Goal: Task Accomplishment & Management: Manage account settings

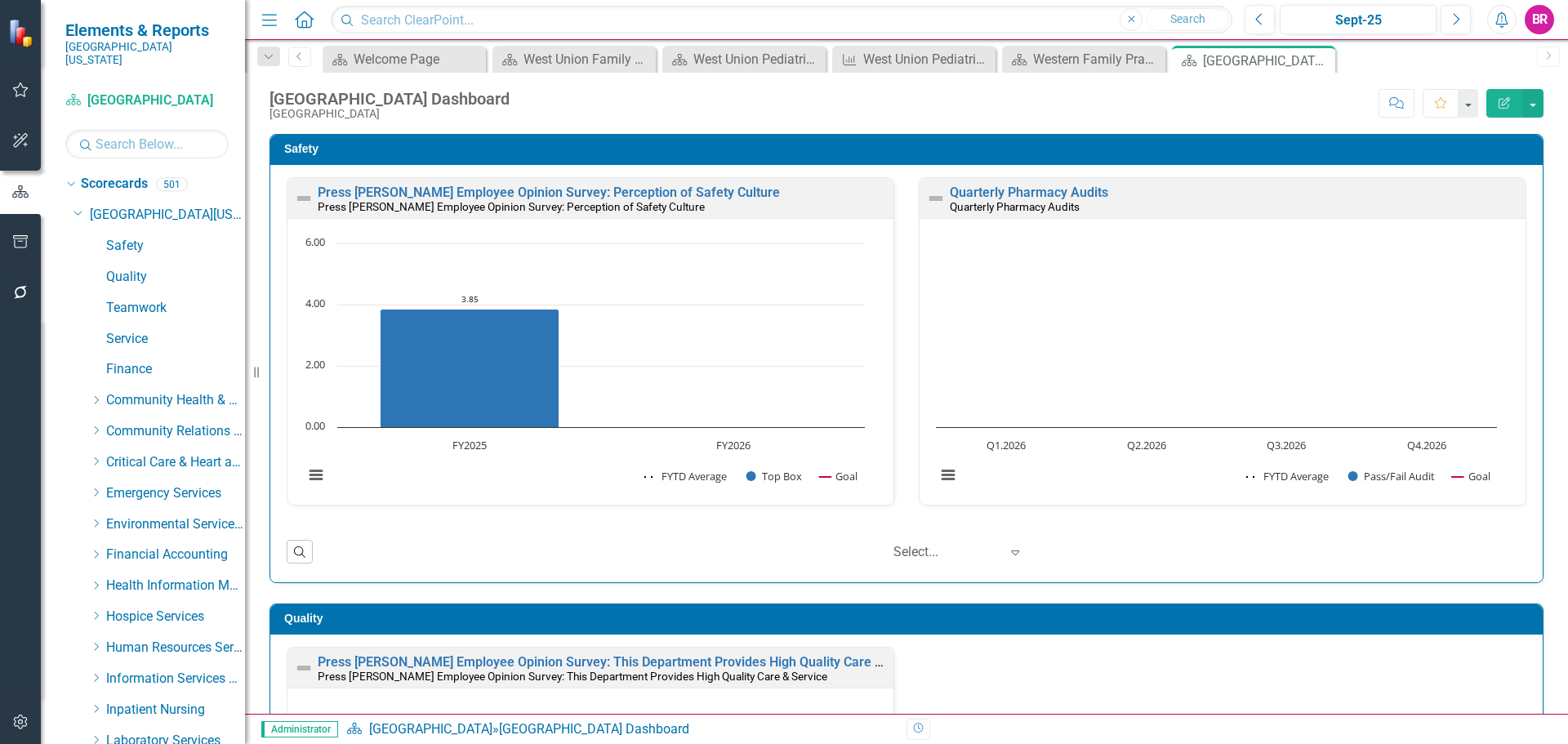
scroll to position [1793, 0]
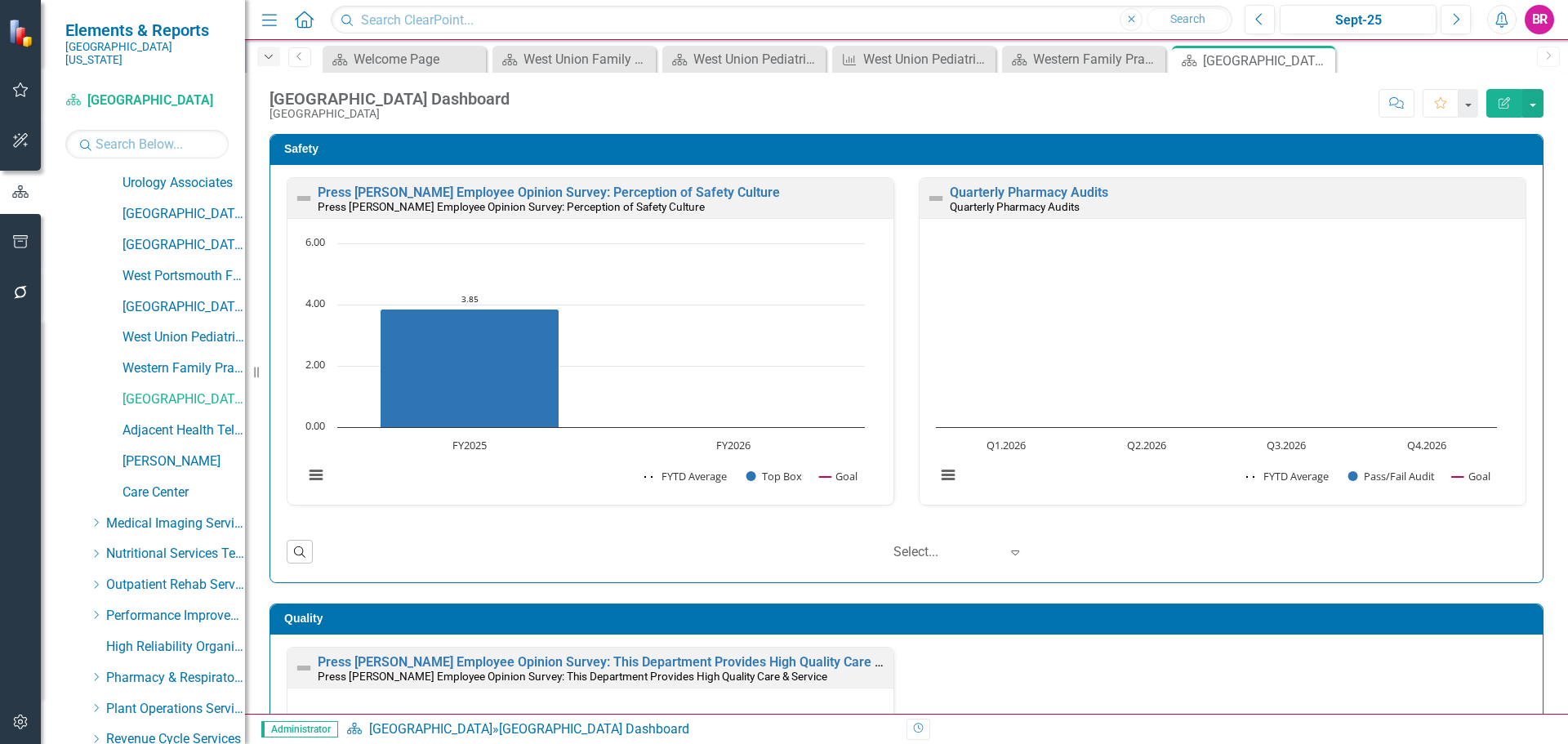
click at [269, 52] on icon "Dropdown" at bounding box center [268, 57] width 14 height 12
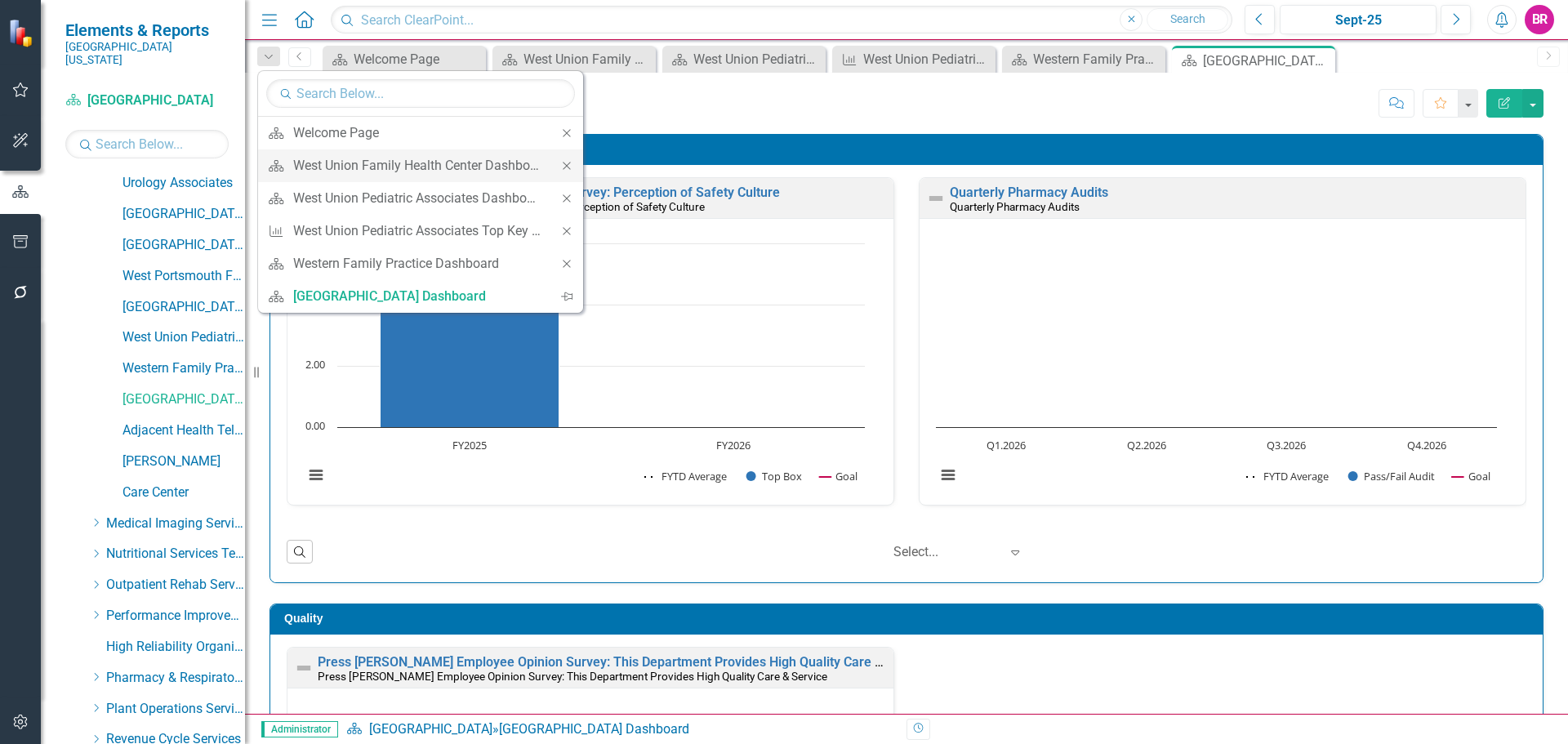
click at [562, 168] on icon "Close" at bounding box center [566, 166] width 14 height 12
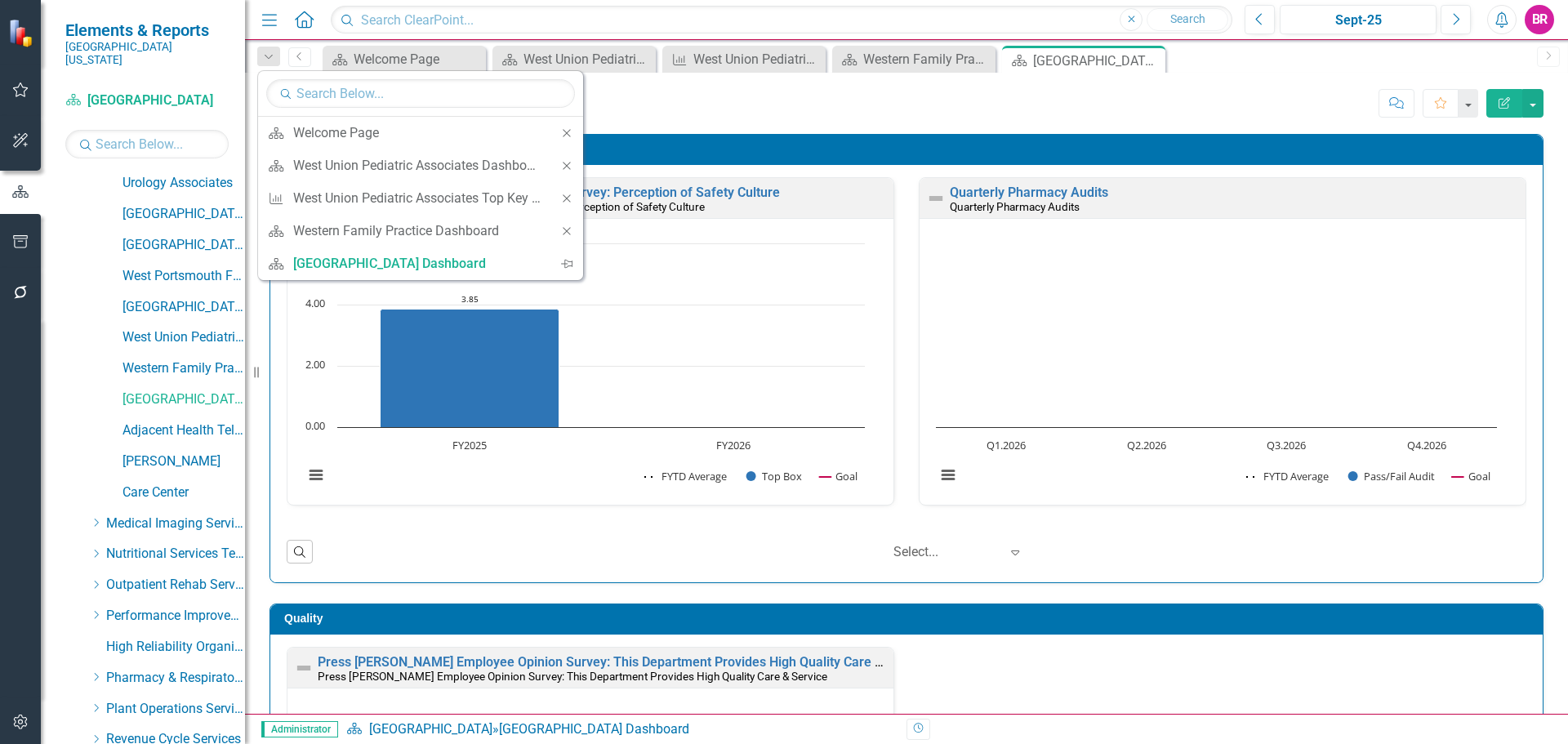
click at [562, 168] on icon "Close" at bounding box center [566, 166] width 14 height 12
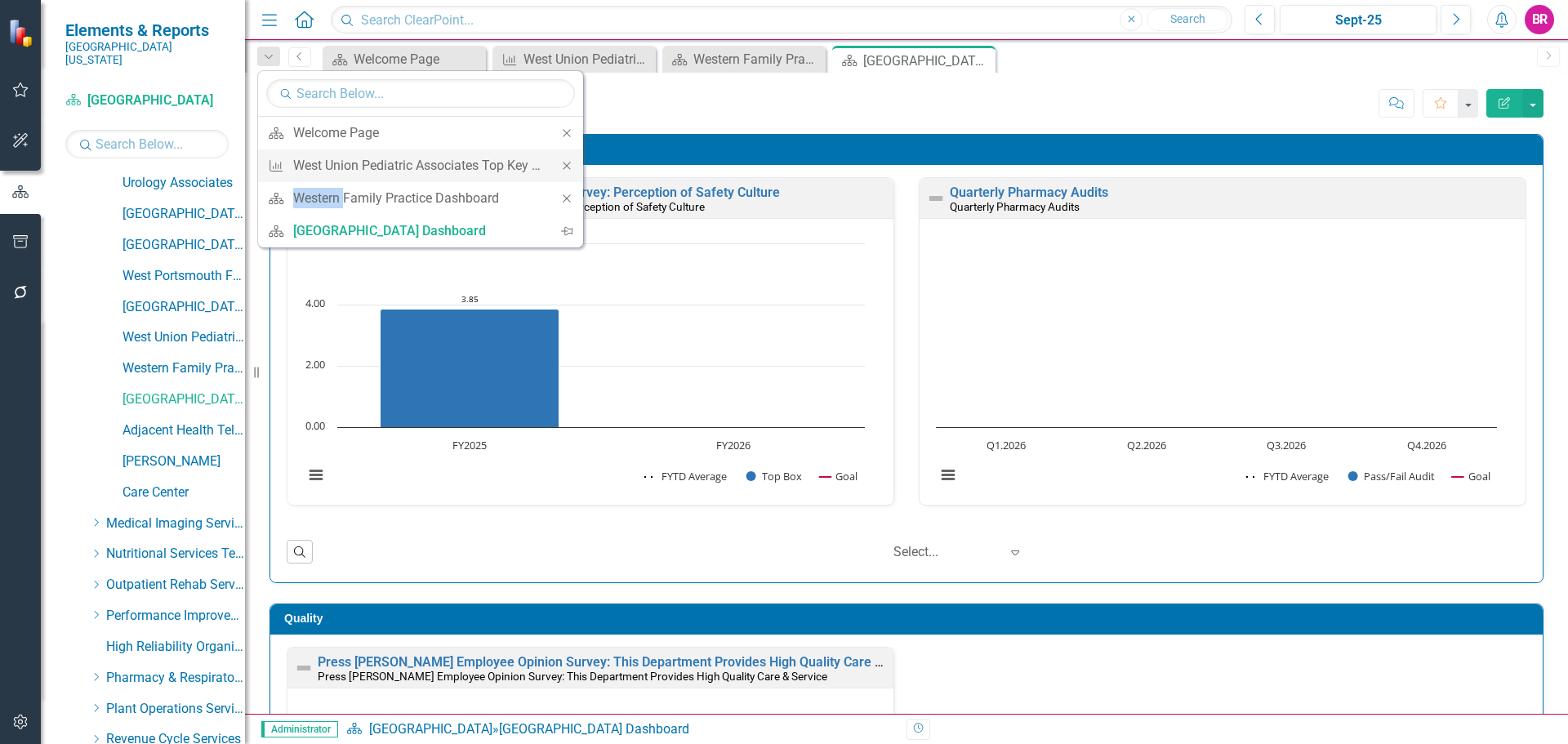
click at [562, 168] on icon "Close" at bounding box center [566, 166] width 14 height 12
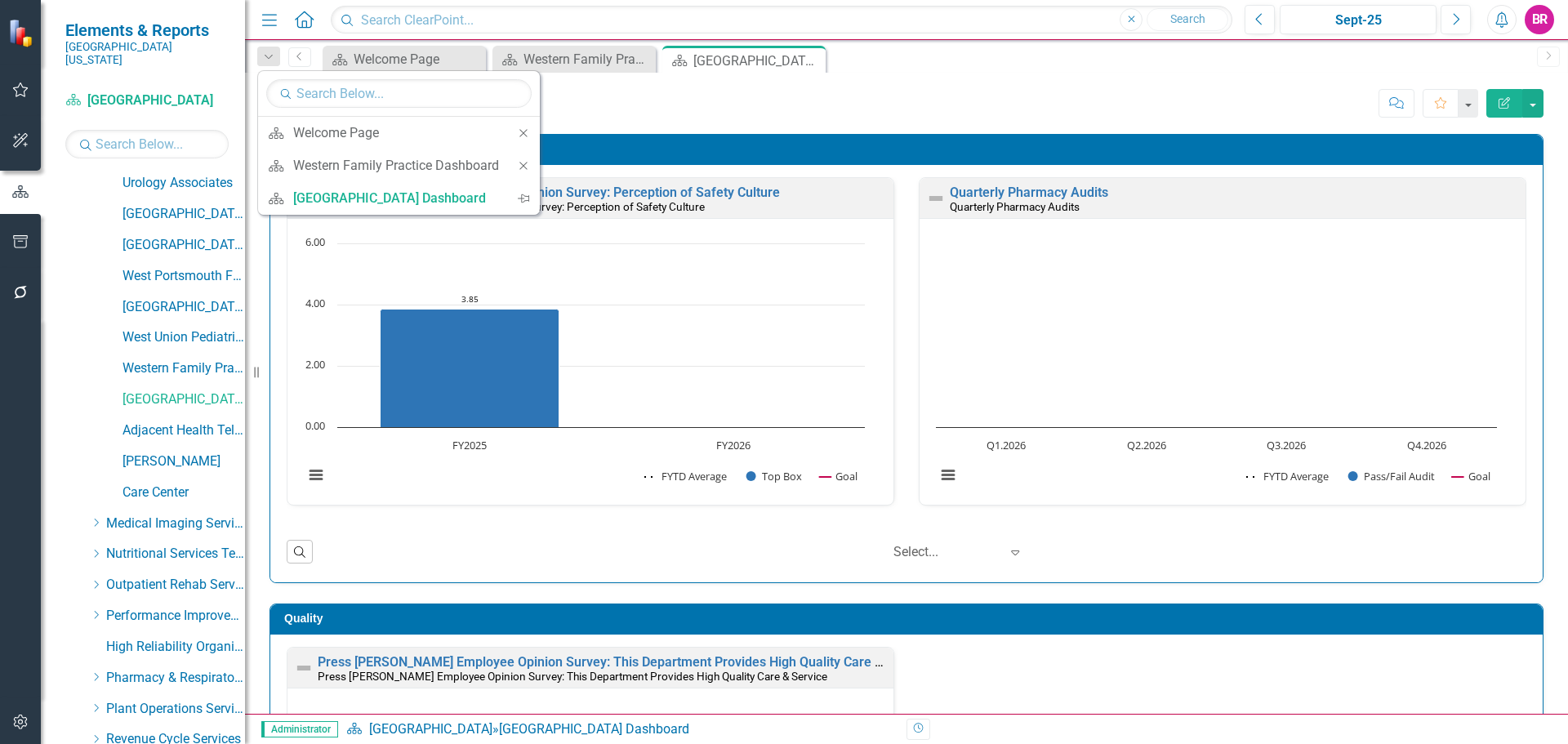
click at [530, 168] on icon "Close" at bounding box center [523, 166] width 14 height 12
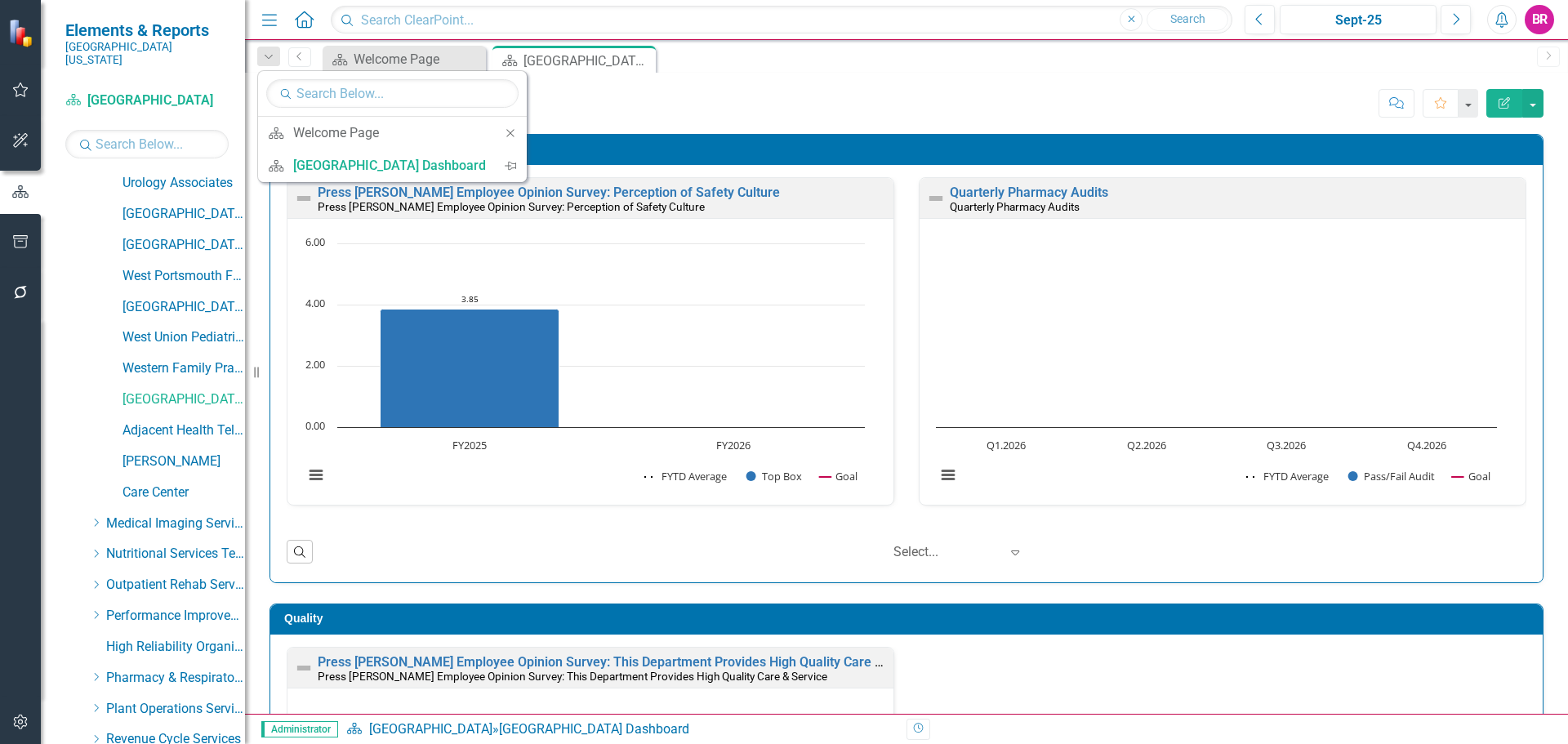
click at [857, 85] on div "Wheelersburg Family Health Center Dashboard Wheelersburg Family Health Center S…" at bounding box center [906, 97] width 1323 height 49
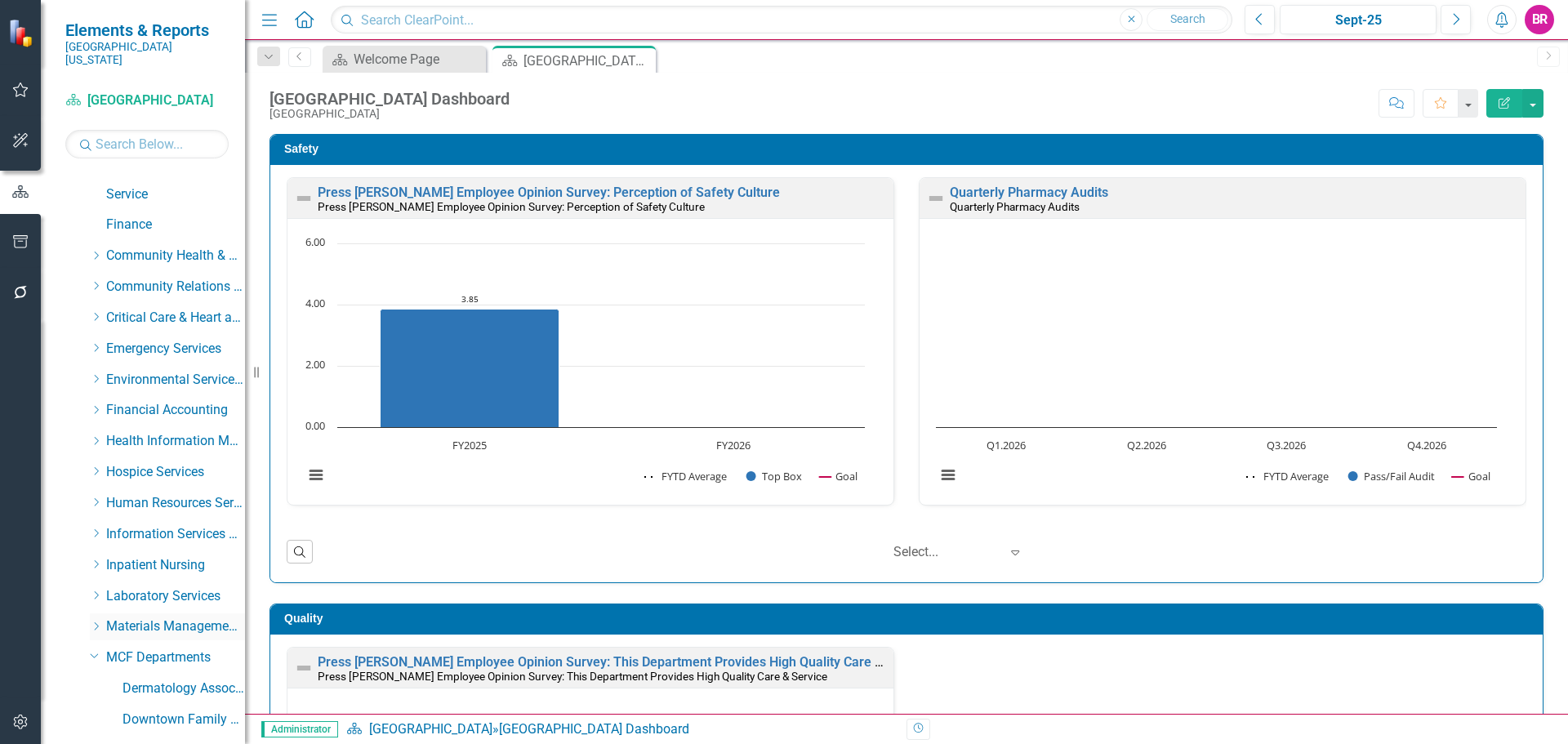
scroll to position [173, 0]
click at [92, 620] on icon "Dropdown" at bounding box center [95, 626] width 10 height 13
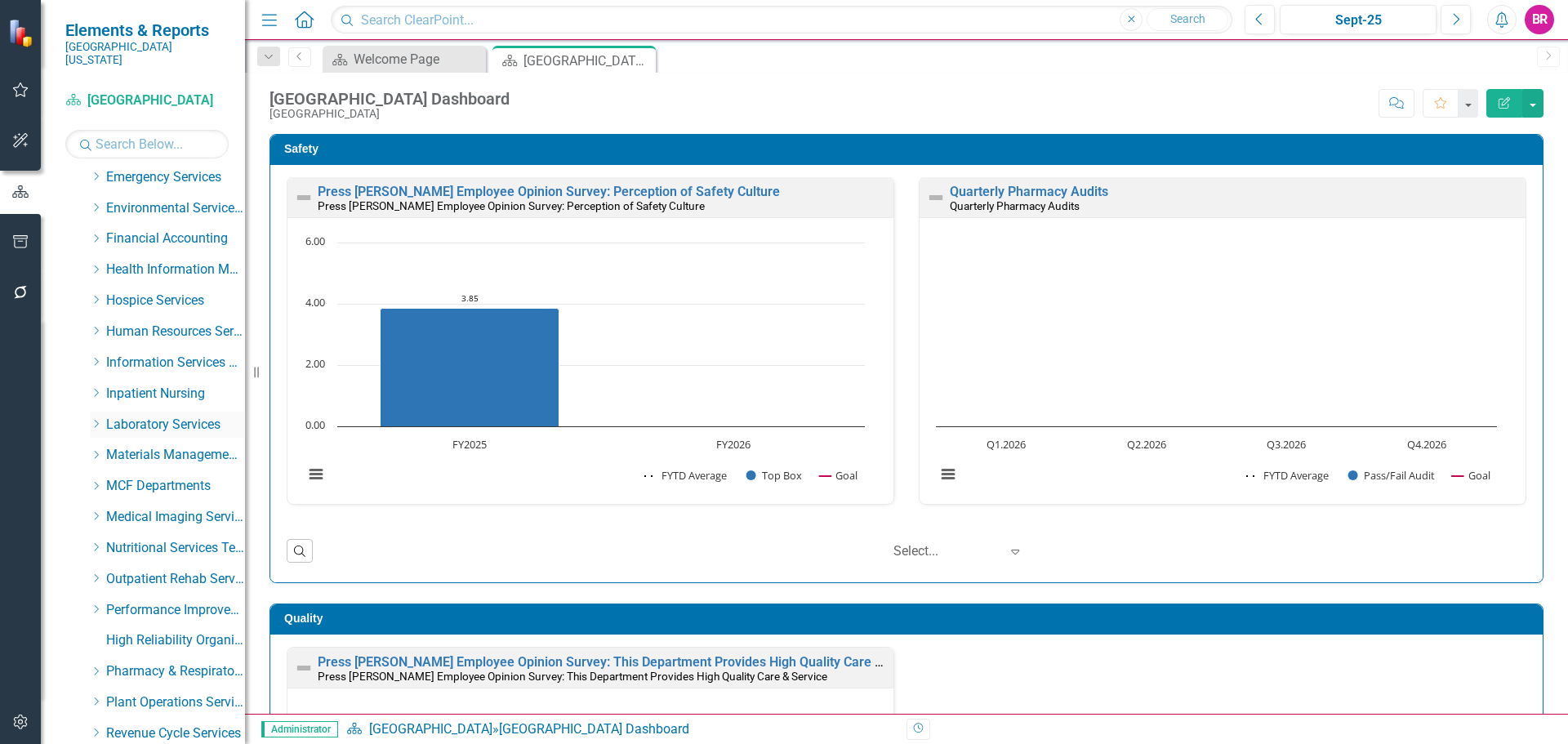
scroll to position [327, 0]
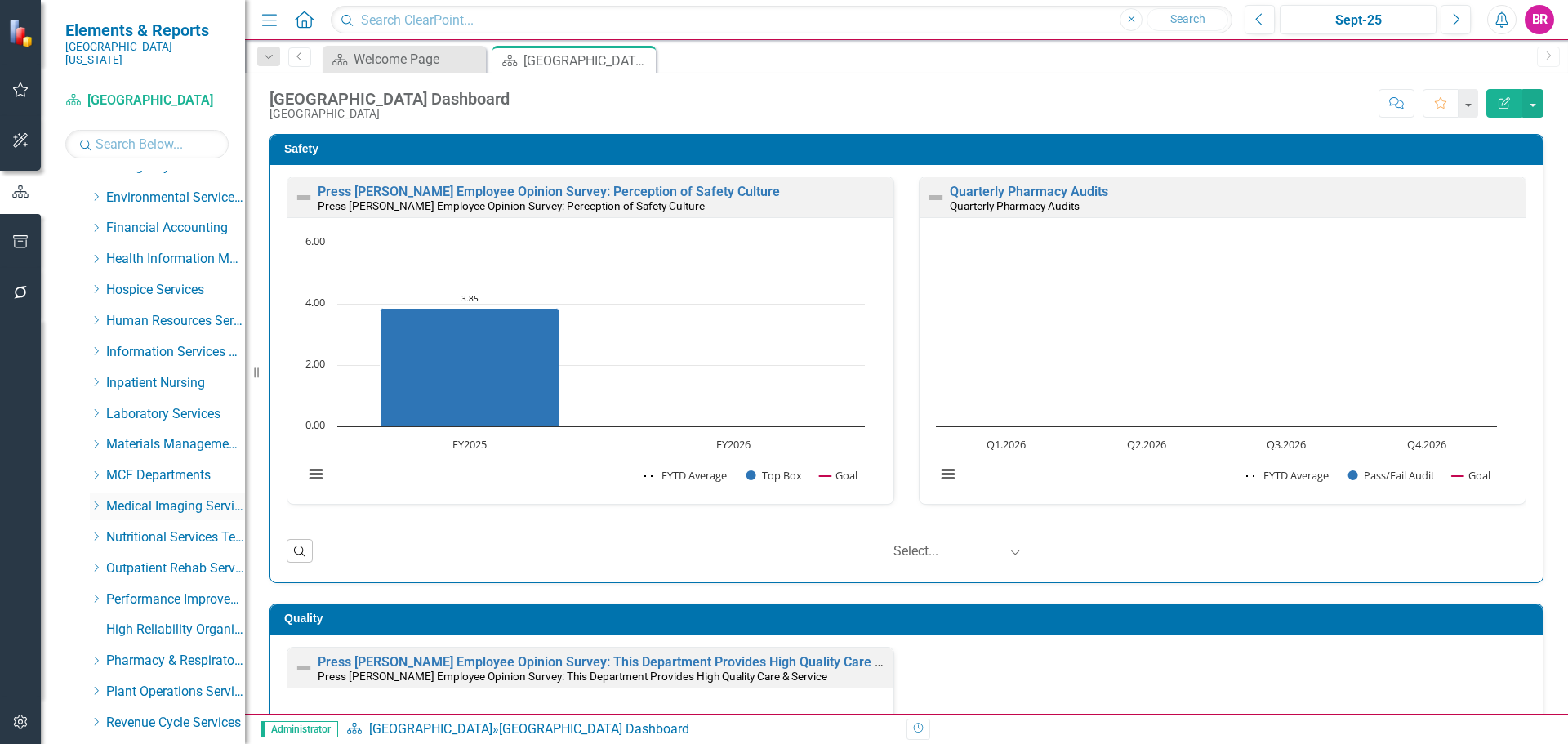
click at [96, 501] on icon "Dropdown" at bounding box center [96, 505] width 13 height 10
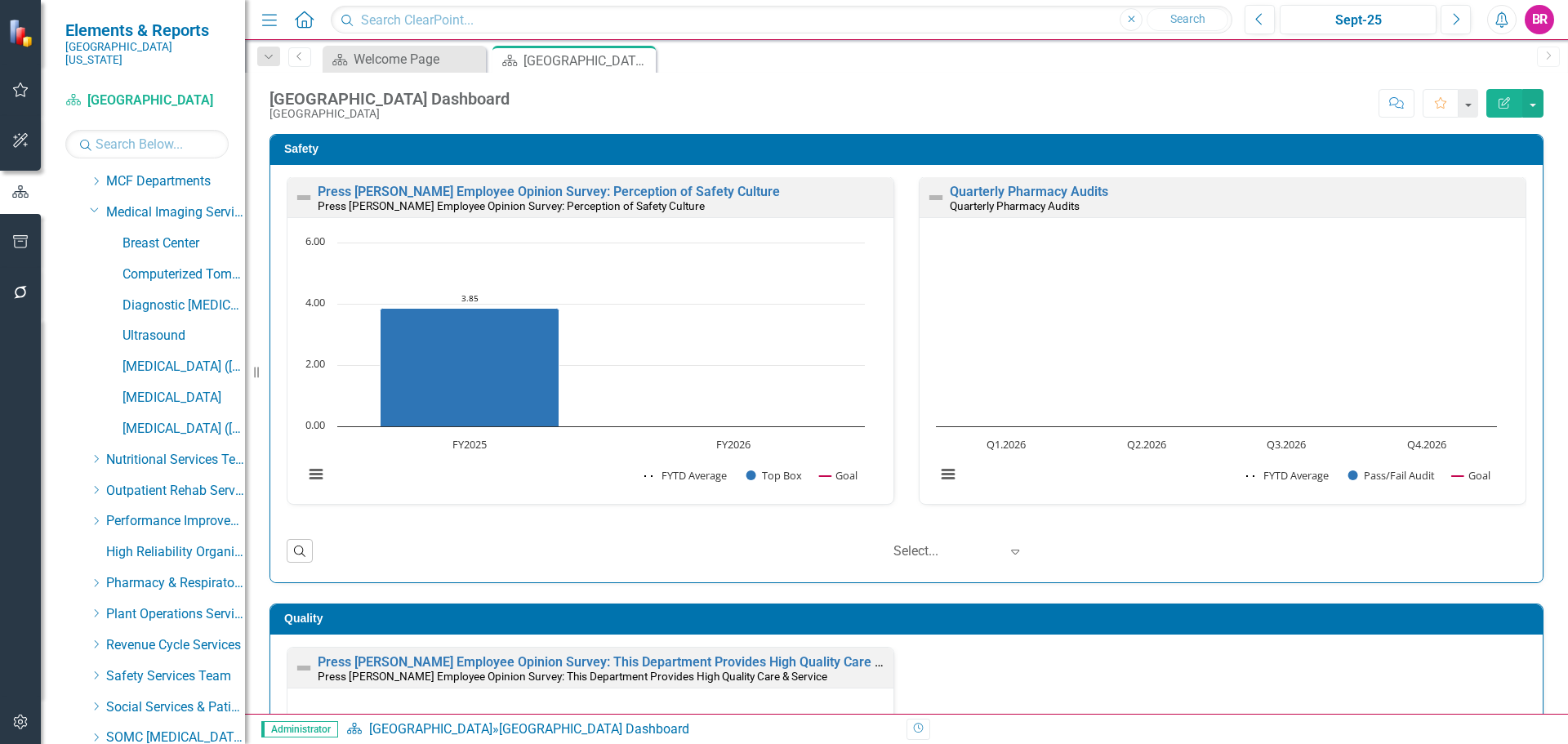
scroll to position [653, 0]
click at [168, 356] on link "[MEDICAL_DATA]" at bounding box center [184, 365] width 122 height 19
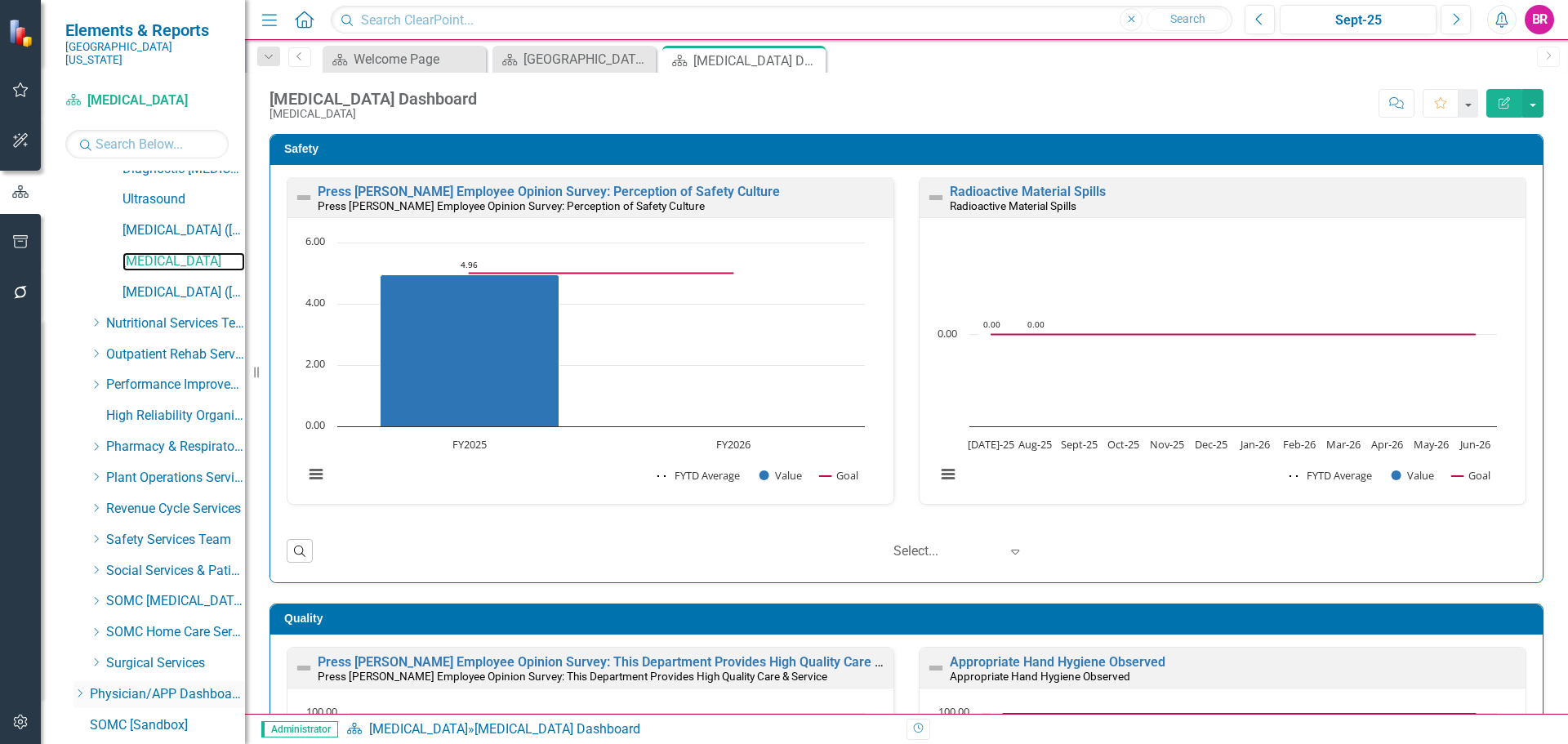
scroll to position [866, 0]
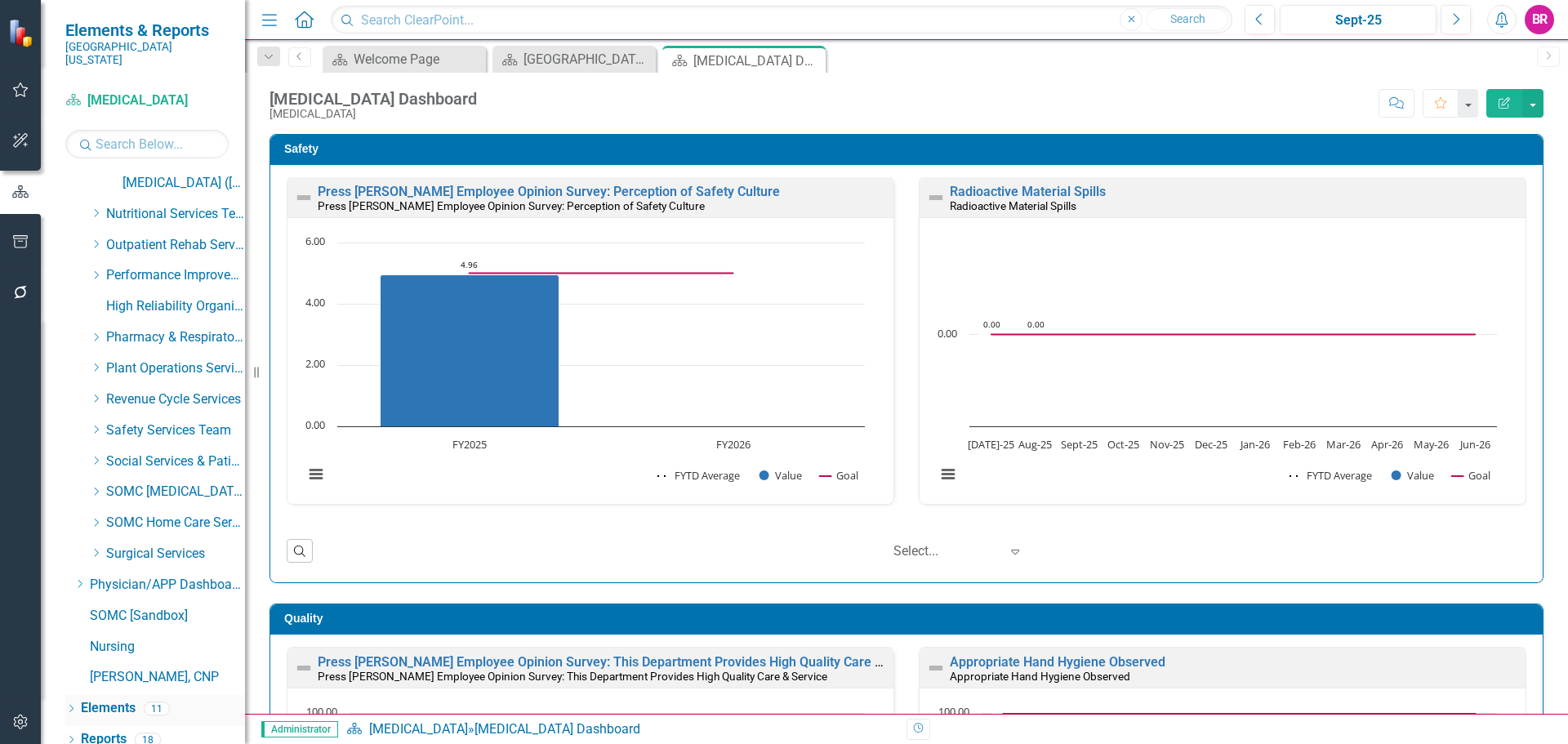
click at [107, 699] on link "Elements" at bounding box center [108, 708] width 55 height 19
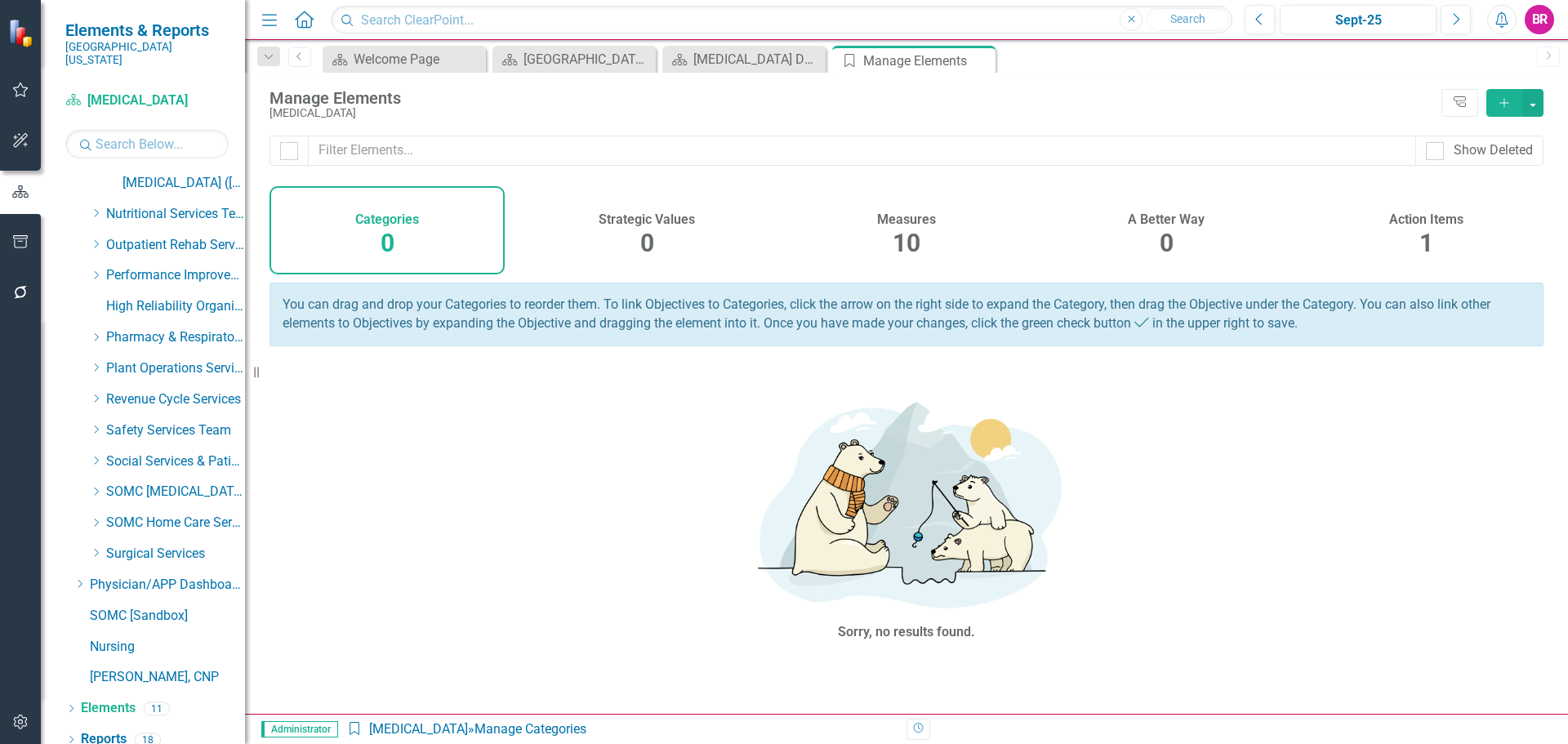
click at [1421, 214] on h4 "Action Items" at bounding box center [1426, 220] width 75 height 14
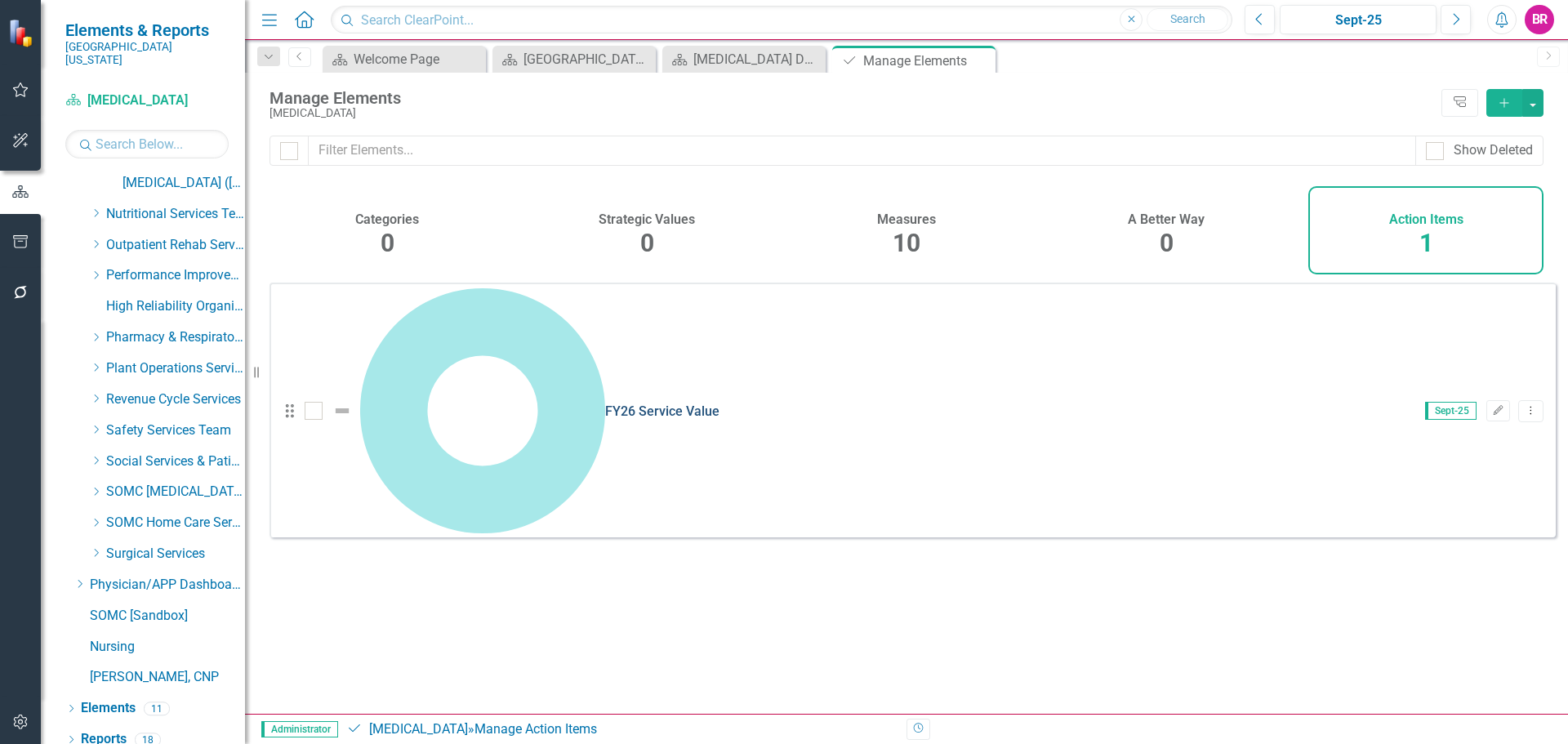
click at [605, 404] on link "FY26 Service Value" at bounding box center [662, 411] width 114 height 15
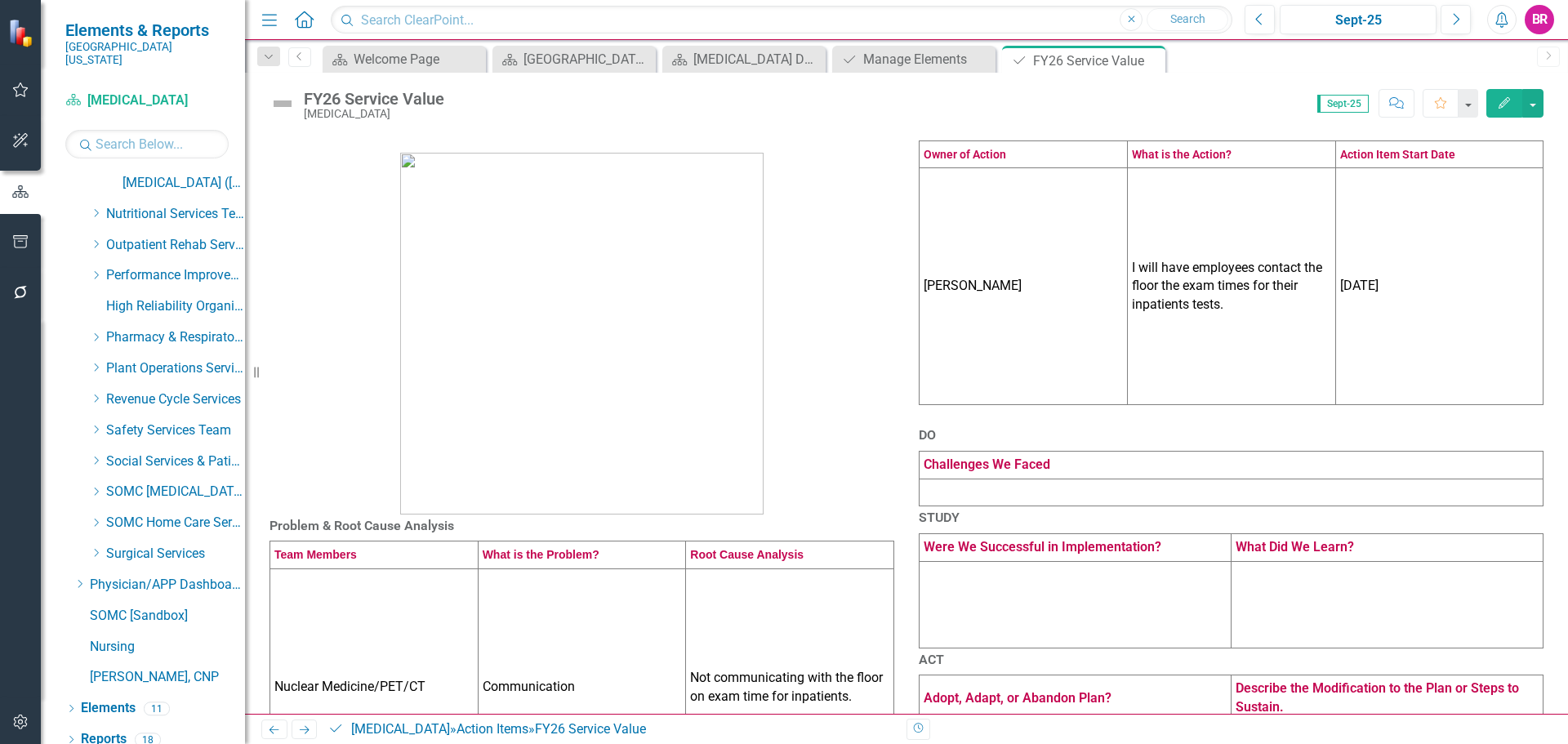
click at [0, 0] on icon "Close" at bounding box center [0, 0] width 0 height 0
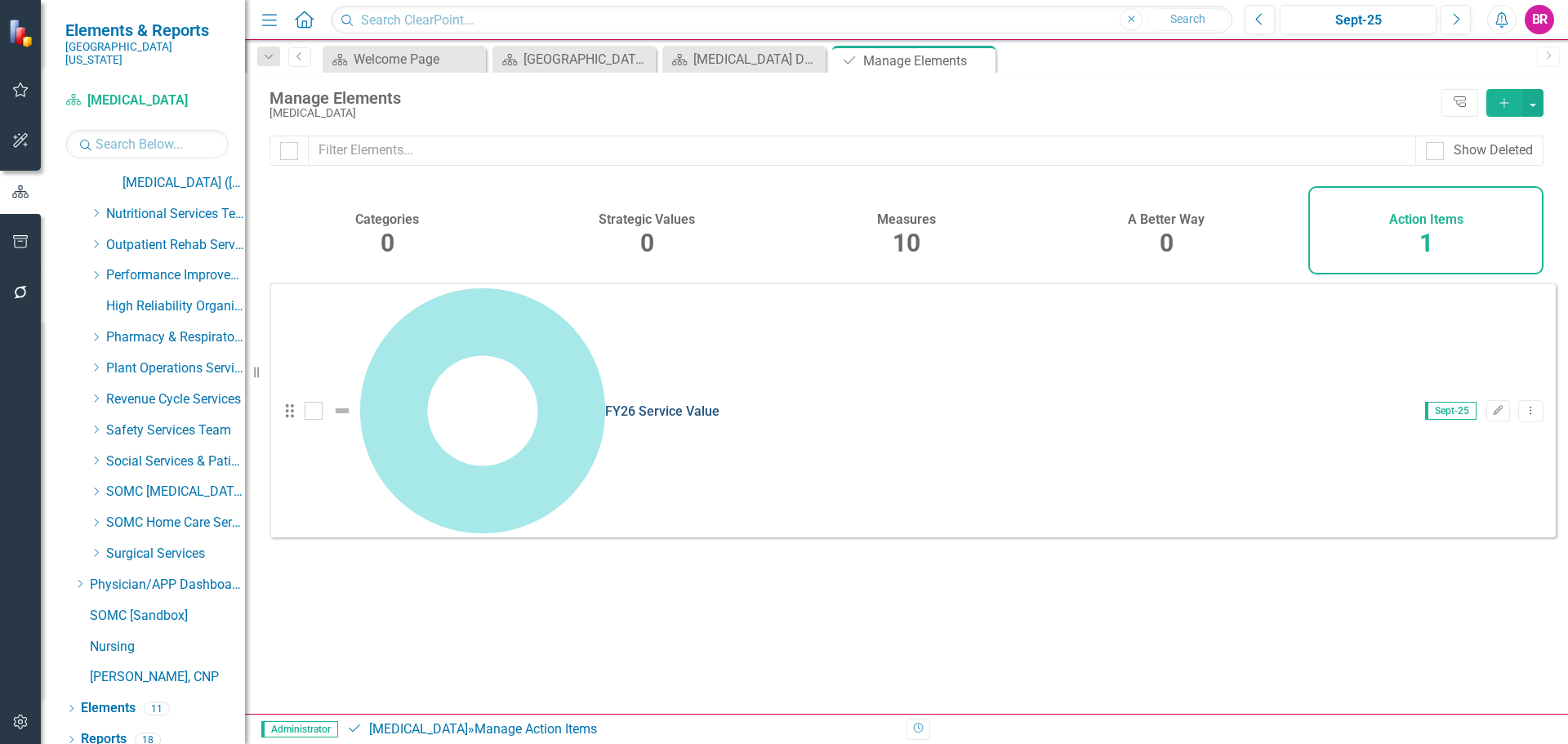
click at [605, 404] on link "FY26 Service Value" at bounding box center [662, 411] width 114 height 15
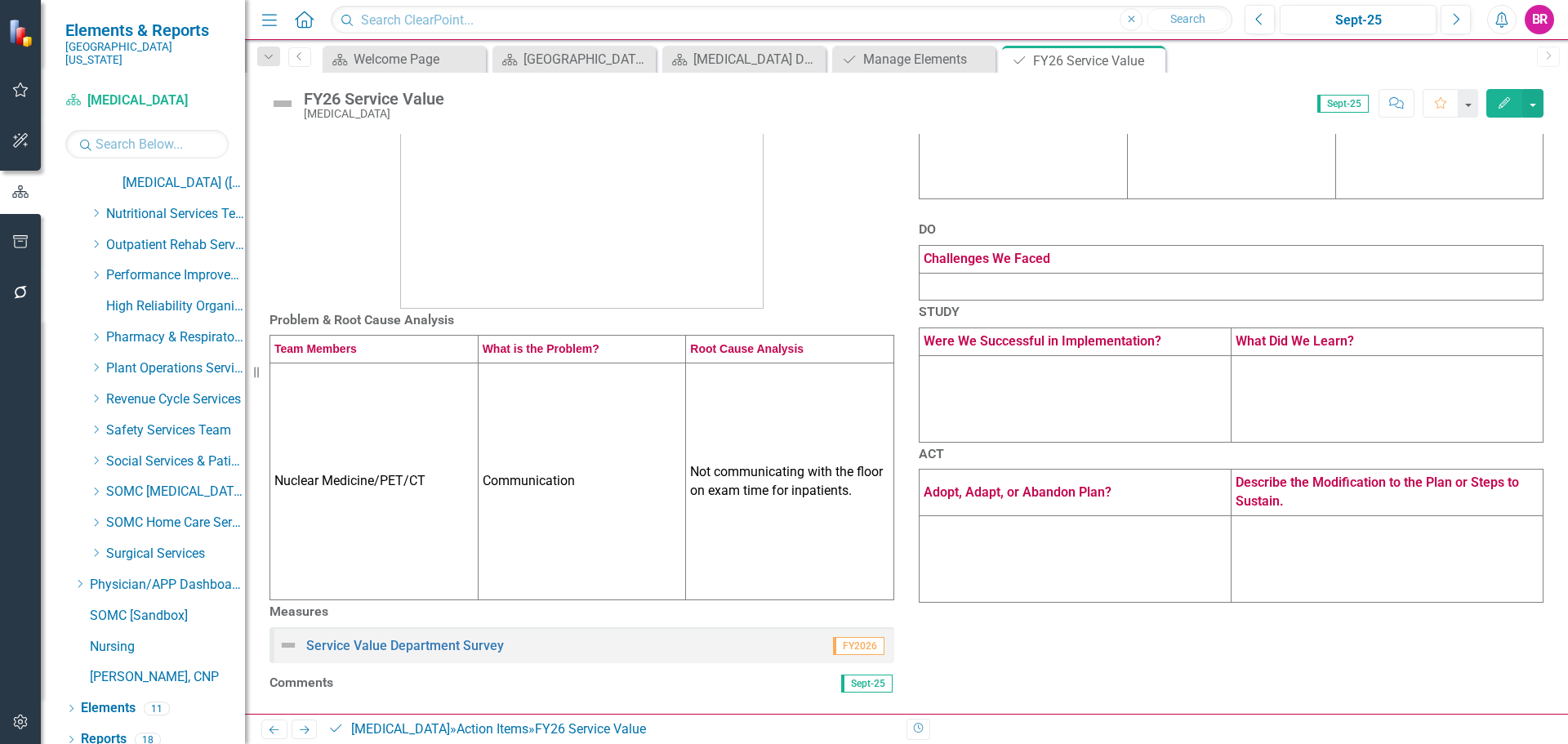
scroll to position [401, 0]
click at [470, 635] on div "Service Value Department Survey" at bounding box center [391, 645] width 225 height 20
click at [478, 638] on link "Service Value Department Survey" at bounding box center [404, 645] width 197 height 15
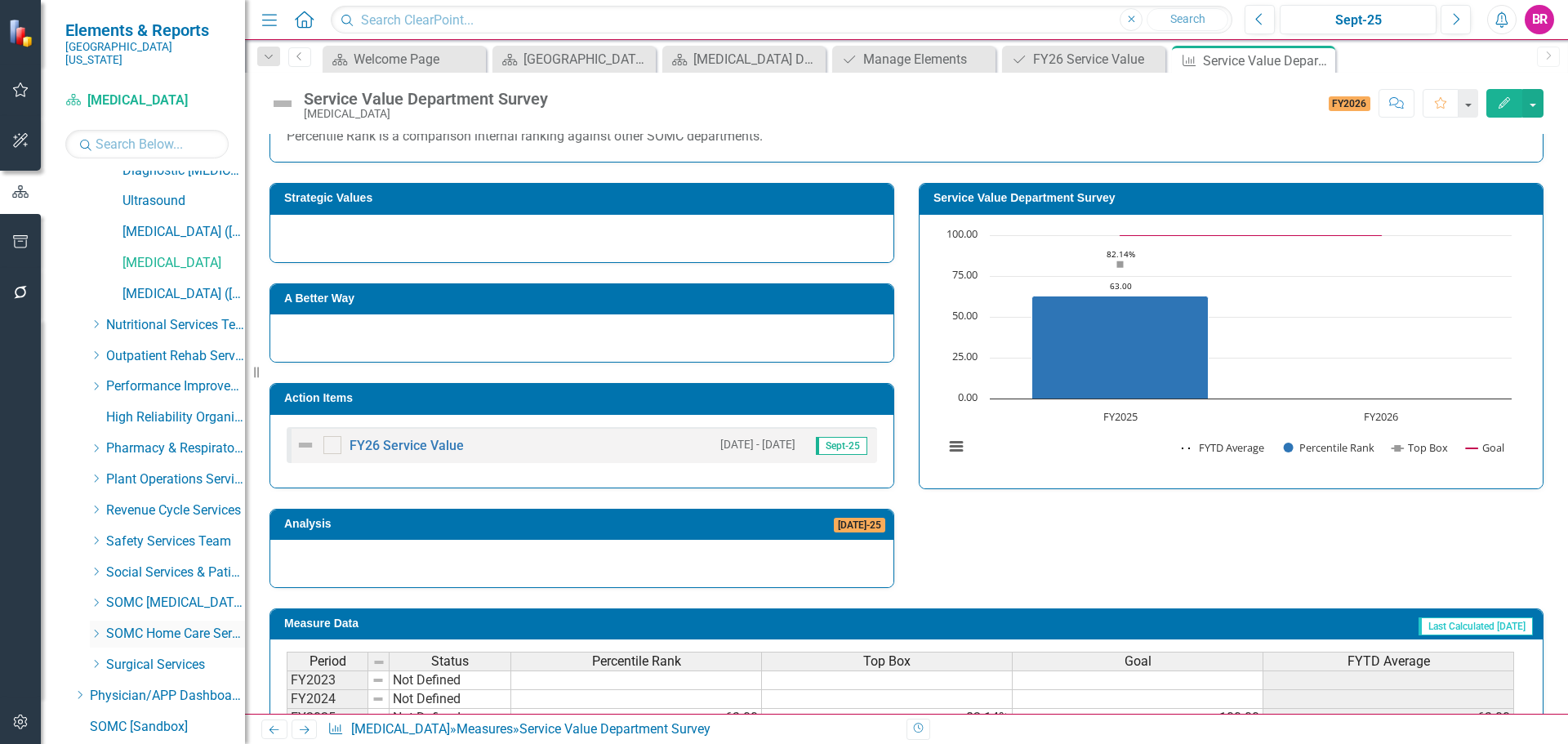
scroll to position [458, 0]
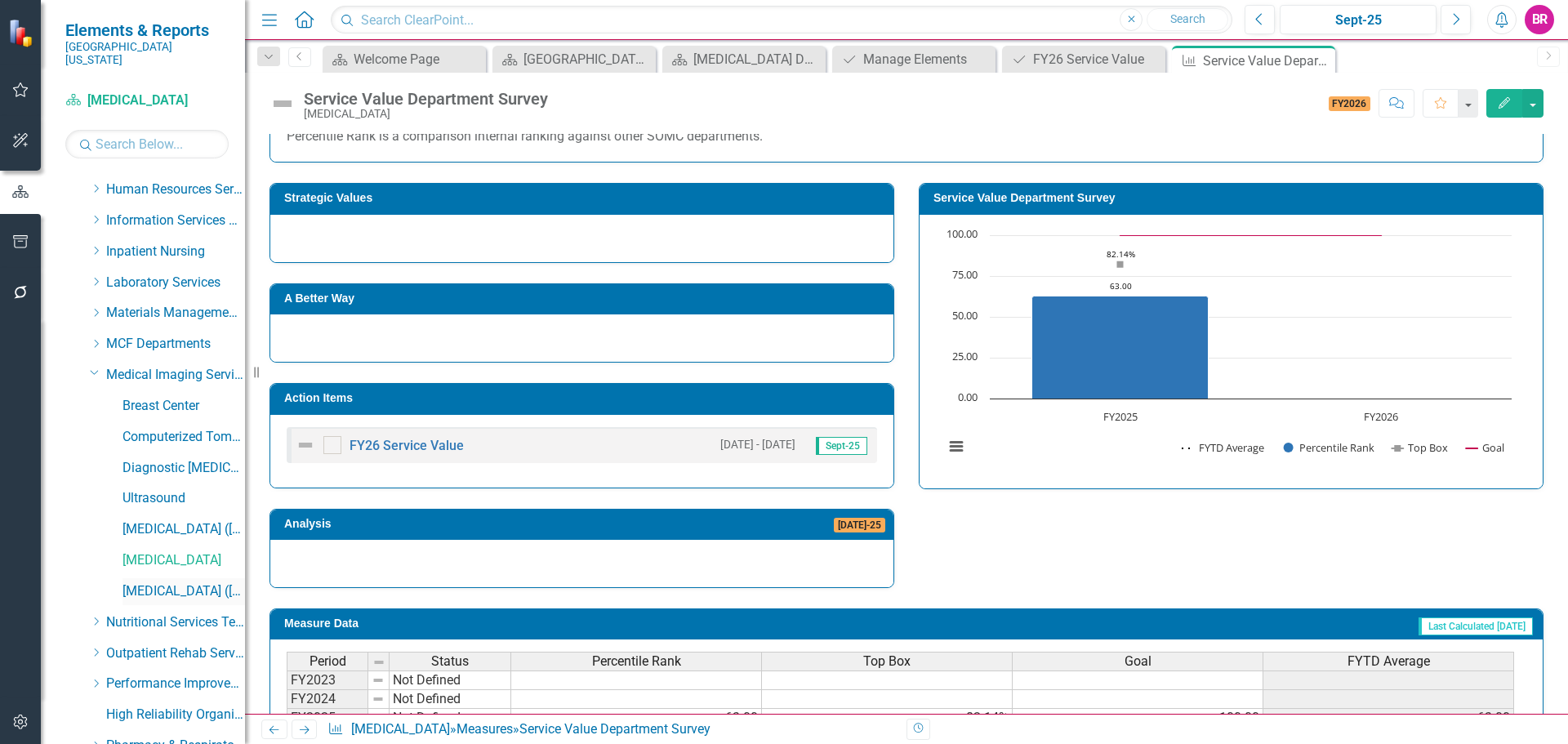
click at [186, 582] on link "[MEDICAL_DATA] ([MEDICAL_DATA]" at bounding box center [184, 591] width 122 height 19
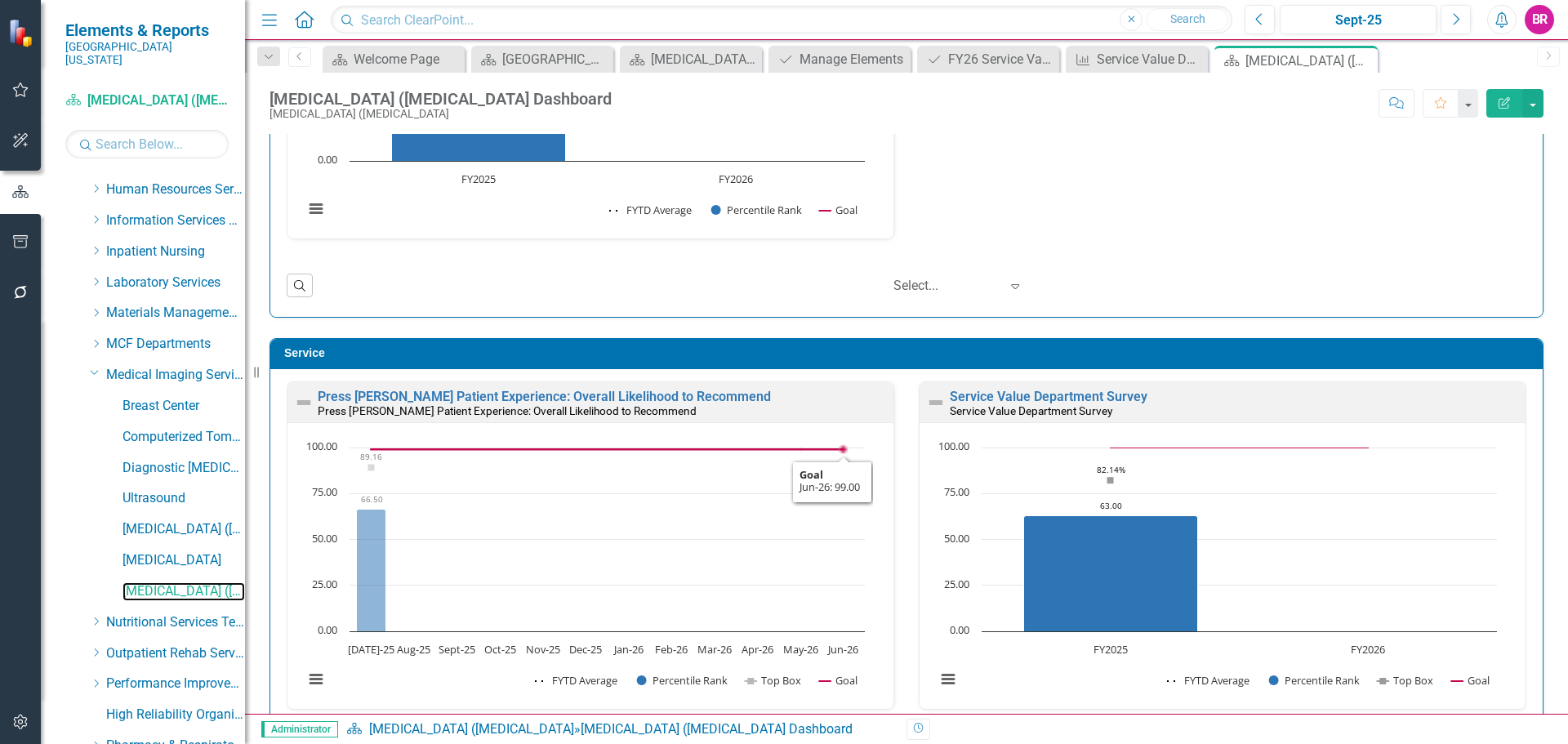
scroll to position [1, 0]
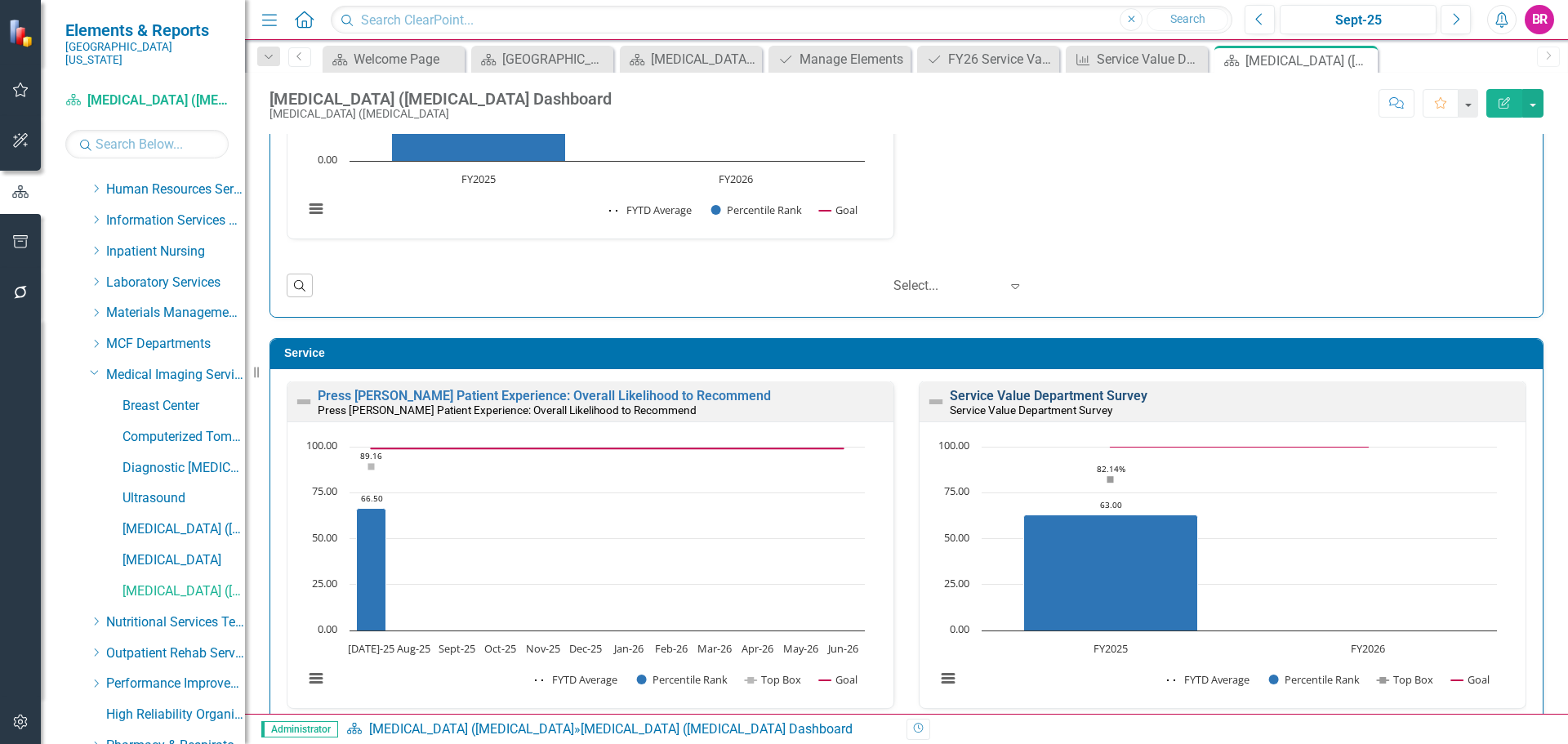
click at [1058, 394] on link "Service Value Department Survey" at bounding box center [1047, 395] width 197 height 15
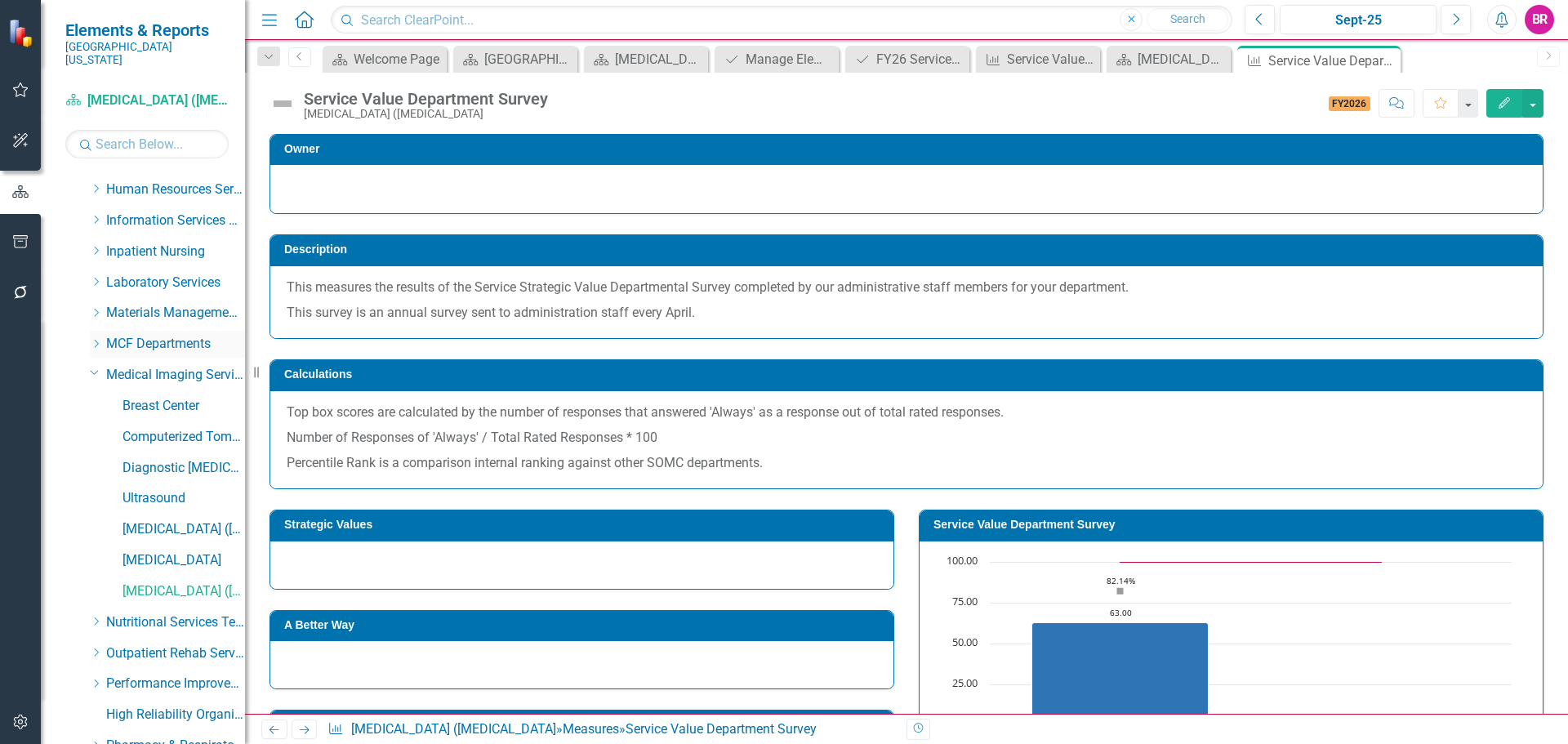
drag, startPoint x: 92, startPoint y: 354, endPoint x: 95, endPoint y: 329, distance: 25.2
click at [92, 366] on icon "Dropdown" at bounding box center [95, 372] width 10 height 13
click at [95, 339] on icon "Dropdown" at bounding box center [96, 343] width 13 height 10
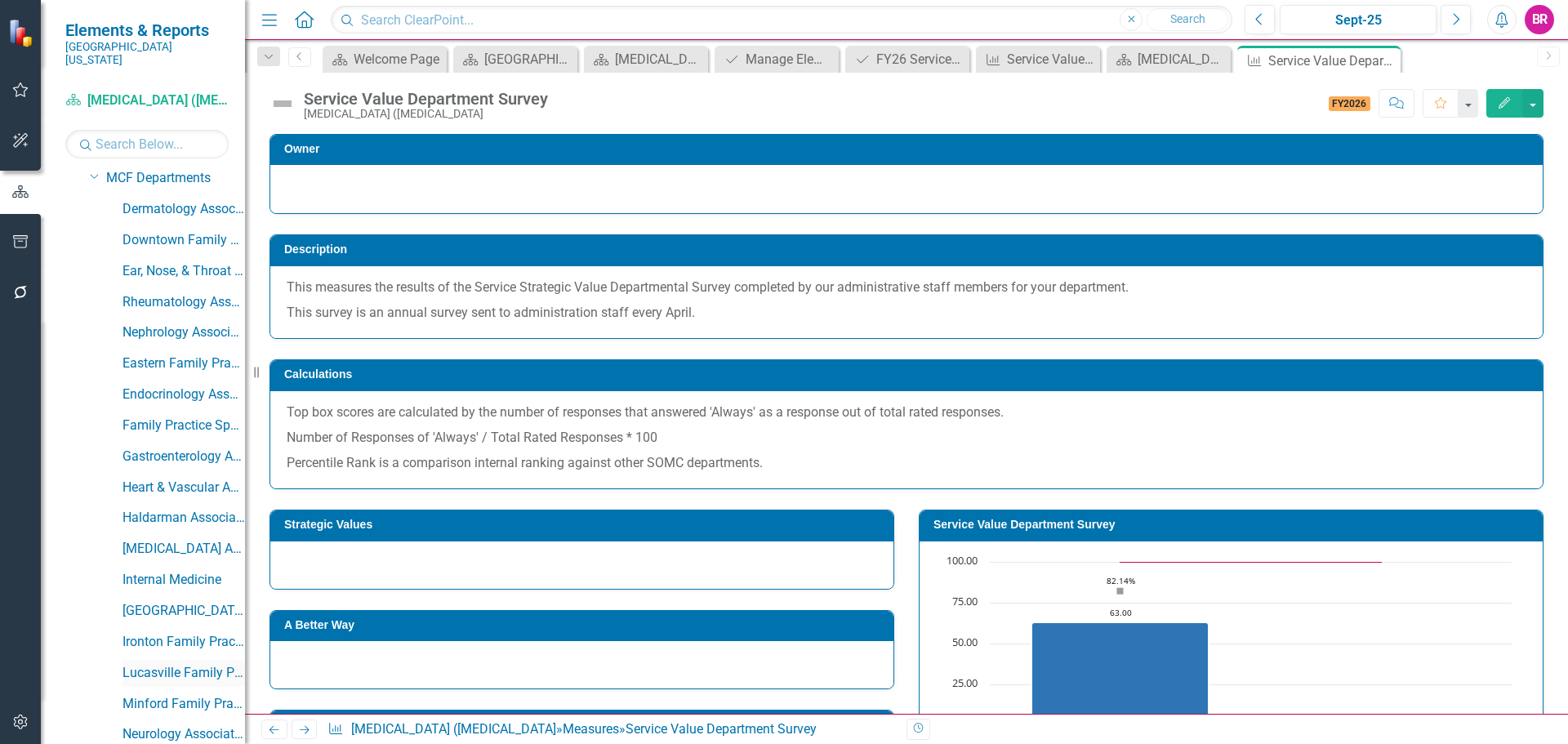
scroll to position [866, 0]
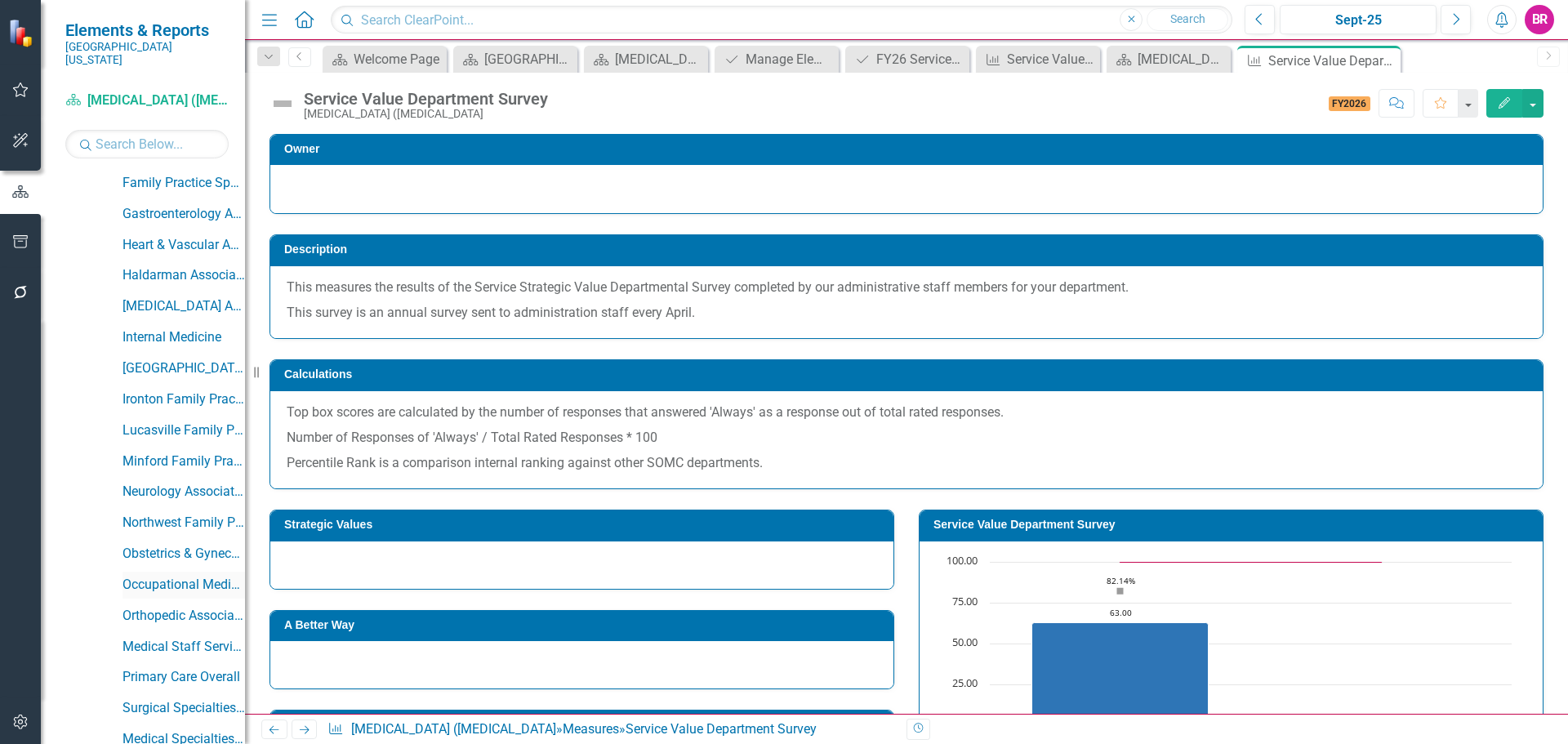
click at [164, 576] on link "Occupational Medicine" at bounding box center [184, 585] width 122 height 19
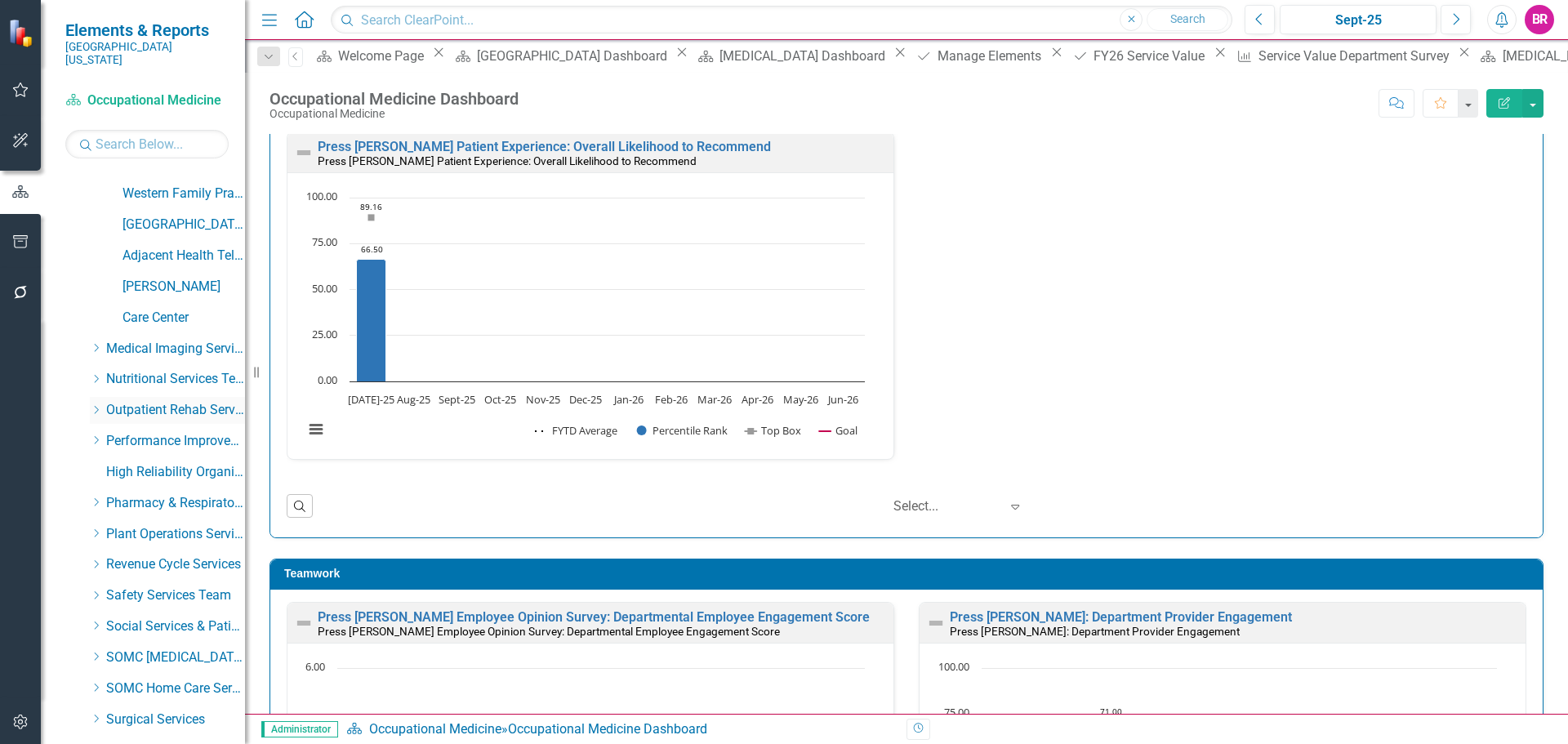
scroll to position [2133, 0]
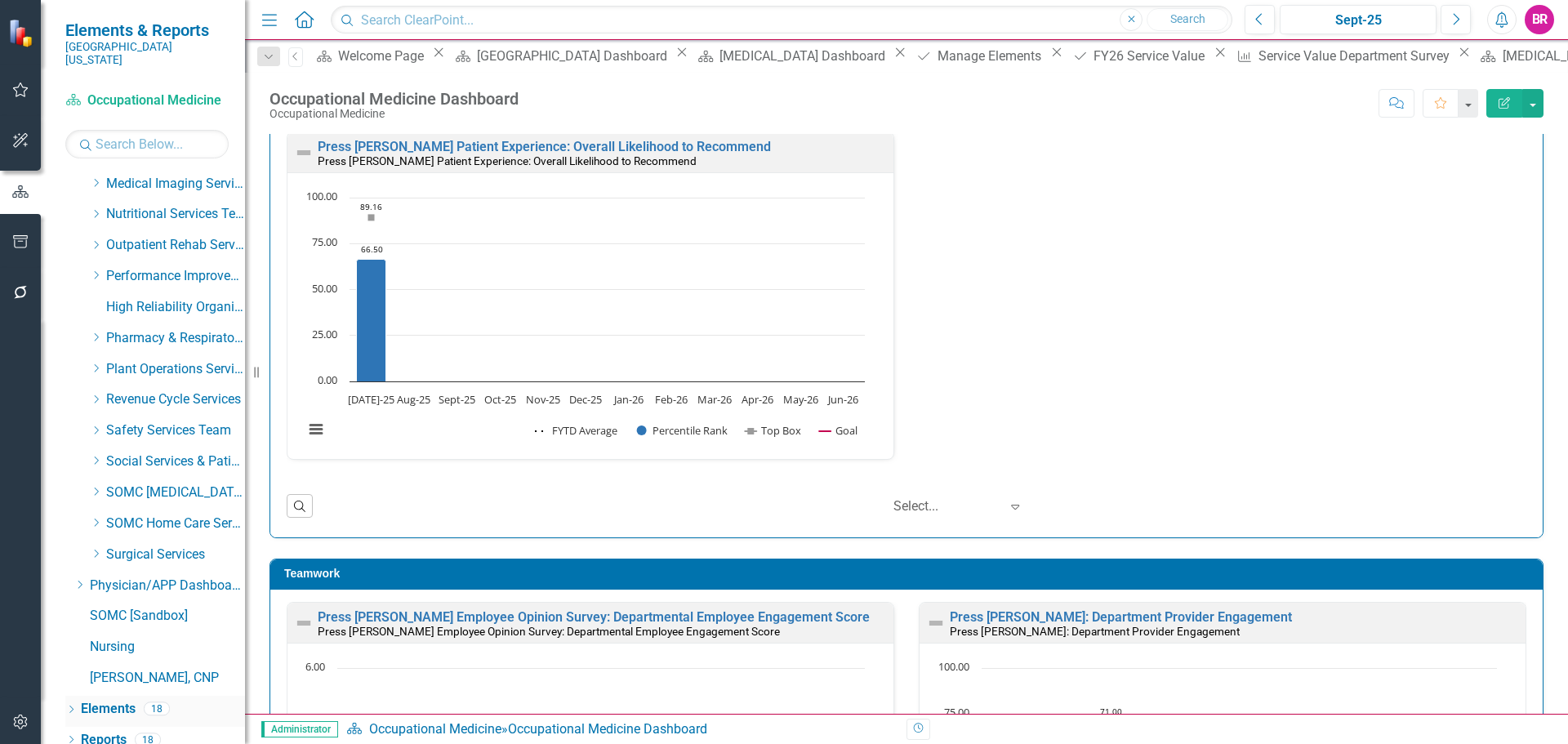
click at [114, 700] on link "Elements" at bounding box center [108, 709] width 55 height 19
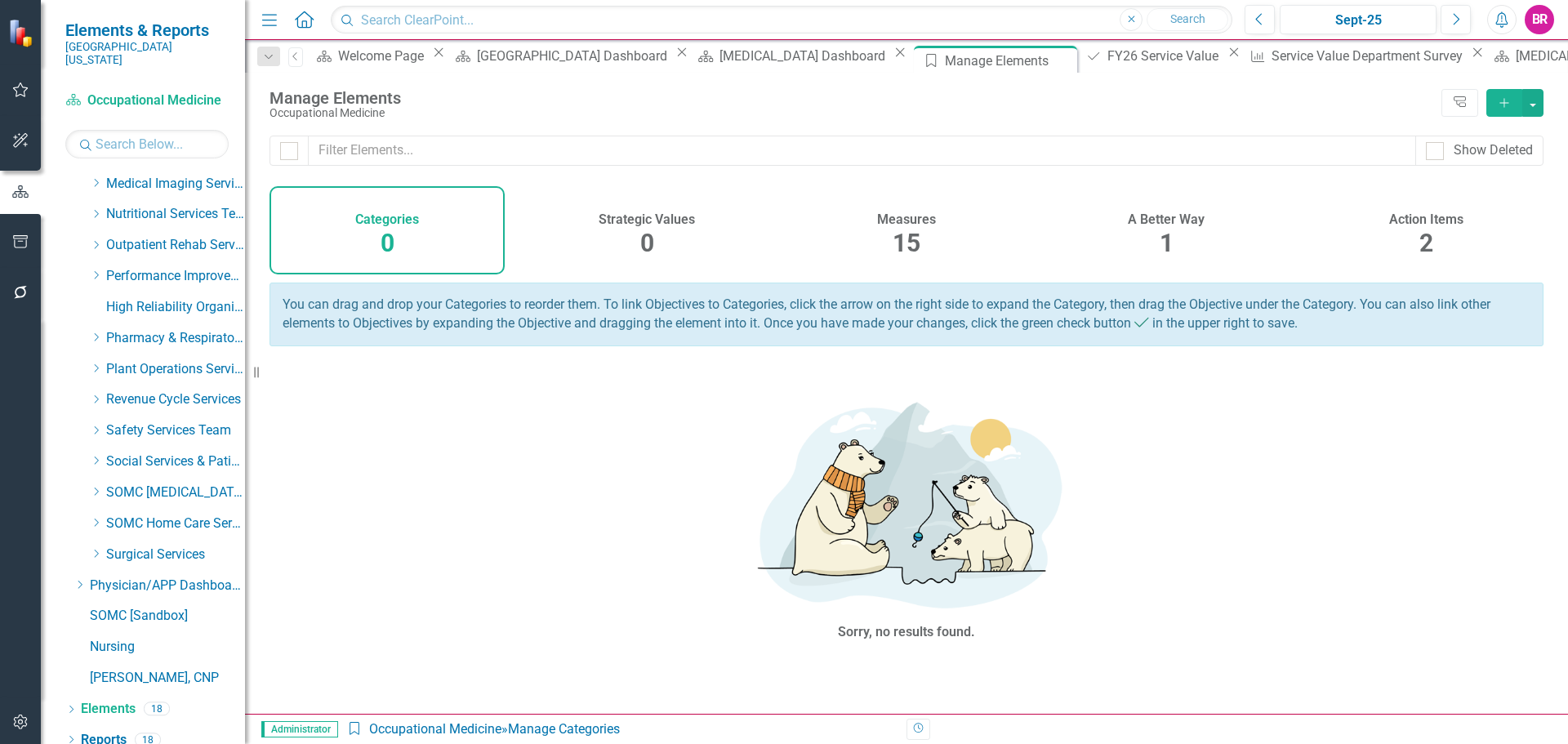
click at [911, 241] on span "15" at bounding box center [906, 243] width 28 height 29
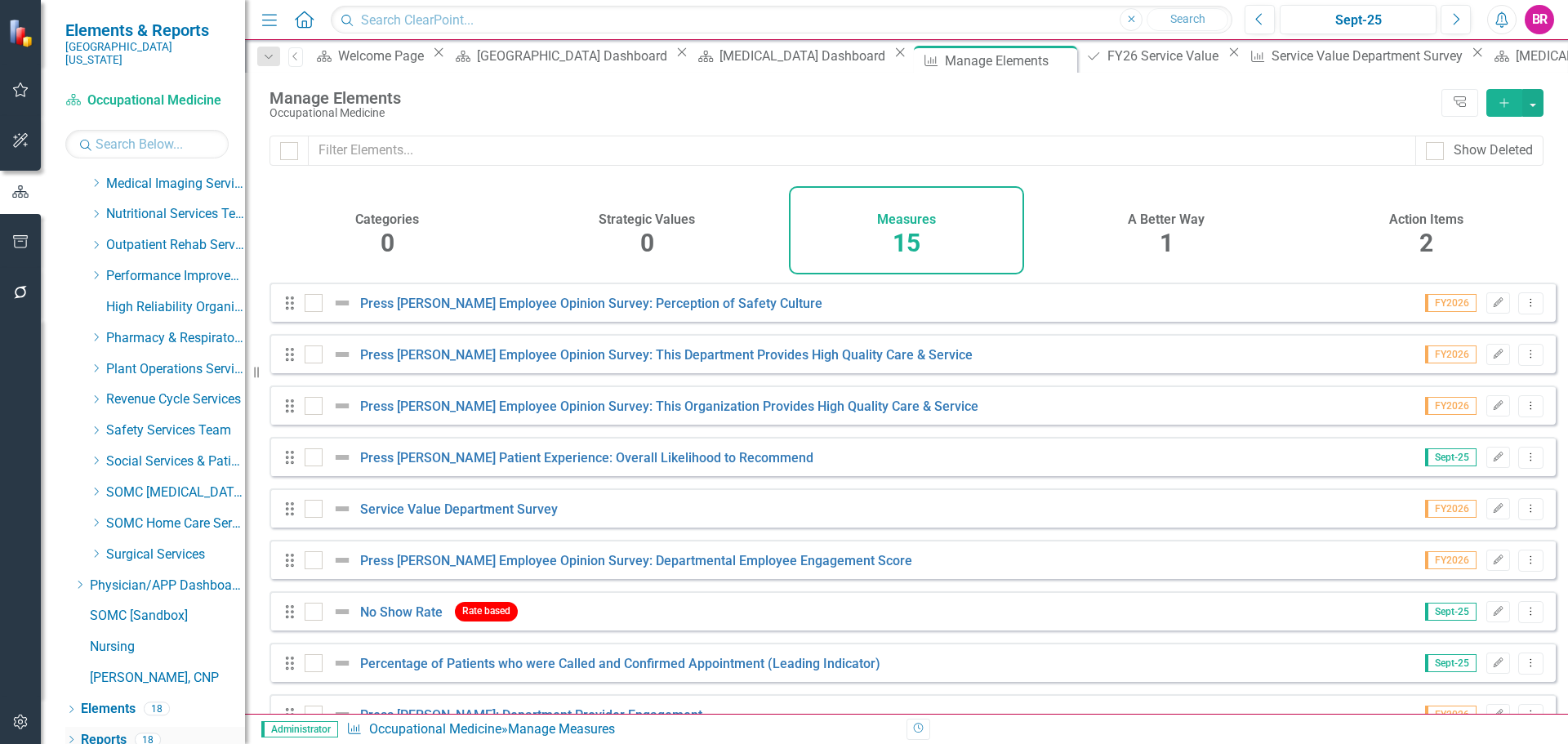
click at [101, 730] on link "Reports" at bounding box center [104, 739] width 46 height 19
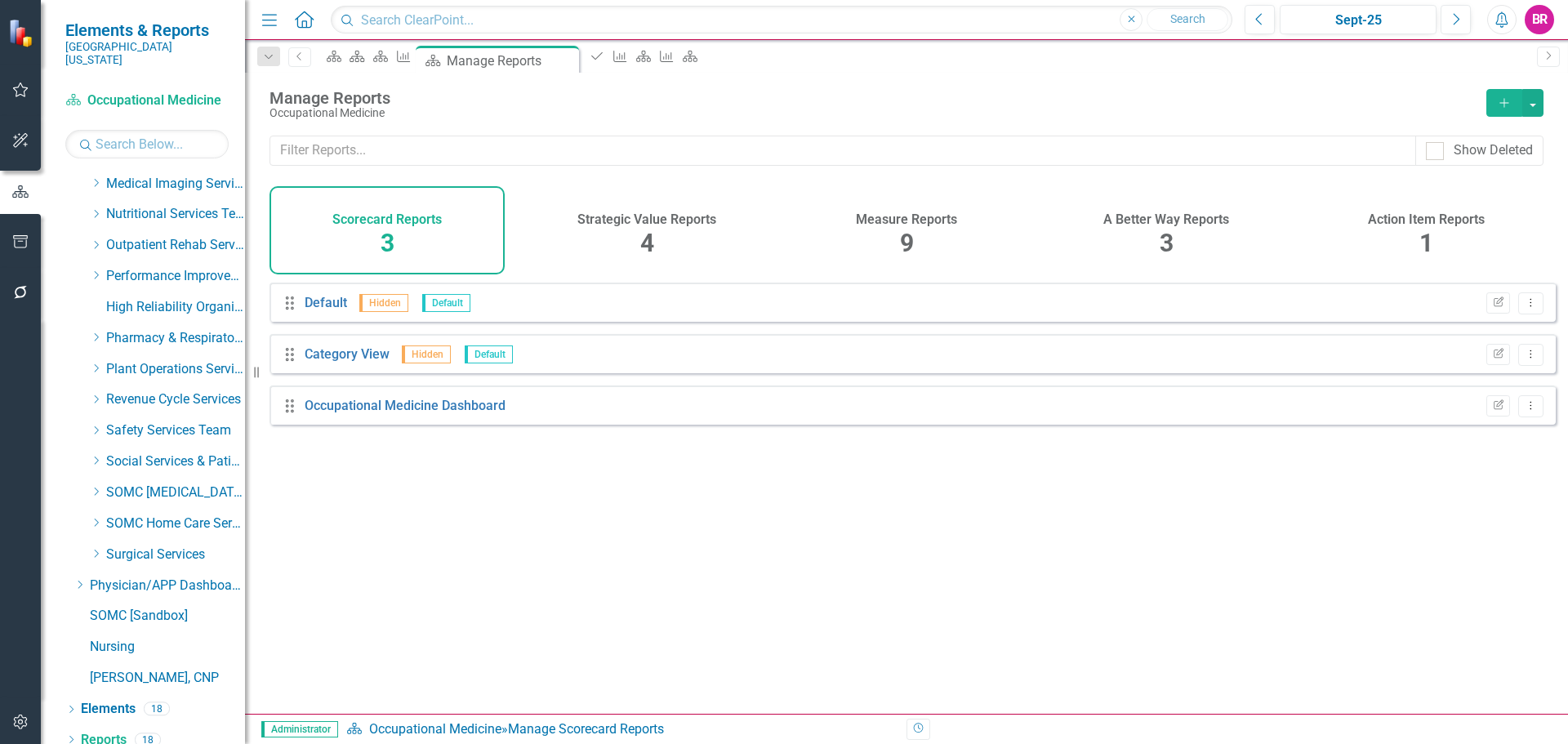
drag, startPoint x: 893, startPoint y: 223, endPoint x: 868, endPoint y: 246, distance: 34.0
click at [893, 223] on h4 "Measure Reports" at bounding box center [906, 220] width 101 height 14
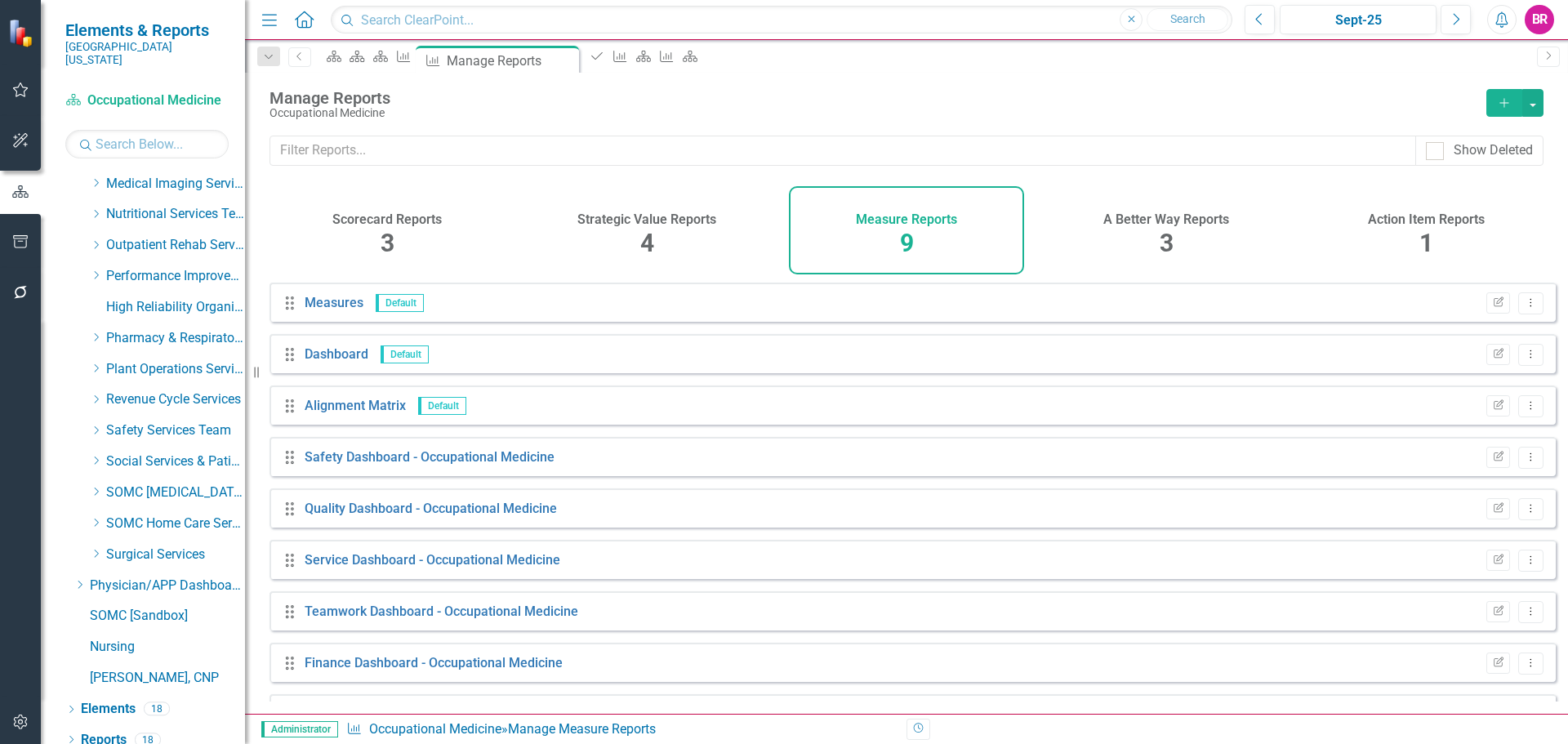
click at [1501, 572] on div "Edit Report Dropdown Menu" at bounding box center [1510, 560] width 66 height 22
click at [1492, 565] on icon "Edit Report" at bounding box center [1499, 560] width 13 height 10
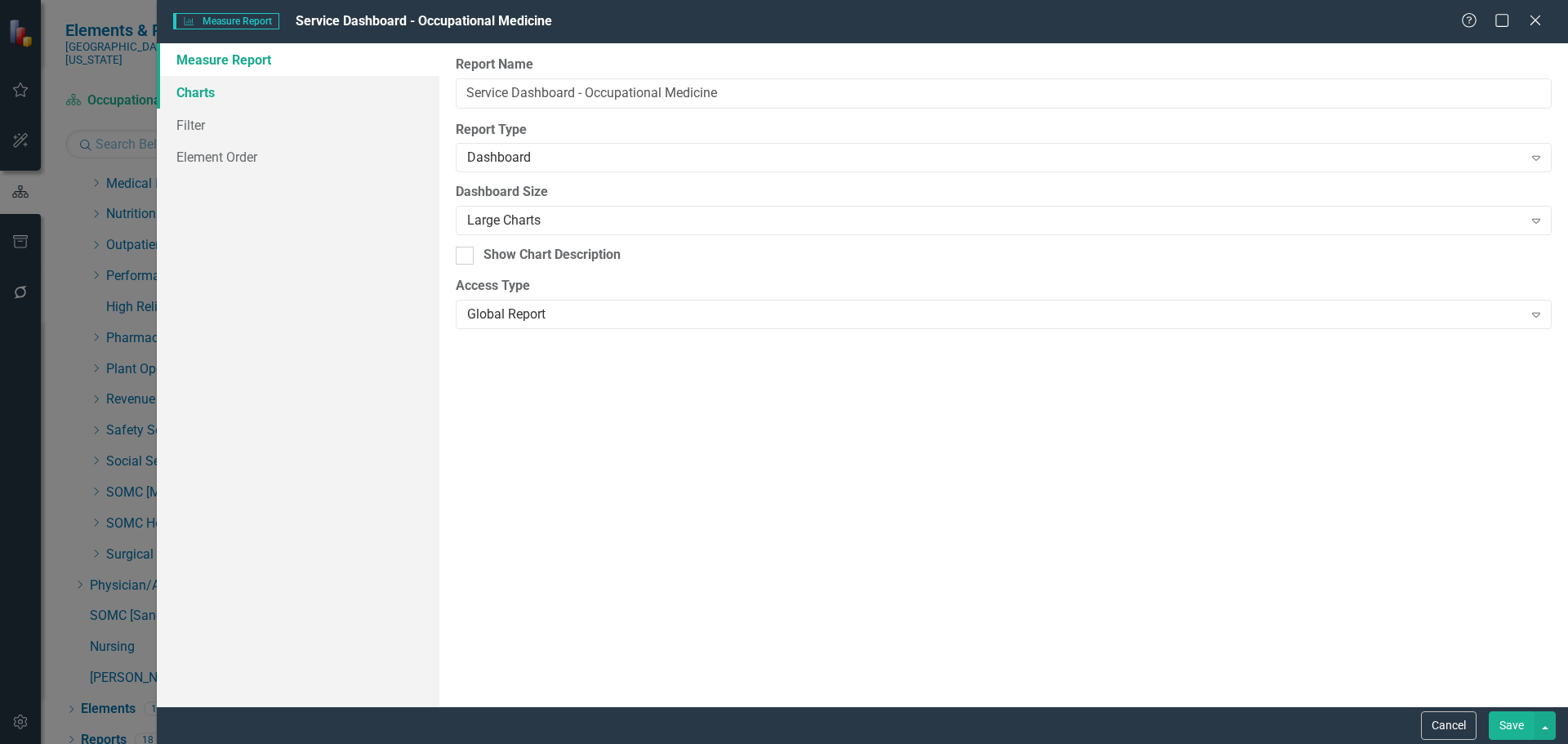
click at [213, 98] on link "Charts" at bounding box center [298, 92] width 283 height 32
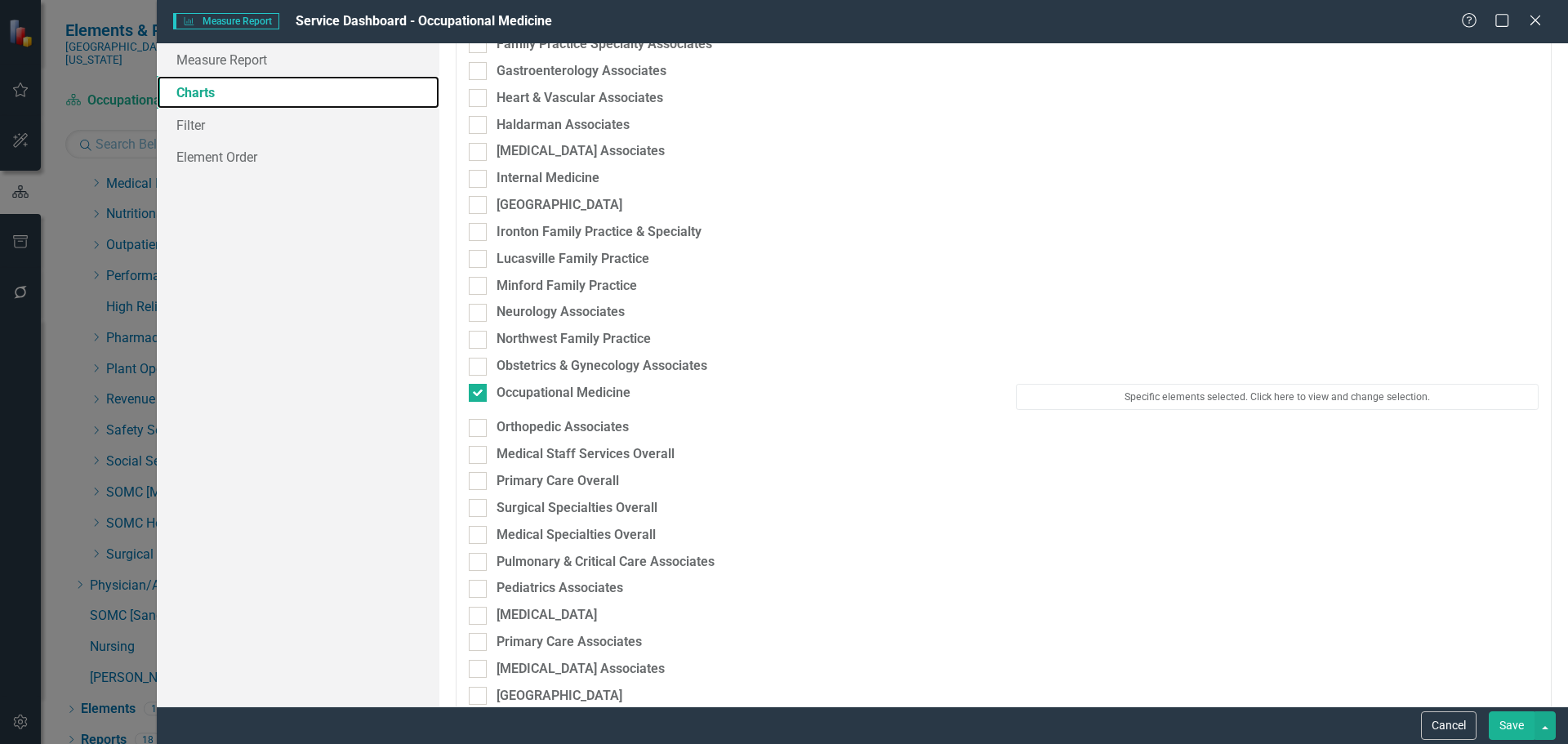
scroll to position [2205, 0]
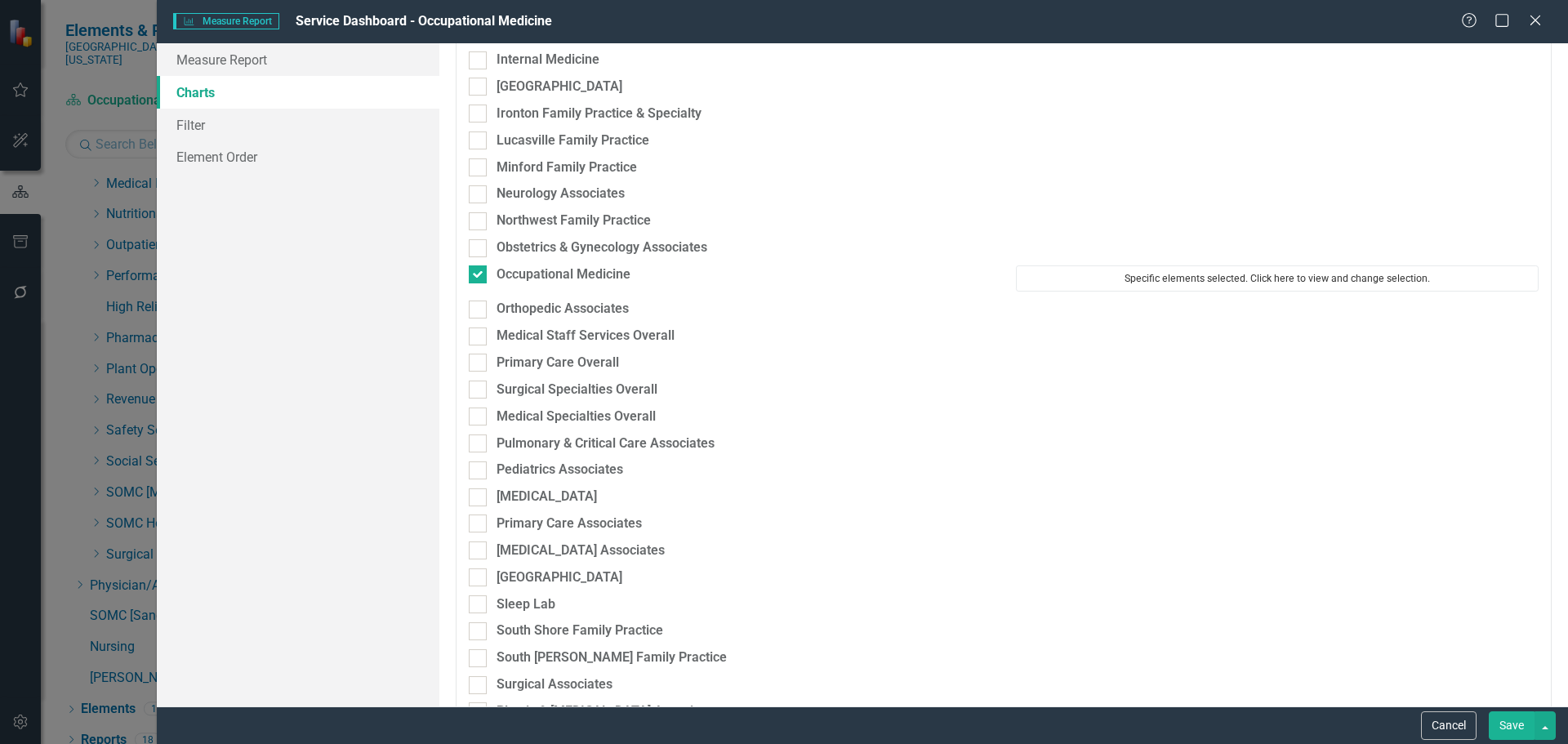
click at [1257, 290] on button "Specific elements selected. Click here to view and change selection." at bounding box center [1277, 278] width 522 height 26
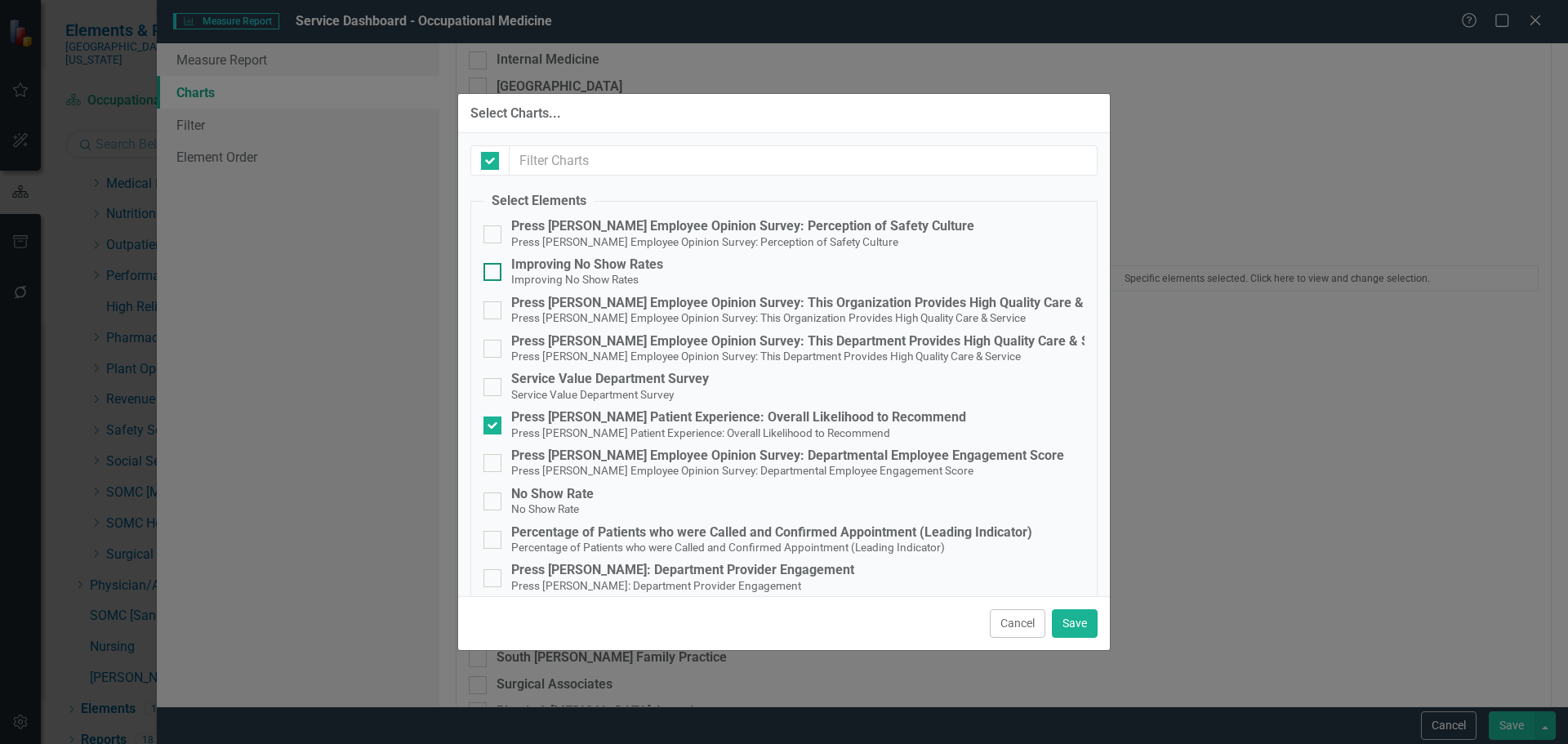
checkbox input "false"
click at [523, 419] on div "Press [PERSON_NAME] Patient Experience: Overall Likelihood to Recommend" at bounding box center [739, 417] width 455 height 14
click at [494, 419] on input "Press [PERSON_NAME] Patient Experience: Overall Likelihood to Recommend Press […" at bounding box center [489, 422] width 11 height 11
checkbox input "false"
click at [534, 383] on div "Service Value Department Survey" at bounding box center [610, 379] width 197 height 14
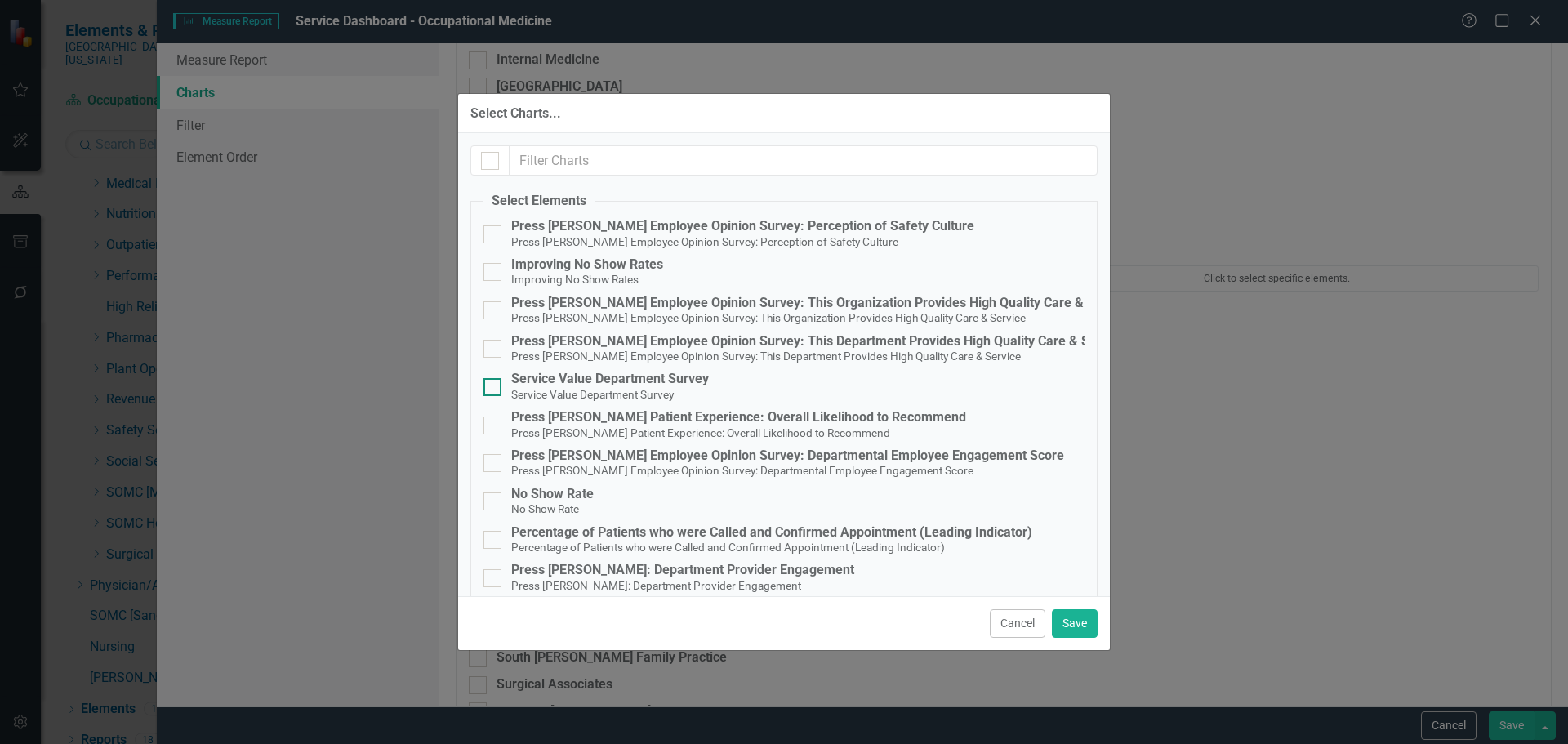
click at [494, 383] on input "Service Value Department Survey Service Value Department Survey" at bounding box center [489, 384] width 11 height 11
checkbox input "true"
click at [649, 428] on span "Press [PERSON_NAME] Patient Experience: Overall Likelihood to Recommend" at bounding box center [701, 431] width 379 height 15
click at [494, 427] on input "Press [PERSON_NAME] Patient Experience: Overall Likelihood to Recommend Press […" at bounding box center [489, 422] width 11 height 11
checkbox input "true"
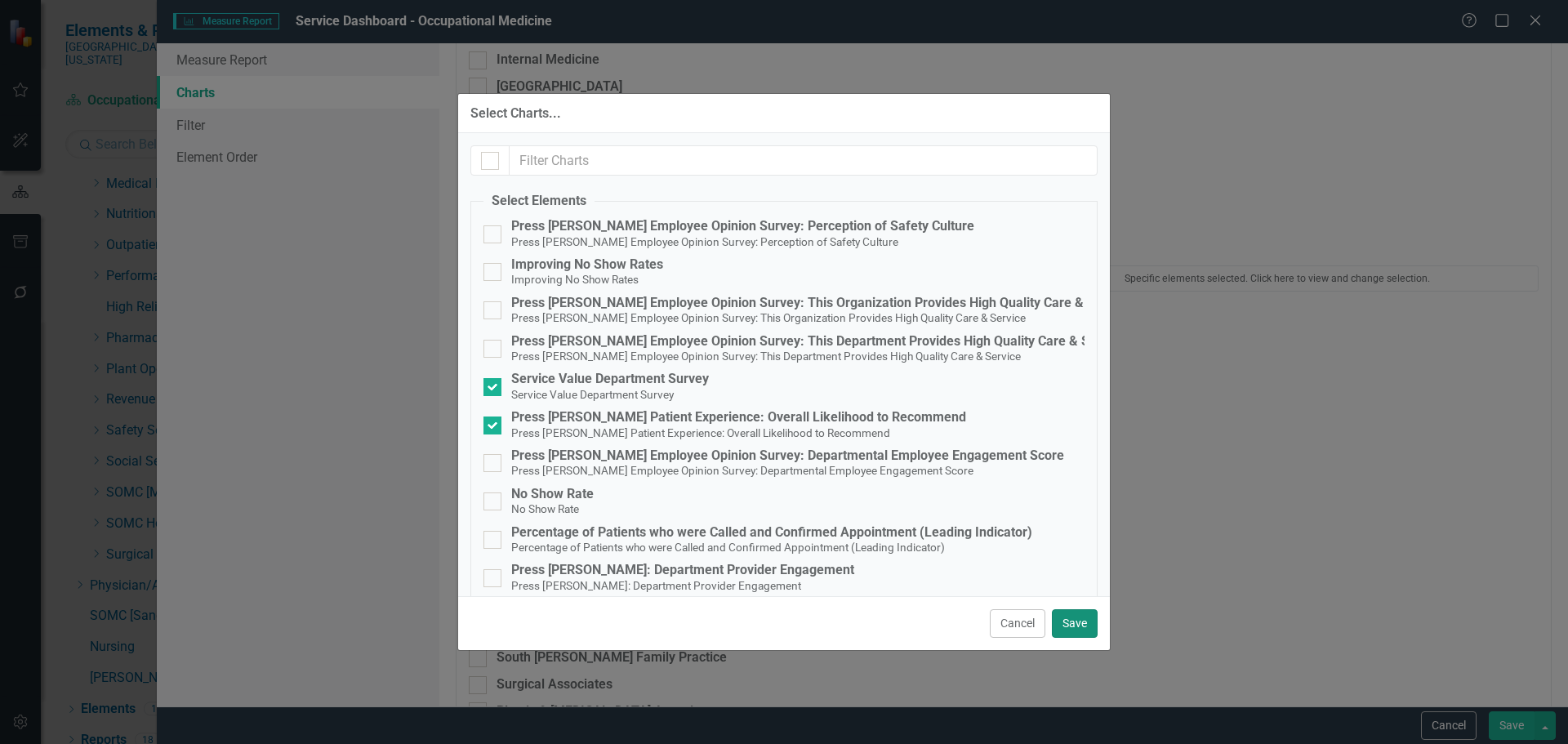
click at [1066, 621] on button "Save" at bounding box center [1074, 623] width 46 height 29
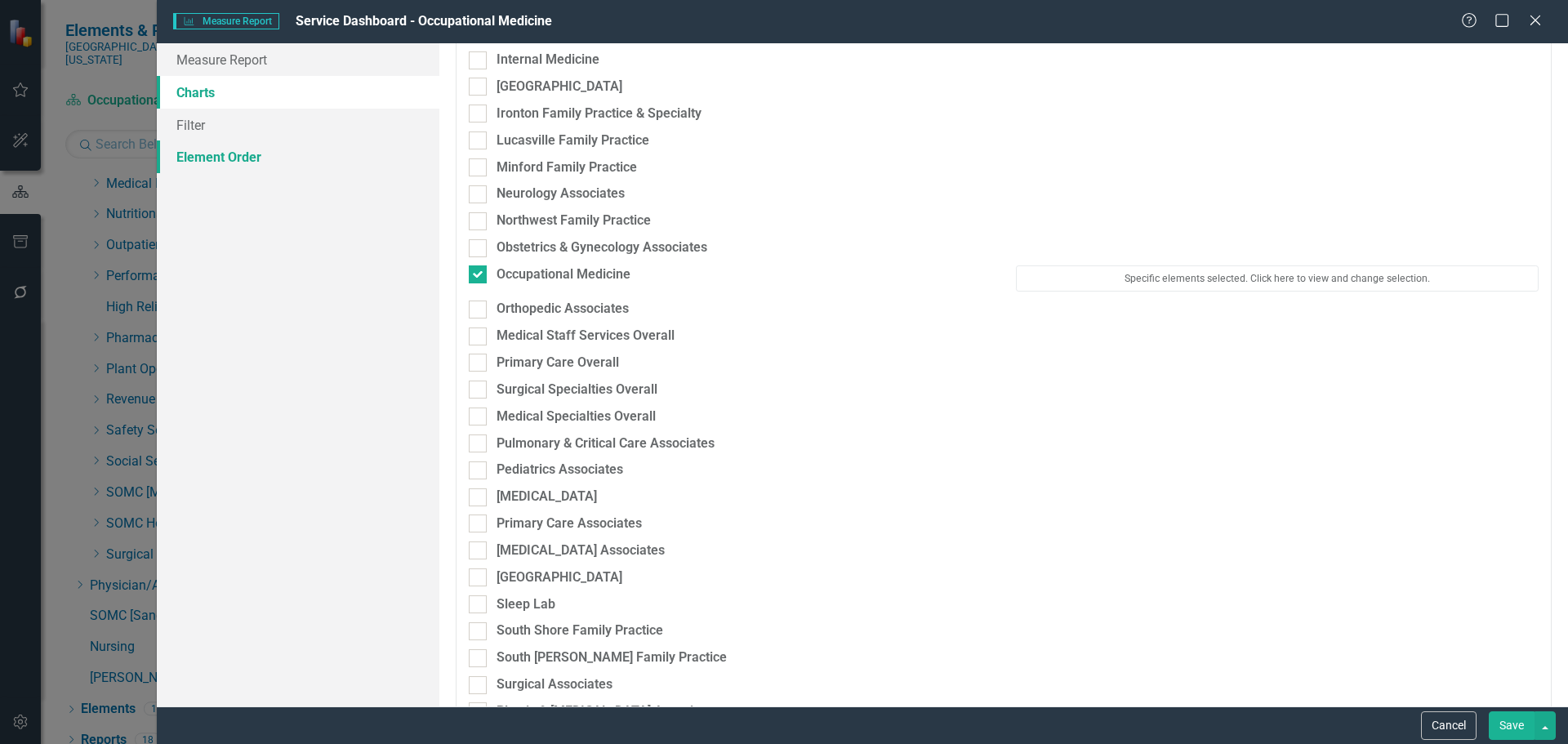
click at [241, 166] on link "Element Order" at bounding box center [298, 157] width 283 height 32
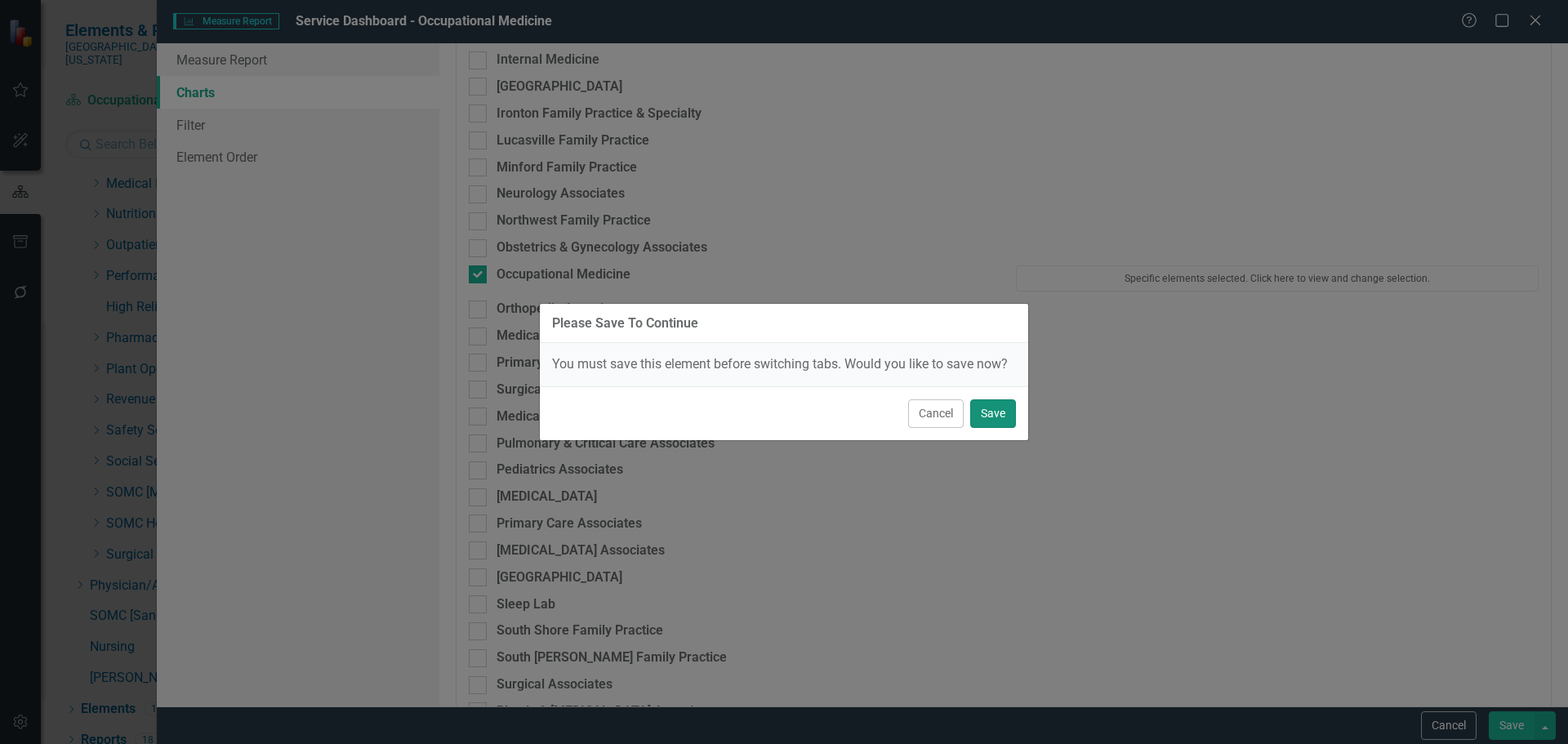
click at [1015, 418] on button "Save" at bounding box center [992, 413] width 46 height 29
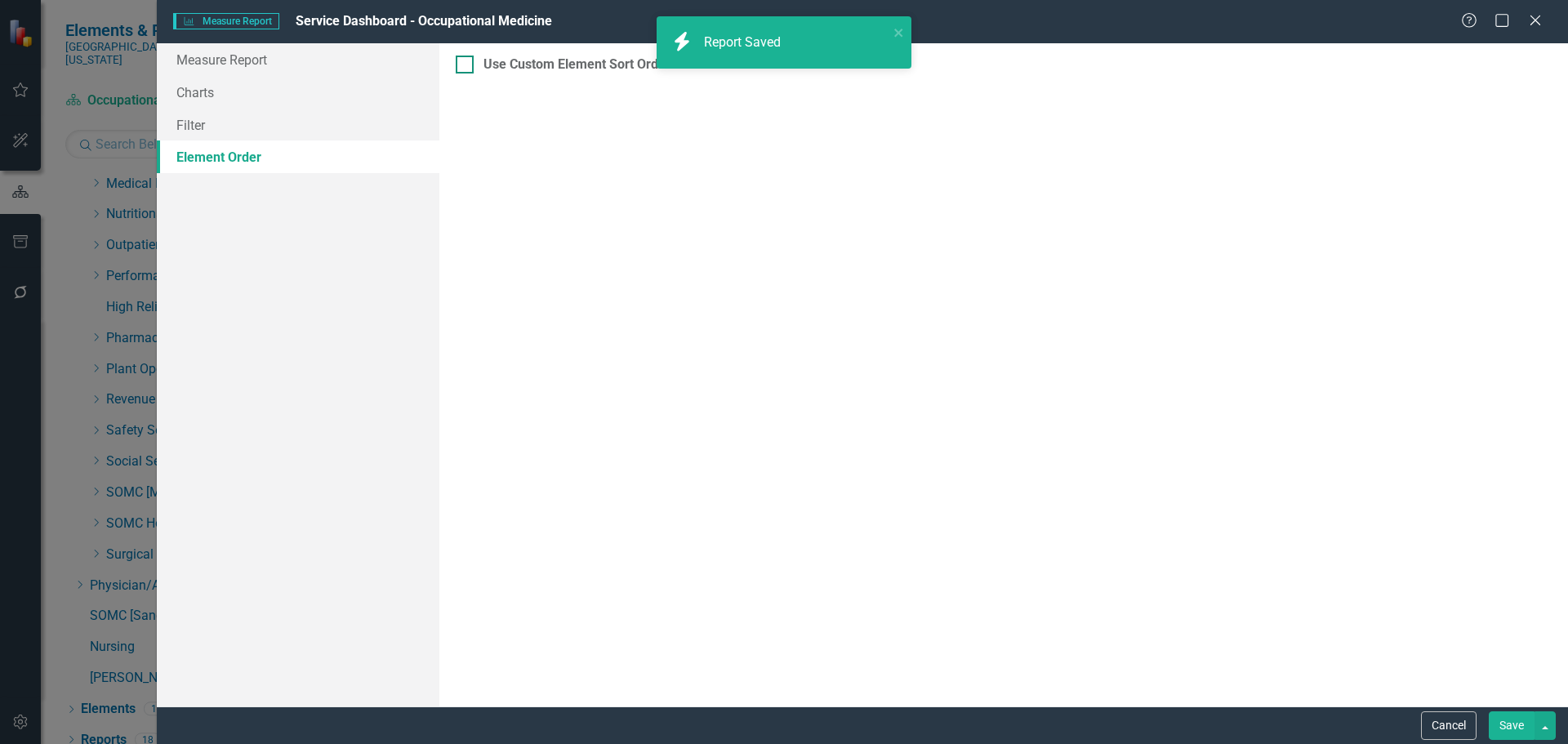
click at [467, 71] on div at bounding box center [465, 65] width 18 height 18
click at [467, 66] on input "Use Custom Element Sort Order" at bounding box center [461, 61] width 11 height 11
checkbox input "true"
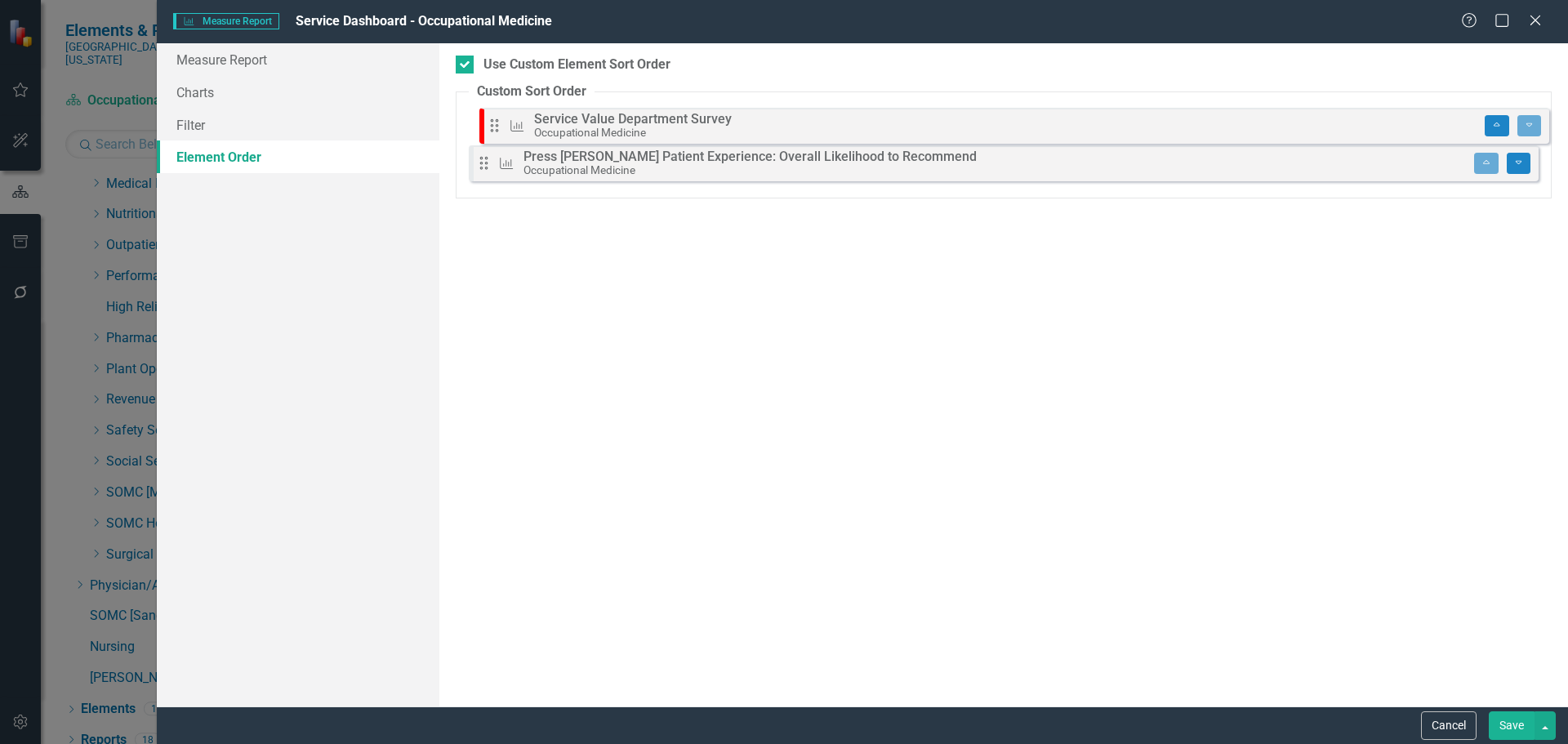
drag, startPoint x: 480, startPoint y: 174, endPoint x: 491, endPoint y: 128, distance: 47.3
click at [491, 128] on div "Drag Measure Press [PERSON_NAME] Patient Experience: Overall Likelihood to Reco…" at bounding box center [1003, 149] width 1070 height 80
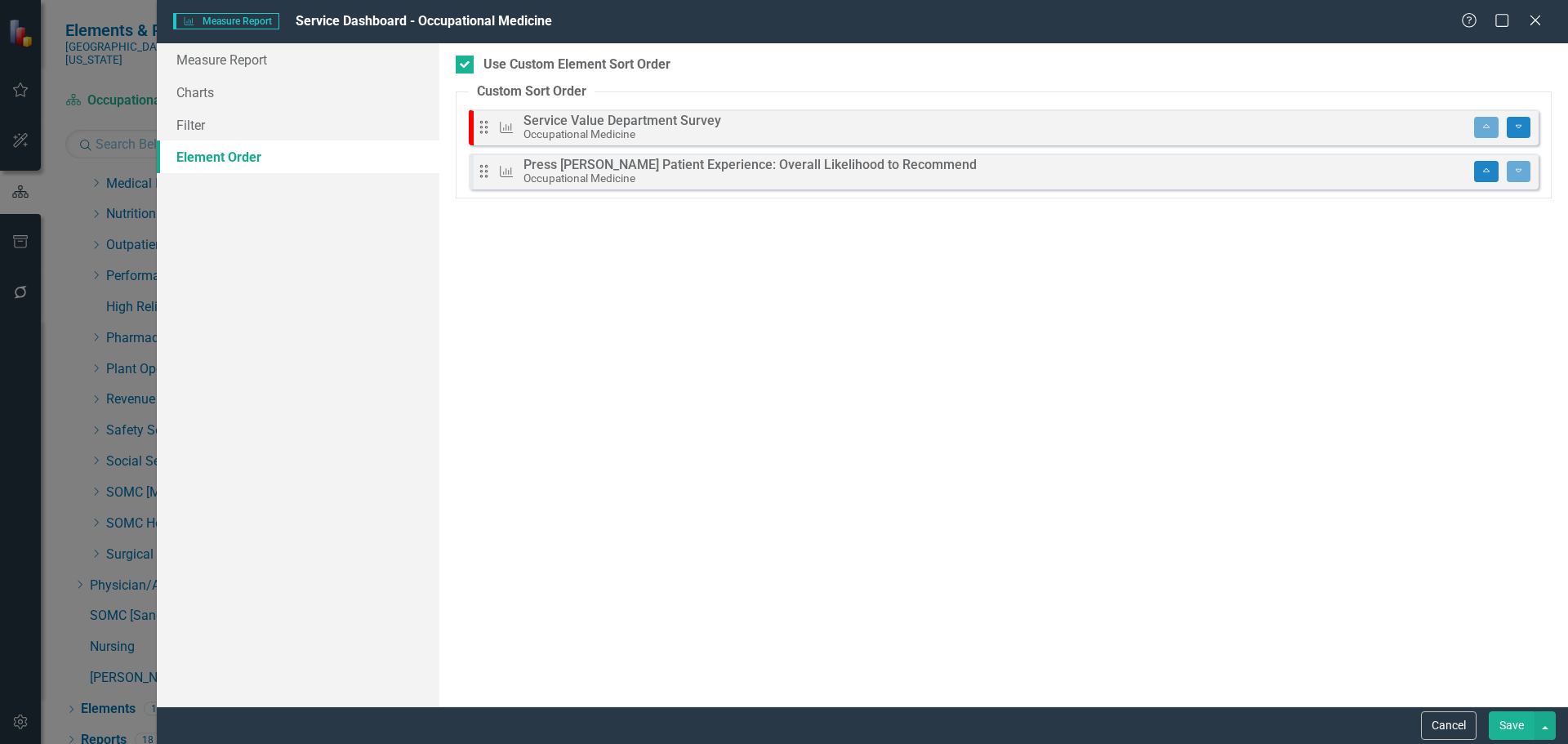
click at [1527, 732] on button "Save" at bounding box center [1511, 726] width 46 height 29
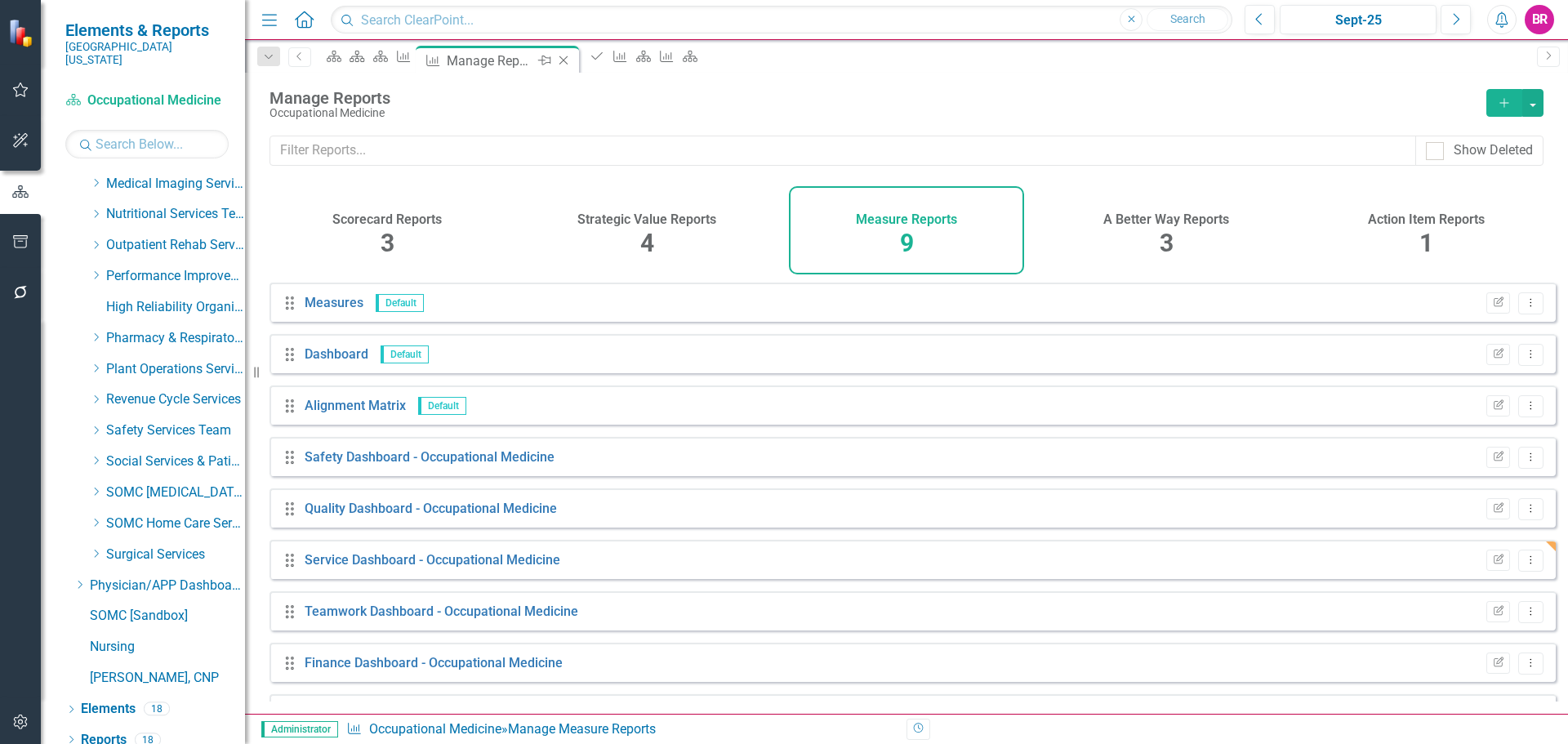
click at [572, 63] on icon "Close" at bounding box center [564, 60] width 16 height 14
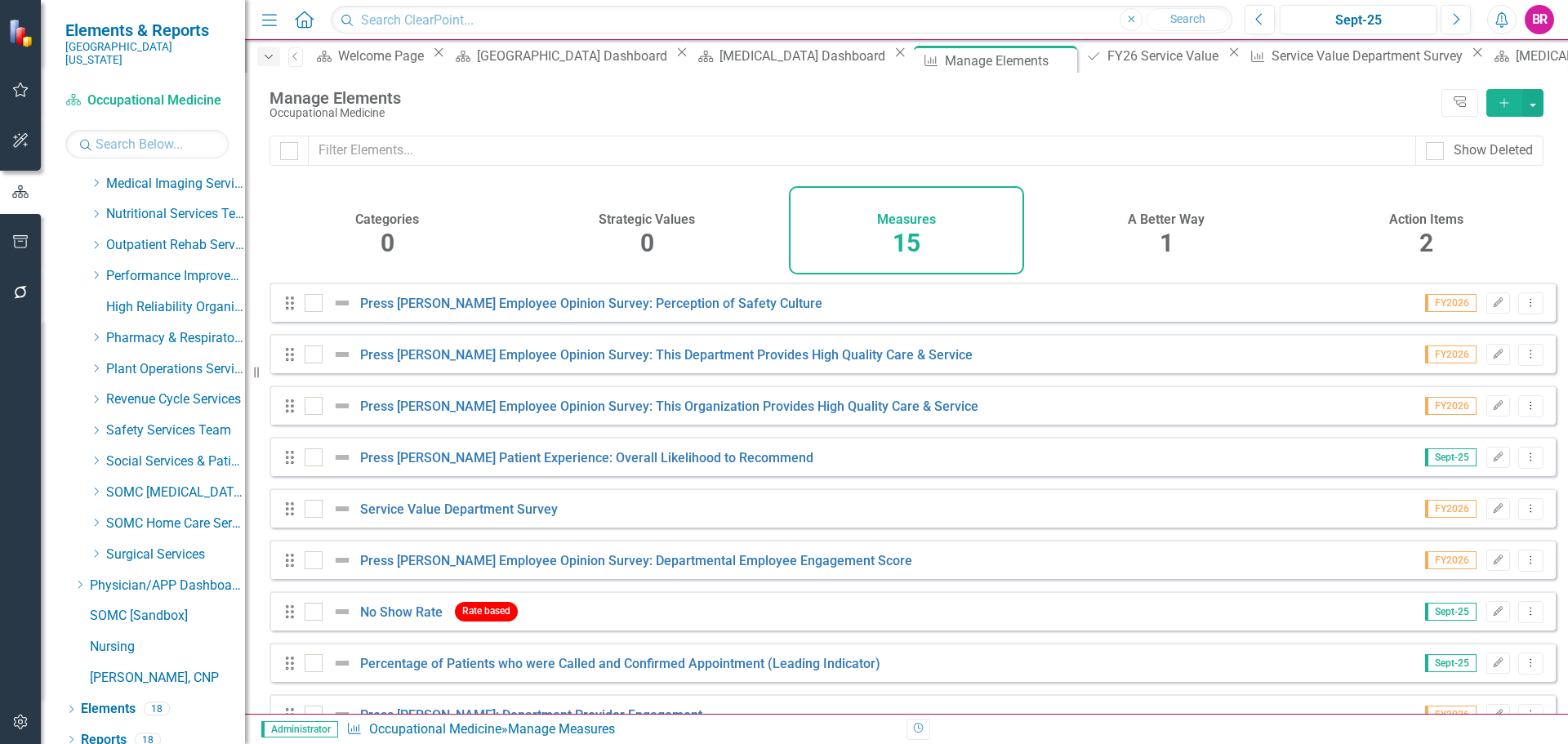
click at [266, 53] on icon "Dropdown" at bounding box center [268, 57] width 14 height 12
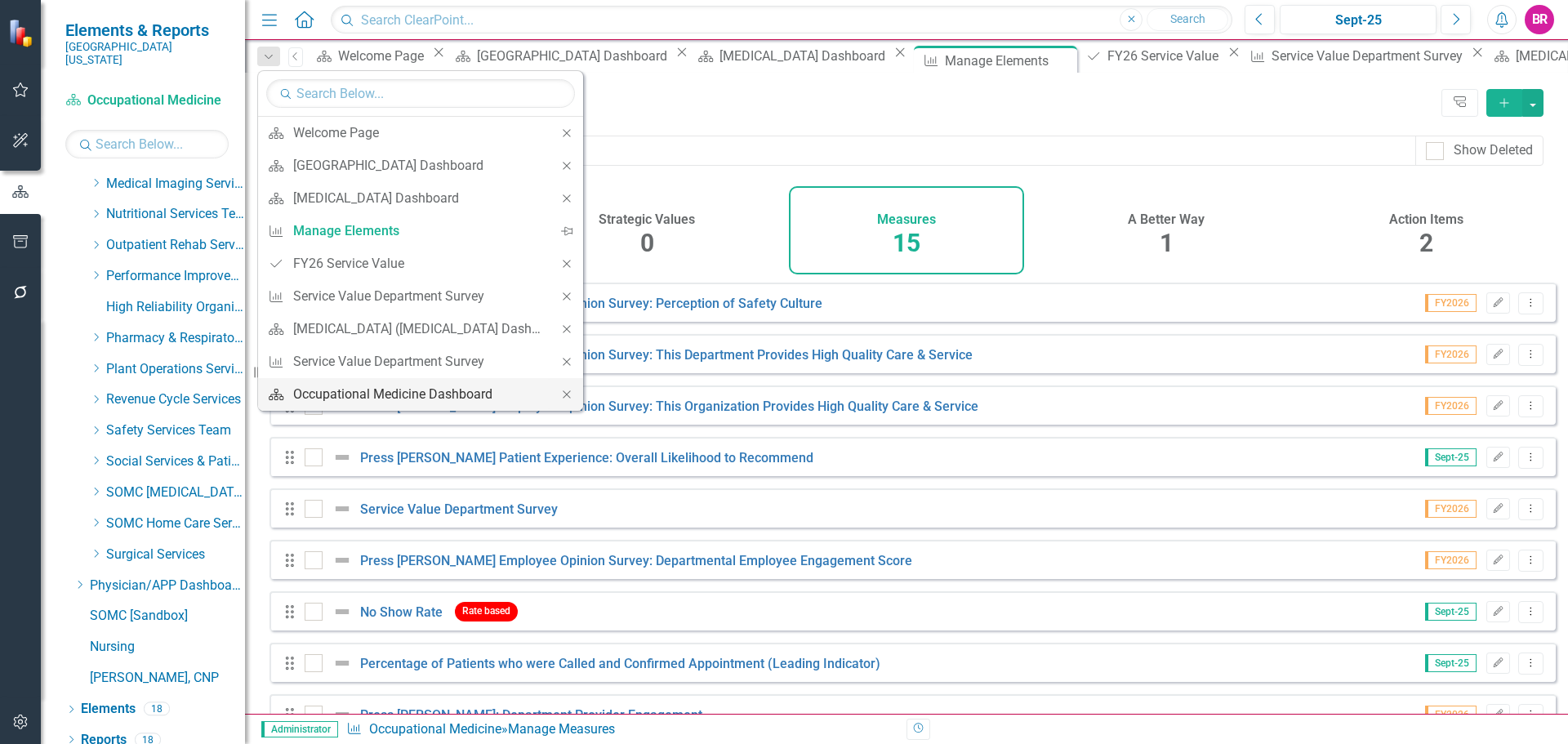
click at [363, 392] on div "Occupational Medicine Dashboard" at bounding box center [418, 394] width 249 height 21
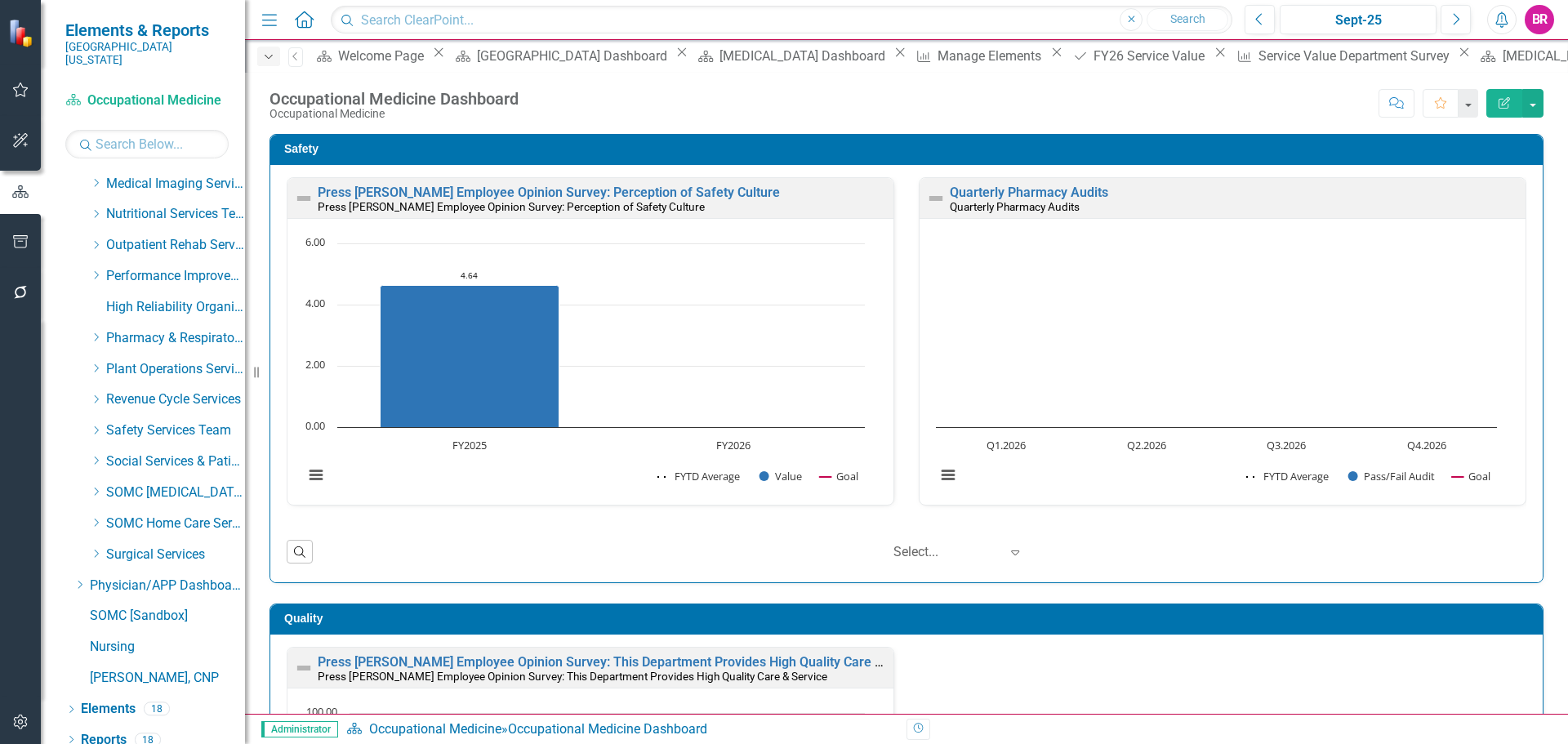
click at [263, 55] on icon "Dropdown" at bounding box center [268, 57] width 14 height 12
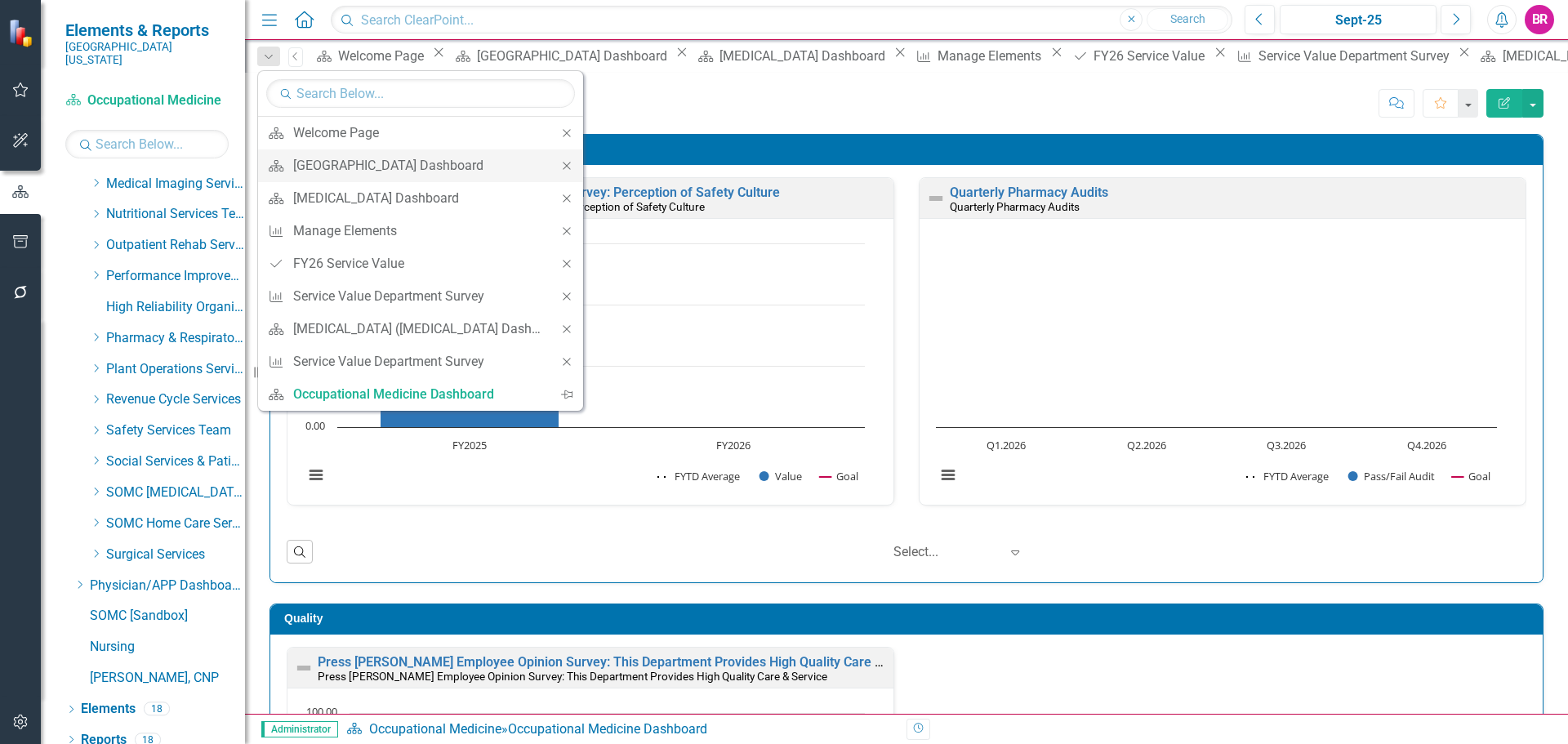
click at [562, 162] on icon "Close" at bounding box center [566, 166] width 14 height 12
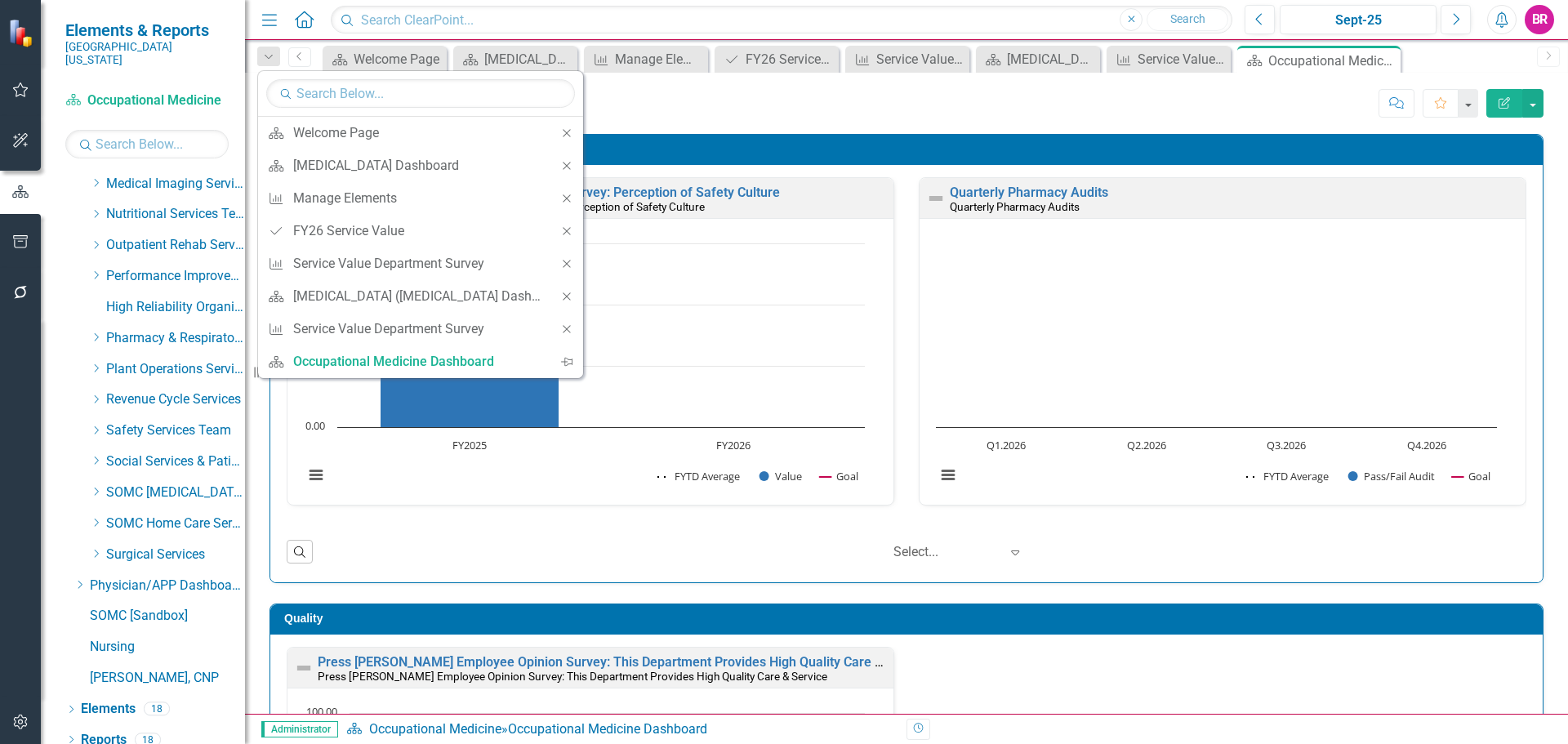
click at [568, 163] on icon "Close" at bounding box center [566, 166] width 14 height 12
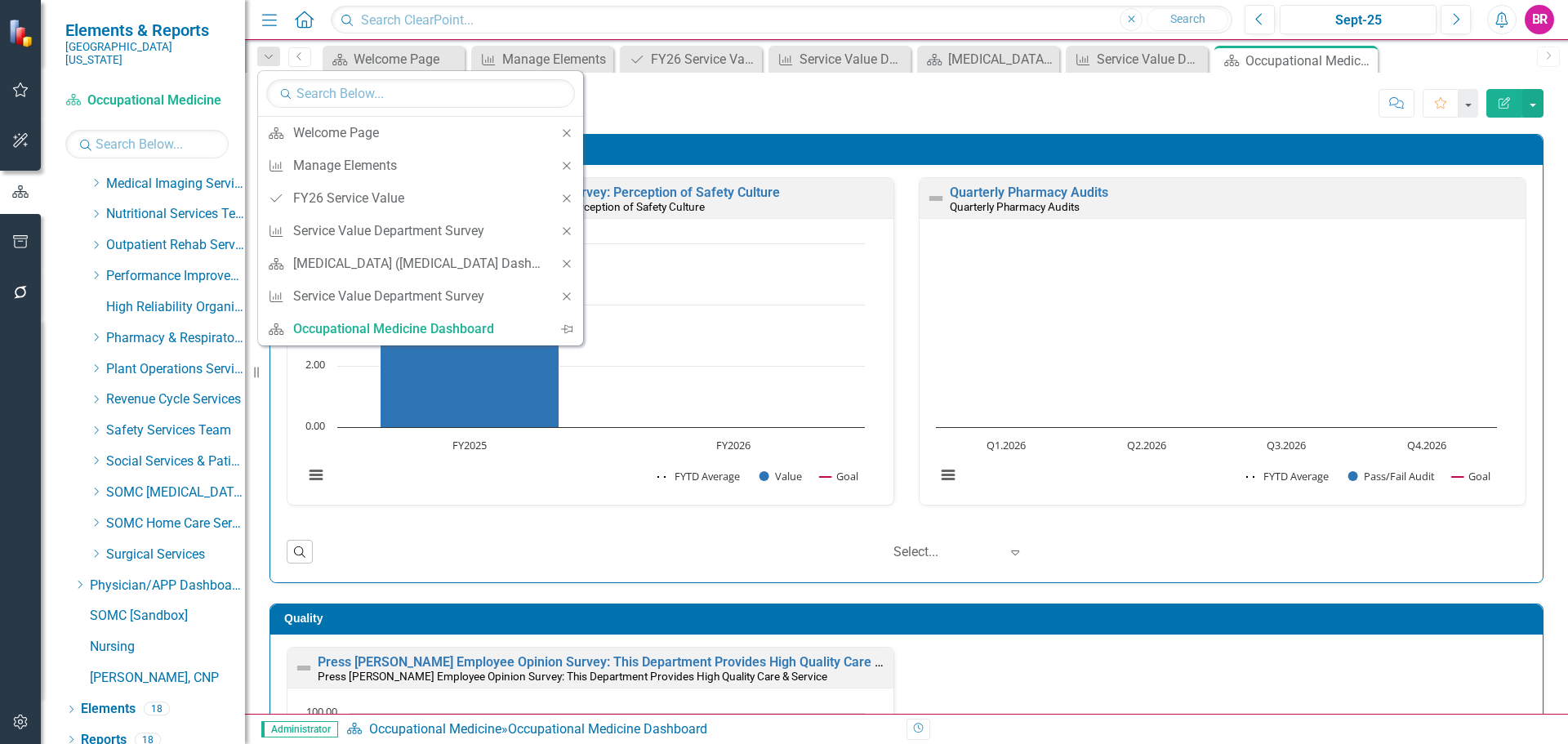
click at [568, 163] on icon "Close" at bounding box center [566, 166] width 14 height 12
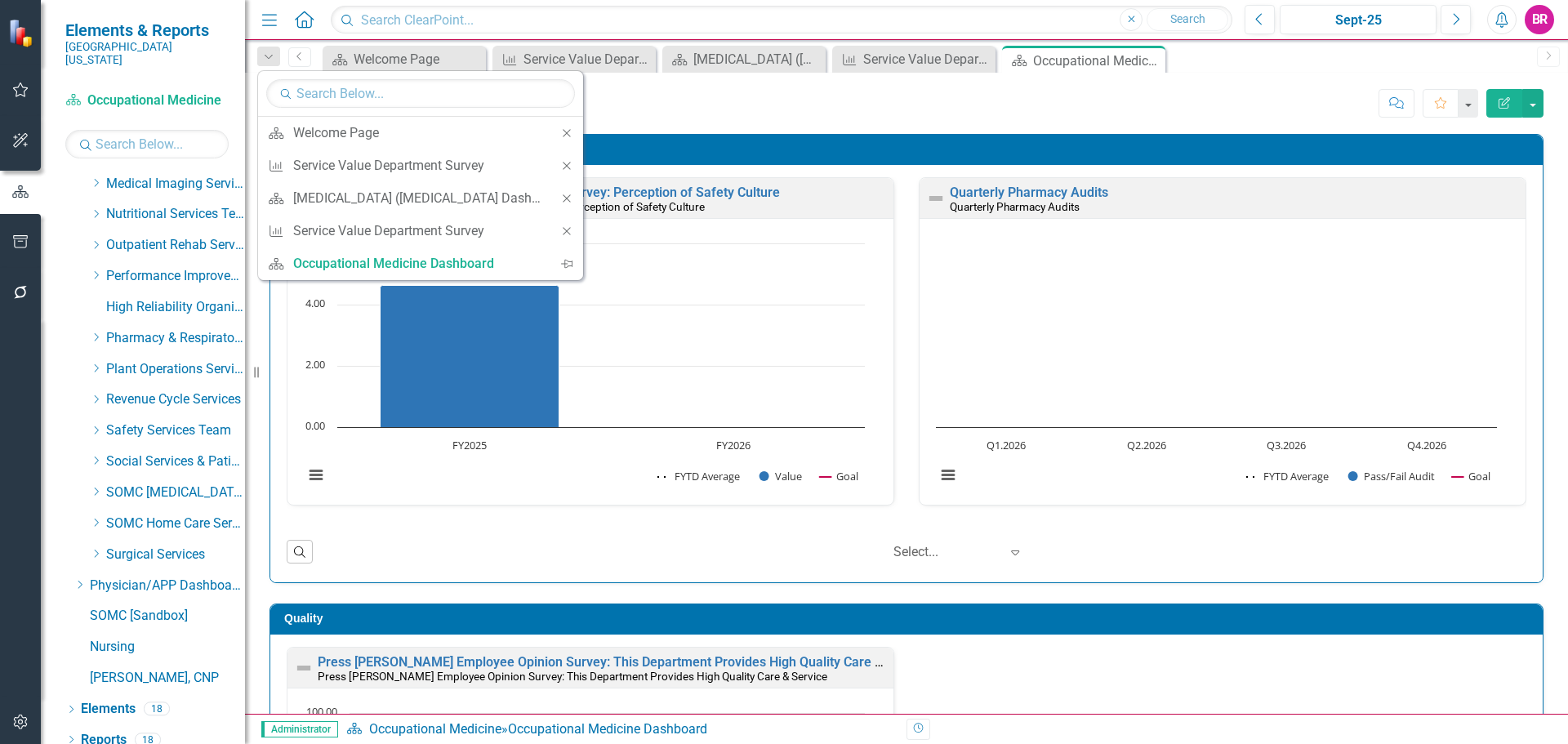
click at [568, 163] on icon "Close" at bounding box center [566, 166] width 14 height 12
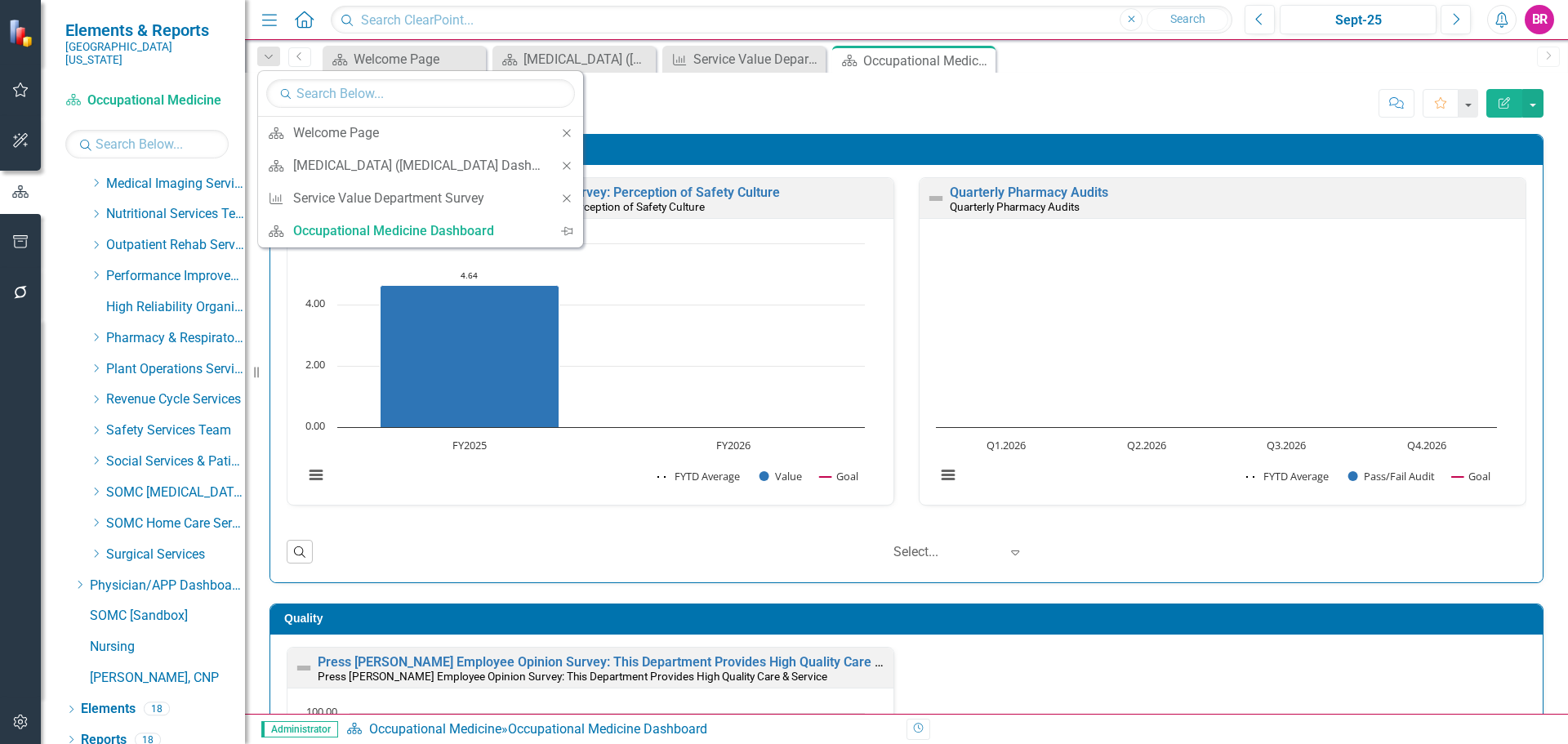
click at [568, 163] on icon "Close" at bounding box center [566, 166] width 14 height 12
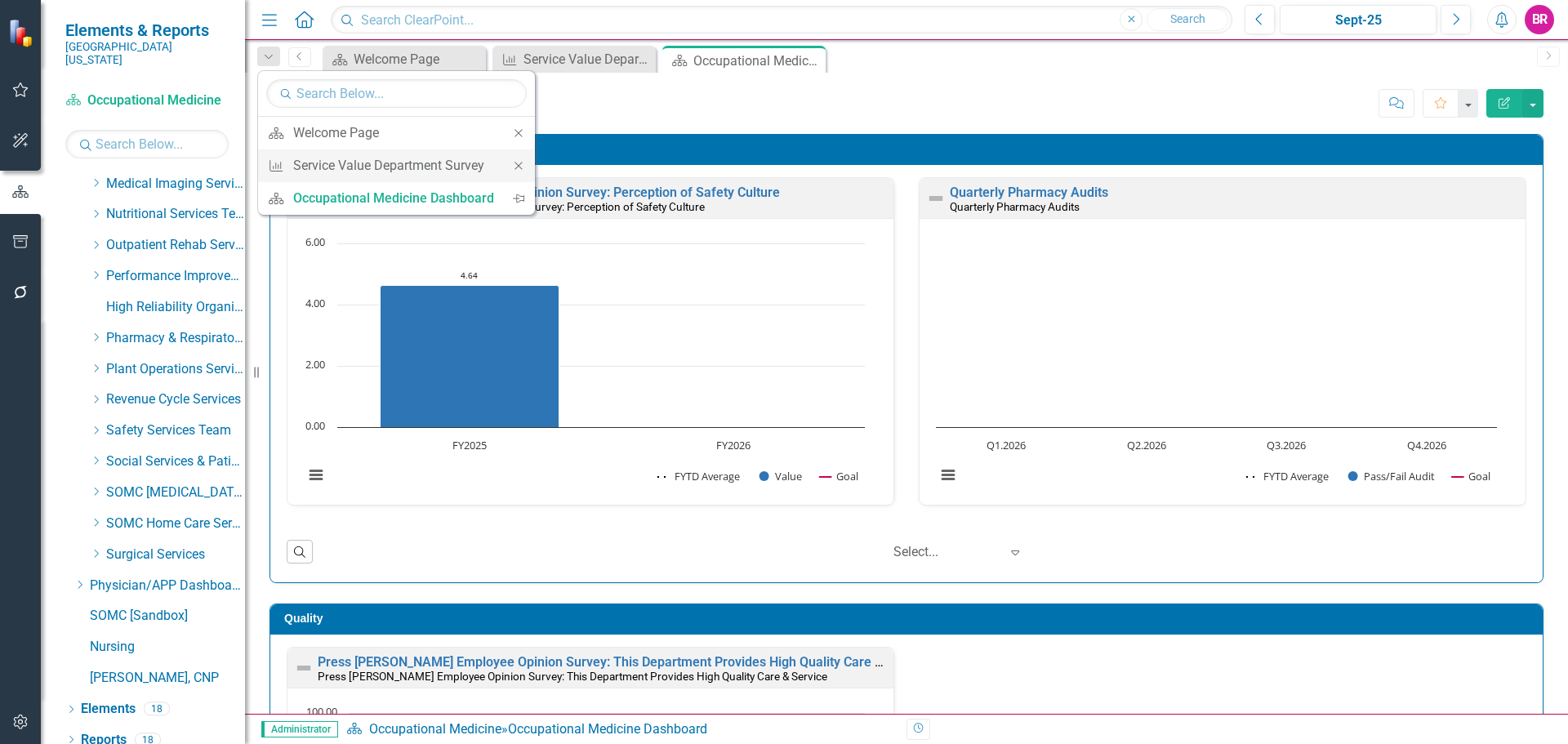
click at [520, 164] on icon at bounding box center [518, 166] width 7 height 7
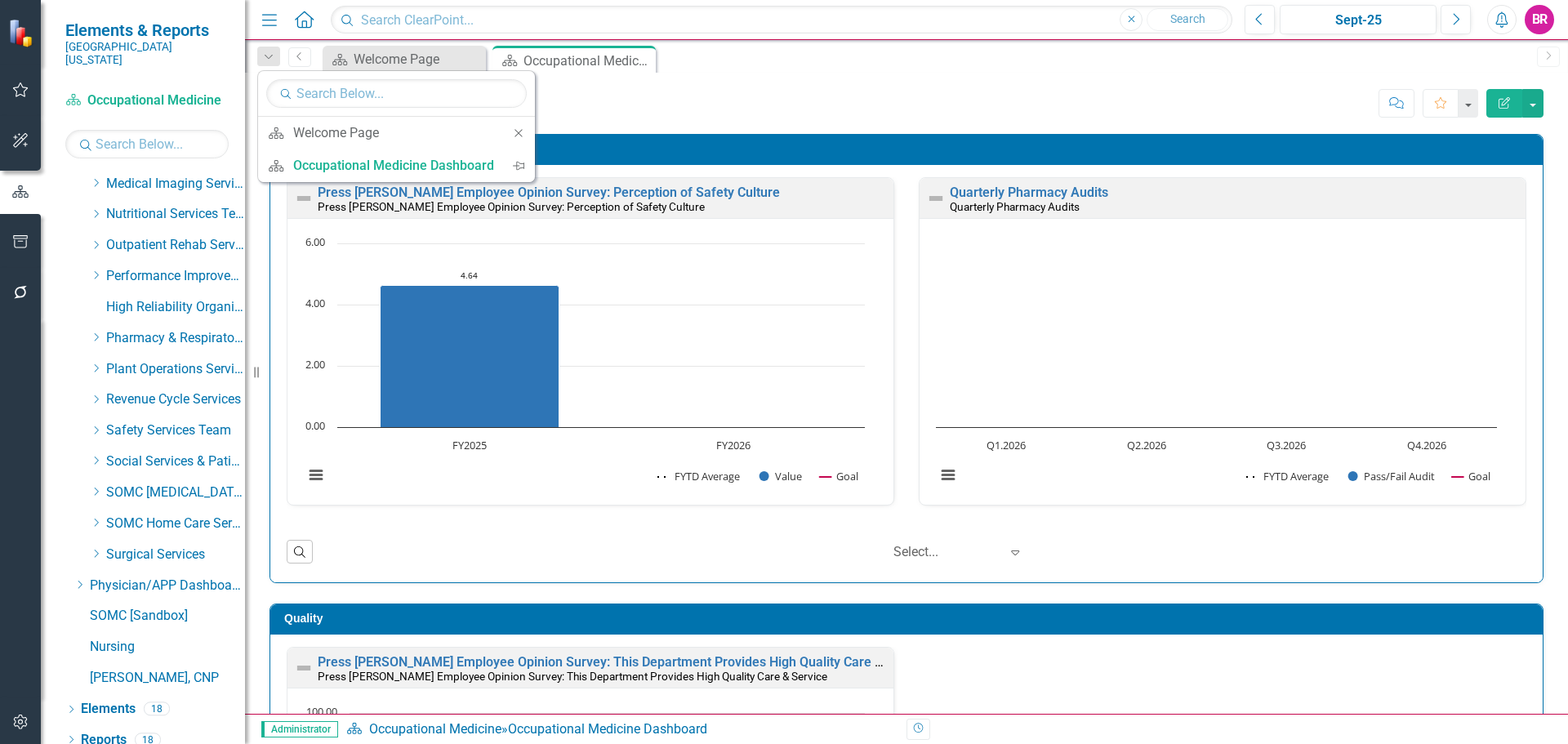
click at [857, 92] on div "Score: N/A Sept-25 Completed Comment Favorite Edit Report" at bounding box center [1035, 103] width 1017 height 28
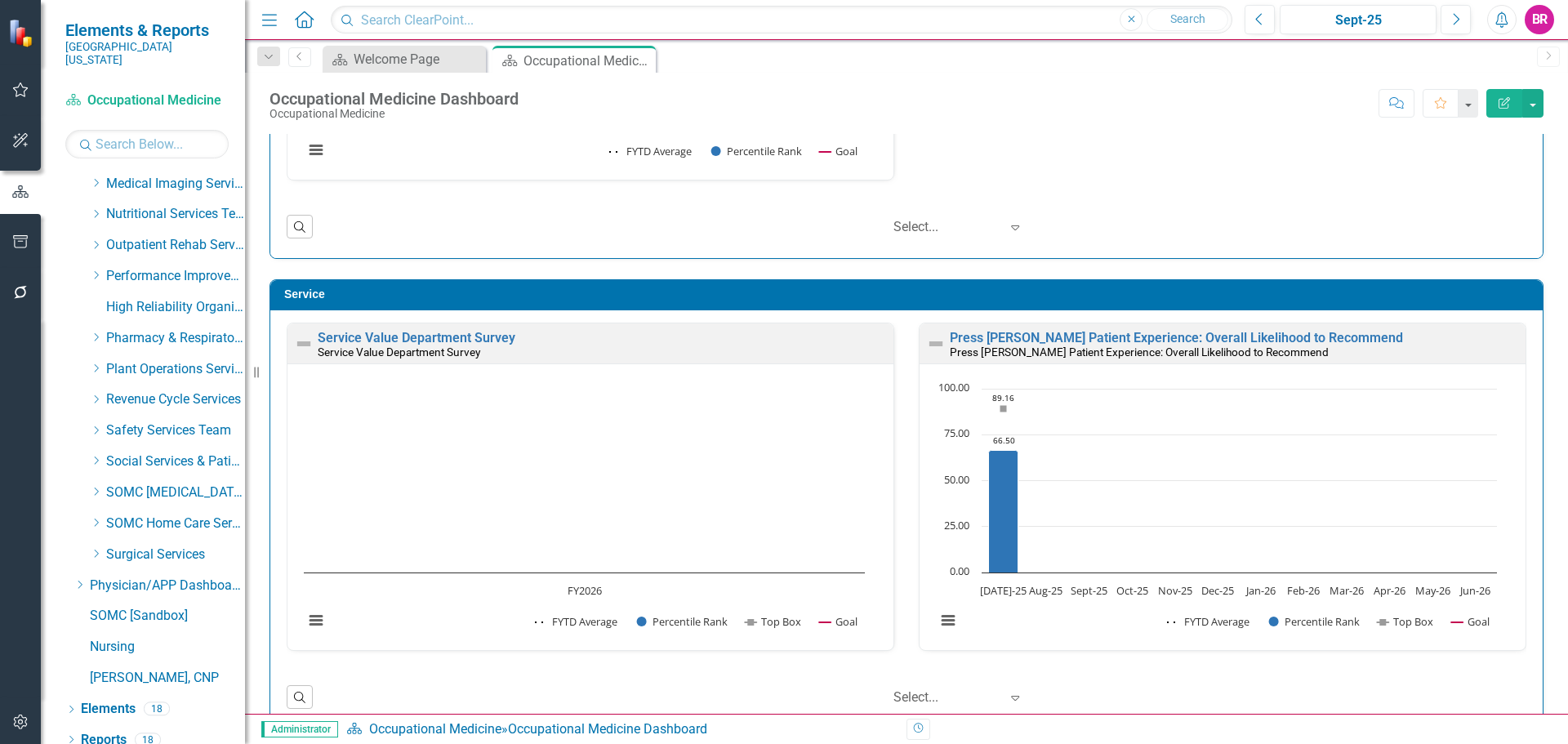
scroll to position [817, 0]
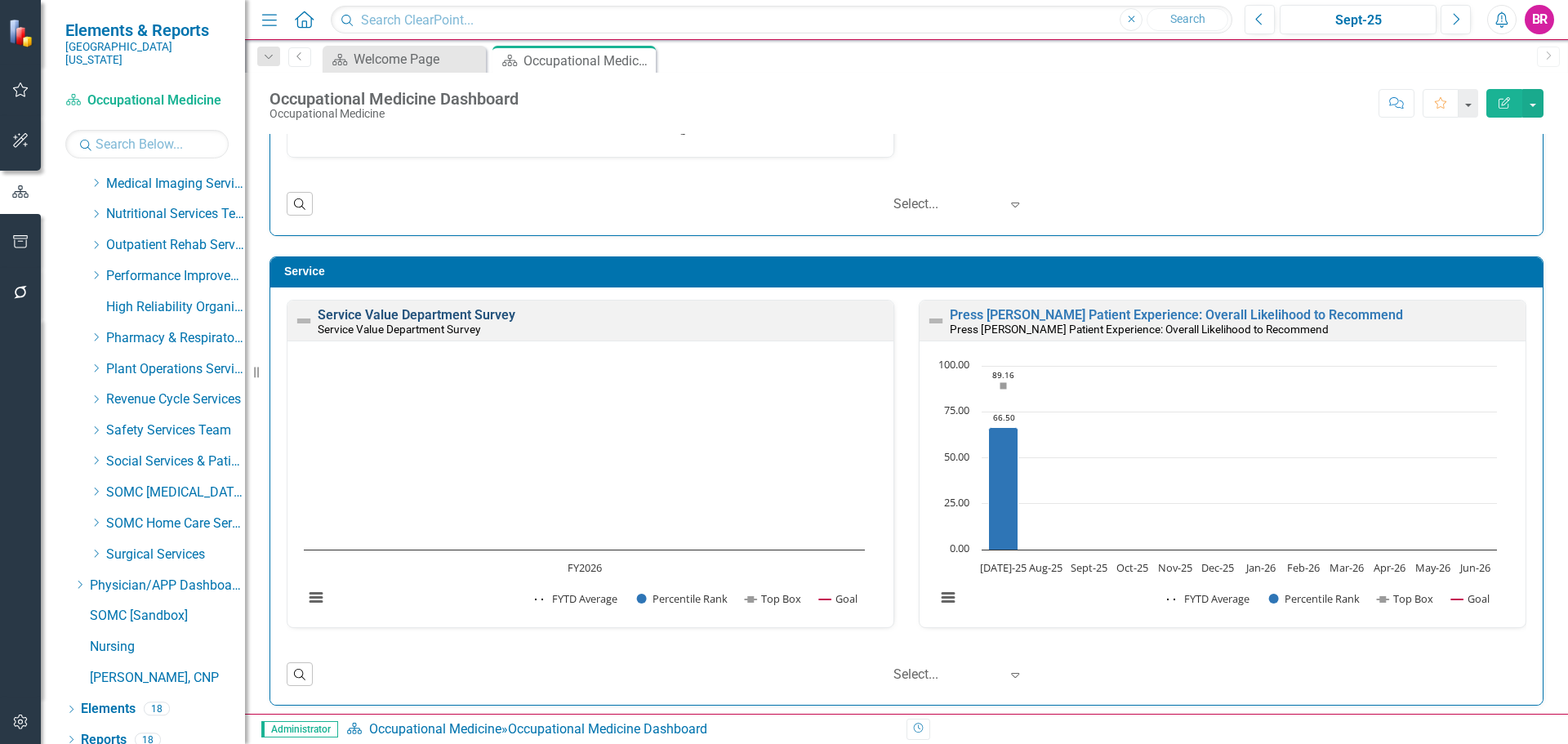
click at [452, 314] on link "Service Value Department Survey" at bounding box center [416, 314] width 197 height 15
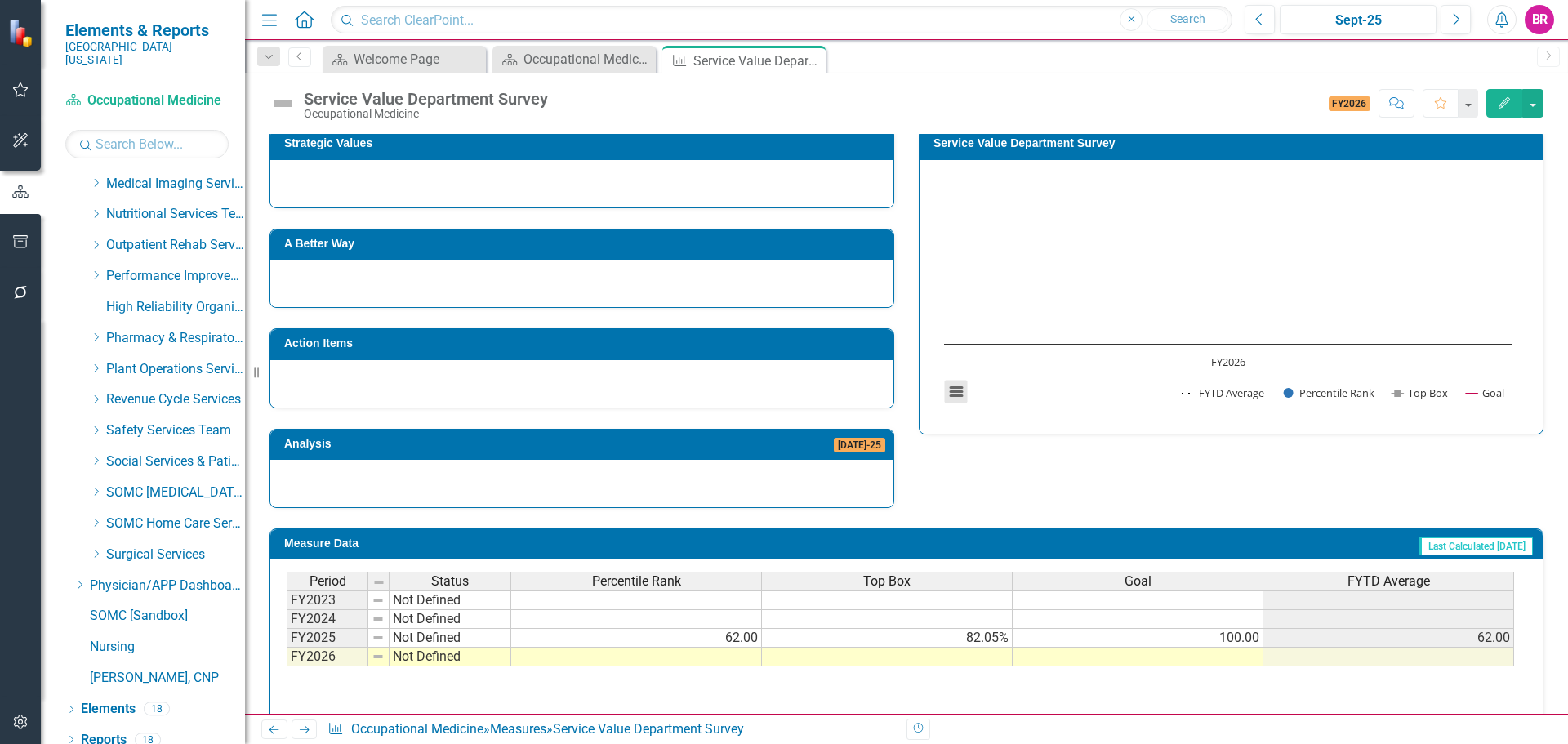
scroll to position [280, 0]
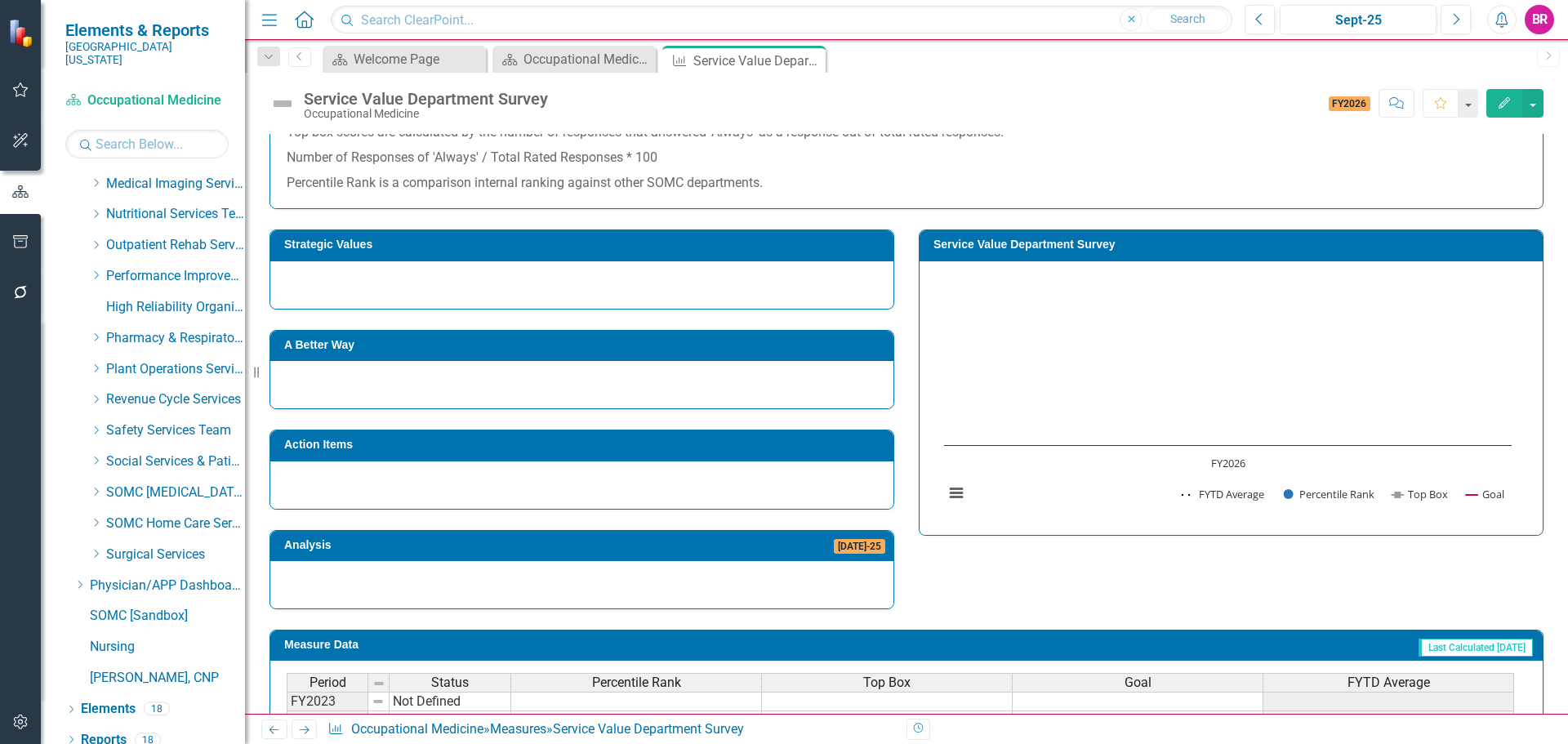
click at [512, 239] on h3 "Strategic Values" at bounding box center [585, 245] width 601 height 13
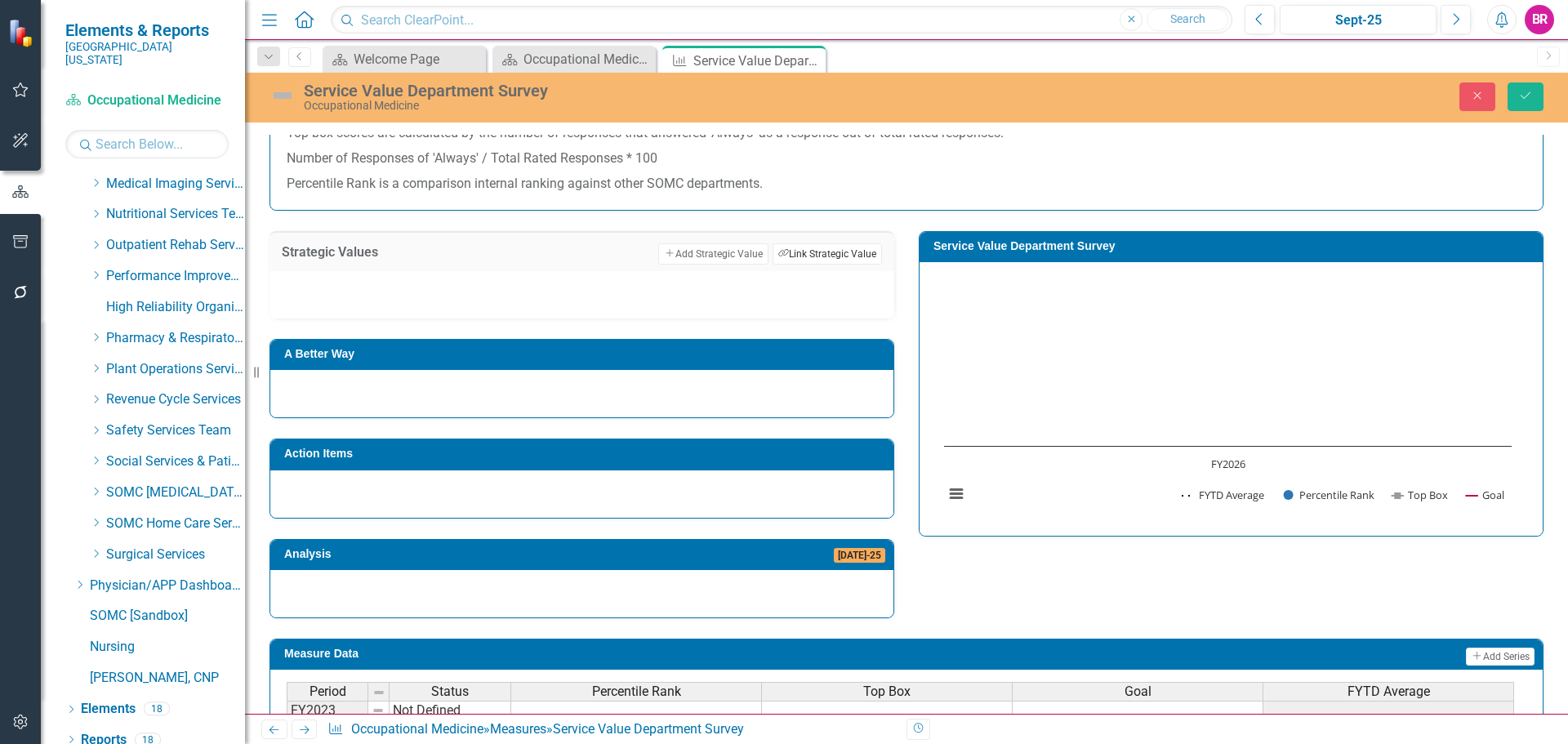
click at [853, 255] on button "Link Tag Link Strategic Value" at bounding box center [827, 254] width 109 height 22
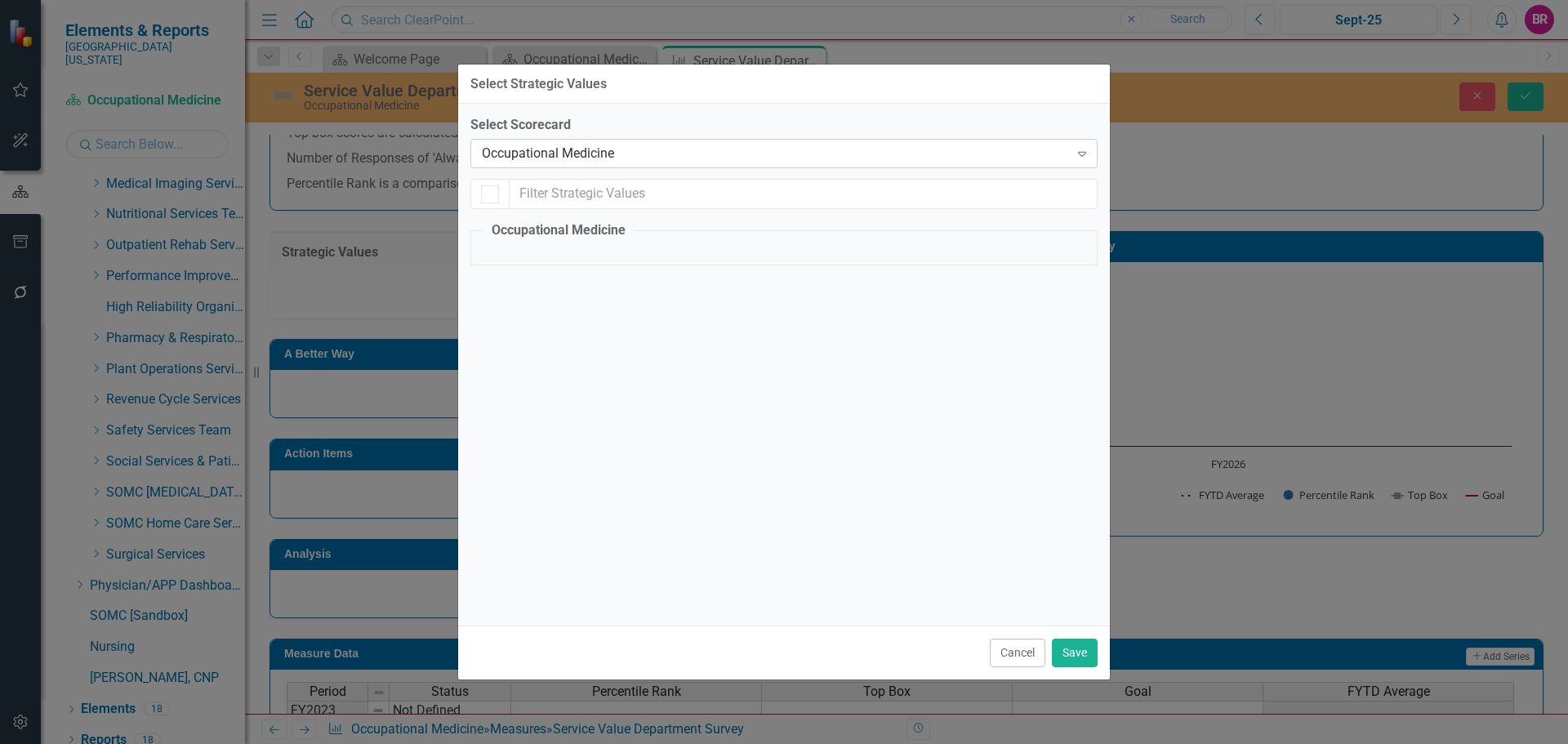
click at [618, 152] on div "Occupational Medicine" at bounding box center [775, 153] width 587 height 19
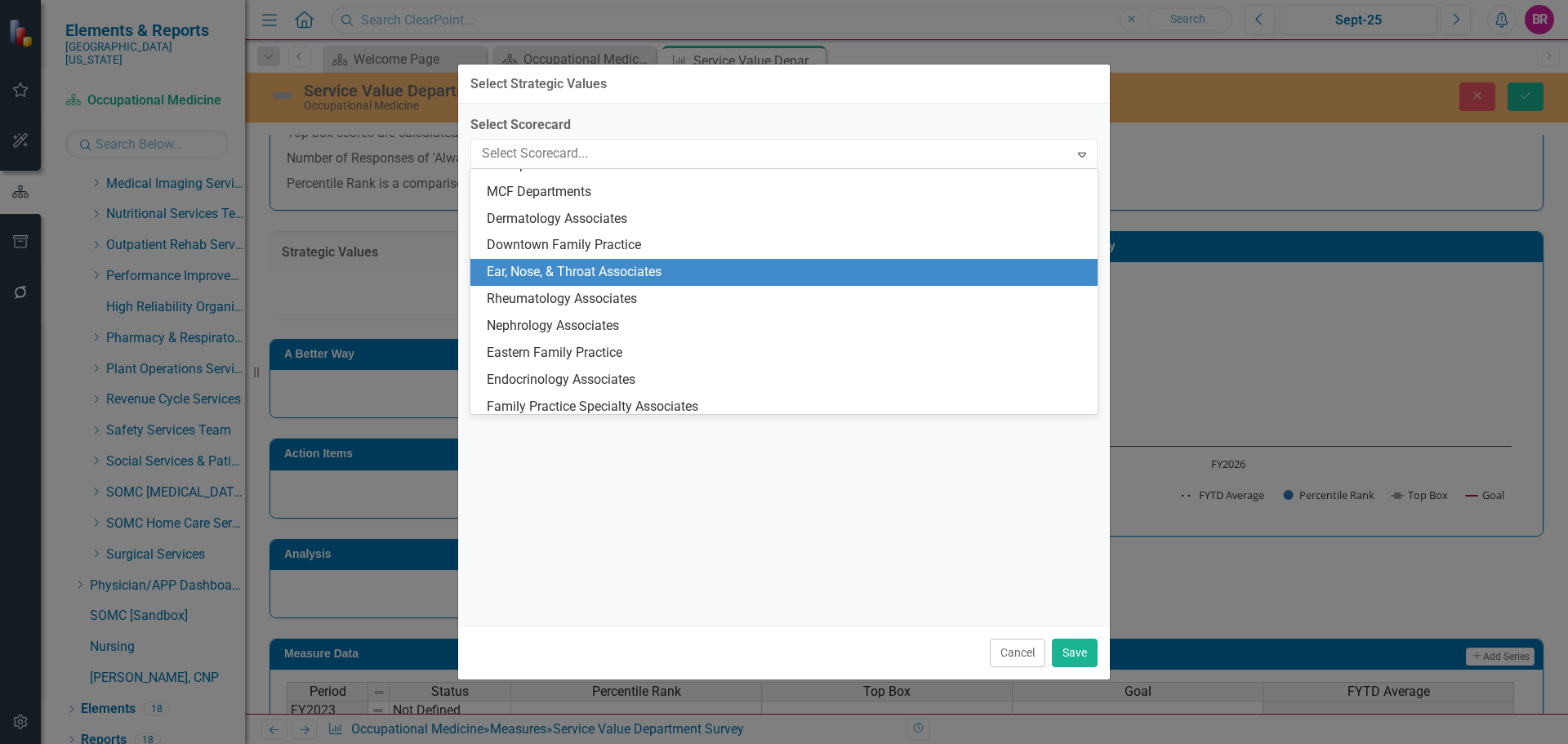
scroll to position [1679, 0]
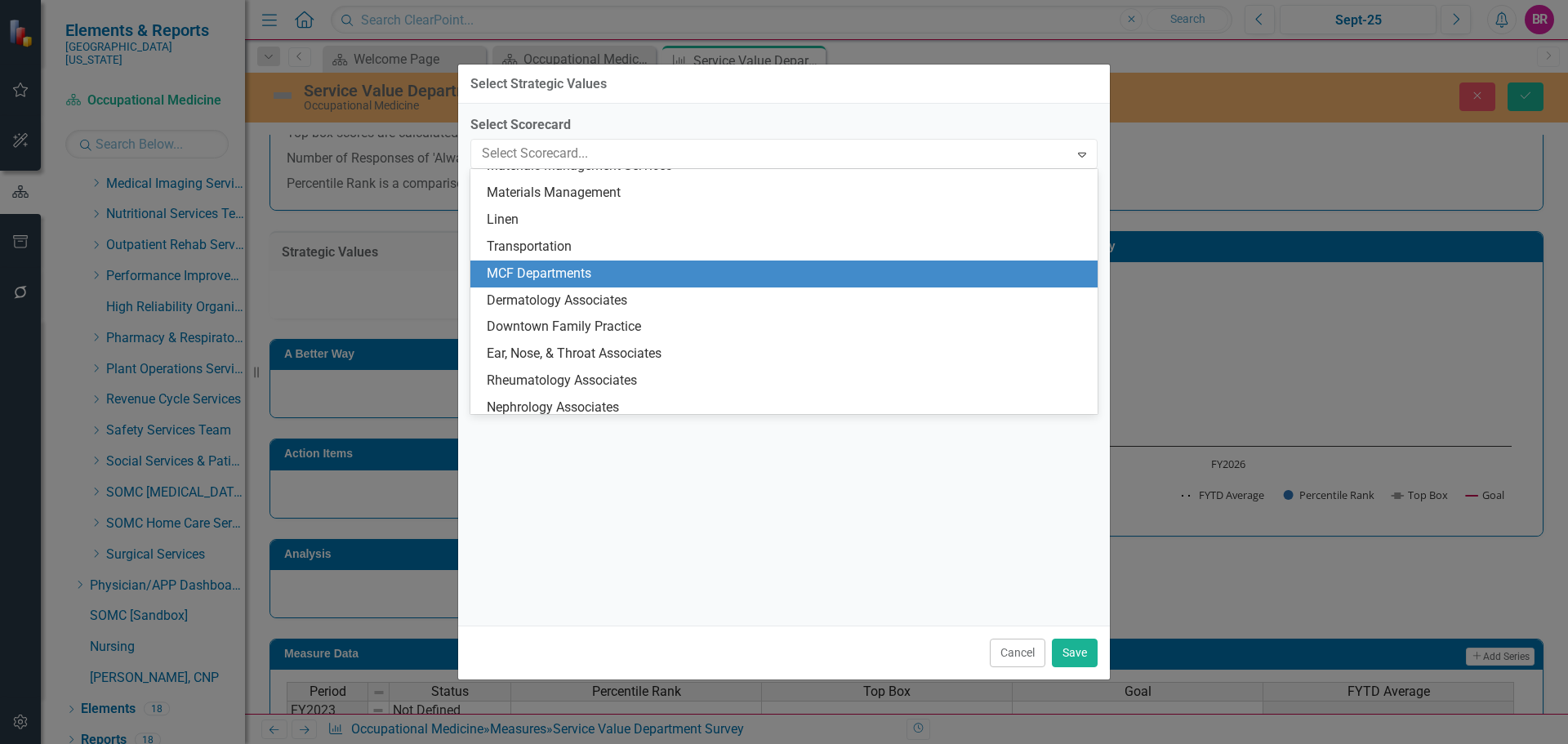
click at [626, 274] on div "MCF Departments" at bounding box center [786, 274] width 601 height 19
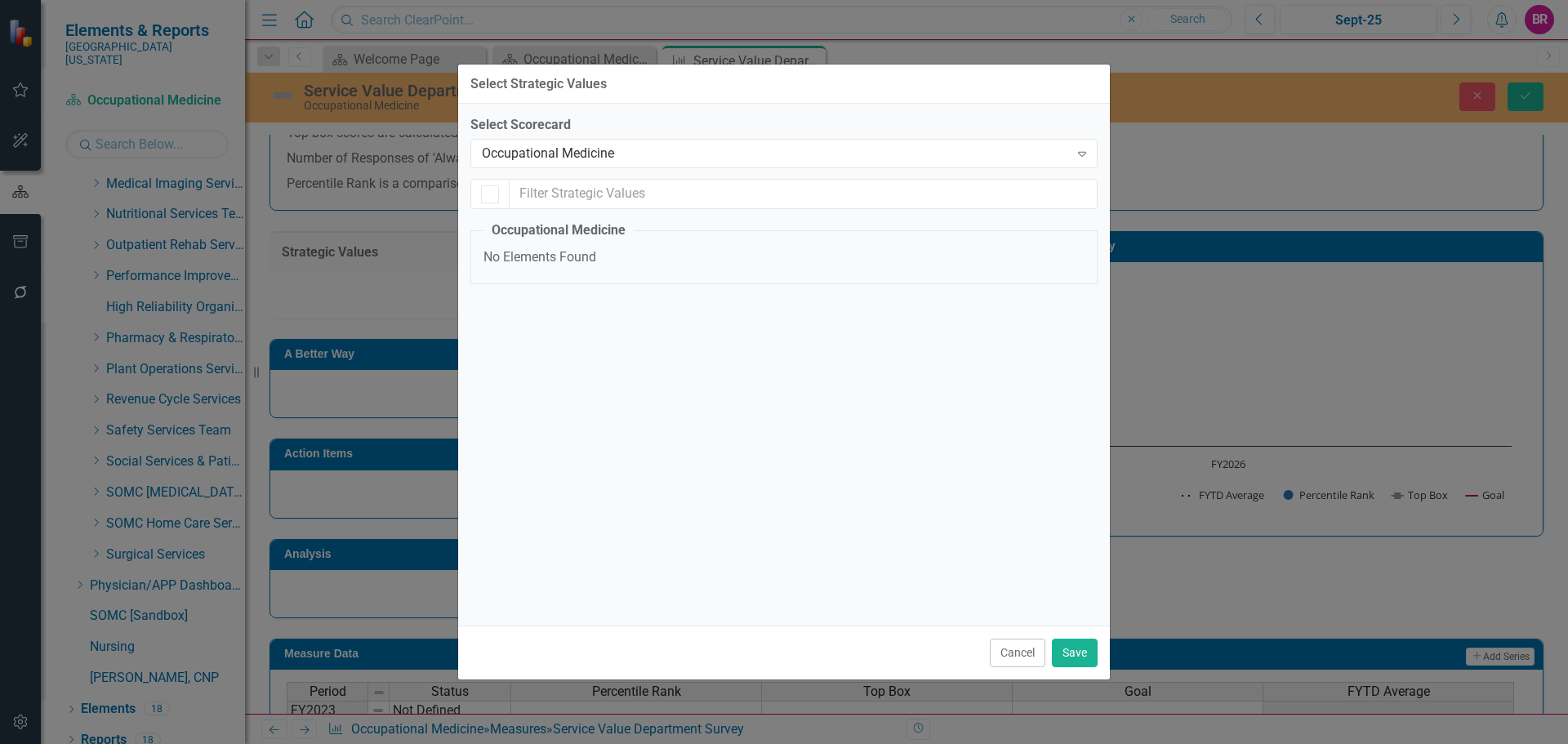
checkbox input "false"
click at [519, 319] on div "Service" at bounding box center [533, 320] width 44 height 19
click at [494, 319] on input "Service" at bounding box center [489, 316] width 11 height 11
checkbox input "true"
click at [1076, 652] on button "Save" at bounding box center [1074, 653] width 46 height 29
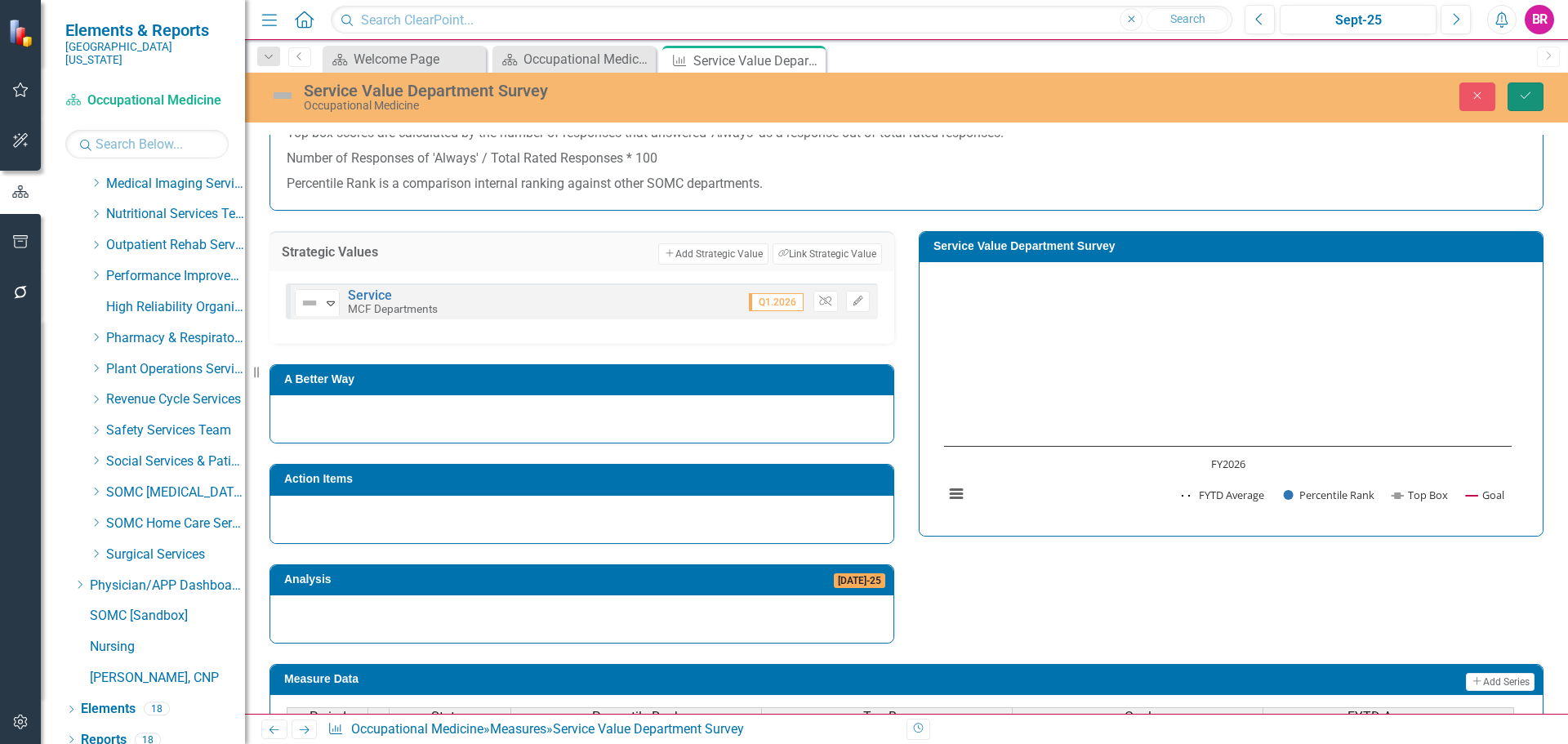
click at [1518, 97] on icon "Save" at bounding box center [1526, 95] width 14 height 12
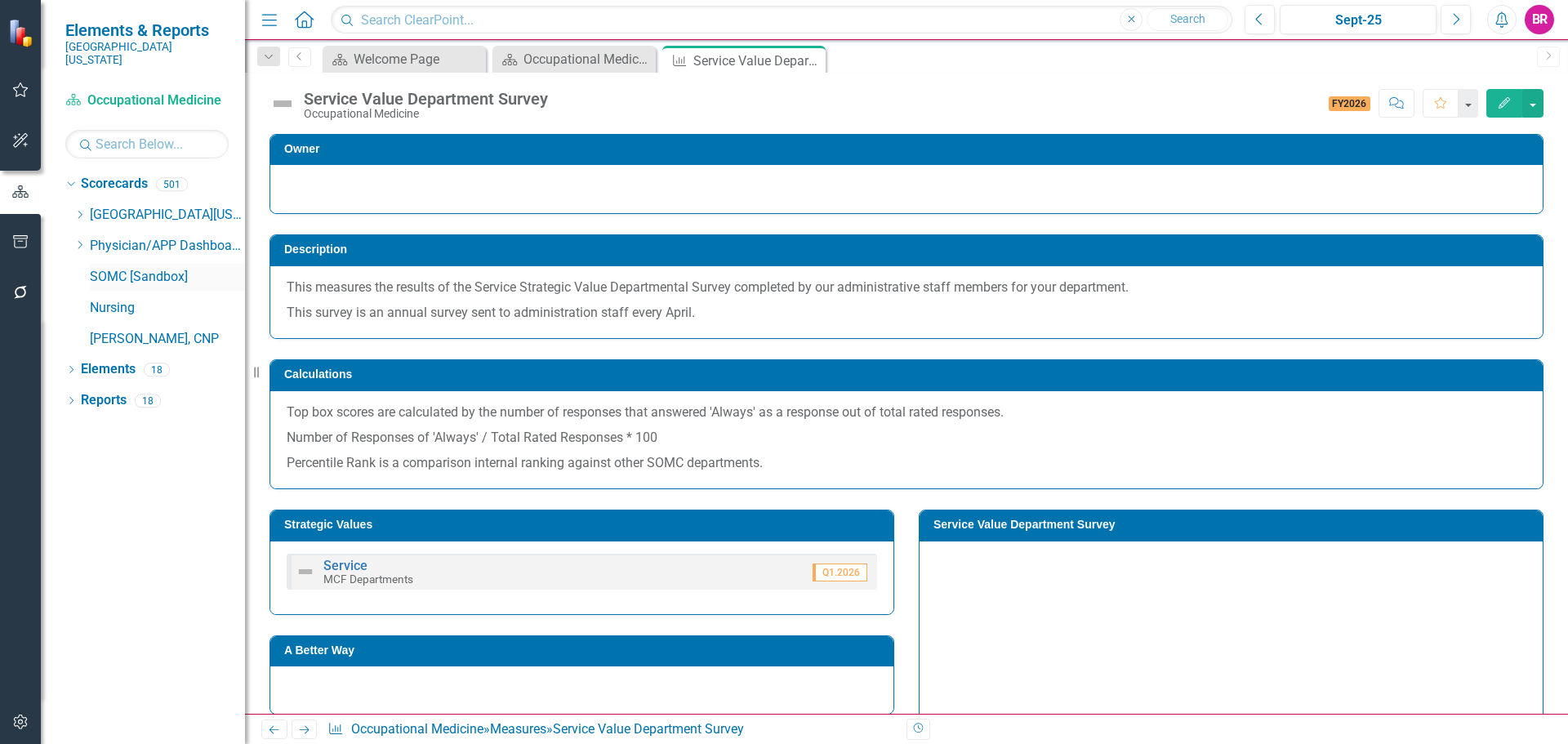
scroll to position [163, 0]
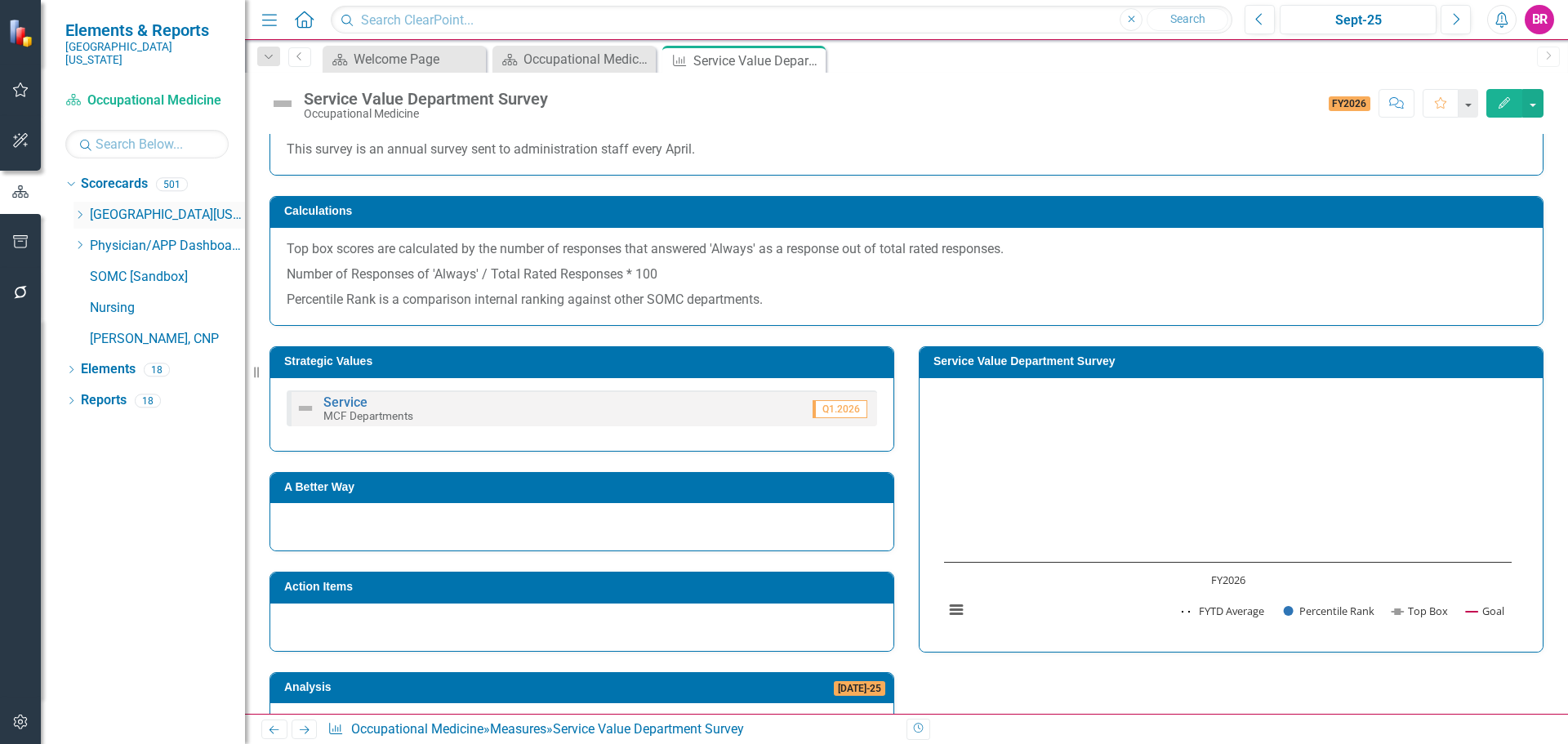
click at [83, 210] on icon "Dropdown" at bounding box center [80, 214] width 13 height 10
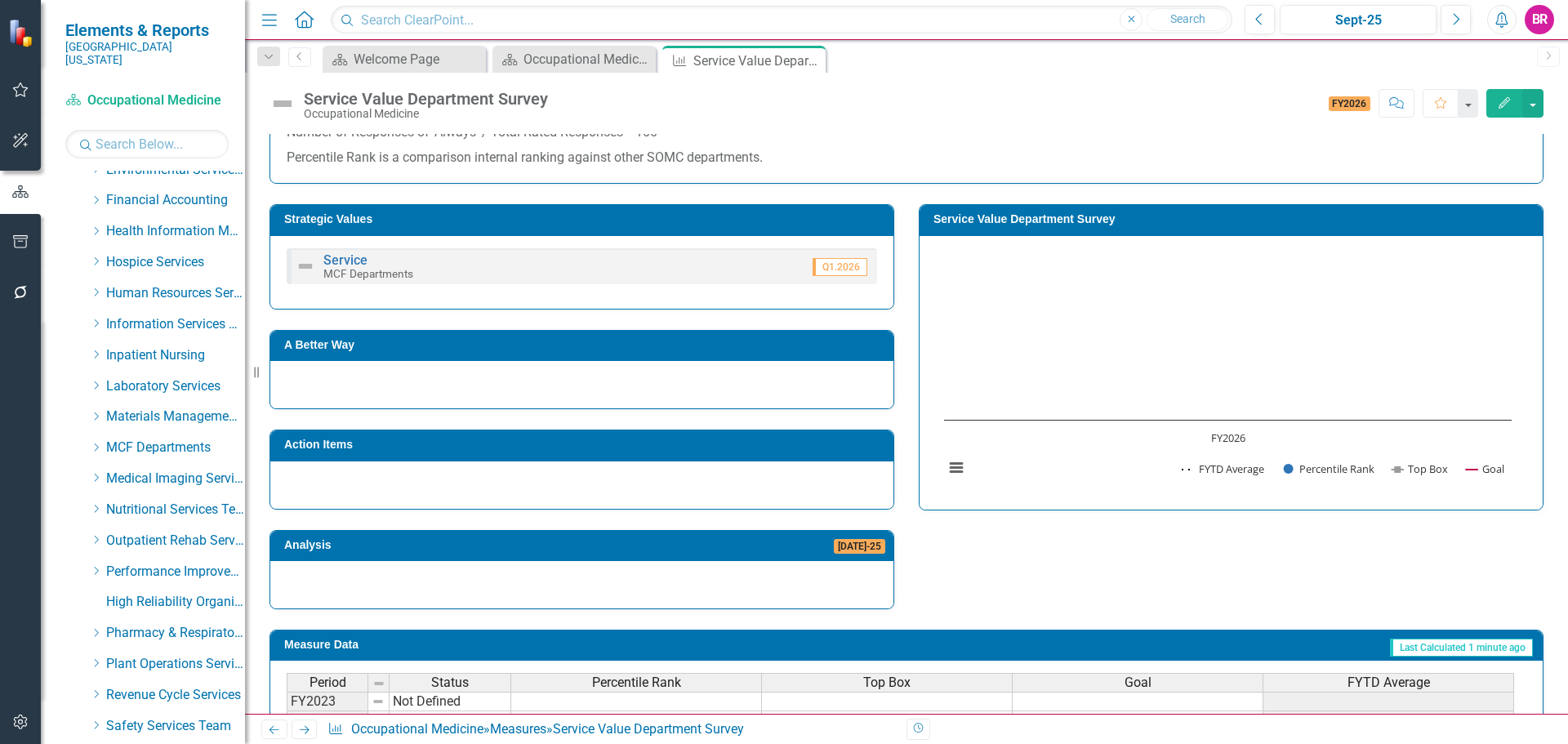
scroll to position [408, 0]
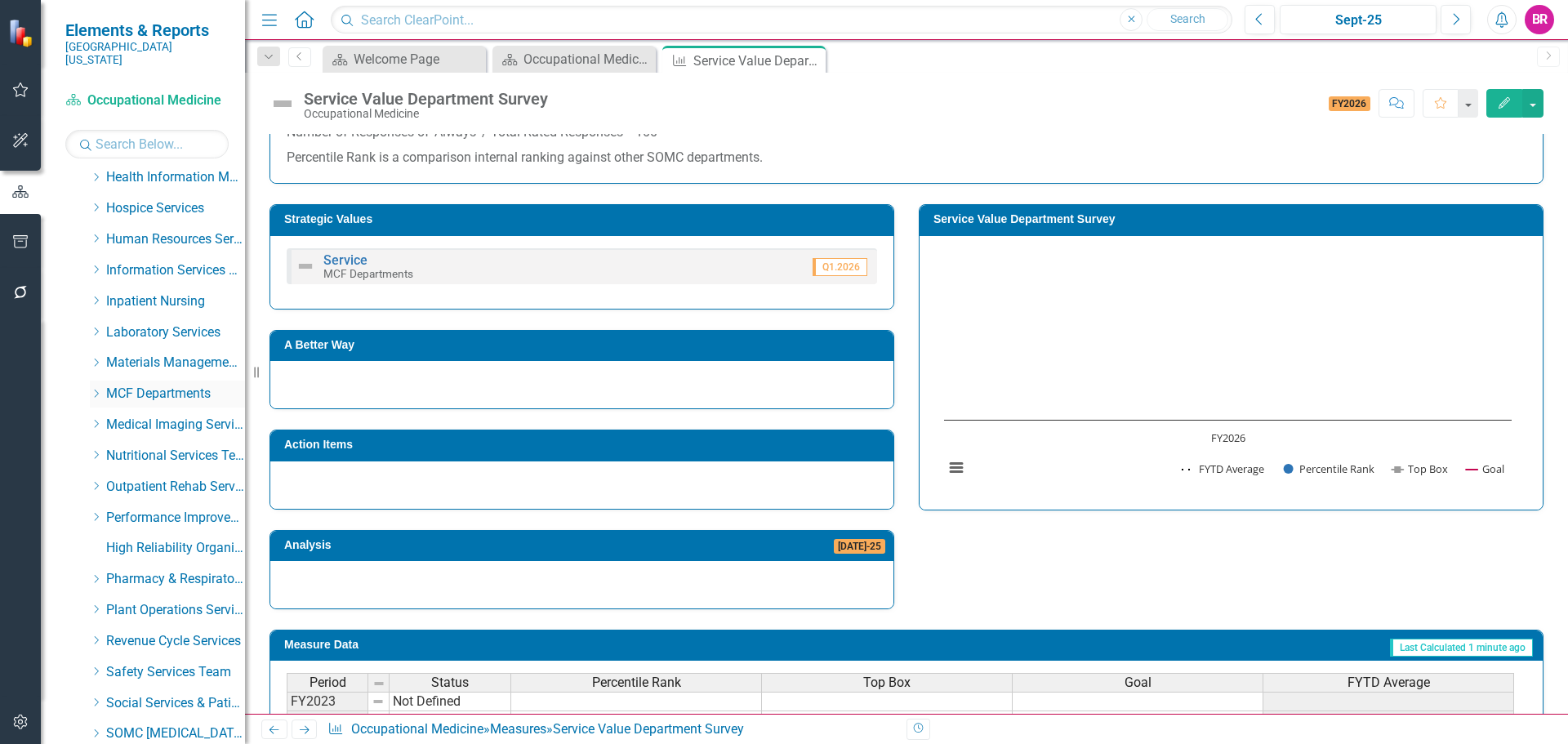
click at [95, 381] on div "Dropdown MCF Departments" at bounding box center [168, 395] width 155 height 27
click at [95, 389] on icon "Dropdown" at bounding box center [96, 394] width 13 height 10
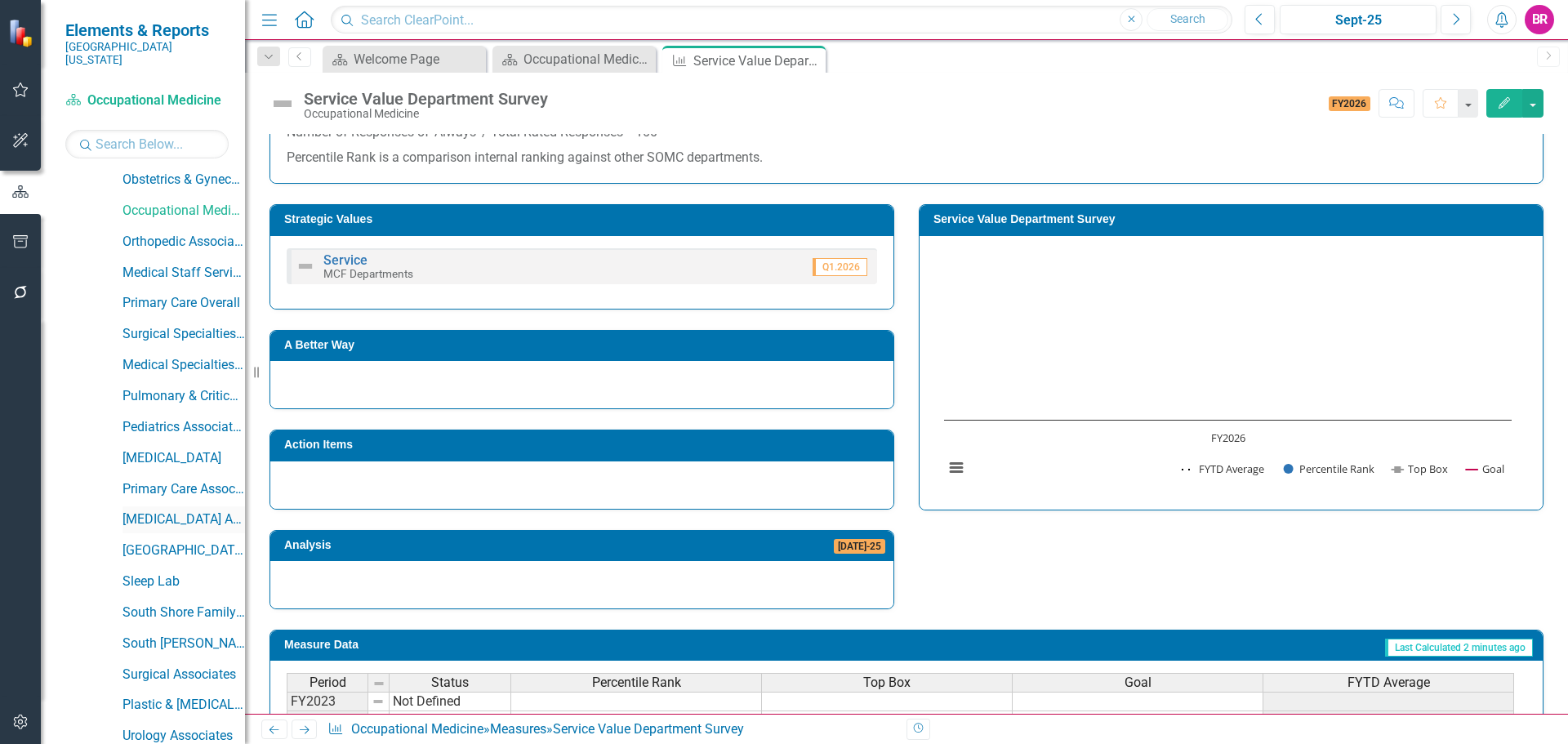
scroll to position [1307, 0]
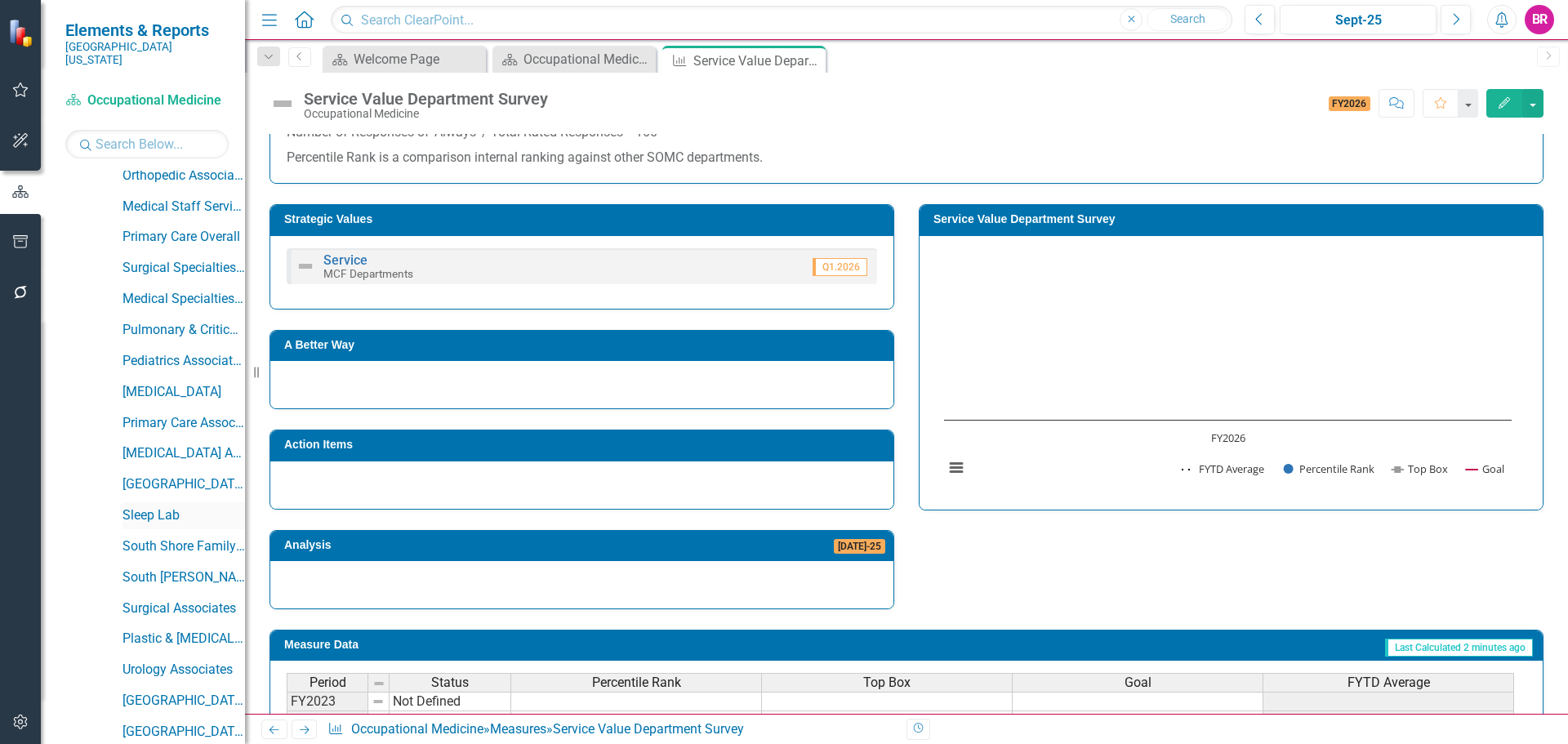
click at [137, 506] on link "Sleep Lab" at bounding box center [184, 515] width 122 height 19
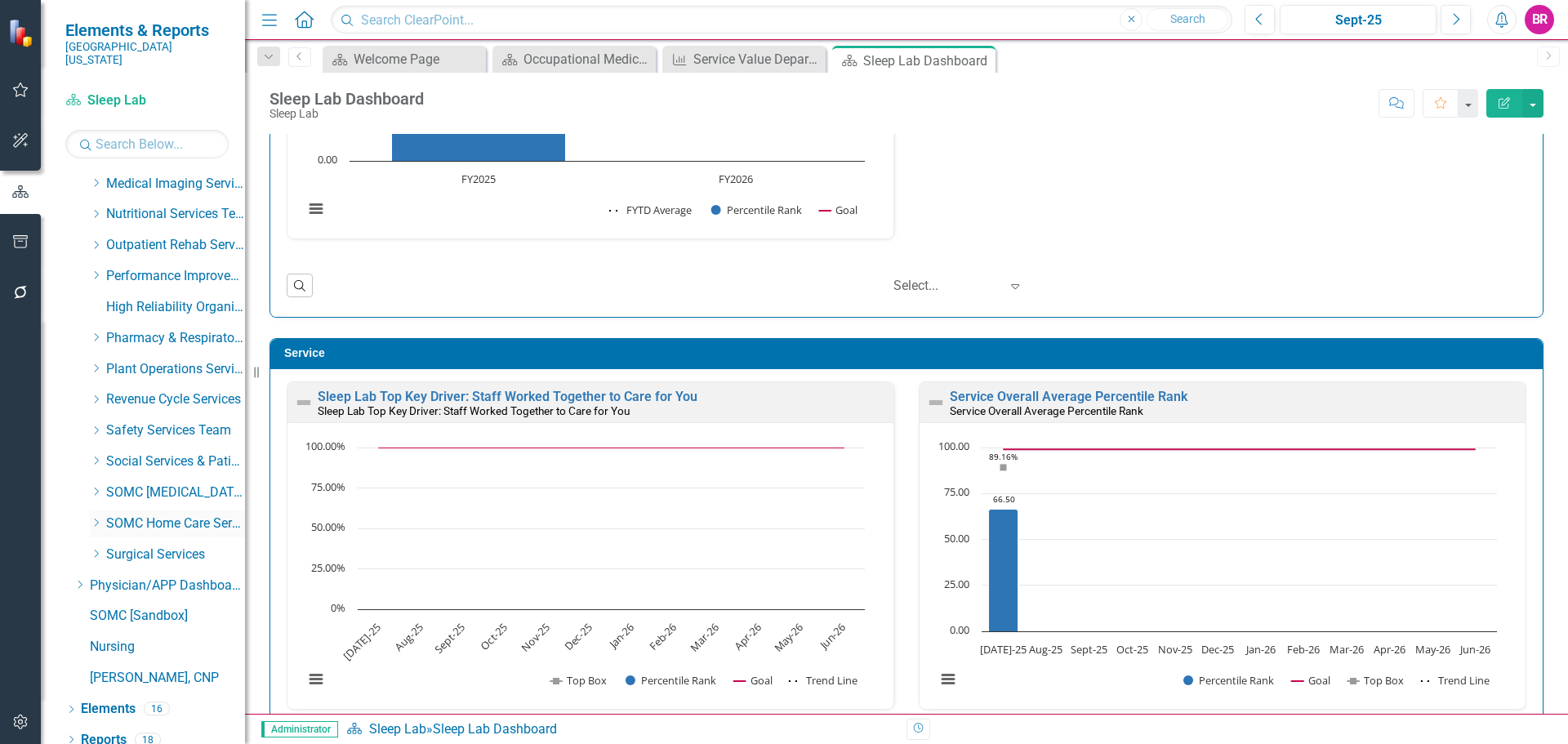
scroll to position [2052, 0]
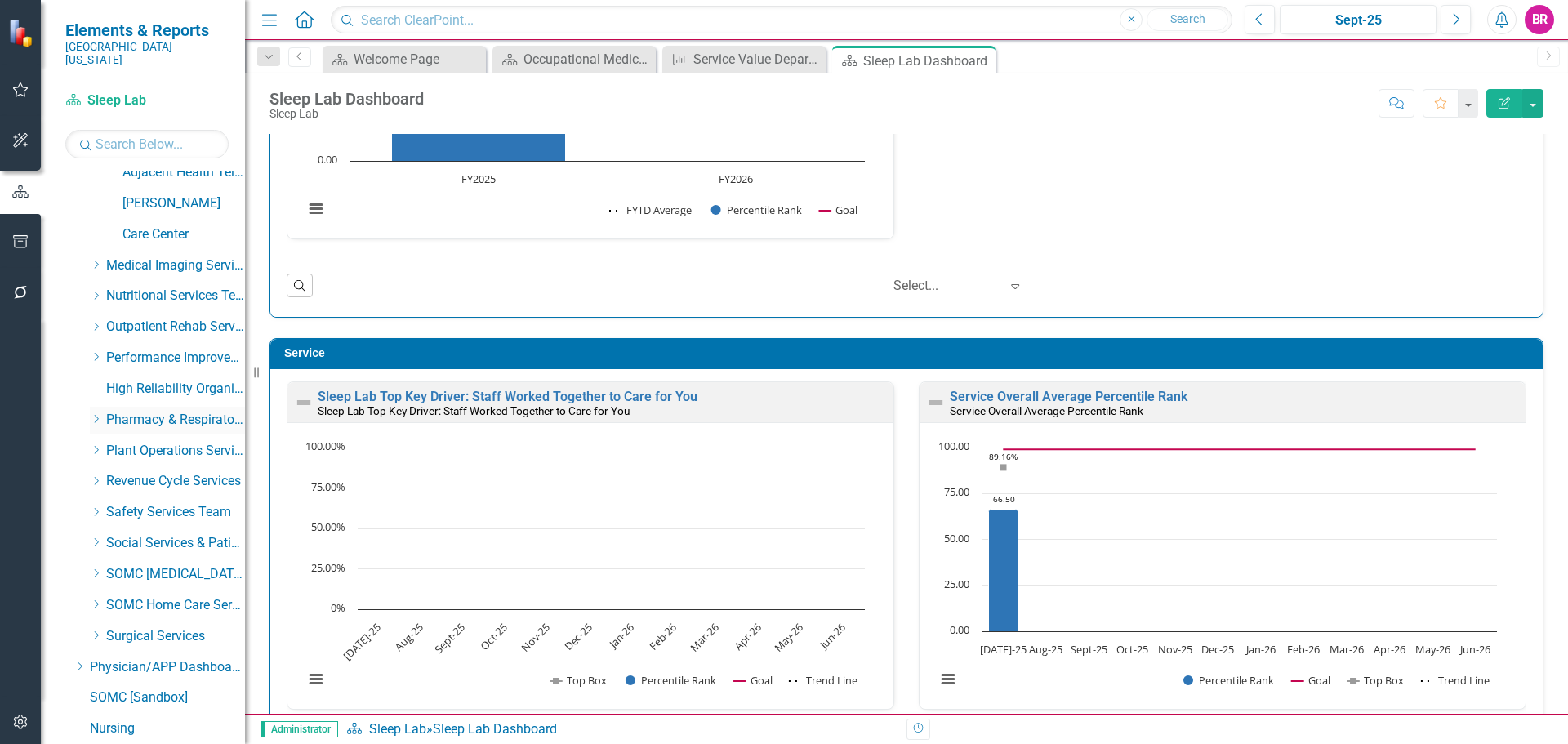
click at [99, 414] on icon "Dropdown" at bounding box center [96, 419] width 13 height 10
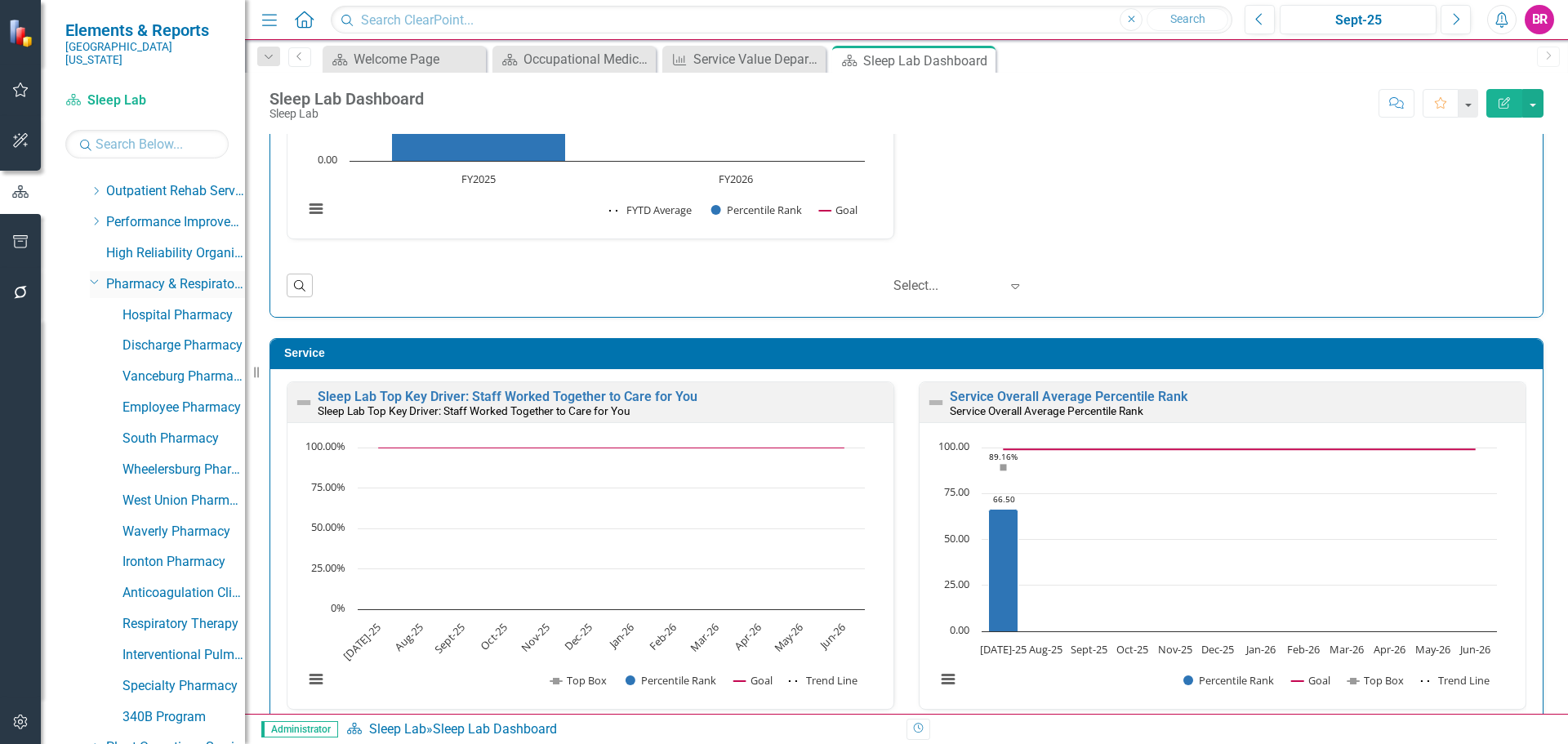
scroll to position [2215, 0]
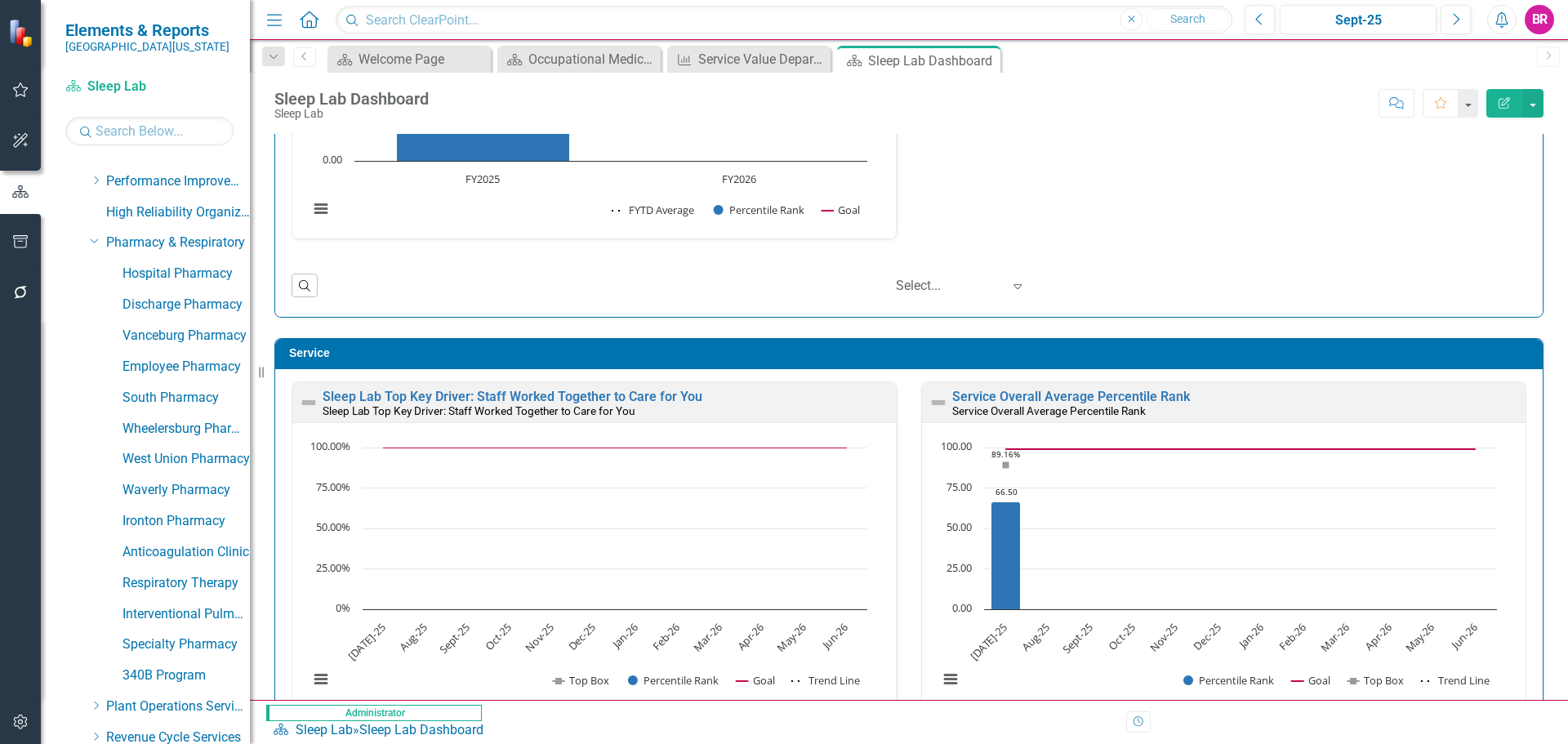
drag, startPoint x: 253, startPoint y: 370, endPoint x: 249, endPoint y: 383, distance: 13.6
click at [249, 383] on div "Resize" at bounding box center [256, 372] width 14 height 744
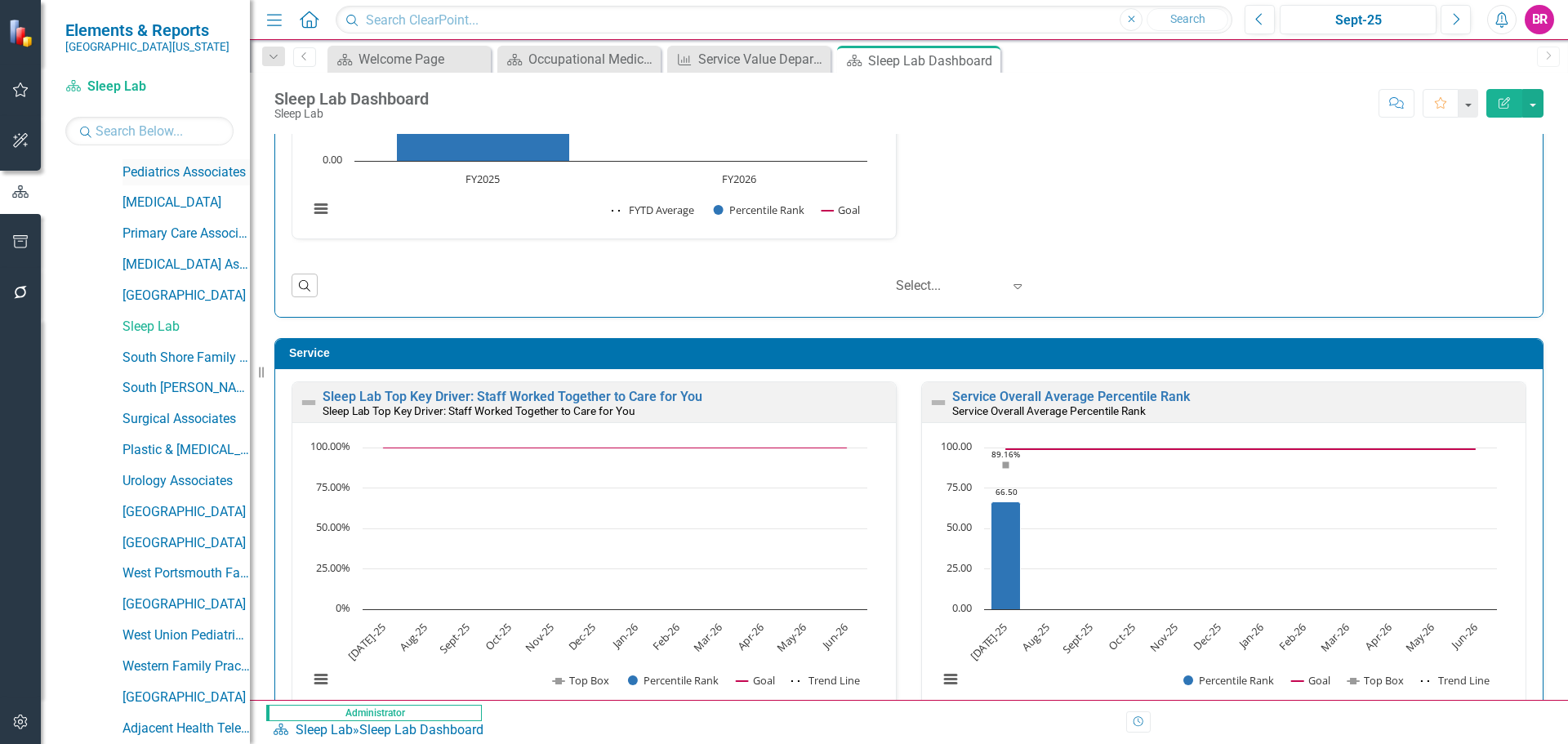
scroll to position [1480, 0]
click at [163, 129] on input "text" at bounding box center [150, 132] width 168 height 29
type input "patie"
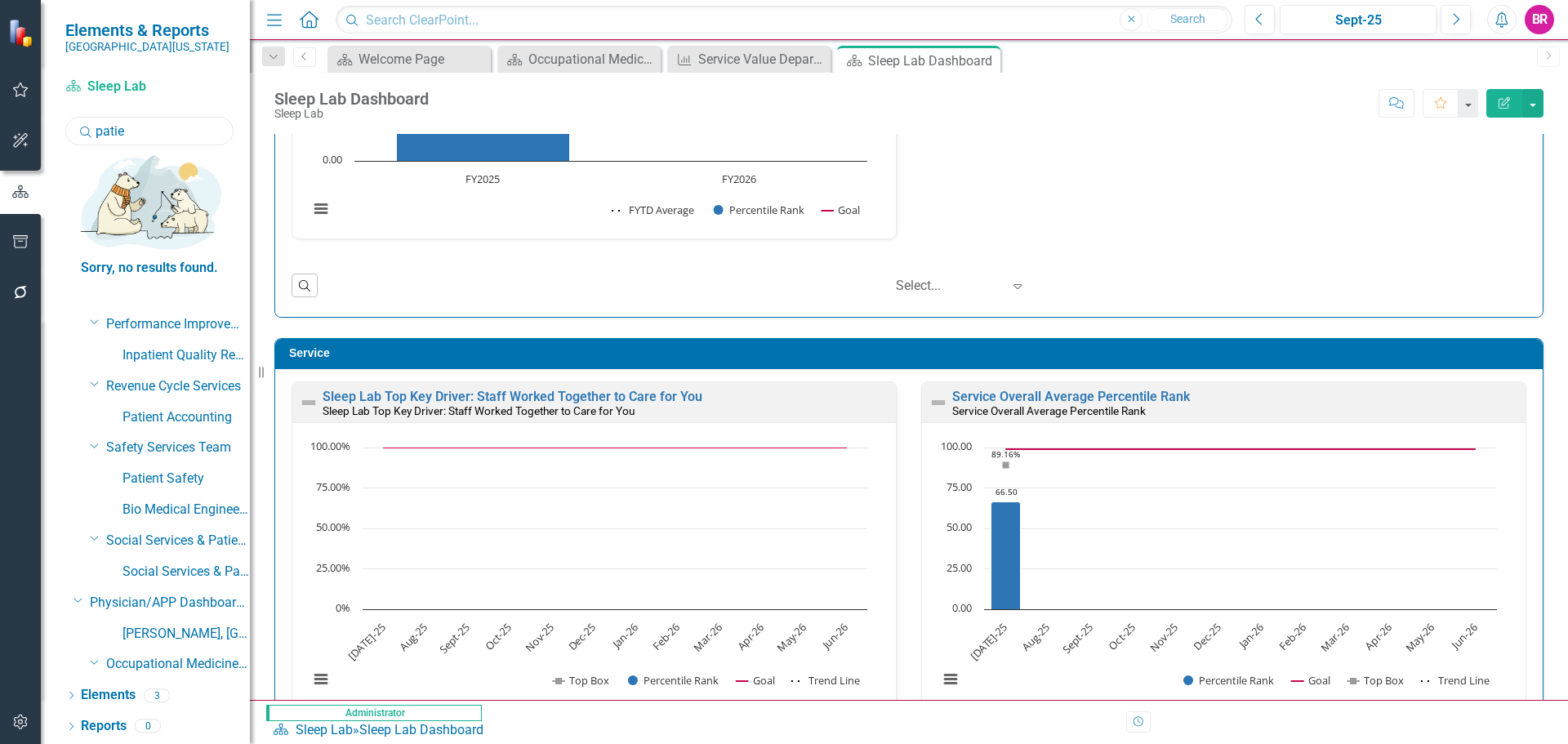
scroll to position [0, 0]
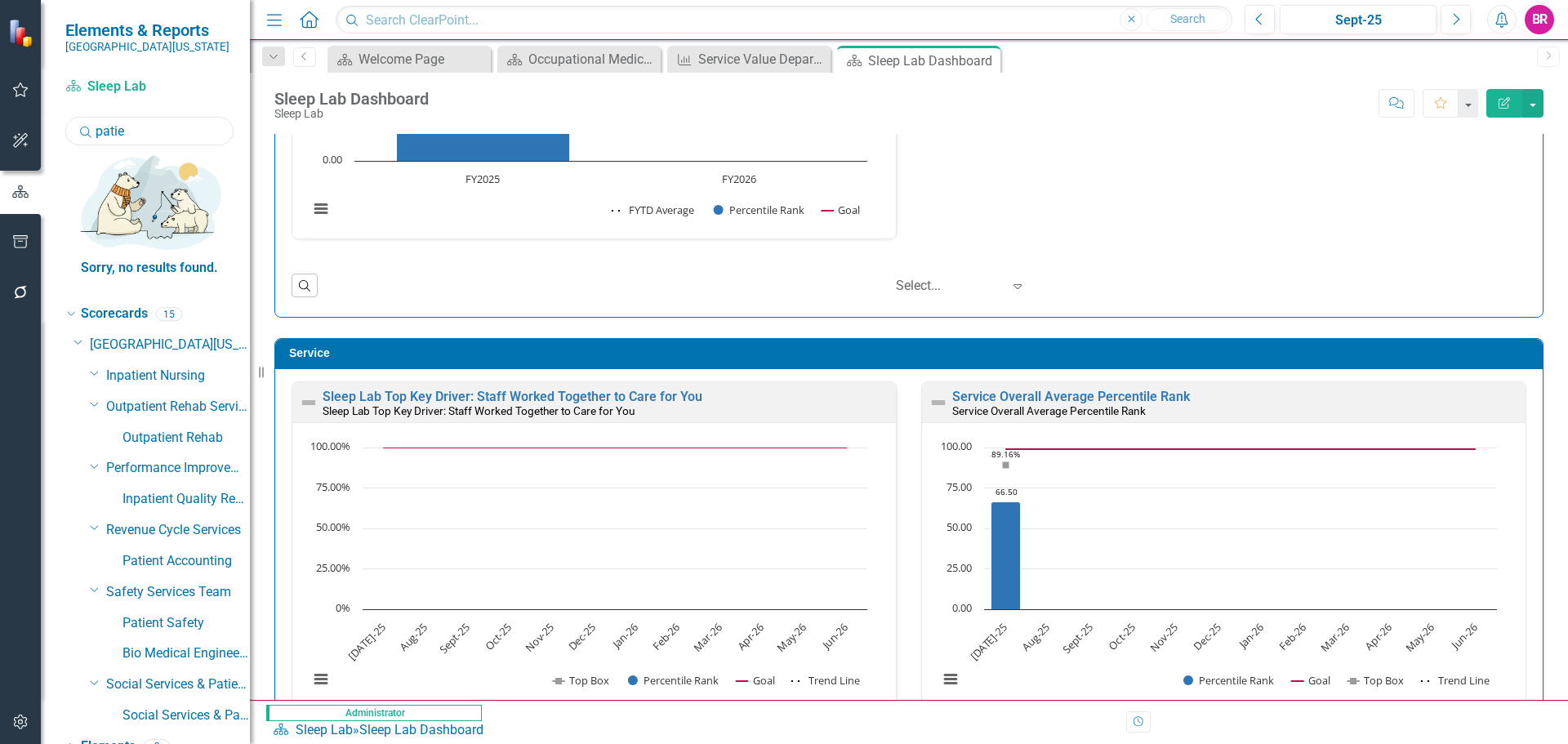
click at [157, 124] on input "patie" at bounding box center [150, 132] width 168 height 29
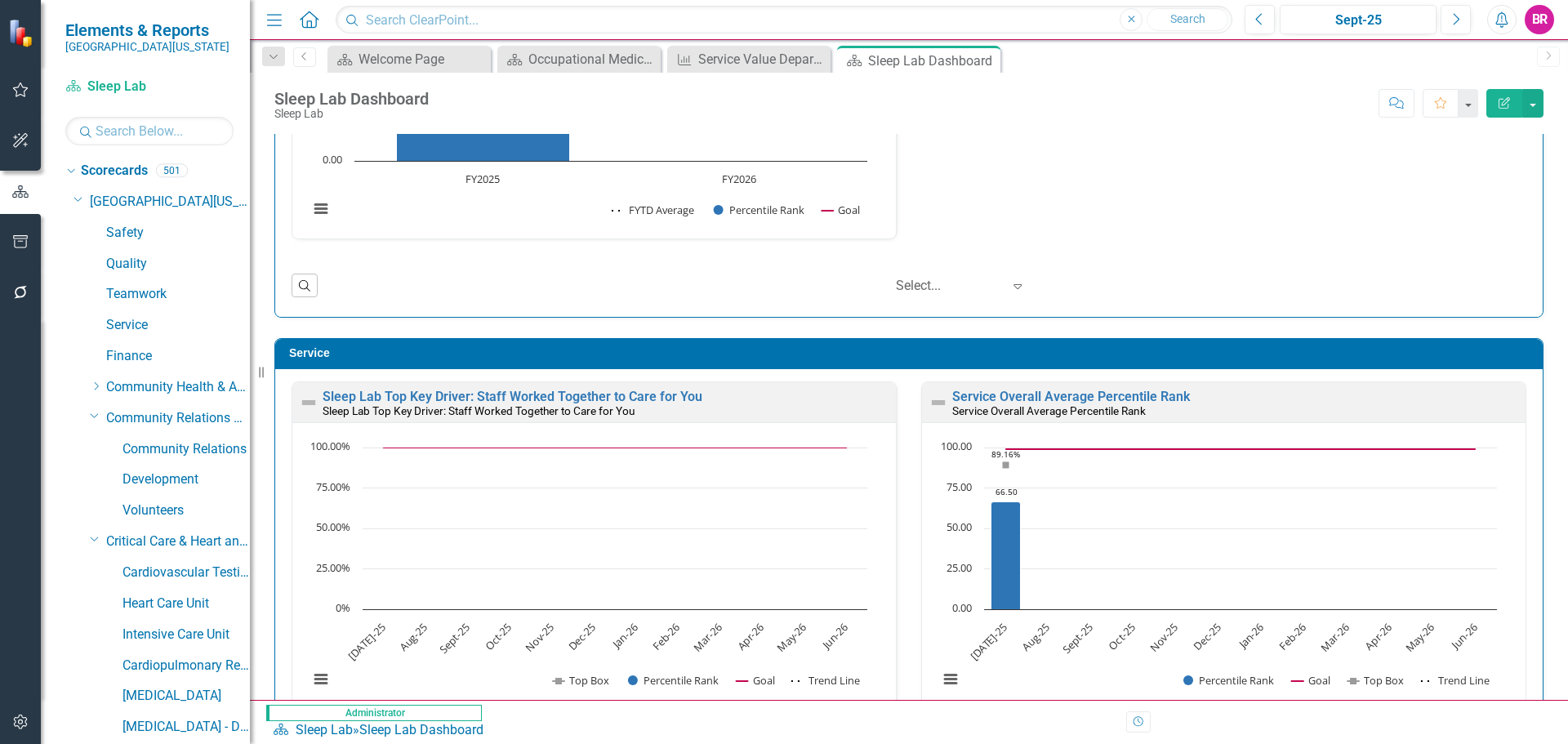
click at [78, 194] on icon "Dropdown" at bounding box center [78, 199] width 10 height 13
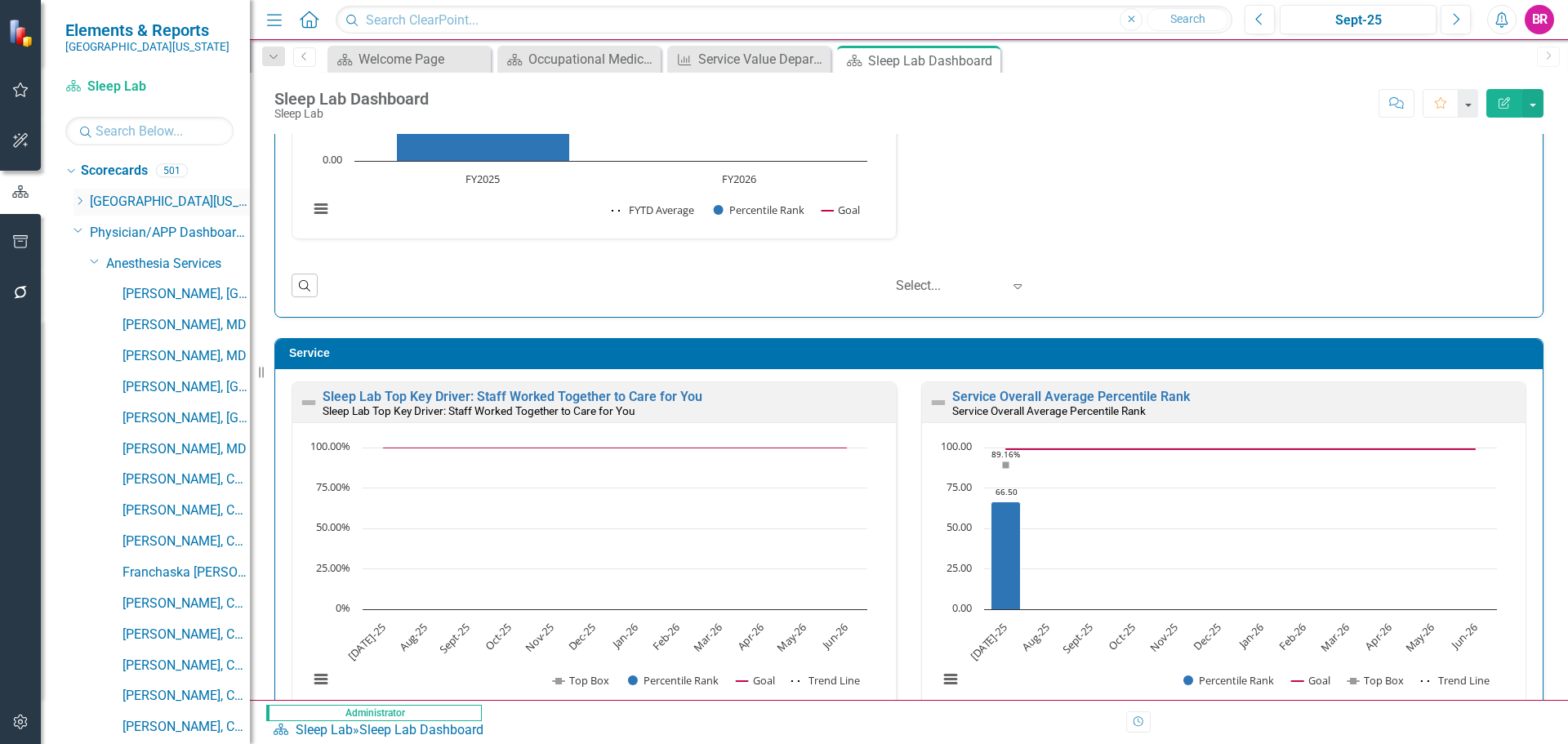
click at [79, 199] on icon "Dropdown" at bounding box center [80, 201] width 13 height 10
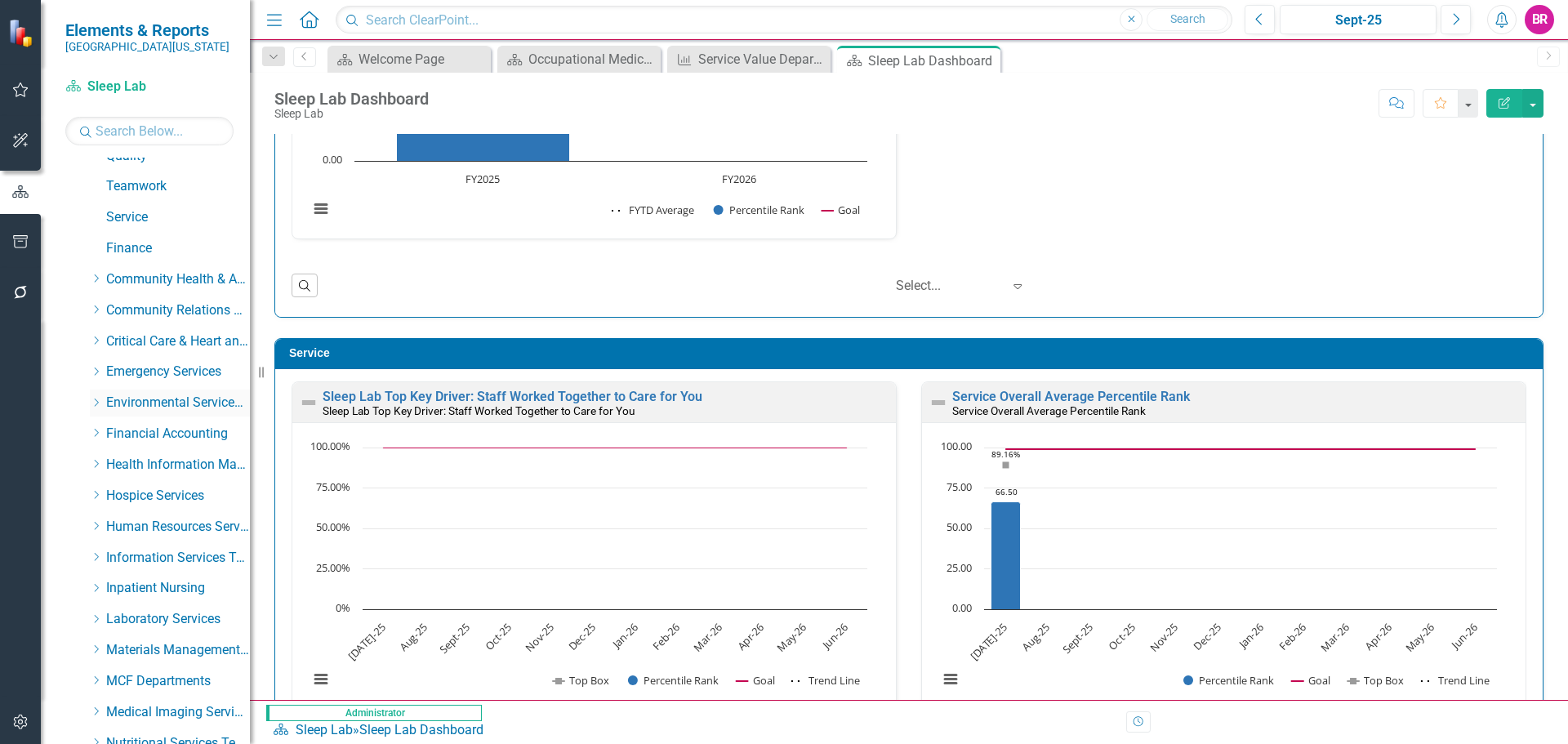
scroll to position [82, 0]
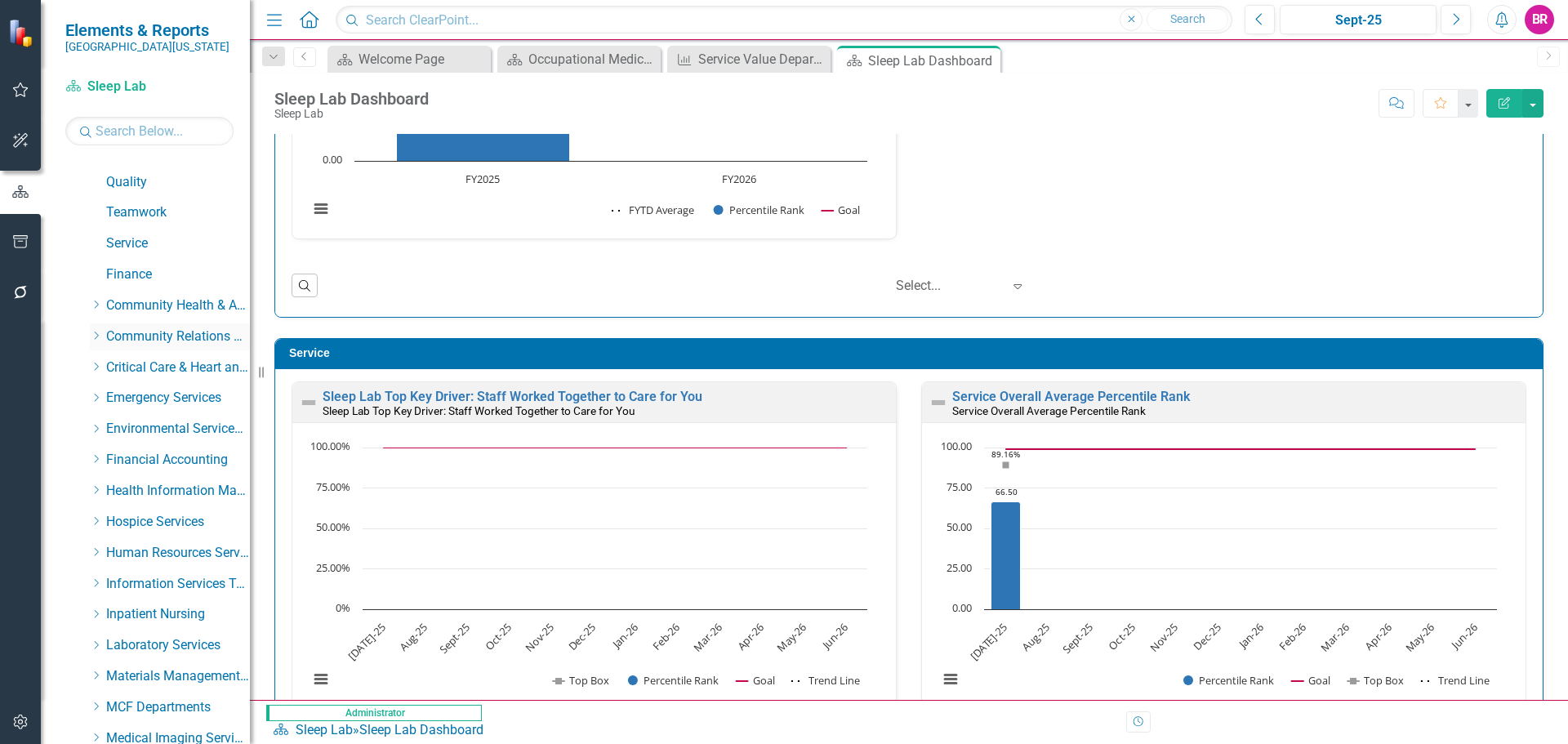
click at [94, 338] on icon "Dropdown" at bounding box center [96, 335] width 13 height 10
click at [94, 338] on icon "Dropdown" at bounding box center [95, 334] width 10 height 13
click at [100, 305] on icon "Dropdown" at bounding box center [96, 304] width 13 height 10
click at [100, 305] on div "Dropdown" at bounding box center [93, 303] width 14 height 13
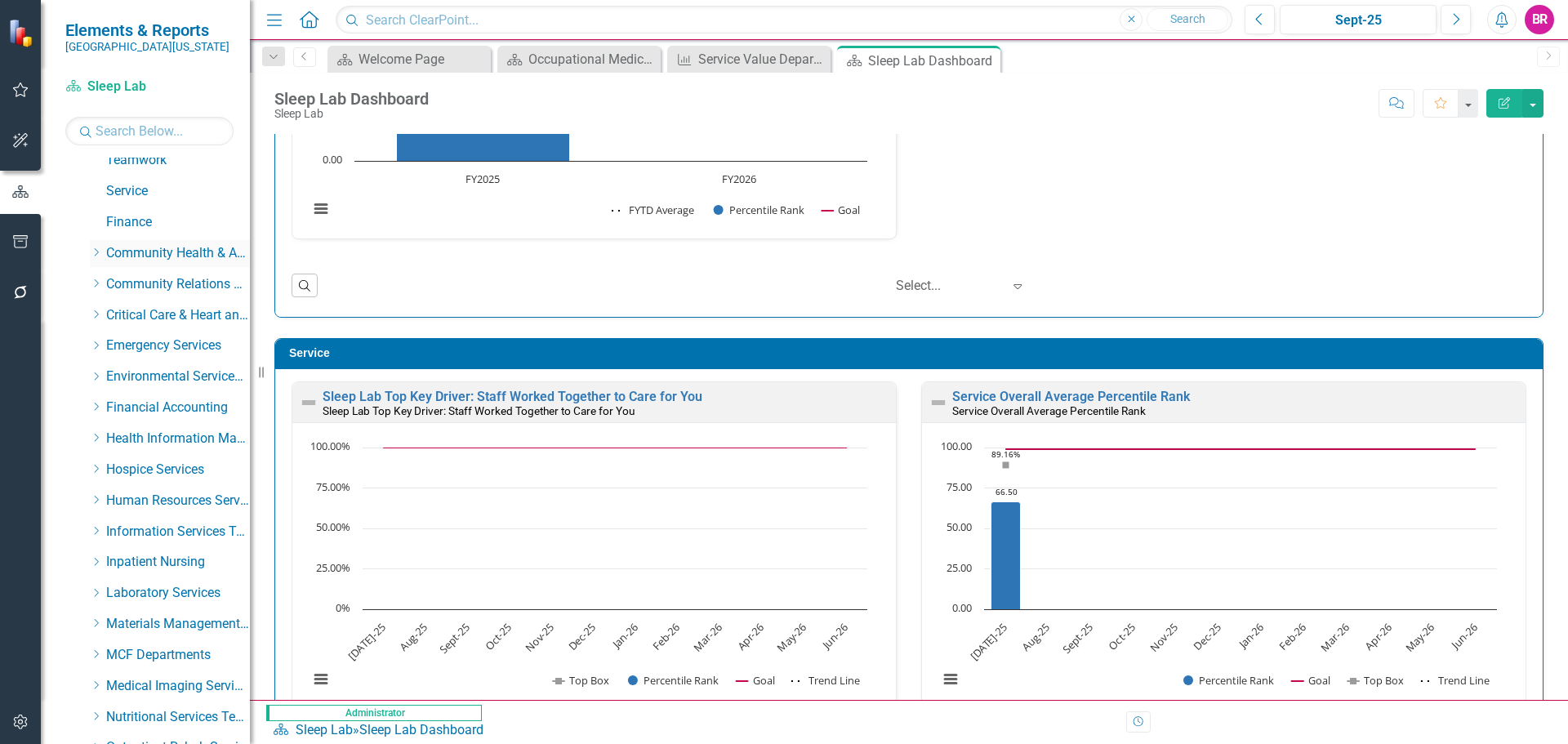
scroll to position [163, 0]
click at [99, 470] on icon at bounding box center [96, 470] width 5 height 8
click at [99, 470] on icon "Dropdown" at bounding box center [95, 468] width 10 height 13
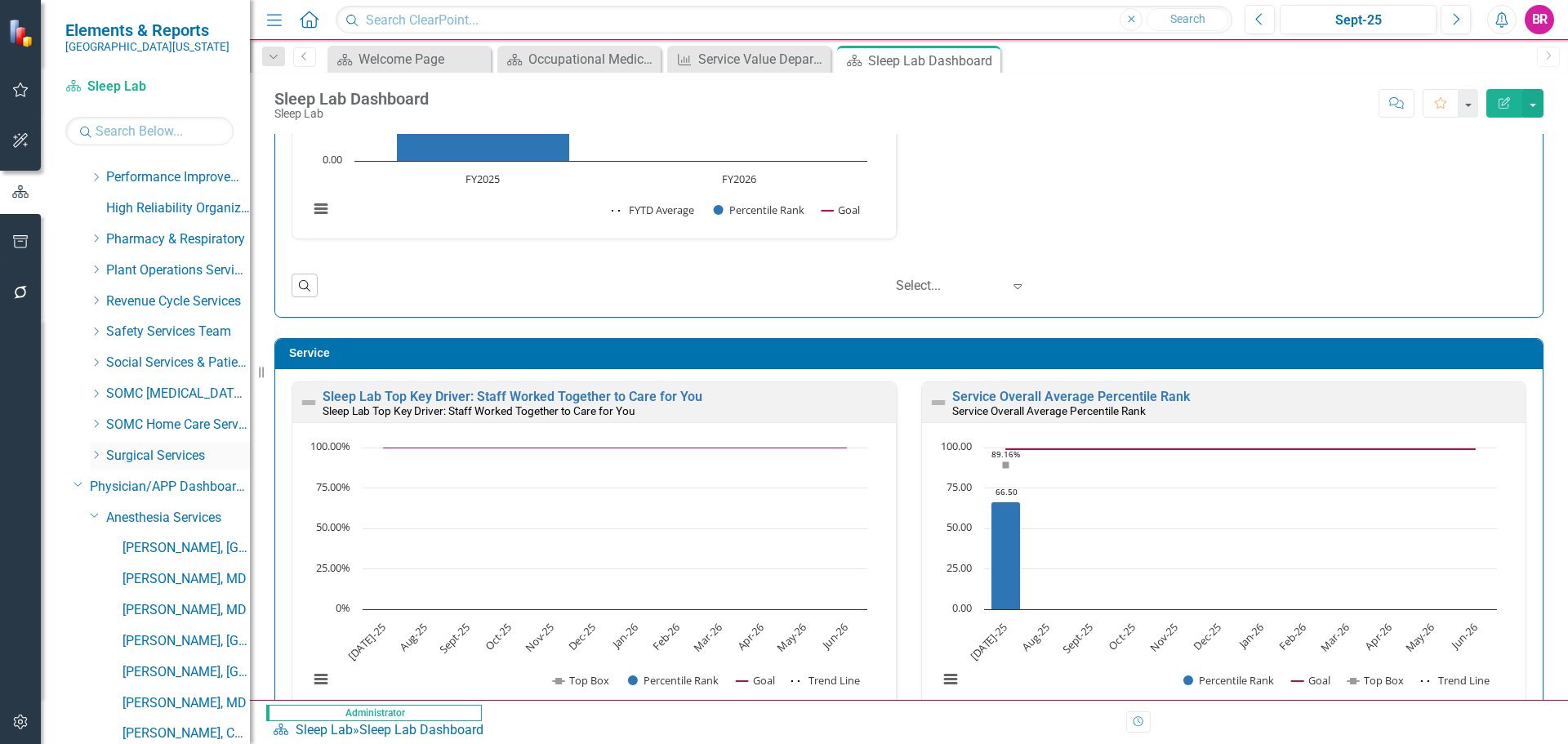
scroll to position [653, 0]
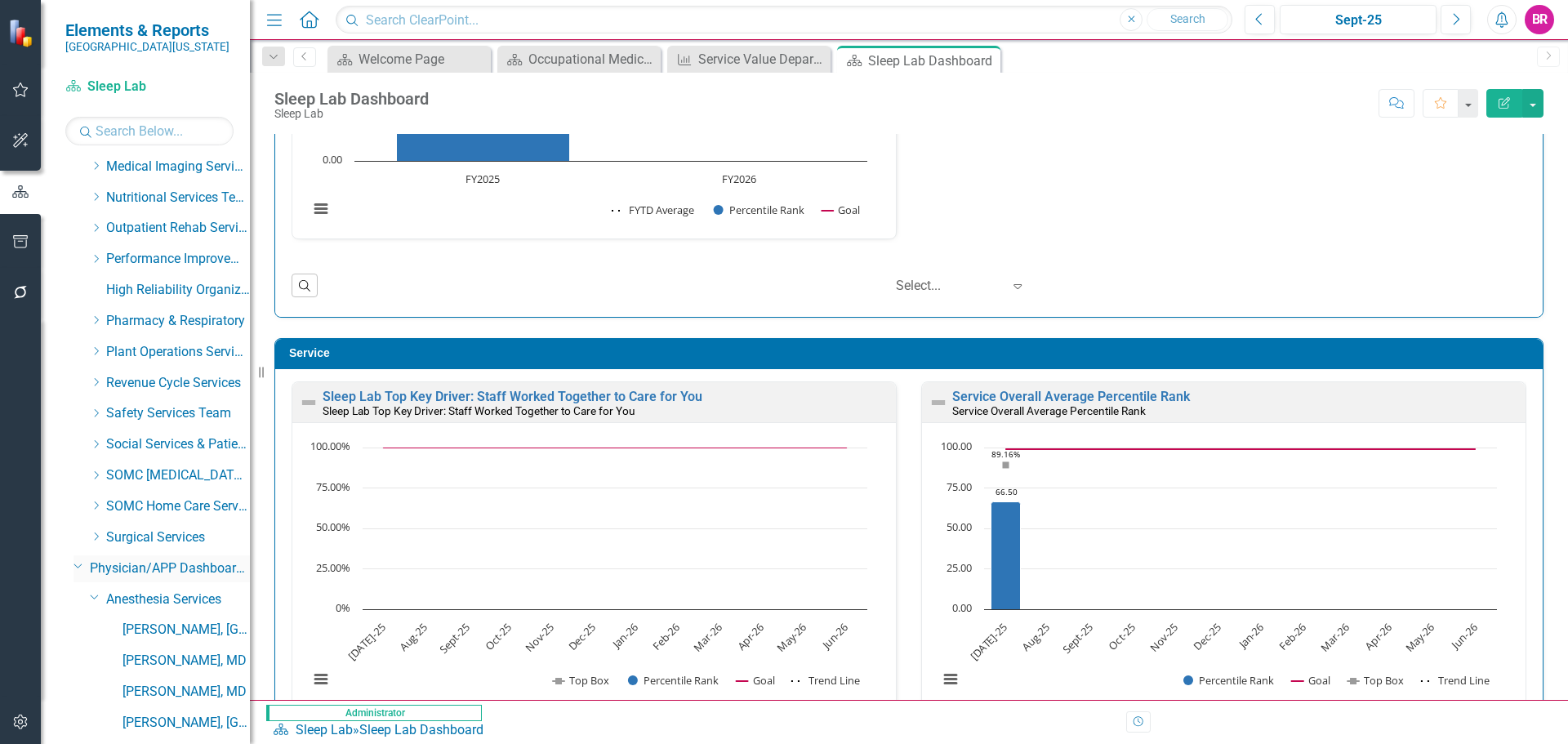
click at [81, 566] on icon "Dropdown" at bounding box center [78, 566] width 10 height 13
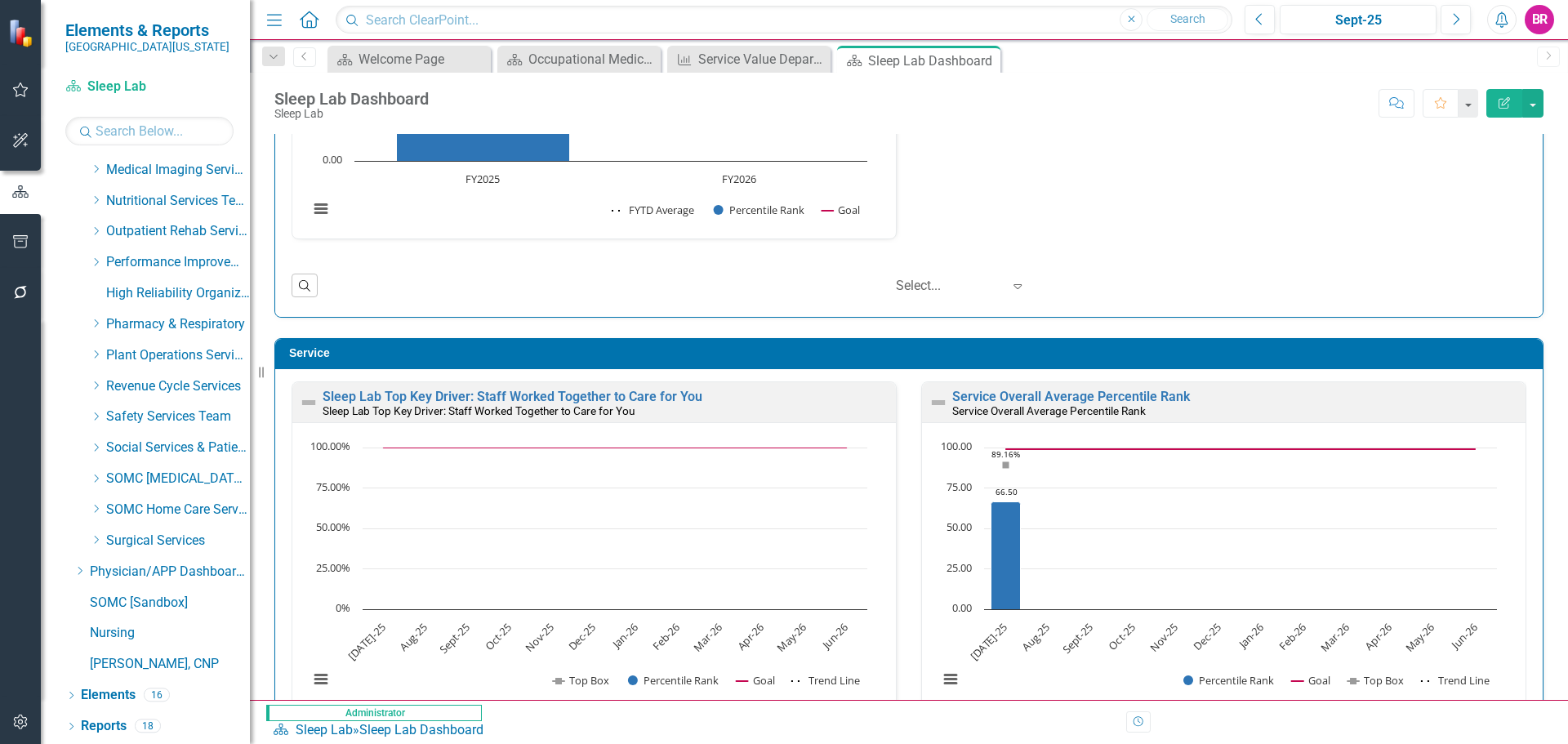
scroll to position [650, 0]
click at [95, 258] on icon "Dropdown" at bounding box center [96, 262] width 13 height 10
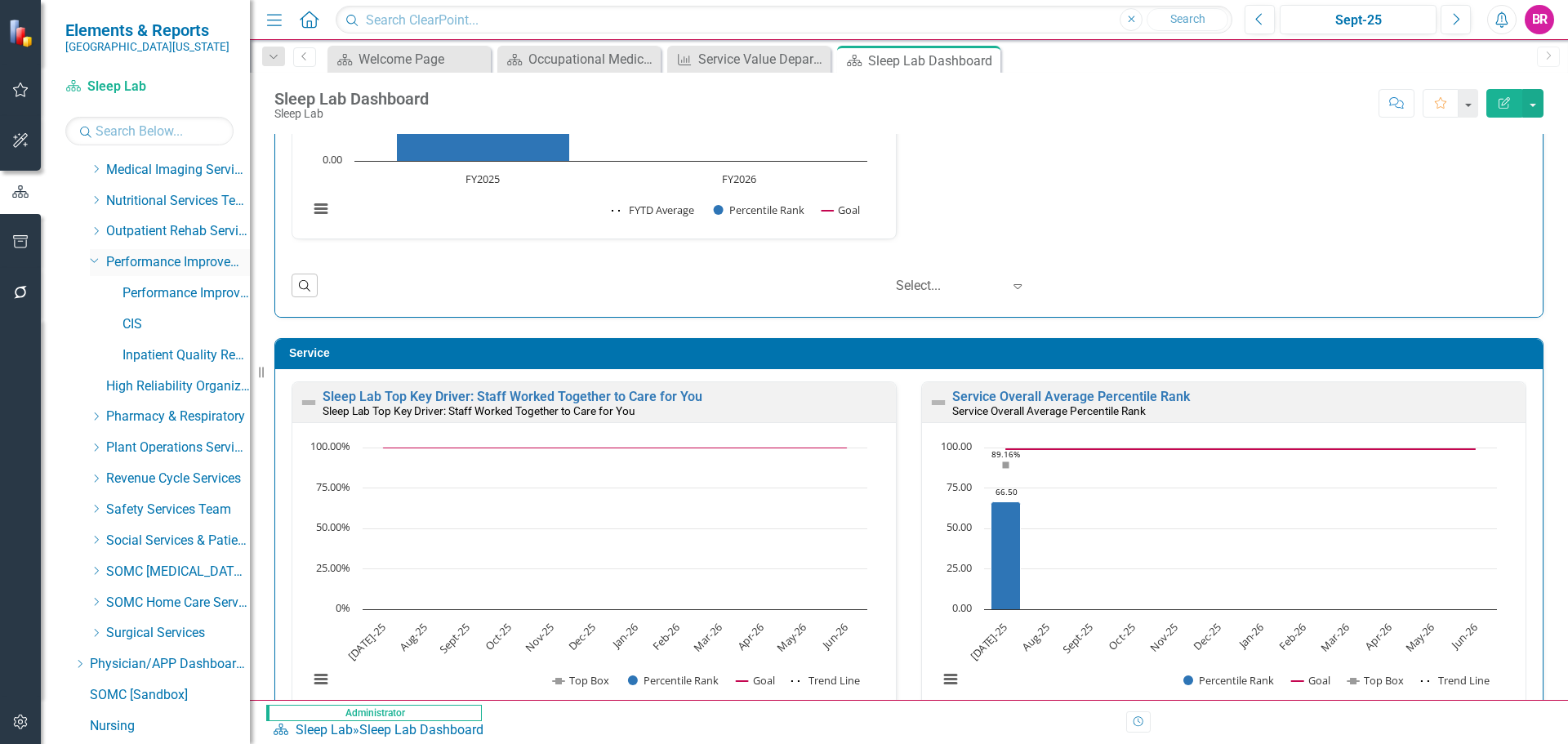
scroll to position [653, 0]
click at [95, 257] on icon "Dropdown" at bounding box center [95, 256] width 10 height 13
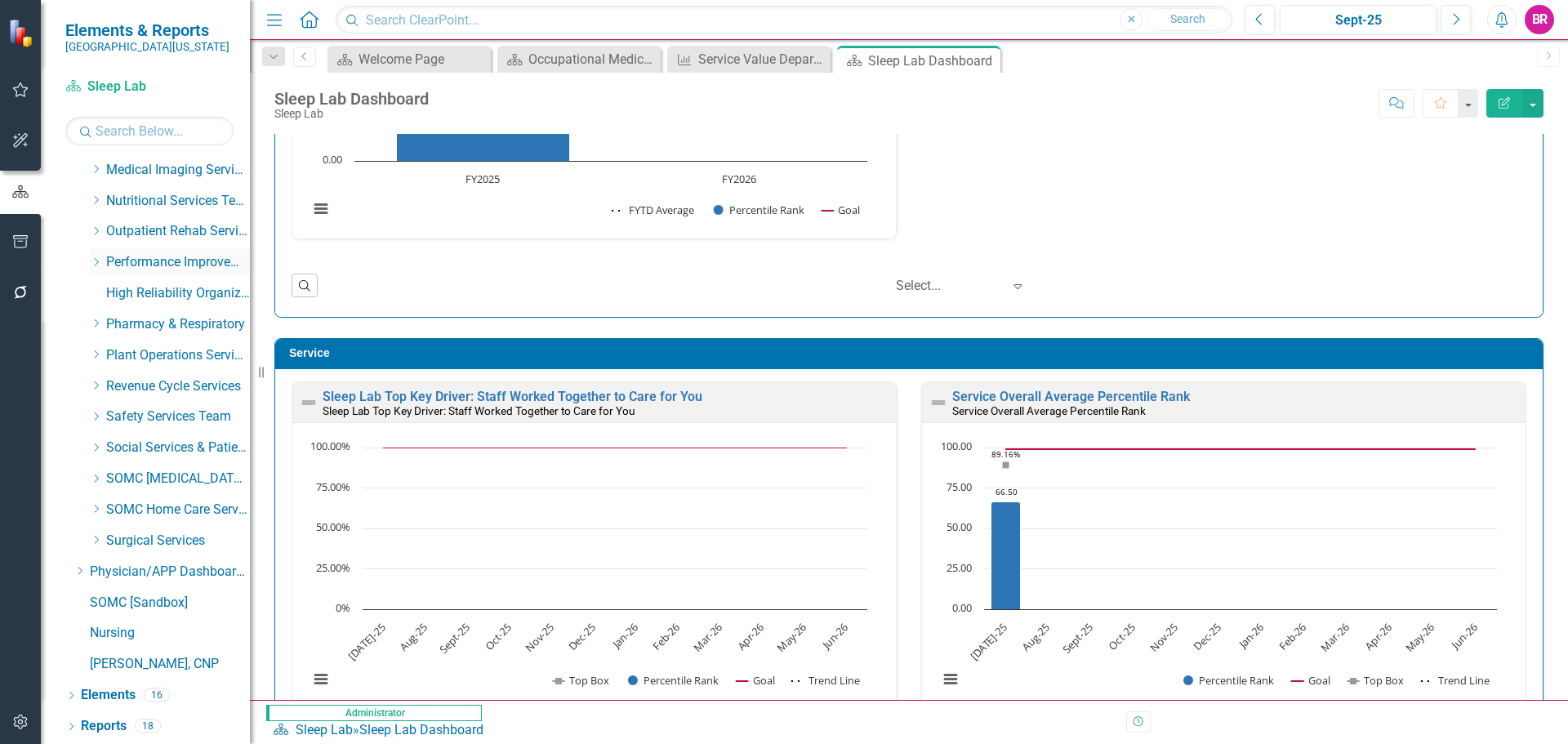
scroll to position [650, 0]
click at [95, 450] on icon "Dropdown" at bounding box center [96, 447] width 13 height 10
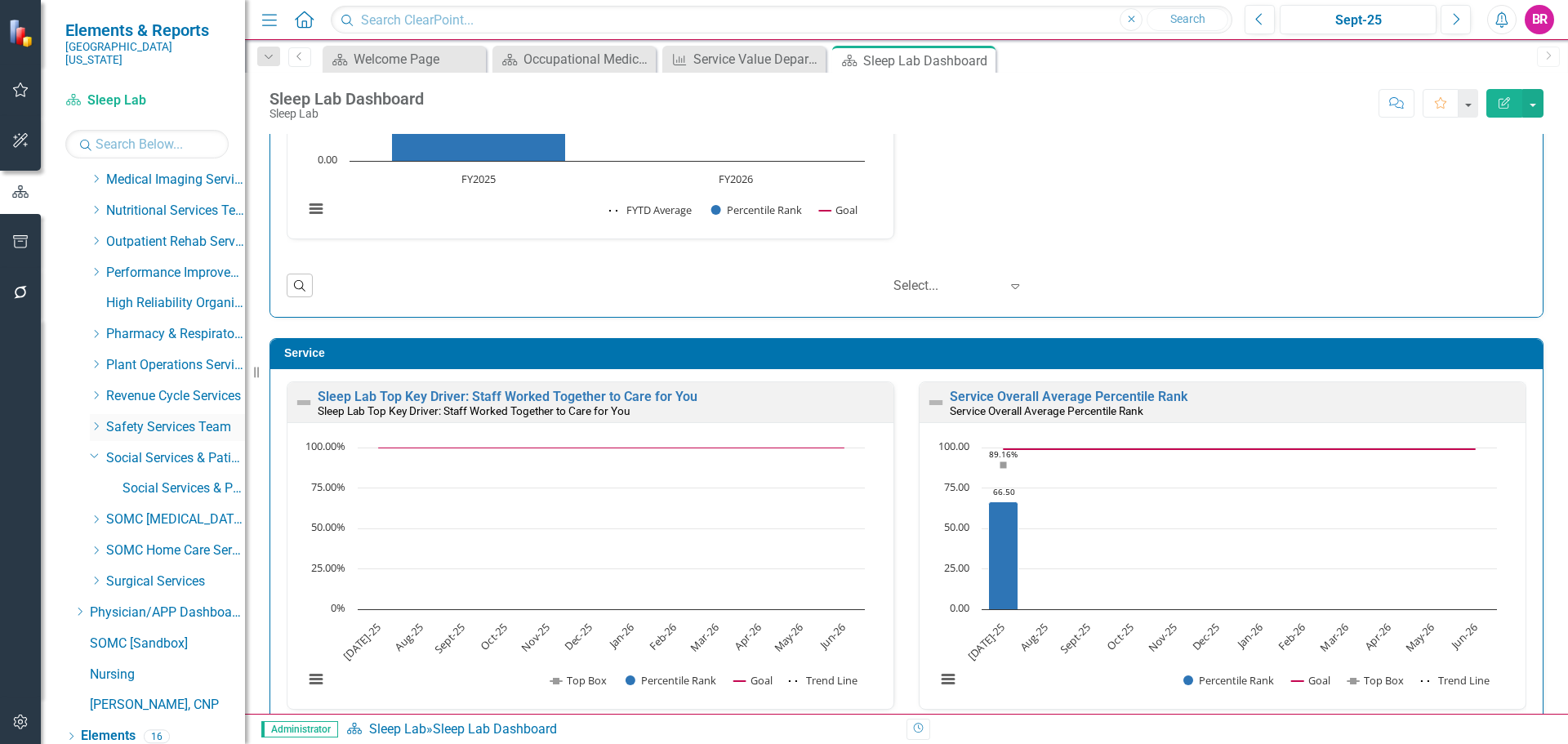
drag, startPoint x: 266, startPoint y: 374, endPoint x: 194, endPoint y: 405, distance: 78.4
click at [194, 405] on div "Elements & Reports [GEOGRAPHIC_DATA][US_STATE] Scorecard Sleep Lab Search Dropd…" at bounding box center [122, 372] width 245 height 744
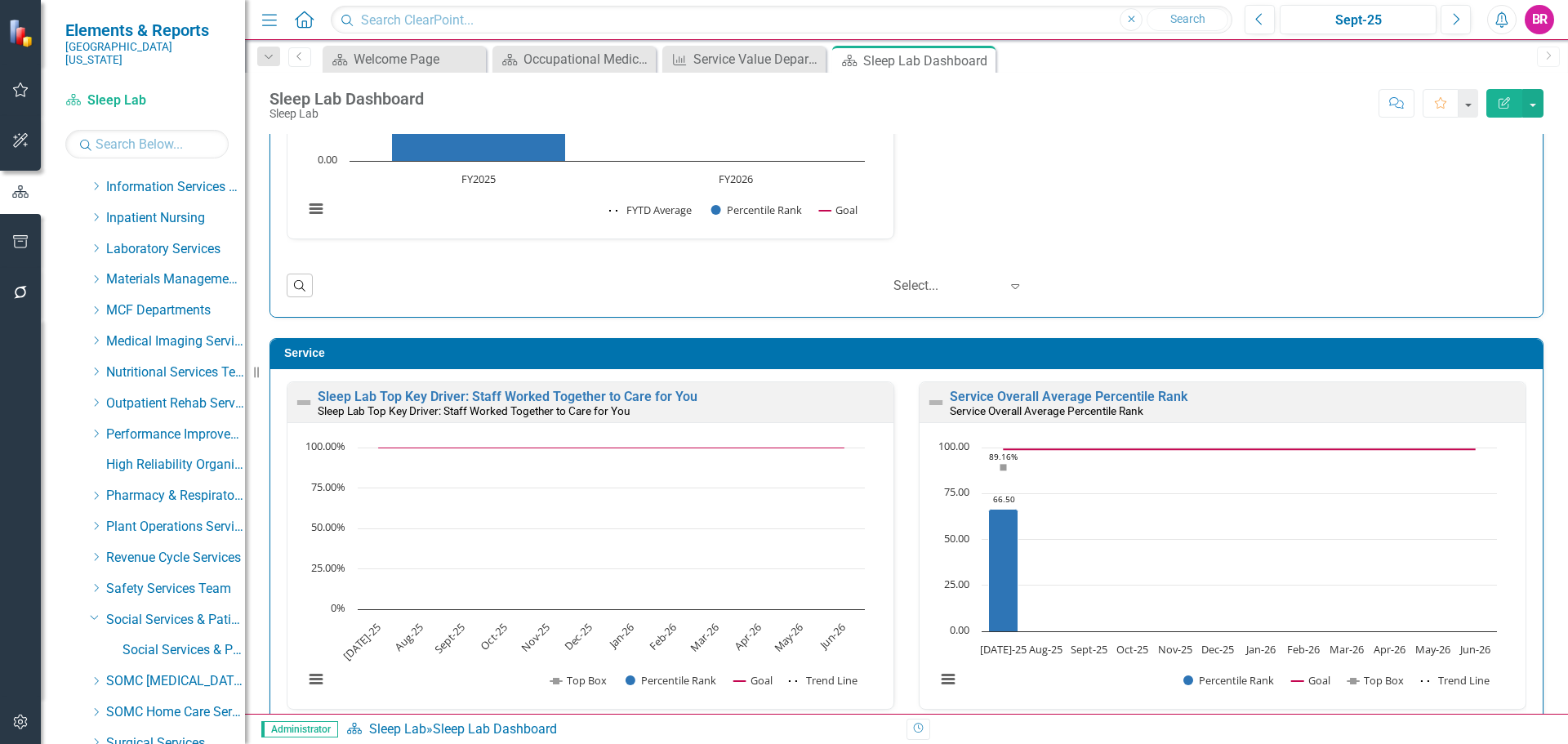
scroll to position [490, 0]
click at [95, 307] on icon "Dropdown" at bounding box center [96, 312] width 13 height 10
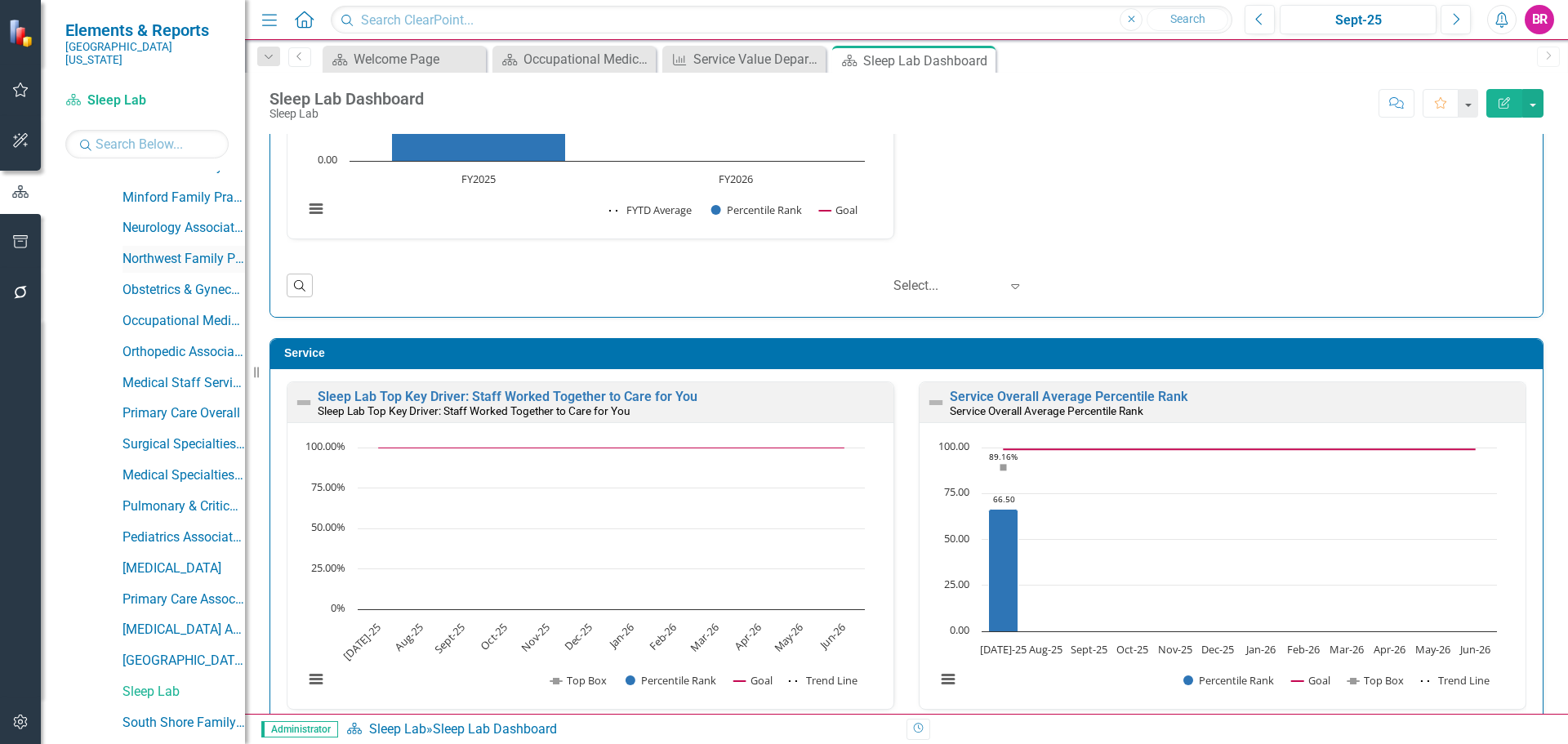
scroll to position [1143, 0]
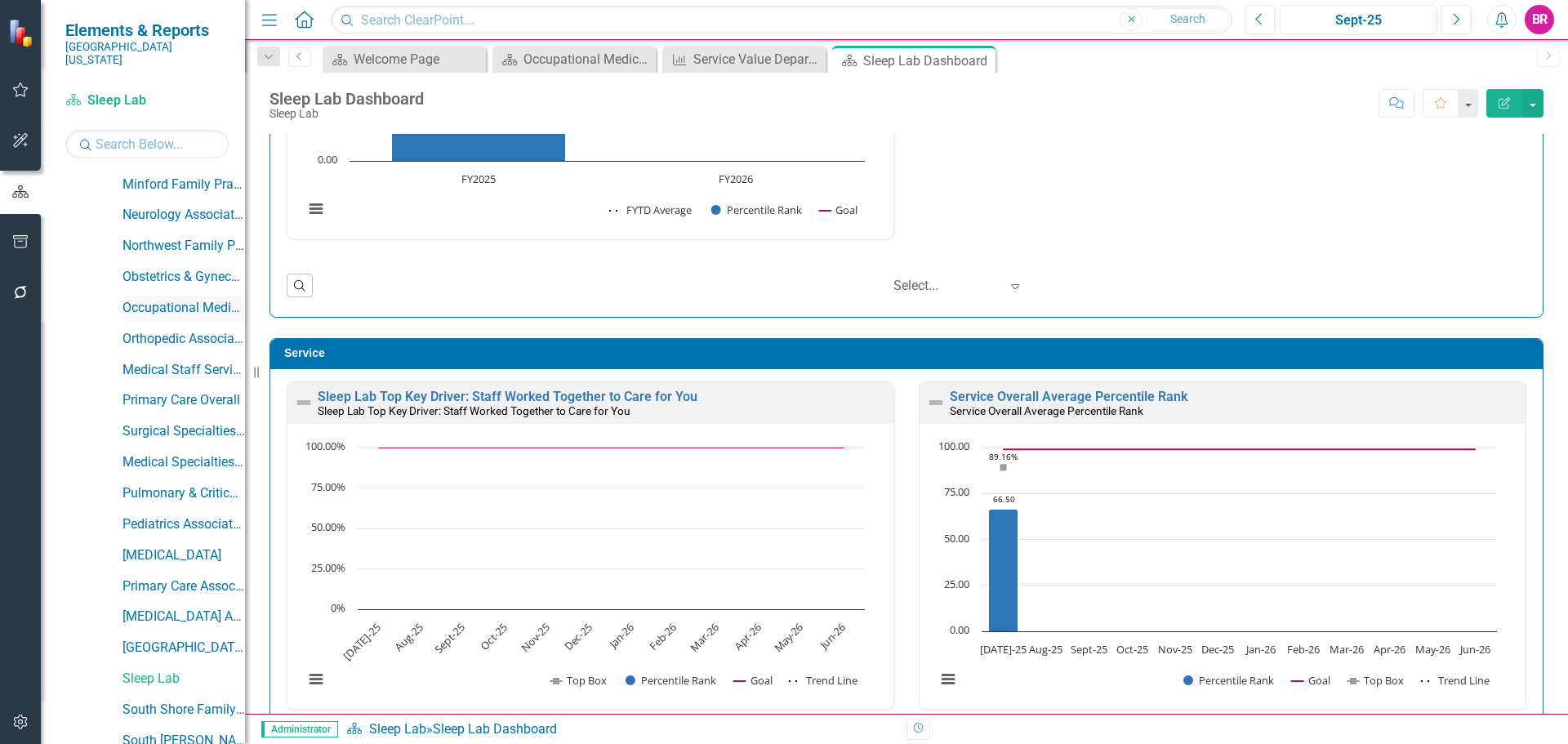
click at [184, 299] on link "Occupational Medicine" at bounding box center [184, 308] width 122 height 19
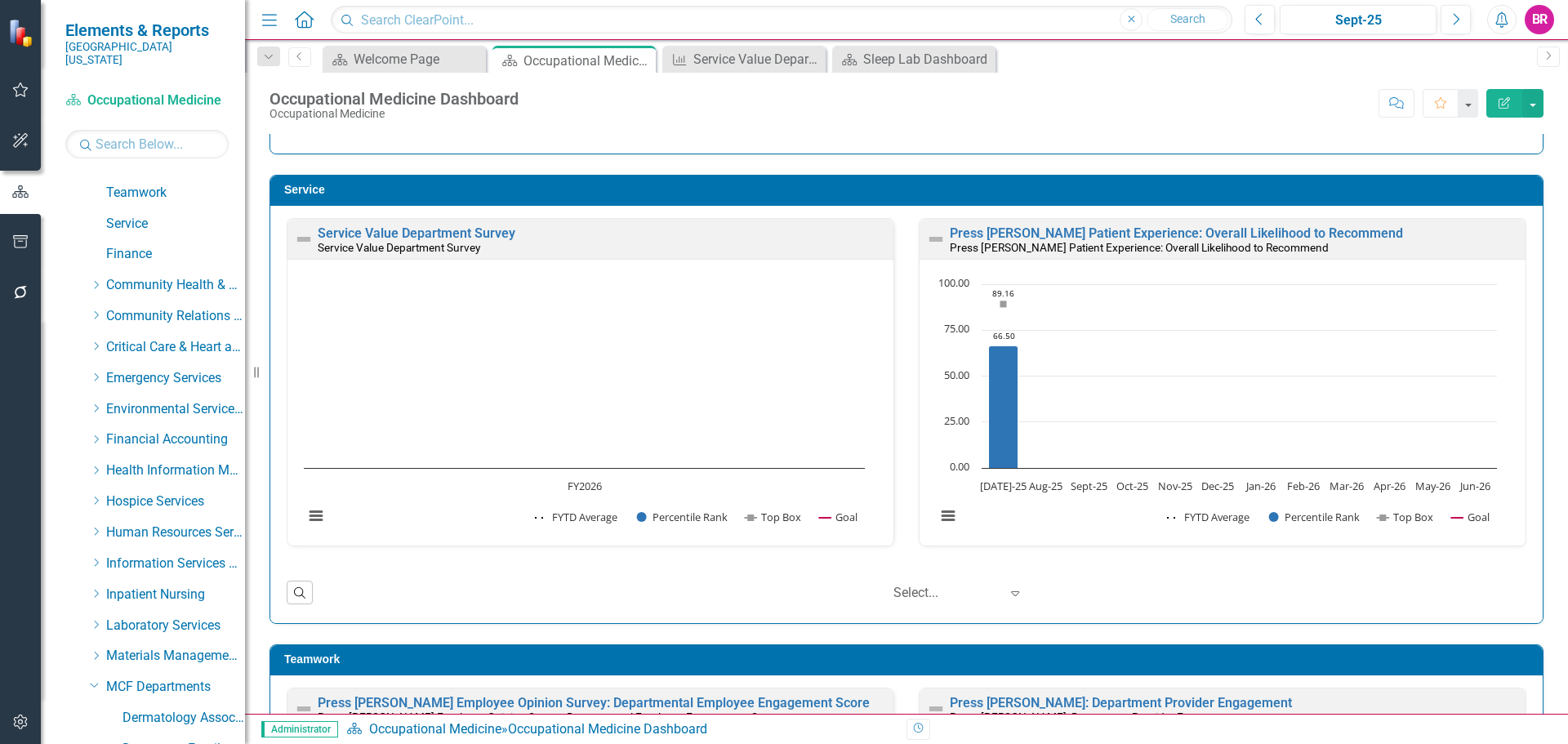
scroll to position [163, 0]
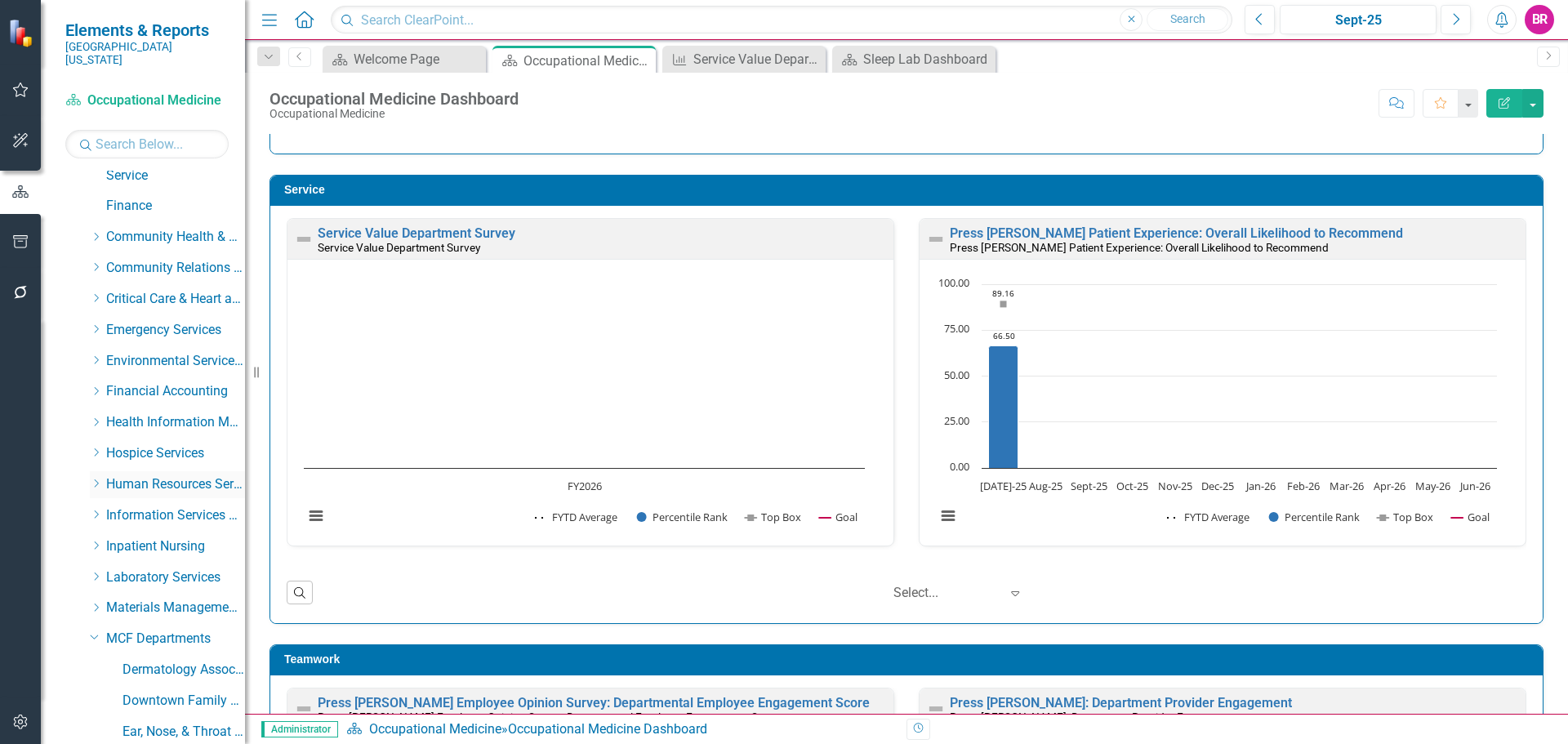
click at [93, 478] on icon "Dropdown" at bounding box center [96, 483] width 13 height 10
click at [156, 506] on link "Human Resources" at bounding box center [184, 515] width 122 height 19
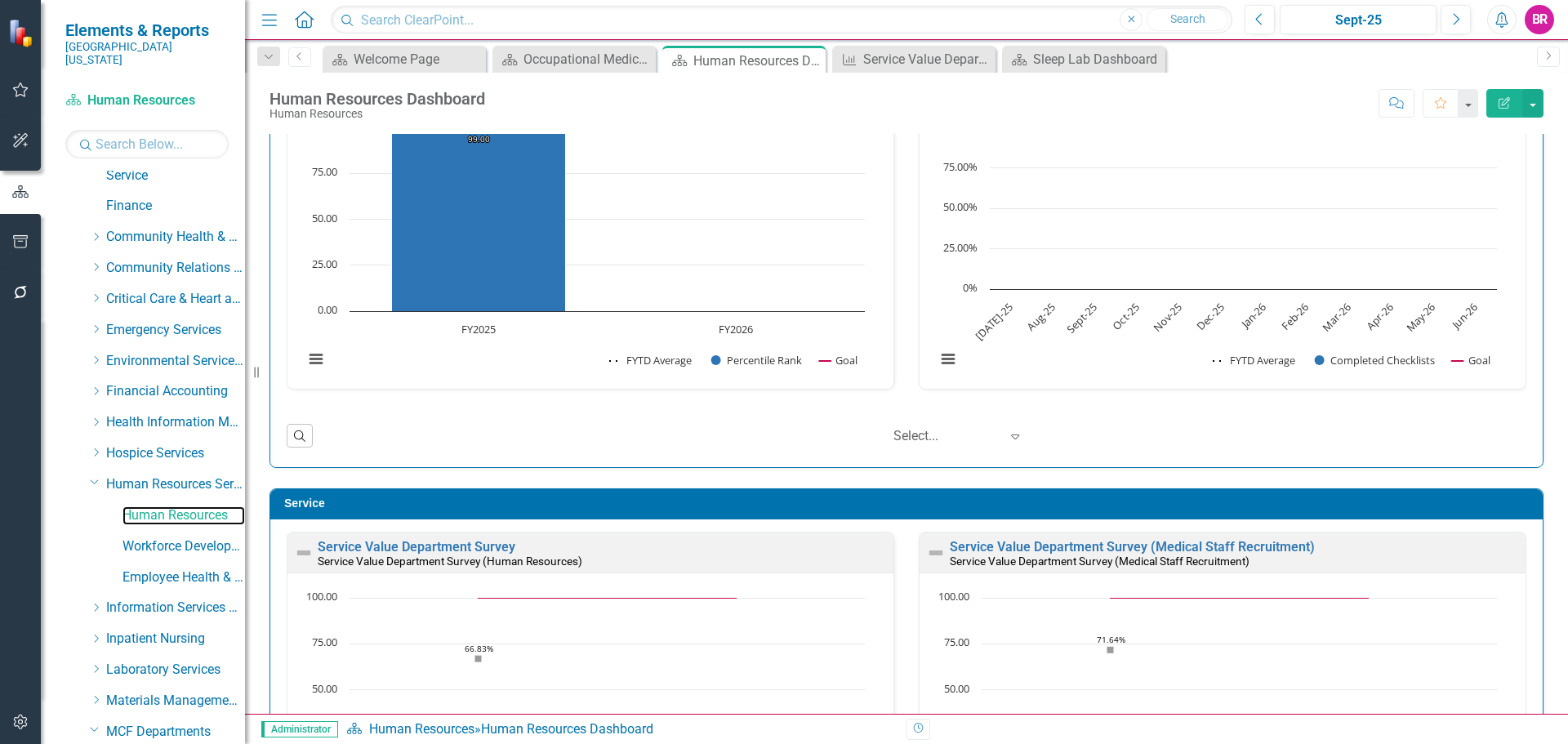
scroll to position [749, 0]
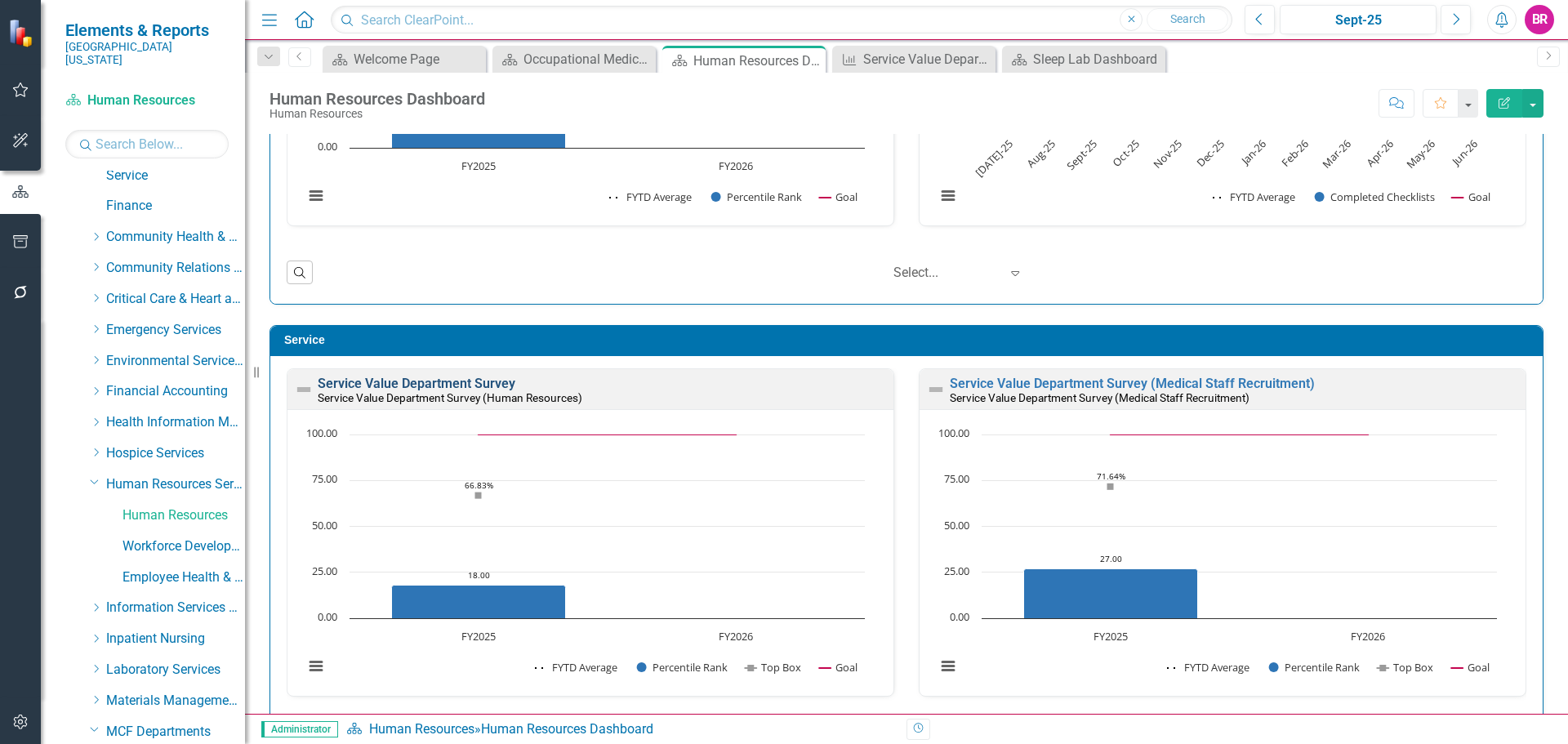
click at [494, 382] on link "Service Value Department Survey" at bounding box center [416, 383] width 197 height 15
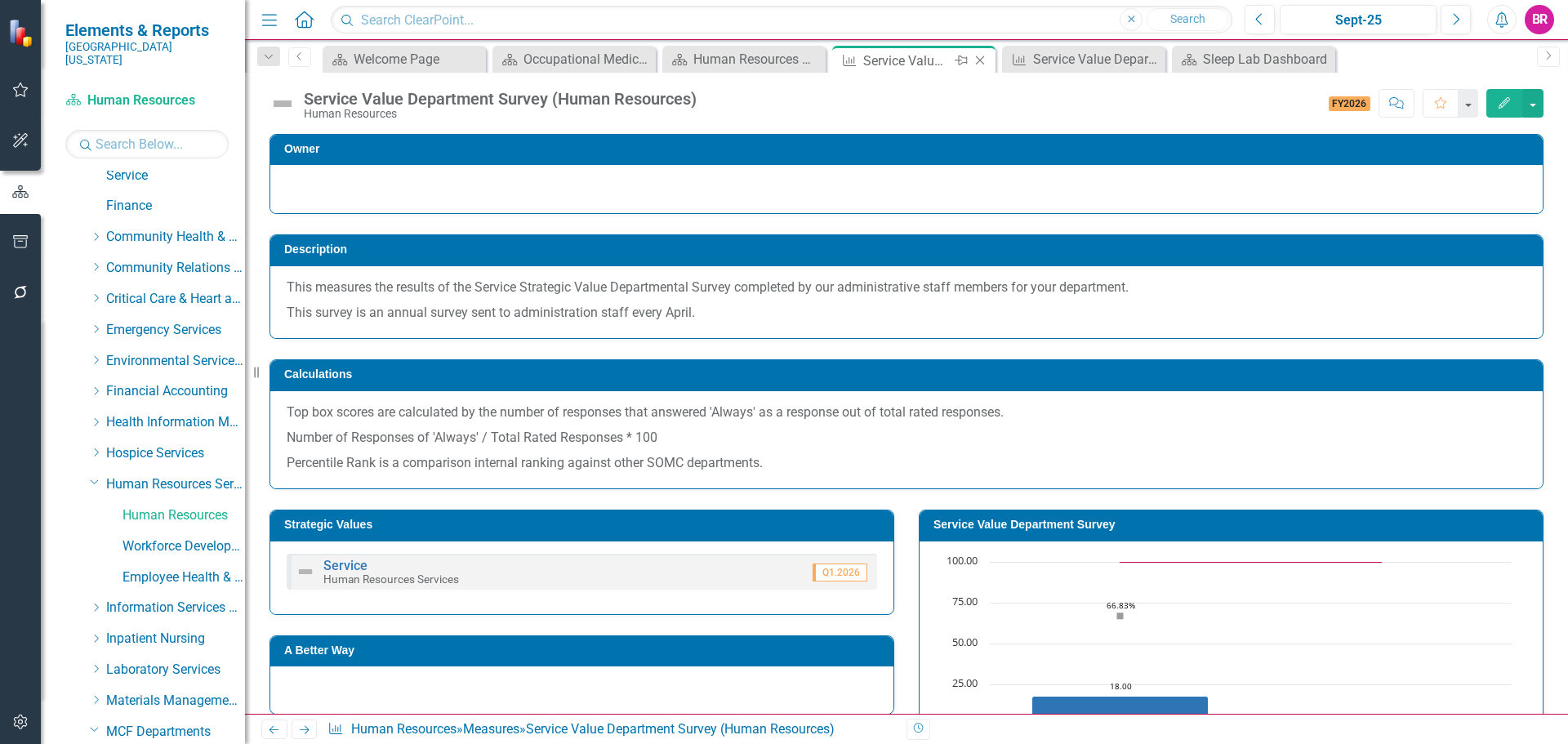
click at [983, 59] on icon "Close" at bounding box center [980, 60] width 16 height 14
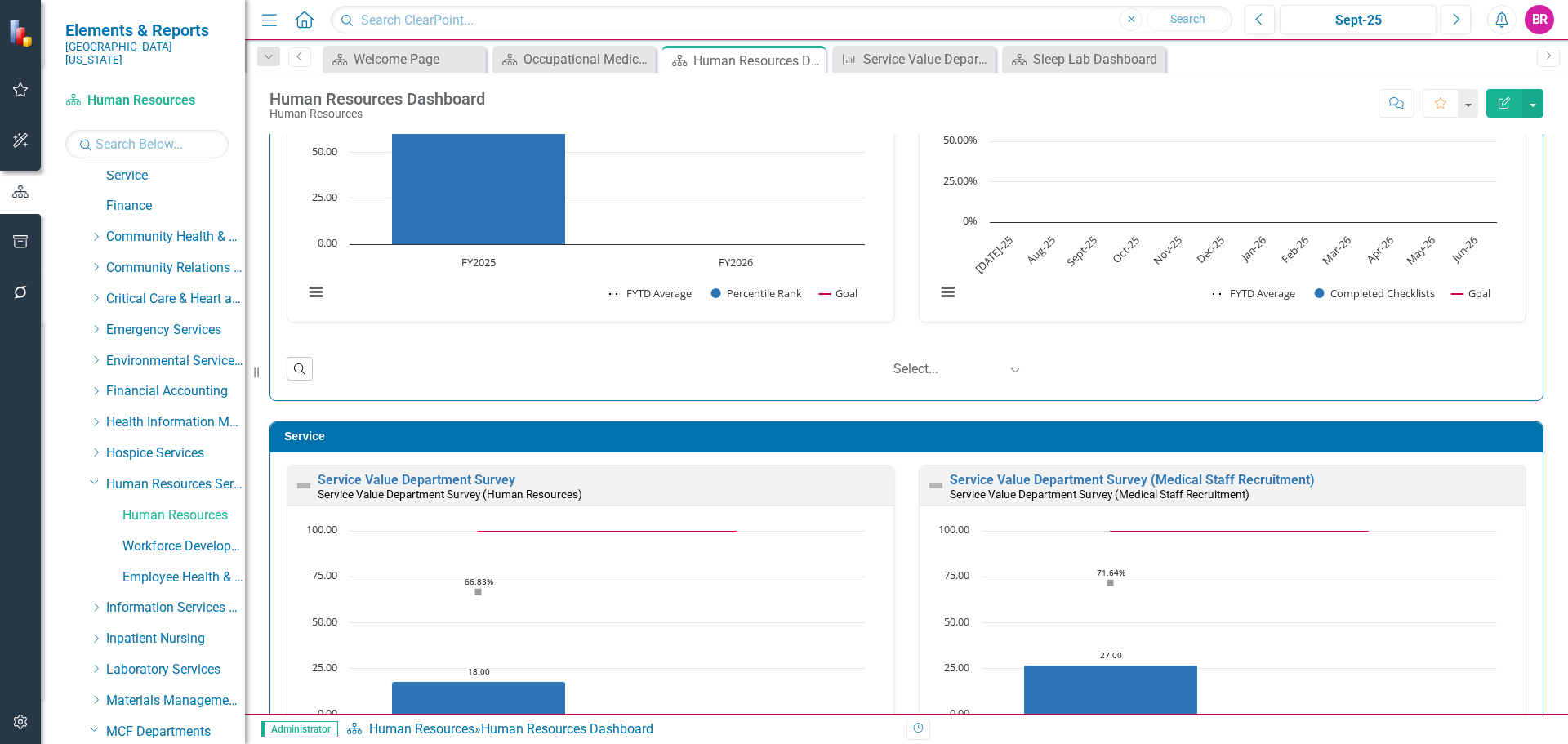
scroll to position [653, 0]
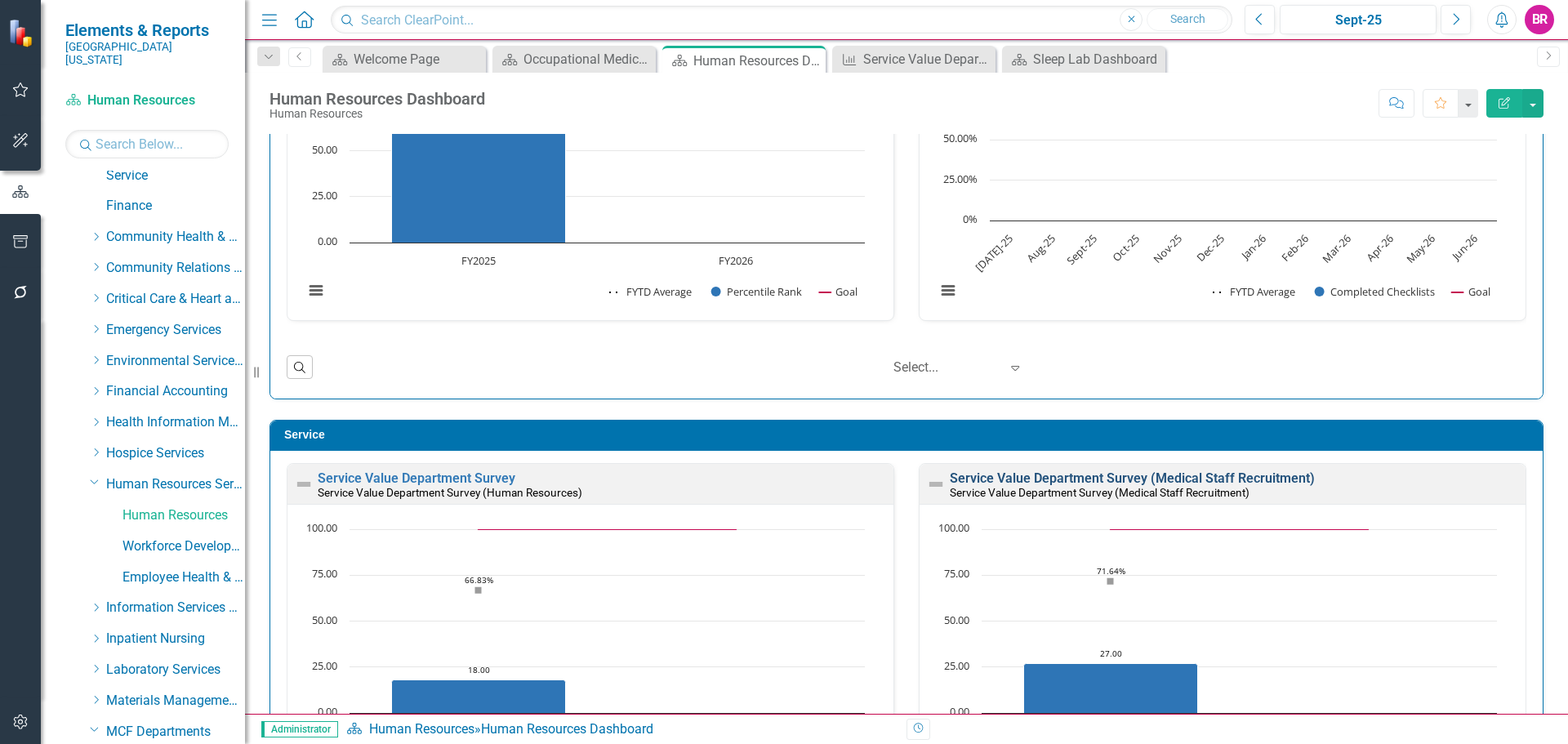
click at [1062, 476] on link "Service Value Department Survey (Medical Staff Recruitment)" at bounding box center [1131, 477] width 365 height 15
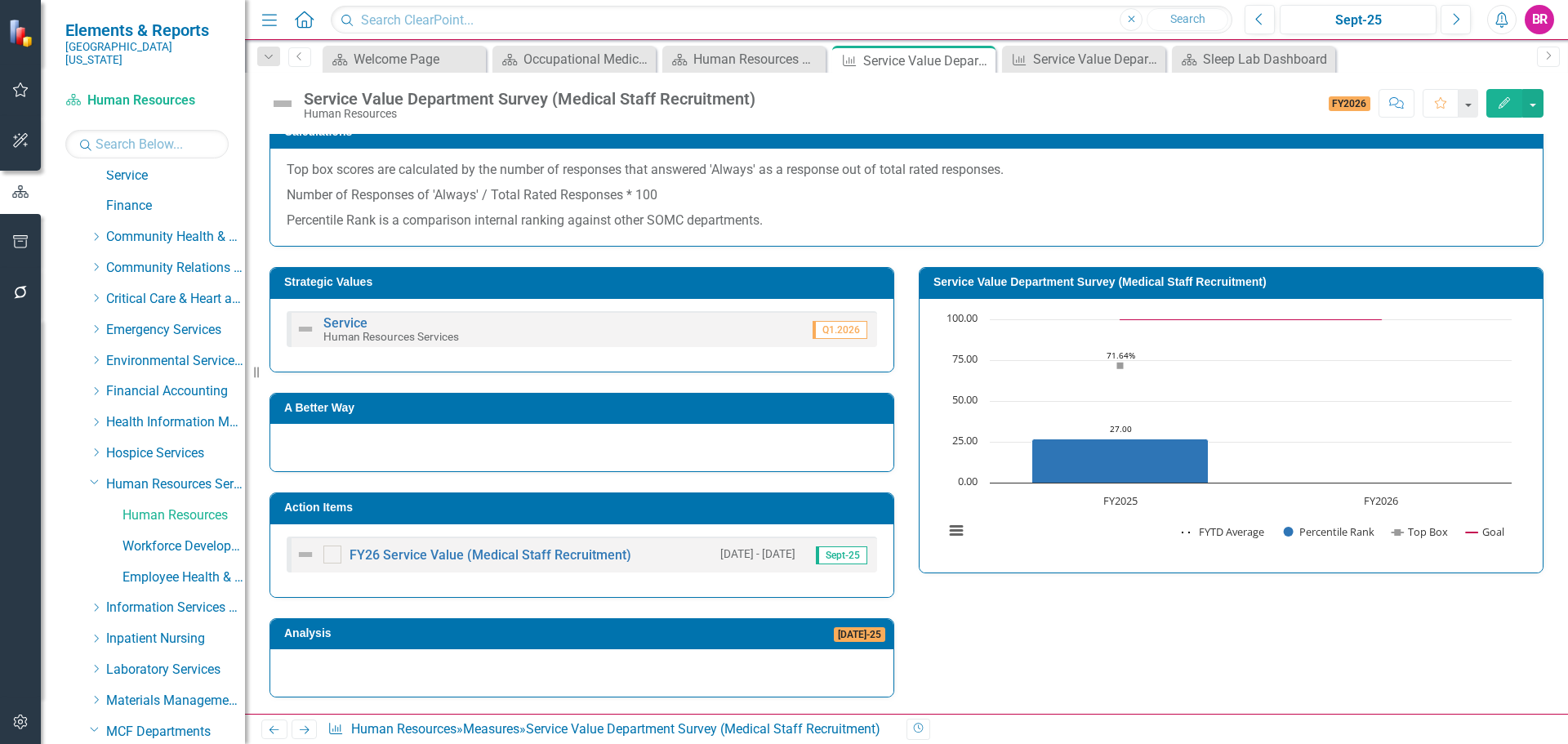
scroll to position [322, 0]
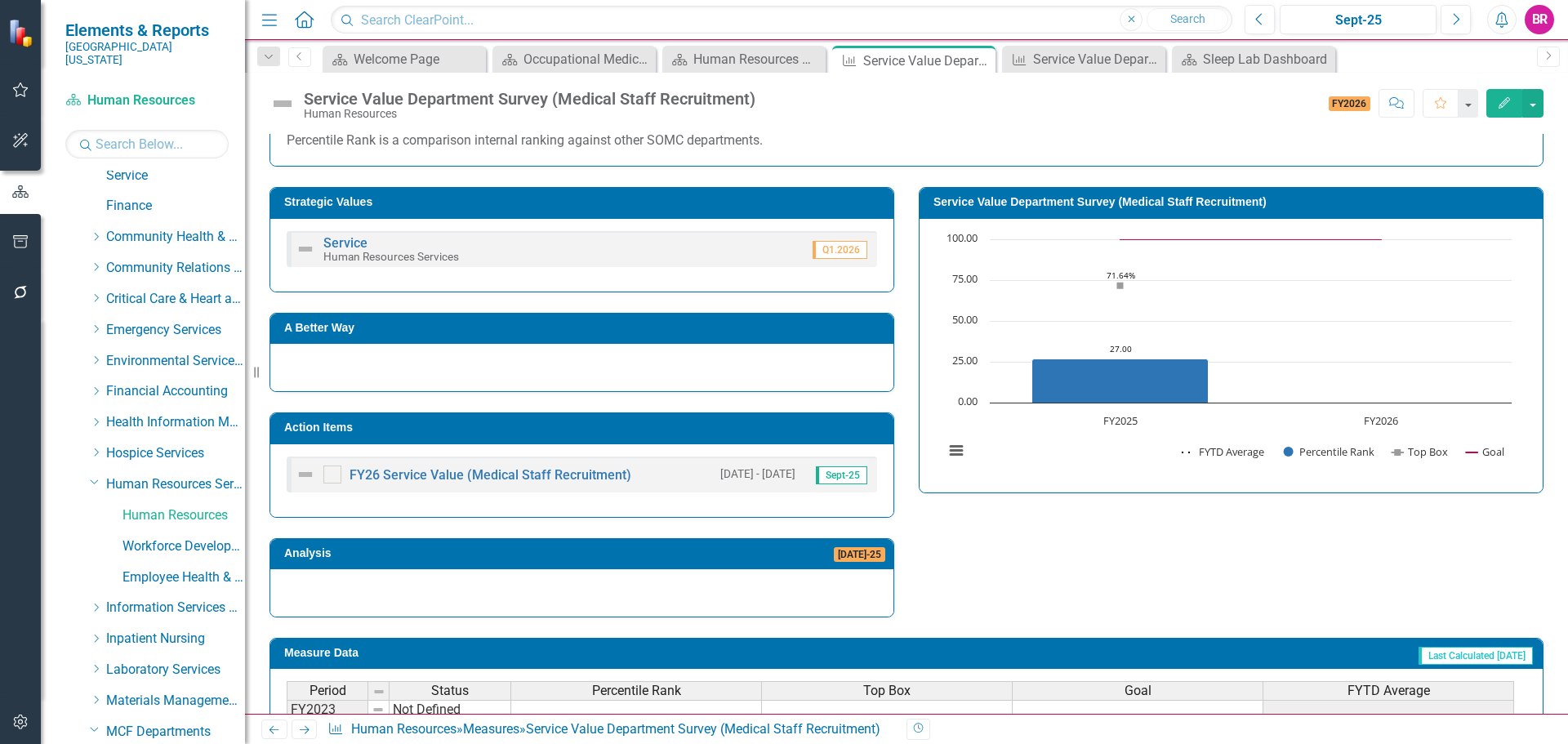
click at [573, 468] on div "FY26 Service Value (Medical Staff Recruitment)" at bounding box center [463, 475] width 336 height 20
click at [593, 477] on link "FY26 Service Value (Medical Staff Recruitment)" at bounding box center [490, 475] width 282 height 15
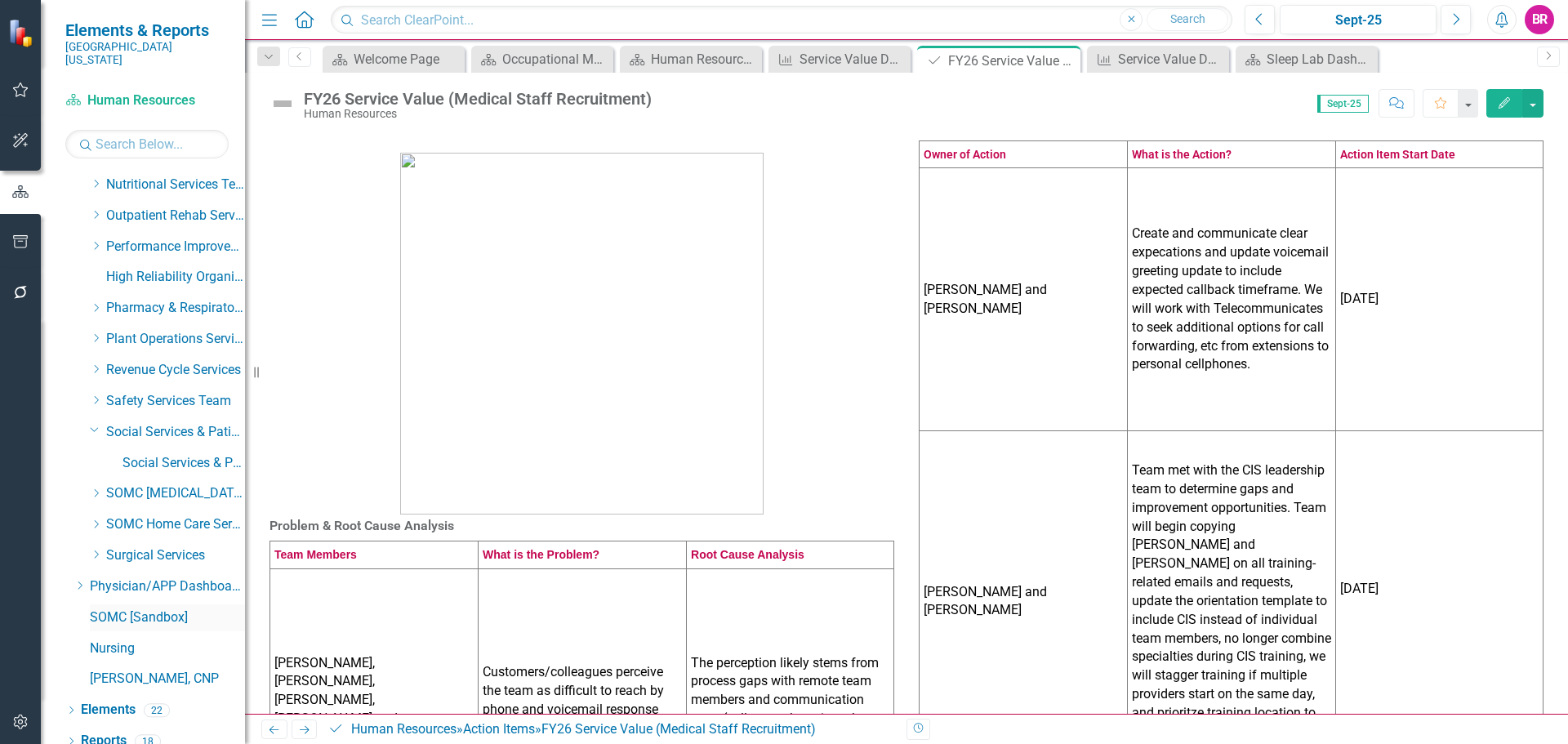
scroll to position [2257, 0]
click at [112, 701] on link "Elements" at bounding box center [108, 708] width 55 height 19
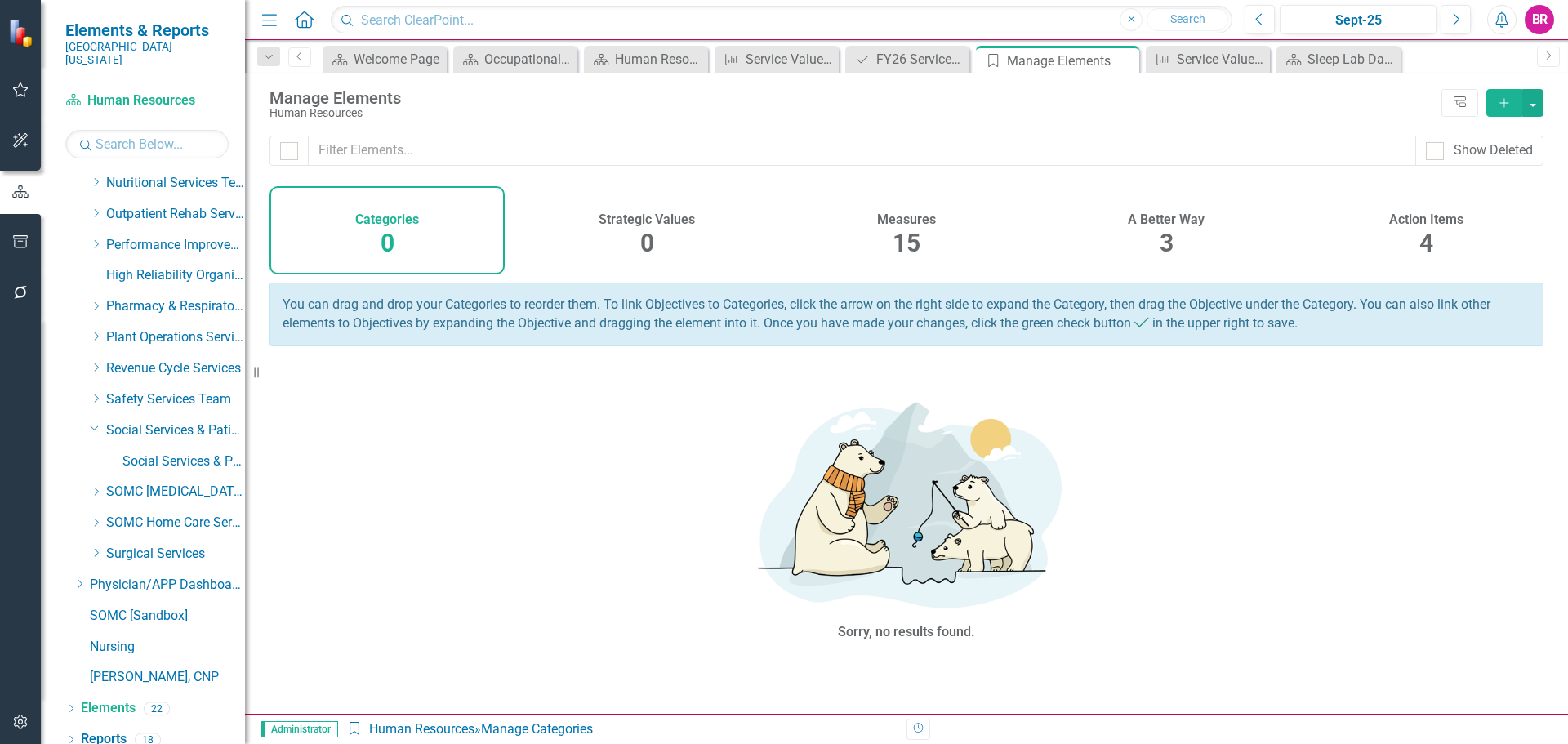
click at [898, 222] on h4 "Measures" at bounding box center [906, 220] width 59 height 14
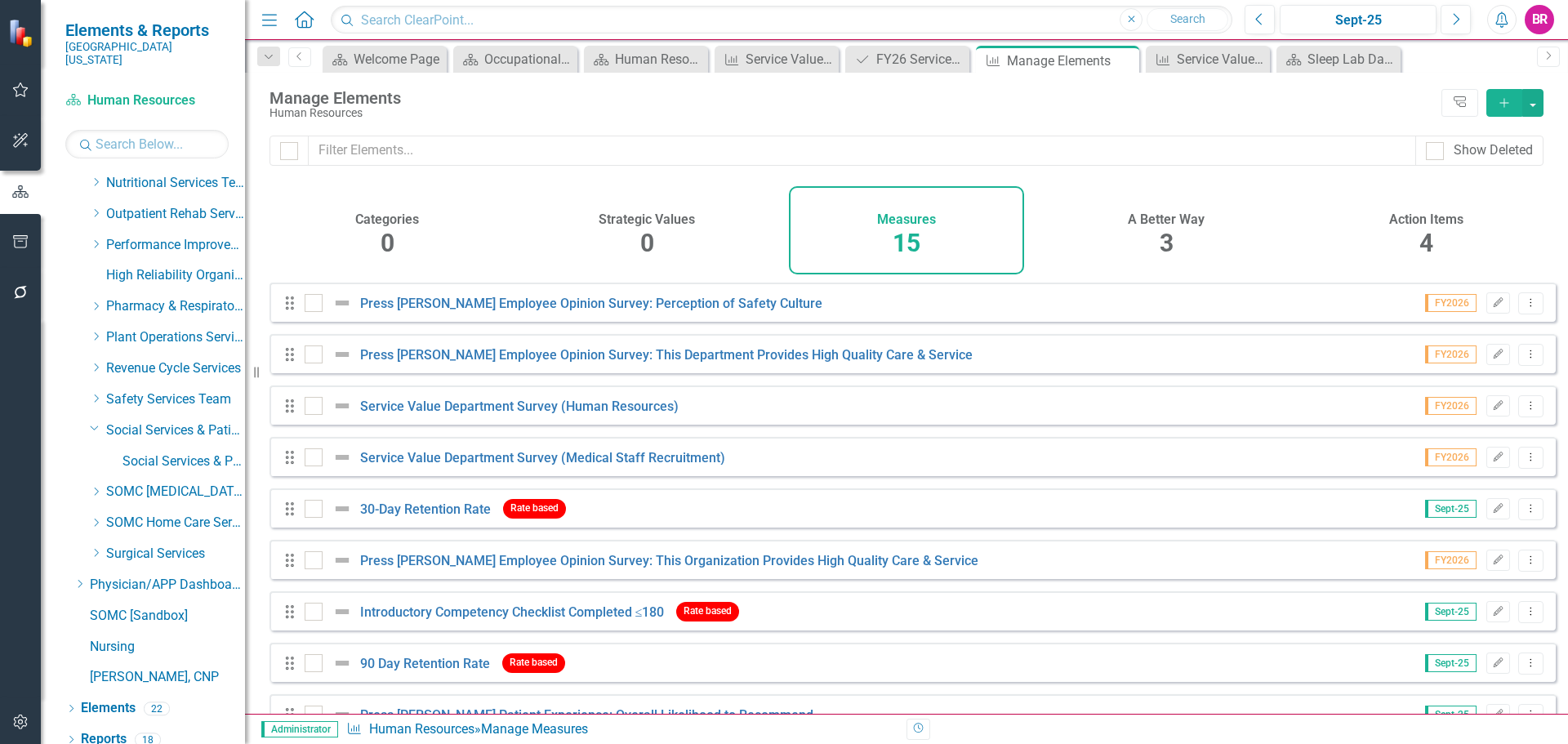
click at [1405, 213] on h4 "Action Items" at bounding box center [1426, 220] width 75 height 14
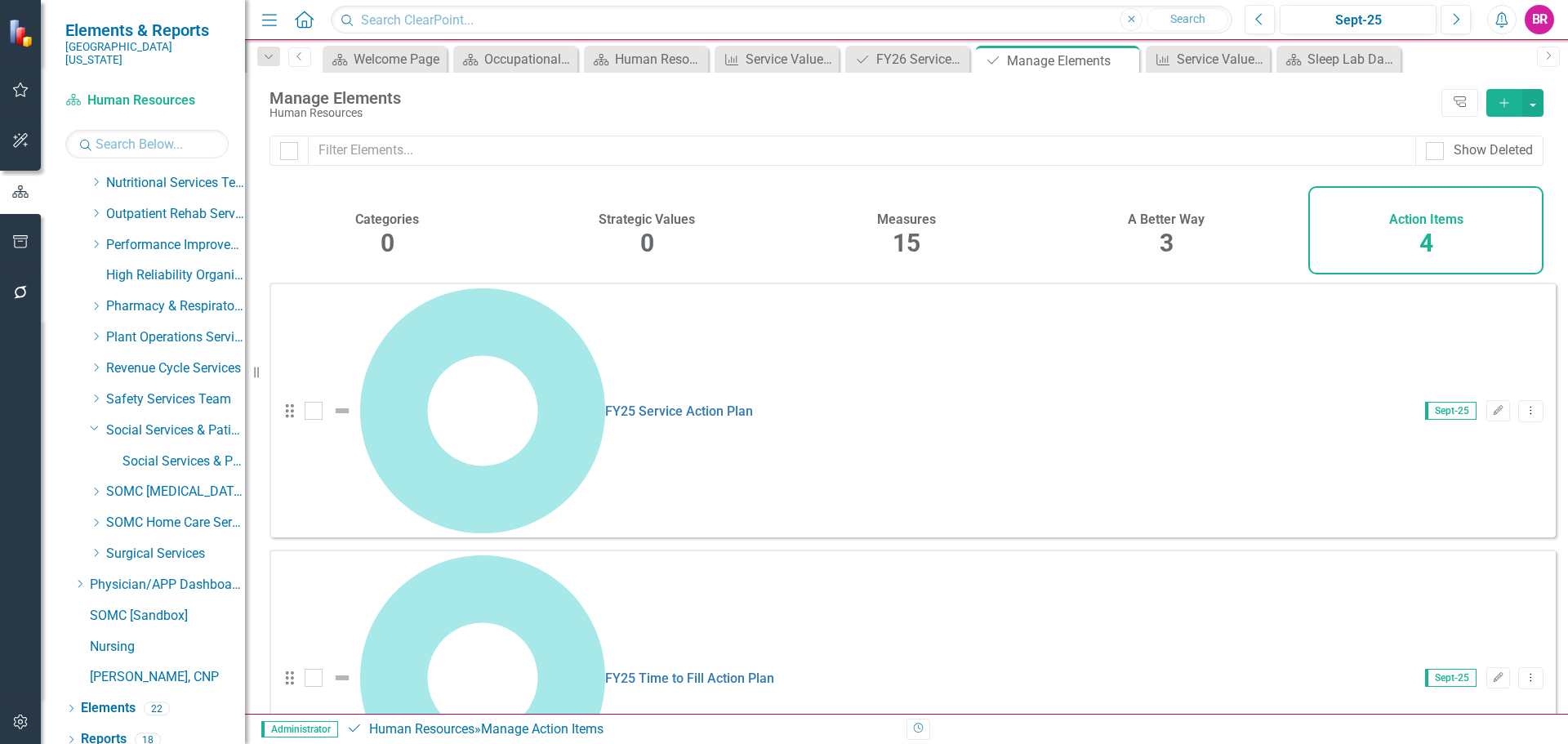
click at [1474, 505] on link "Copy Duplicate Action Item" at bounding box center [1449, 506] width 162 height 31
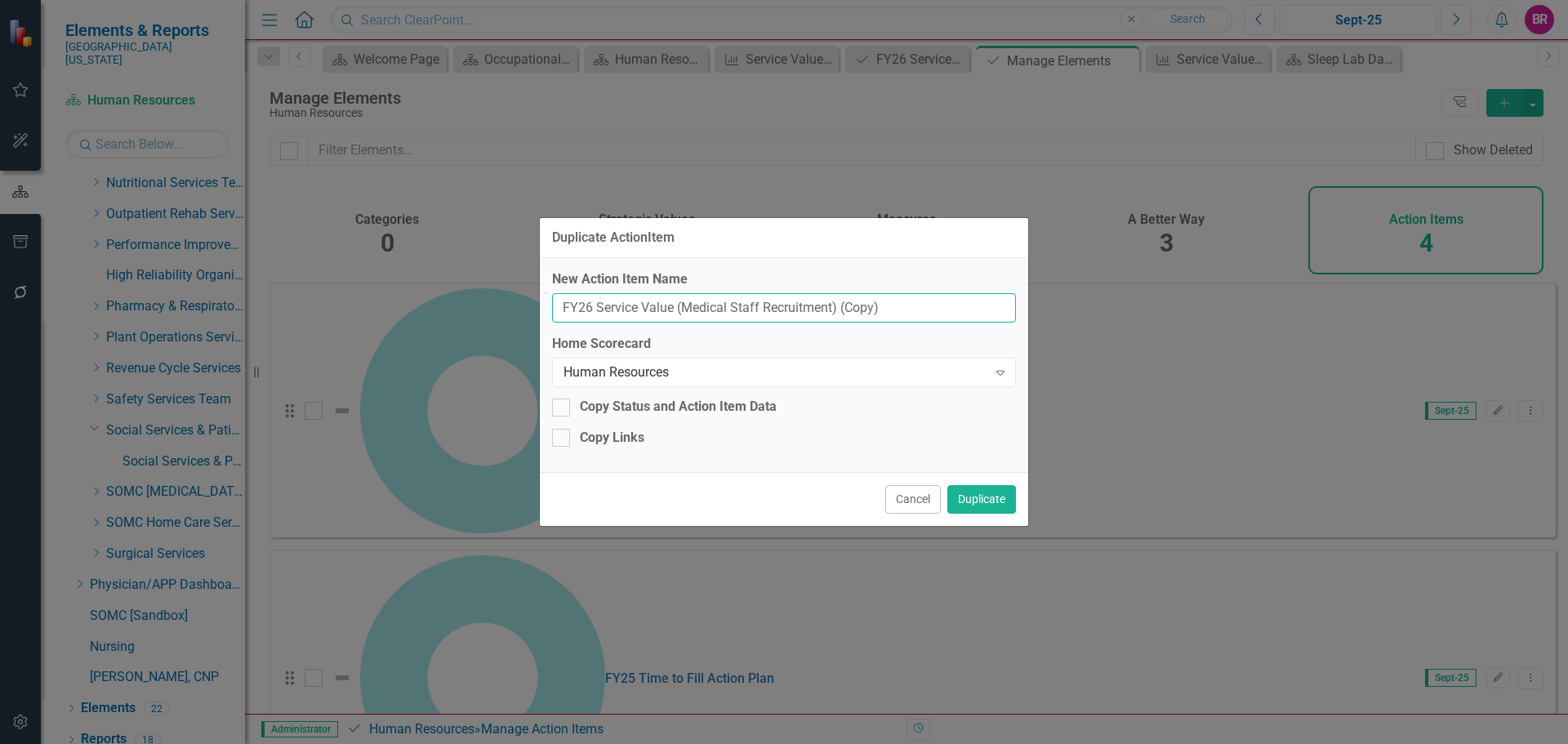
drag, startPoint x: 882, startPoint y: 311, endPoint x: 682, endPoint y: 313, distance: 200.0
click at [682, 313] on input "FY26 Service Value (Medical Staff Recruitment) (Copy)" at bounding box center [784, 309] width 464 height 31
type input "FY26 Service Value (Human Resources)"
click at [1002, 497] on button "Duplicate" at bounding box center [982, 500] width 68 height 29
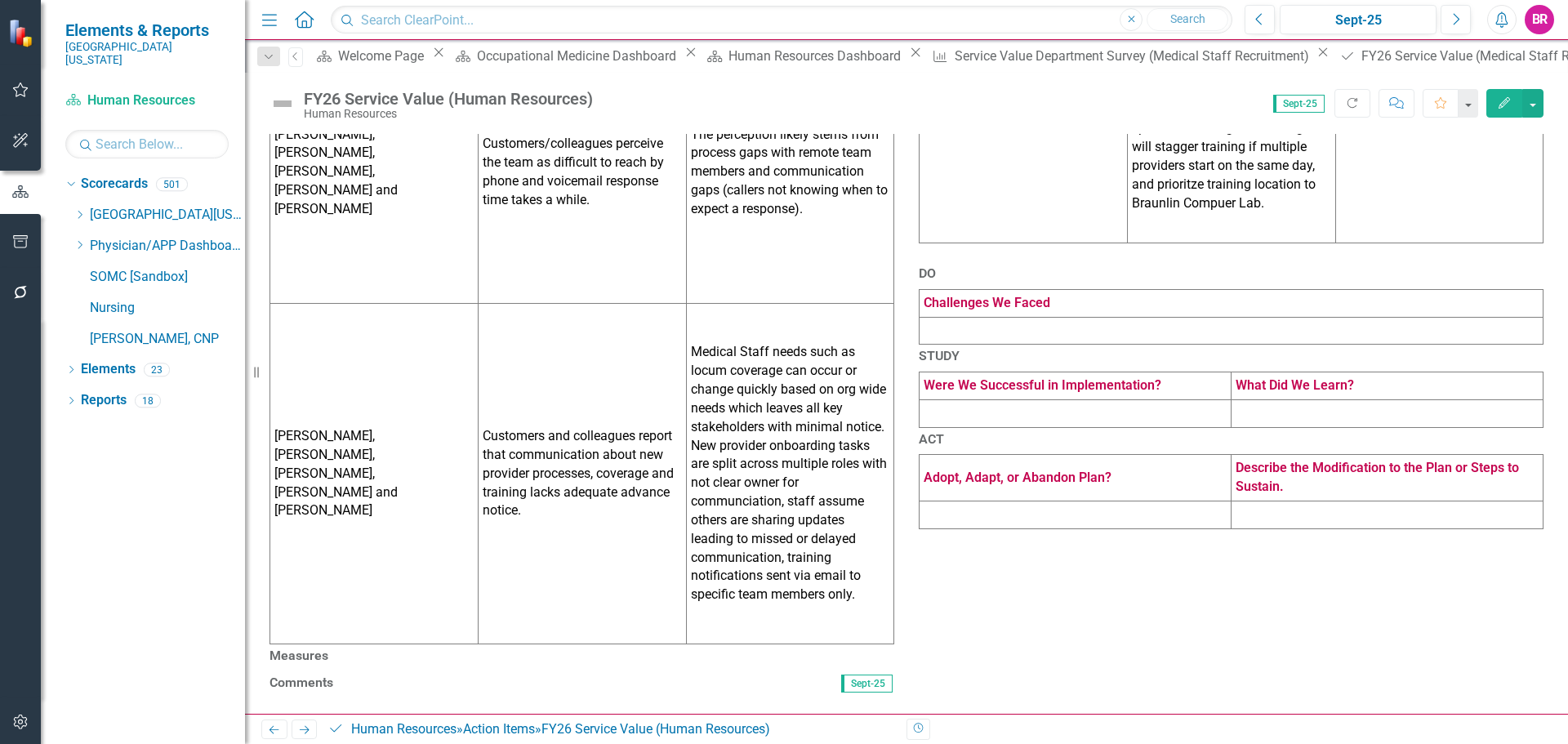
scroll to position [740, 0]
click at [514, 649] on h3 "Measures" at bounding box center [582, 656] width 625 height 14
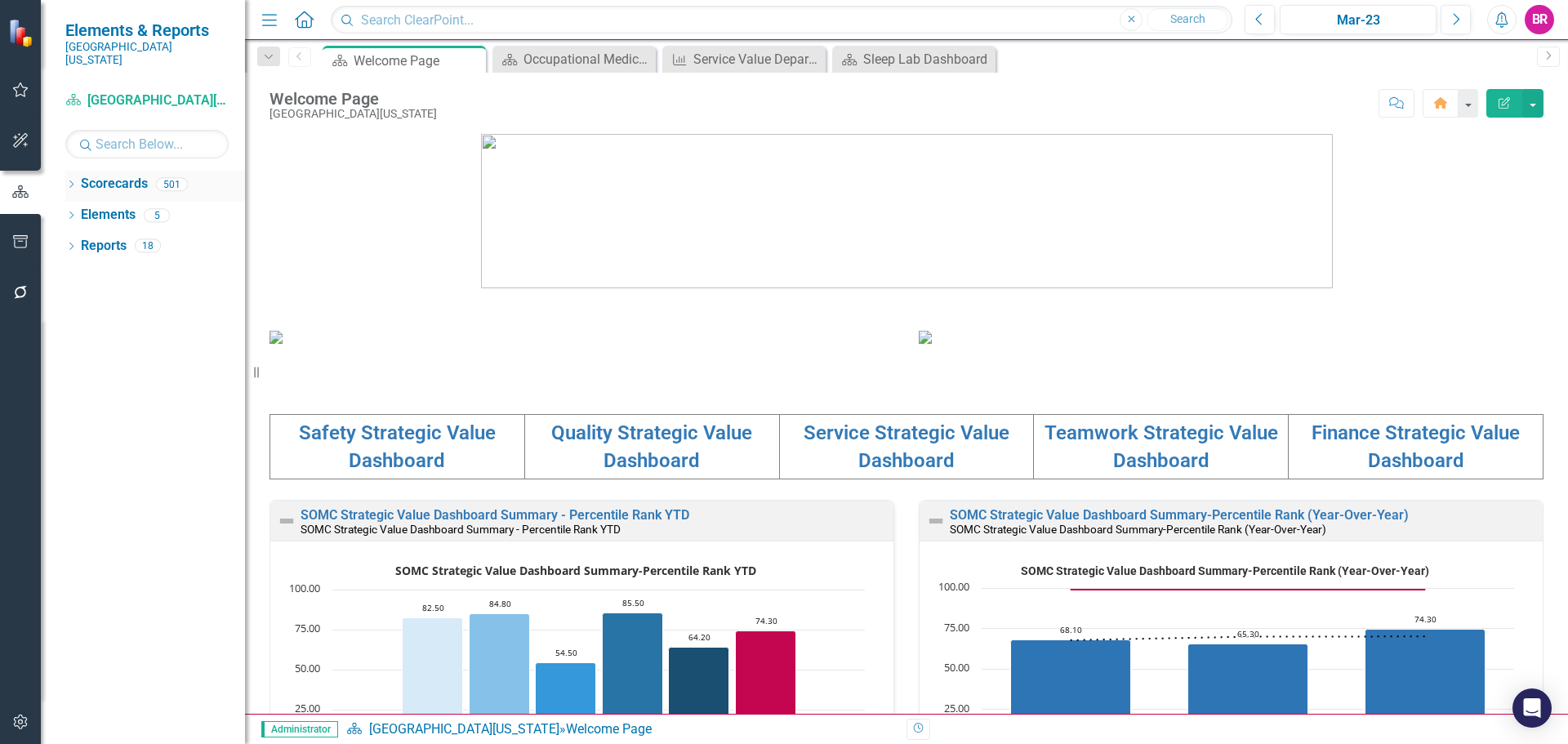
click at [70, 181] on icon "Dropdown" at bounding box center [71, 186] width 12 height 9
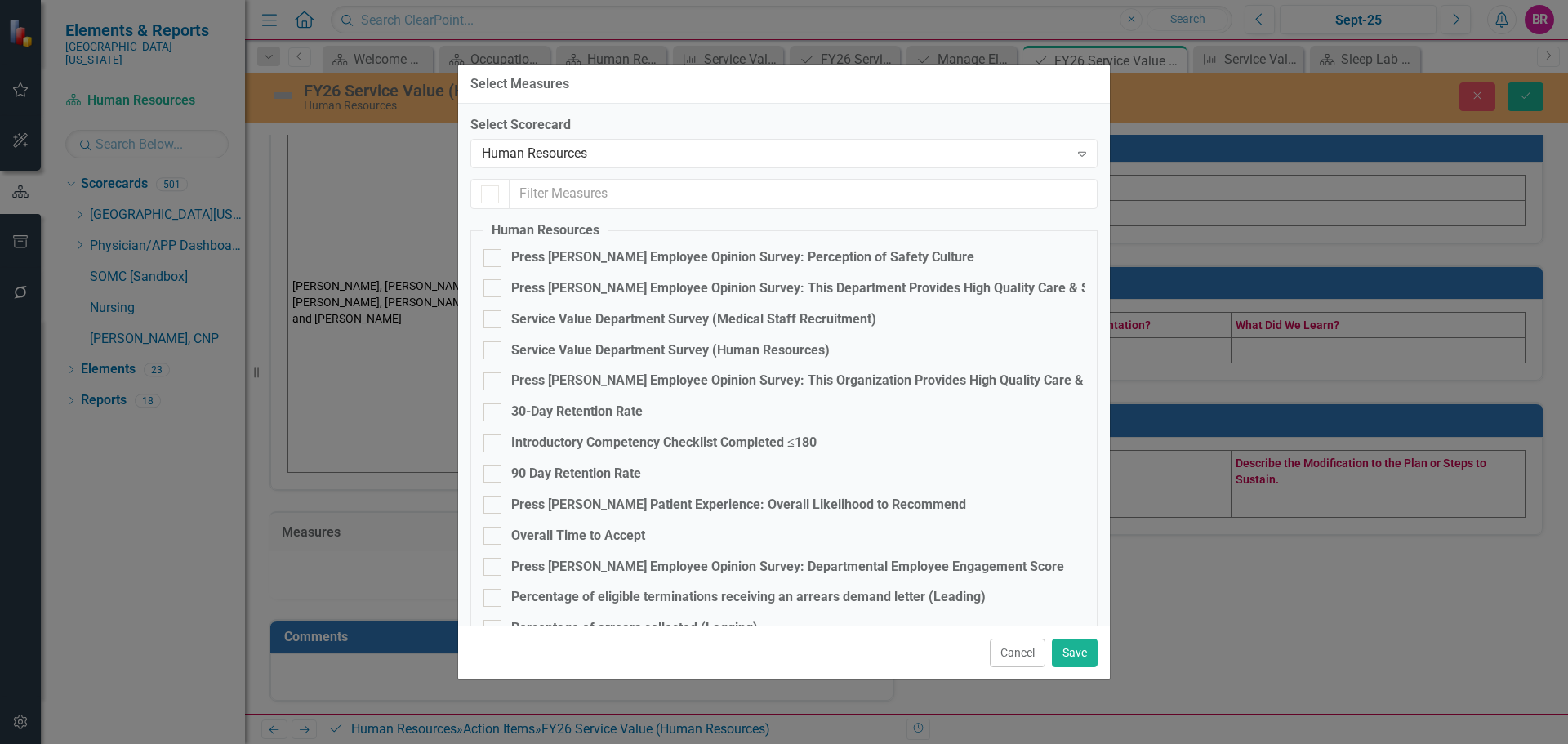
checkbox input "false"
click at [627, 345] on div "Service Value Department Survey (Human Resources)" at bounding box center [671, 350] width 319 height 19
click at [494, 345] on input "Service Value Department Survey (Human Resources)" at bounding box center [489, 347] width 11 height 11
checkbox input "true"
click at [1080, 662] on button "Save" at bounding box center [1074, 653] width 46 height 29
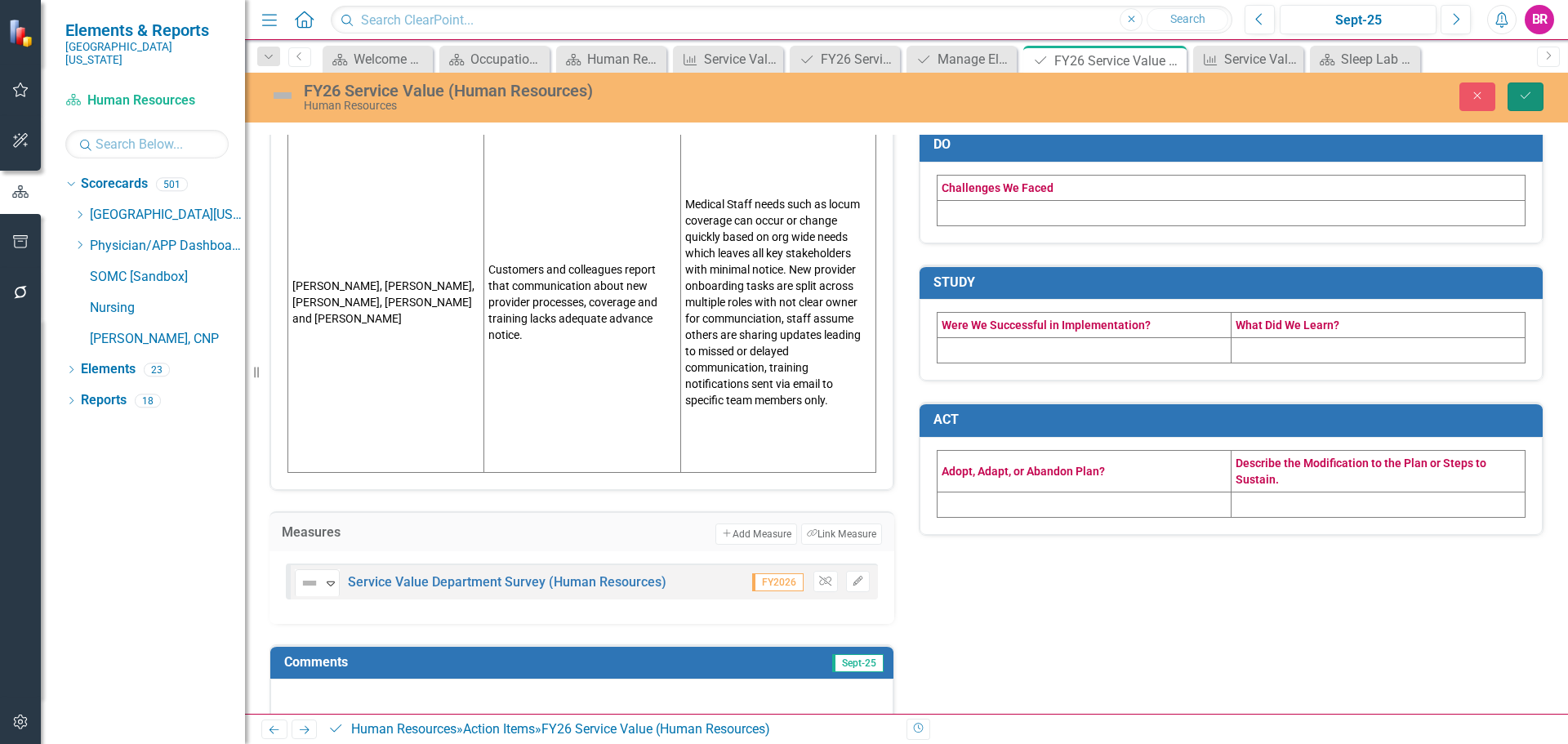
click at [1536, 98] on button "Save" at bounding box center [1526, 97] width 36 height 29
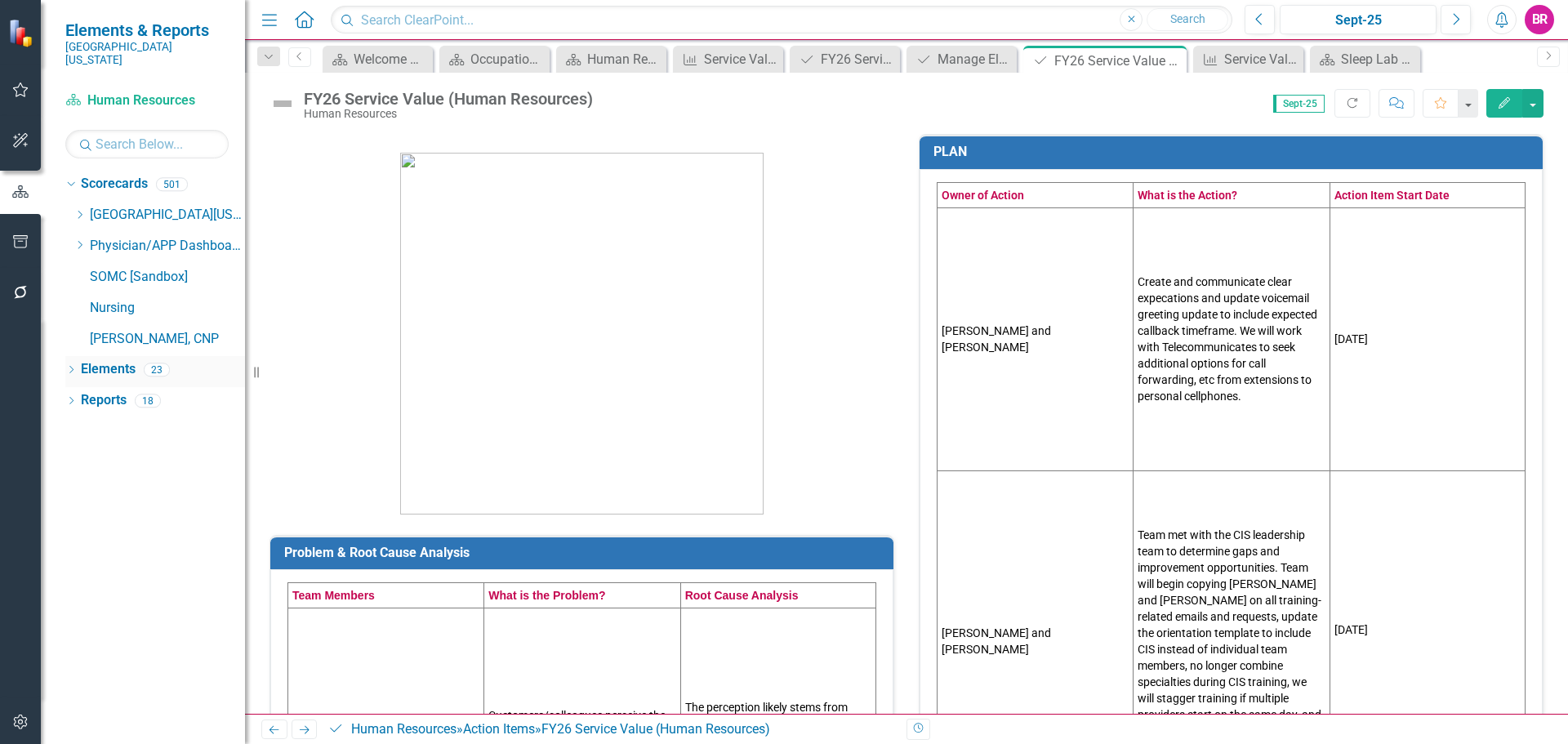
drag, startPoint x: 1174, startPoint y: 57, endPoint x: 108, endPoint y: 352, distance: 1106.1
click at [0, 0] on icon "Close" at bounding box center [0, 0] width 0 height 0
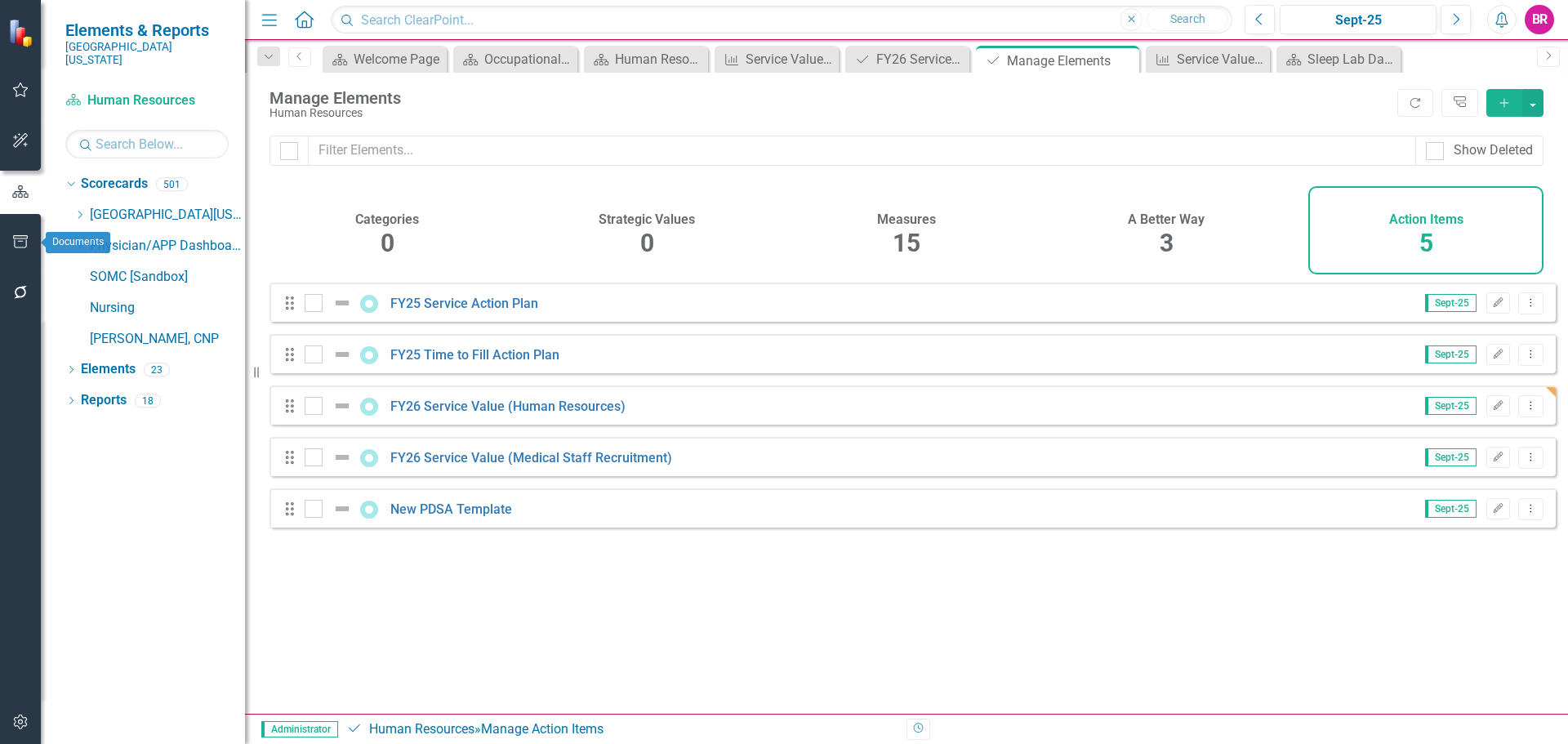
click at [13, 240] on icon "button" at bounding box center [21, 241] width 17 height 14
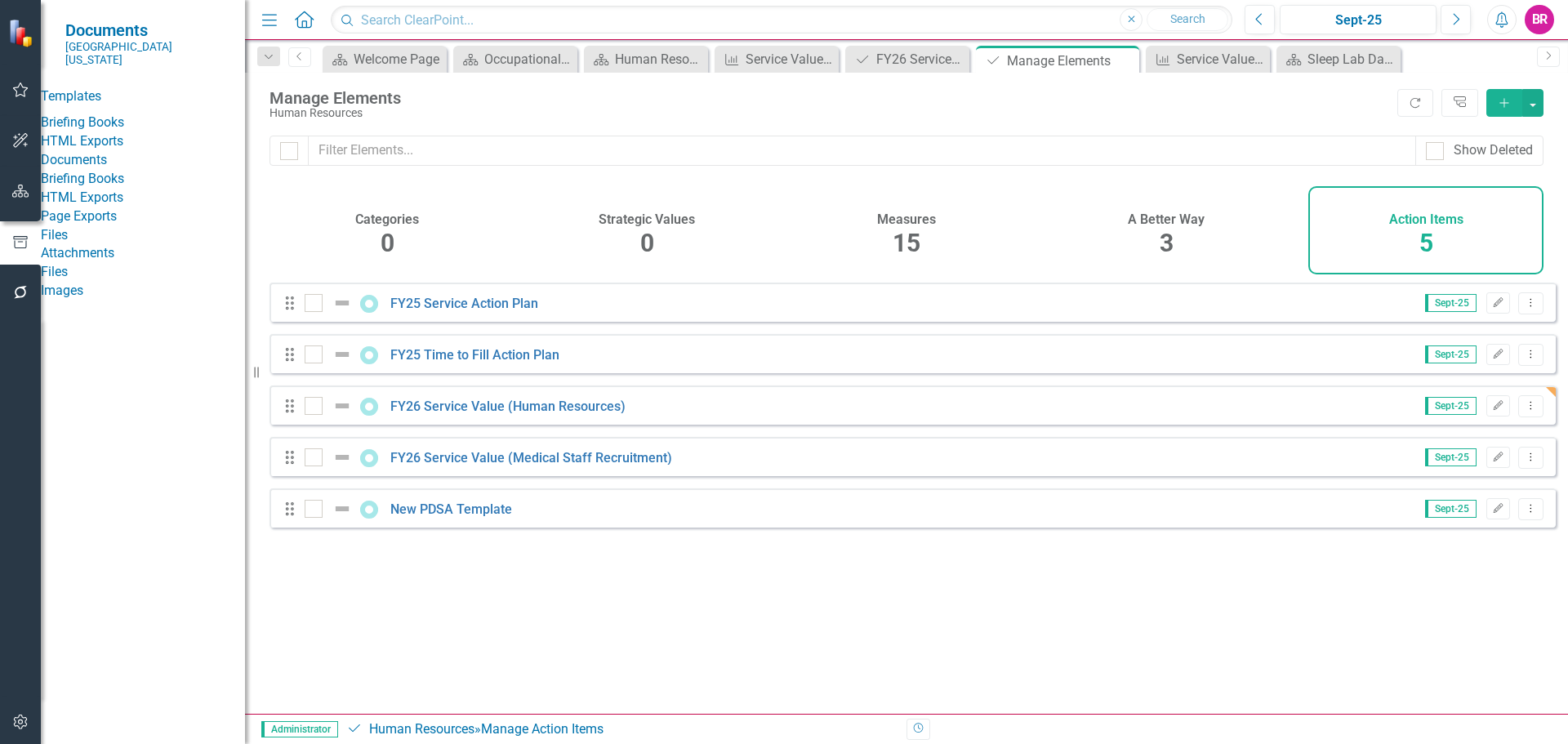
click at [108, 145] on link "HTML Exports" at bounding box center [142, 141] width 204 height 19
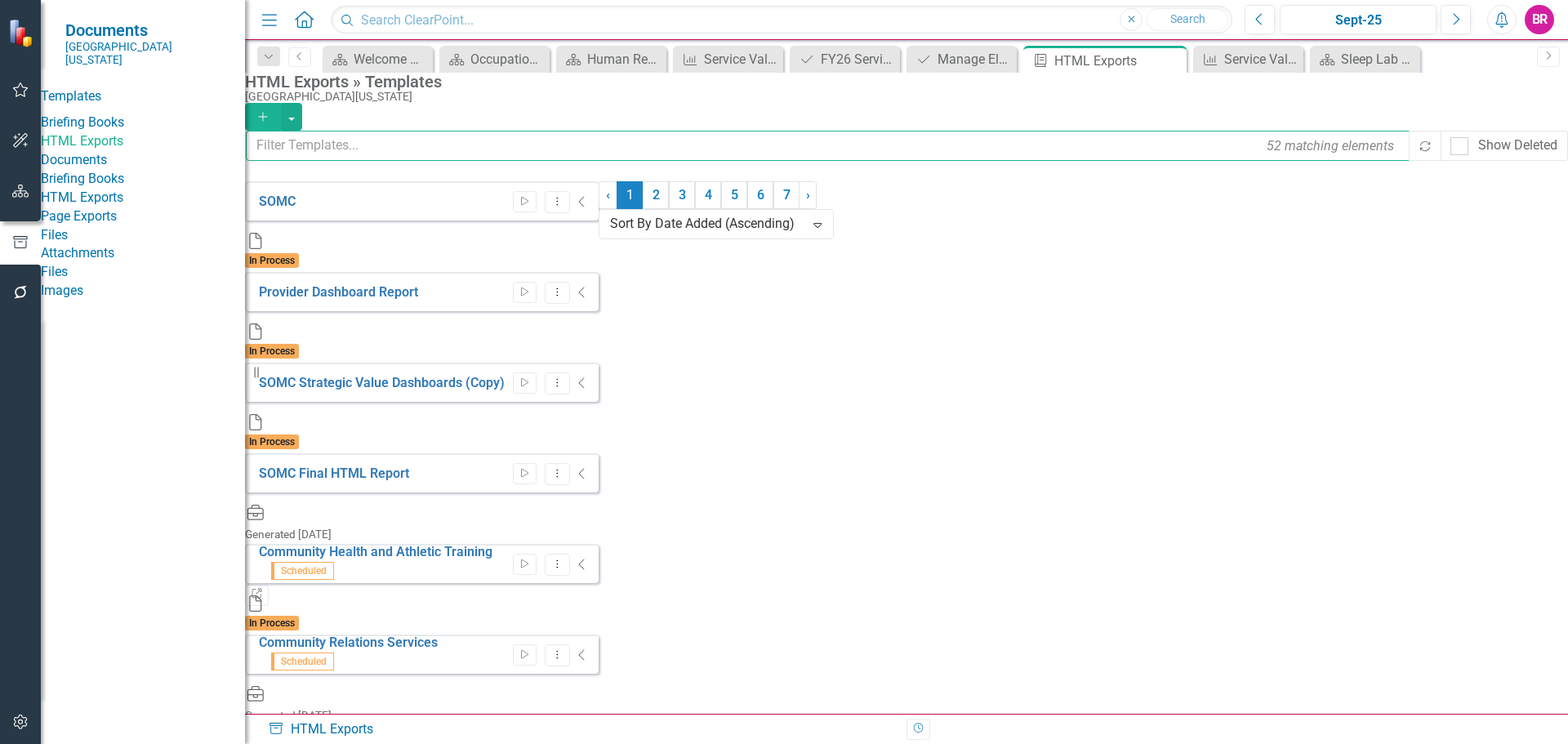
click at [431, 148] on input "text" at bounding box center [829, 146] width 1165 height 31
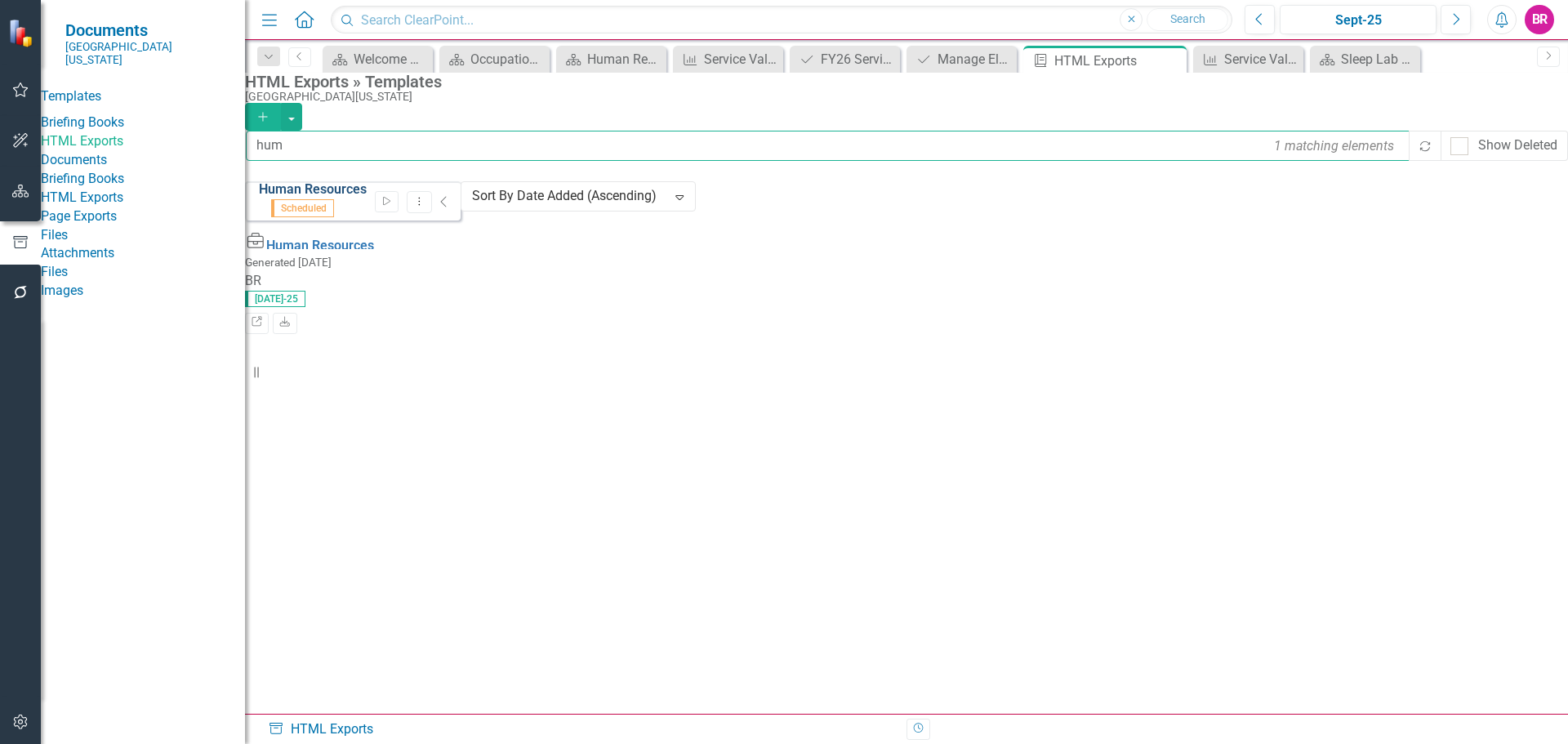
type input "hum"
click at [367, 197] on link "Human Resources" at bounding box center [313, 188] width 108 height 15
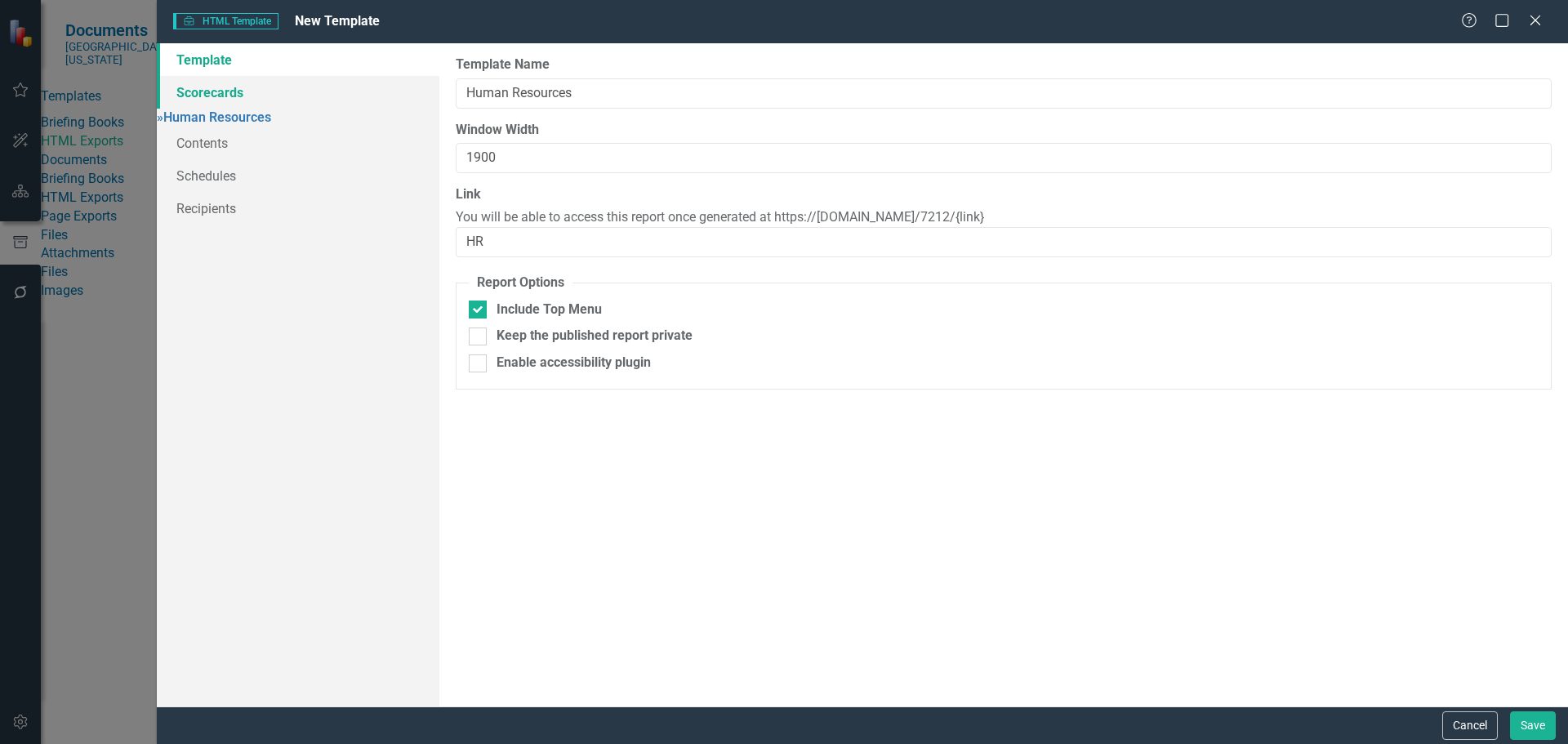
type input "Human Resources"
type input "1900"
type input "HR"
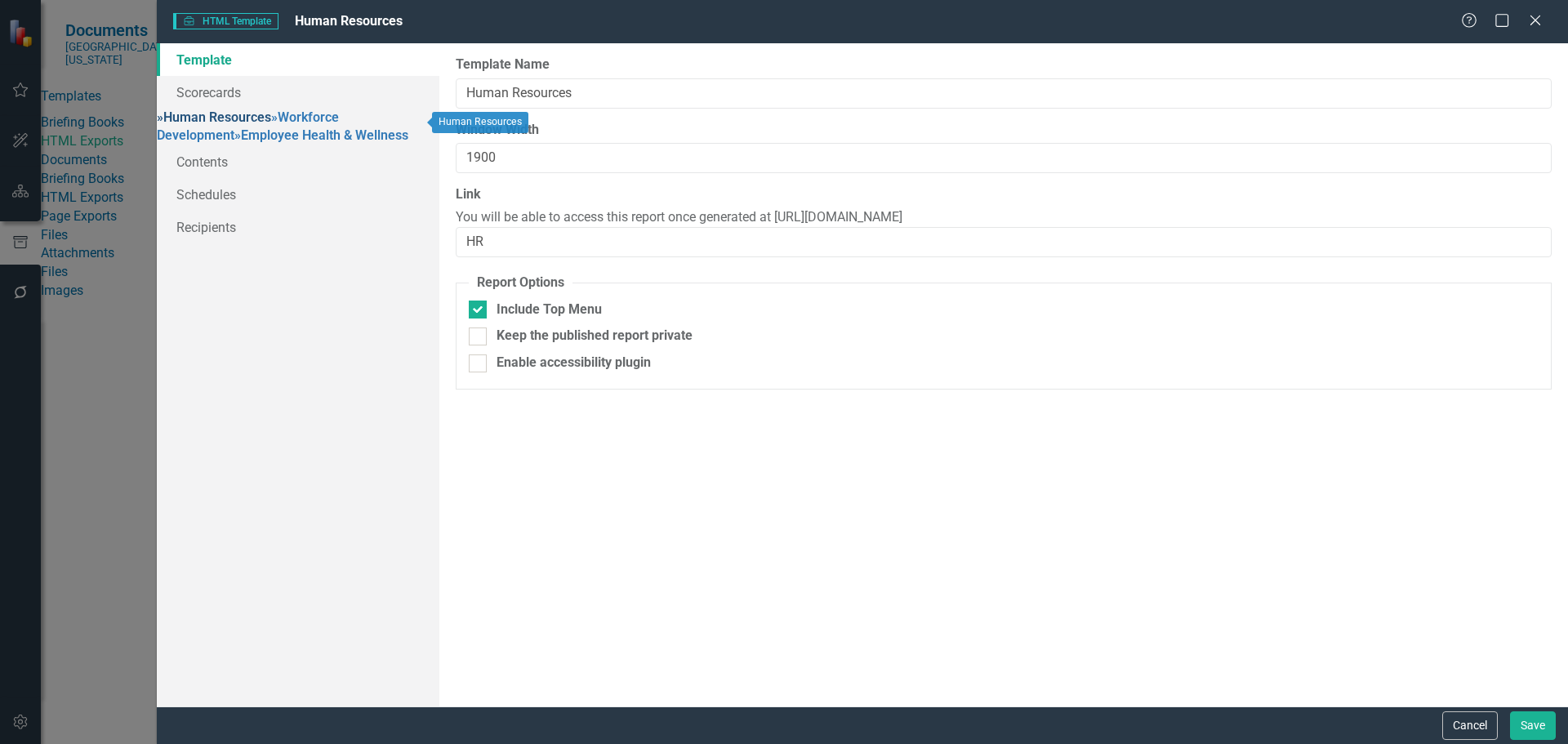
click at [271, 124] on link "» Human Resources" at bounding box center [213, 116] width 114 height 15
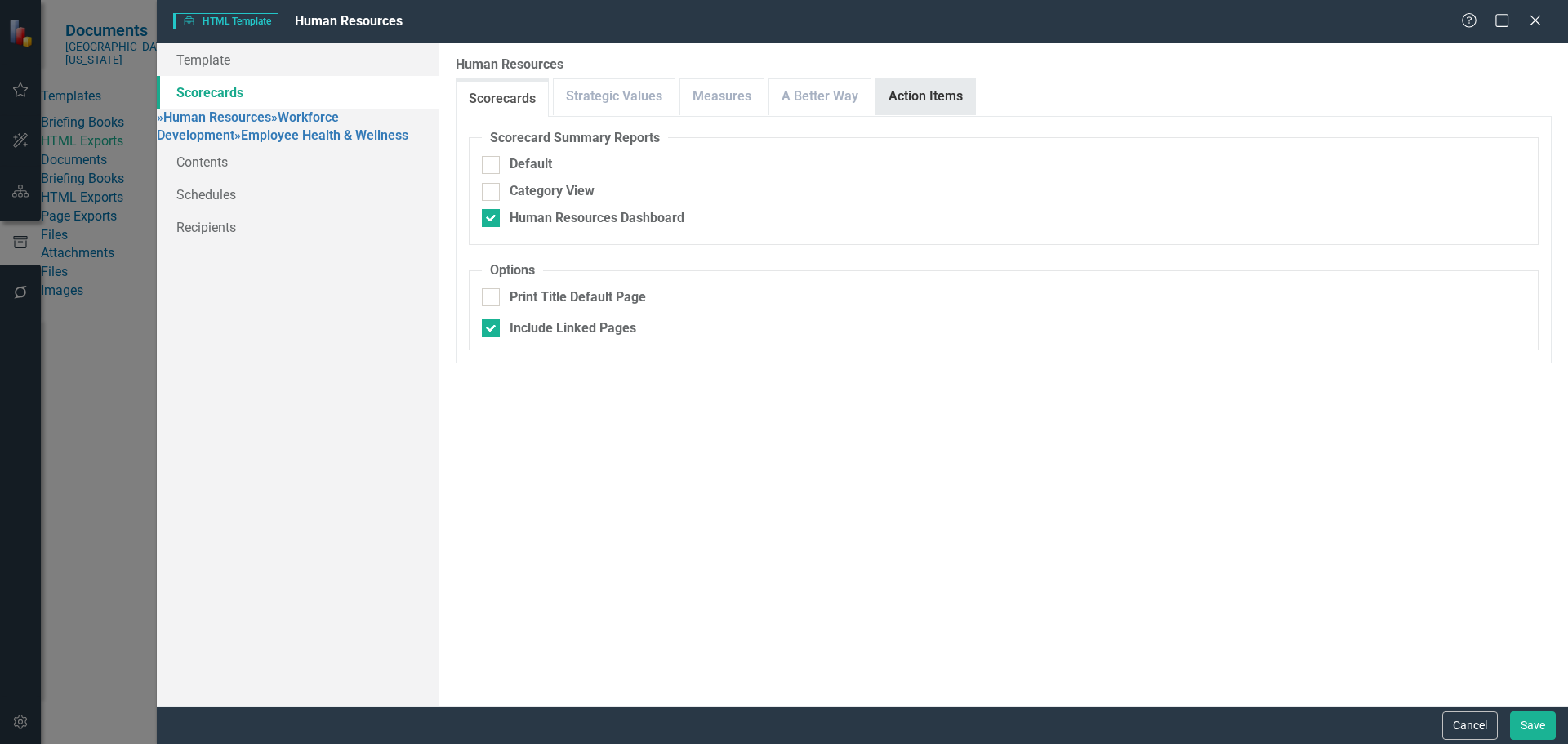
click at [965, 88] on link "Action Items" at bounding box center [926, 96] width 99 height 35
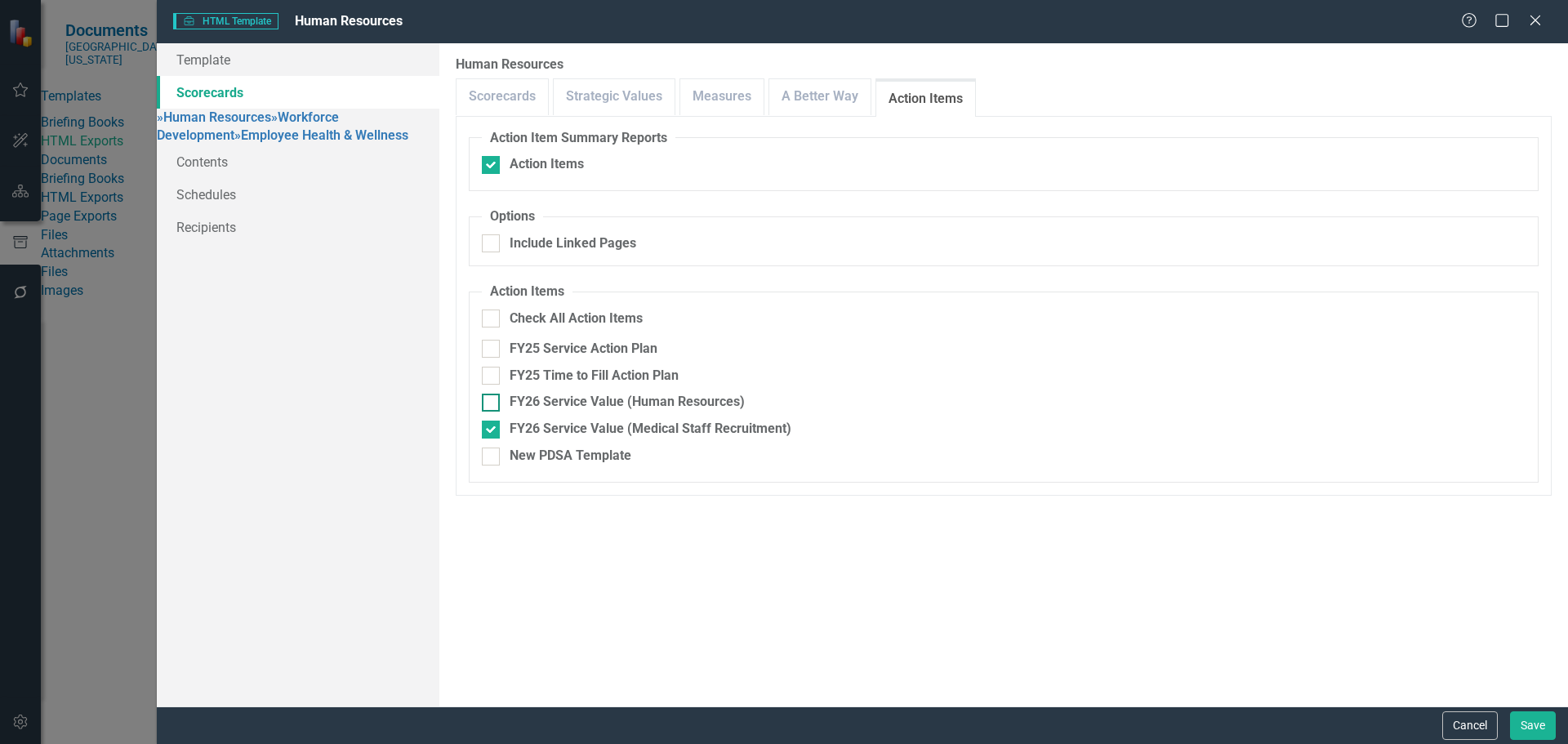
click at [595, 407] on div "FY26 Service Value (Human Resources)" at bounding box center [627, 402] width 235 height 19
click at [493, 404] on input "FY26 Service Value (Human Resources)" at bounding box center [487, 399] width 11 height 11
checkbox input "true"
click at [1544, 725] on button "Save" at bounding box center [1532, 726] width 46 height 29
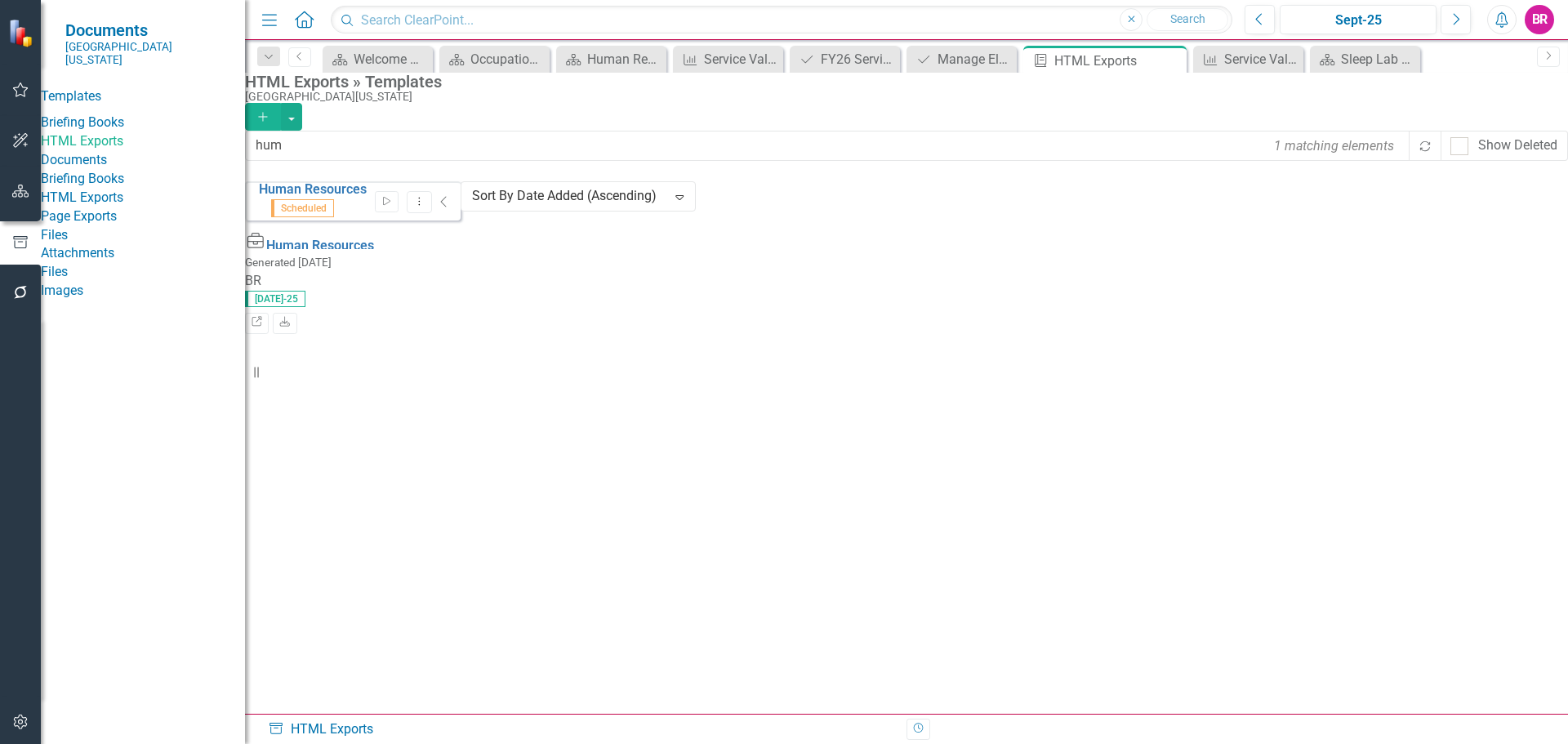
click at [18, 187] on icon "button" at bounding box center [21, 191] width 17 height 14
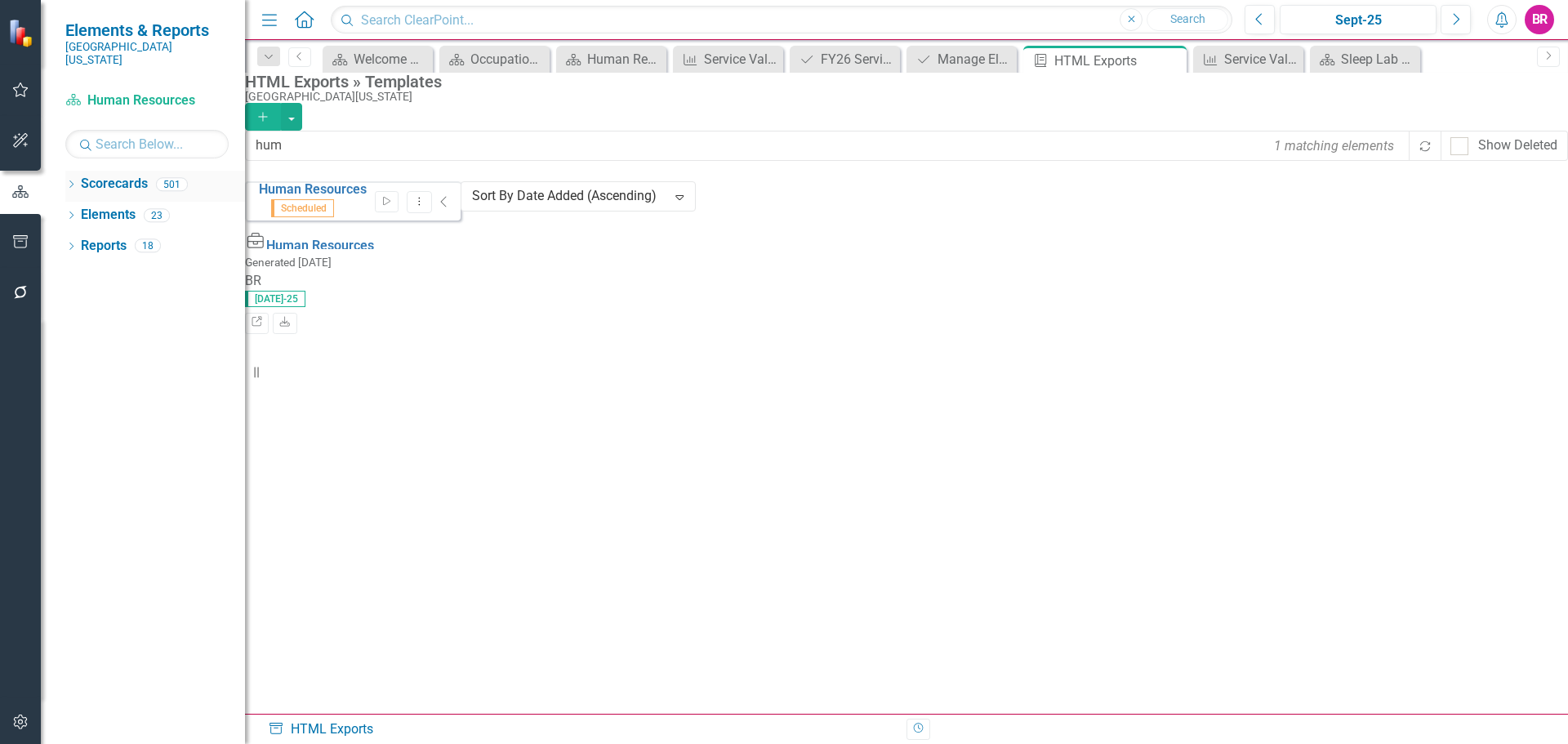
click at [71, 181] on icon "Dropdown" at bounding box center [71, 186] width 12 height 9
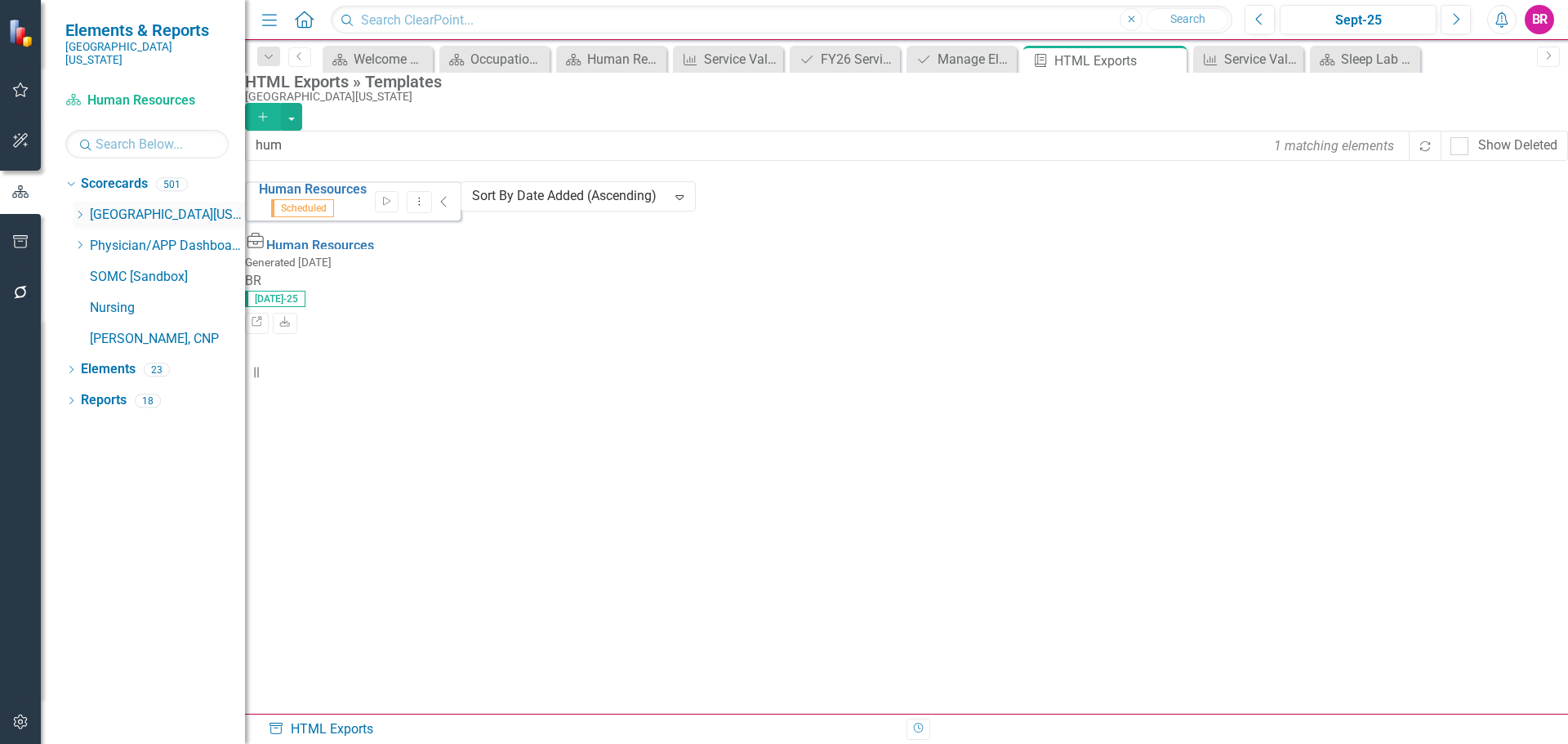
click at [83, 208] on div "Dropdown" at bounding box center [80, 214] width 13 height 14
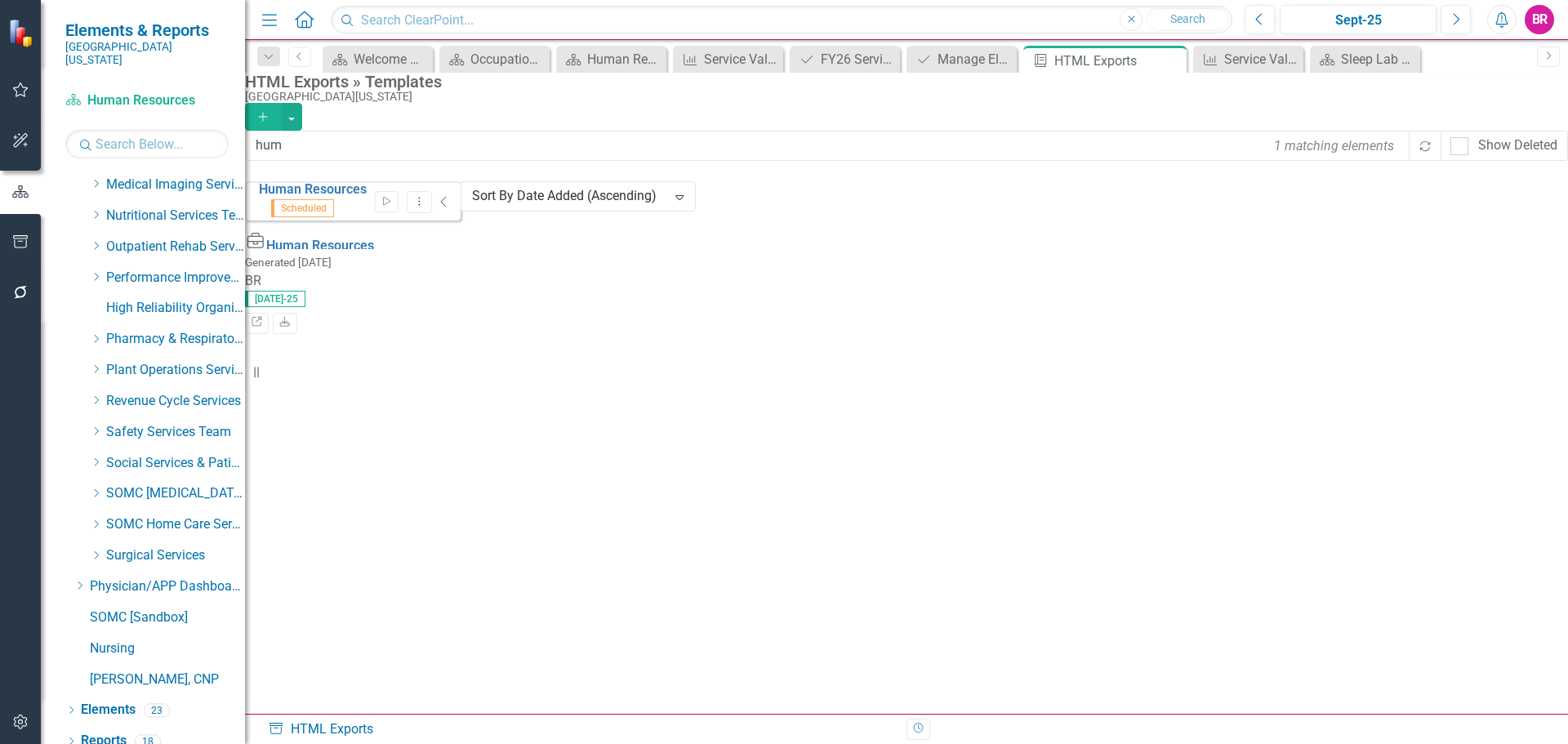
scroll to position [650, 0]
click at [95, 363] on icon "Dropdown" at bounding box center [96, 367] width 13 height 10
click at [187, 452] on link "Grounds & Gardens" at bounding box center [184, 461] width 122 height 19
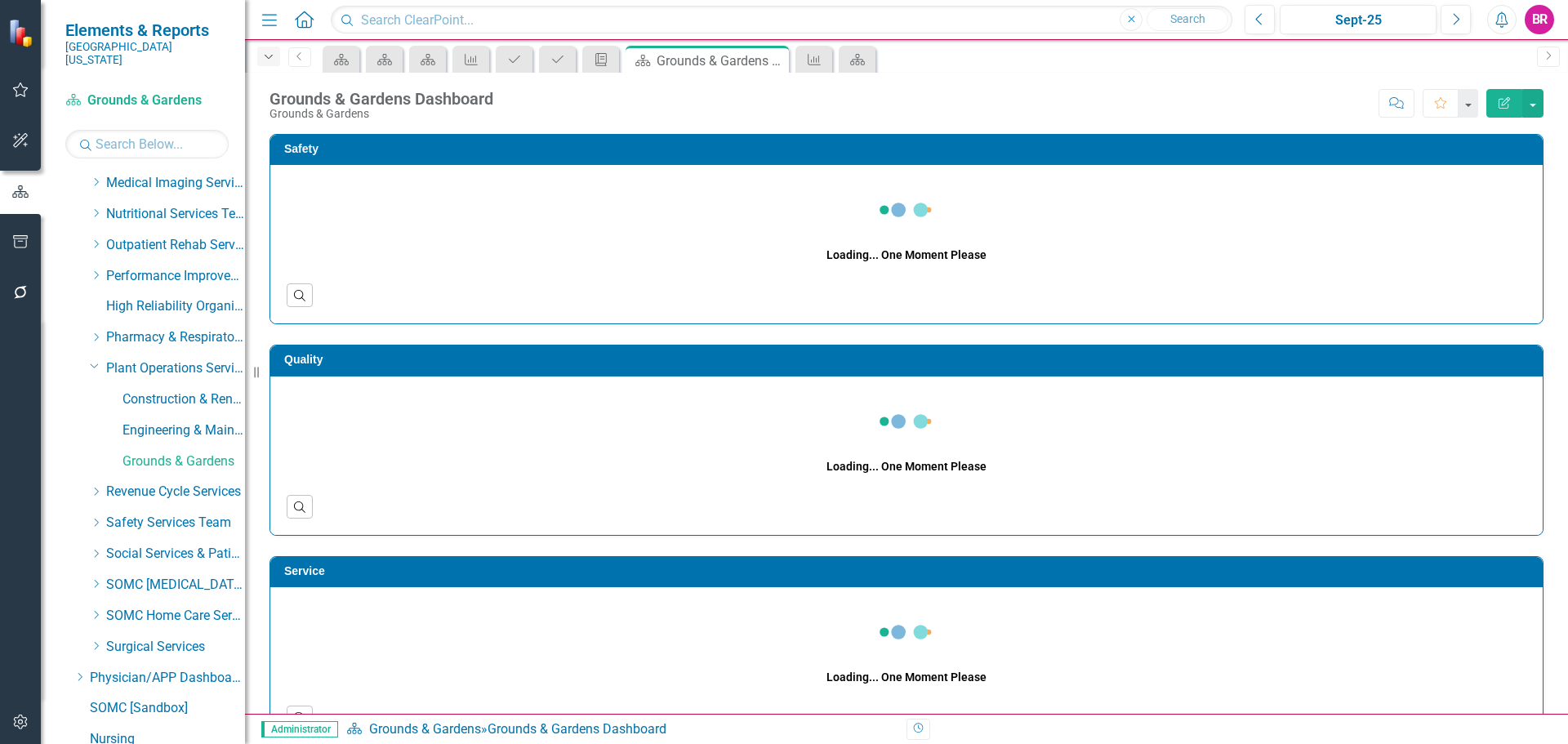
click at [263, 51] on icon "Dropdown" at bounding box center [268, 57] width 14 height 12
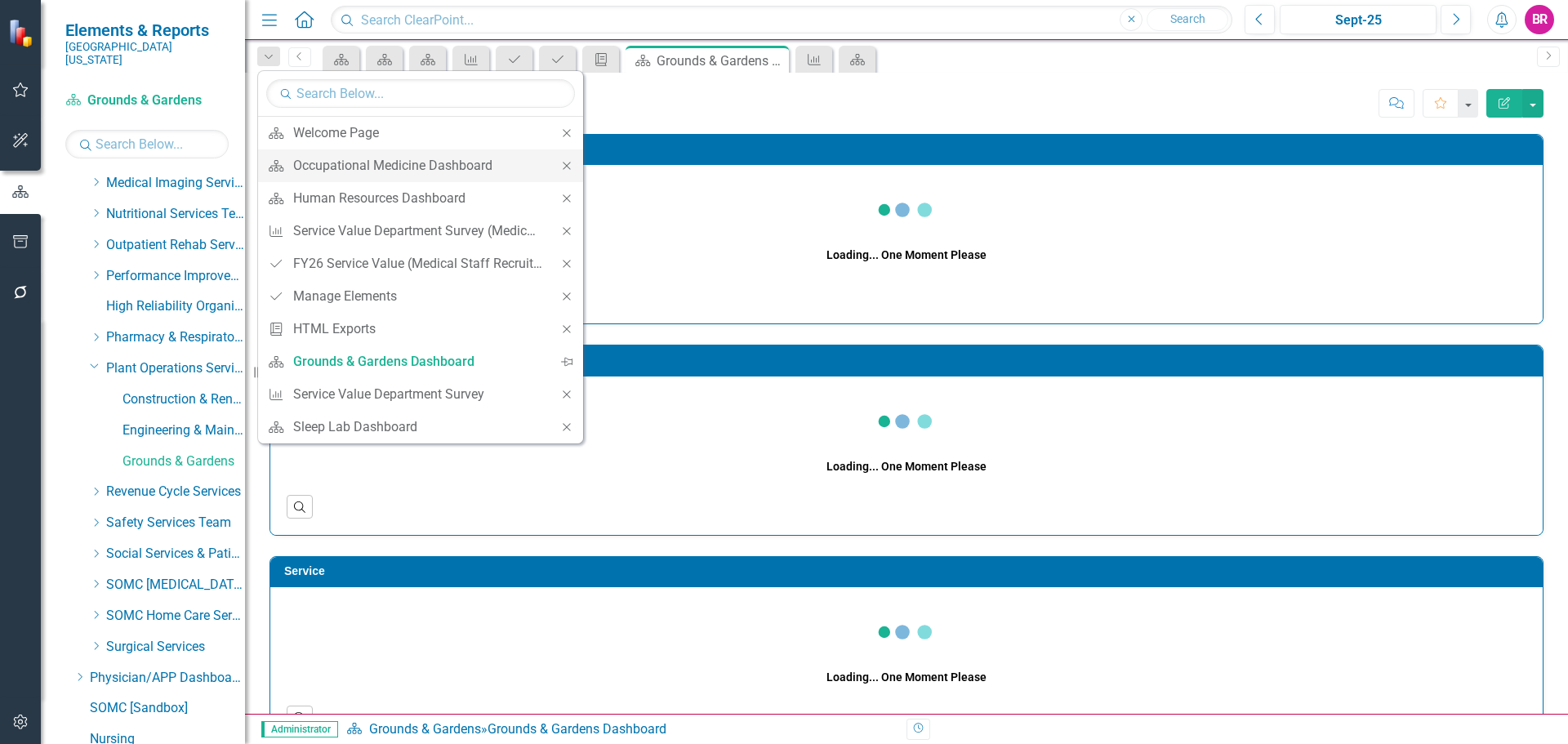
click at [571, 168] on icon "Close" at bounding box center [566, 166] width 14 height 12
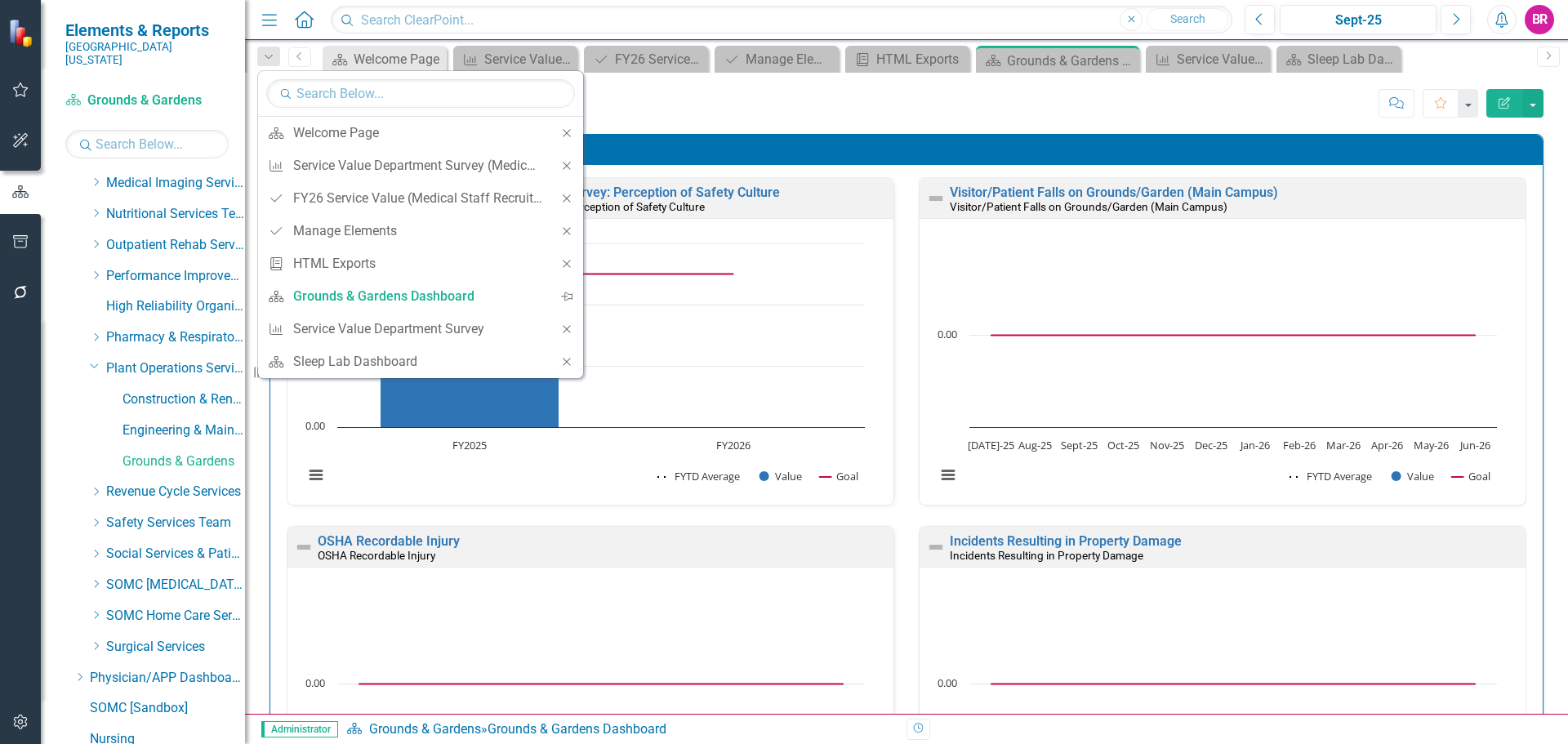
click at [571, 168] on icon "Close" at bounding box center [566, 166] width 14 height 12
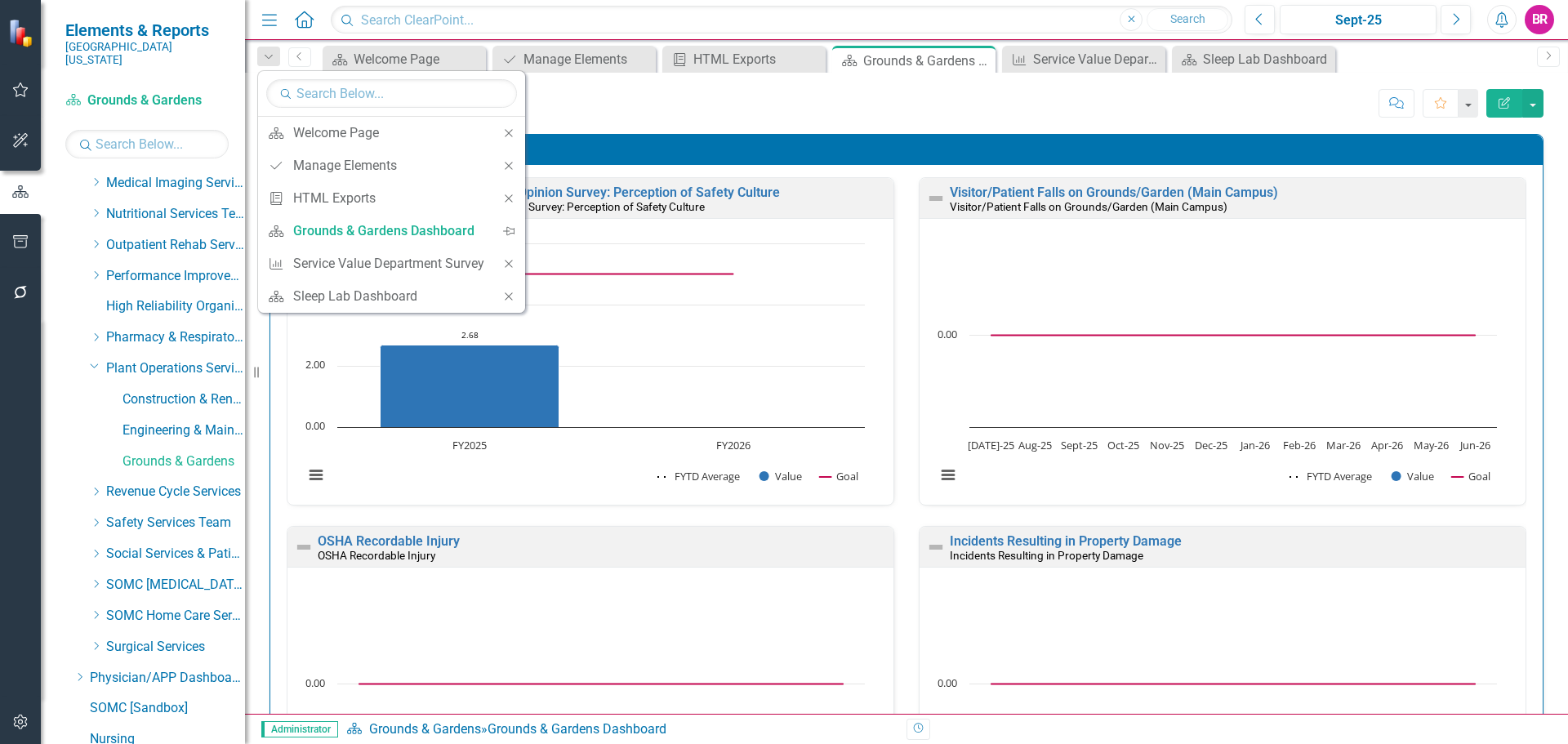
click at [571, 168] on div "Press Ganey Employee Opinion Survey: Perception of Safety Culture Press Ganey E…" at bounding box center [906, 548] width 1273 height 766
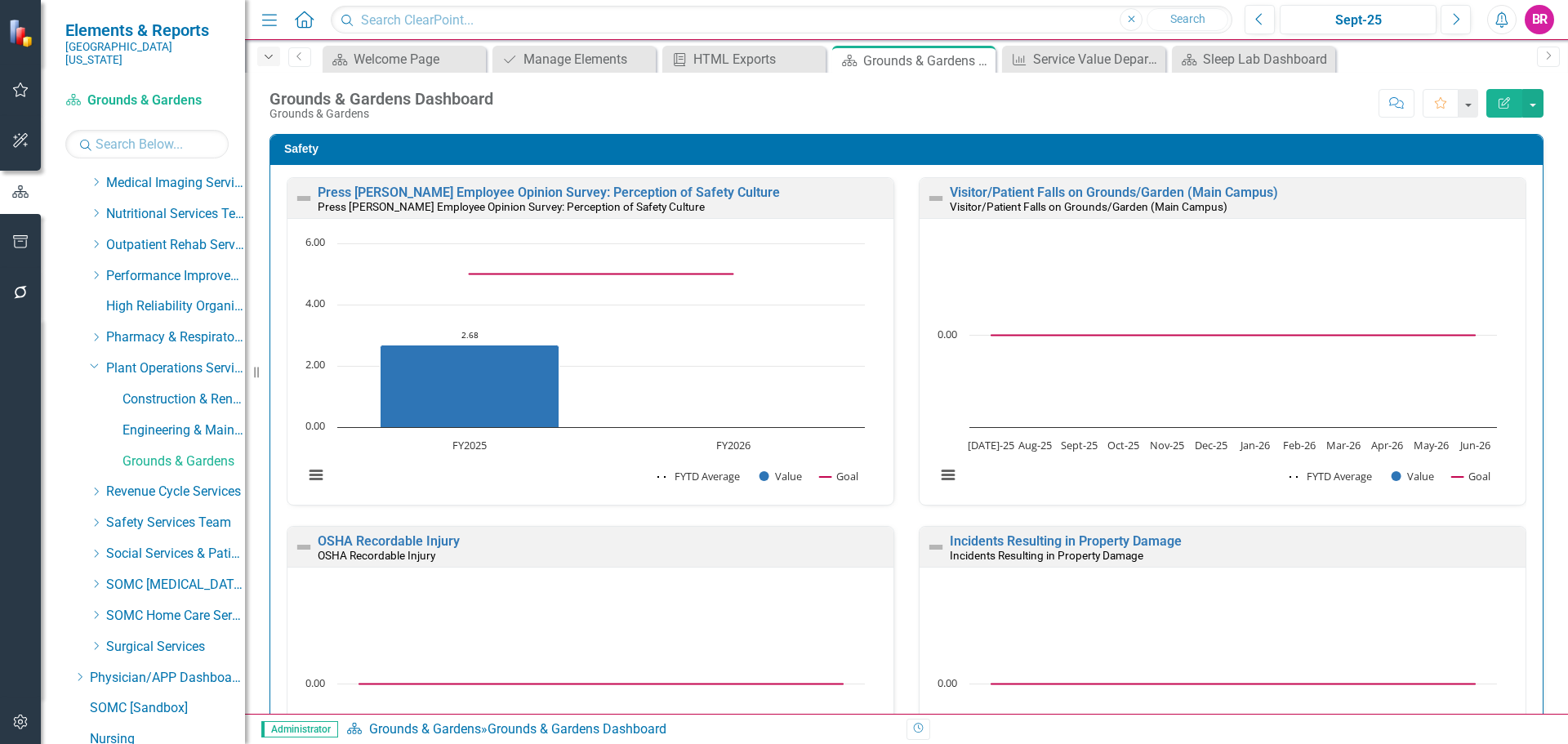
click at [266, 55] on icon "button" at bounding box center [268, 57] width 8 height 5
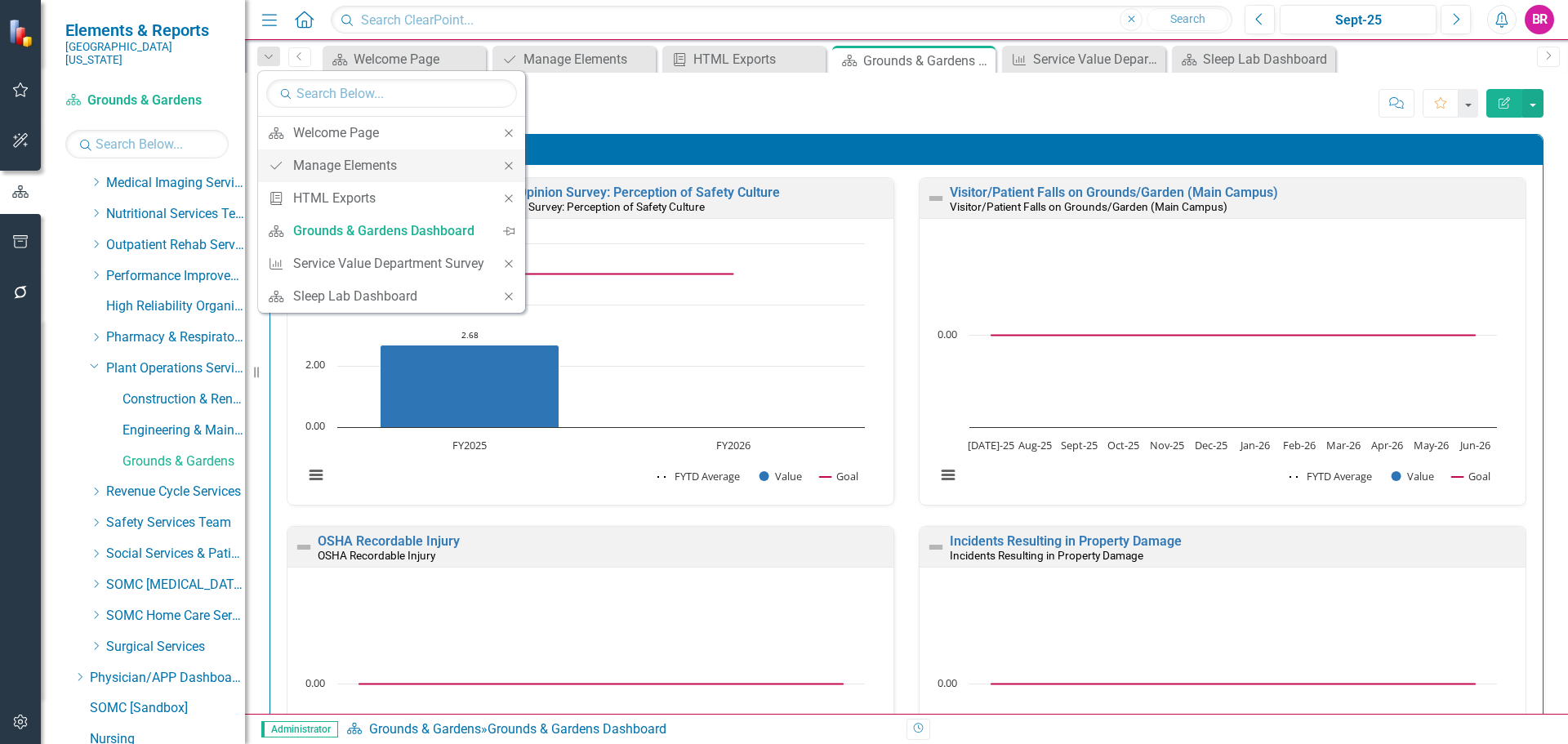
click at [504, 169] on icon "Close" at bounding box center [509, 166] width 14 height 12
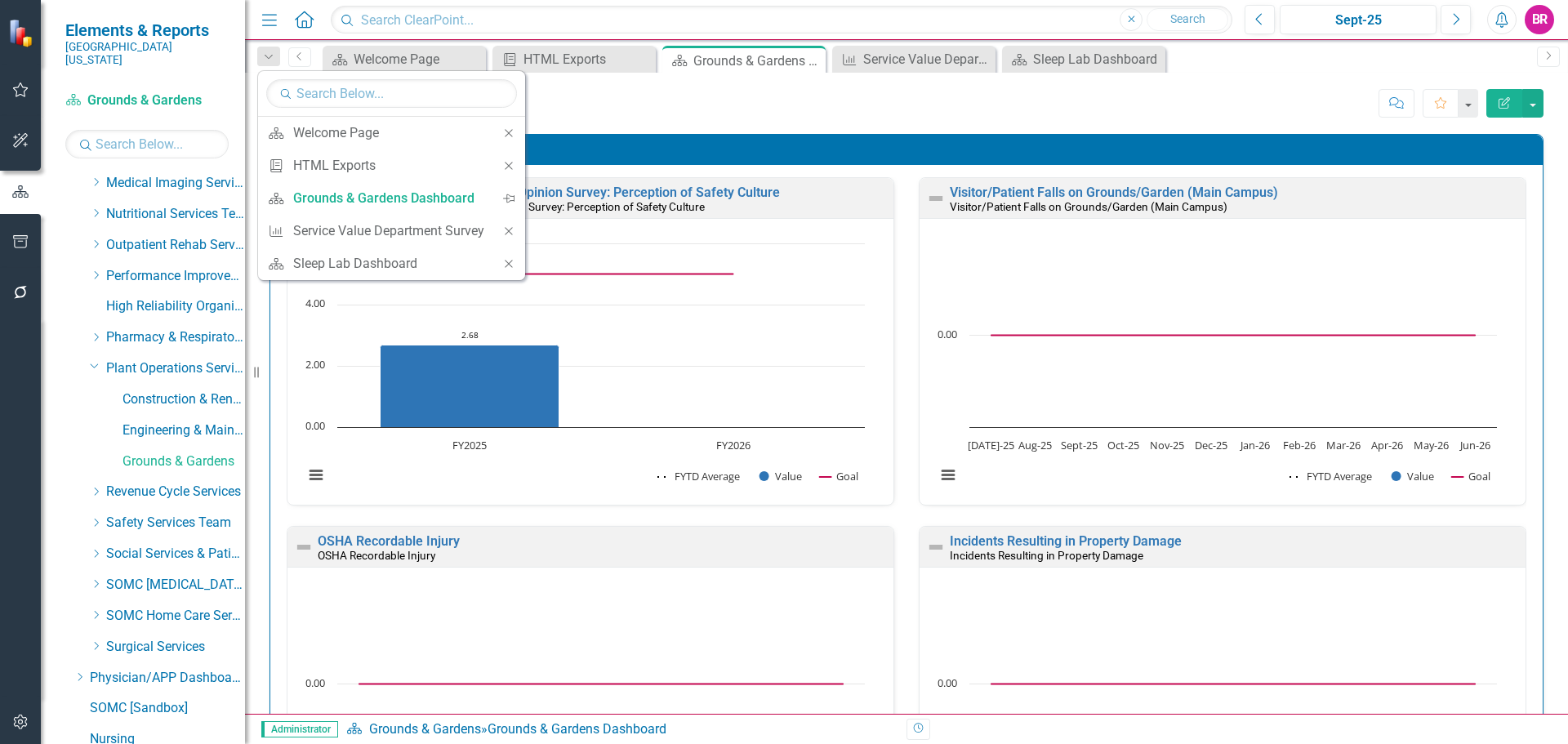
click at [504, 169] on icon "Close" at bounding box center [509, 166] width 14 height 12
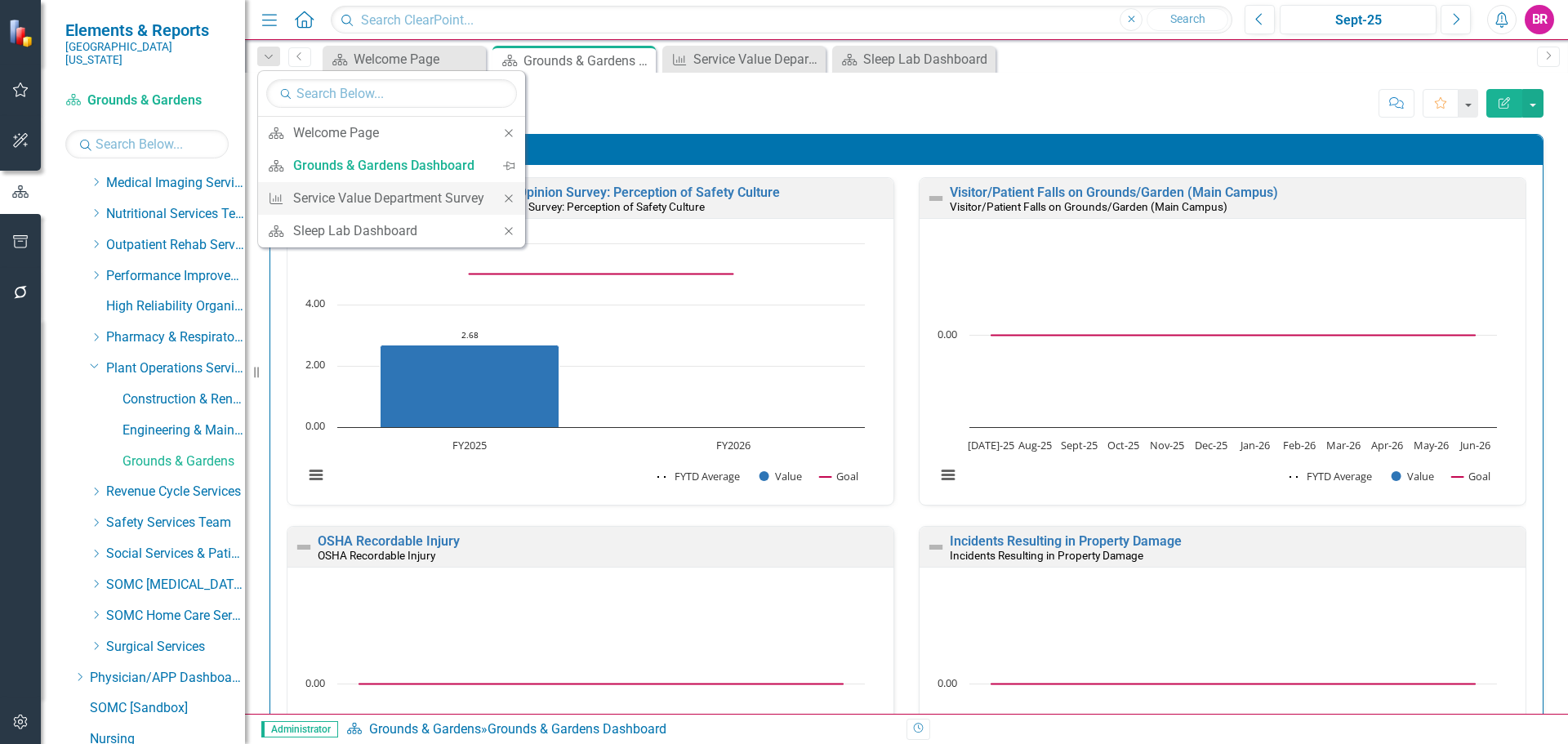
click at [513, 189] on div "Close" at bounding box center [509, 198] width 32 height 32
click at [503, 201] on icon "Close" at bounding box center [505, 198] width 14 height 12
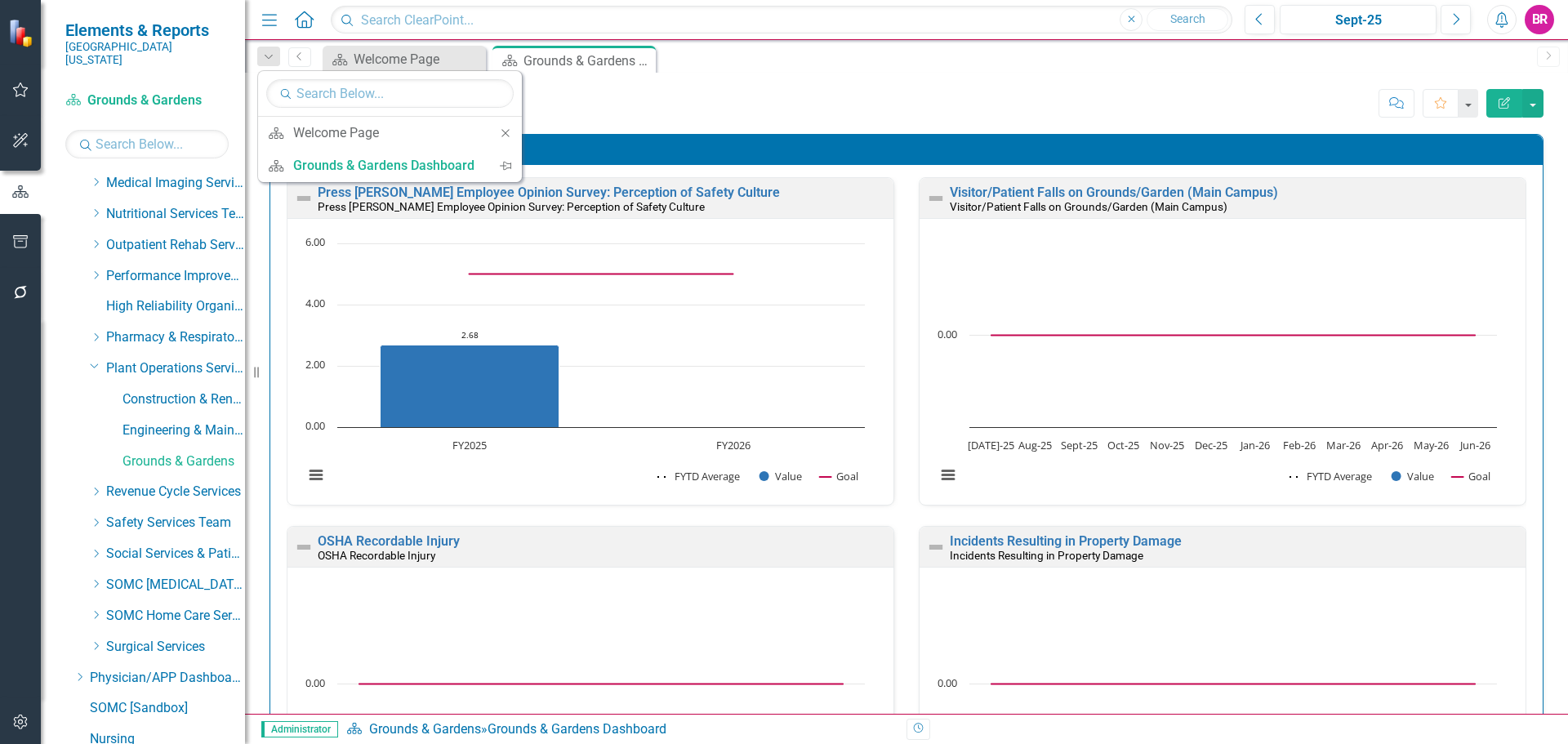
click at [911, 106] on div "Score: N/A Sept-25 Completed Comment Favorite Edit Report" at bounding box center [1022, 103] width 1042 height 28
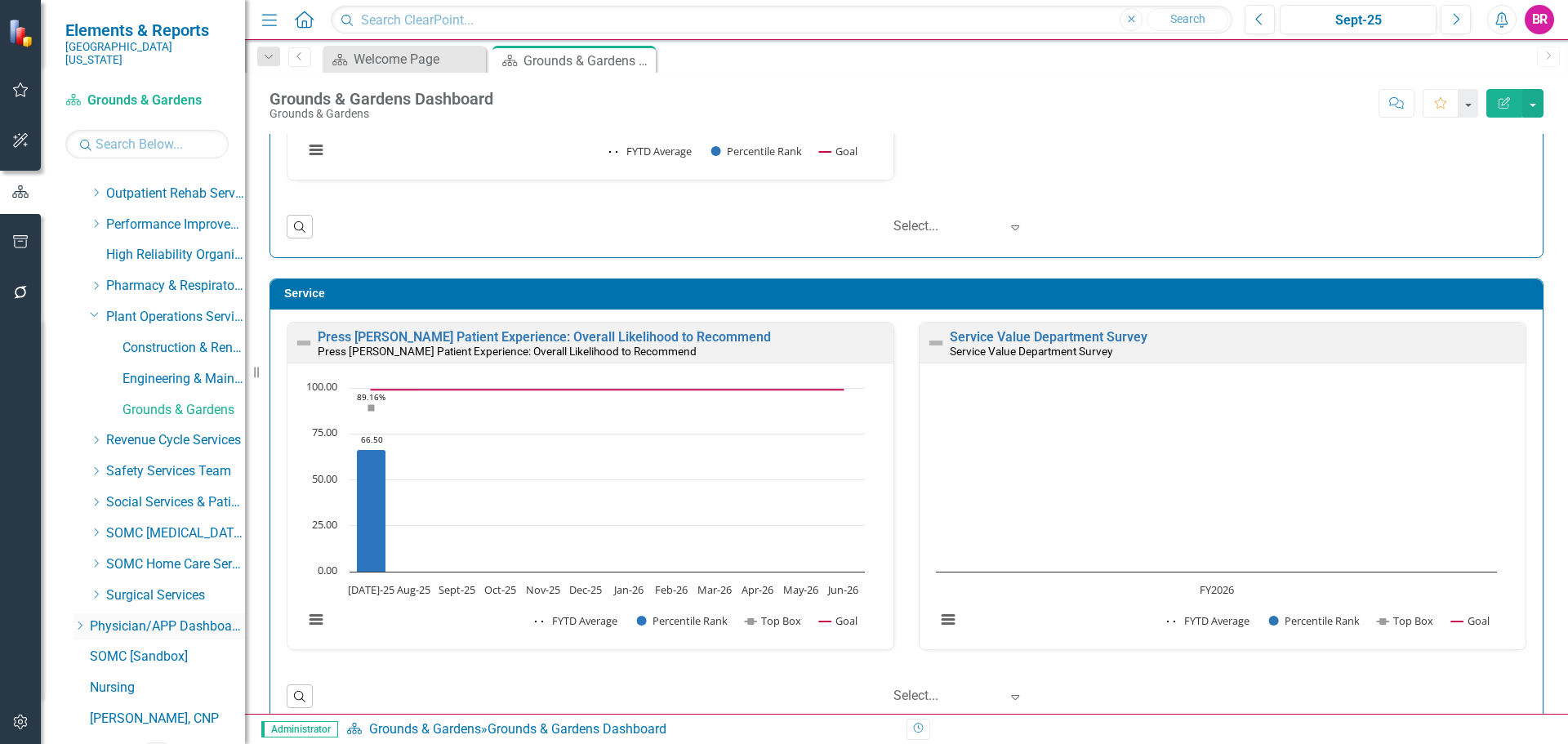
scroll to position [742, 0]
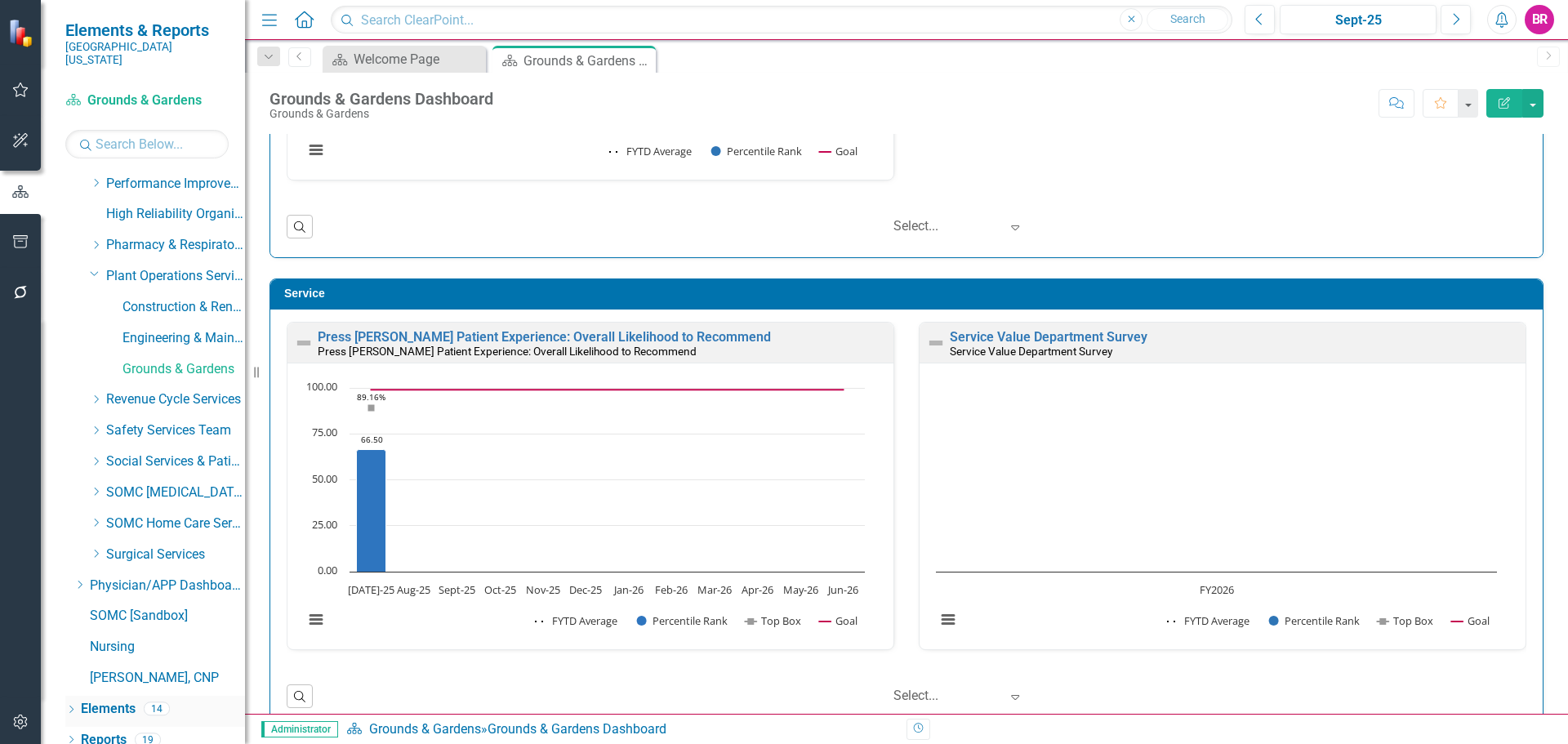
click at [121, 700] on link "Elements" at bounding box center [108, 709] width 55 height 19
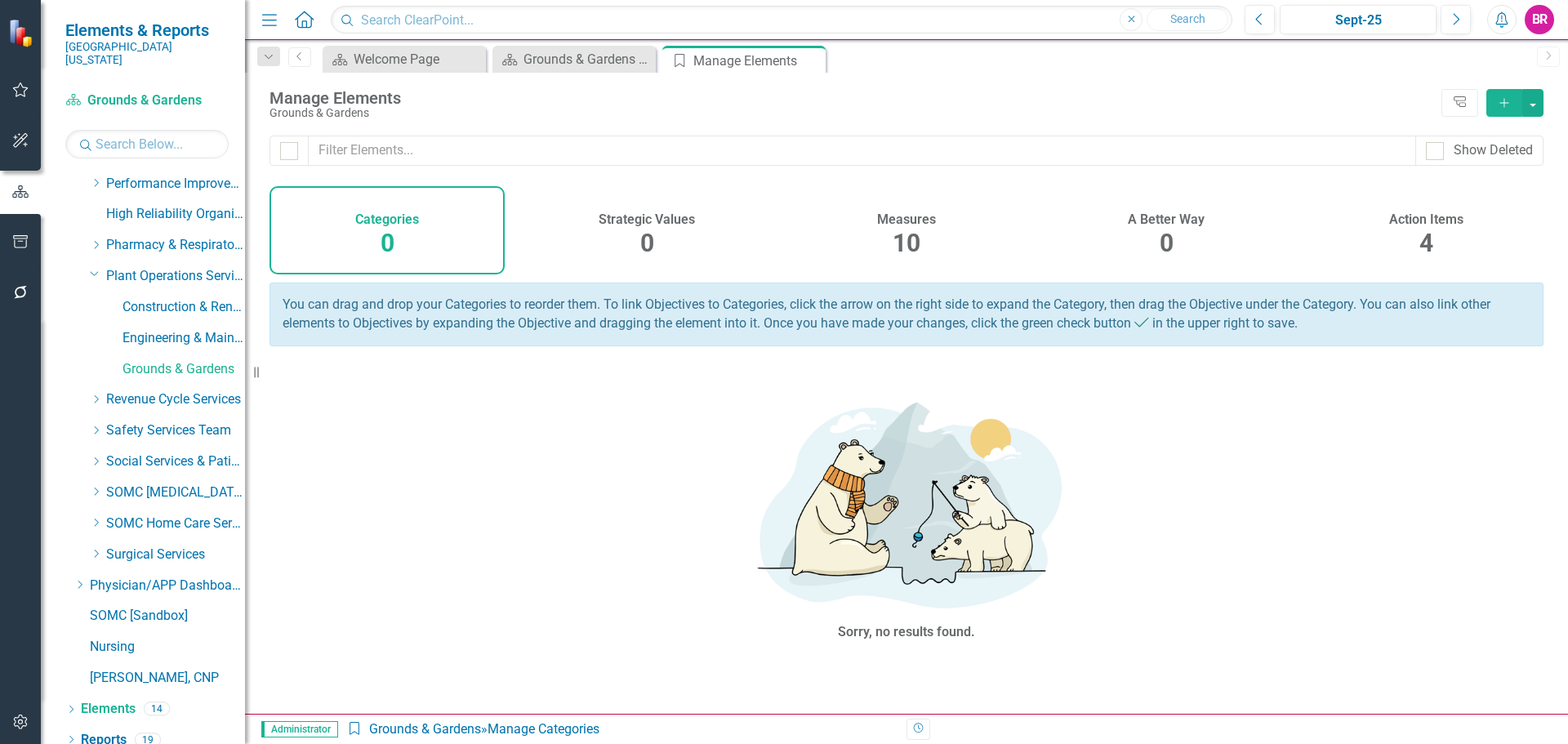
click at [1448, 223] on h4 "Action Items" at bounding box center [1426, 220] width 75 height 14
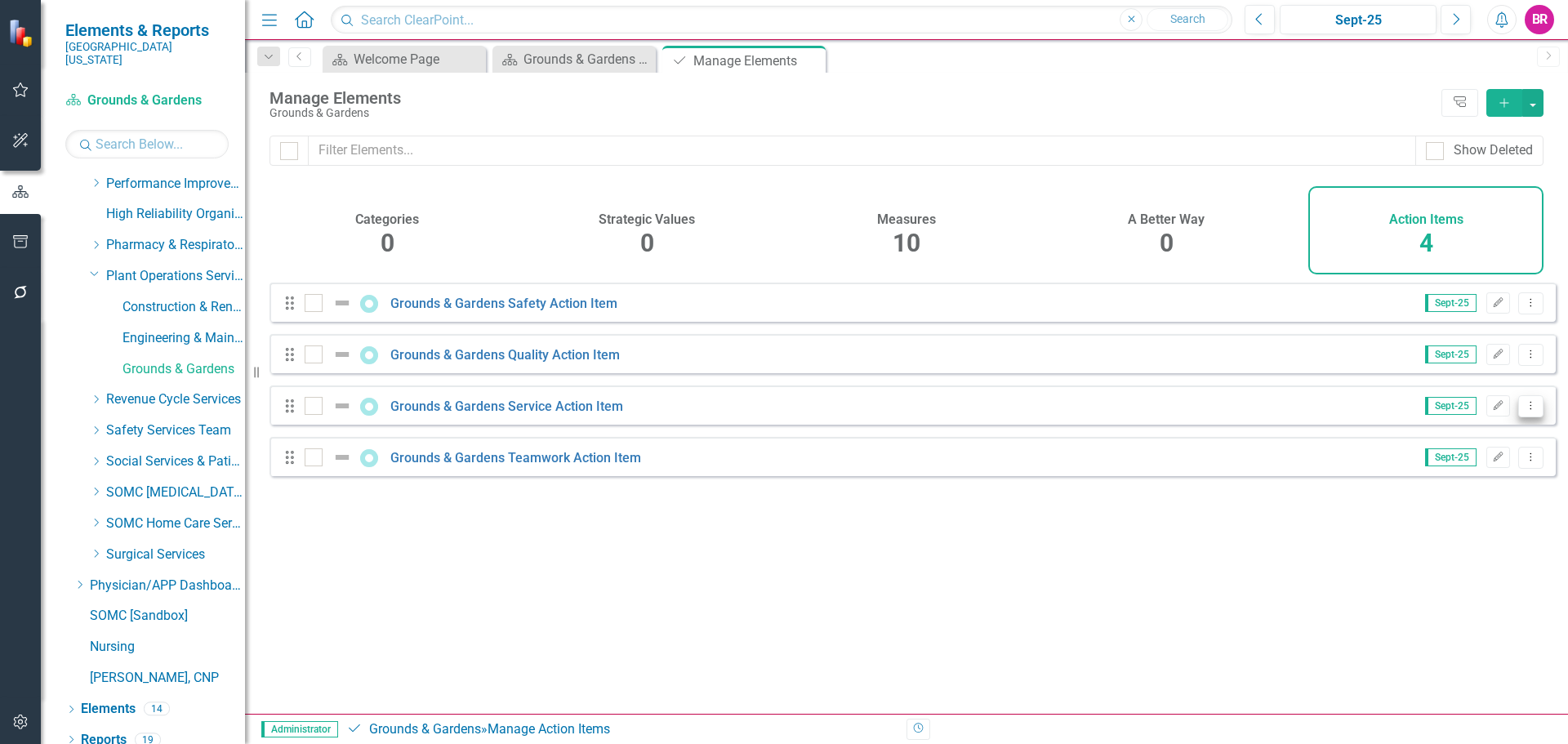
click at [1524, 411] on icon "Dropdown Menu" at bounding box center [1530, 405] width 14 height 11
click at [1418, 510] on link "Copy Duplicate Action Item" at bounding box center [1449, 506] width 162 height 31
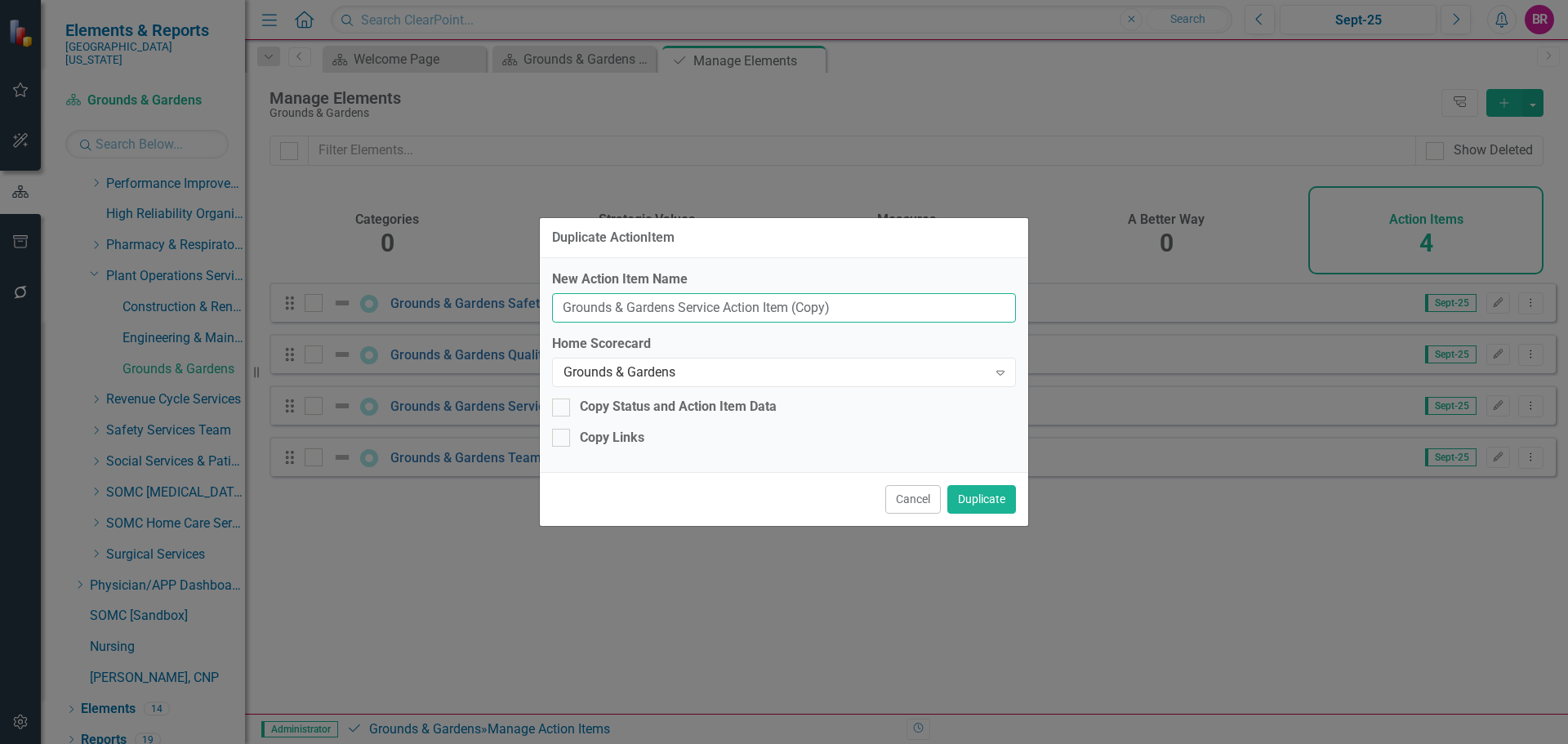
drag, startPoint x: 870, startPoint y: 295, endPoint x: 128, endPoint y: 203, distance: 747.7
click at [128, 203] on div "Duplicate ActionItem New Action Item Name Grounds & Gardens Service Action Item…" at bounding box center [784, 372] width 1568 height 744
type input "Blank PDSA"
click at [983, 502] on button "Duplicate" at bounding box center [982, 500] width 68 height 29
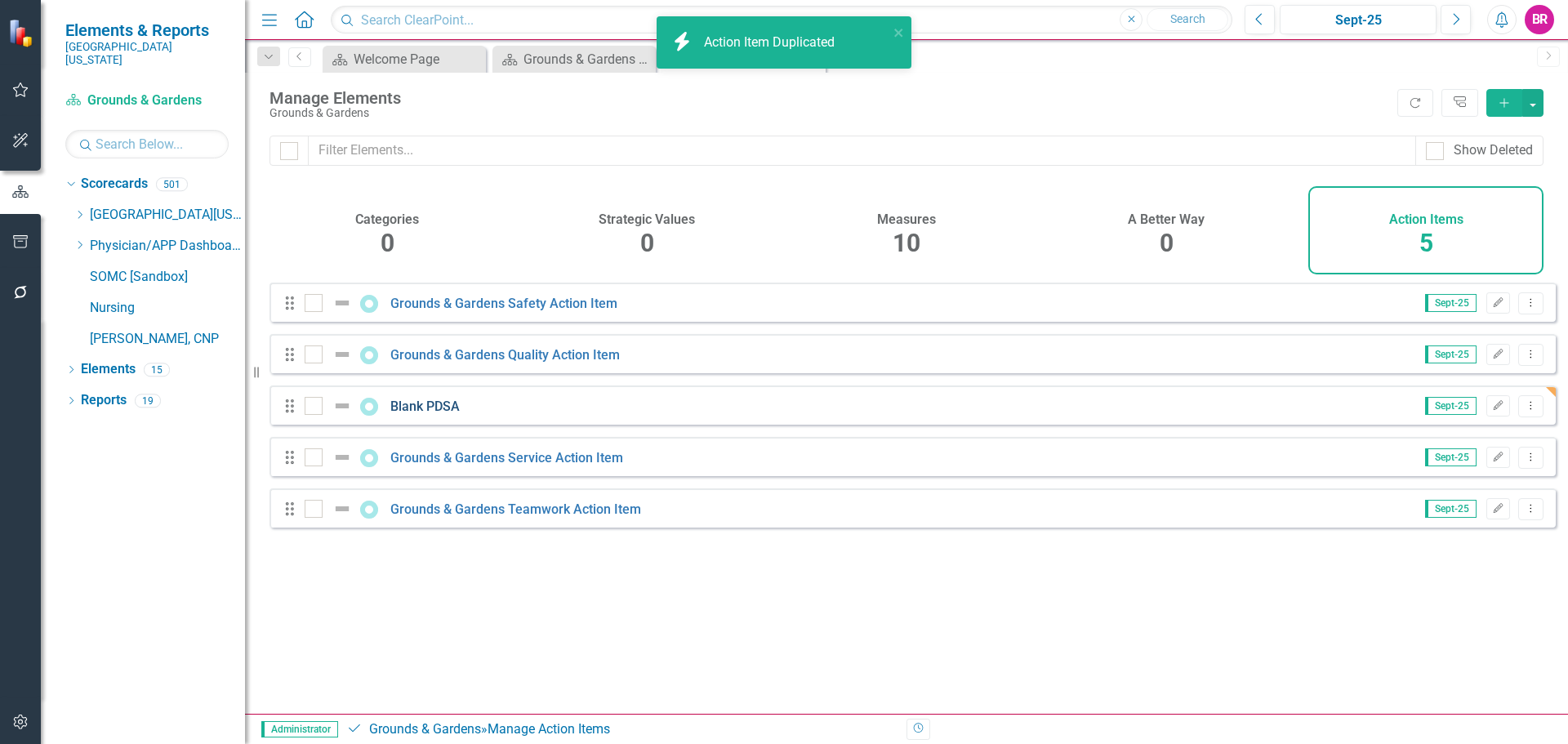
click at [438, 414] on link "Blank PDSA" at bounding box center [424, 405] width 69 height 15
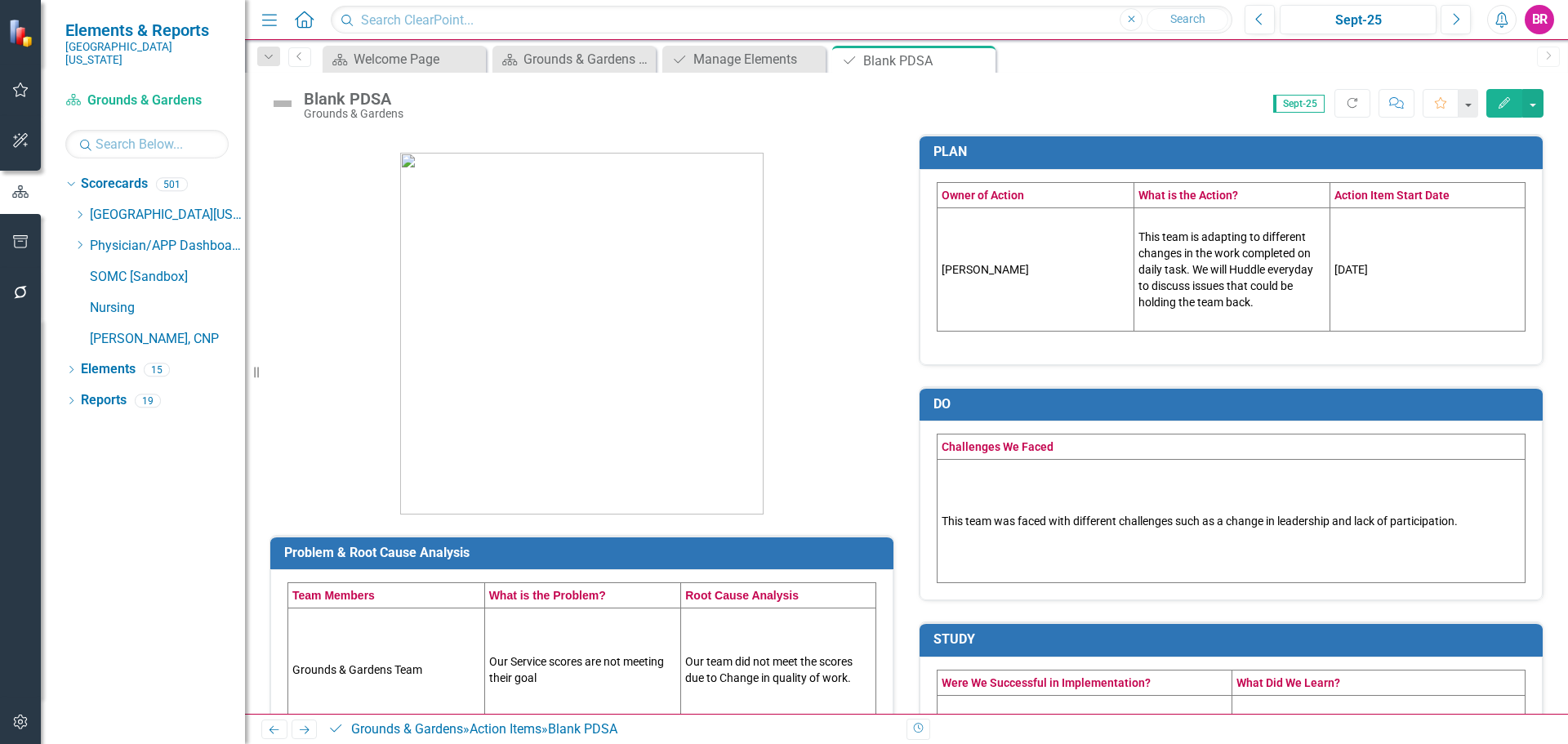
click at [963, 263] on td "Tyler Riffe" at bounding box center [1036, 268] width 197 height 123
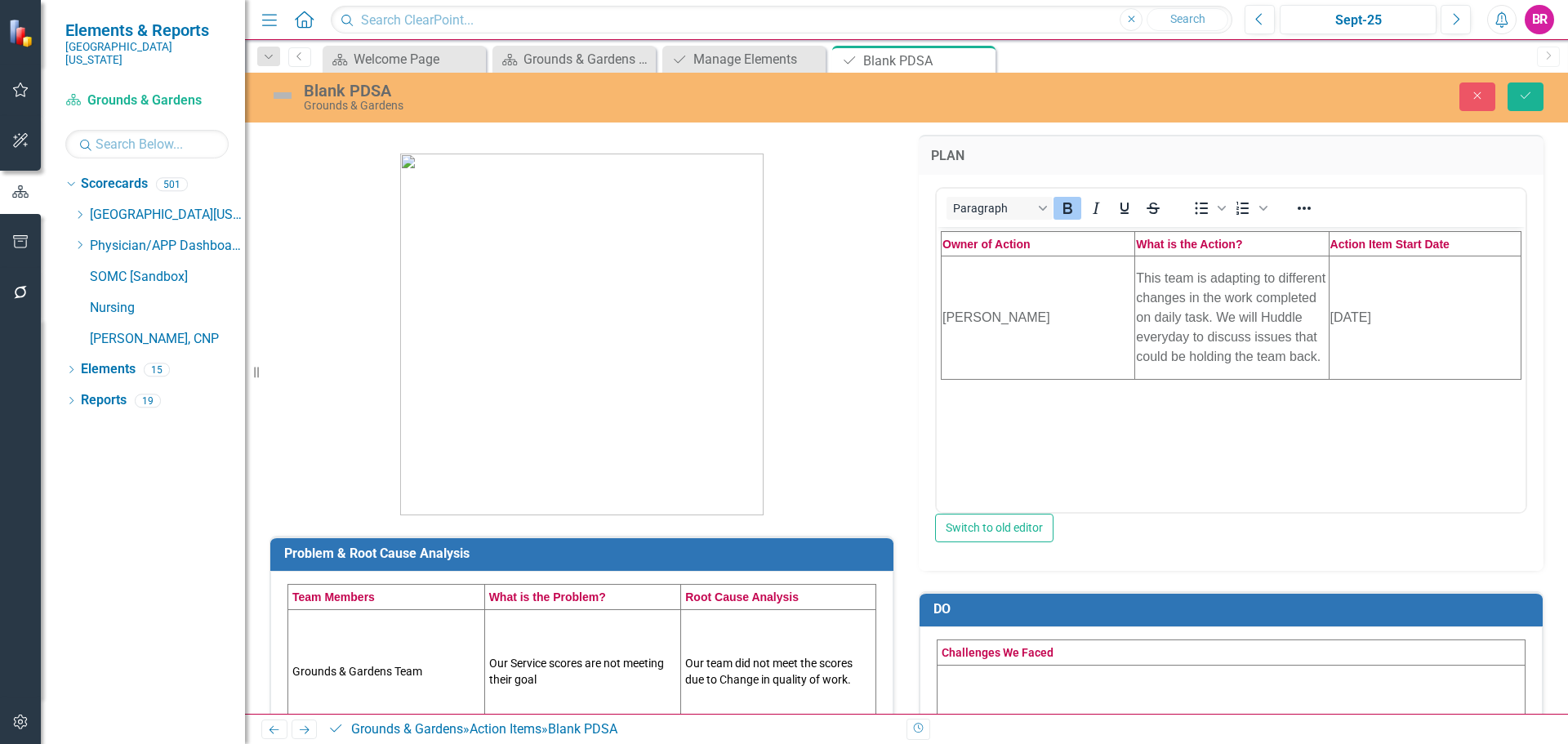
click at [1285, 310] on td "This team is adapting to different changes in the work completed on daily task.…" at bounding box center [1231, 317] width 194 height 123
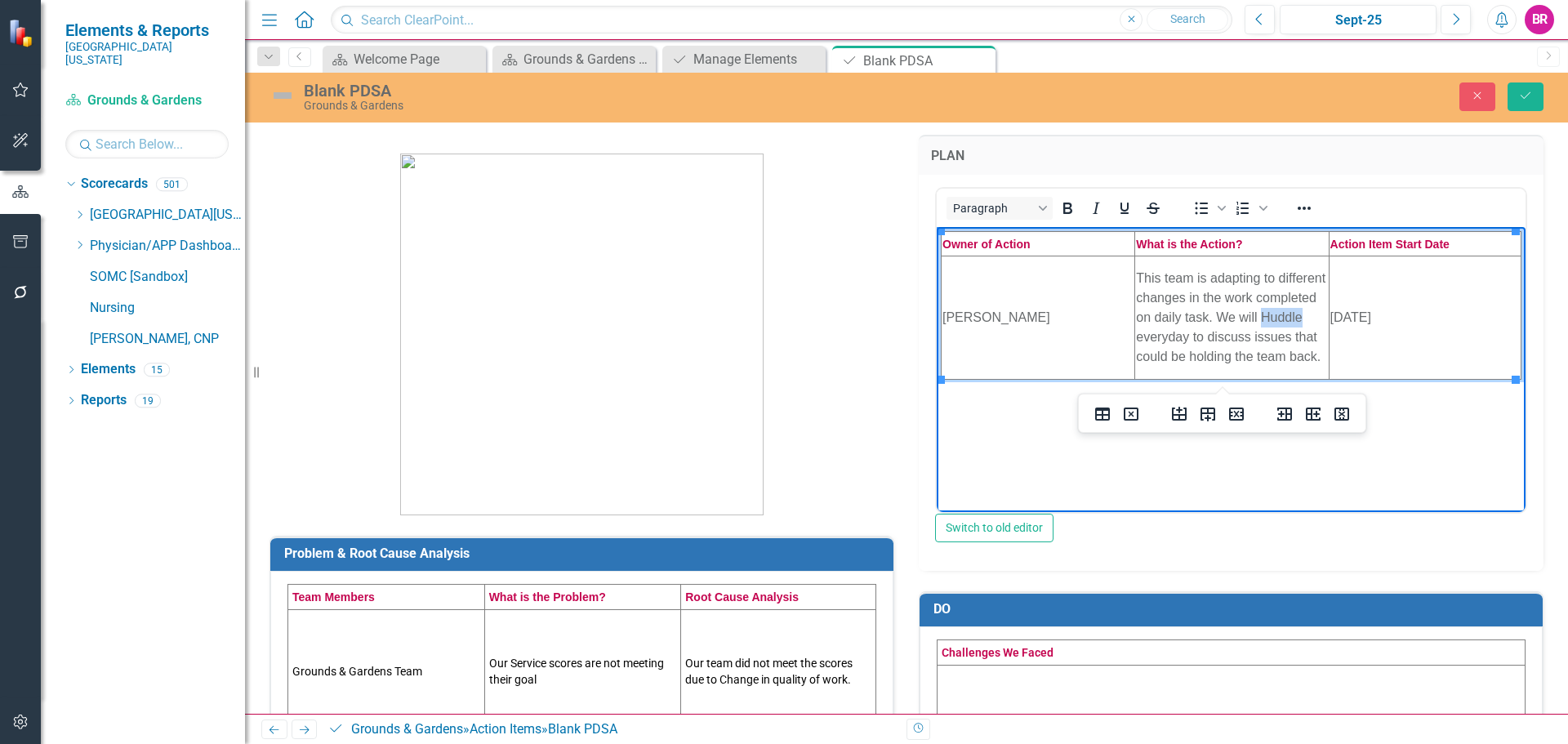
click at [1286, 312] on td "This team is adapting to different changes in the work completed on daily task.…" at bounding box center [1231, 317] width 194 height 123
click at [1273, 309] on td "This team is adapting to different changes in the work completed on daily task.…" at bounding box center [1231, 317] width 194 height 123
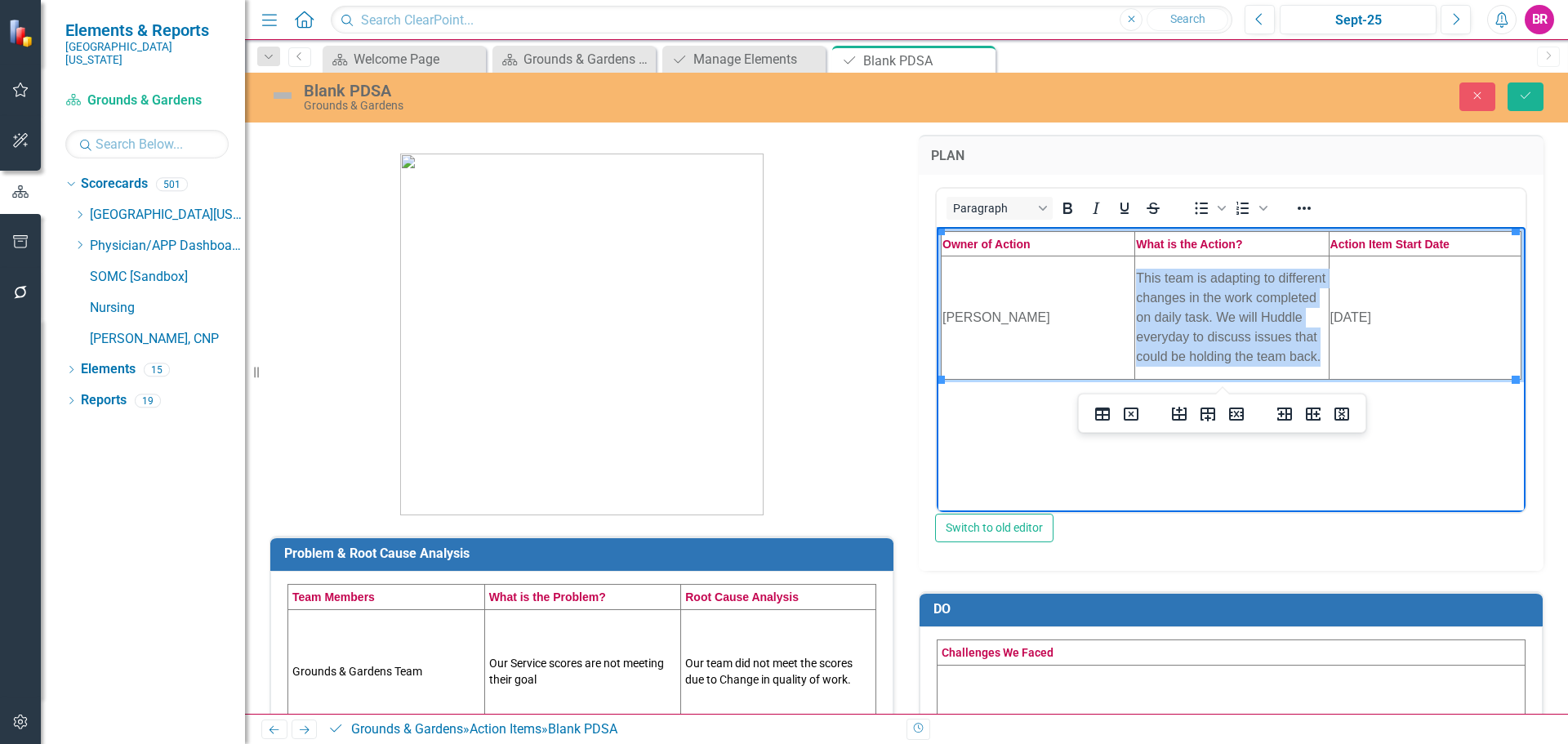
click at [1273, 309] on td "This team is adapting to different changes in the work completed on daily task.…" at bounding box center [1231, 317] width 194 height 123
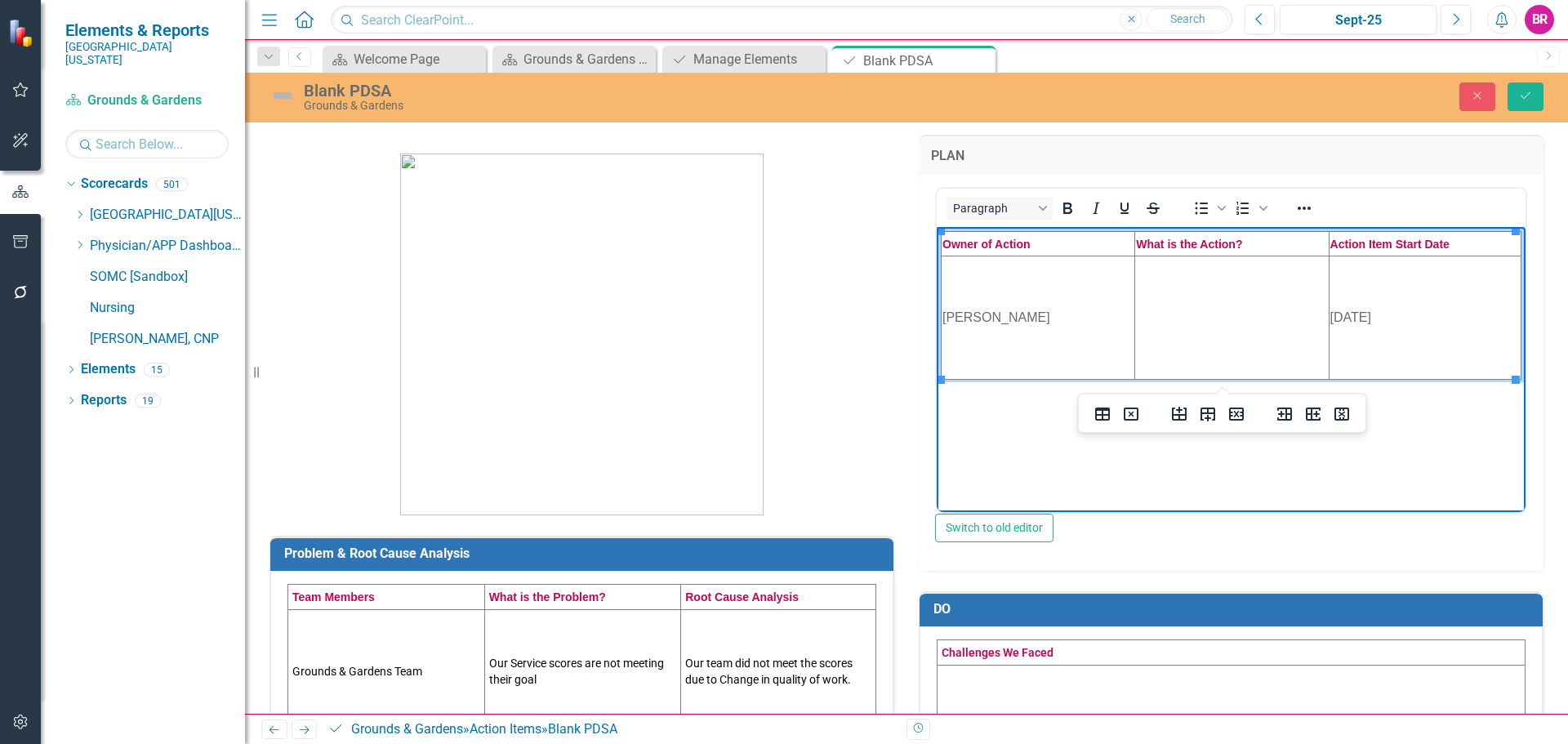
click at [1370, 322] on td "5/1/25" at bounding box center [1424, 317] width 192 height 123
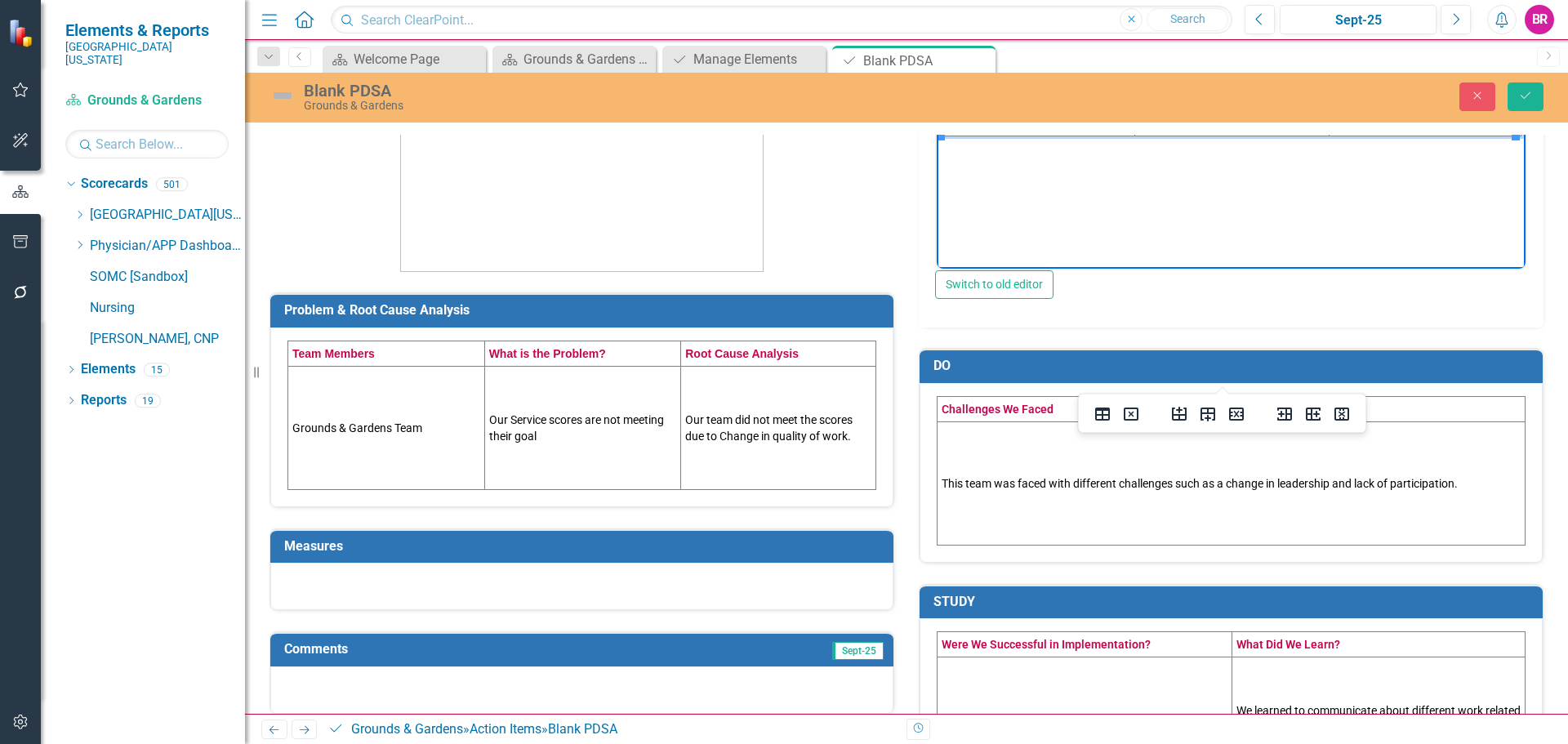
scroll to position [245, 0]
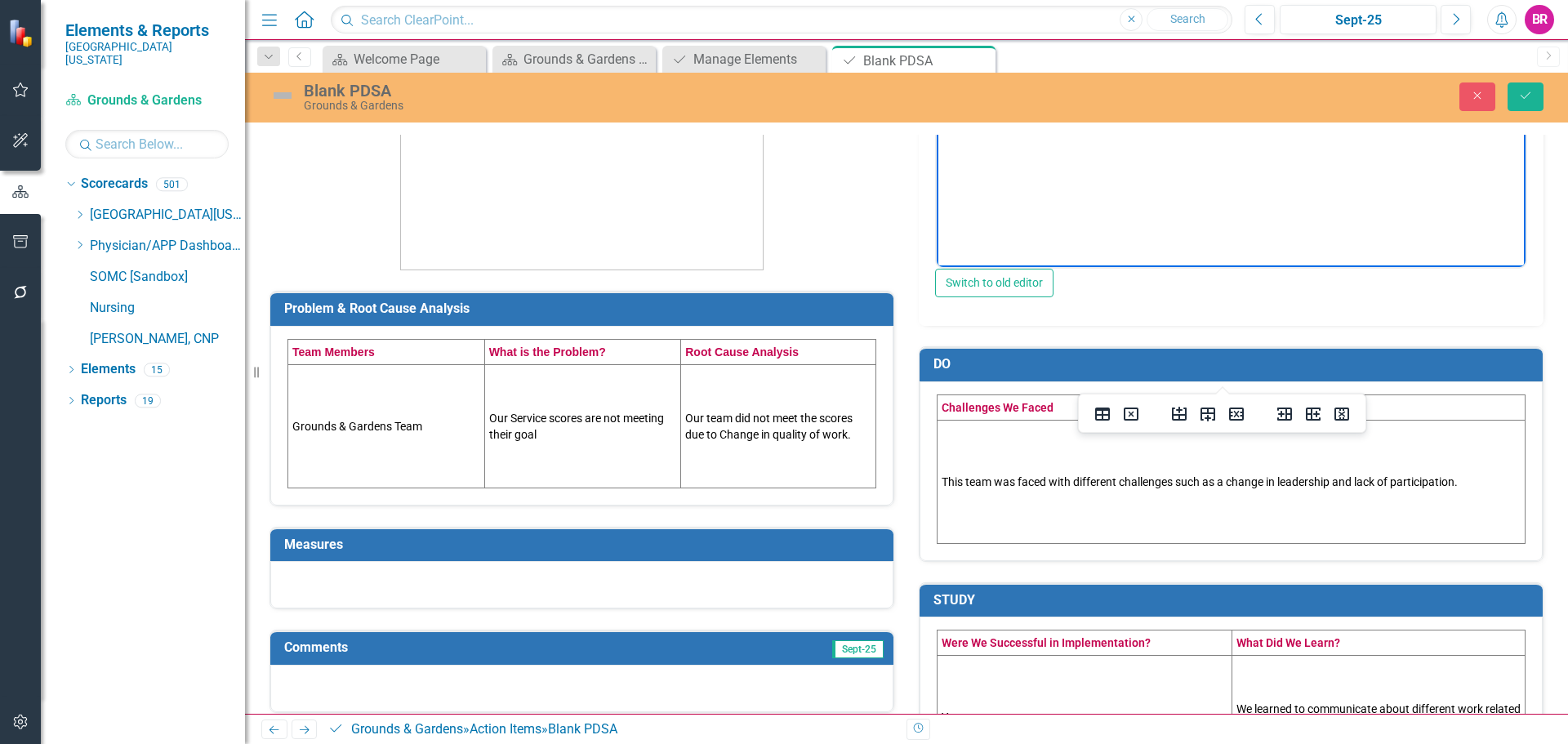
click at [405, 404] on td "Grounds & Gardens Team" at bounding box center [386, 425] width 197 height 123
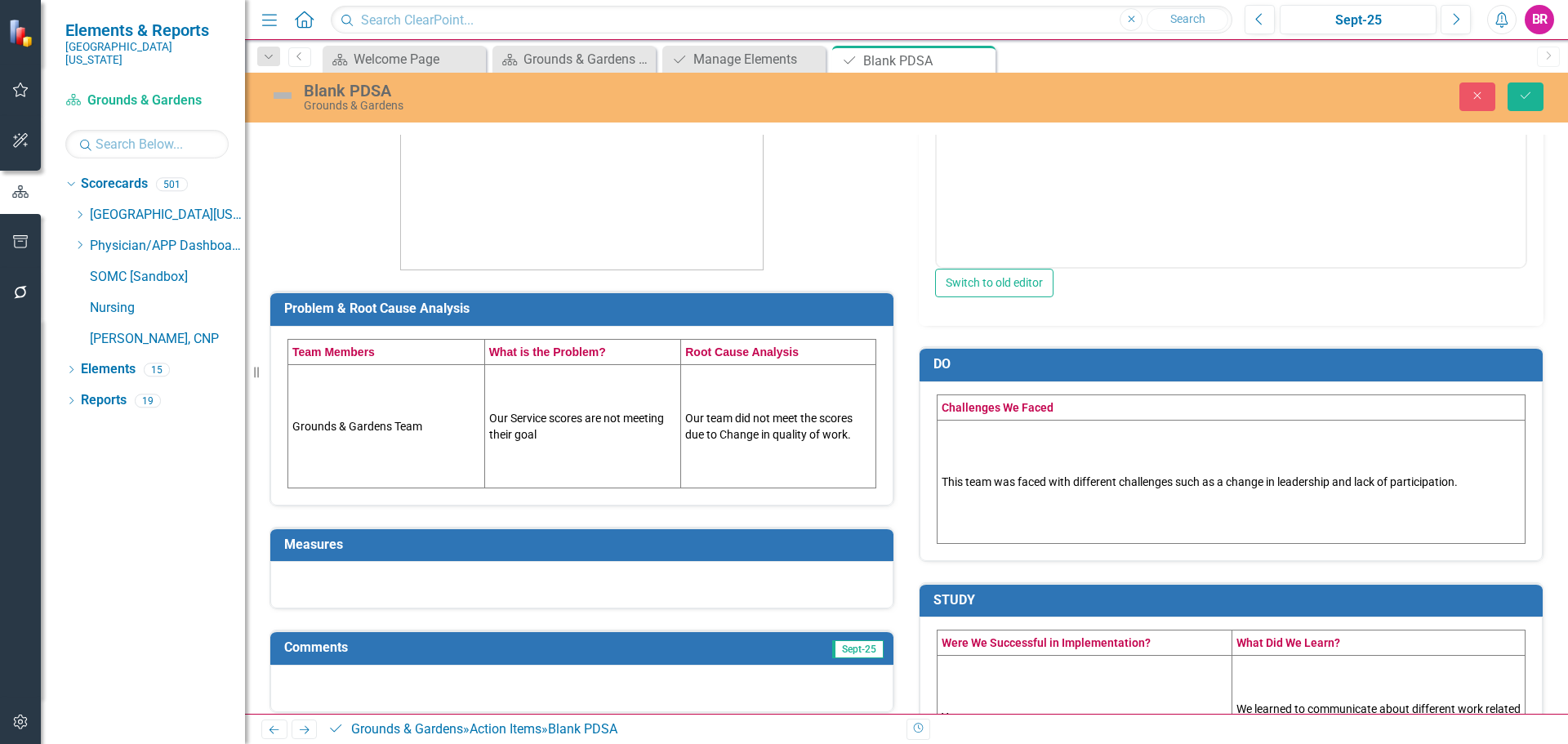
click at [408, 404] on td "Grounds & Gardens Team" at bounding box center [386, 425] width 197 height 123
click at [616, 417] on td "Our Service scores are not meeting their goal" at bounding box center [583, 425] width 197 height 123
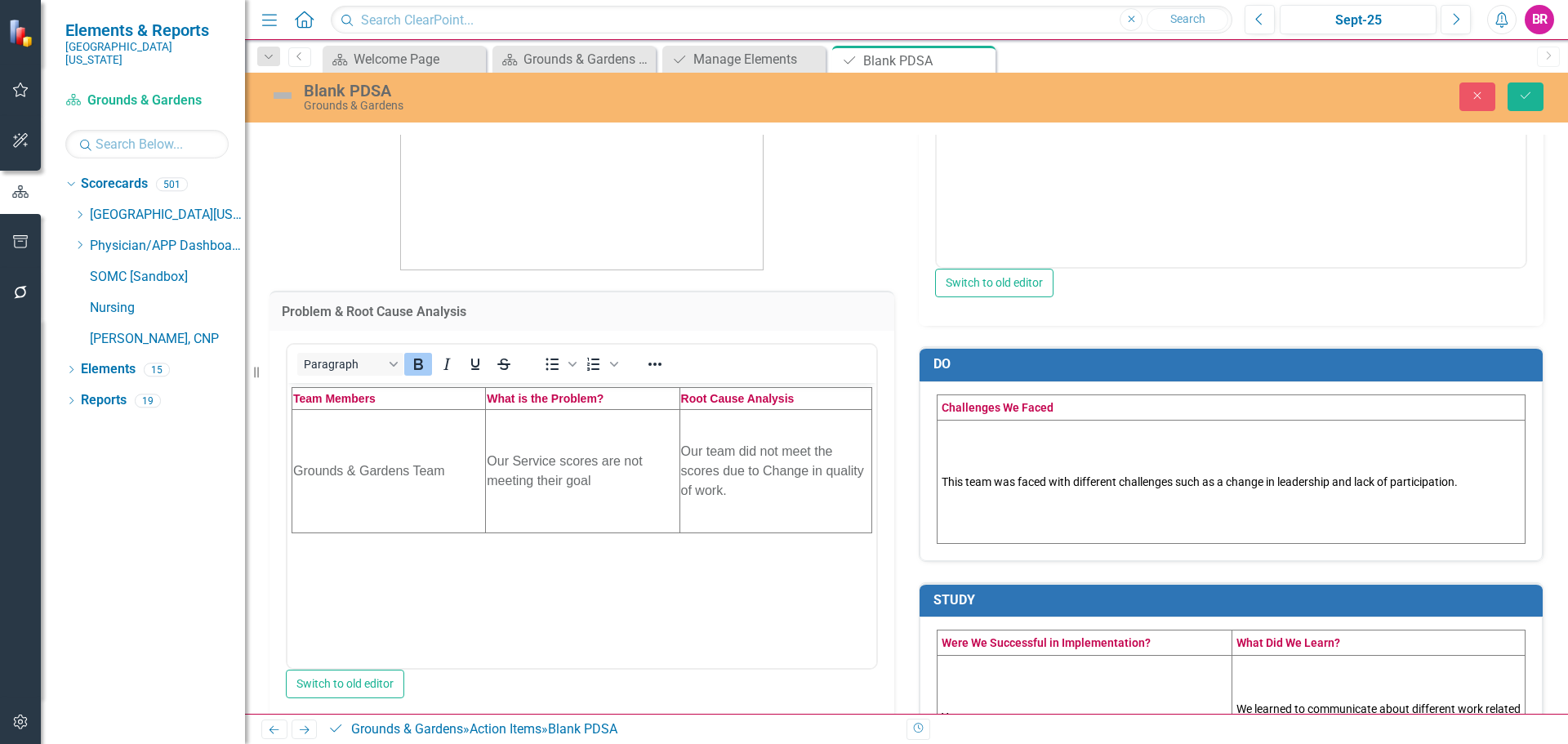
scroll to position [0, 0]
click at [615, 477] on td "Our Service scores are not meeting their goal" at bounding box center [582, 470] width 194 height 123
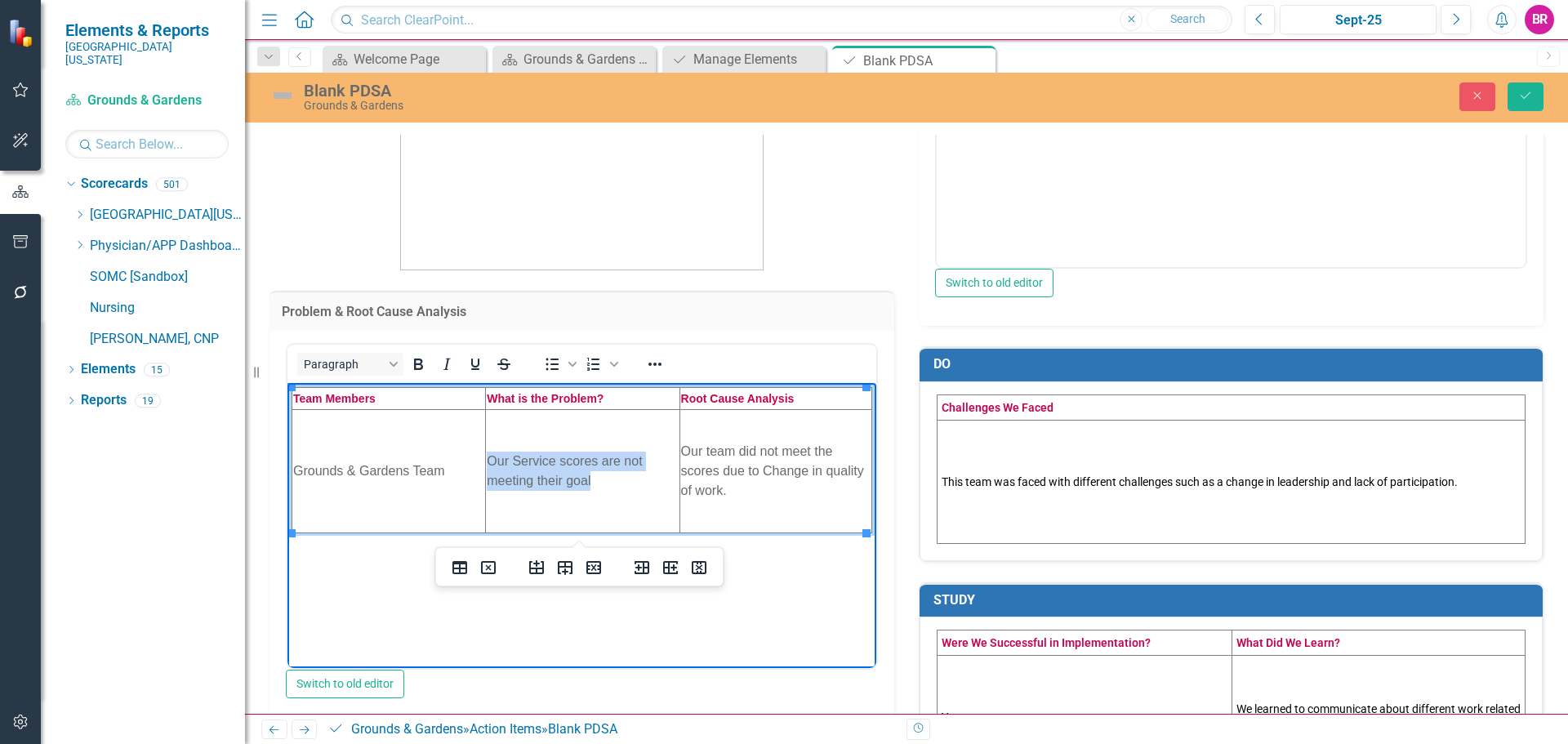
click at [615, 477] on td "Our Service scores are not meeting their goal" at bounding box center [582, 470] width 194 height 123
click at [775, 477] on td "Our team did not meet the scores due to Change in quality of work." at bounding box center [775, 470] width 192 height 123
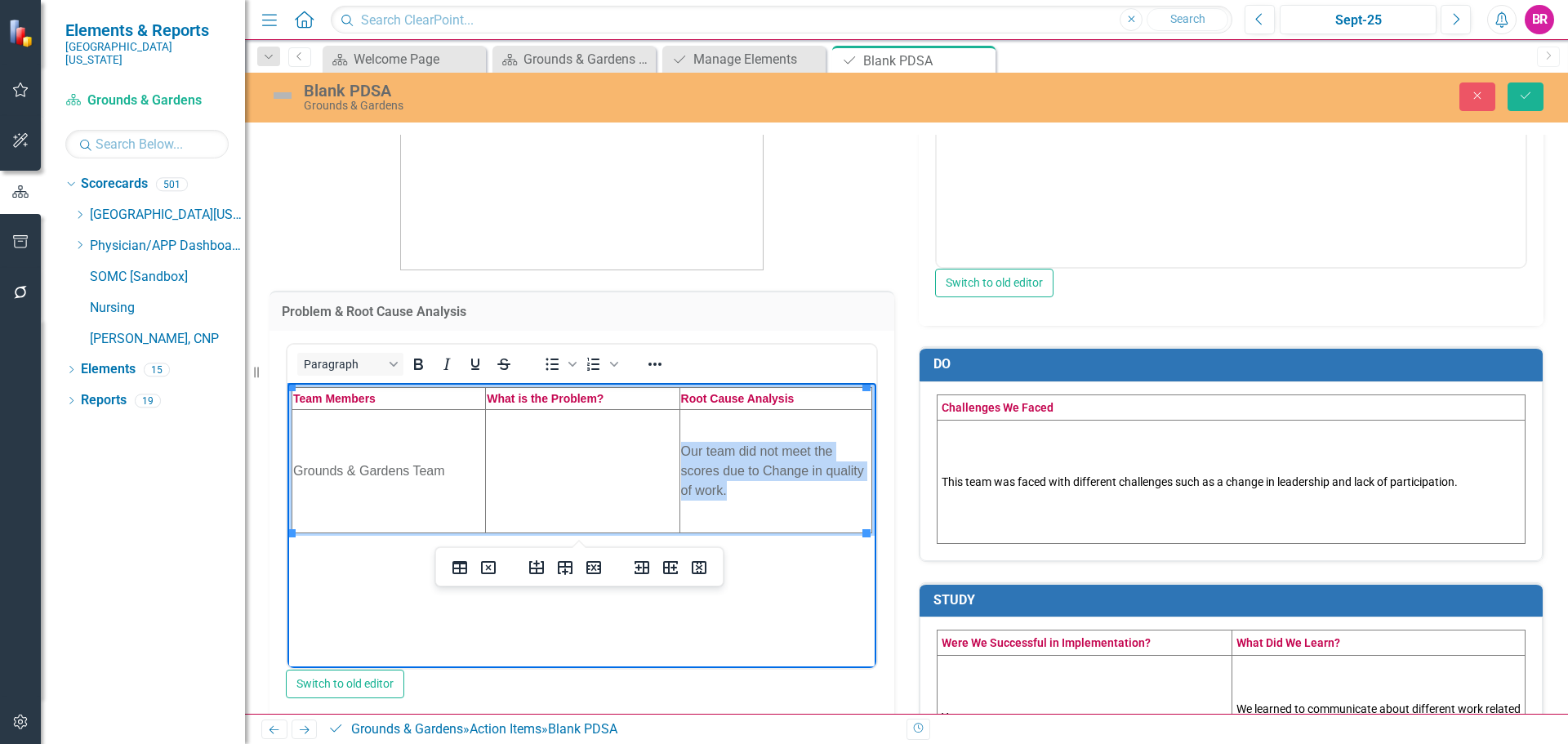
click at [775, 477] on td "Our team did not meet the scores due to Change in quality of work." at bounding box center [775, 470] width 192 height 123
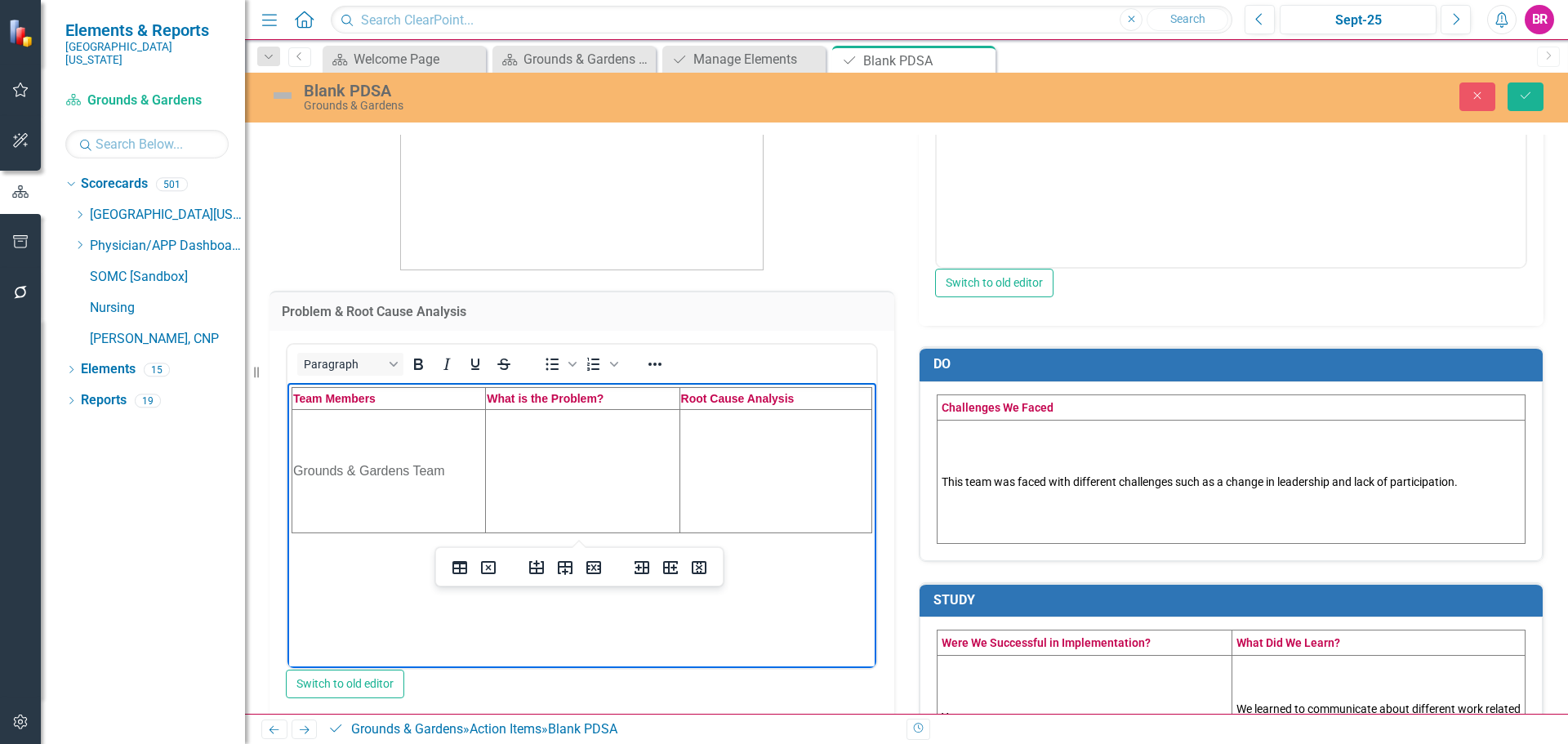
click at [1085, 493] on td "This team was faced with different challenges such as a change in leadership an…" at bounding box center [1231, 481] width 588 height 123
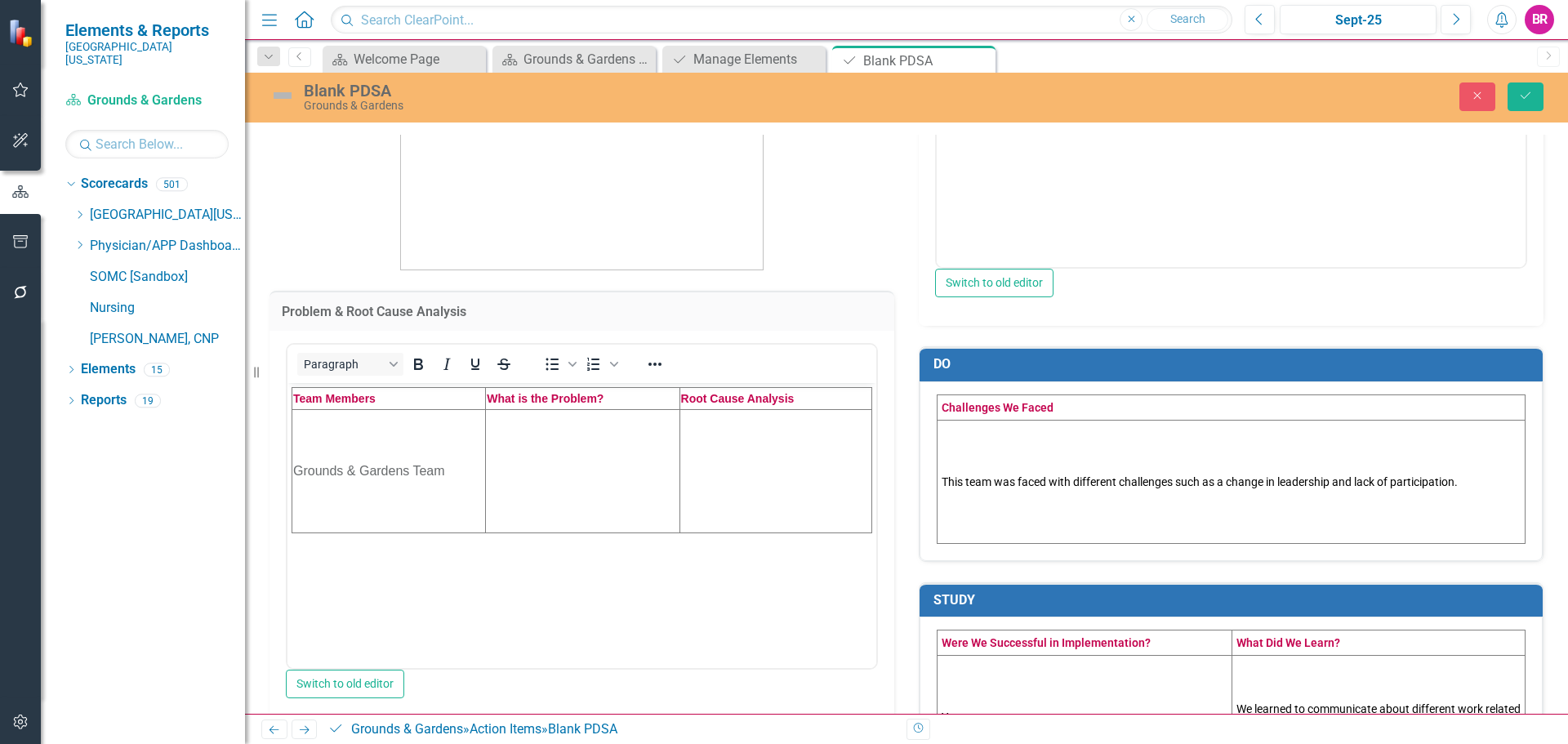
click at [1085, 493] on td "This team was faced with different challenges such as a change in leadership an…" at bounding box center [1231, 481] width 588 height 123
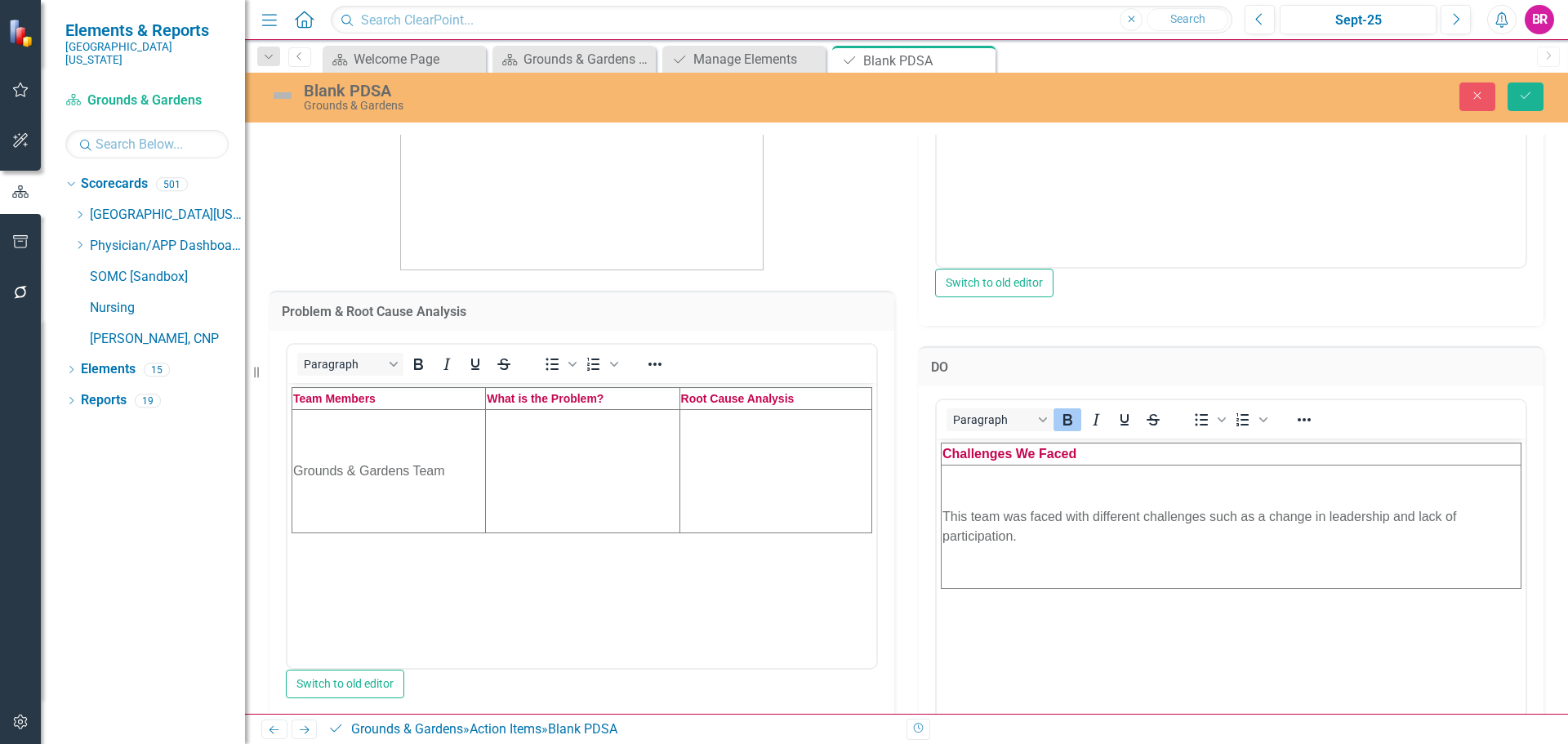
click at [1115, 525] on td "This team was faced with different challenges such as a change in leadership an…" at bounding box center [1231, 526] width 580 height 123
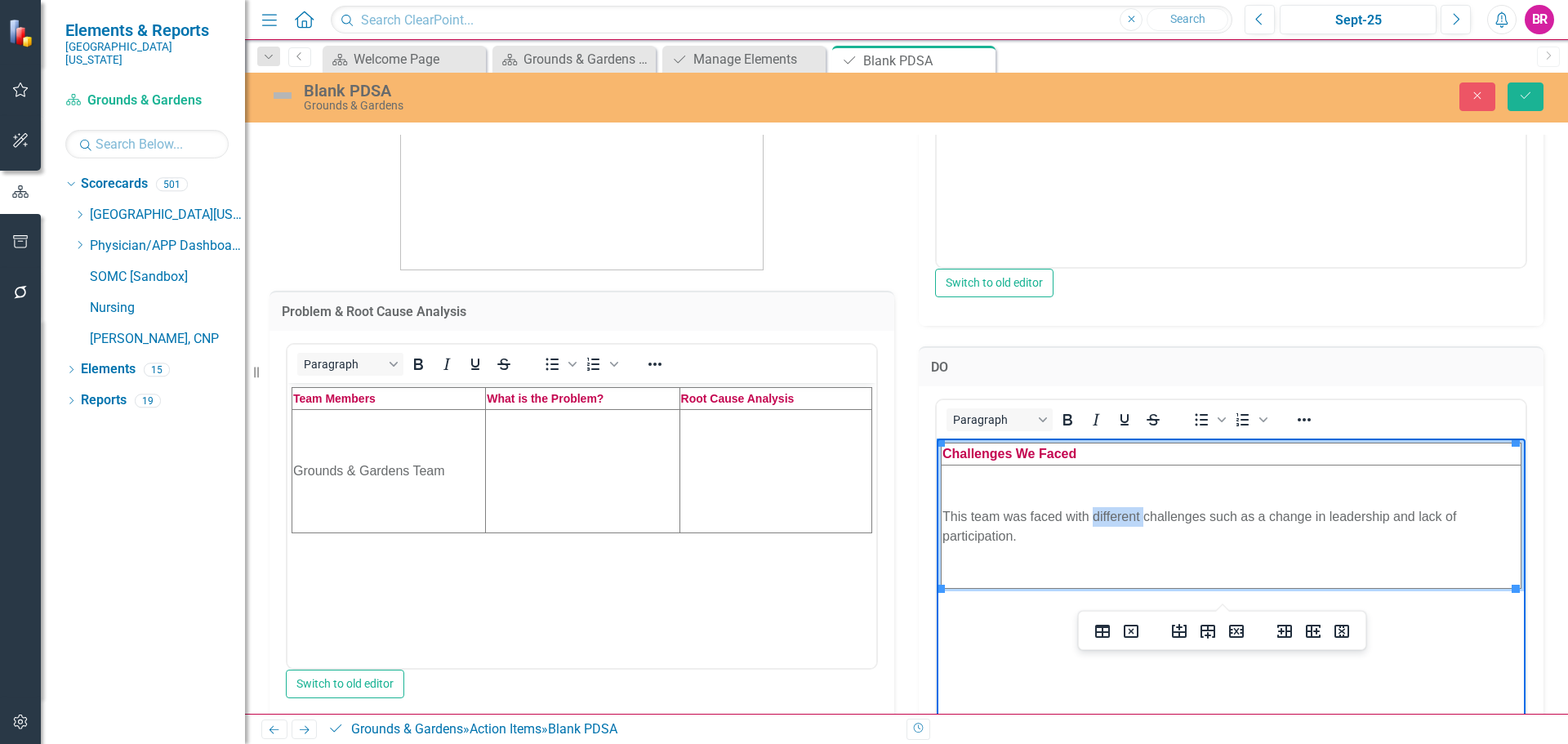
click at [1115, 525] on td "This team was faced with different challenges such as a change in leadership an…" at bounding box center [1231, 526] width 580 height 123
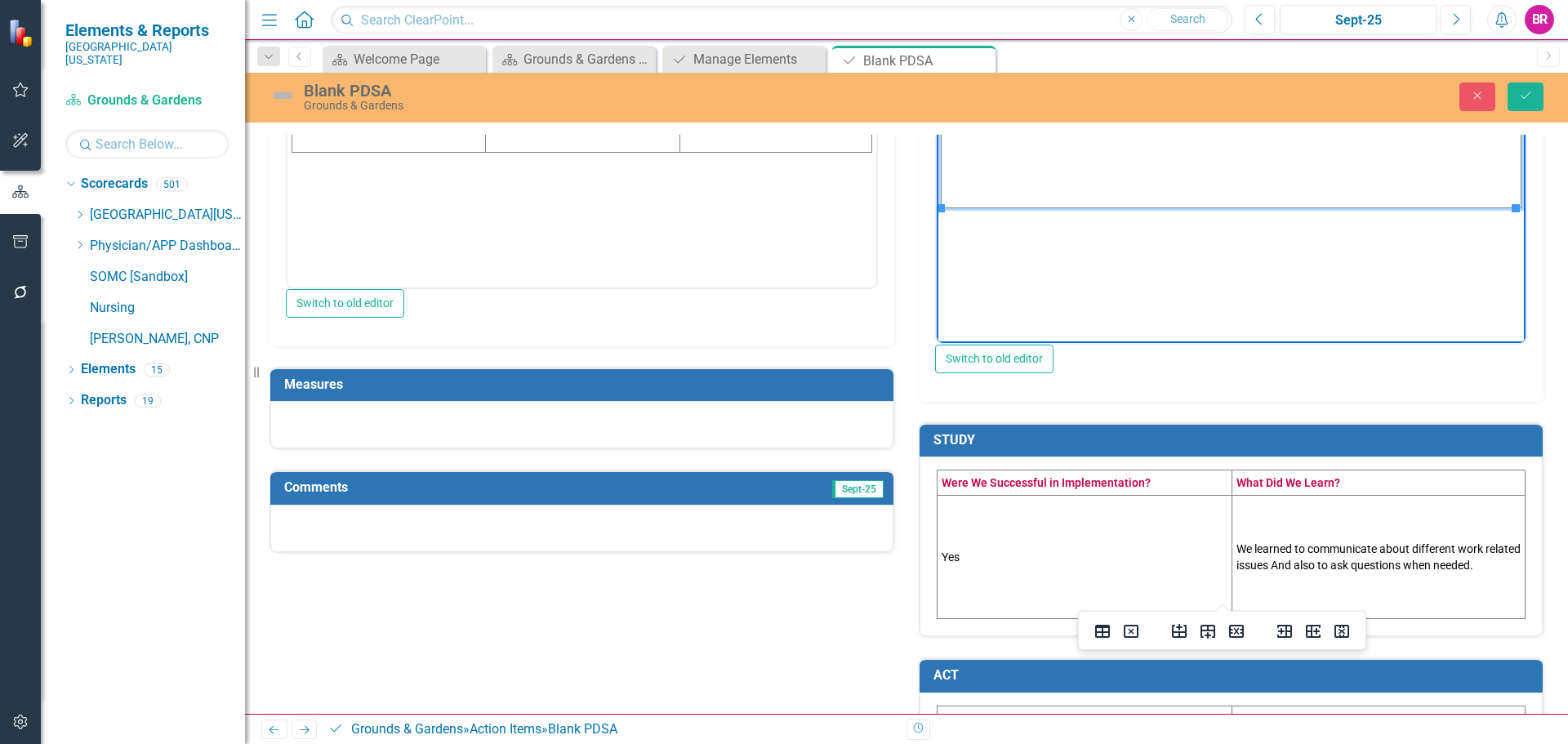
scroll to position [653, 0]
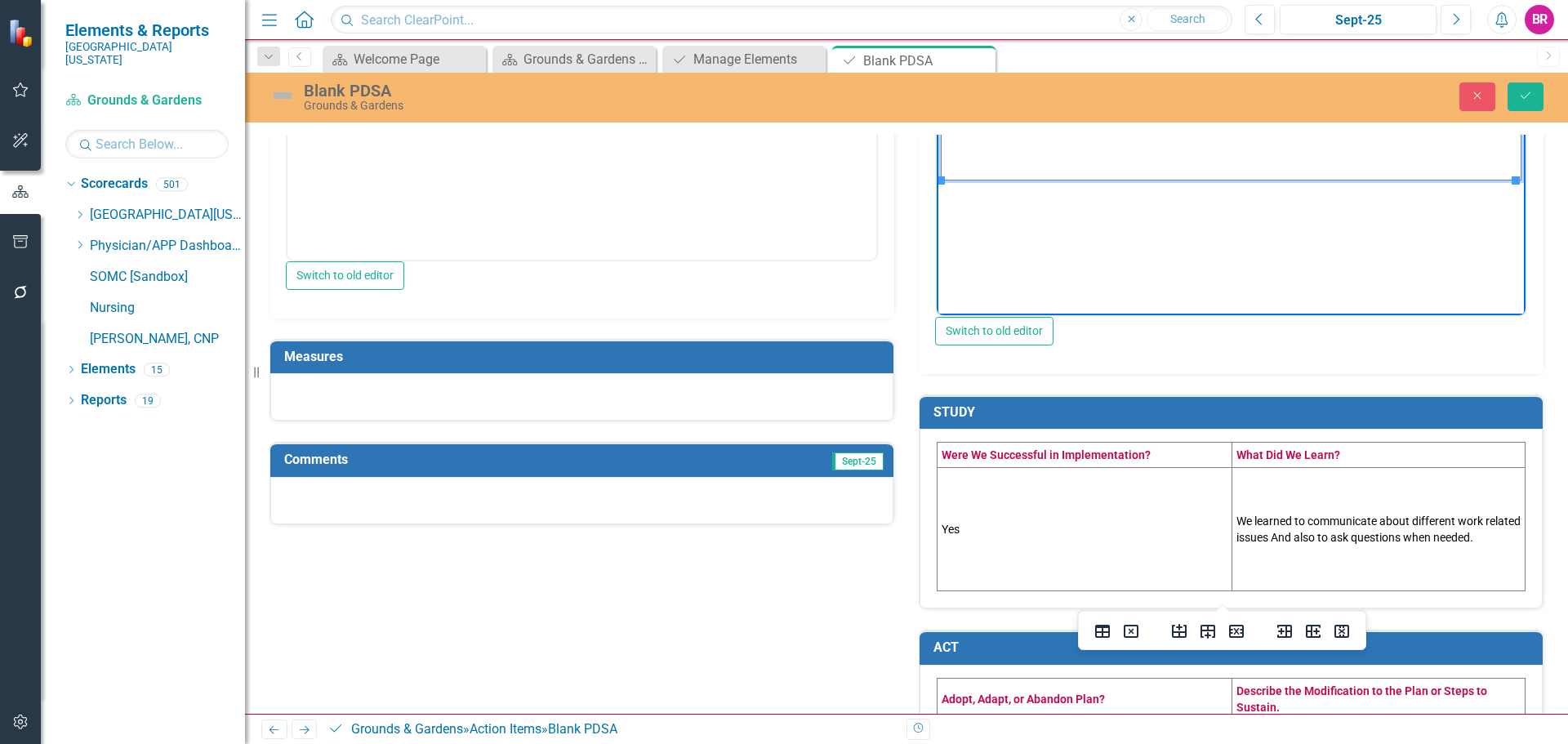
click at [1100, 530] on td "Yes" at bounding box center [1084, 530] width 295 height 123
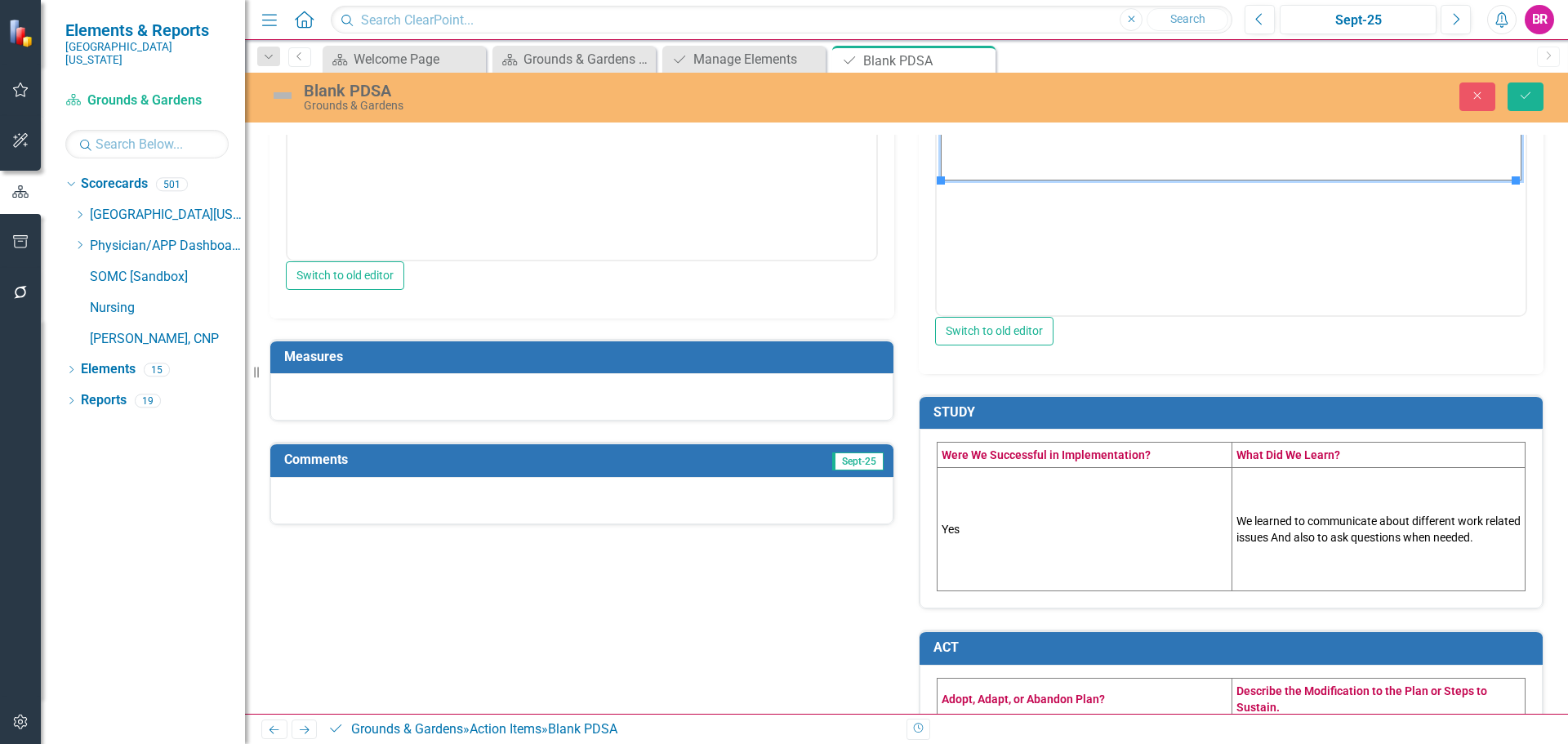
click at [1100, 530] on td "Yes" at bounding box center [1084, 530] width 295 height 123
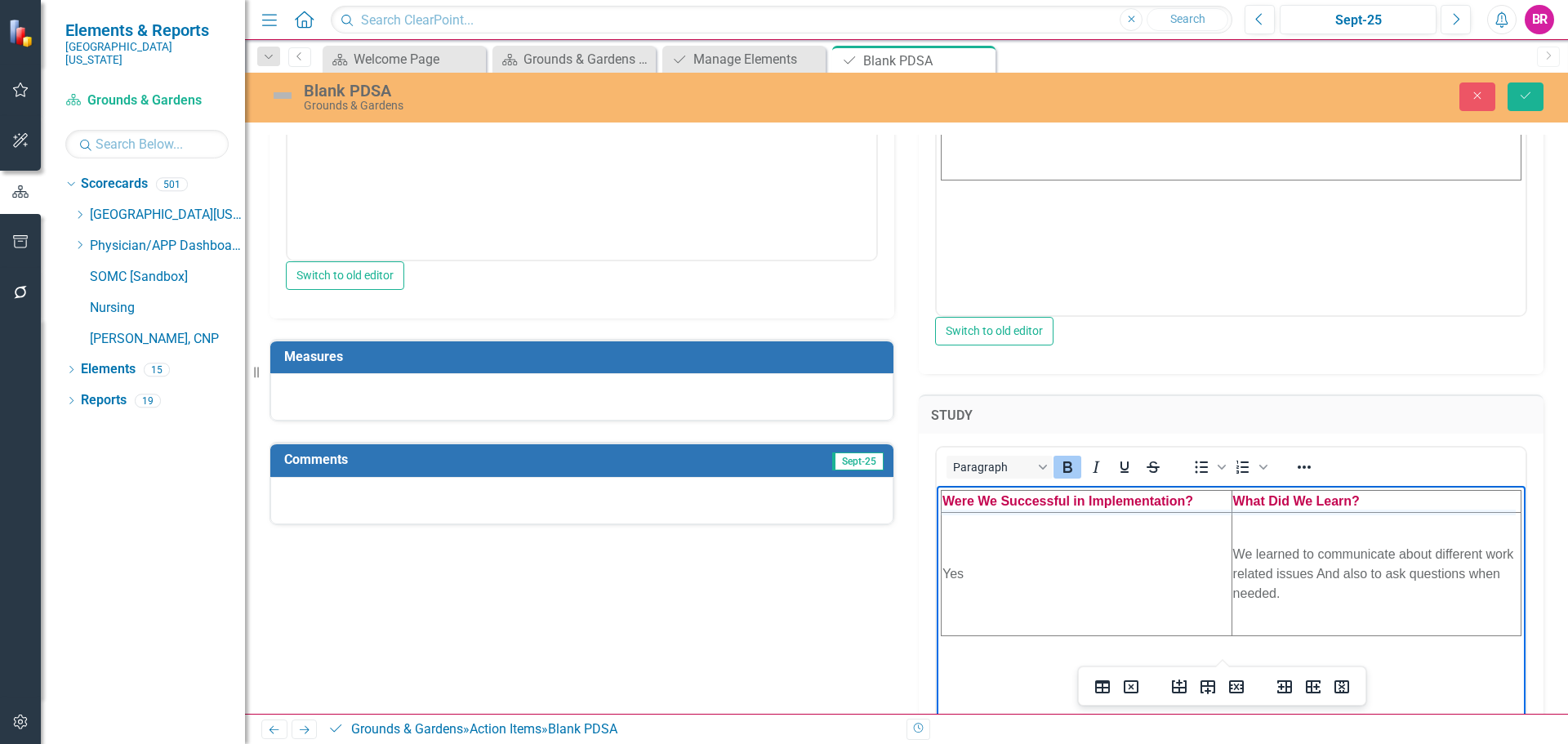
scroll to position [0, 0]
click at [1011, 575] on td "Yes" at bounding box center [1086, 574] width 291 height 123
click at [1011, 574] on td "Yes" at bounding box center [1086, 574] width 291 height 123
click at [1258, 569] on td "We learned to communicate about different work related issues And also to ask q…" at bounding box center [1375, 574] width 289 height 123
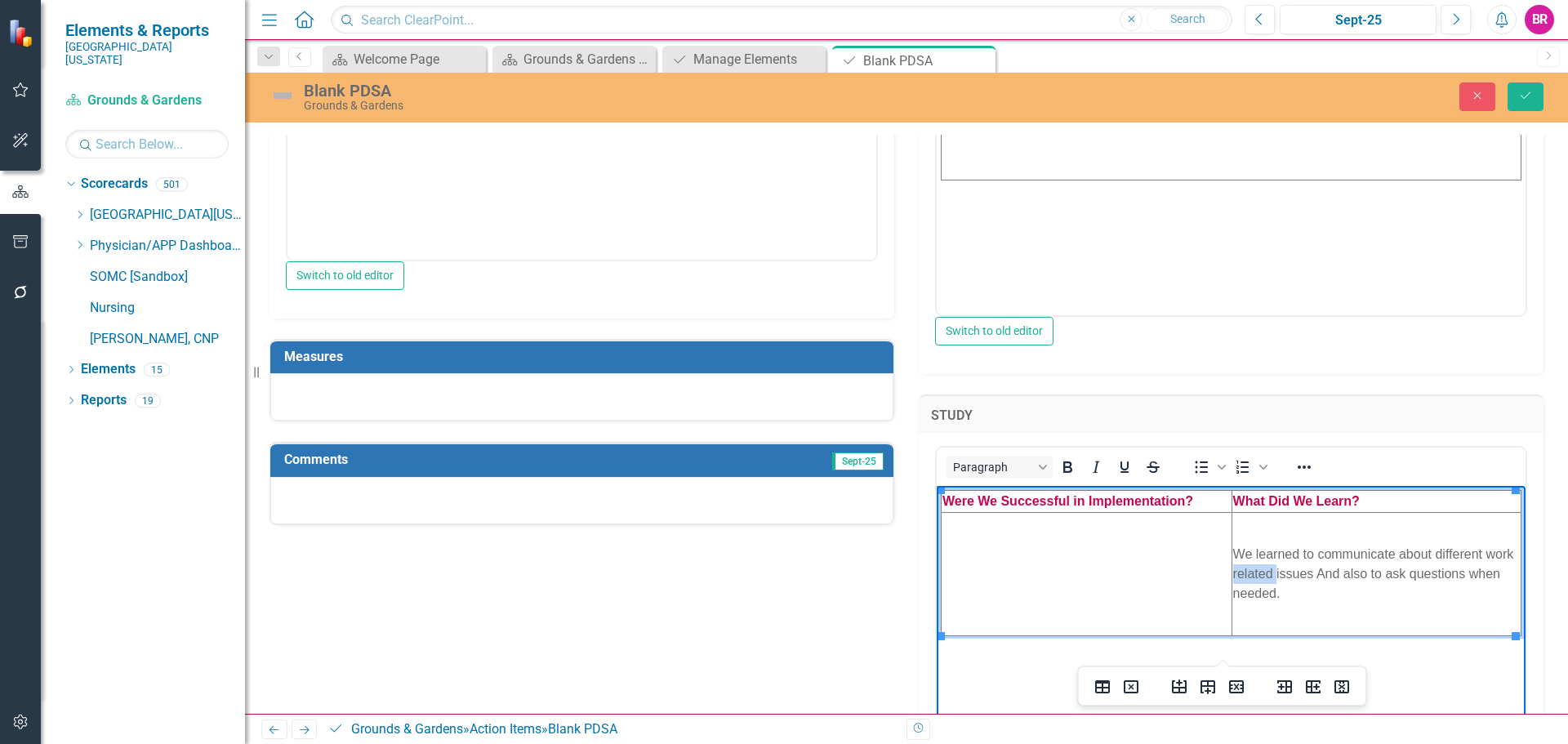
click at [1258, 569] on td "We learned to communicate about different work related issues And also to ask q…" at bounding box center [1375, 574] width 289 height 123
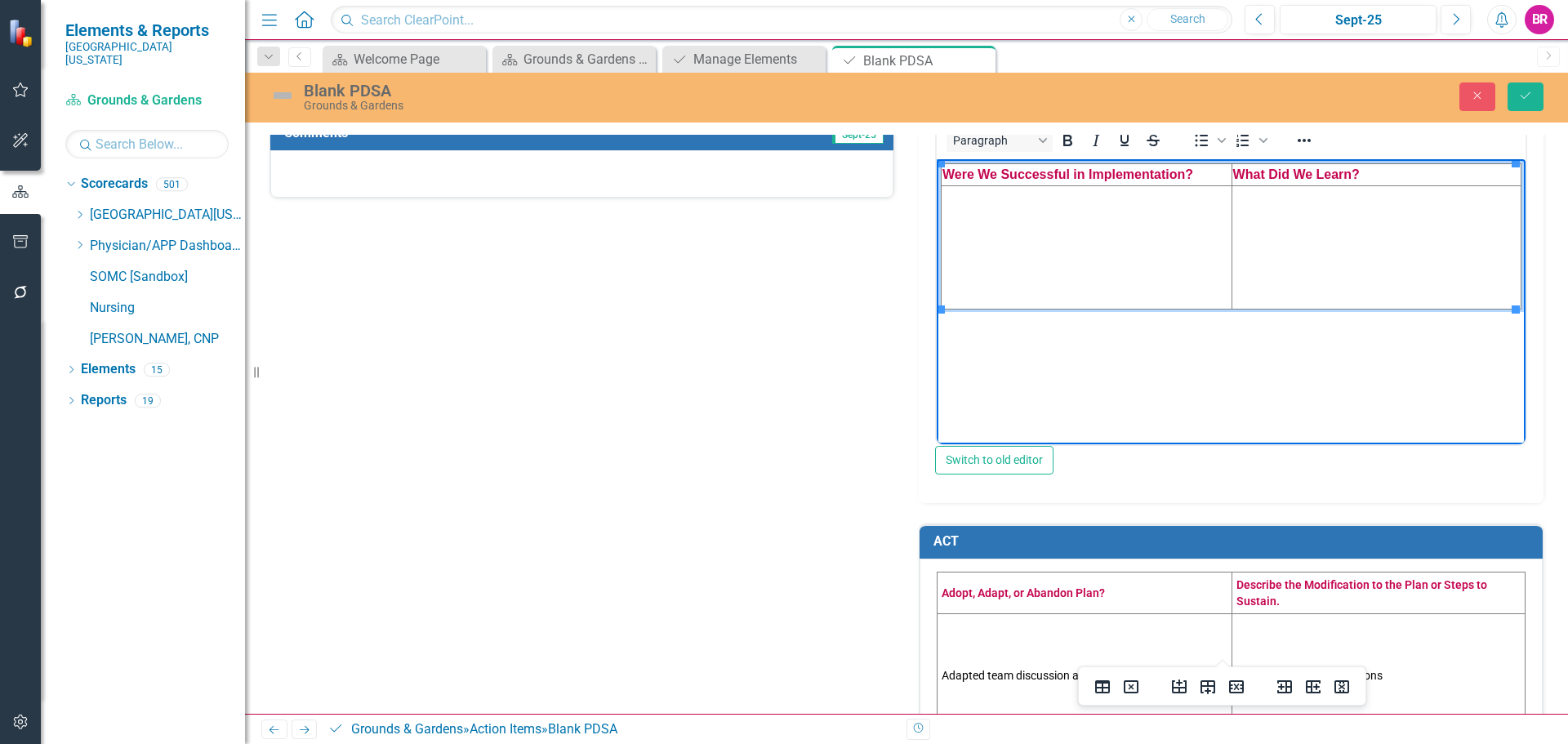
scroll to position [1062, 0]
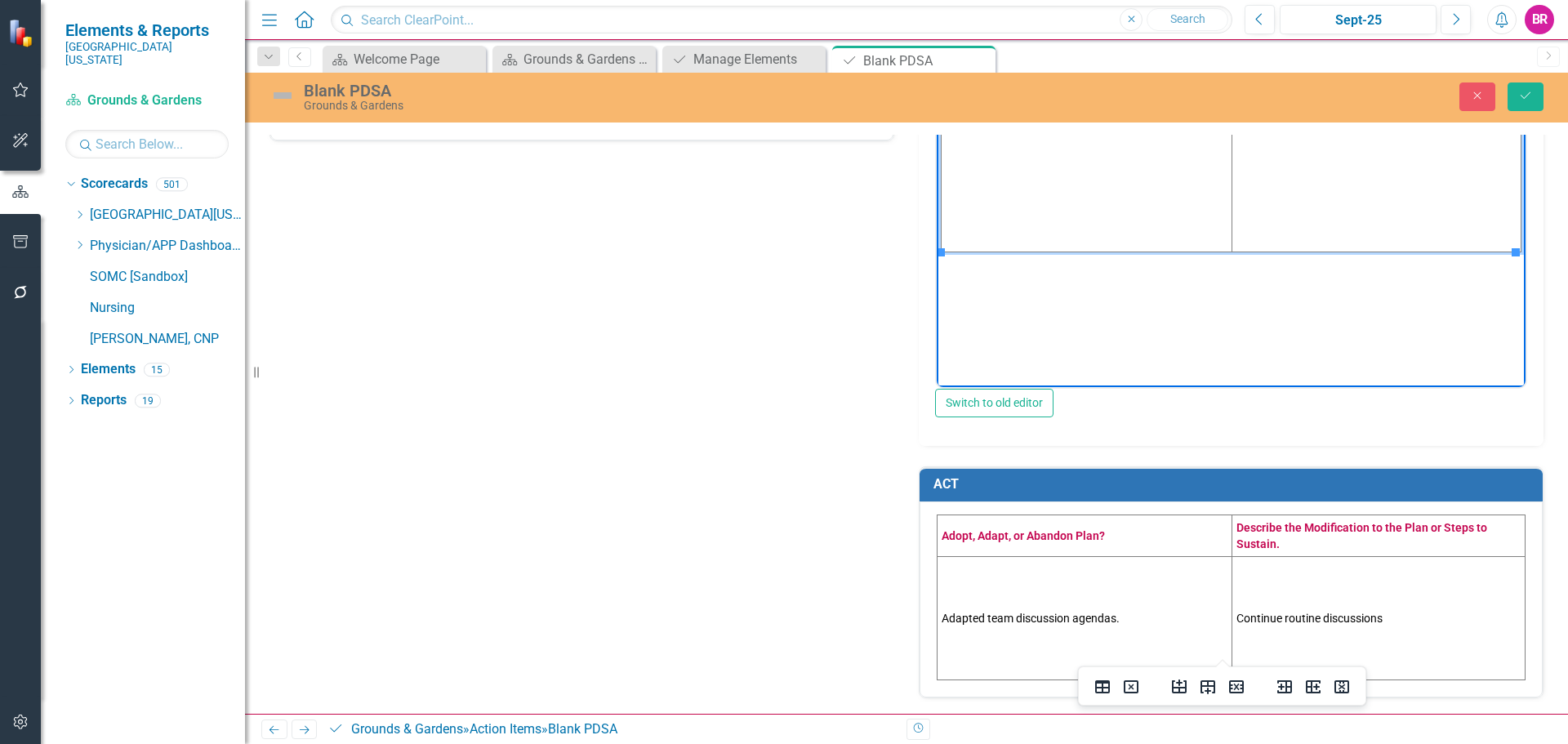
click at [1061, 603] on td "Adapted team discussion agendas." at bounding box center [1084, 617] width 295 height 123
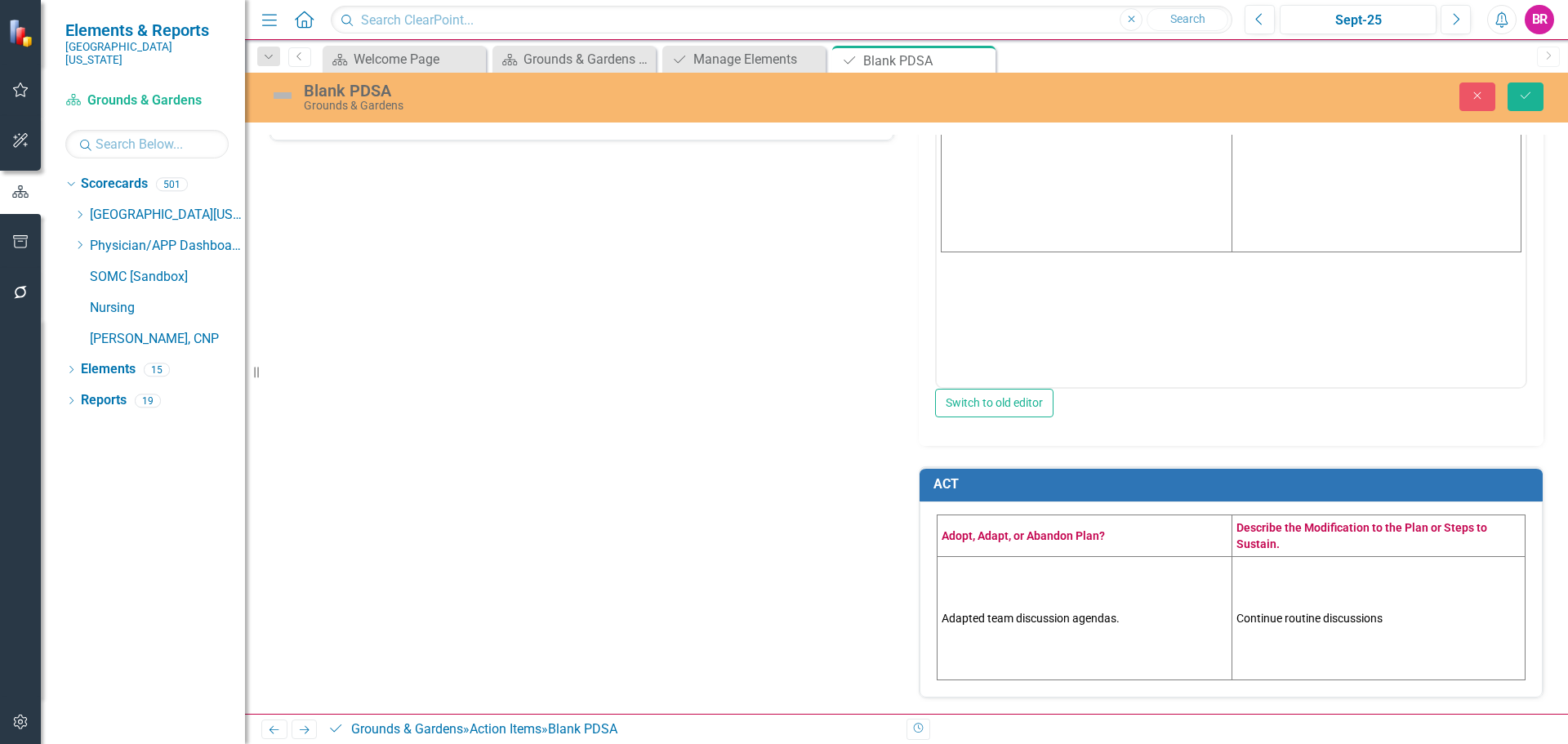
click at [1061, 603] on td "Adapted team discussion agendas." at bounding box center [1084, 617] width 295 height 123
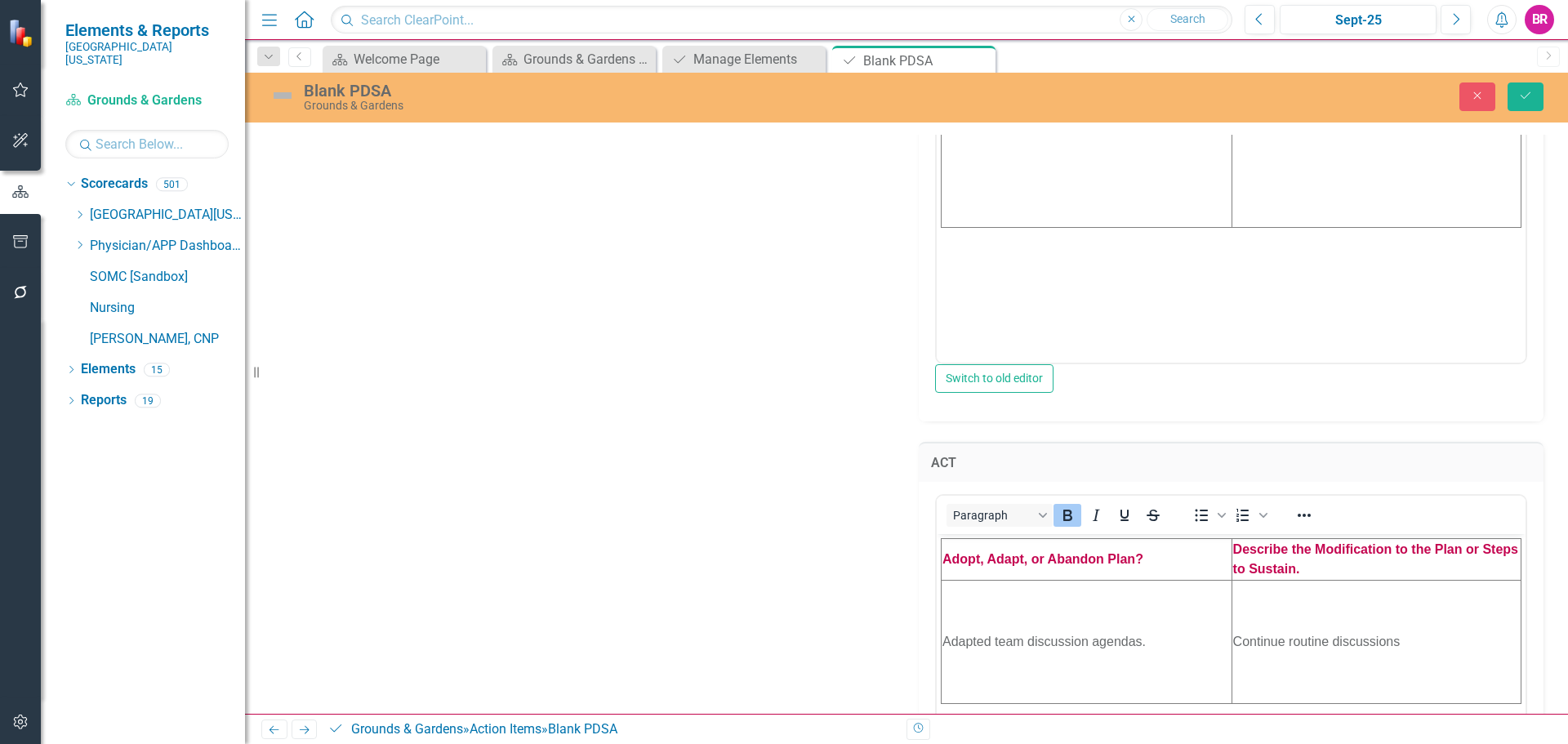
scroll to position [0, 0]
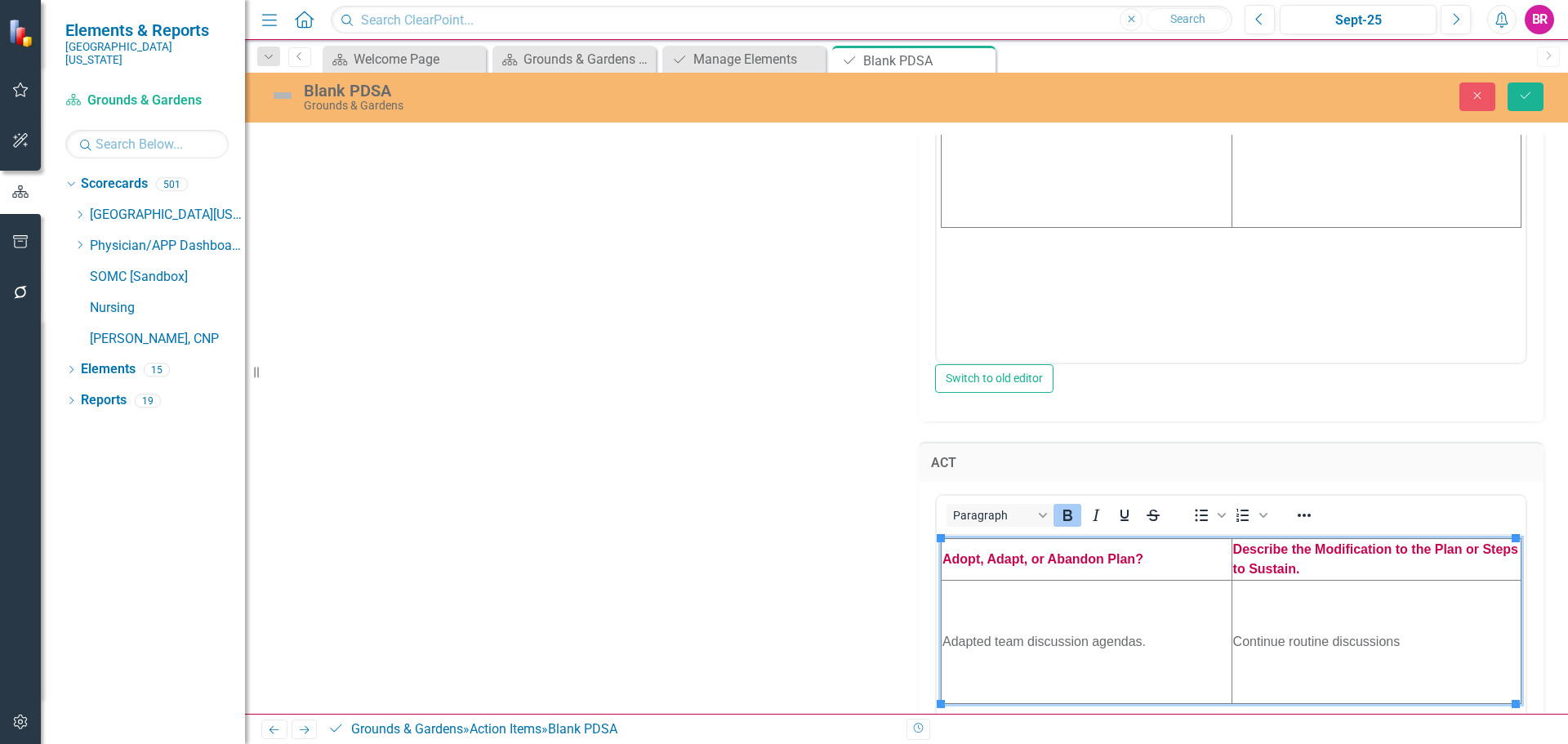
click at [1063, 637] on td "Adapted team discussion agendas." at bounding box center [1086, 641] width 291 height 123
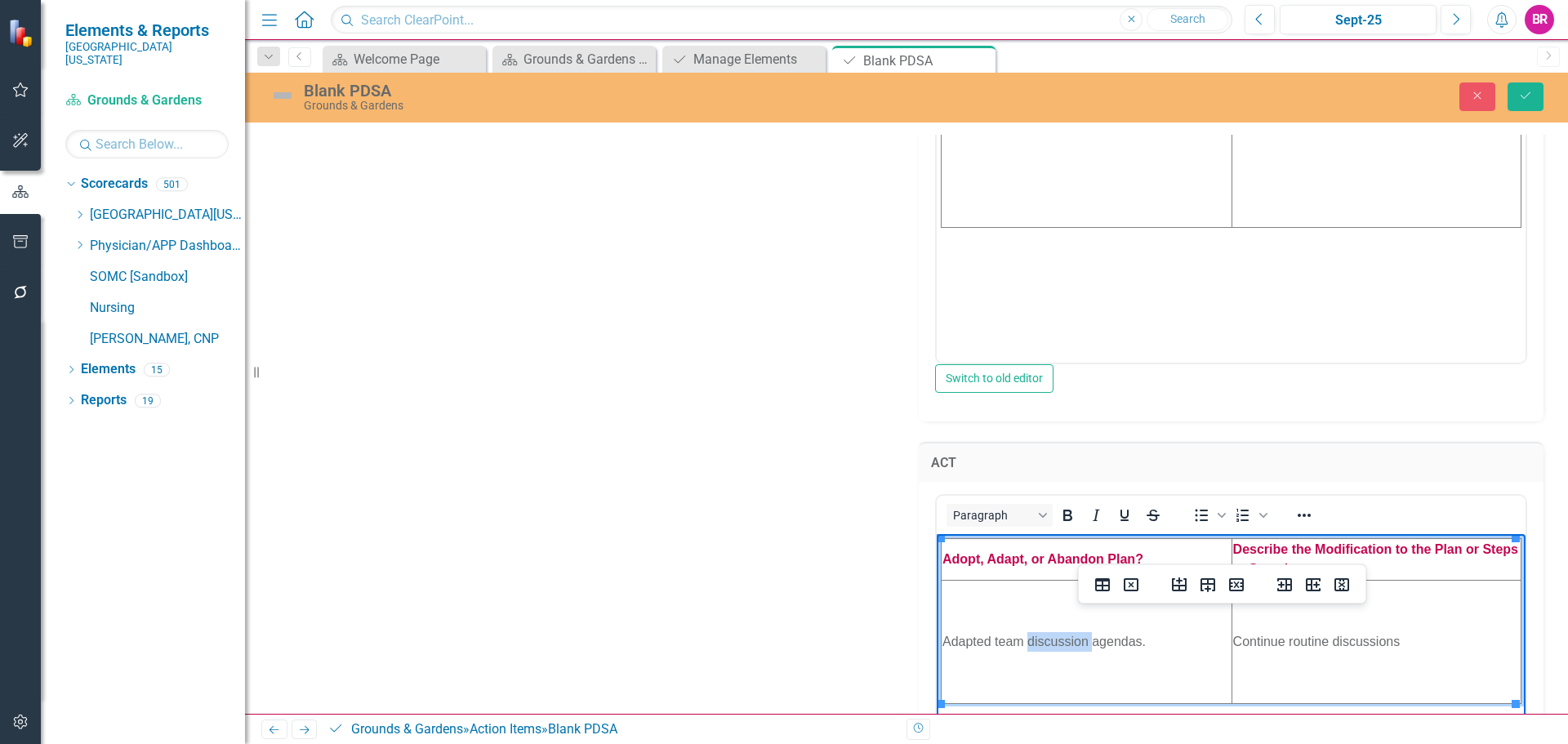
click at [1063, 637] on td "Adapted team discussion agendas." at bounding box center [1086, 641] width 291 height 123
click at [1323, 635] on td "Continue routine discussions" at bounding box center [1375, 641] width 289 height 123
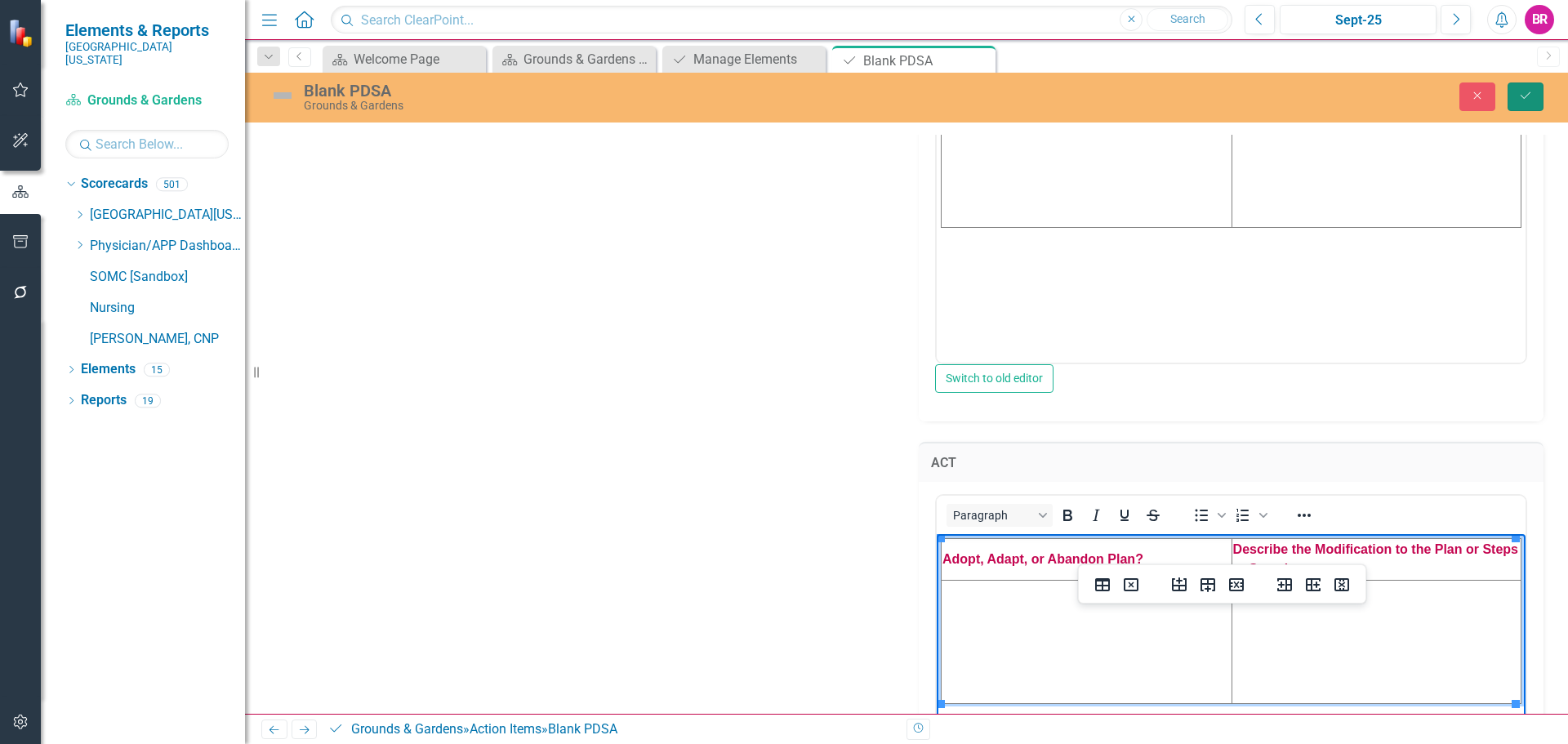
click at [1511, 89] on button "Save" at bounding box center [1526, 97] width 36 height 29
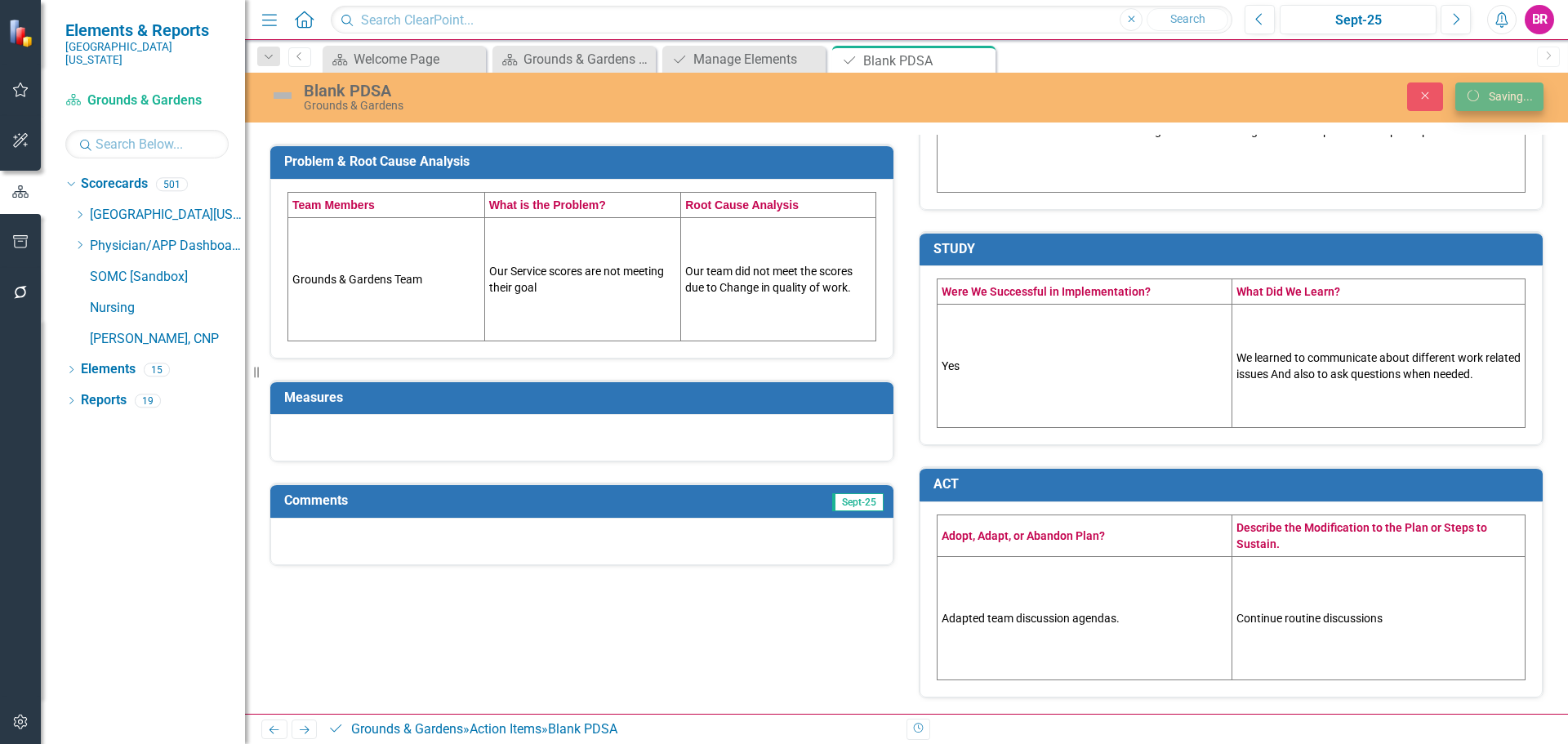
scroll to position [392, 0]
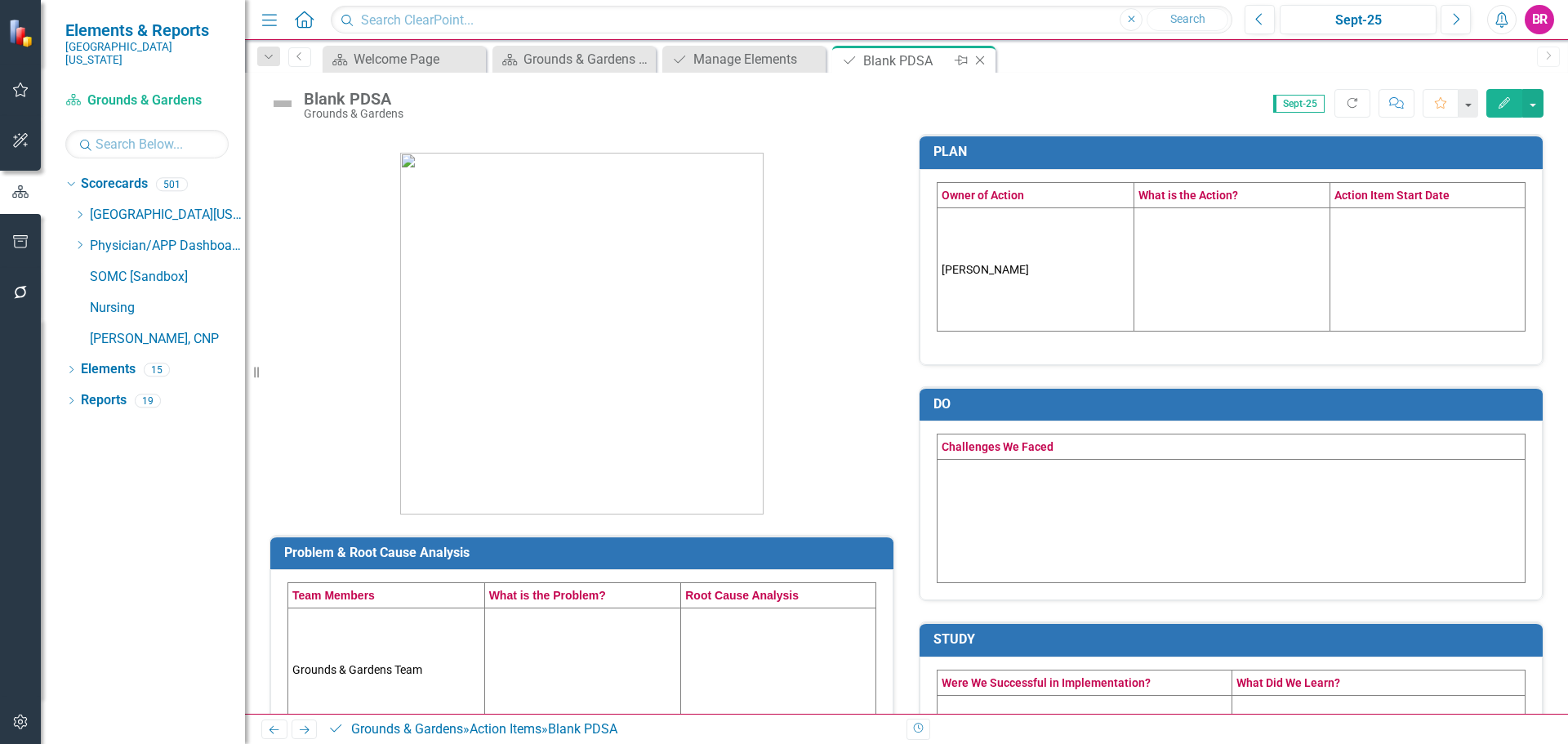
click at [976, 62] on icon "Close" at bounding box center [980, 60] width 16 height 14
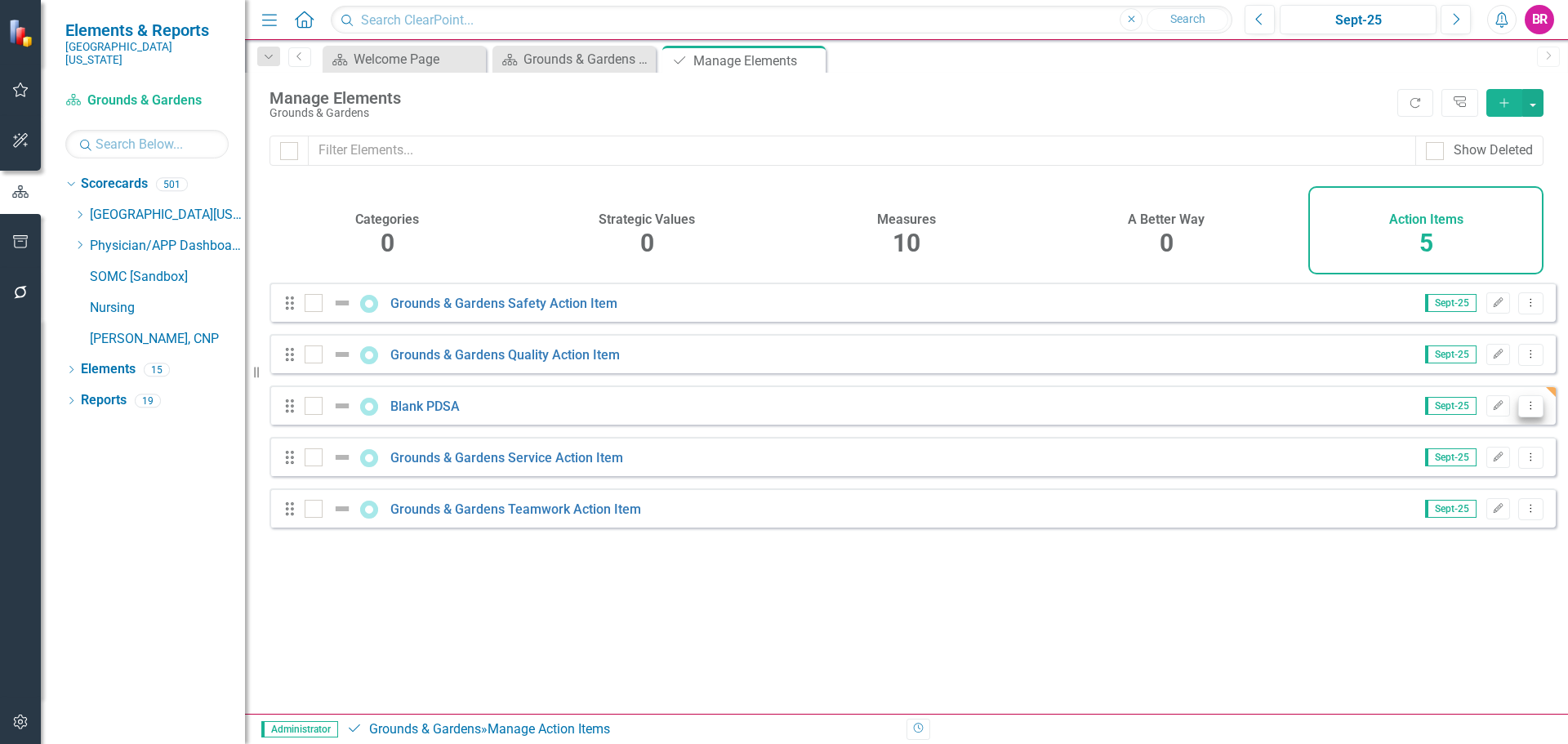
click at [1524, 411] on icon "Dropdown Menu" at bounding box center [1530, 405] width 14 height 11
click at [1479, 505] on link "Copy Duplicate Action Item" at bounding box center [1449, 506] width 162 height 31
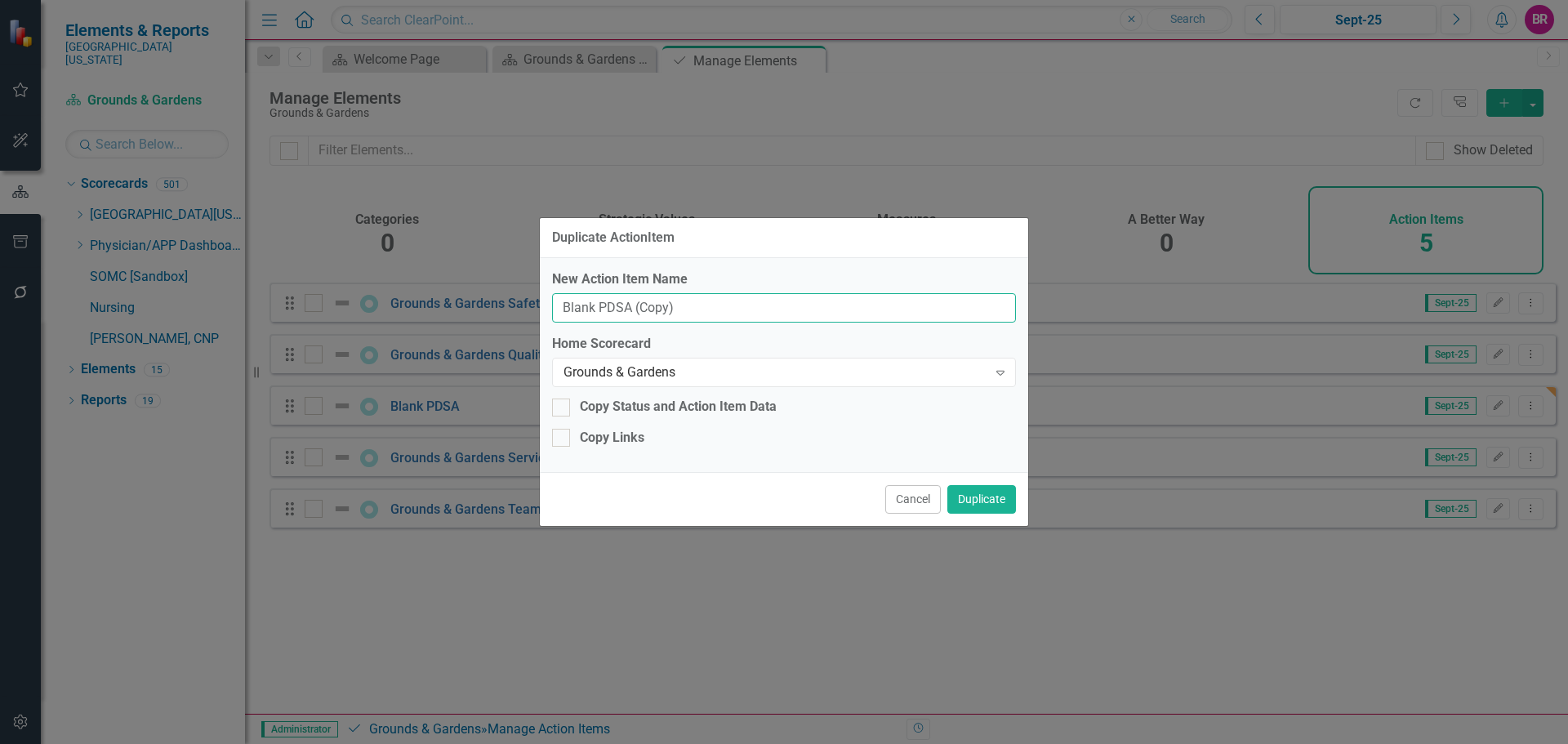
click at [750, 302] on input "Blank PDSA (Copy)" at bounding box center [784, 309] width 464 height 31
click at [750, 303] on input "Blank PDSA (Copy)" at bounding box center [784, 309] width 464 height 31
type input "FY26 Service Value"
click at [972, 508] on button "Duplicate" at bounding box center [982, 500] width 68 height 29
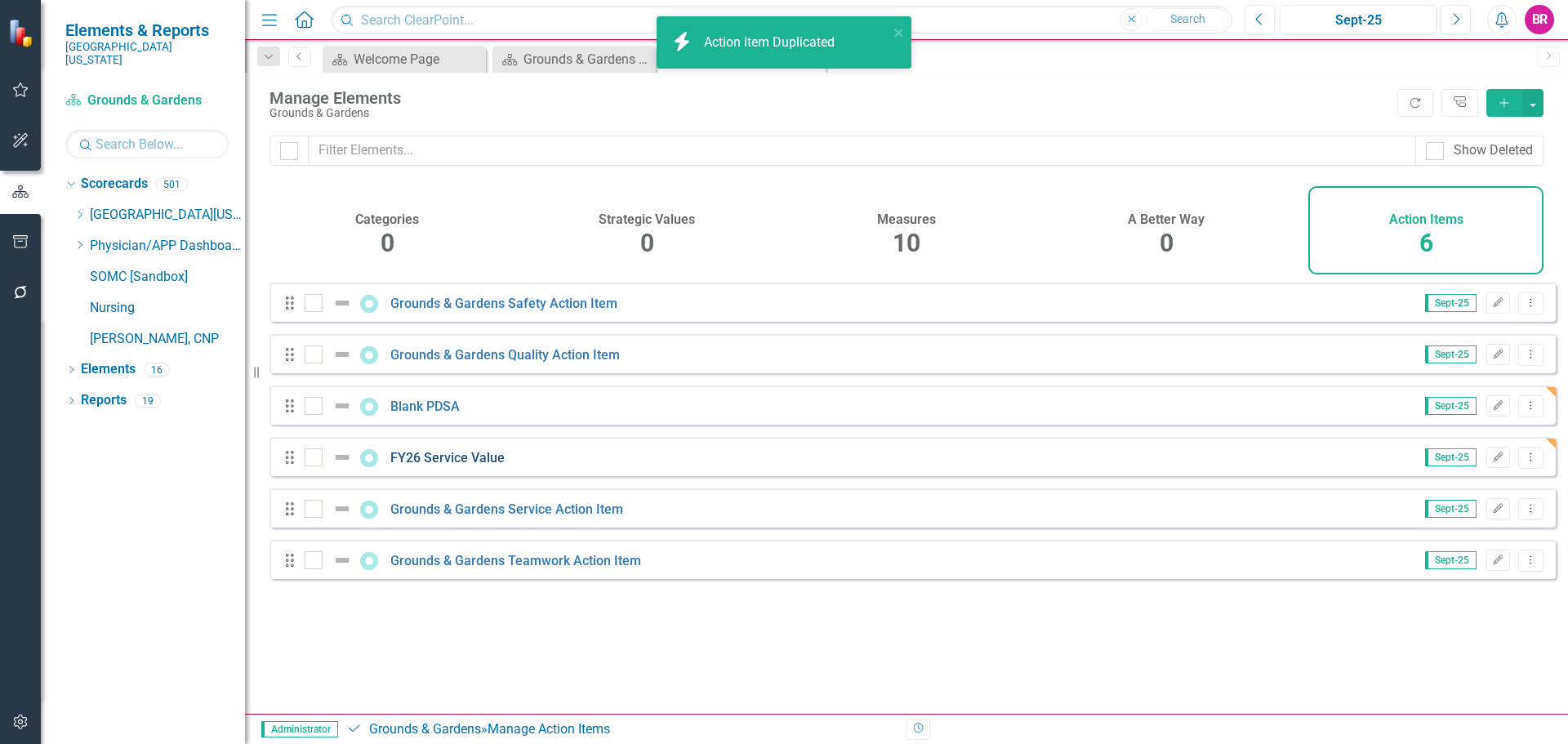
click at [433, 466] on link "FY26 Service Value" at bounding box center [447, 458] width 114 height 15
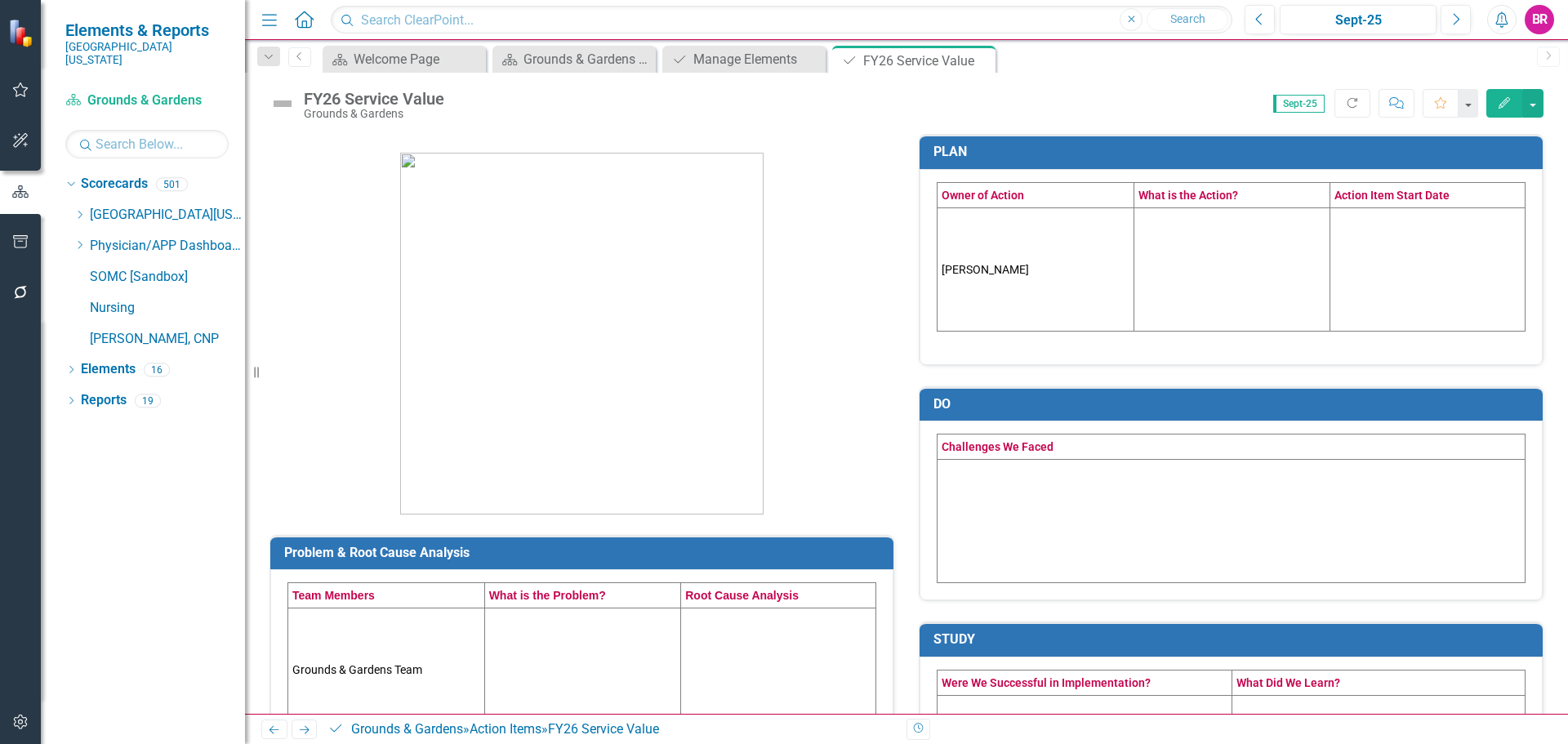
click at [1217, 283] on td at bounding box center [1231, 268] width 197 height 123
click at [1218, 282] on td at bounding box center [1231, 268] width 197 height 123
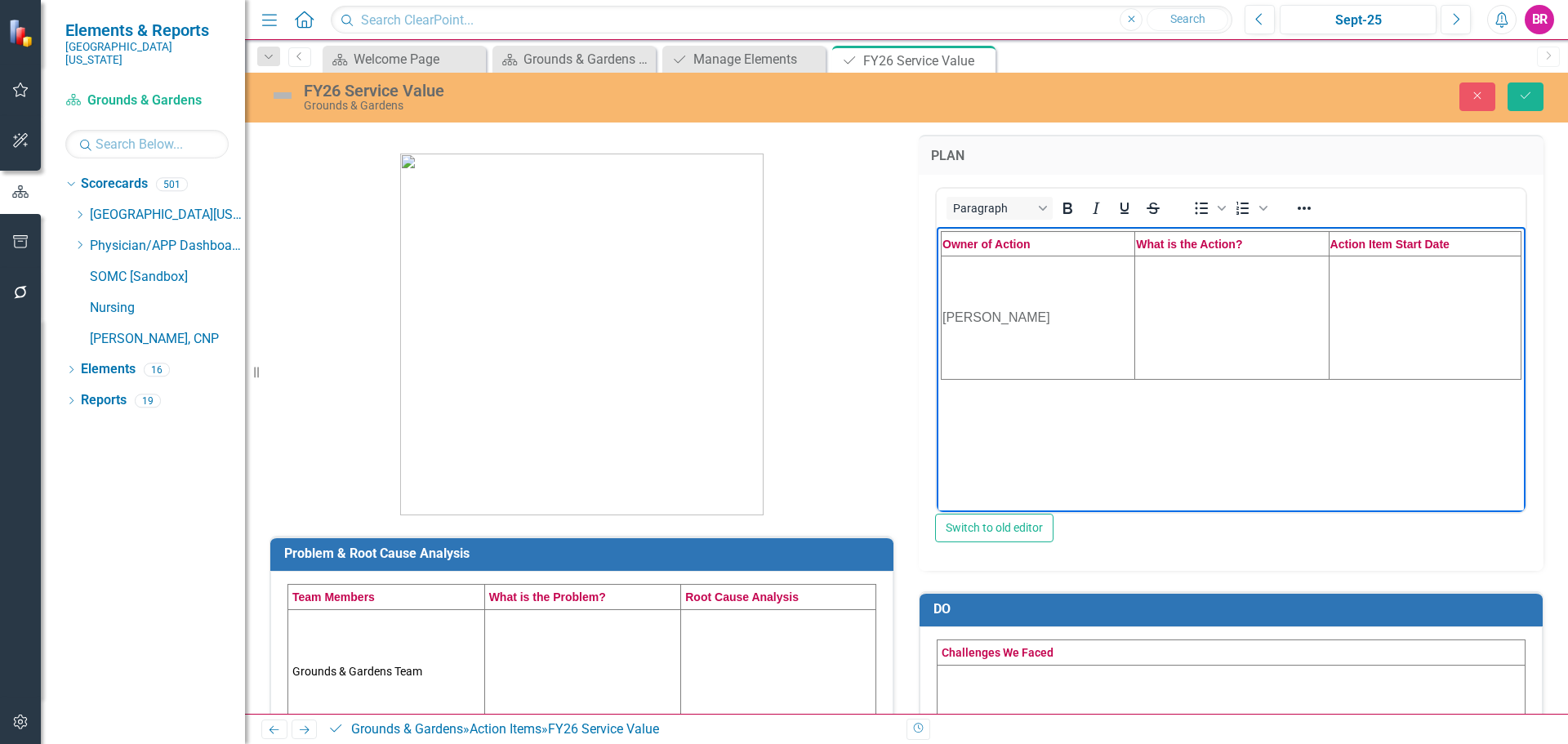
click at [1216, 287] on td "Rich Text Area. Press ALT-0 for help." at bounding box center [1231, 317] width 194 height 123
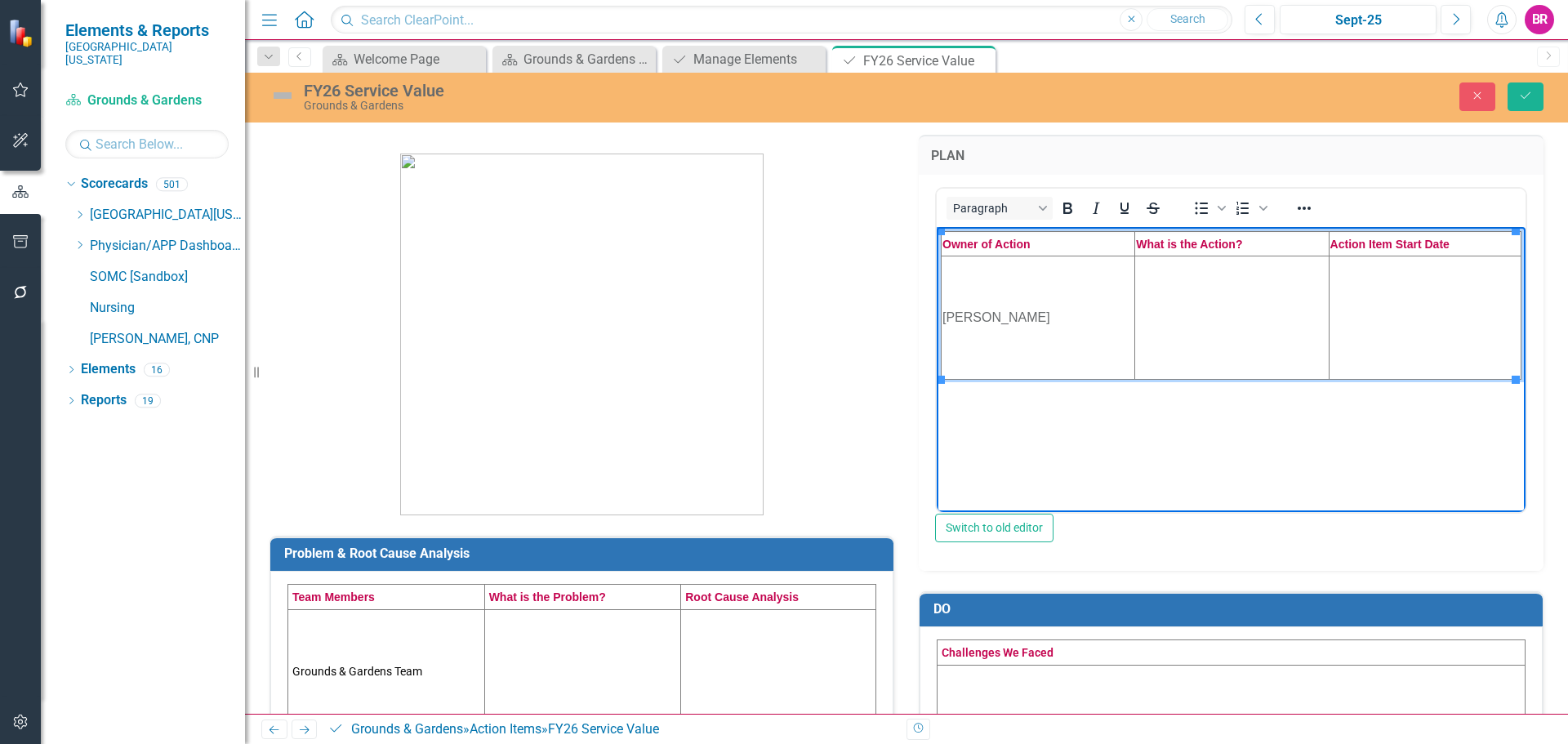
click at [1248, 314] on td "Rich Text Area. Press ALT-0 for help." at bounding box center [1231, 317] width 194 height 123
paste body "Rich Text Area. Press ALT-0 for help."
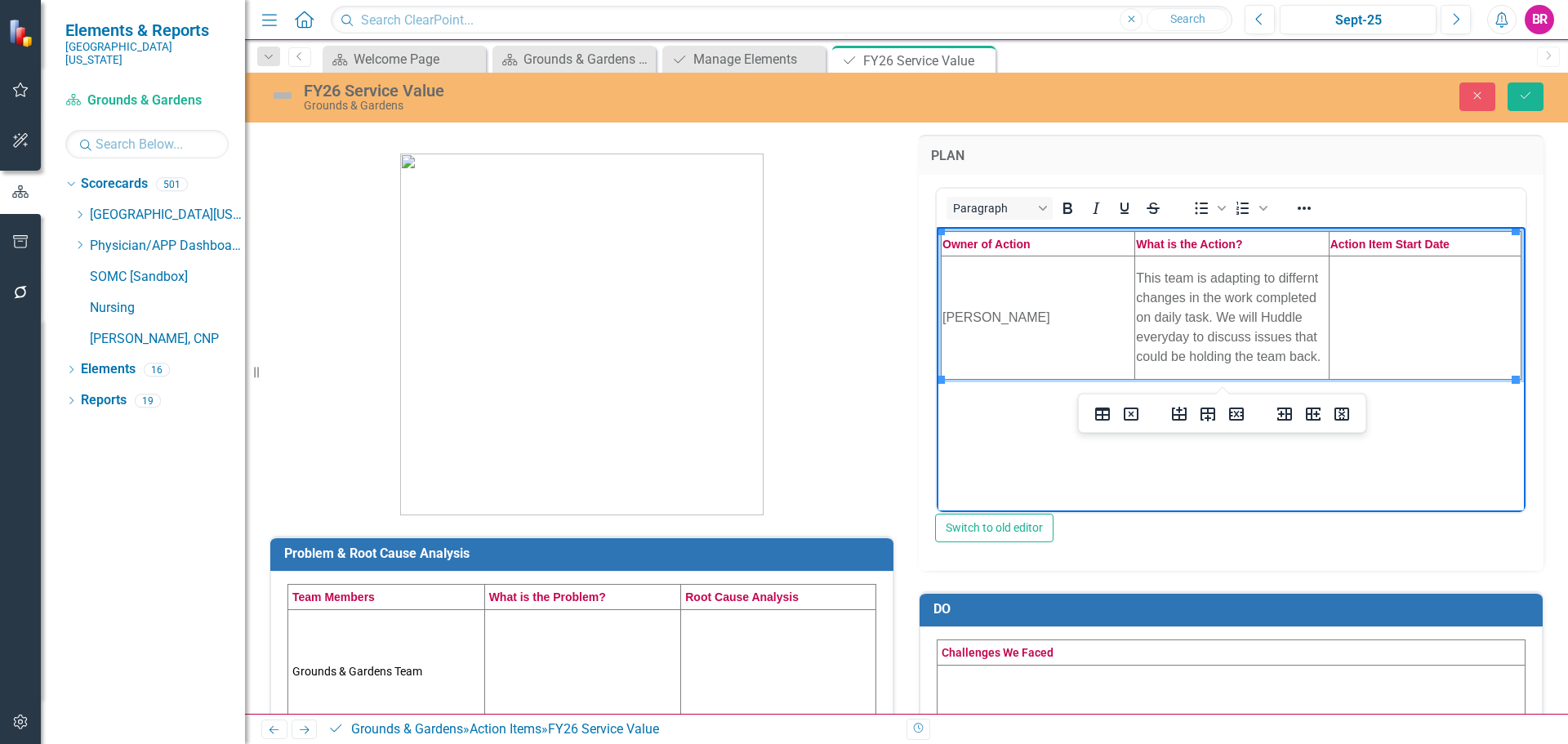
click at [1422, 337] on td "Rich Text Area. Press ALT-0 for help." at bounding box center [1424, 317] width 192 height 123
click at [853, 355] on p at bounding box center [582, 325] width 625 height 381
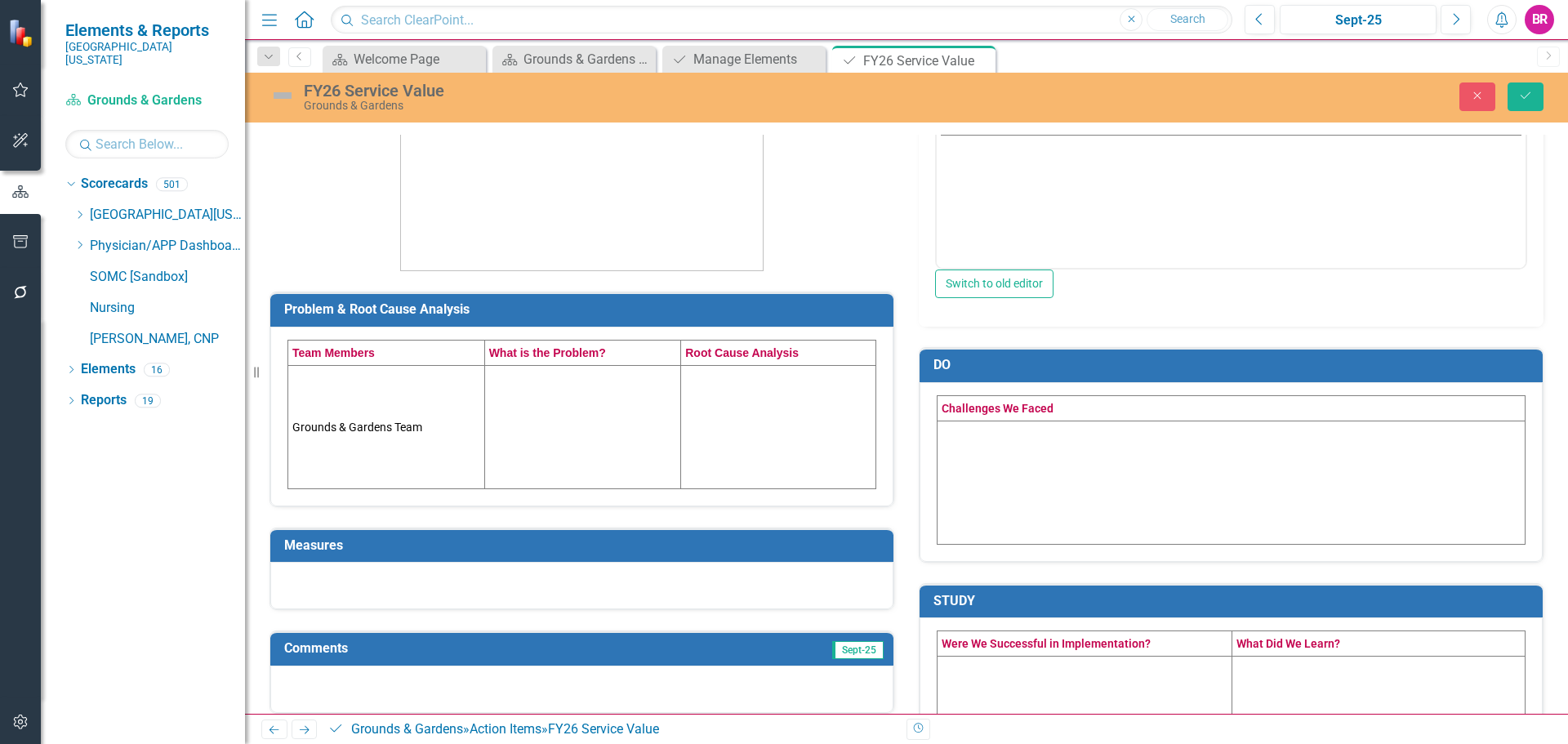
scroll to position [245, 0]
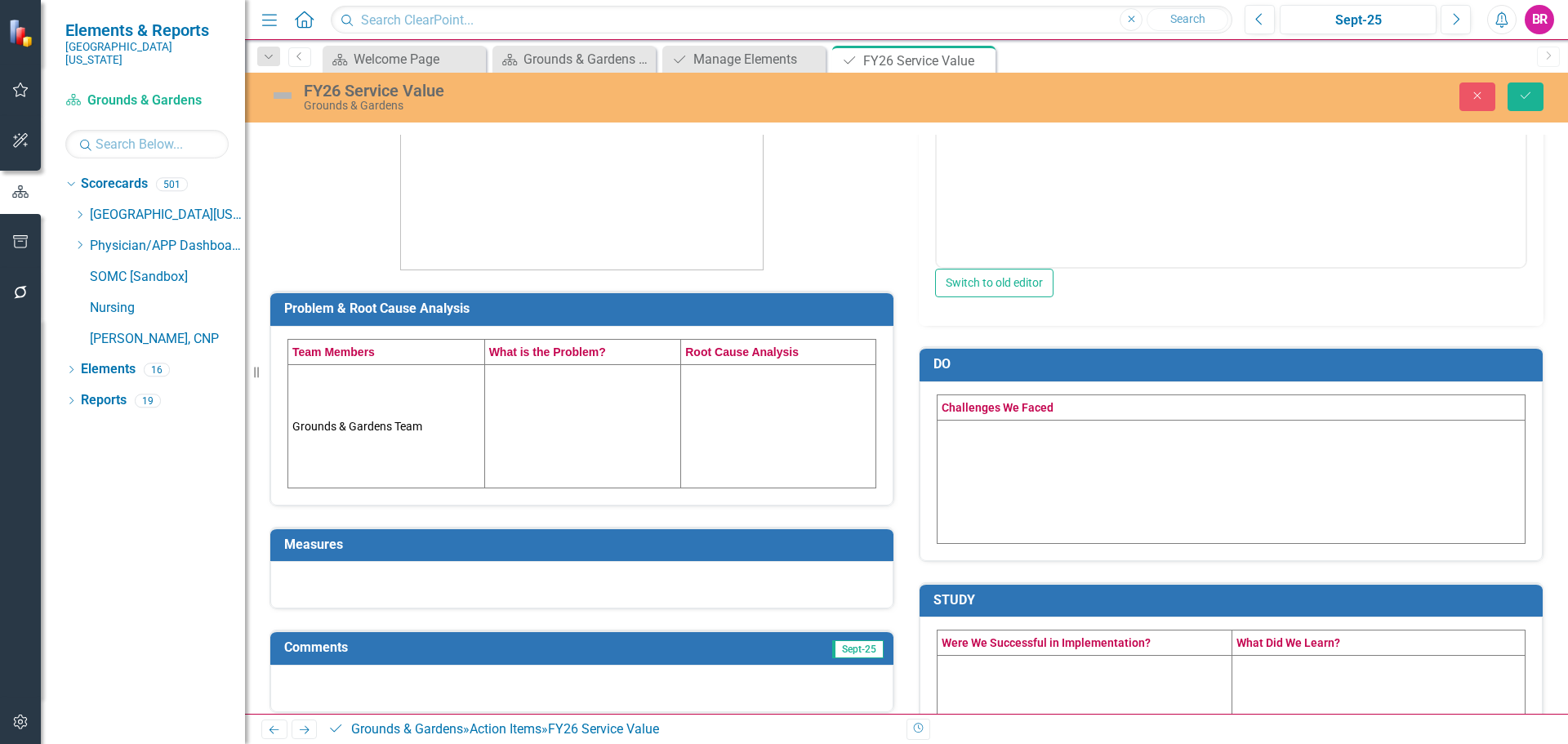
click at [610, 416] on td at bounding box center [583, 425] width 197 height 123
click at [609, 415] on td at bounding box center [583, 425] width 197 height 123
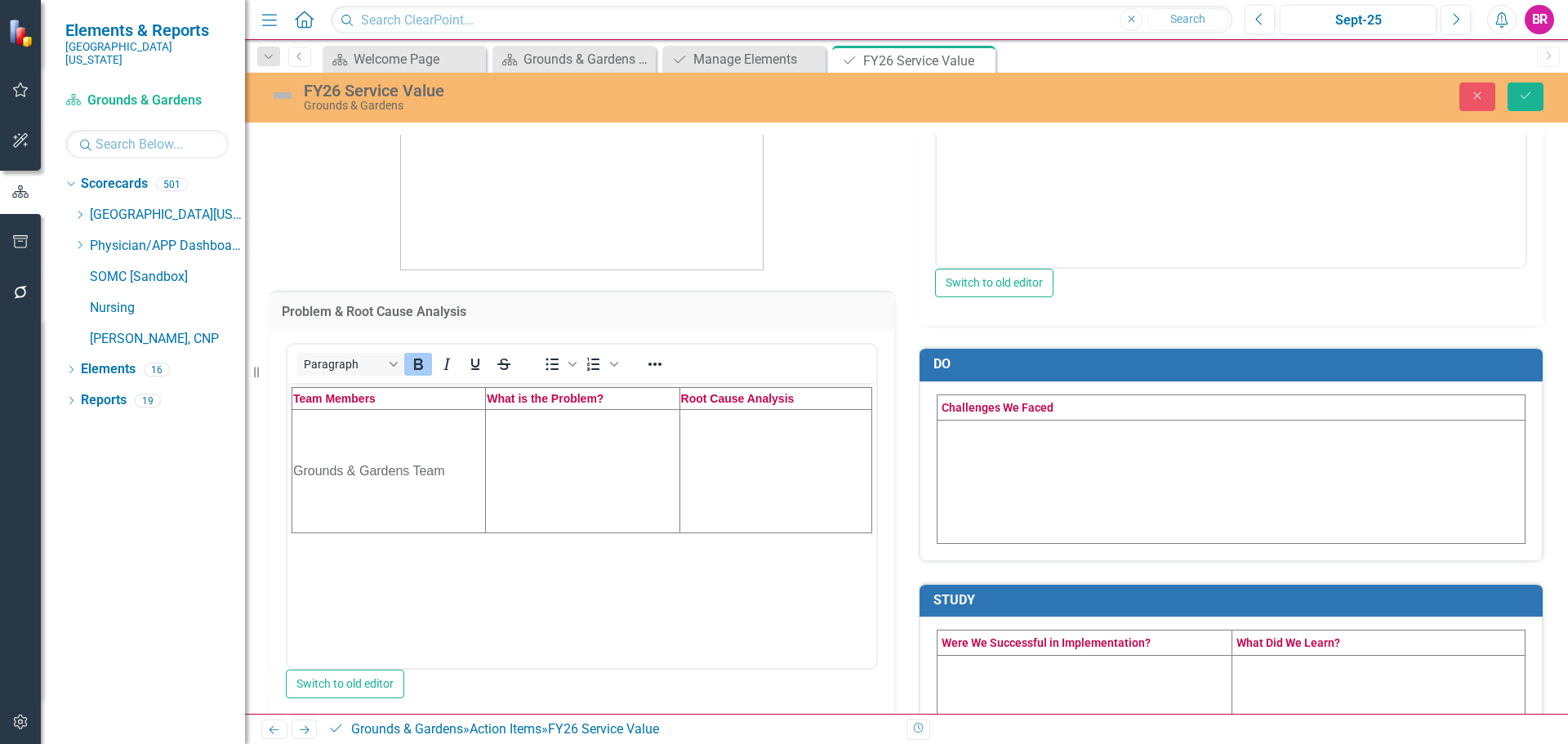
scroll to position [0, 0]
click at [575, 442] on td "Rich Text Area. Press ALT-0 for help." at bounding box center [582, 470] width 194 height 123
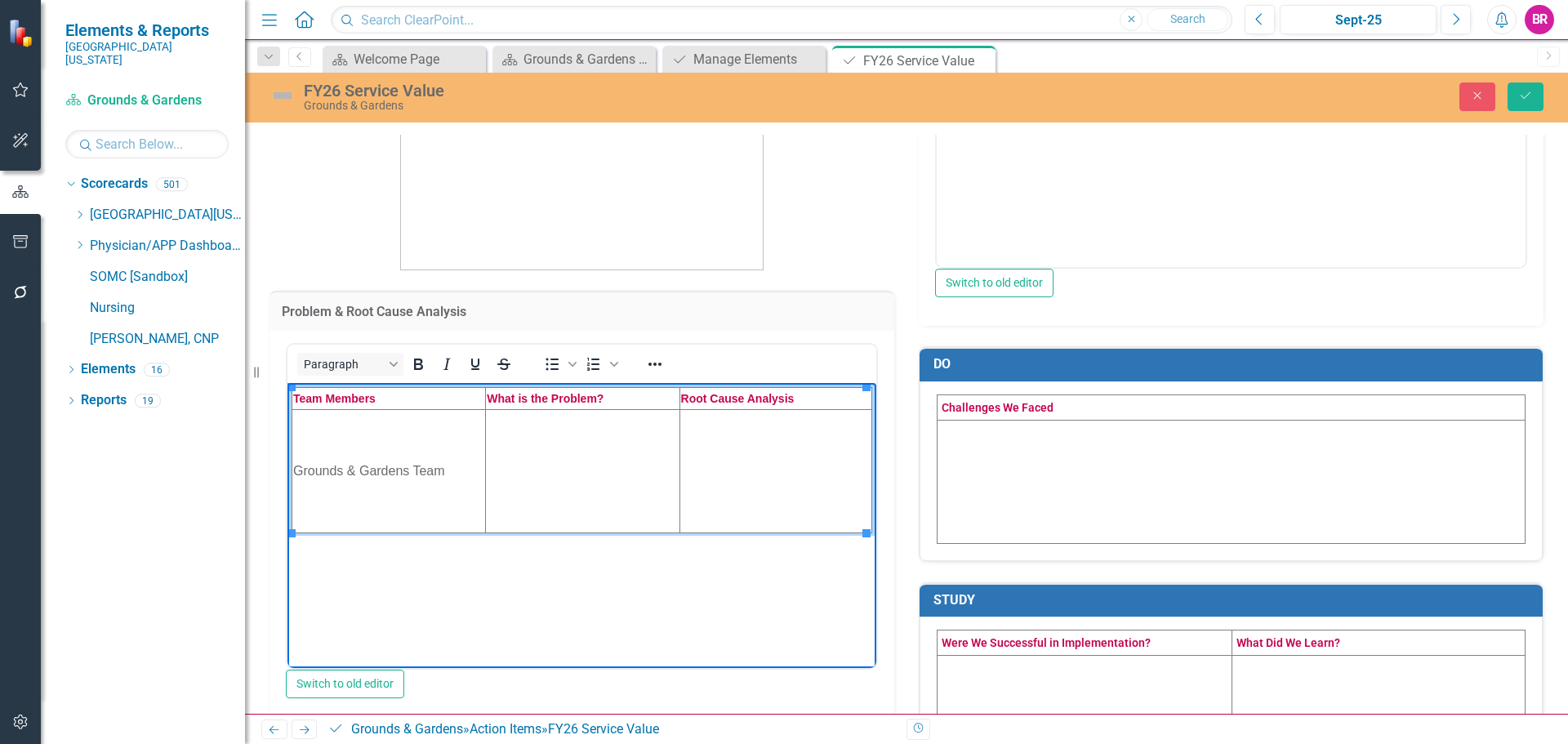
click at [575, 481] on td "Rich Text Area. Press ALT-0 for help." at bounding box center [582, 470] width 194 height 123
click at [712, 457] on td "Rich Text Area. Press ALT-0 for help." at bounding box center [778, 470] width 186 height 123
click at [749, 477] on td "Rich Text Area. Press ALT-0 for help." at bounding box center [778, 470] width 186 height 123
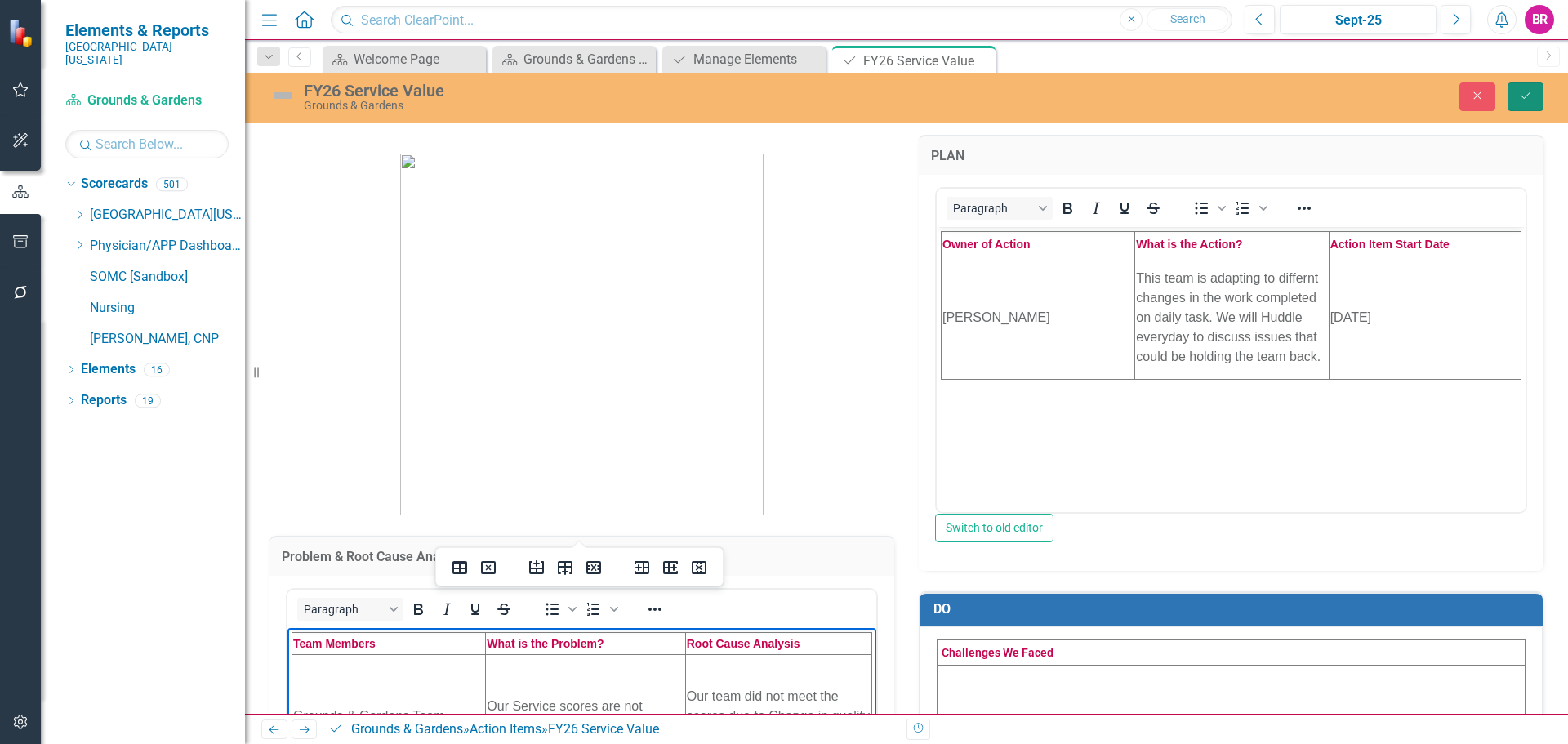
click at [1510, 98] on button "Save" at bounding box center [1526, 97] width 36 height 29
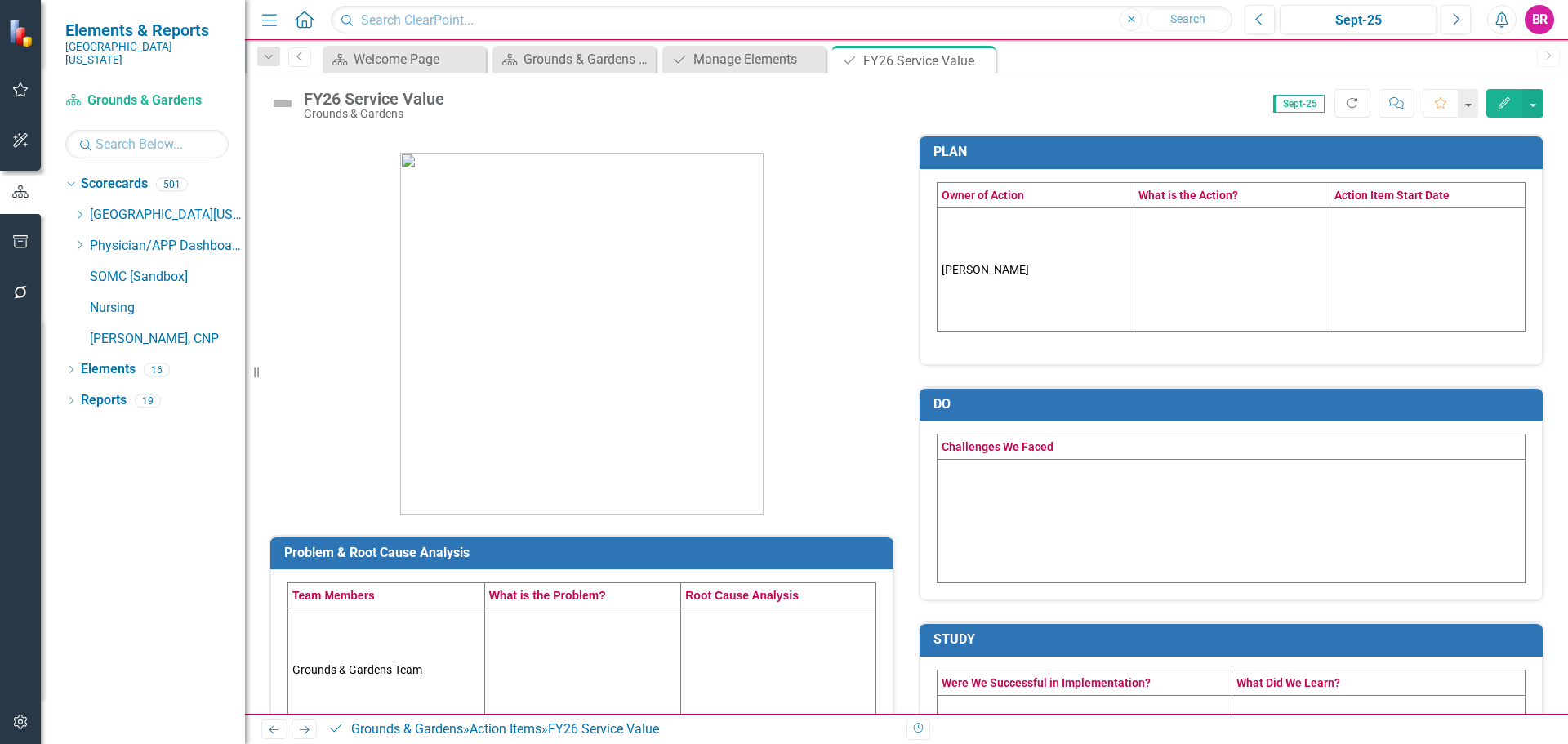
click at [1512, 101] on button "Edit" at bounding box center [1504, 104] width 36 height 29
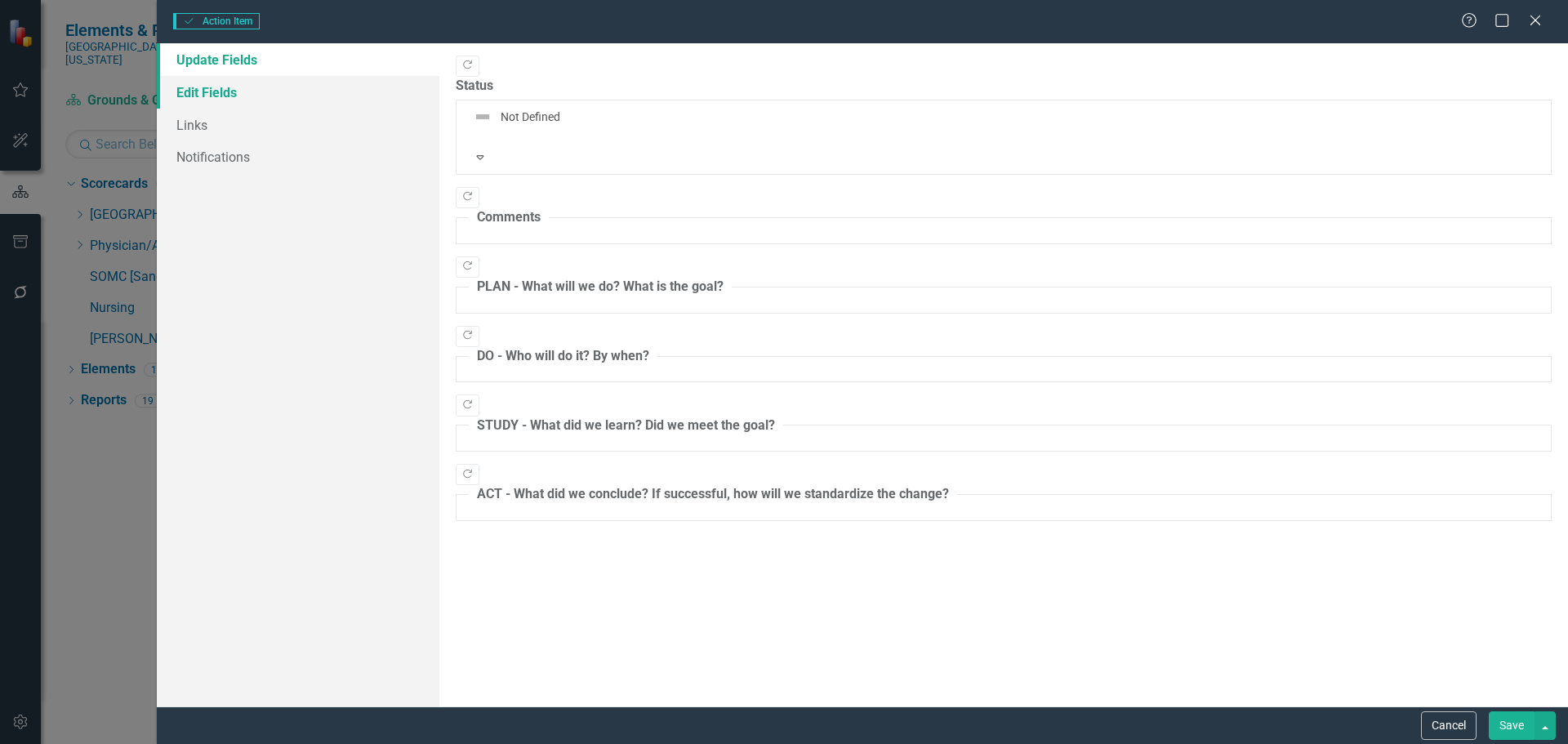
click at [195, 92] on link "Edit Fields" at bounding box center [298, 92] width 283 height 32
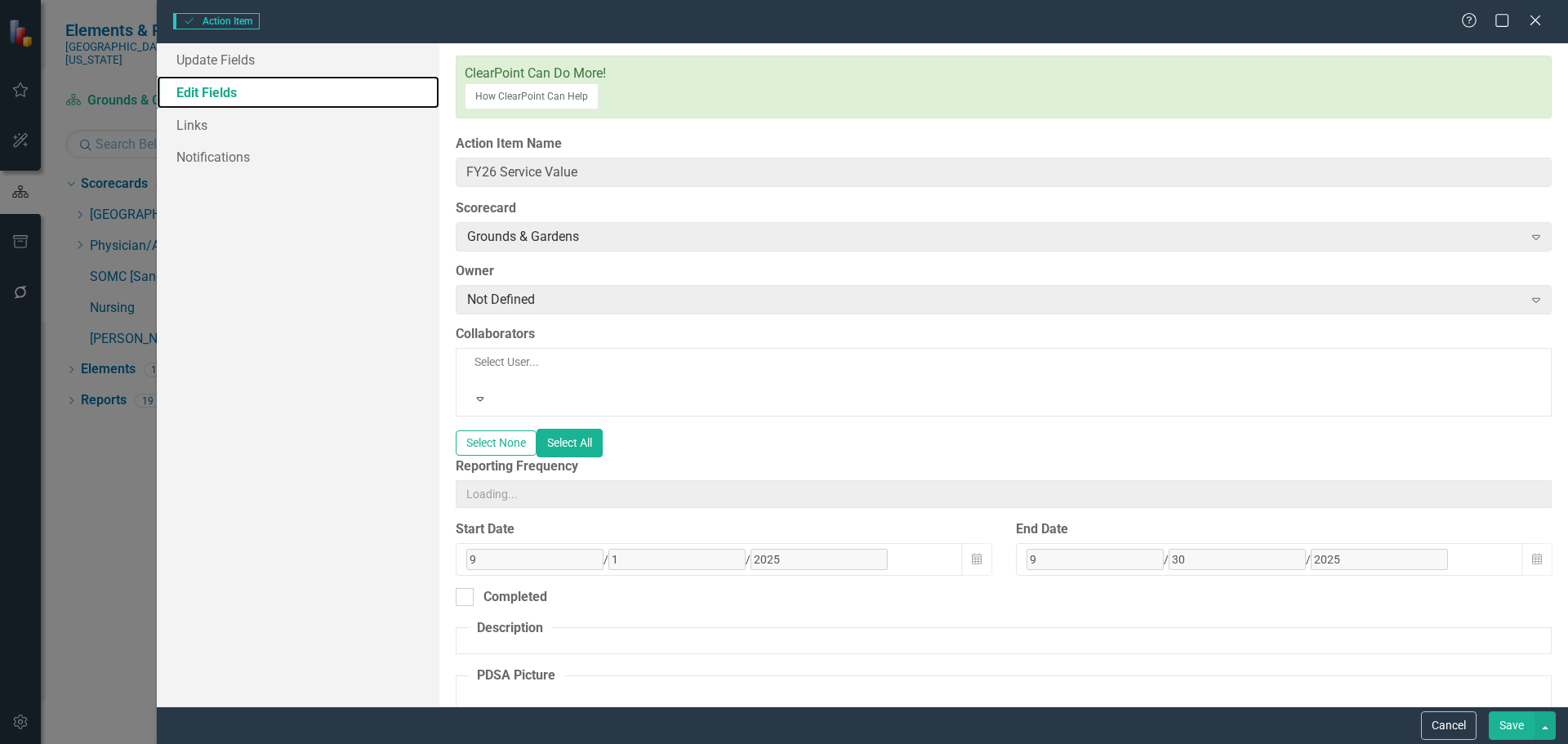
type input "FY26 Service Value"
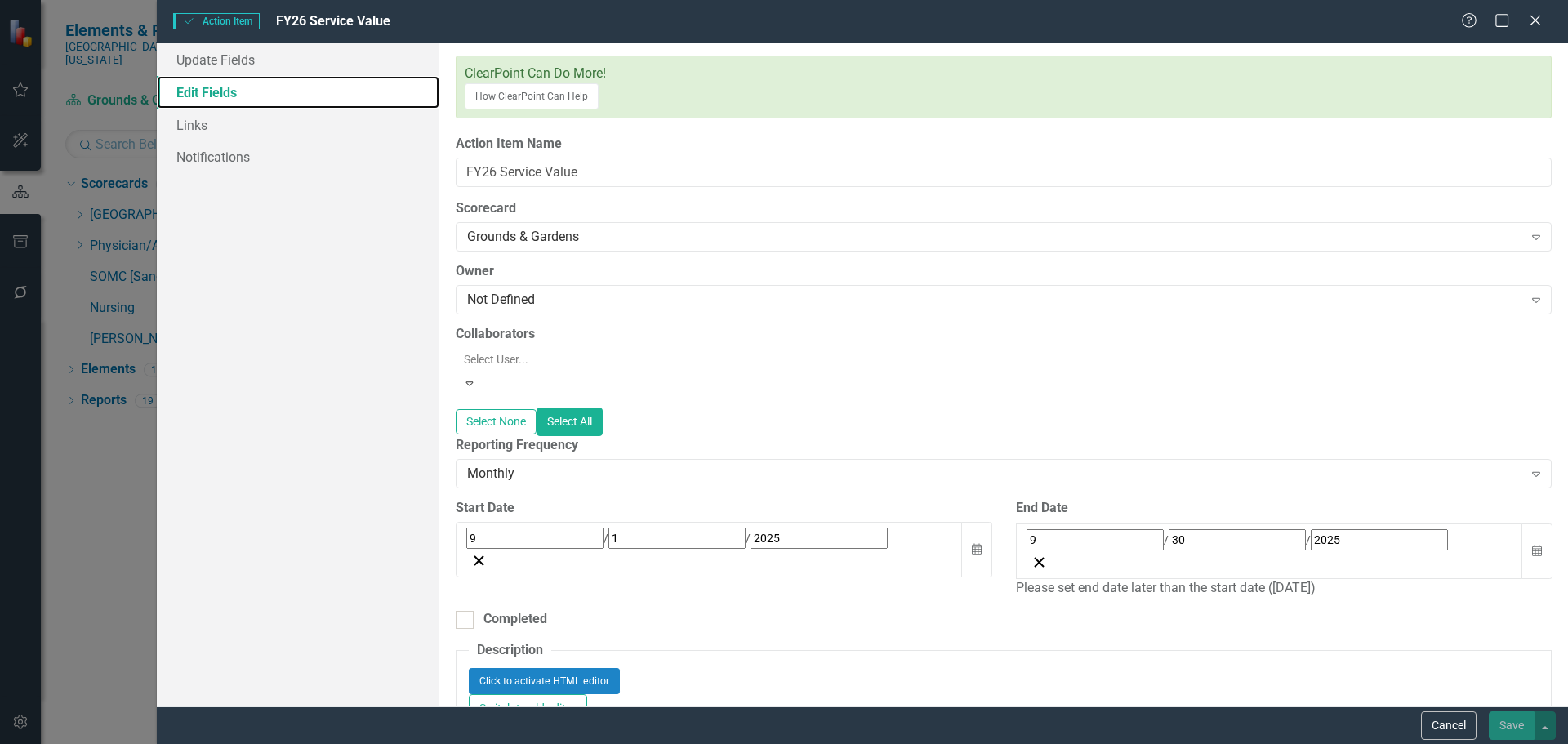
type input "2"
type input "2024"
type input "2"
type input "29"
type input "2024"
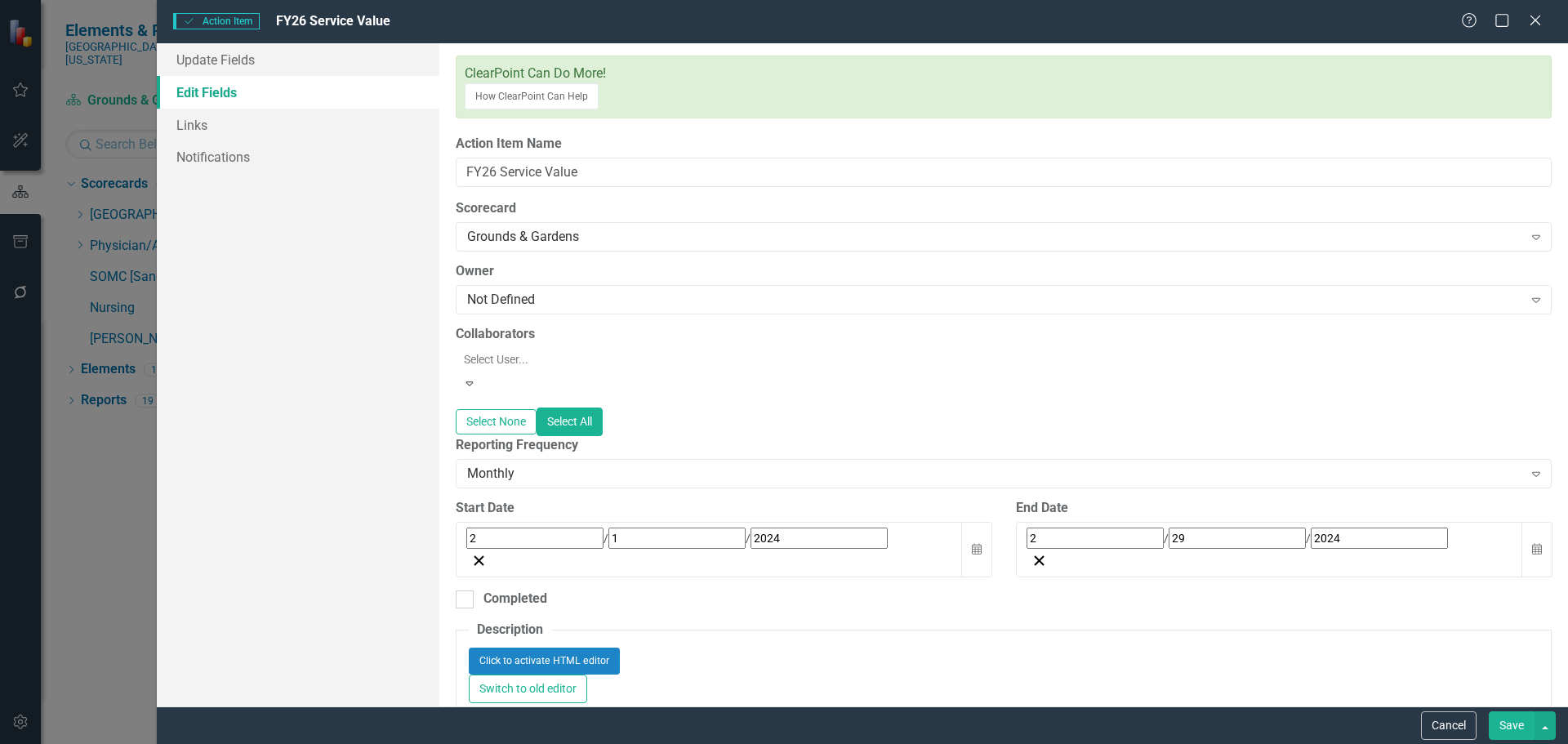
click at [474, 528] on input "2" at bounding box center [535, 539] width 137 height 22
click at [474, 529] on input "2" at bounding box center [472, 540] width 8 height 22
type input "09"
type input "01"
type input "2025"
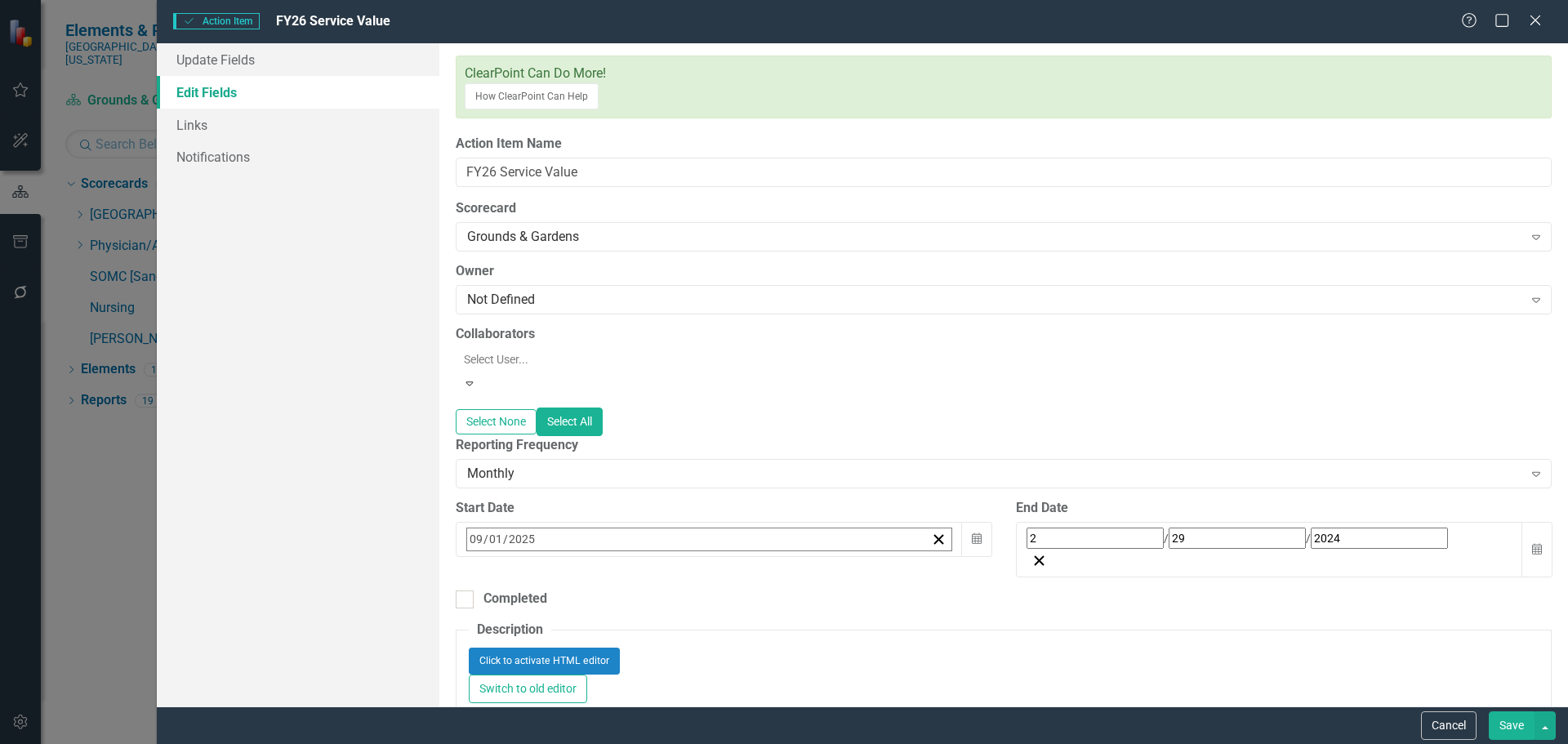
click at [1027, 528] on div "2 / 29 / 2024" at bounding box center [1269, 539] width 485 height 22
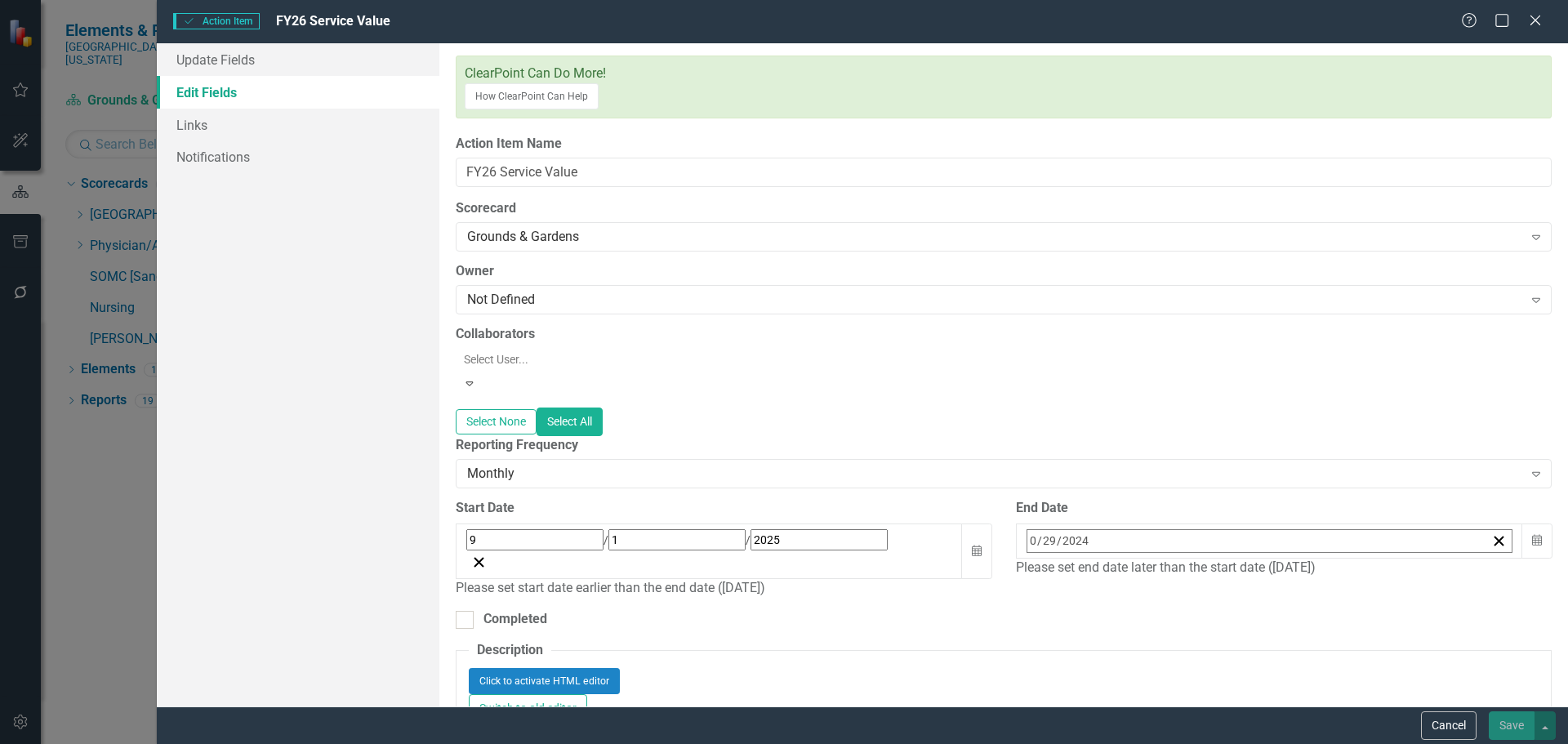
type input "06"
type input "31"
type input "2026"
click at [991, 610] on div "Completed" at bounding box center [1003, 619] width 1096 height 19
click at [467, 611] on input "Completed" at bounding box center [461, 616] width 11 height 11
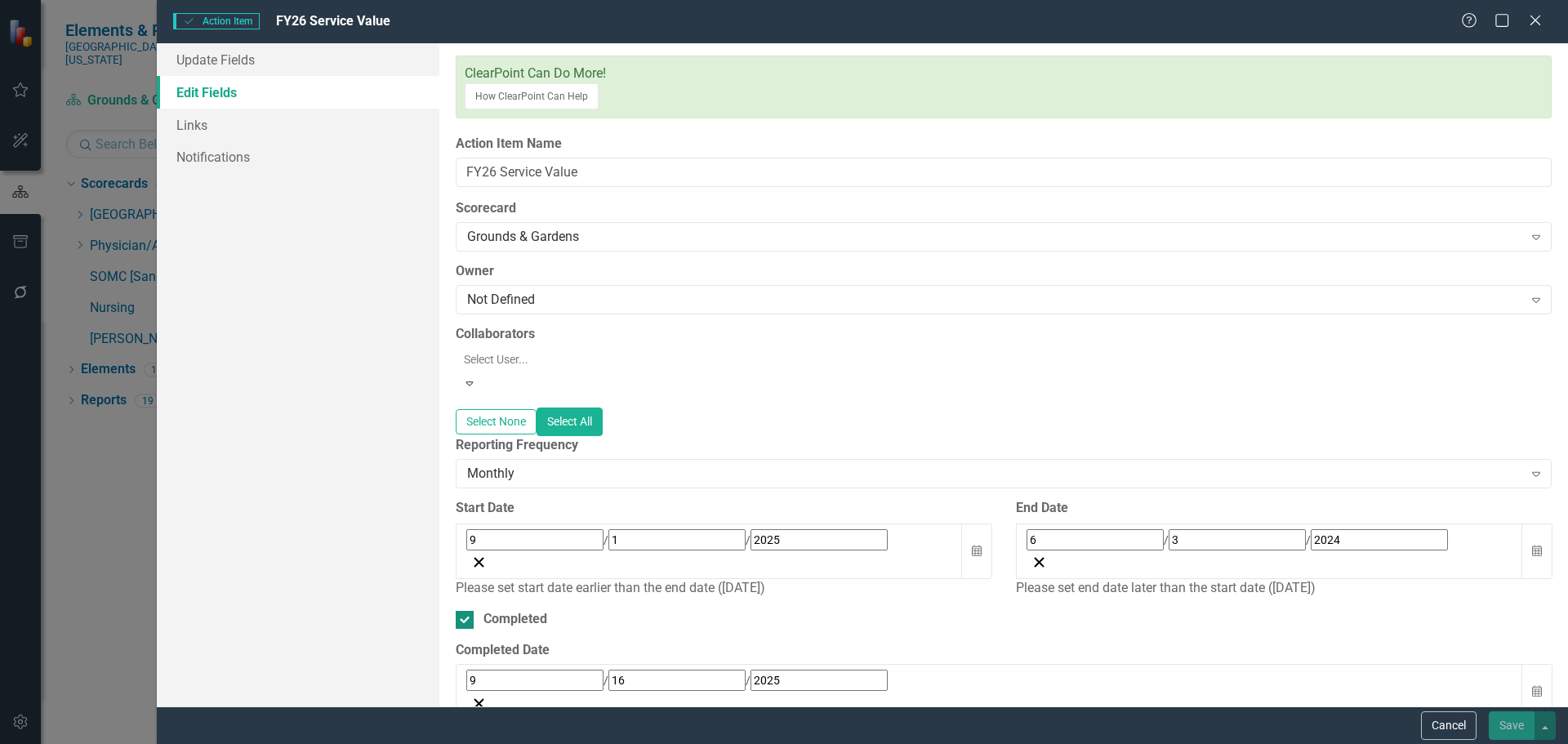
click at [494, 610] on div "Completed" at bounding box center [515, 619] width 64 height 19
click at [467, 611] on input "Completed" at bounding box center [461, 616] width 11 height 11
checkbox input "false"
click at [1080, 530] on div "6 / 3 / 2024" at bounding box center [1269, 540] width 485 height 22
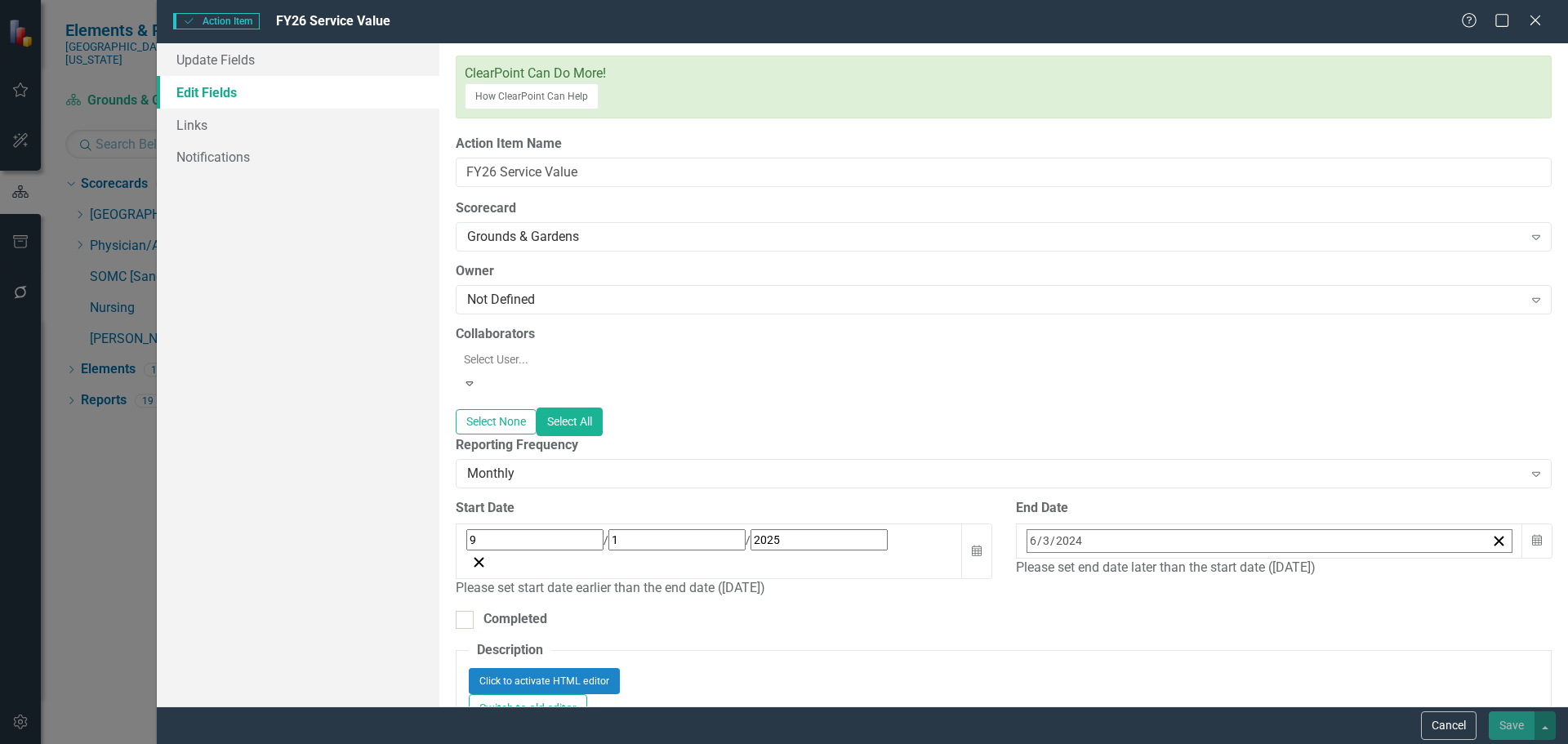
click at [1073, 530] on input "2024" at bounding box center [1068, 540] width 28 height 22
click at [1310, 530] on input "2024" at bounding box center [1379, 540] width 137 height 22
click at [1042, 530] on input "3" at bounding box center [1046, 540] width 8 height 22
type input "30"
type input "2026"
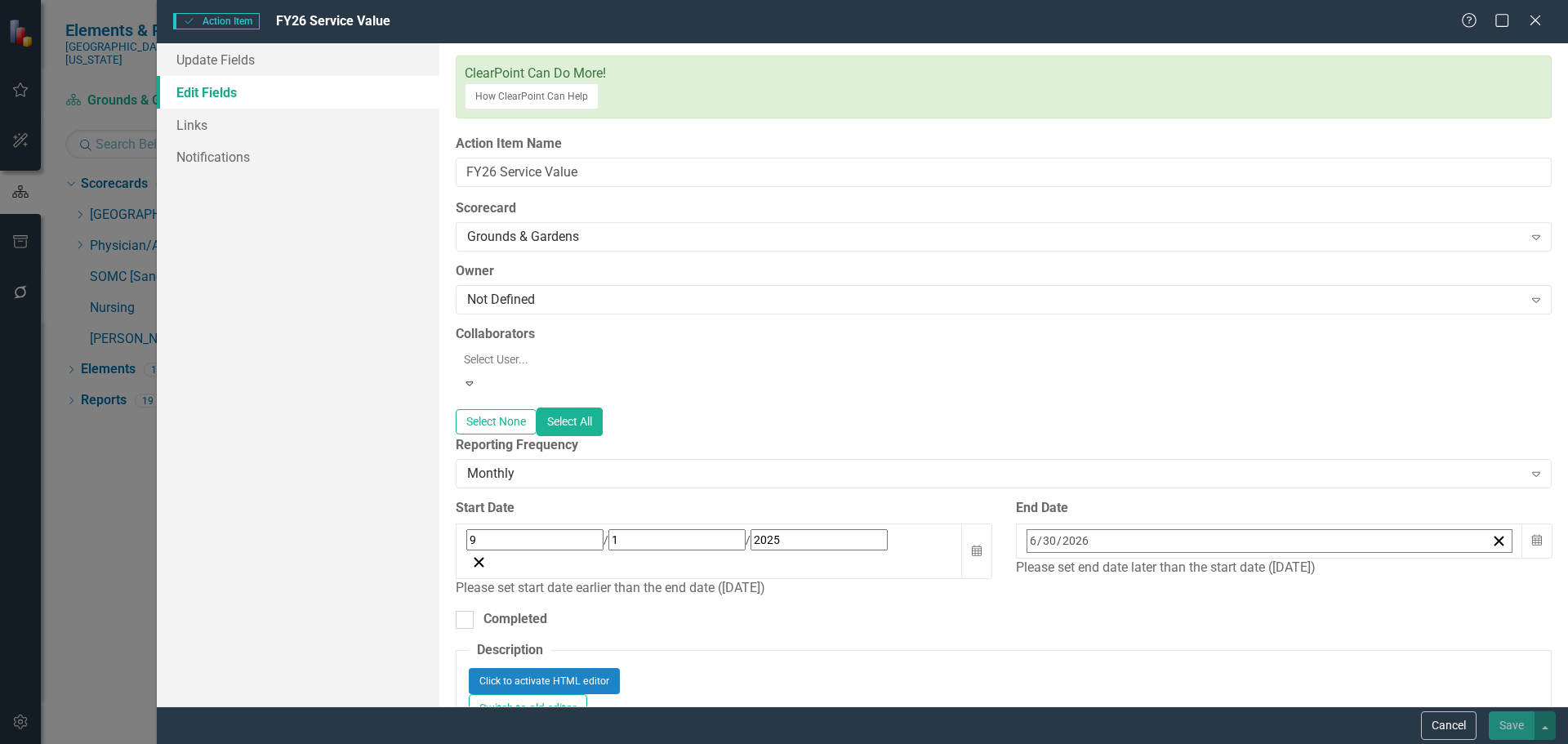
click at [994, 499] on div "Start Date 9 / 1 / 2025 Calendar Please set start date earlier than the end dat…" at bounding box center [723, 554] width 560 height 111
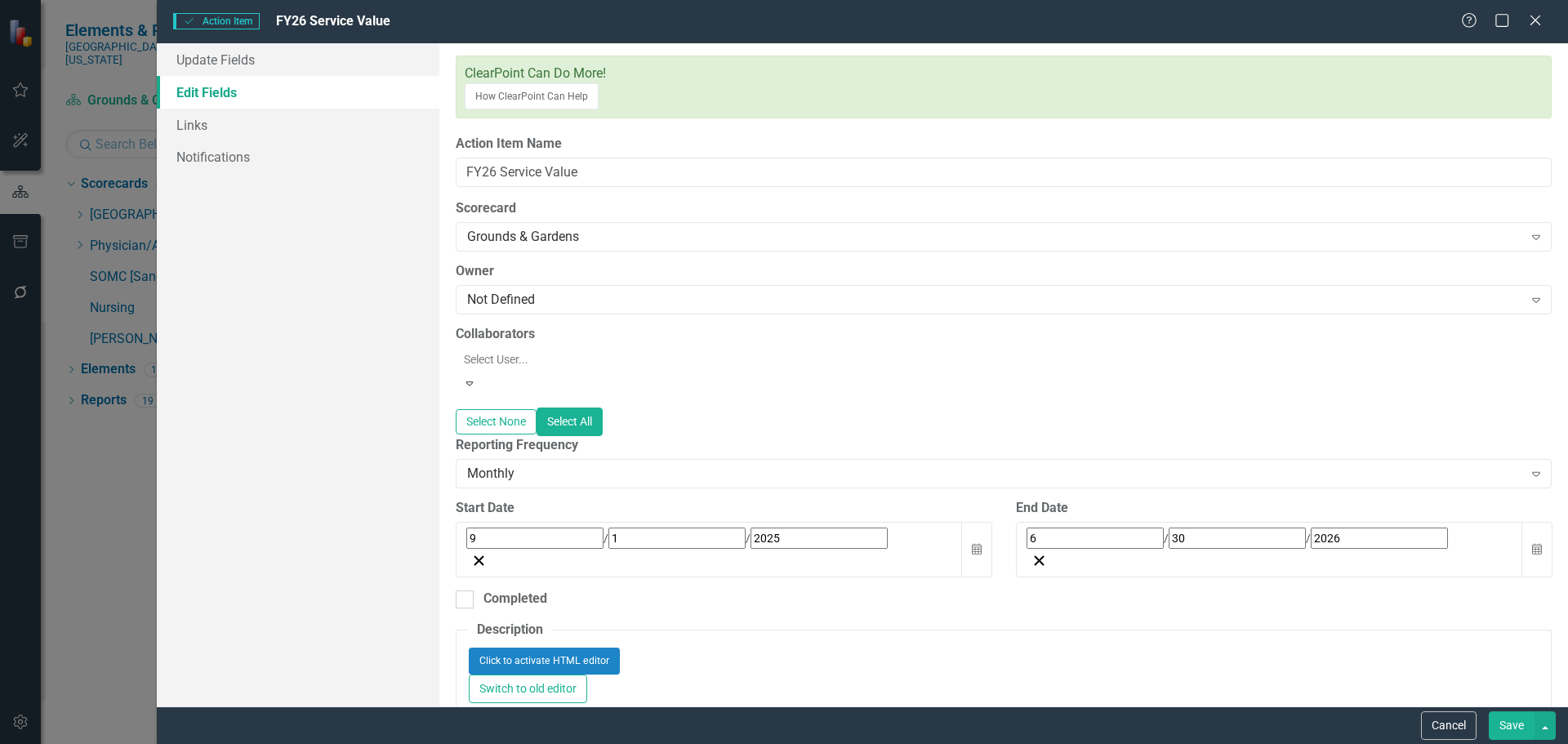
click at [1522, 730] on button "Save" at bounding box center [1511, 726] width 46 height 29
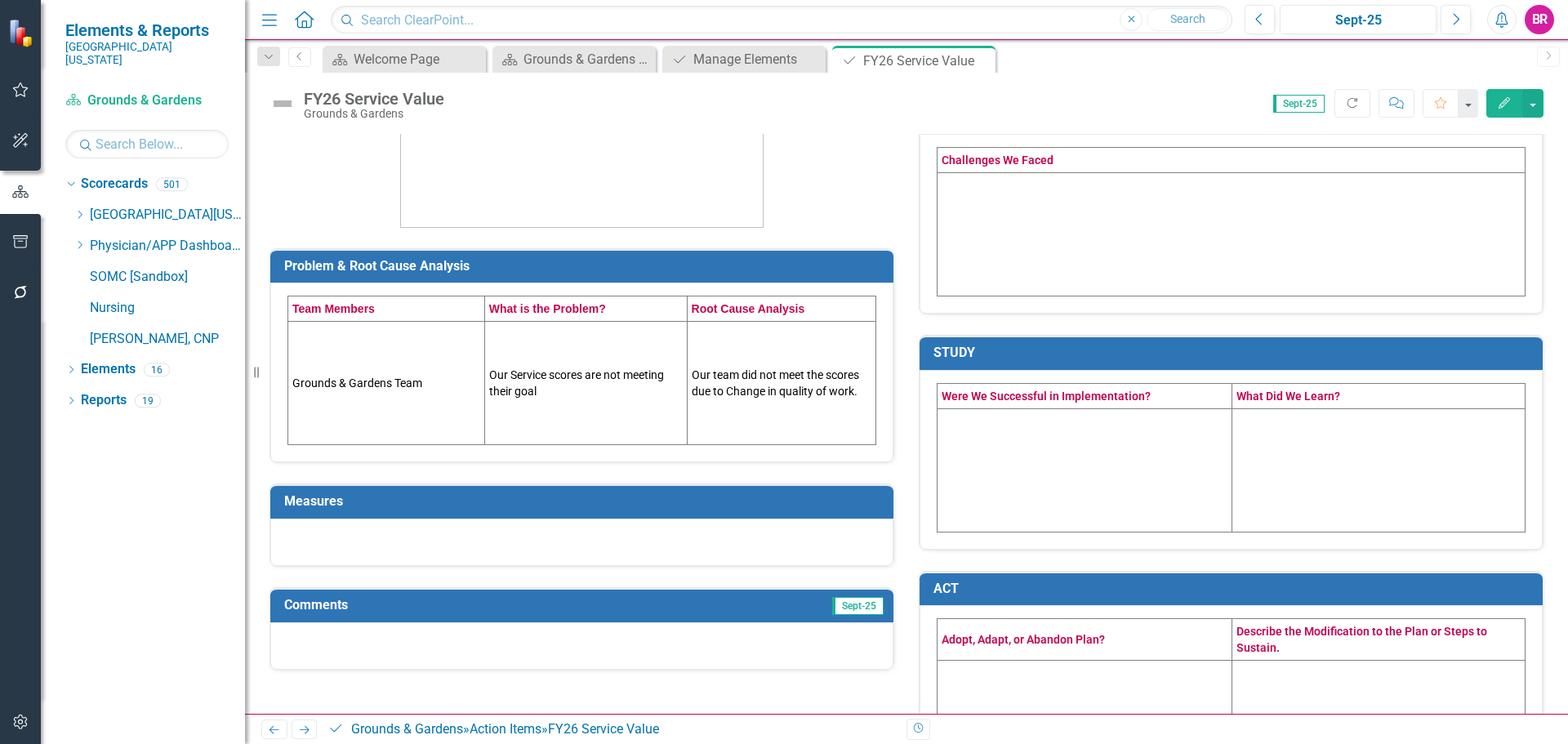
scroll to position [327, 0]
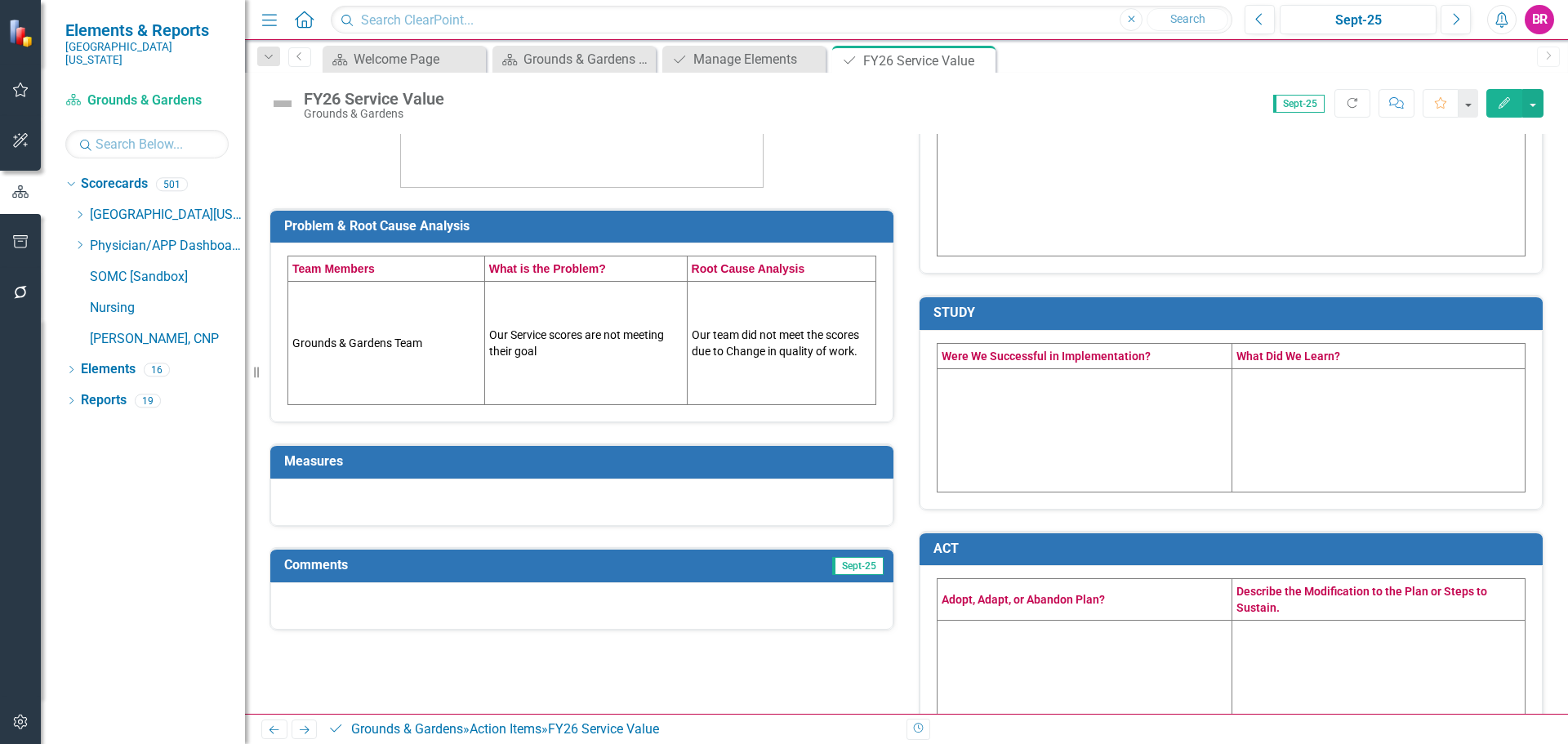
click at [721, 474] on td "Measures" at bounding box center [585, 464] width 601 height 27
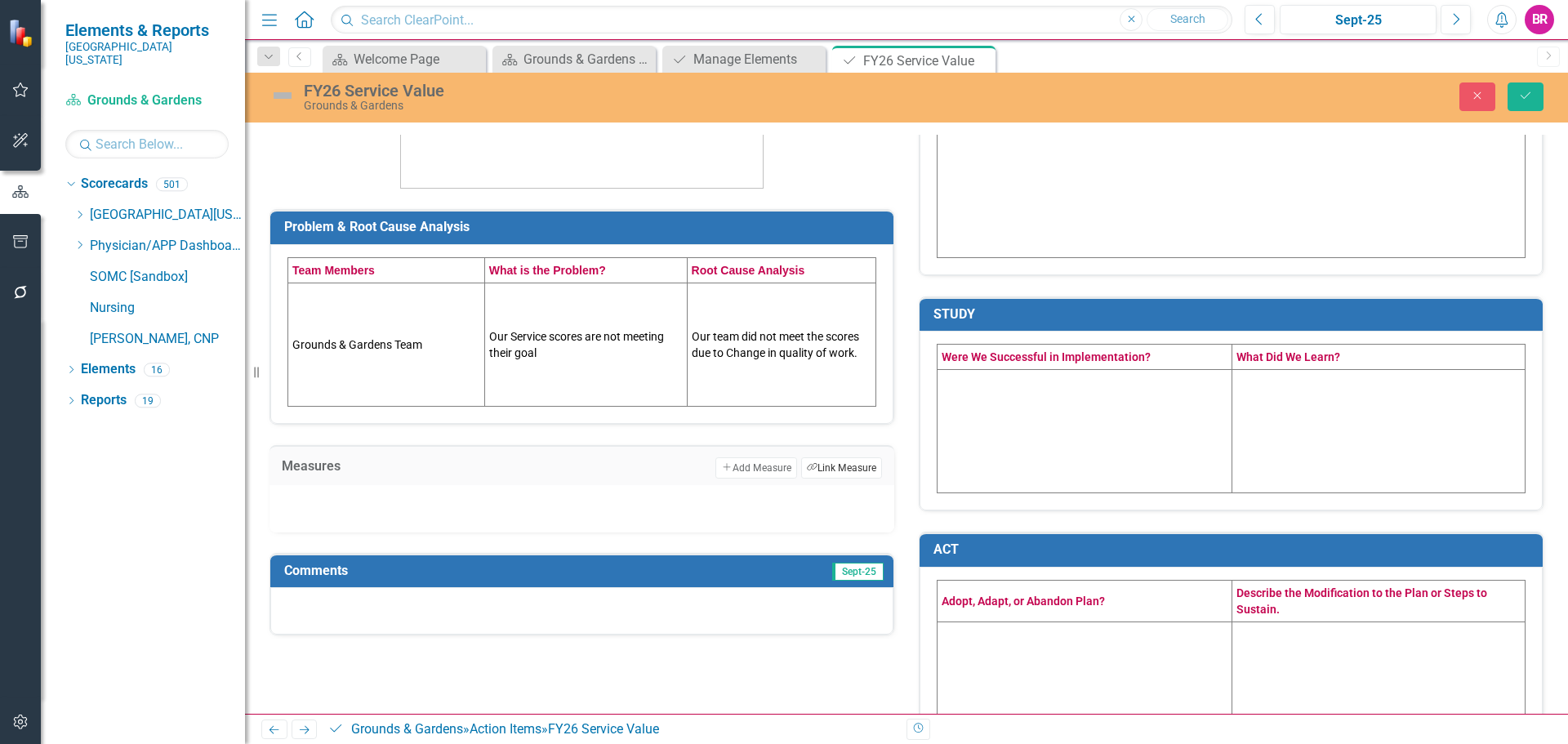
click at [848, 470] on button "Link Tag Link Measure" at bounding box center [841, 468] width 81 height 22
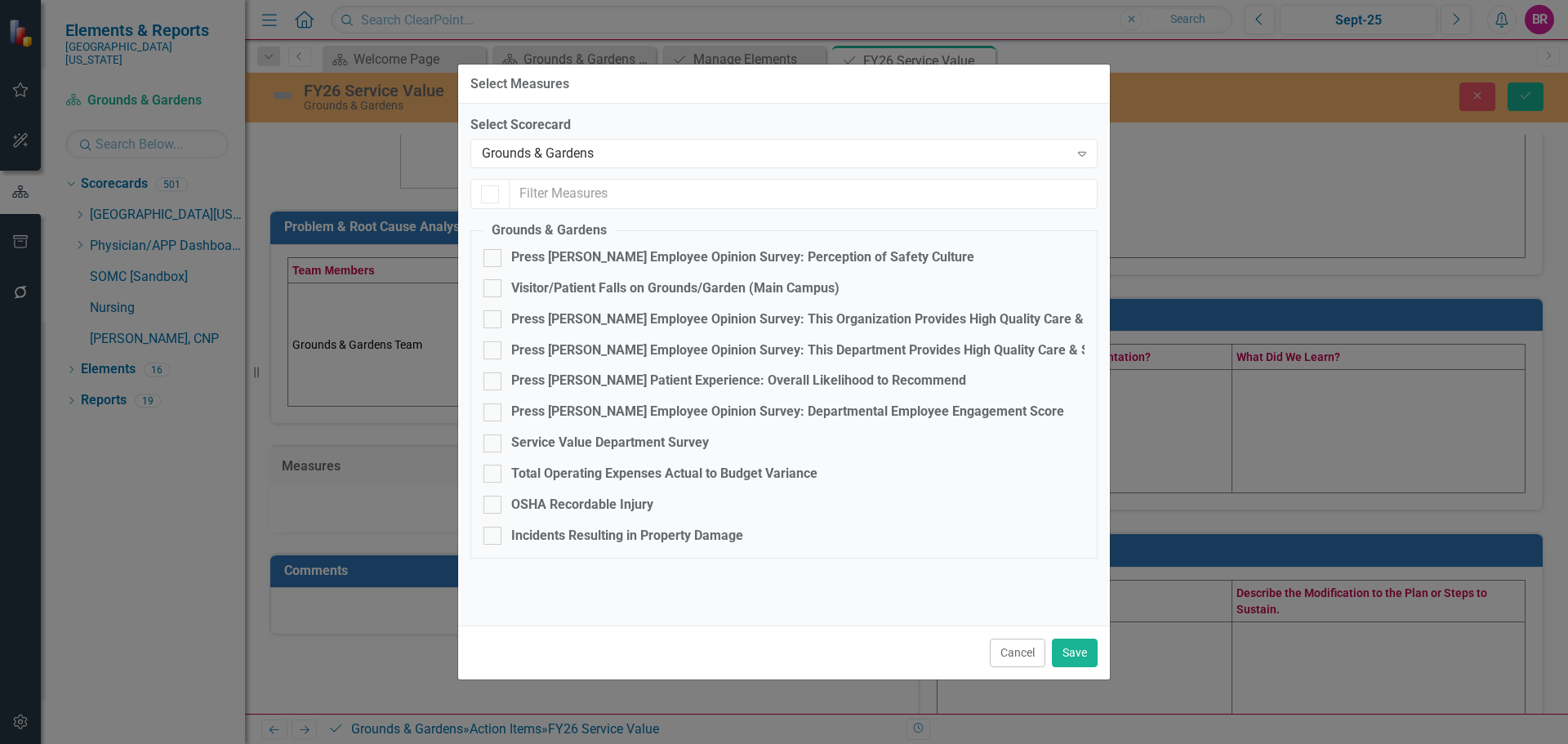
checkbox input "false"
click at [651, 438] on div "Service Value Department Survey" at bounding box center [610, 442] width 197 height 19
click at [494, 438] on input "Service Value Department Survey" at bounding box center [489, 440] width 11 height 11
checkbox input "true"
click at [1072, 658] on button "Save" at bounding box center [1074, 653] width 46 height 29
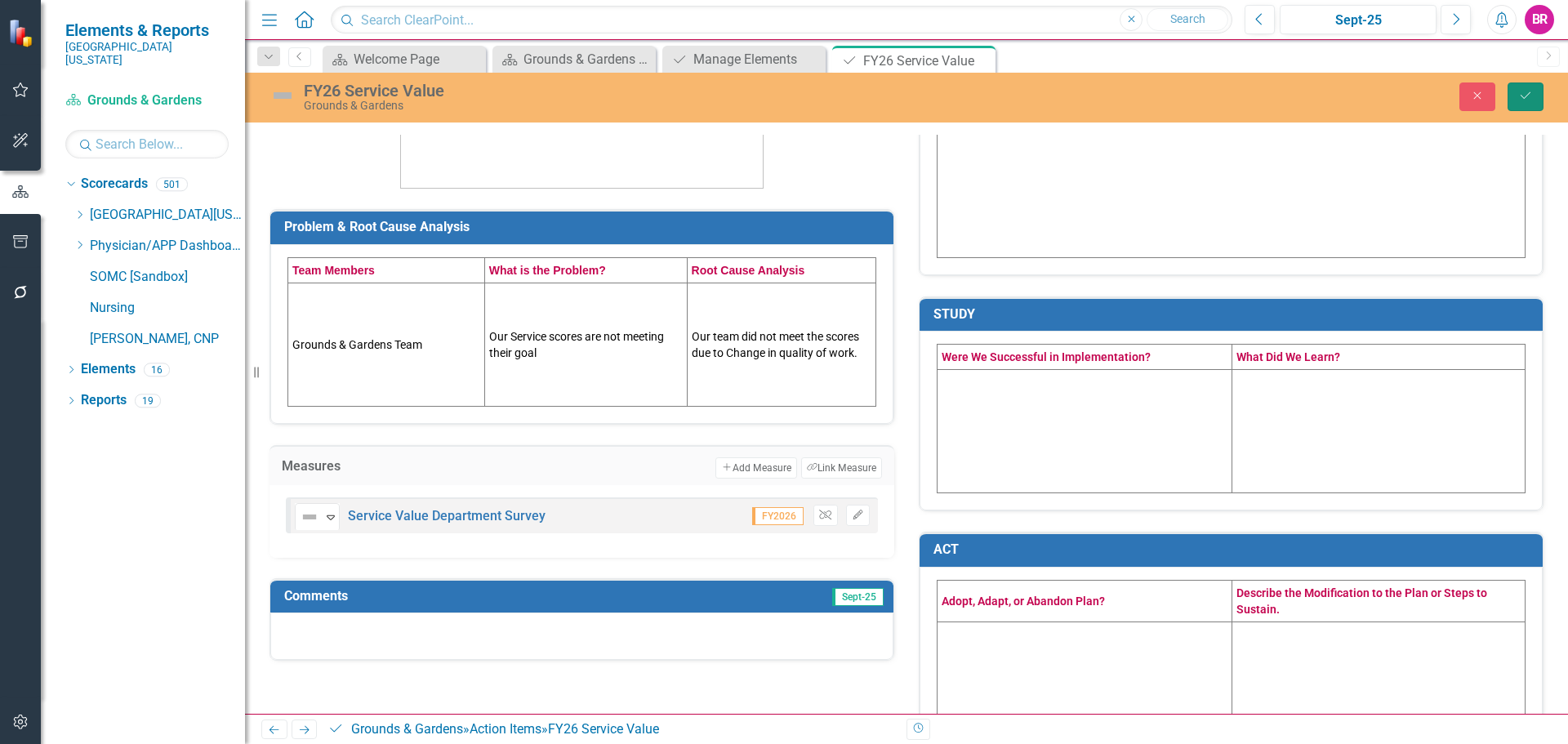
click at [1518, 95] on icon "Save" at bounding box center [1526, 95] width 14 height 12
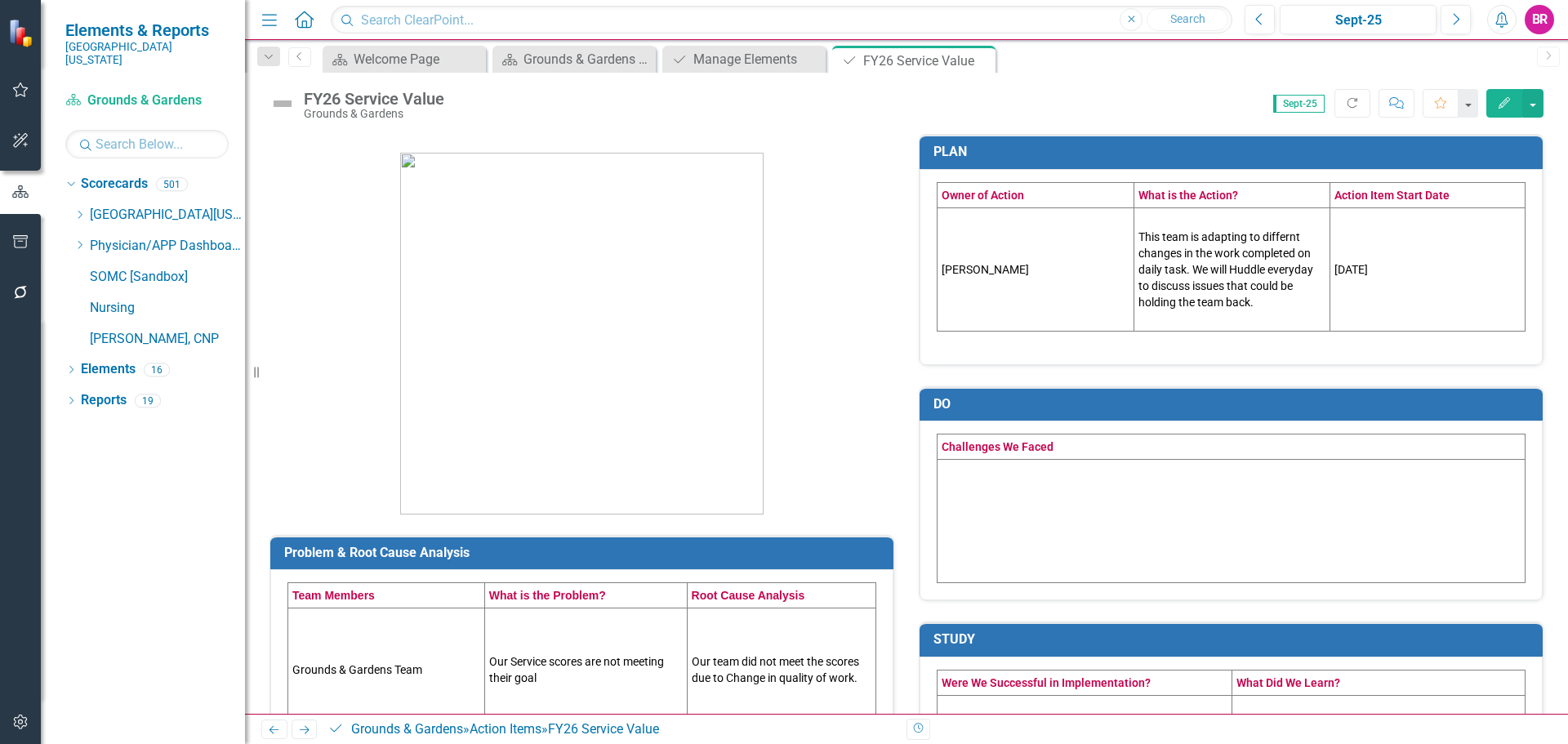
click at [22, 246] on icon "button" at bounding box center [21, 241] width 17 height 14
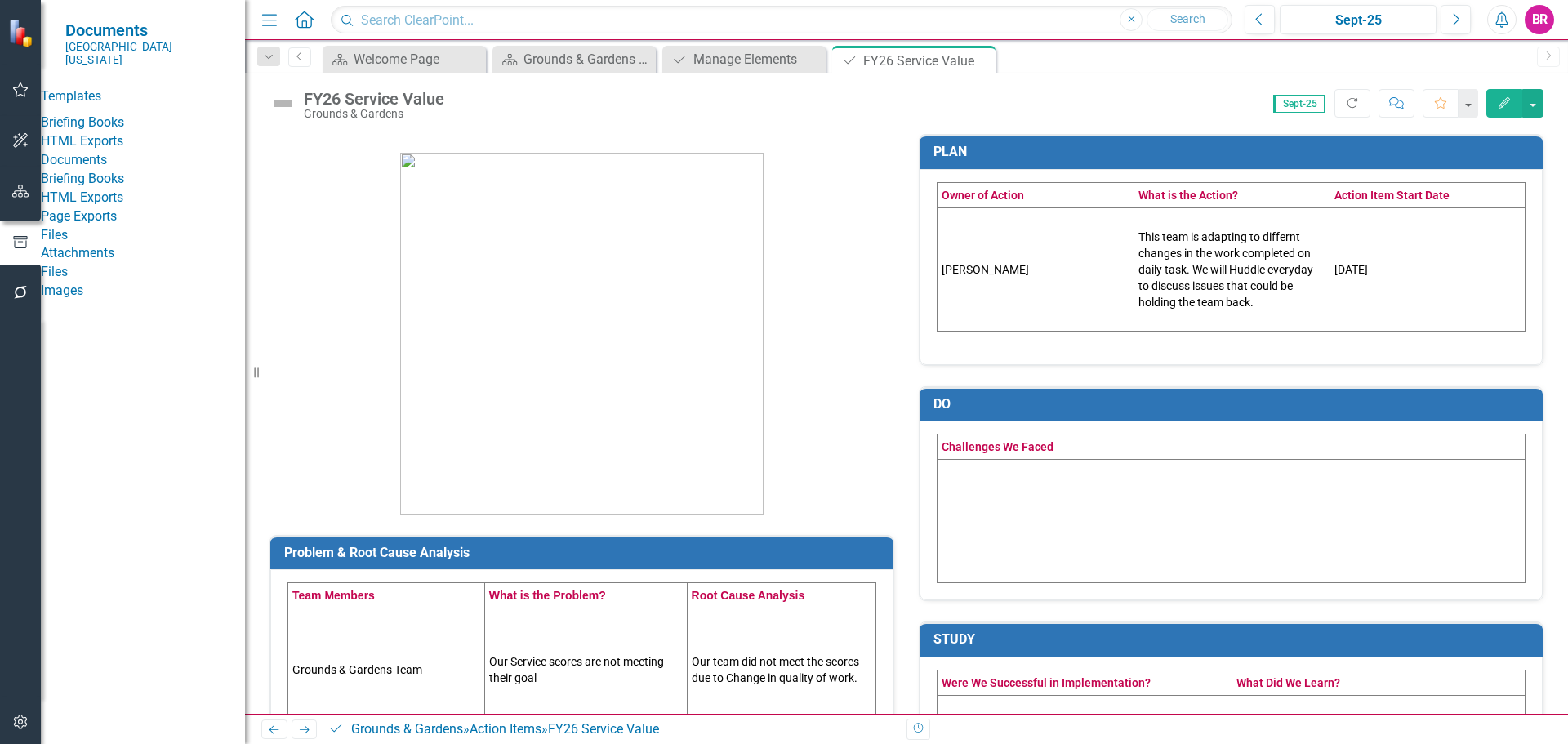
click at [98, 139] on link "HTML Exports" at bounding box center [142, 141] width 204 height 19
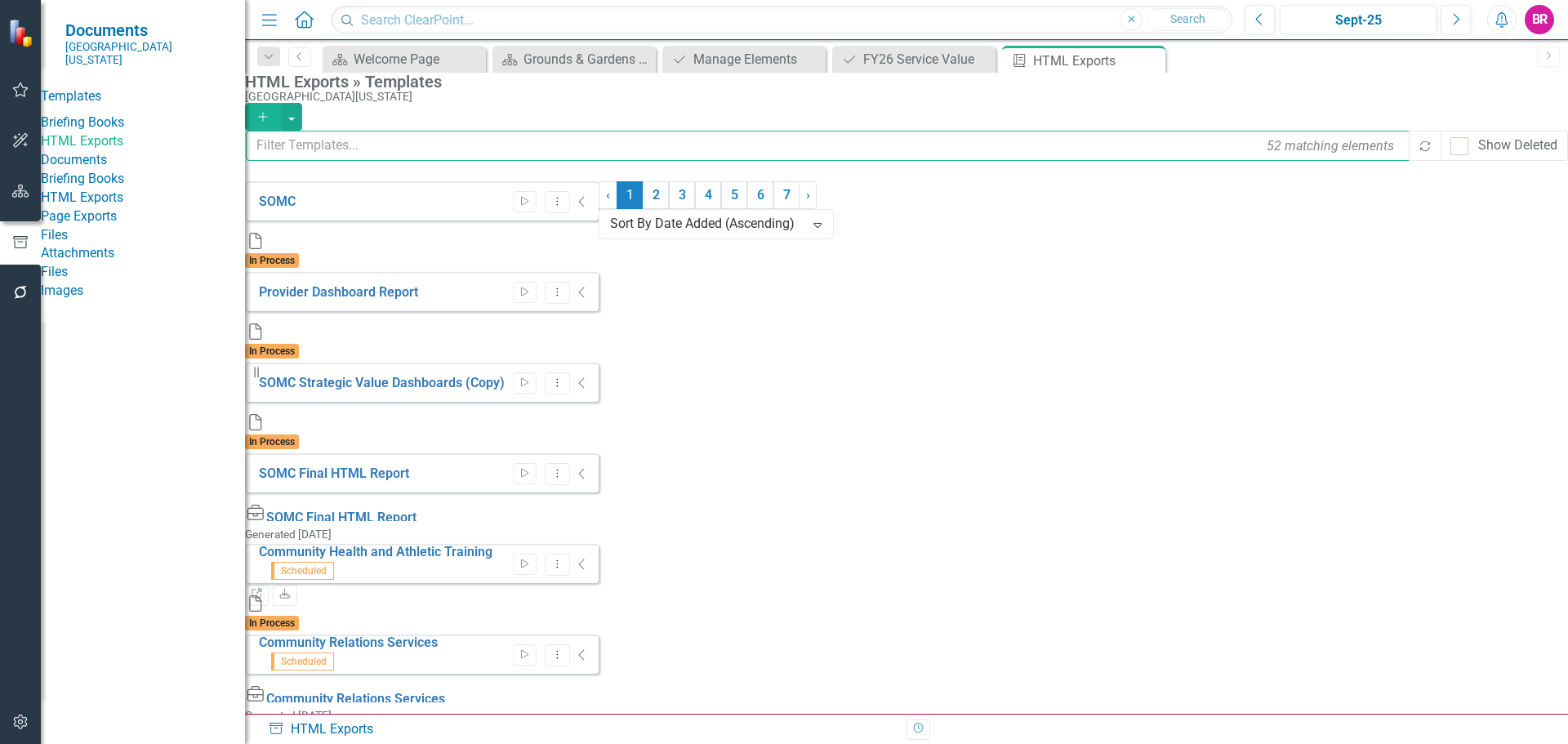
click at [418, 151] on input "text" at bounding box center [829, 146] width 1165 height 31
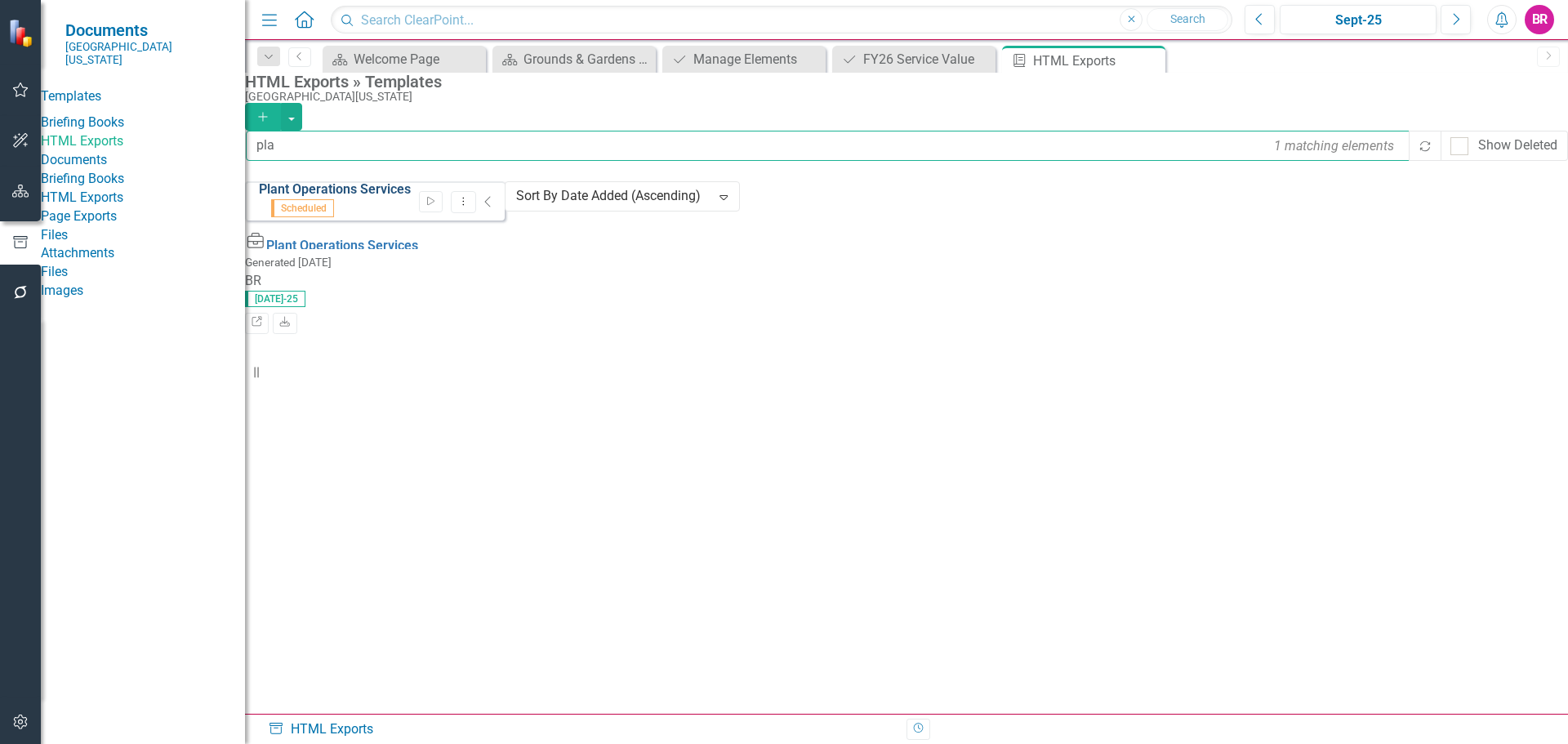
type input "pla"
click at [400, 197] on link "Plant Operations Services" at bounding box center [334, 188] width 152 height 15
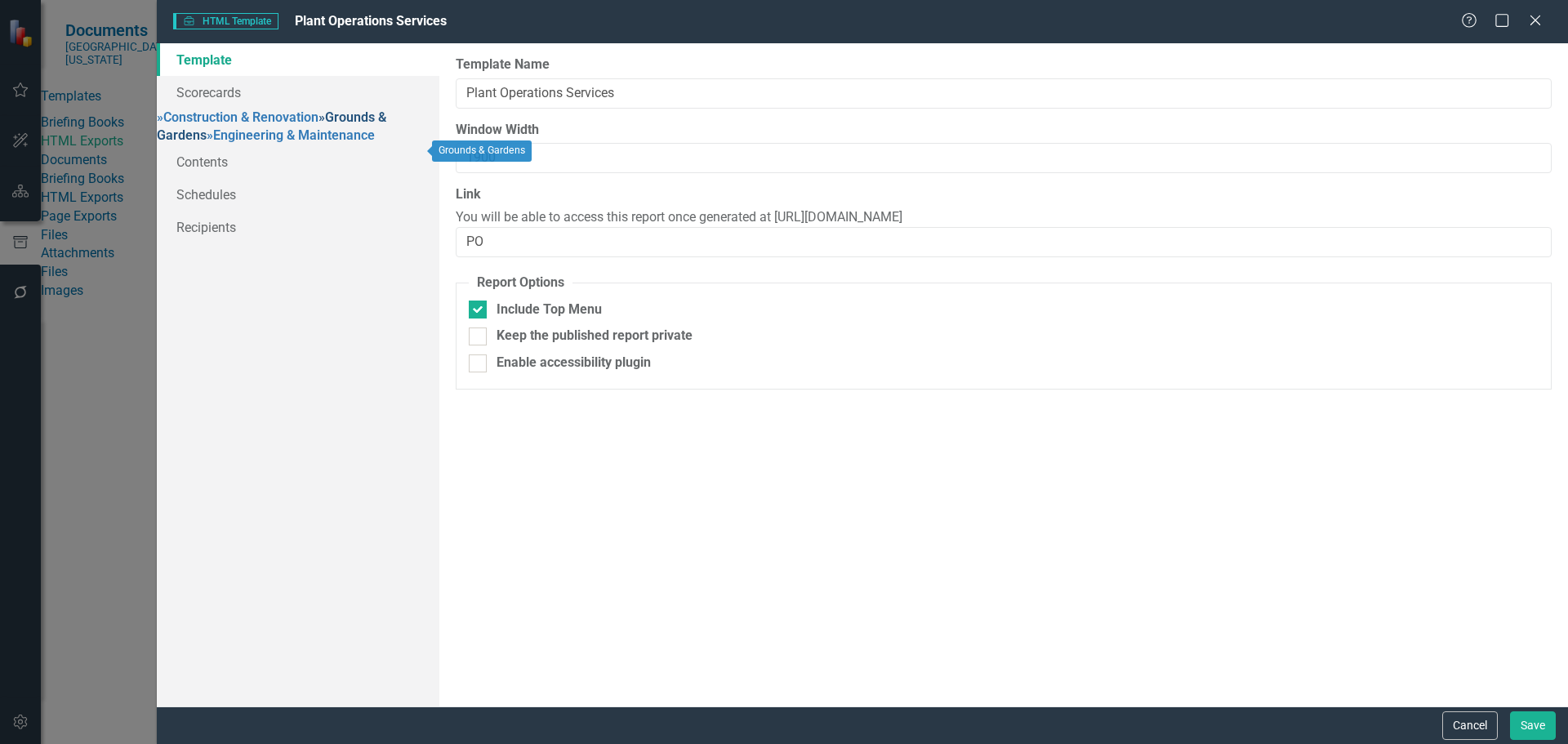
click at [280, 144] on link "» Grounds & Gardens" at bounding box center [271, 126] width 230 height 34
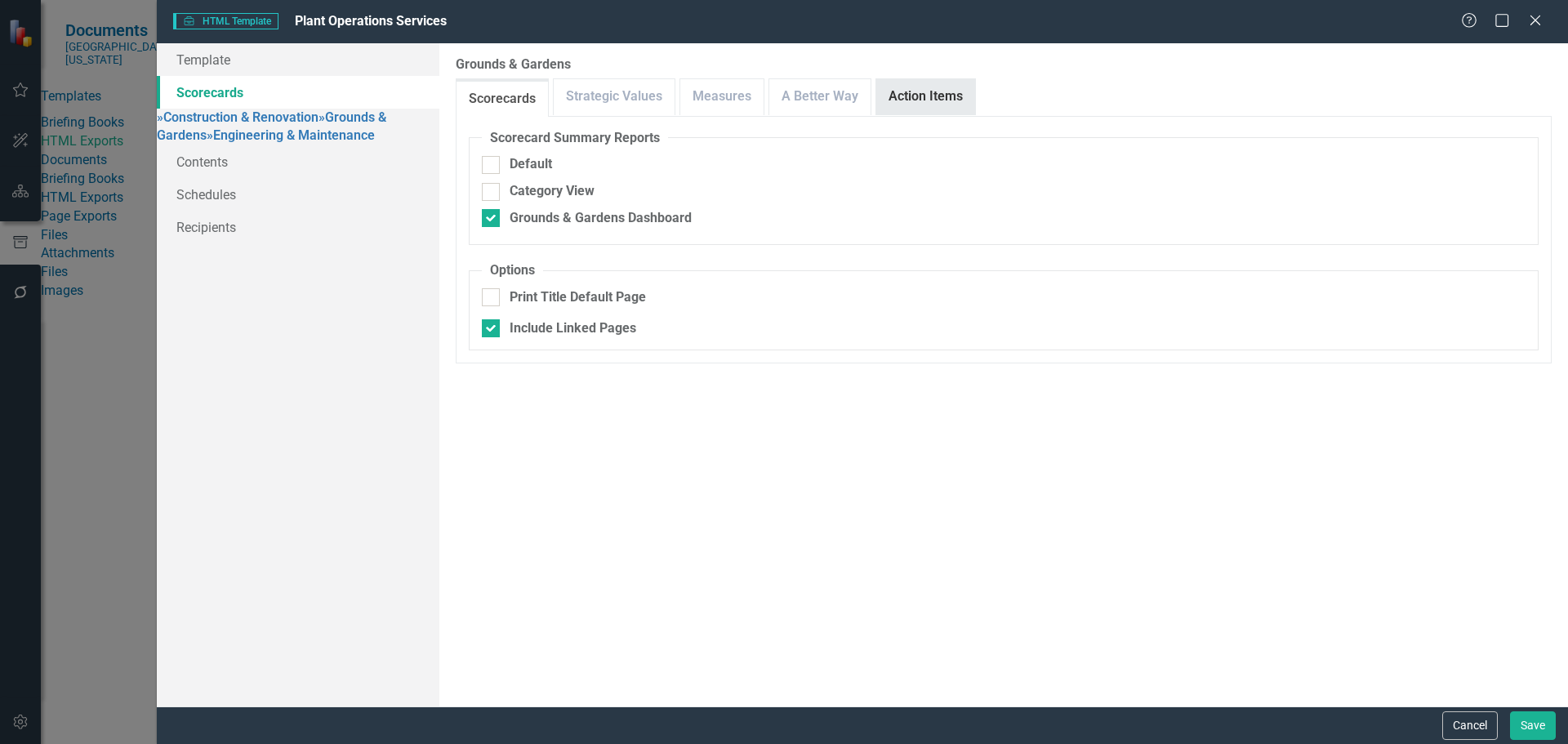
click at [949, 93] on link "Action Items" at bounding box center [926, 96] width 99 height 35
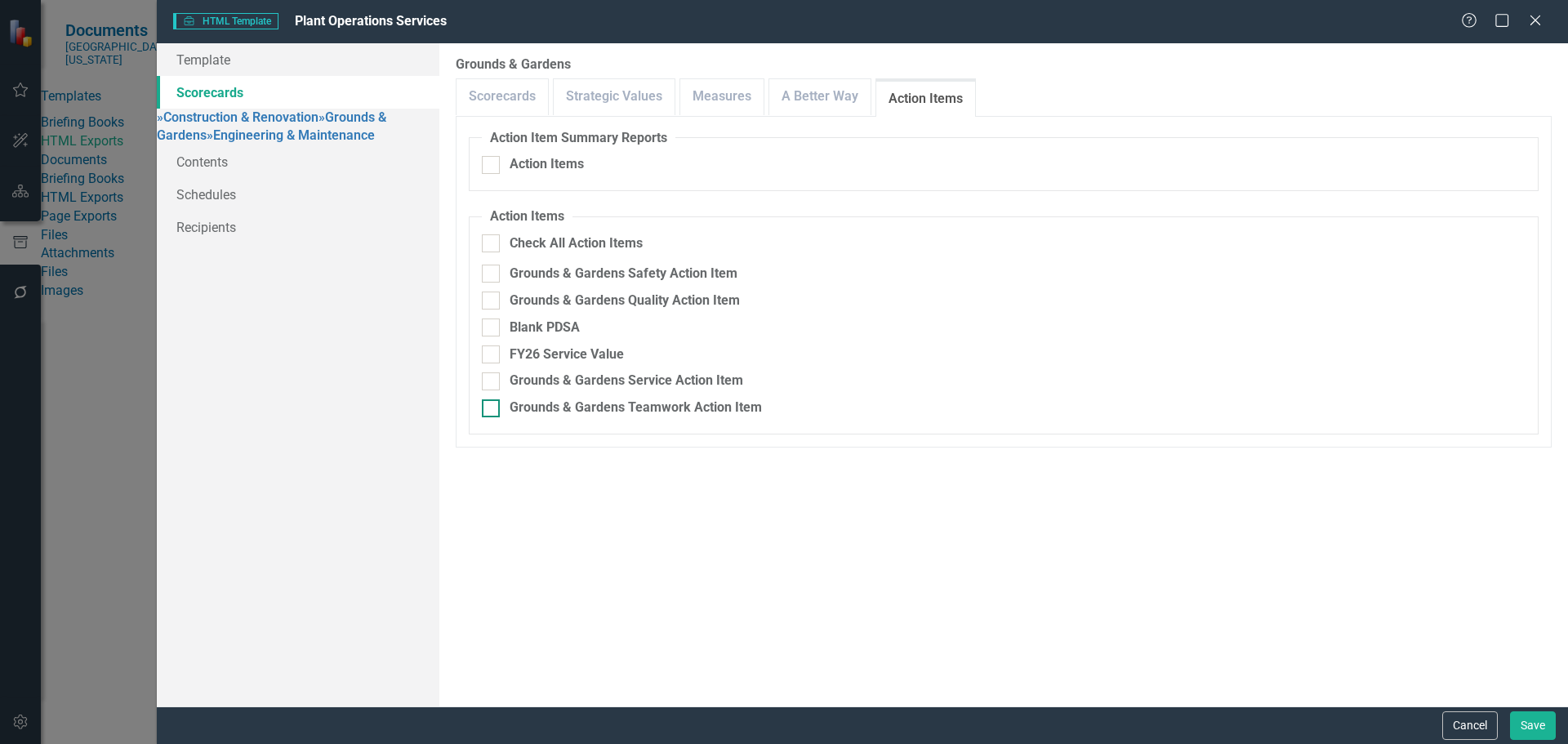
drag, startPoint x: 582, startPoint y: 358, endPoint x: 810, endPoint y: 403, distance: 232.4
click at [585, 358] on div "FY26 Service Value" at bounding box center [566, 355] width 114 height 19
click at [535, 361] on div "FY26 Service Value" at bounding box center [566, 355] width 114 height 19
click at [493, 356] on input "FY26 Service Value" at bounding box center [487, 351] width 11 height 11
checkbox input "true"
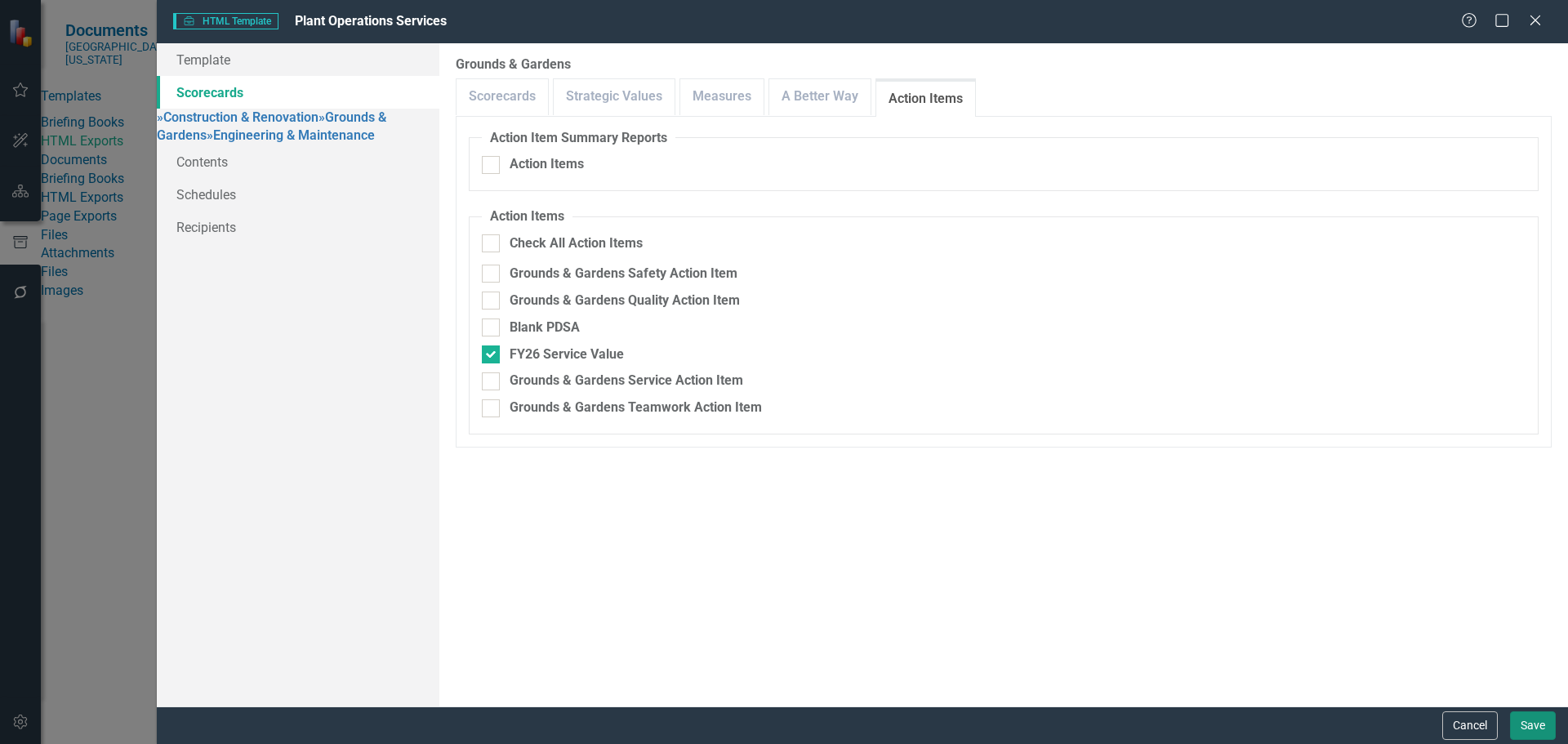
click at [1527, 712] on button "Save" at bounding box center [1532, 726] width 46 height 29
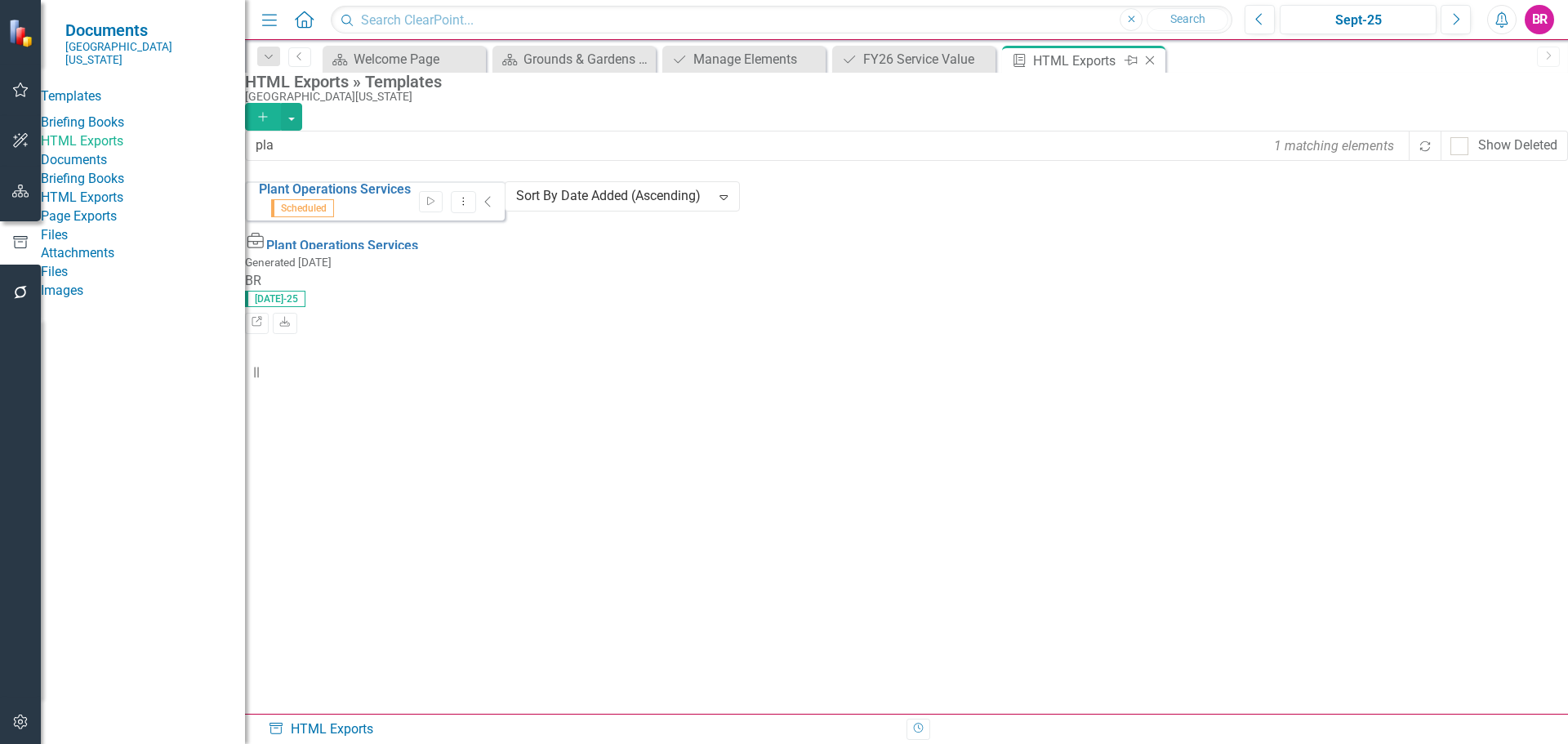
click at [1151, 61] on icon "Close" at bounding box center [1150, 60] width 16 height 14
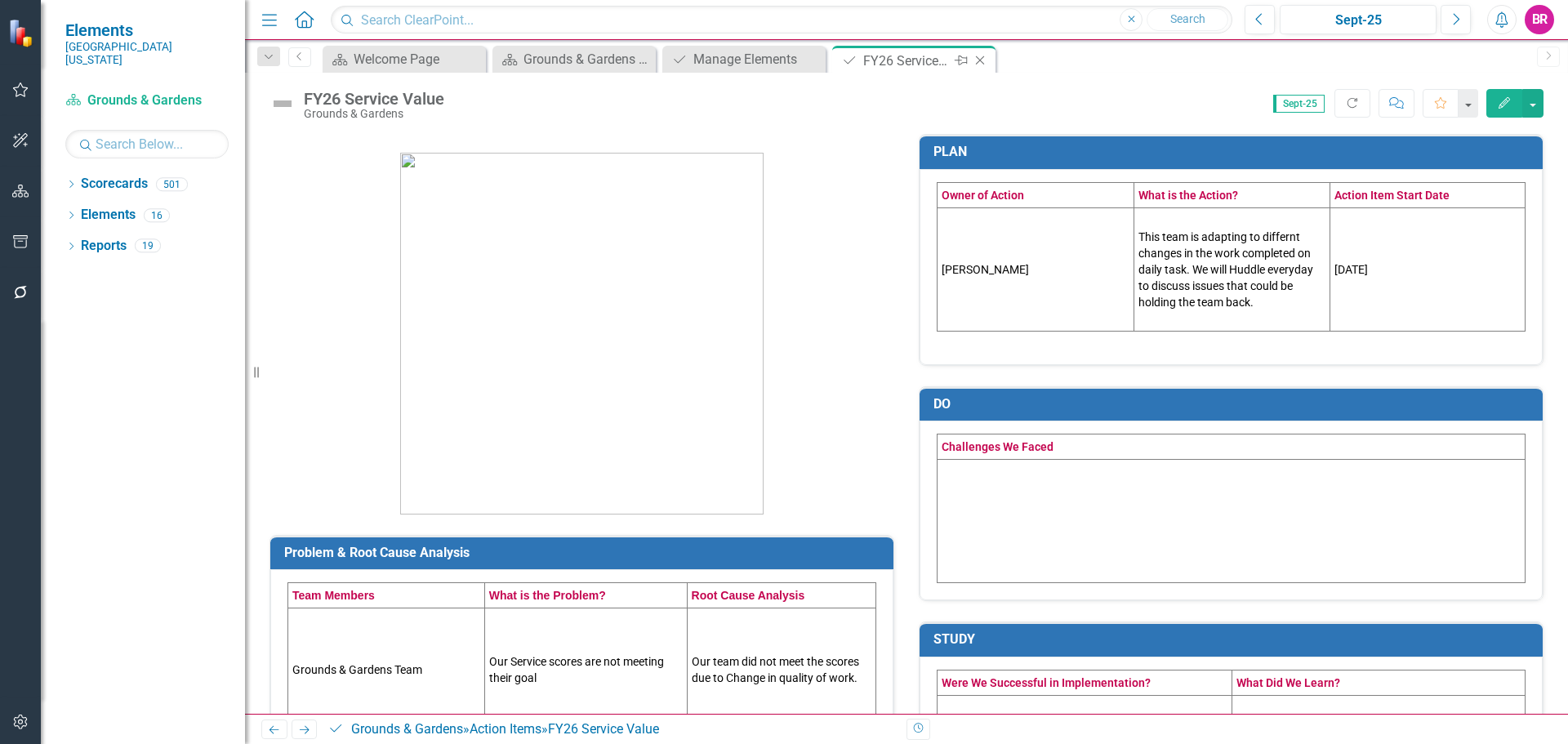
click at [983, 59] on icon "Close" at bounding box center [980, 60] width 16 height 14
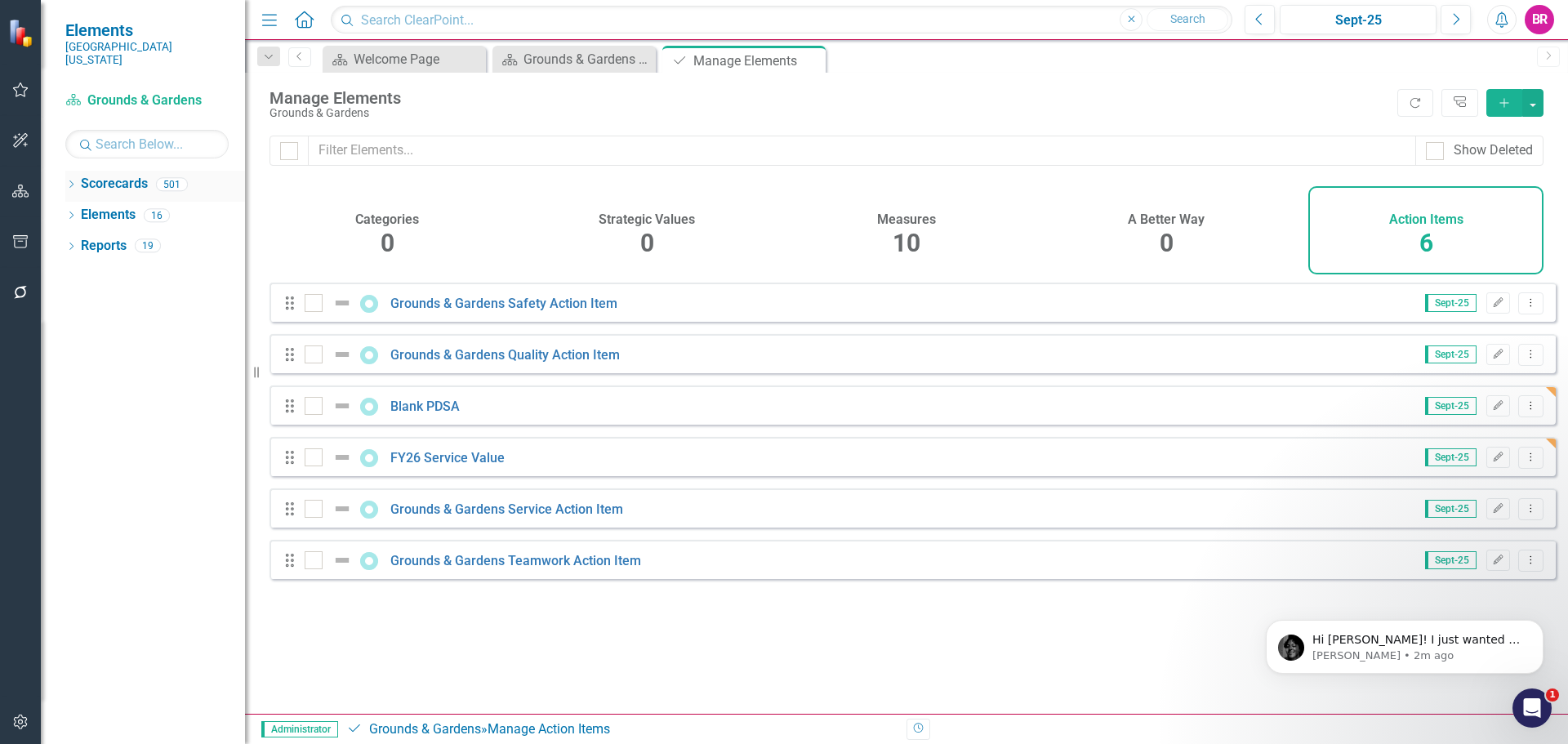
click at [71, 181] on icon "Dropdown" at bounding box center [71, 186] width 12 height 9
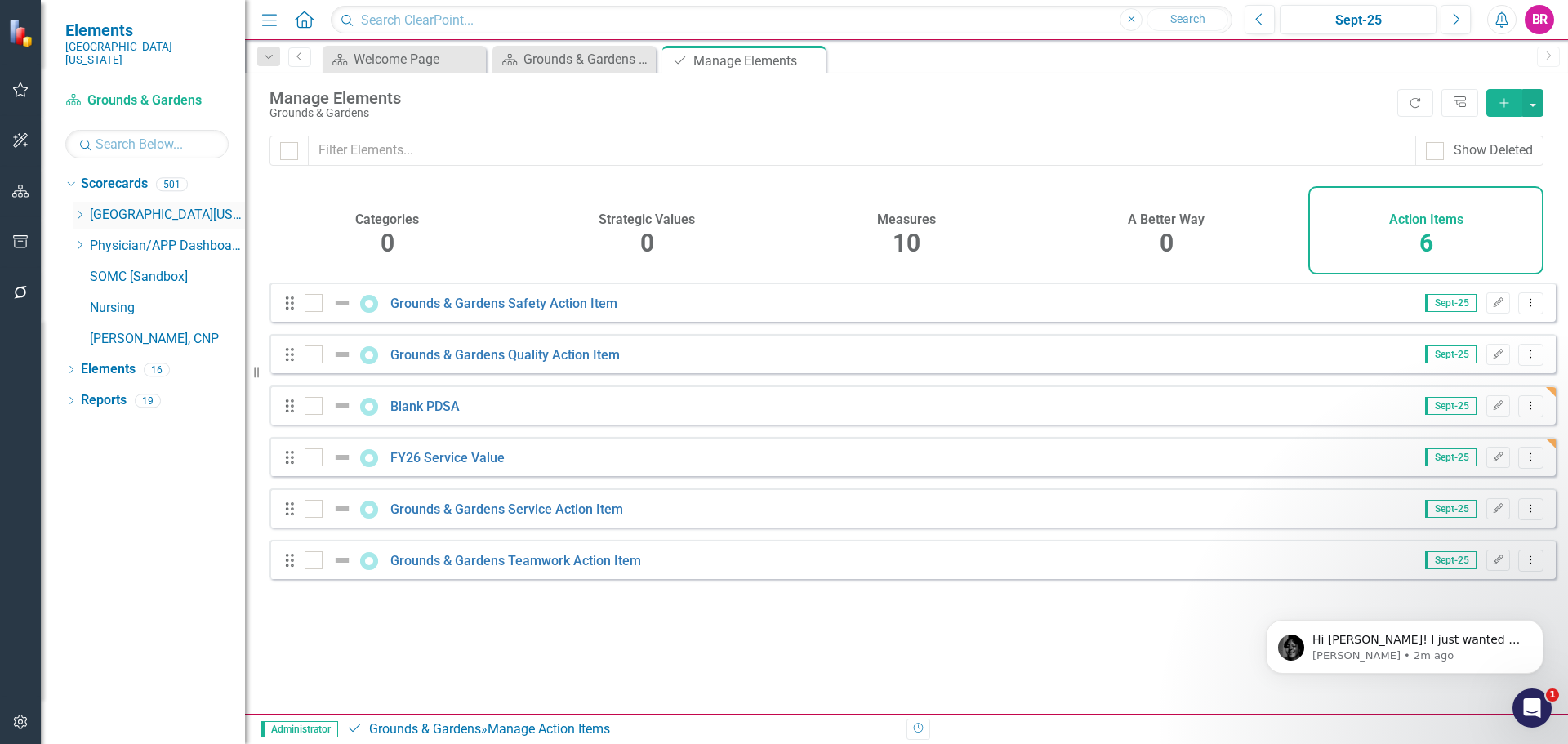
click at [77, 210] on icon "Dropdown" at bounding box center [80, 214] width 13 height 10
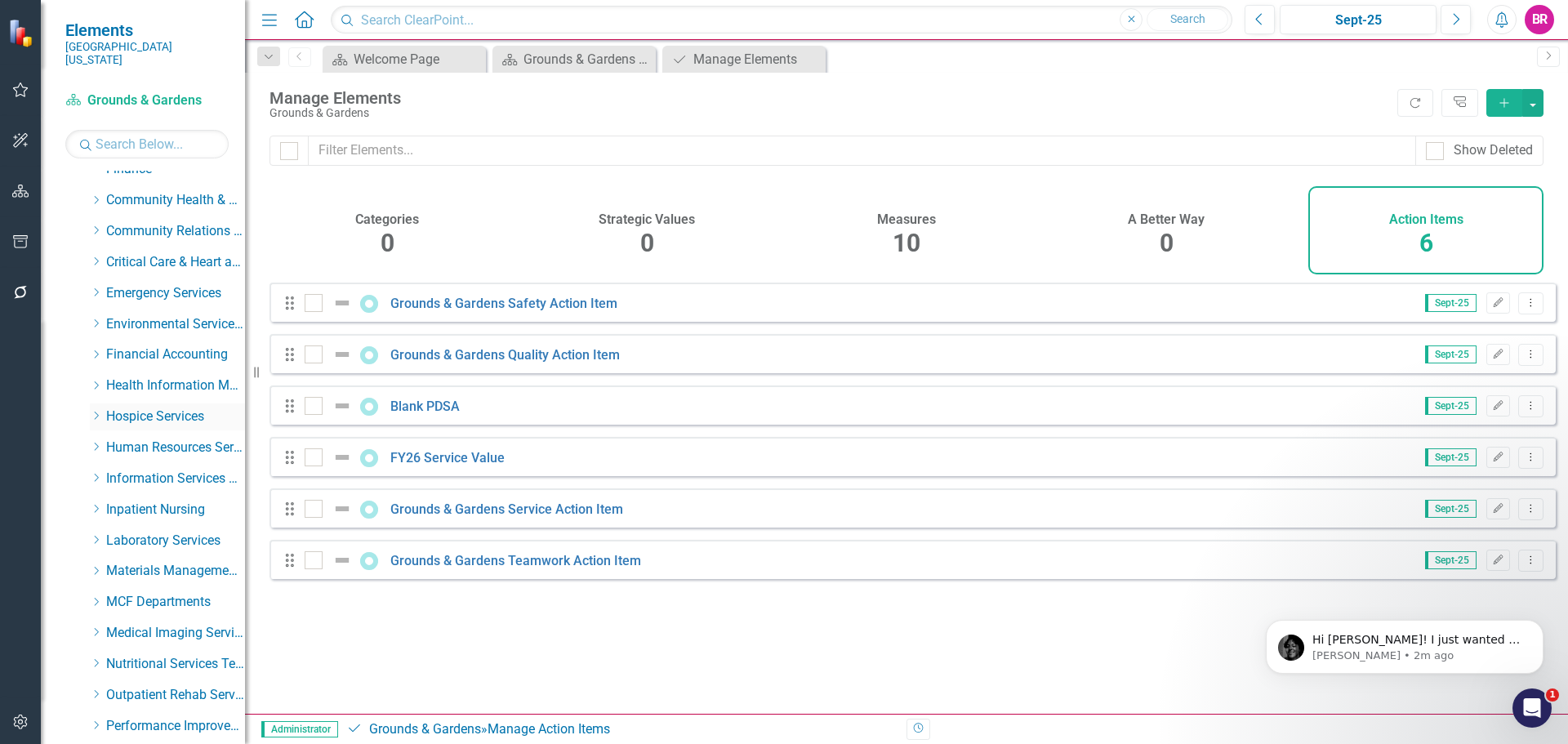
scroll to position [245, 0]
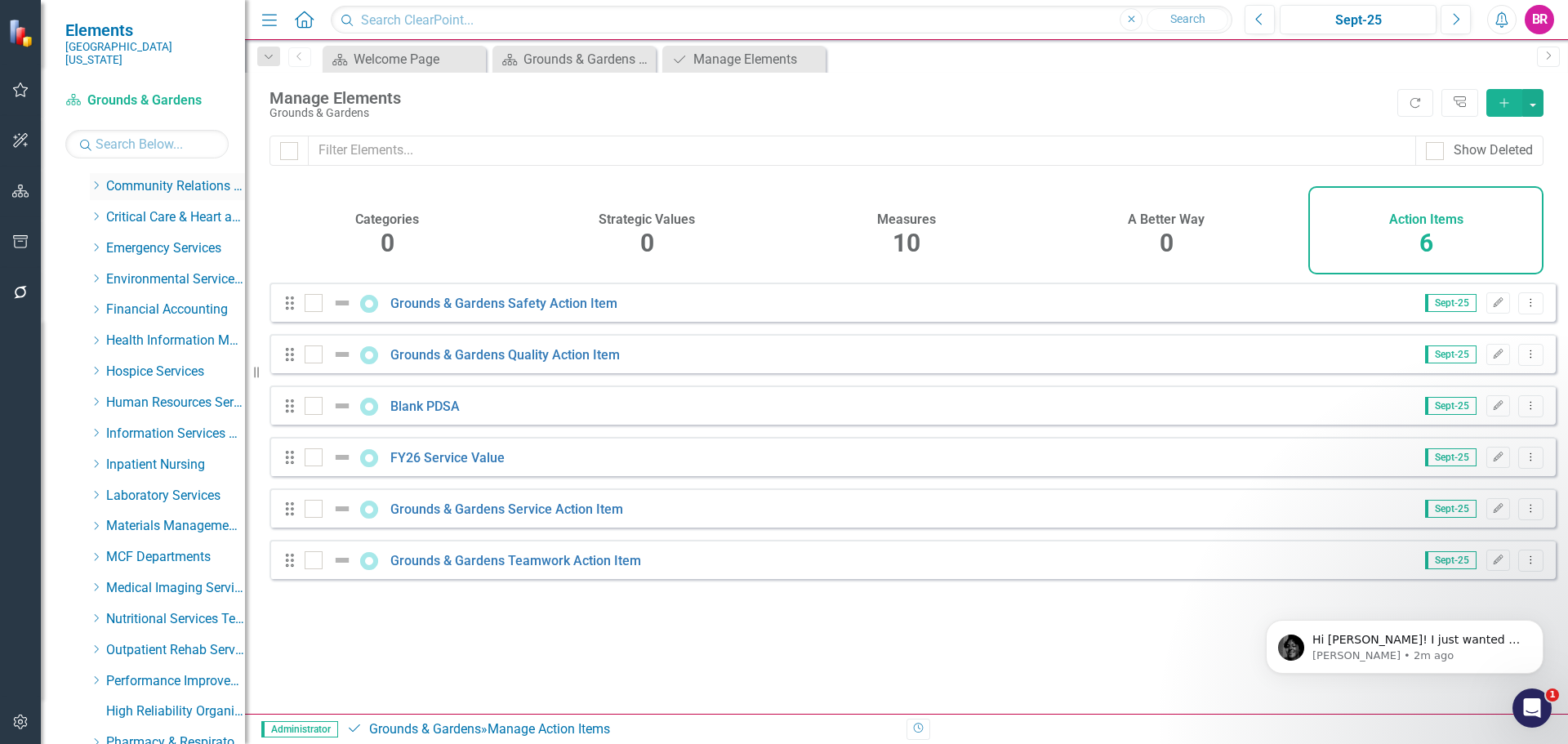
click at [95, 179] on div "Dropdown" at bounding box center [96, 186] width 13 height 14
click at [156, 240] on link "Development" at bounding box center [184, 249] width 122 height 19
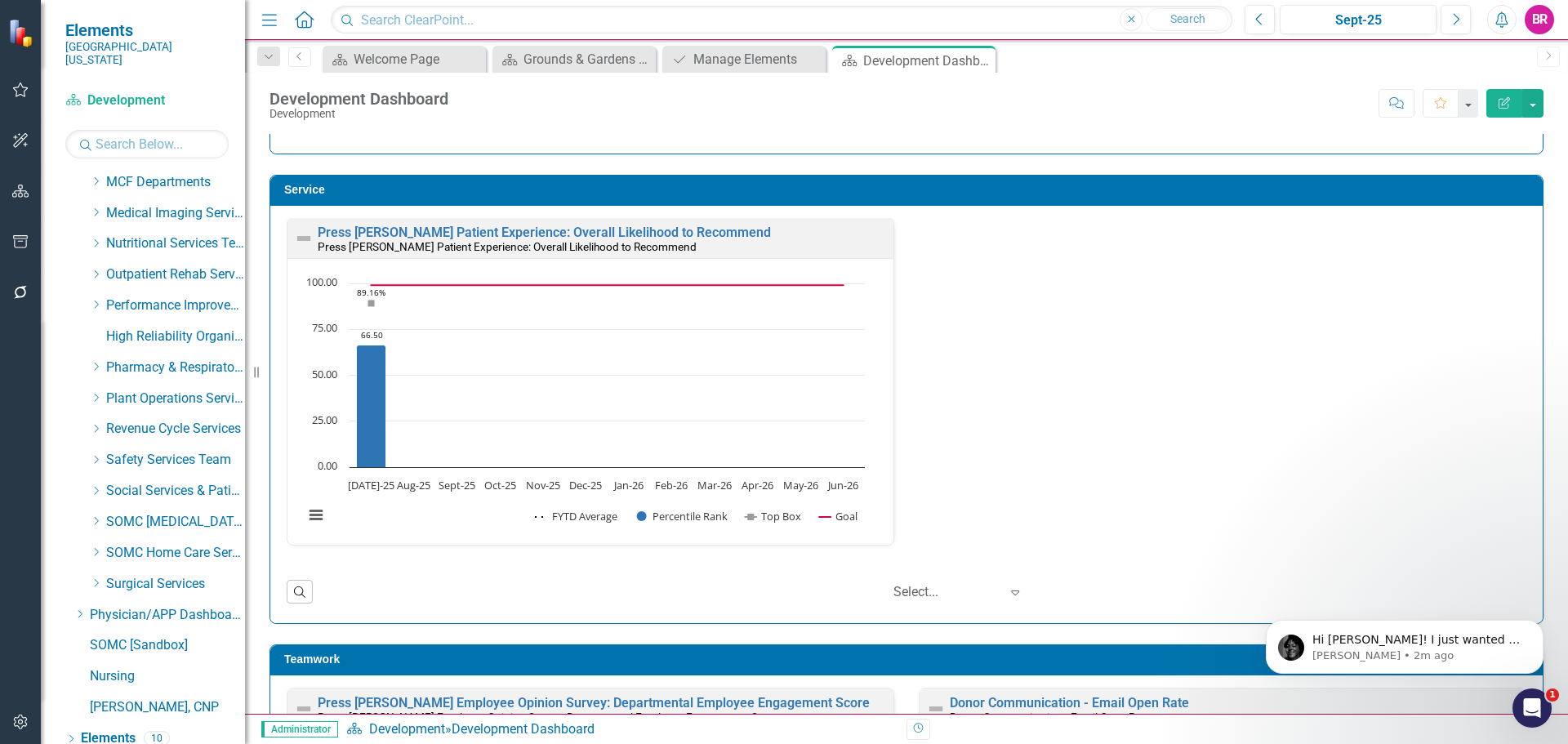
scroll to position [742, 0]
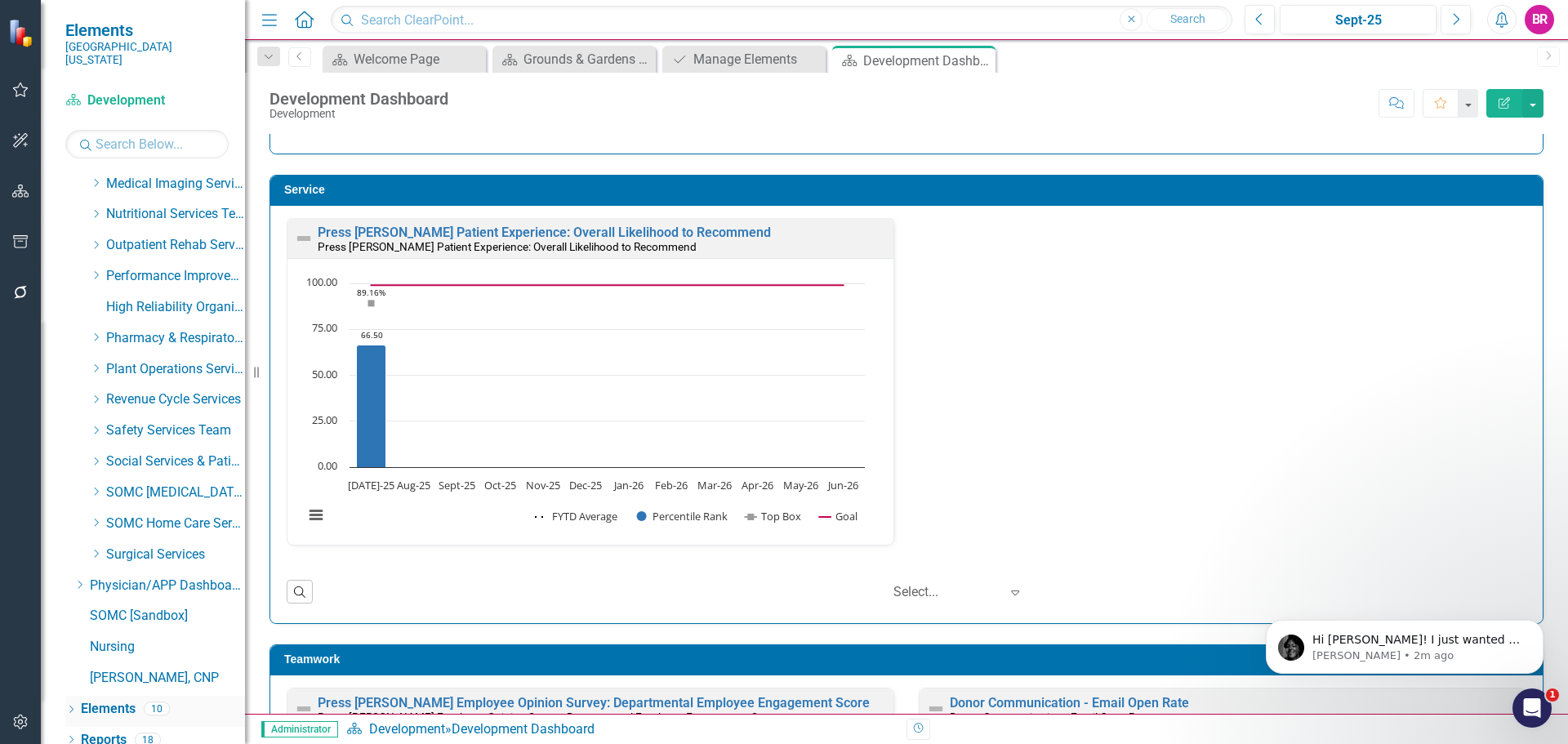
click at [112, 701] on link "Elements" at bounding box center [108, 709] width 55 height 19
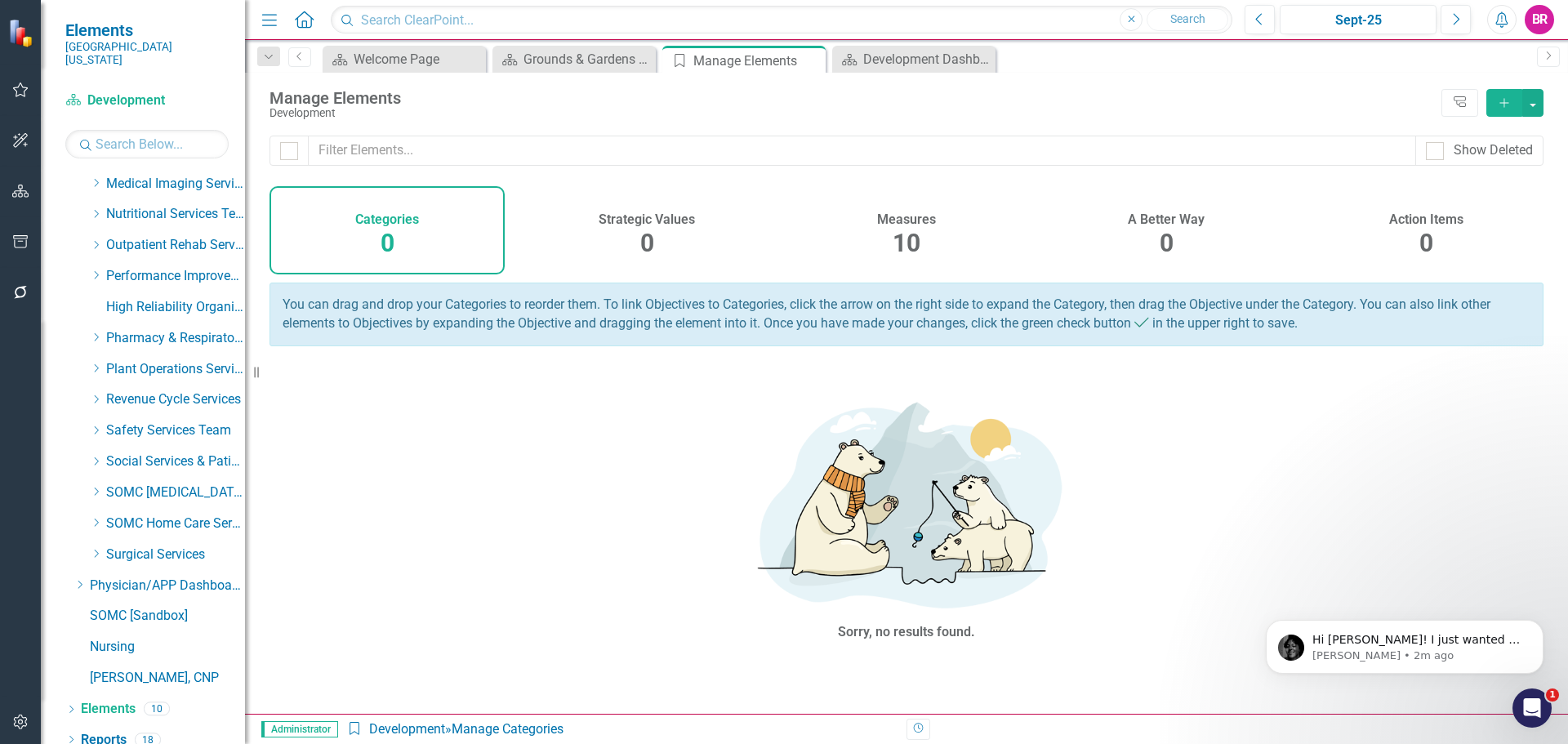
click at [902, 219] on h4 "Measures" at bounding box center [906, 220] width 59 height 14
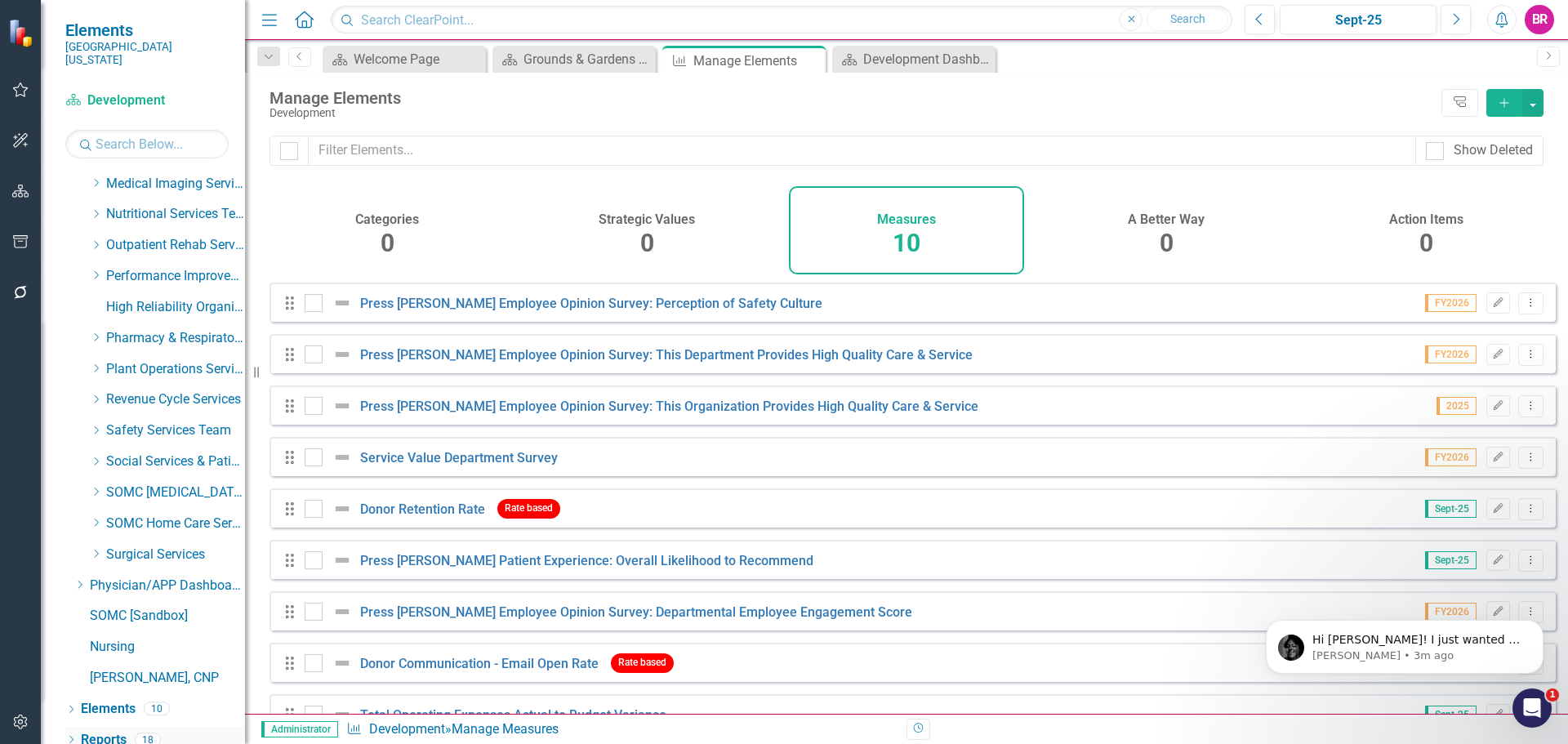
click at [110, 734] on link "Reports" at bounding box center [104, 739] width 46 height 19
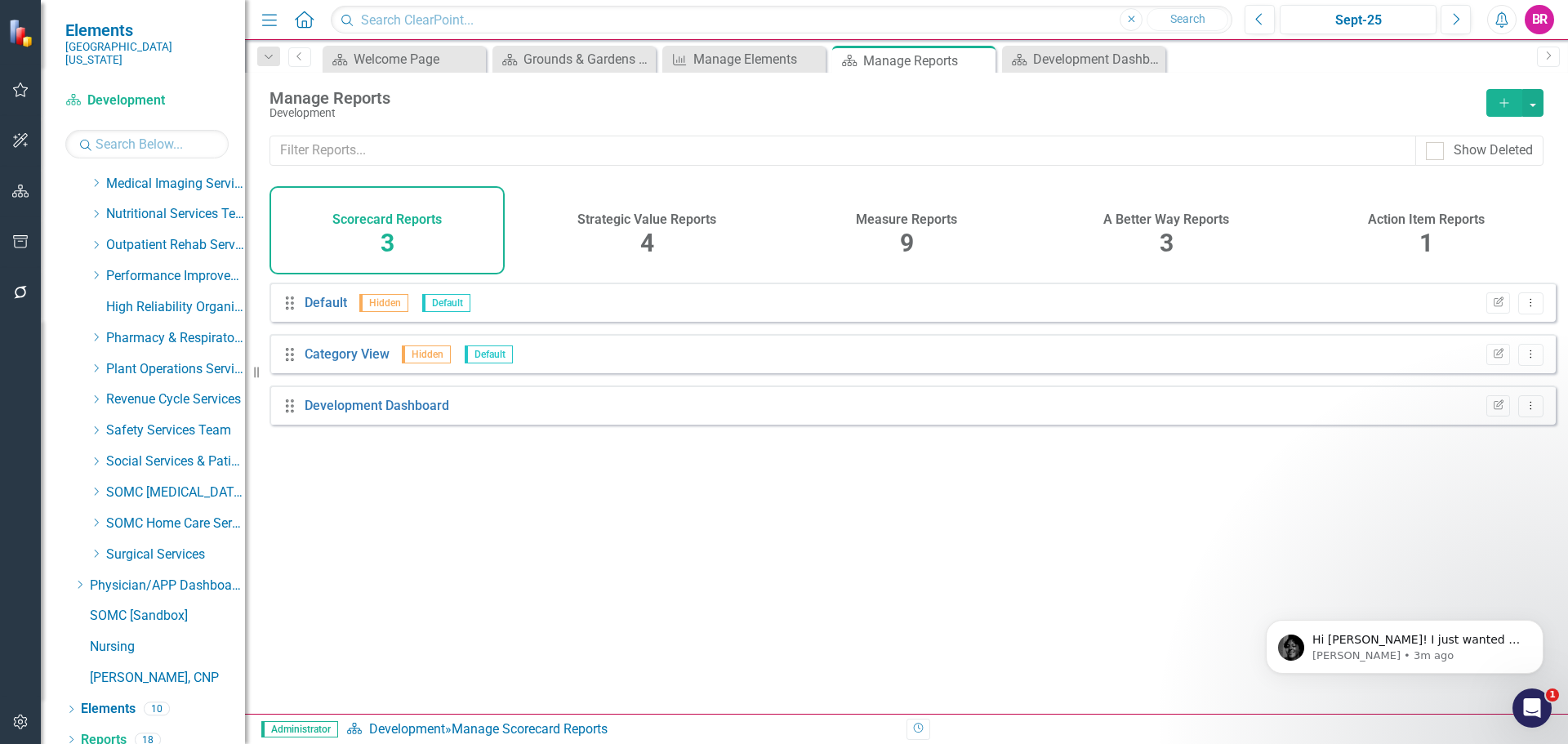
click at [929, 219] on h4 "Measure Reports" at bounding box center [906, 220] width 101 height 14
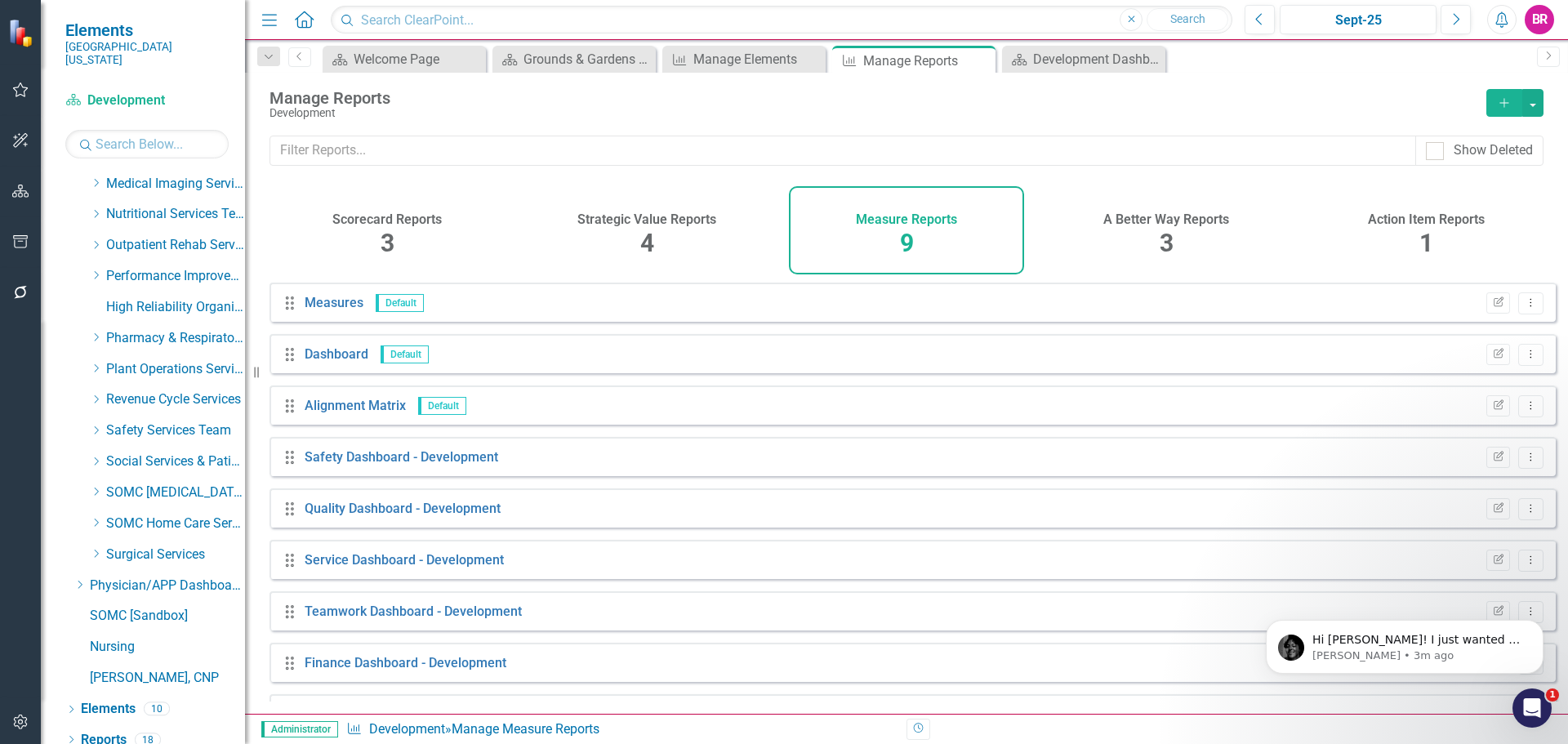
click at [1501, 569] on div "Edit Report Dropdown Menu" at bounding box center [1510, 560] width 66 height 22
click at [1493, 564] on icon "button" at bounding box center [1498, 558] width 10 height 10
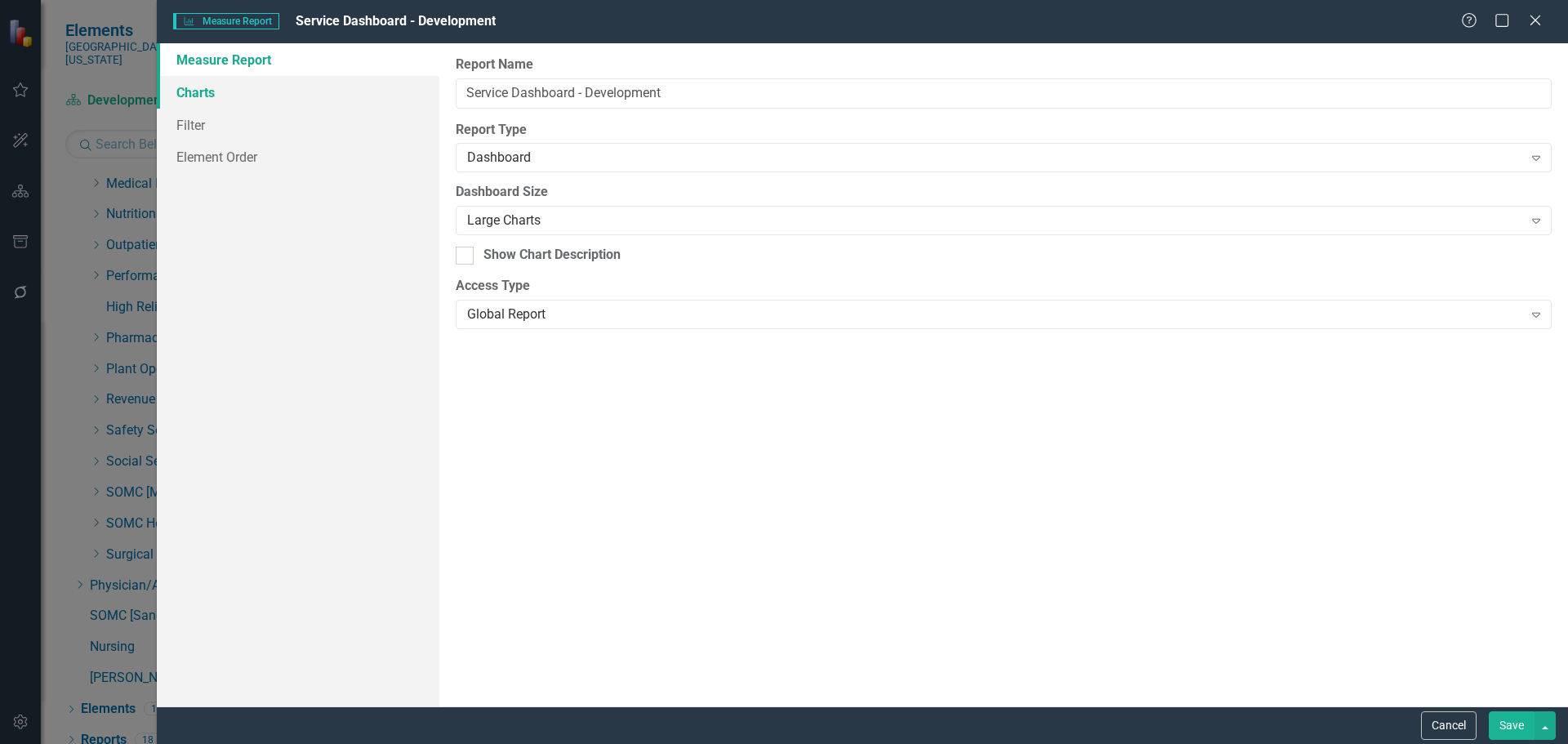
click at [180, 83] on link "Charts" at bounding box center [298, 92] width 283 height 32
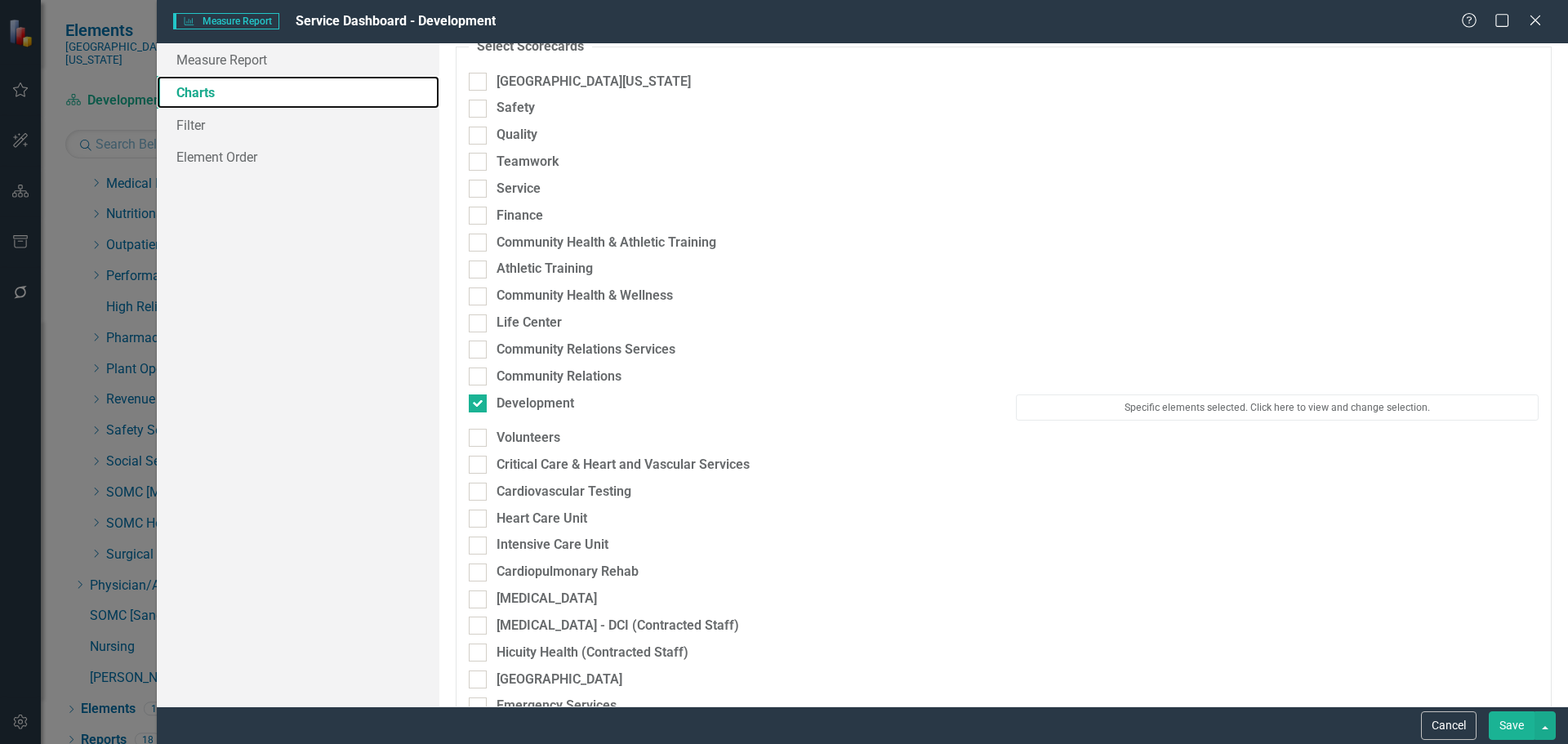
scroll to position [82, 0]
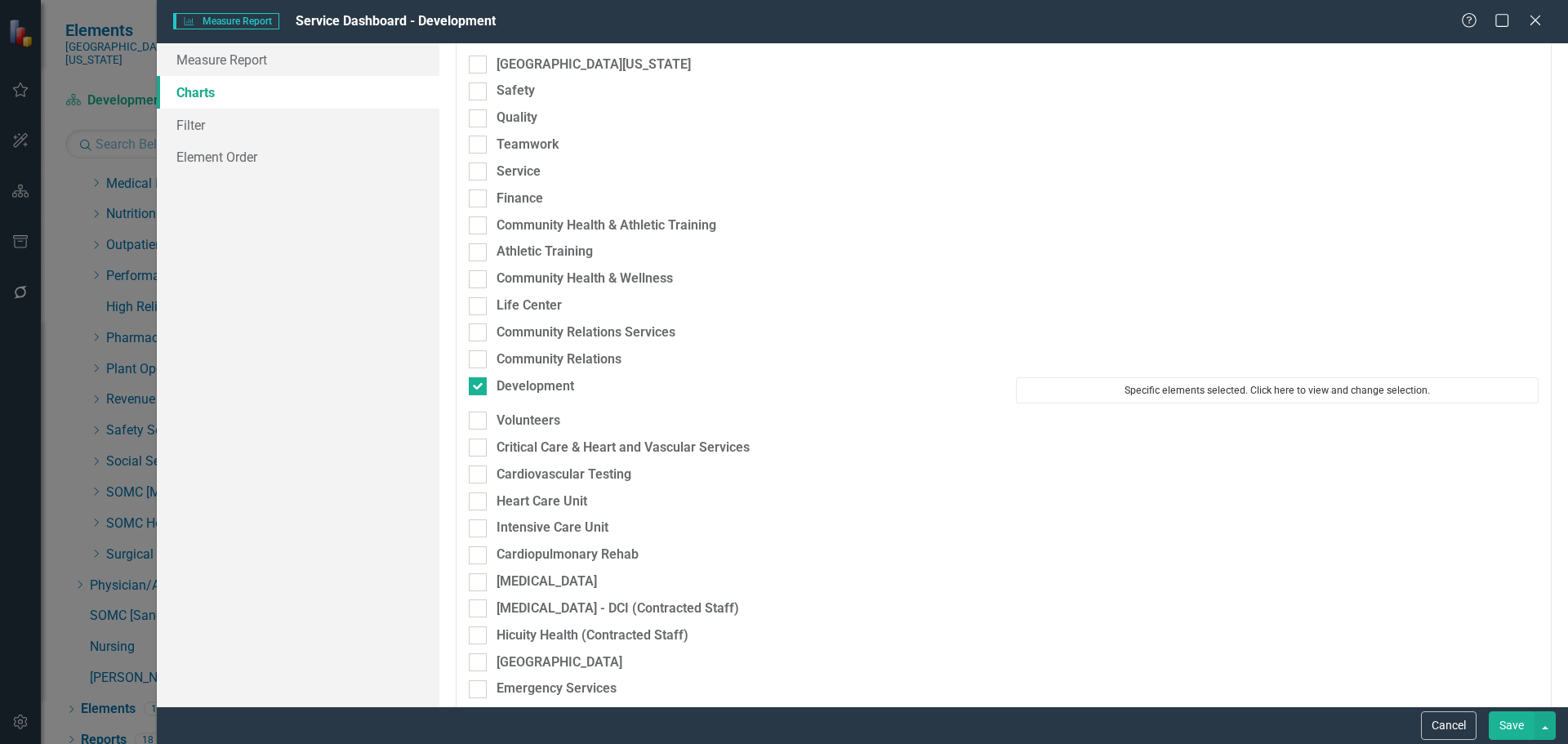
click at [1154, 386] on button "Specific elements selected. Click here to view and change selection." at bounding box center [1277, 390] width 522 height 26
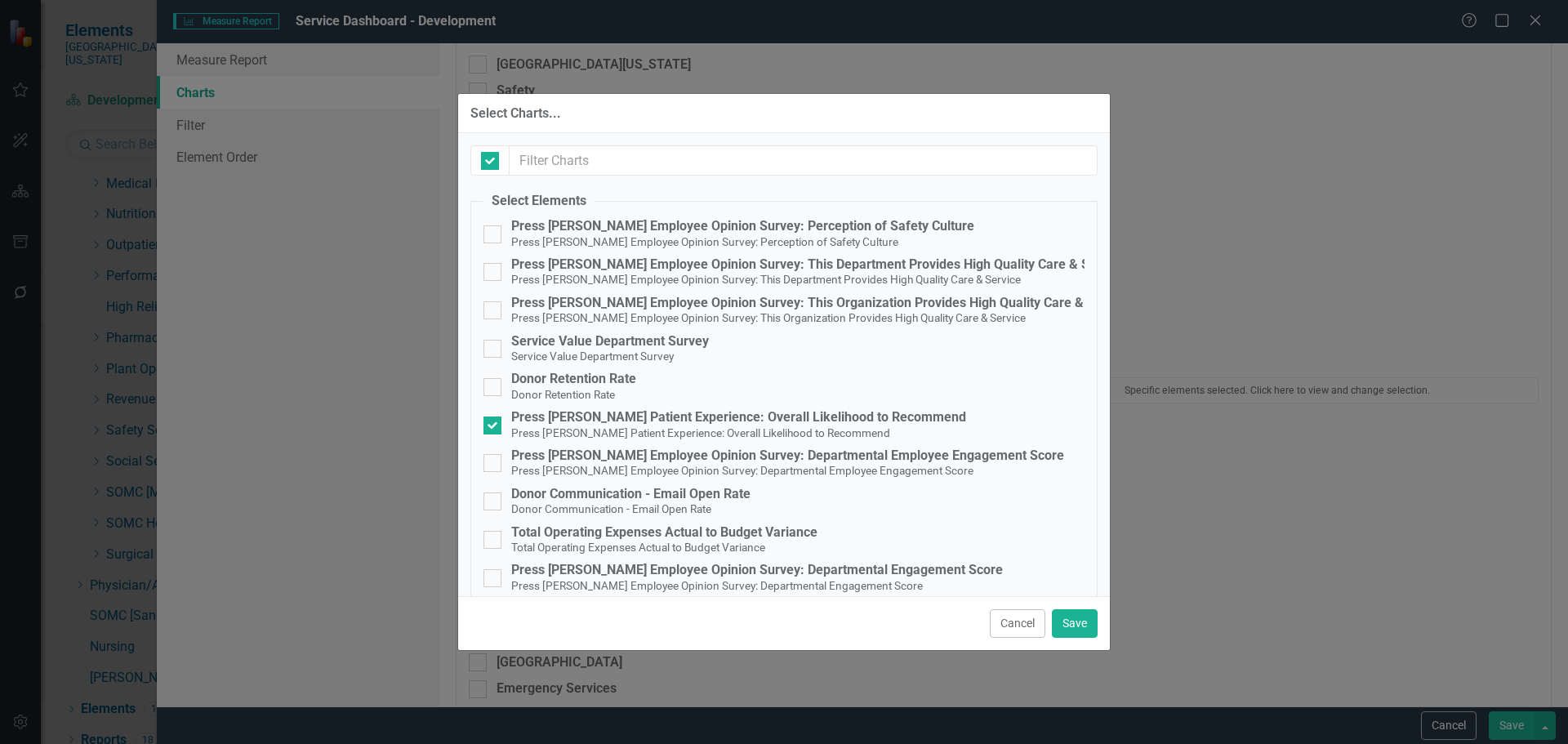
checkbox input "false"
click at [607, 355] on small "Service Value Department Survey" at bounding box center [593, 356] width 162 height 14
click at [494, 350] on input "Service Value Department Survey Service Value Department Survey" at bounding box center [489, 345] width 11 height 11
checkbox input "true"
click at [1076, 623] on button "Save" at bounding box center [1074, 623] width 46 height 29
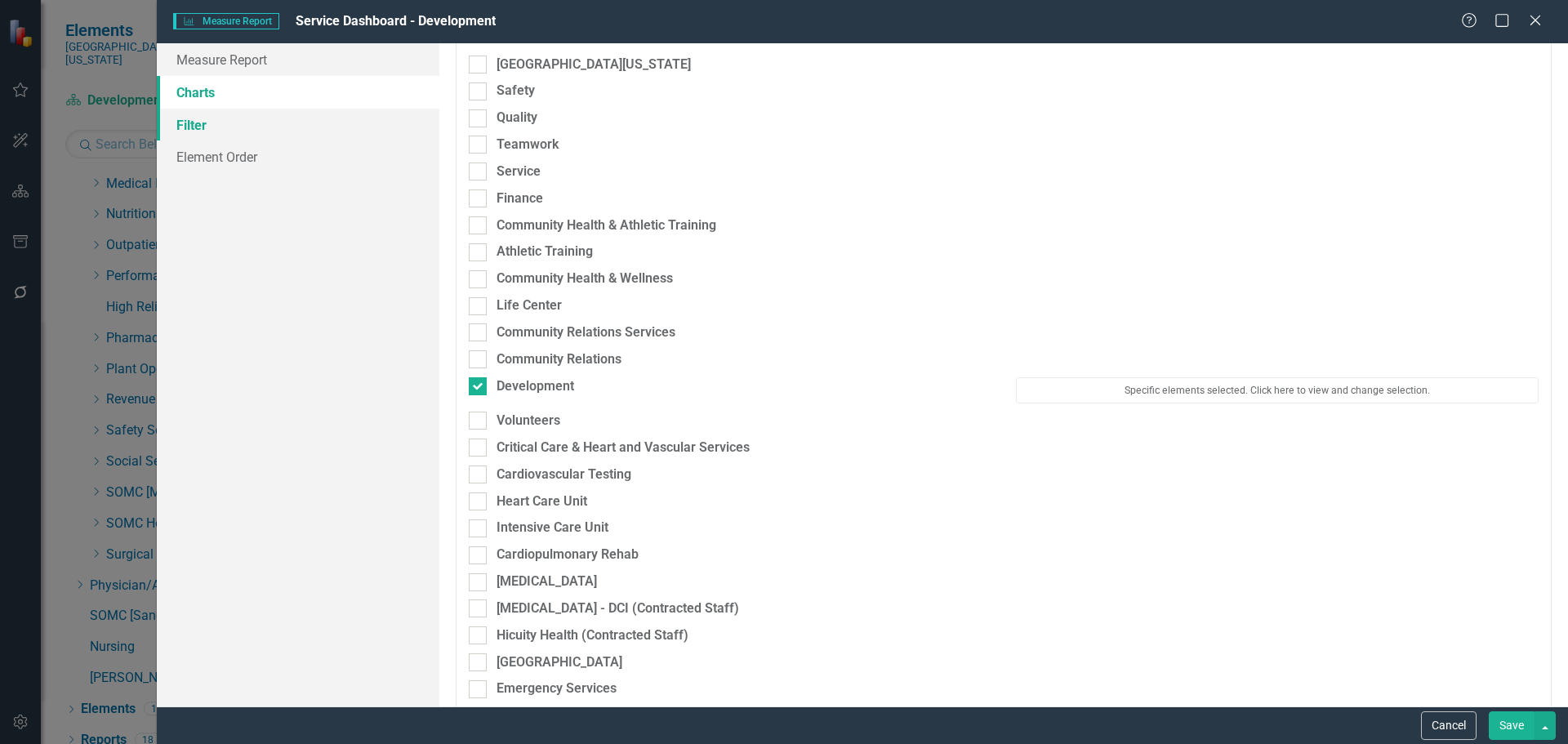
click at [185, 126] on link "Filter" at bounding box center [298, 125] width 283 height 32
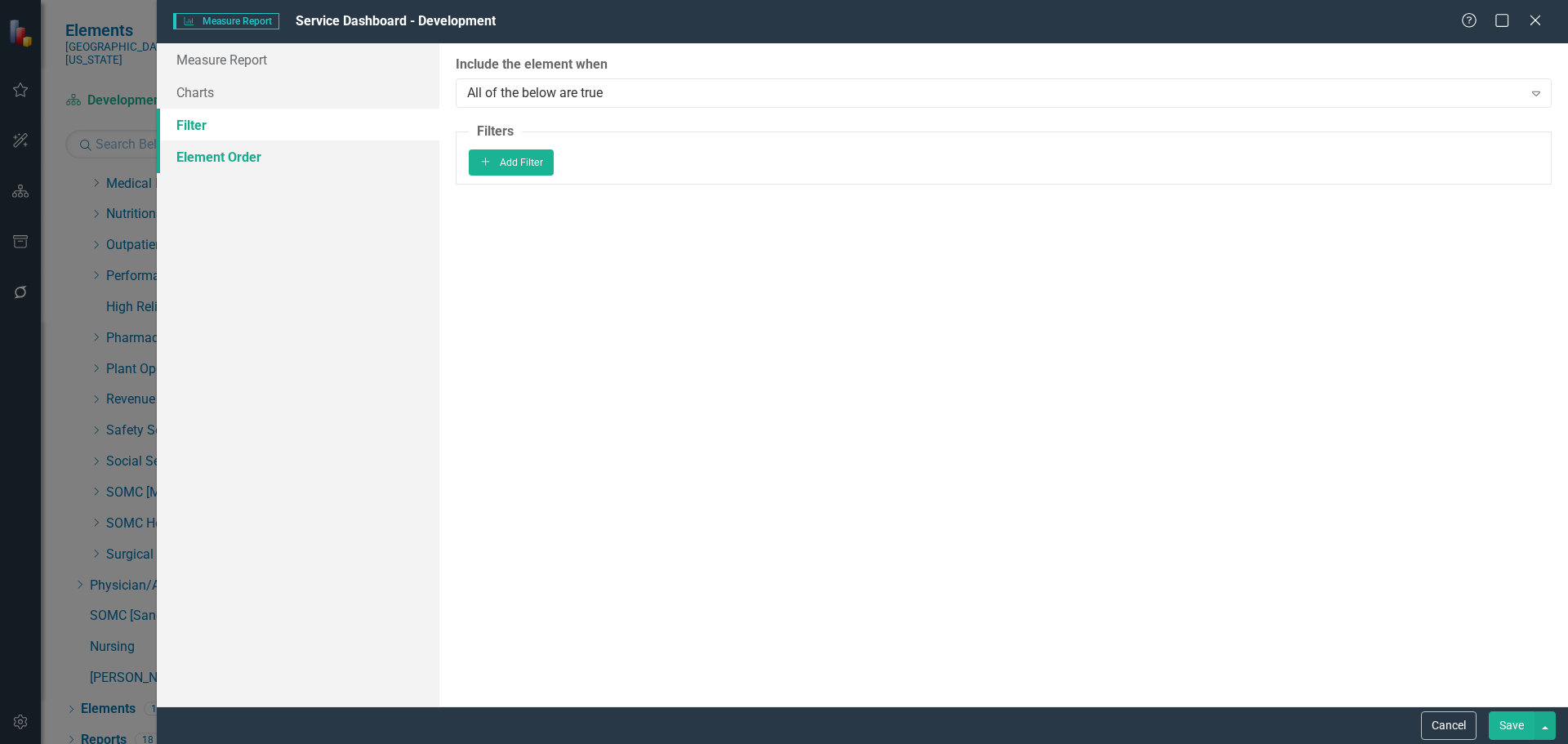
click at [205, 152] on link "Element Order" at bounding box center [298, 157] width 283 height 32
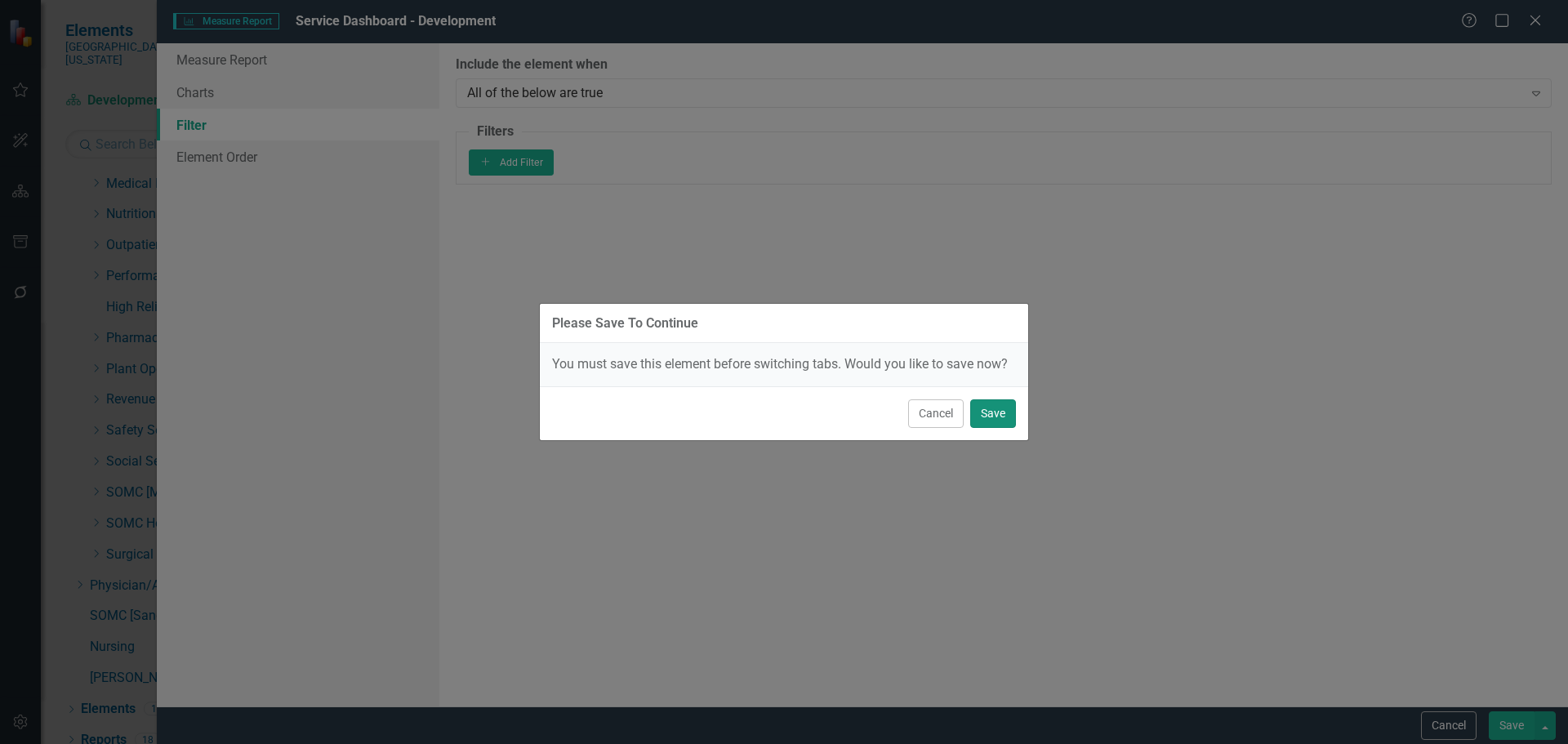
click at [994, 413] on button "Save" at bounding box center [992, 413] width 46 height 29
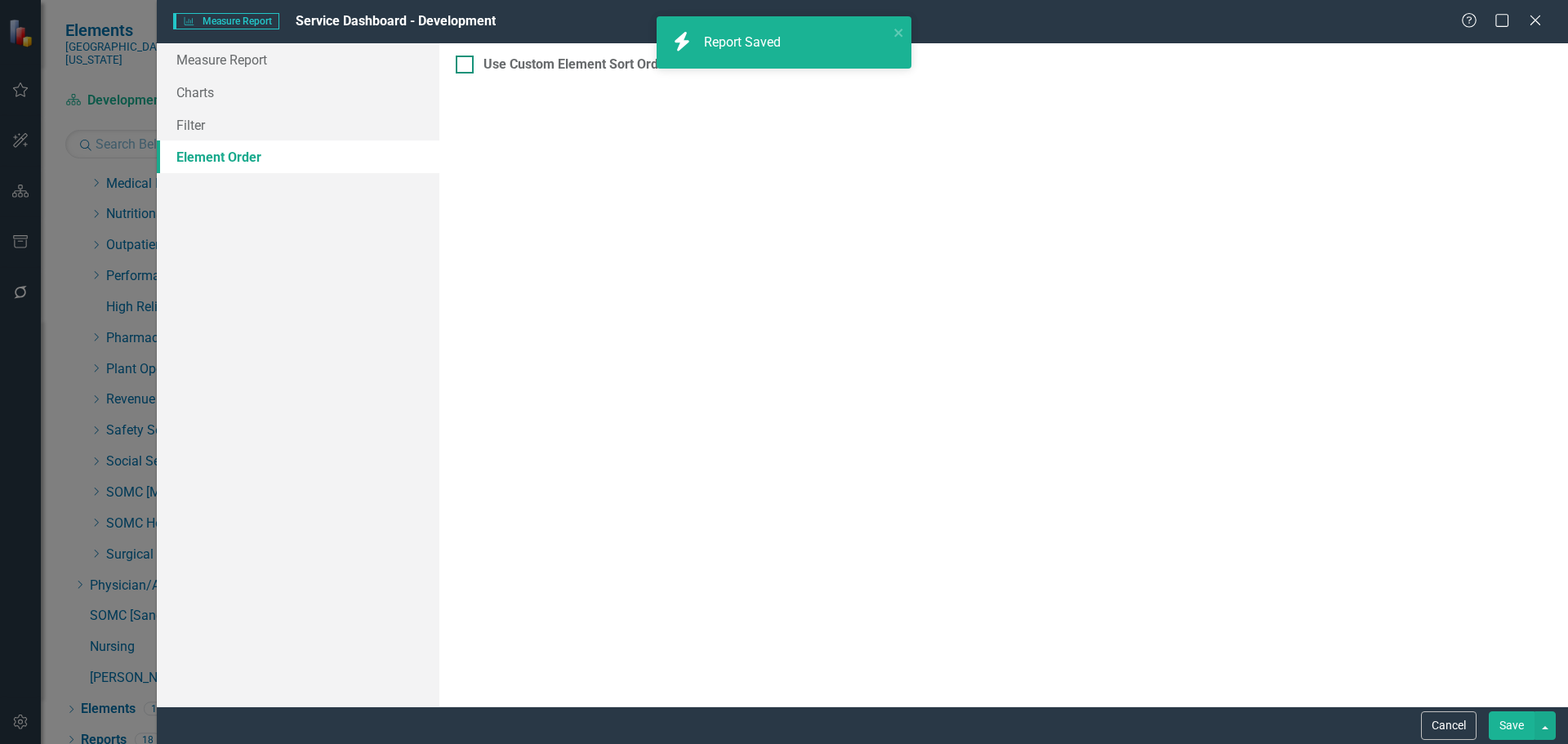
click at [465, 67] on div at bounding box center [465, 65] width 18 height 18
click at [465, 66] on input "Use Custom Element Sort Order" at bounding box center [461, 61] width 11 height 11
checkbox input "true"
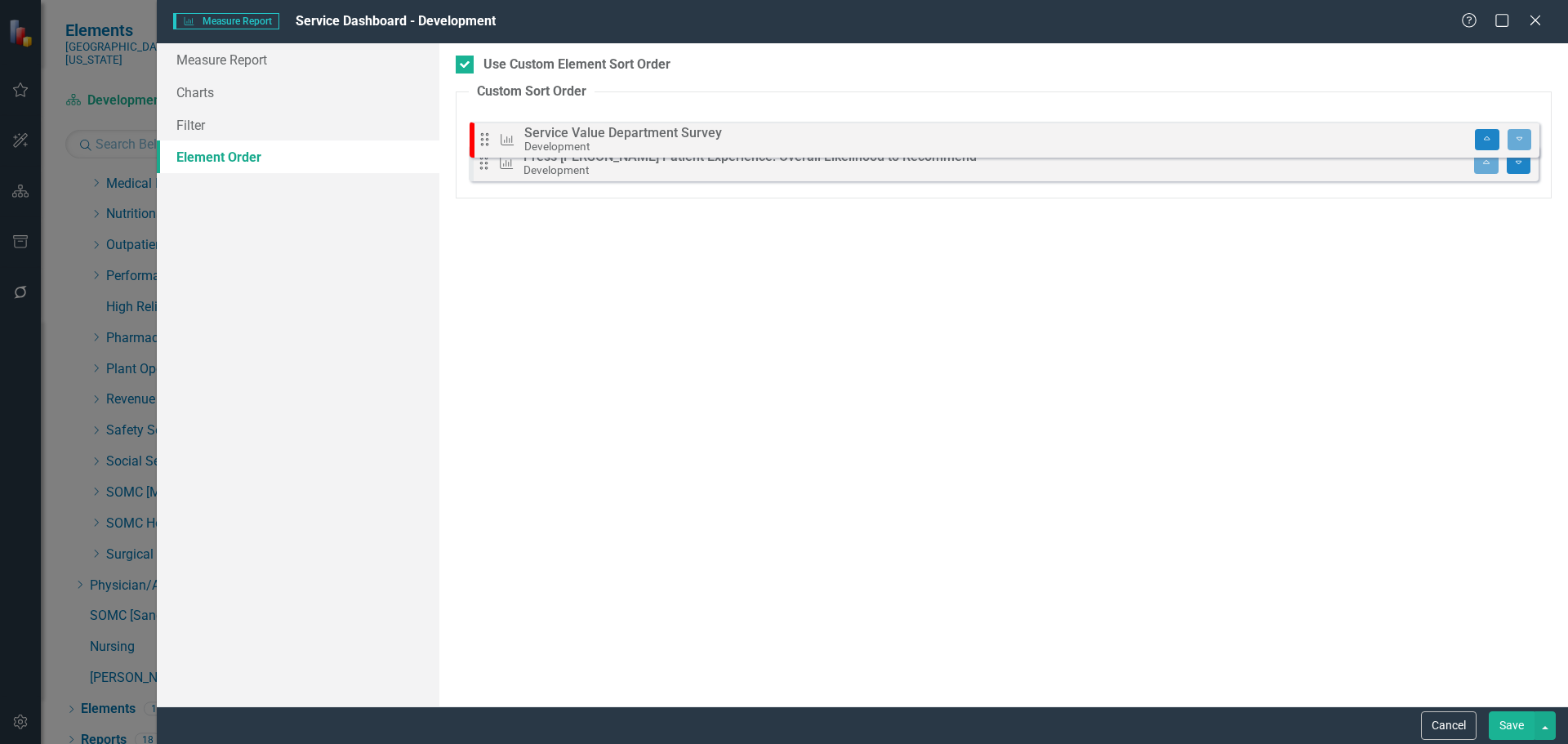
drag, startPoint x: 479, startPoint y: 169, endPoint x: 480, endPoint y: 137, distance: 32.0
click at [480, 137] on div "Drag Measure Press Ganey Patient Experience: Overall Likelihood to Recommend De…" at bounding box center [1003, 149] width 1070 height 80
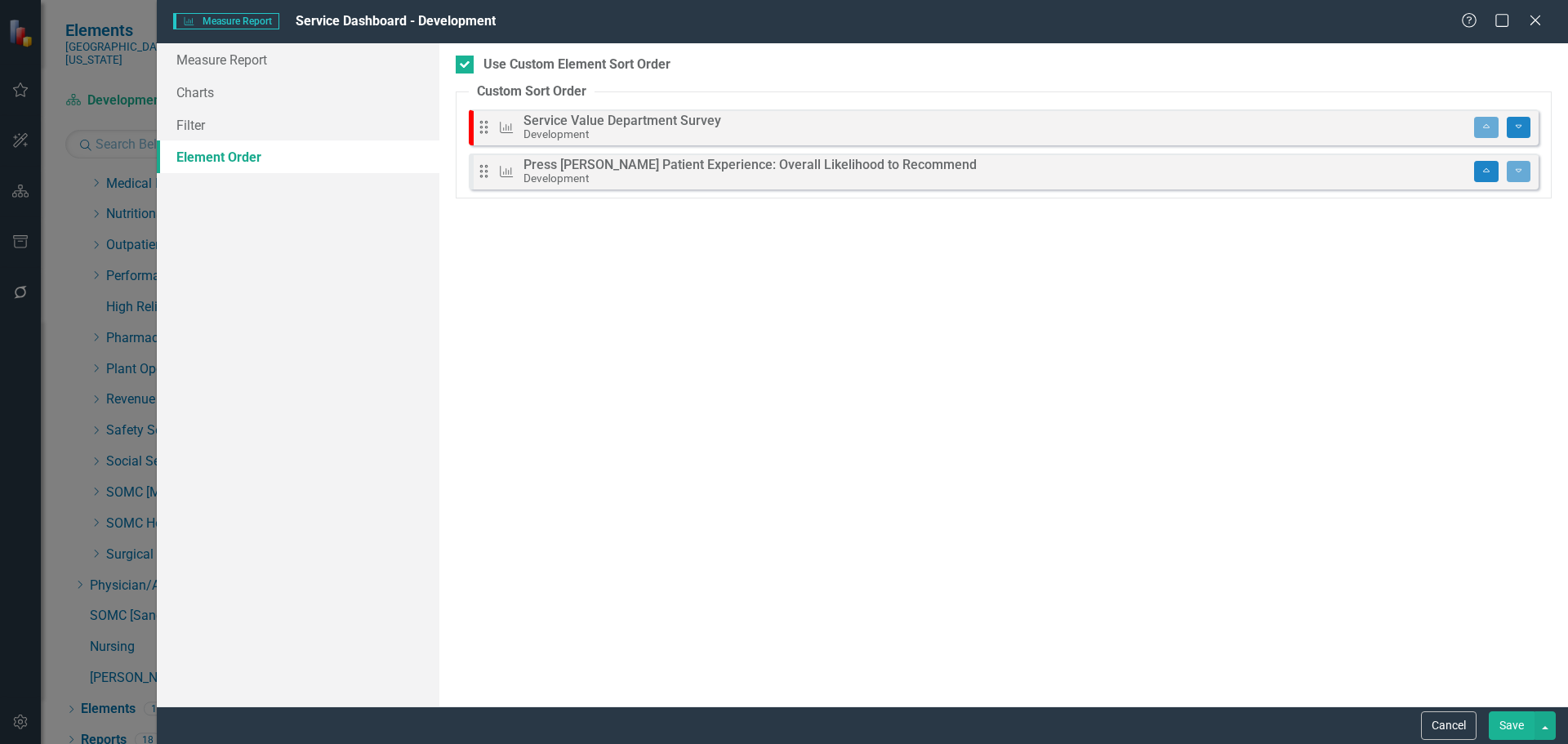
click at [1509, 721] on button "Save" at bounding box center [1511, 726] width 46 height 29
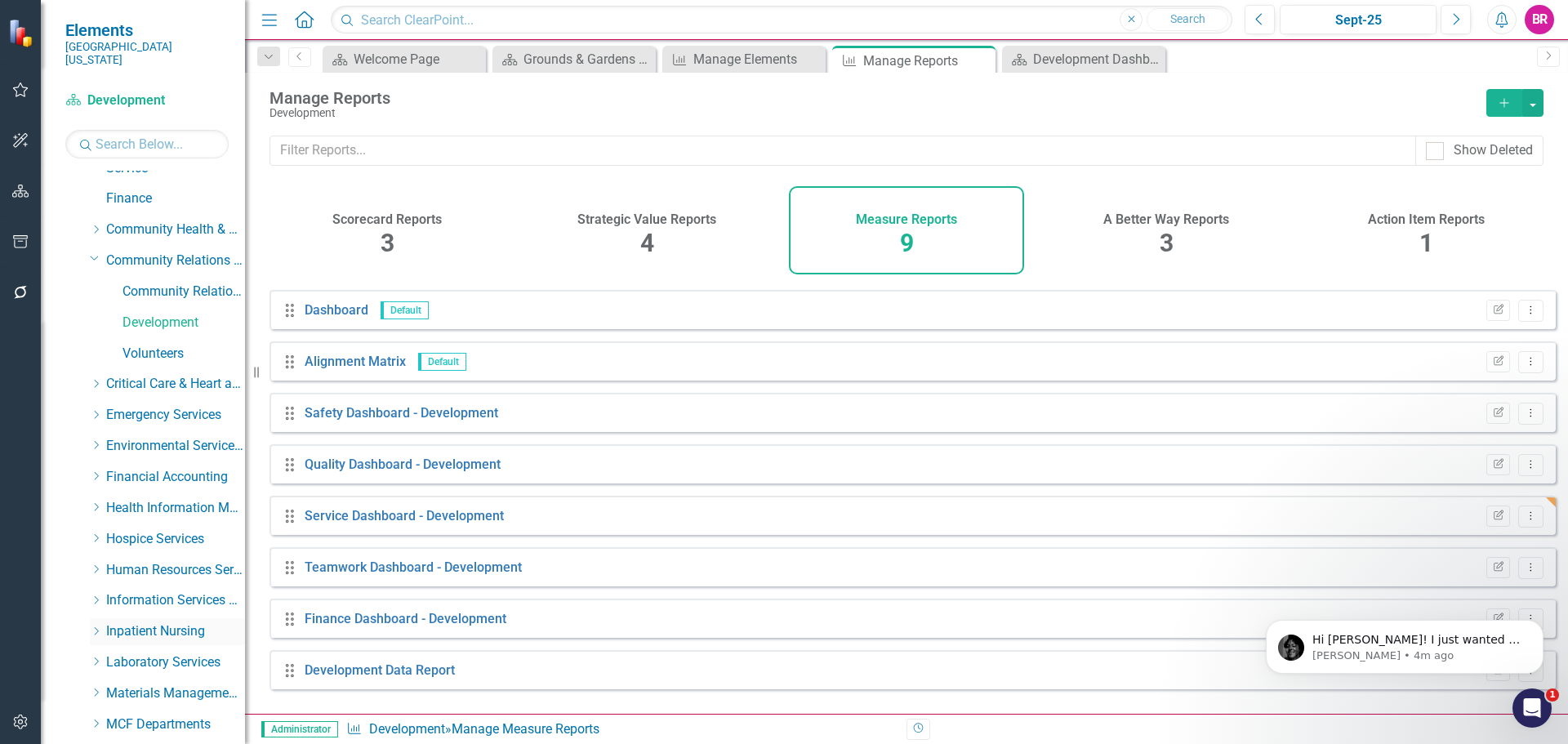
scroll to position [89, 0]
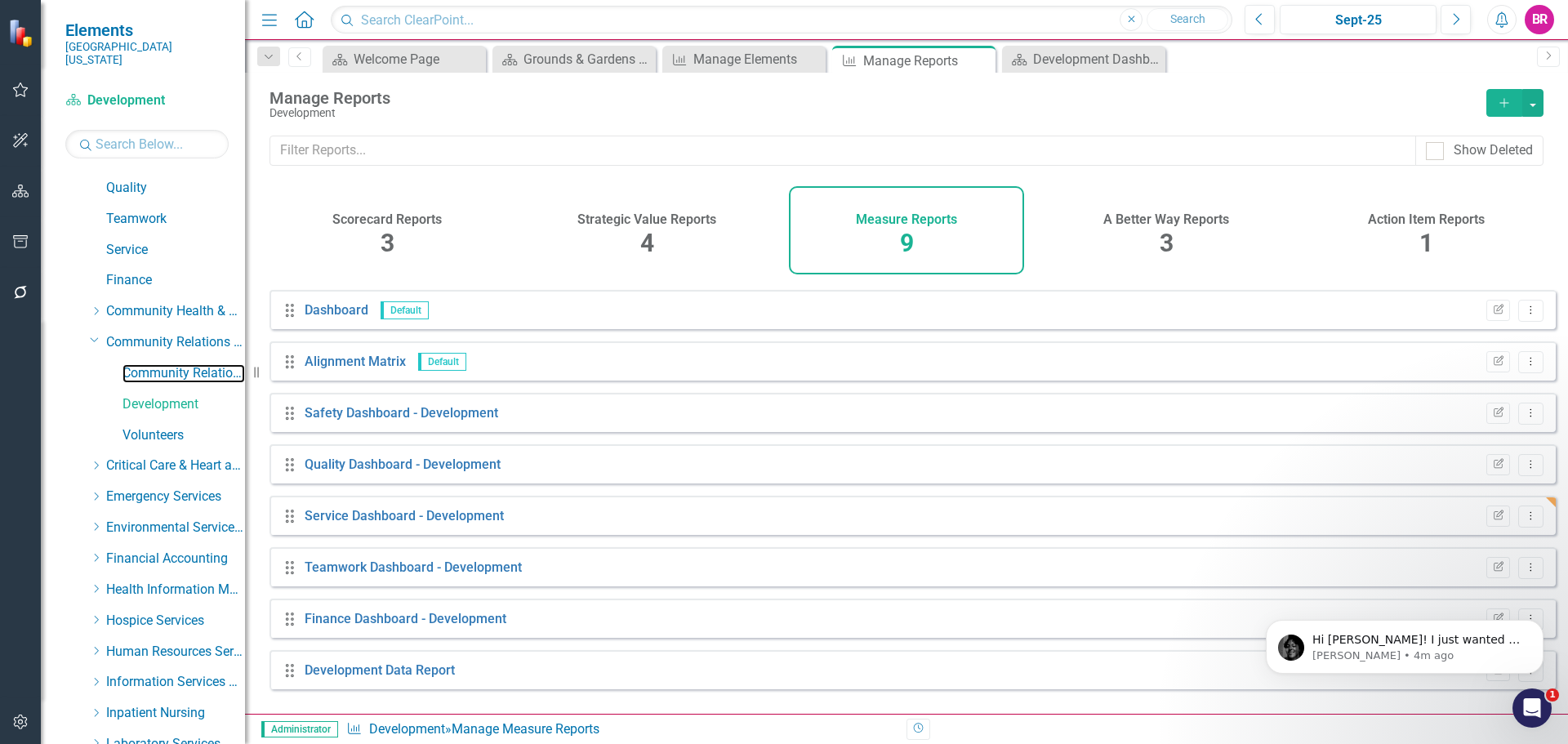
drag, startPoint x: 168, startPoint y: 364, endPoint x: 329, endPoint y: 377, distance: 161.5
click at [168, 364] on link "Community Relations" at bounding box center [184, 373] width 122 height 19
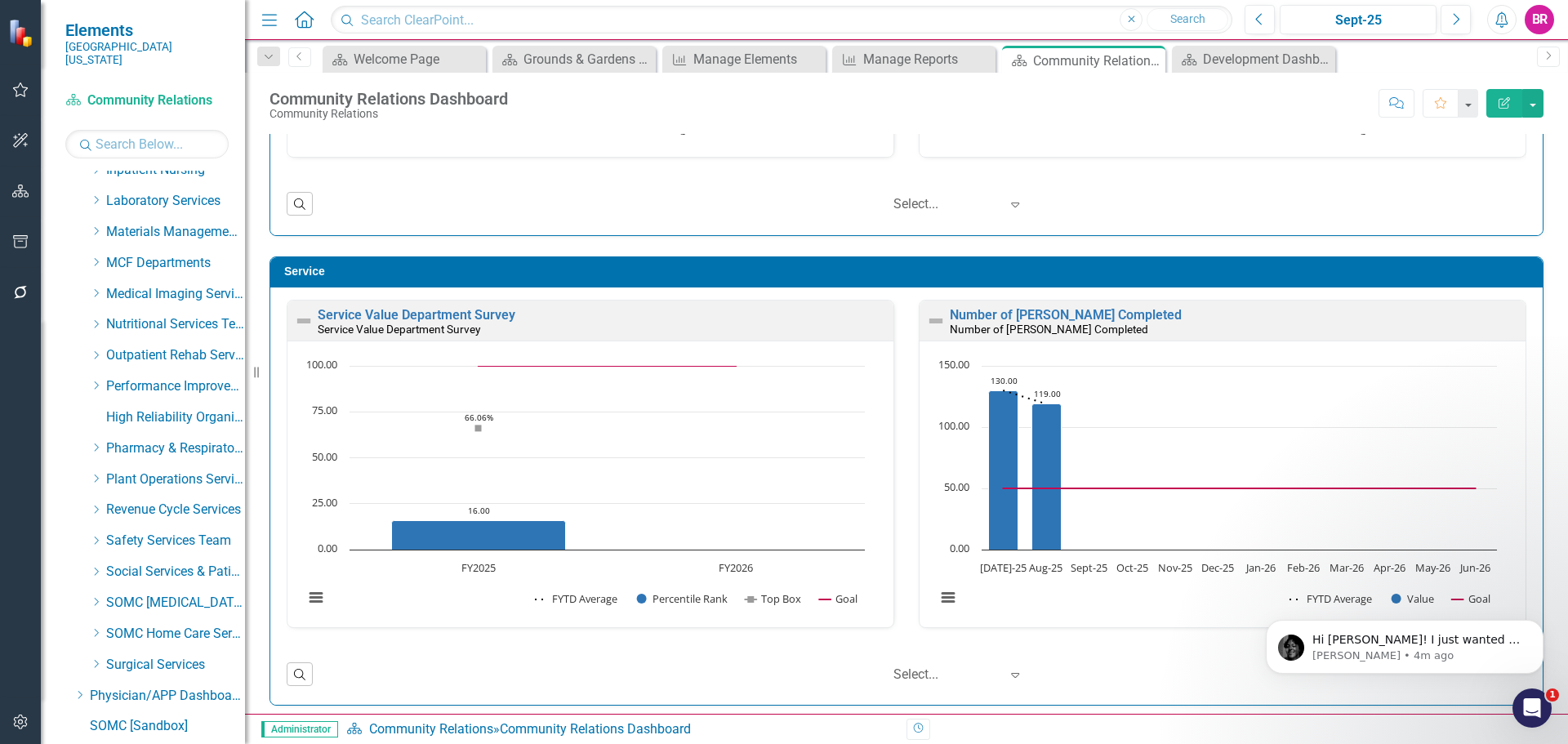
scroll to position [742, 0]
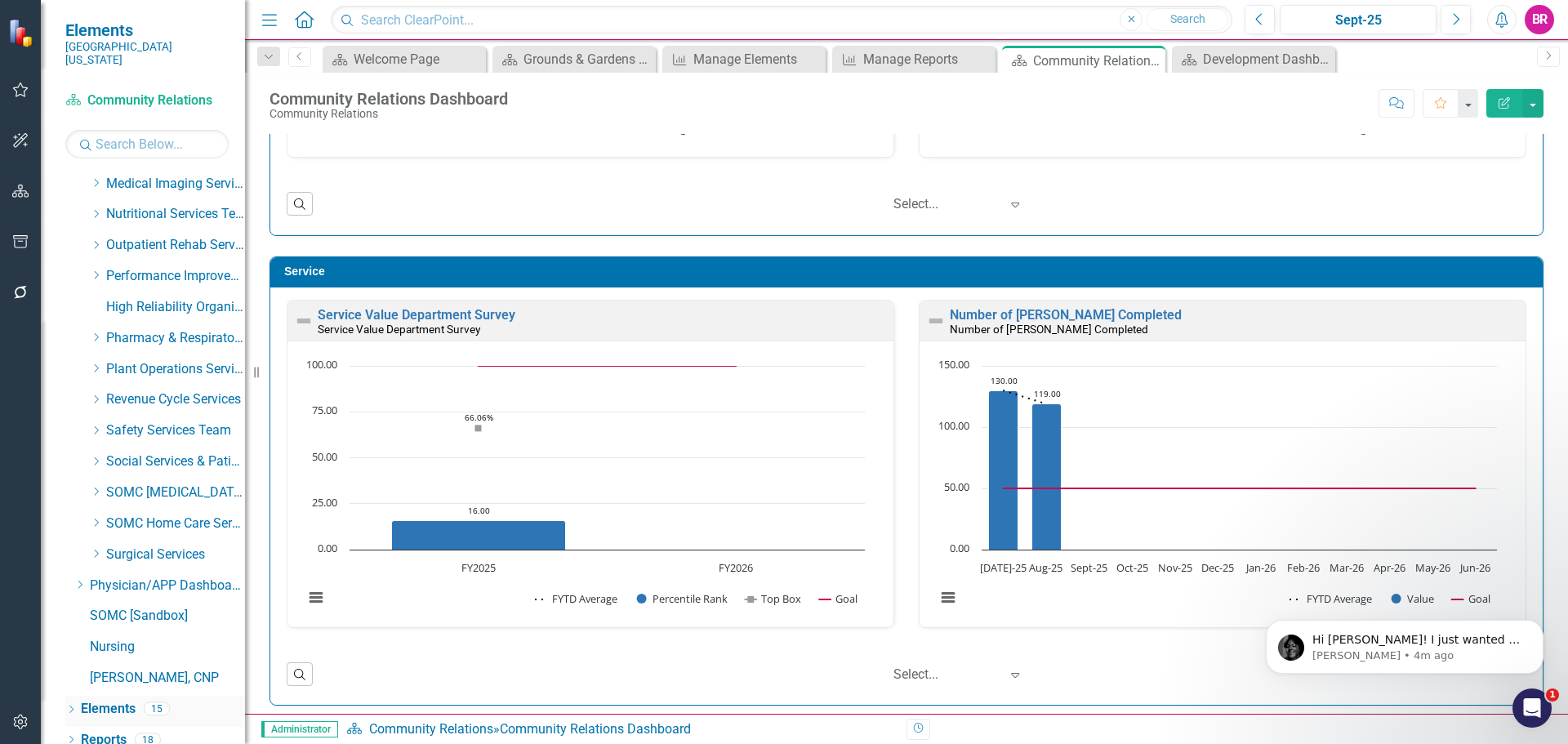
click at [119, 700] on link "Elements" at bounding box center [108, 709] width 55 height 19
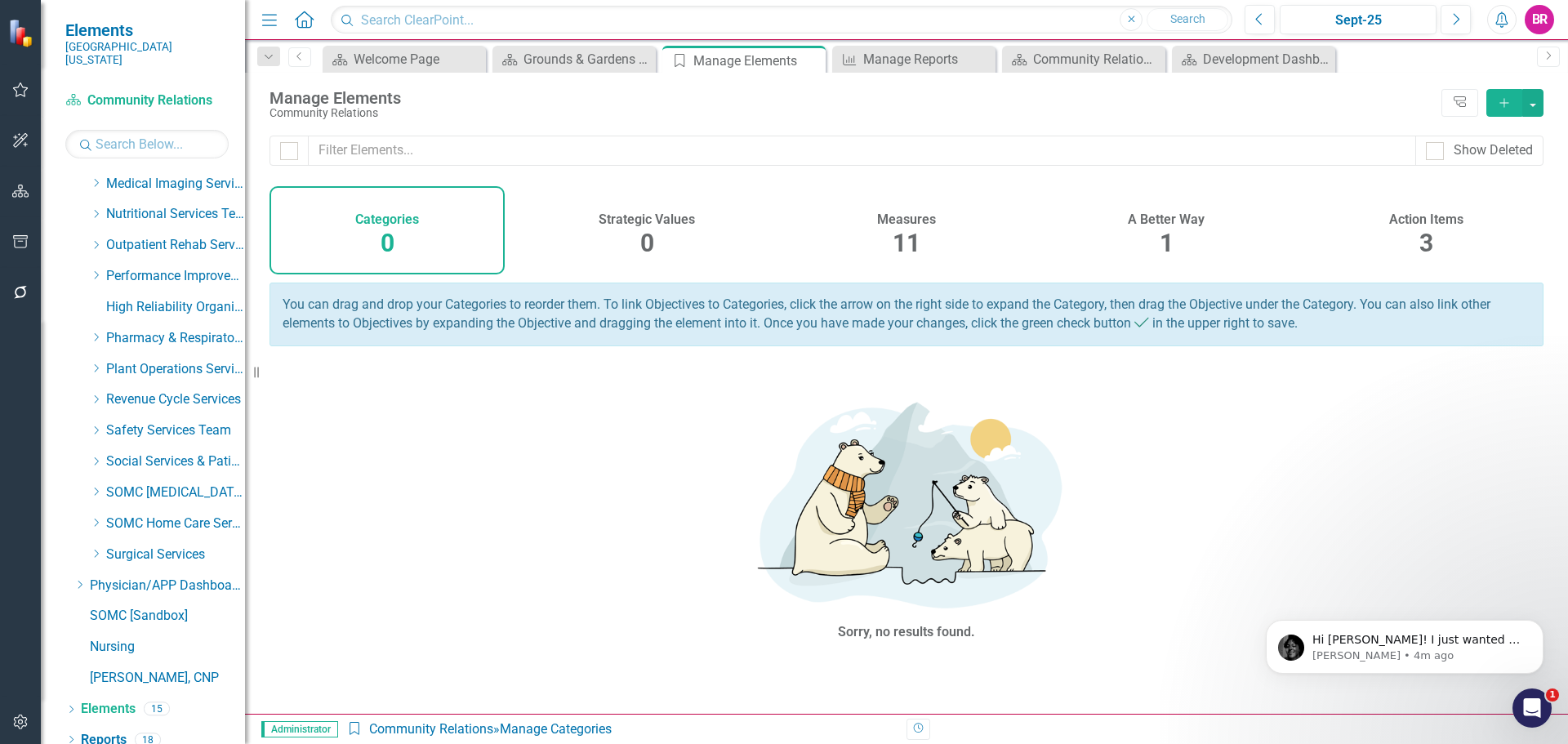
click at [928, 233] on div "Measures 11" at bounding box center [906, 231] width 235 height 88
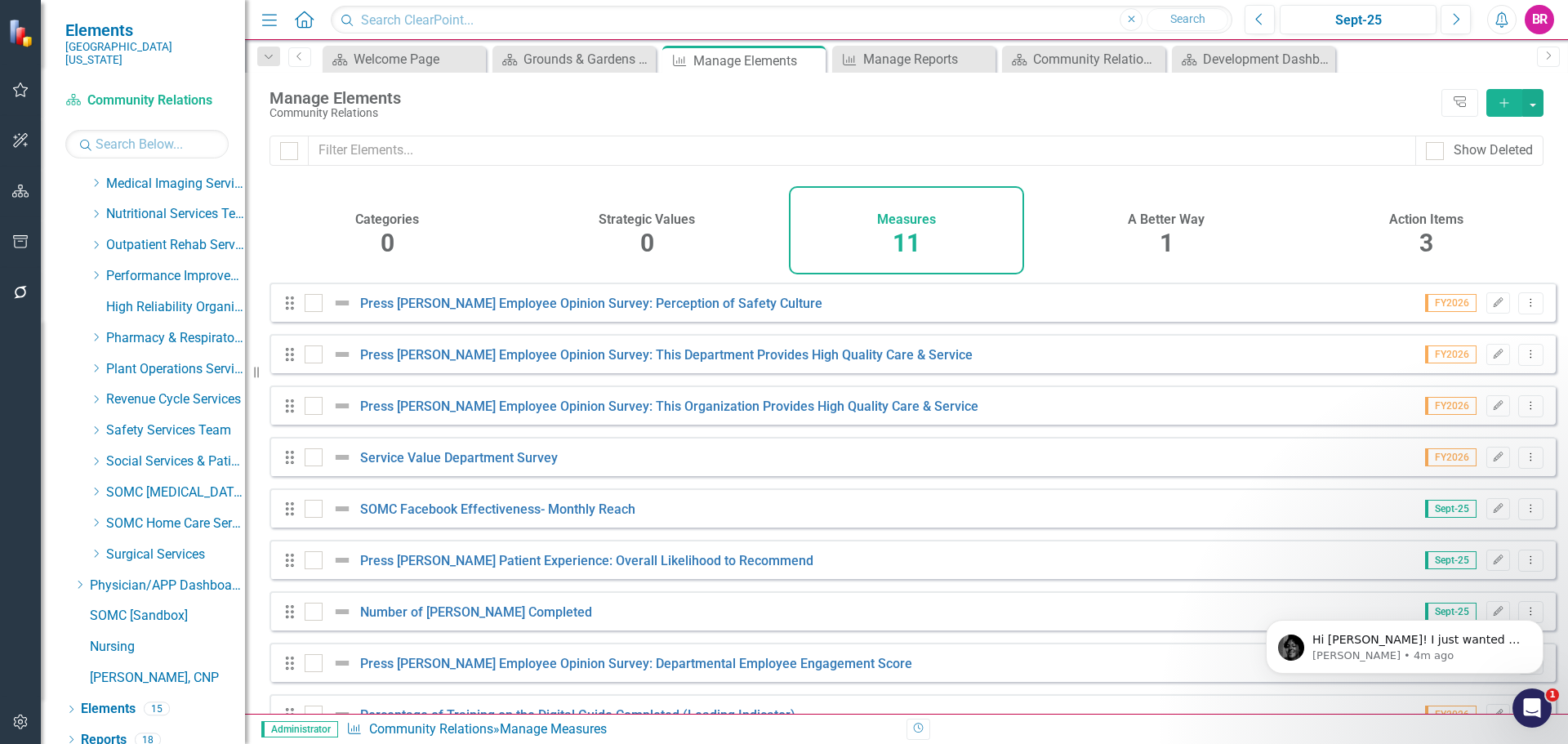
click at [1437, 232] on div "Action Items 3" at bounding box center [1426, 231] width 235 height 88
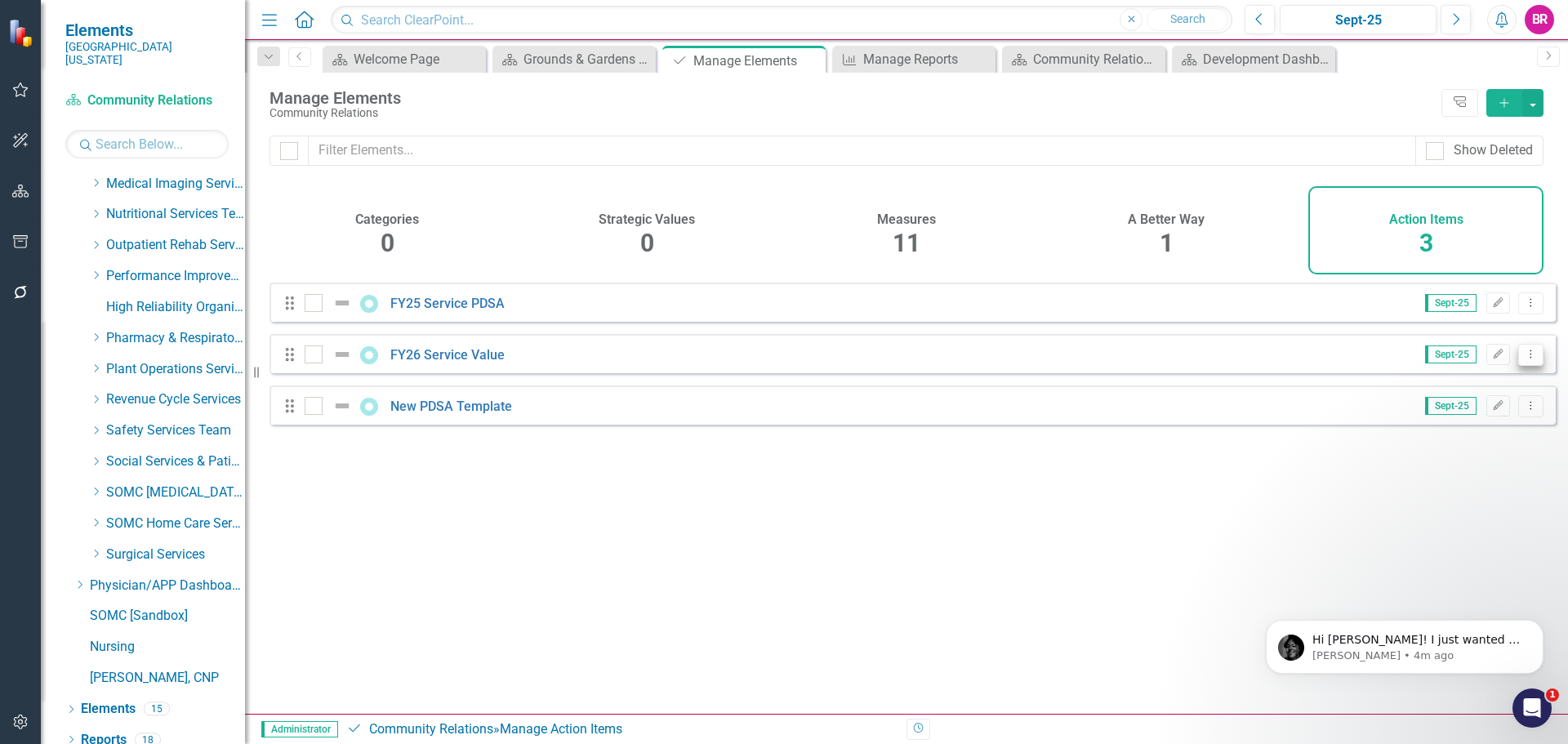
click at [1524, 359] on icon "Dropdown Menu" at bounding box center [1530, 354] width 14 height 11
click at [1437, 458] on link "Copy Duplicate Action Item" at bounding box center [1449, 455] width 162 height 31
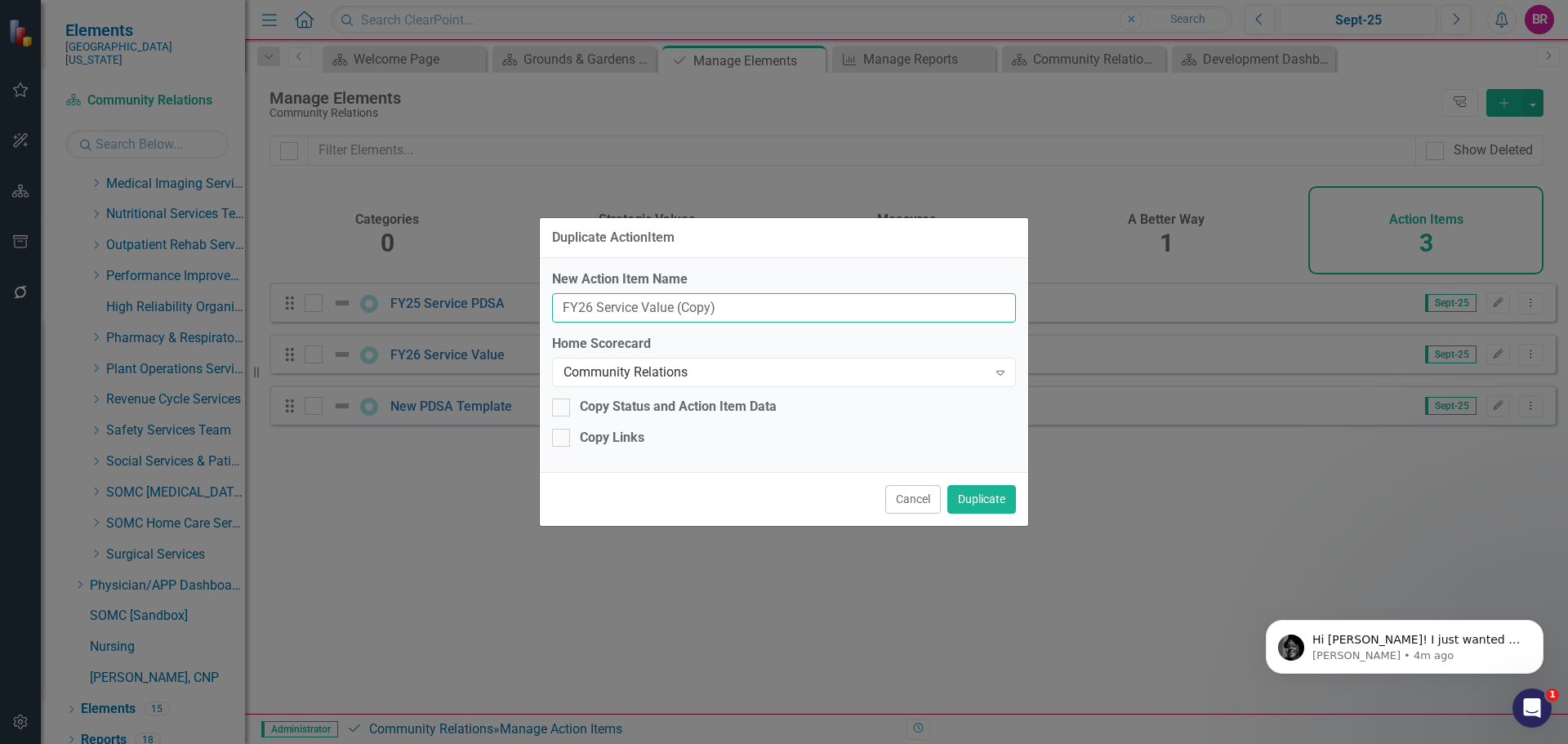
drag, startPoint x: 705, startPoint y: 312, endPoint x: 675, endPoint y: 306, distance: 30.6
click at [675, 306] on input "FY26 Service Value (Copy)" at bounding box center [784, 309] width 464 height 31
type input "FY26 Service Value"
click at [897, 381] on div "Community Relations" at bounding box center [775, 372] width 424 height 19
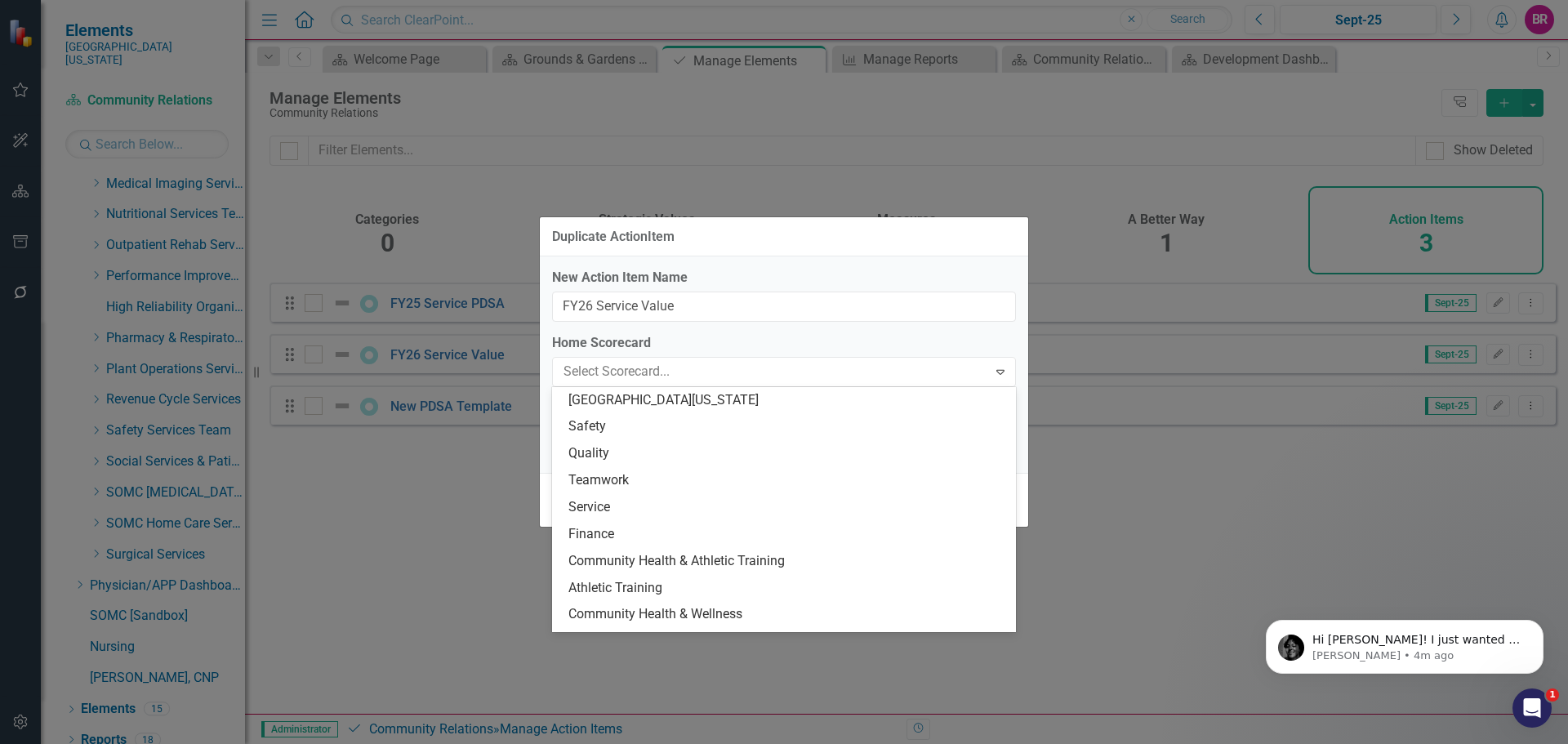
scroll to position [295, 0]
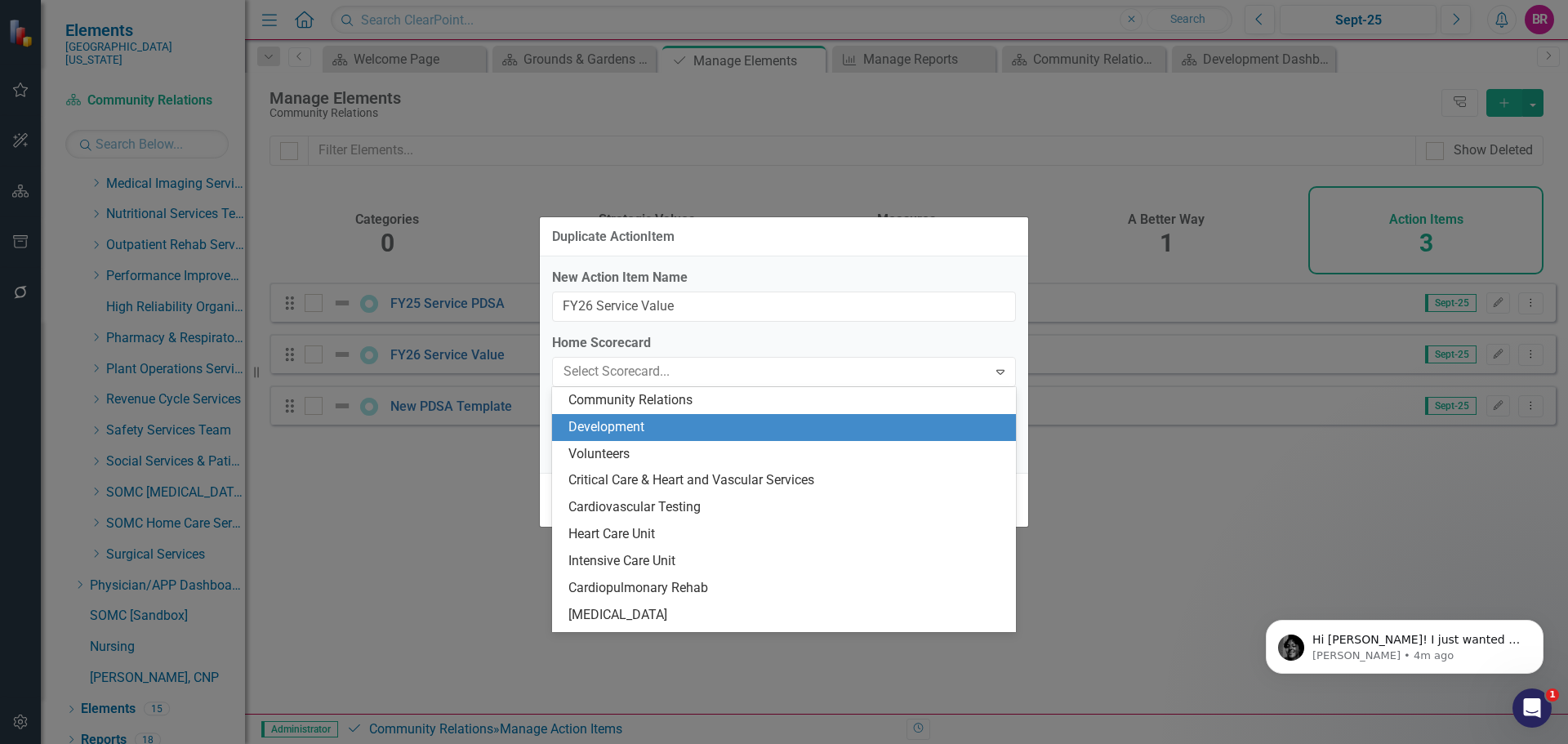
click at [866, 420] on div "Development" at bounding box center [787, 427] width 438 height 19
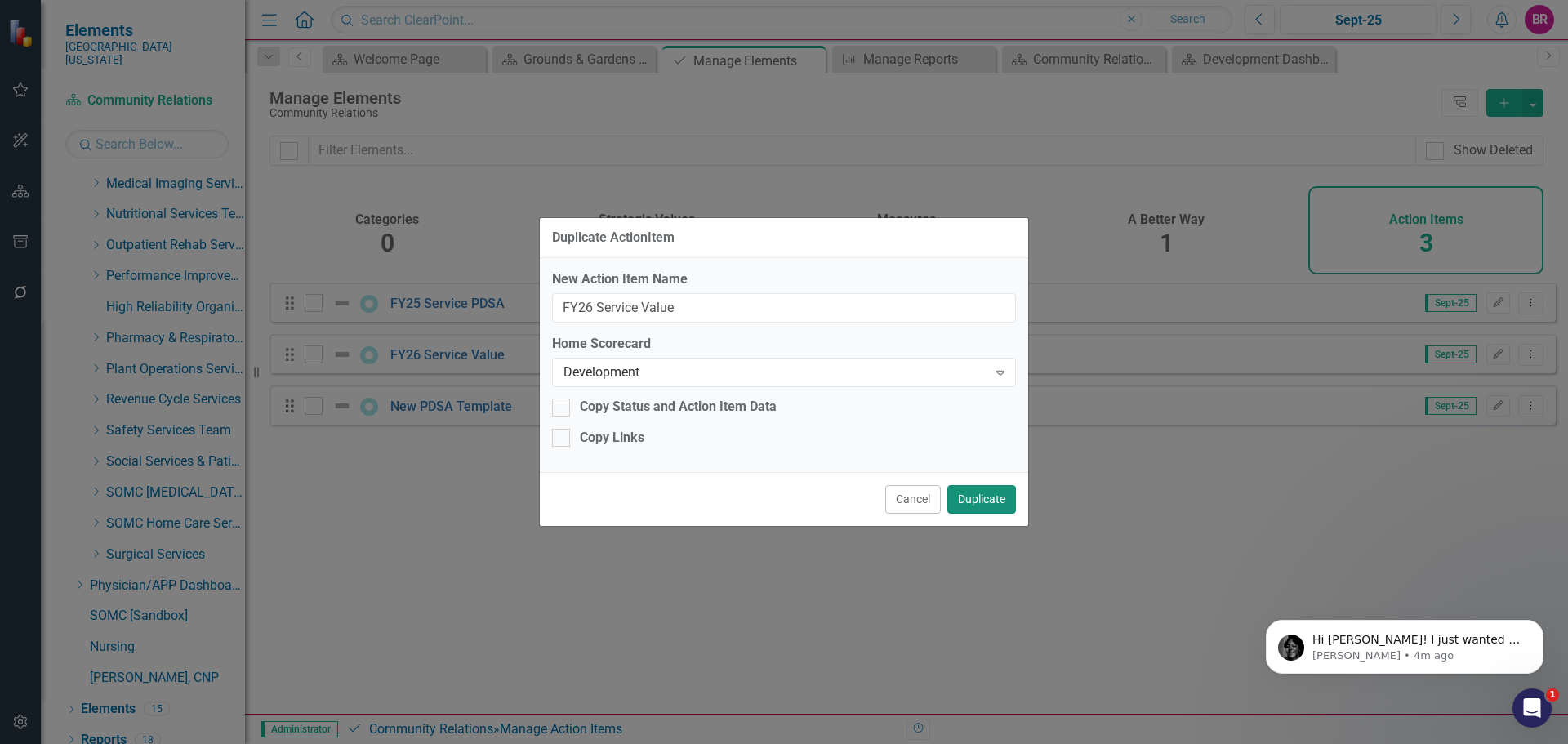
click at [981, 503] on button "Duplicate" at bounding box center [982, 500] width 68 height 29
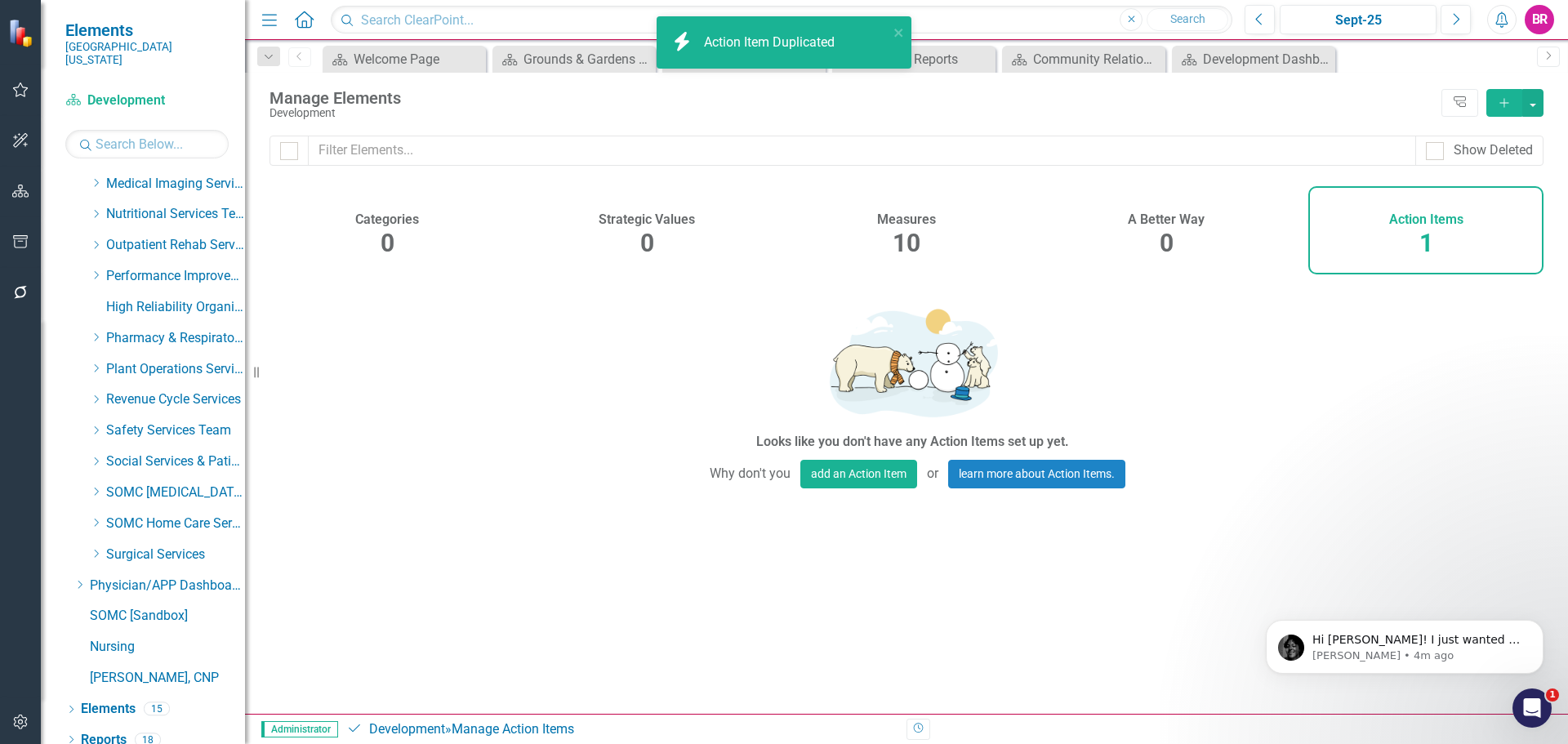
checkbox input "false"
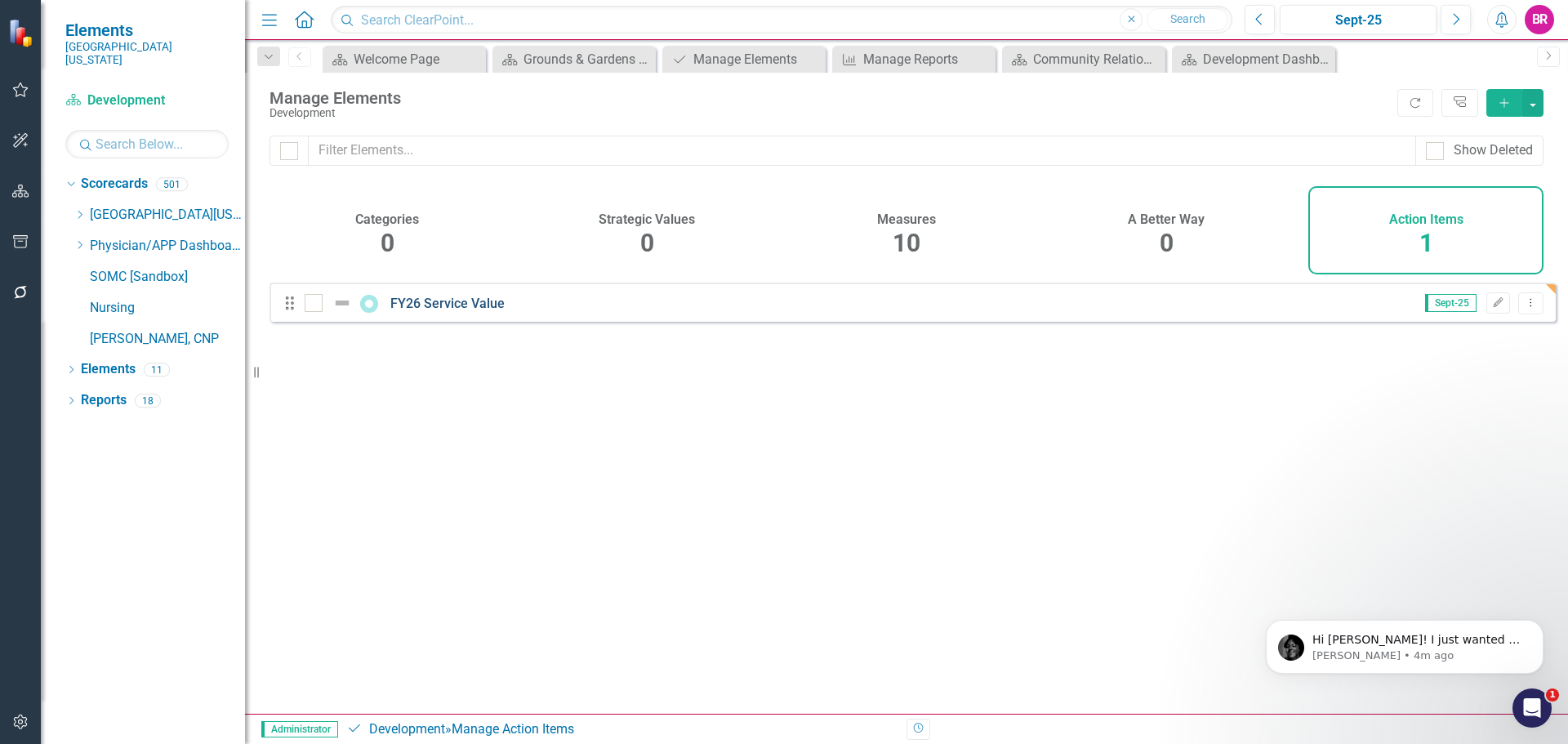
click at [443, 311] on link "FY26 Service Value" at bounding box center [447, 303] width 114 height 15
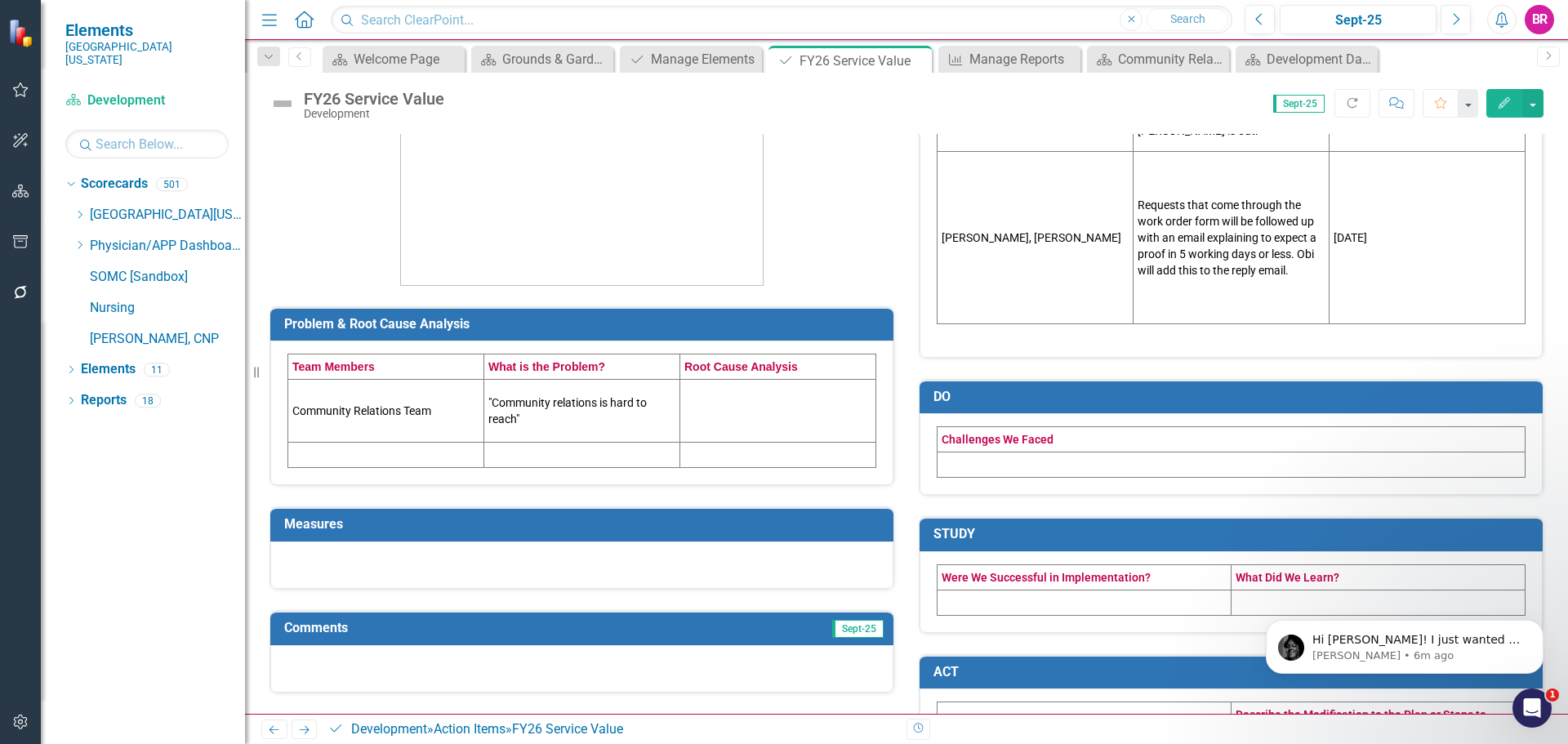
scroll to position [74, 0]
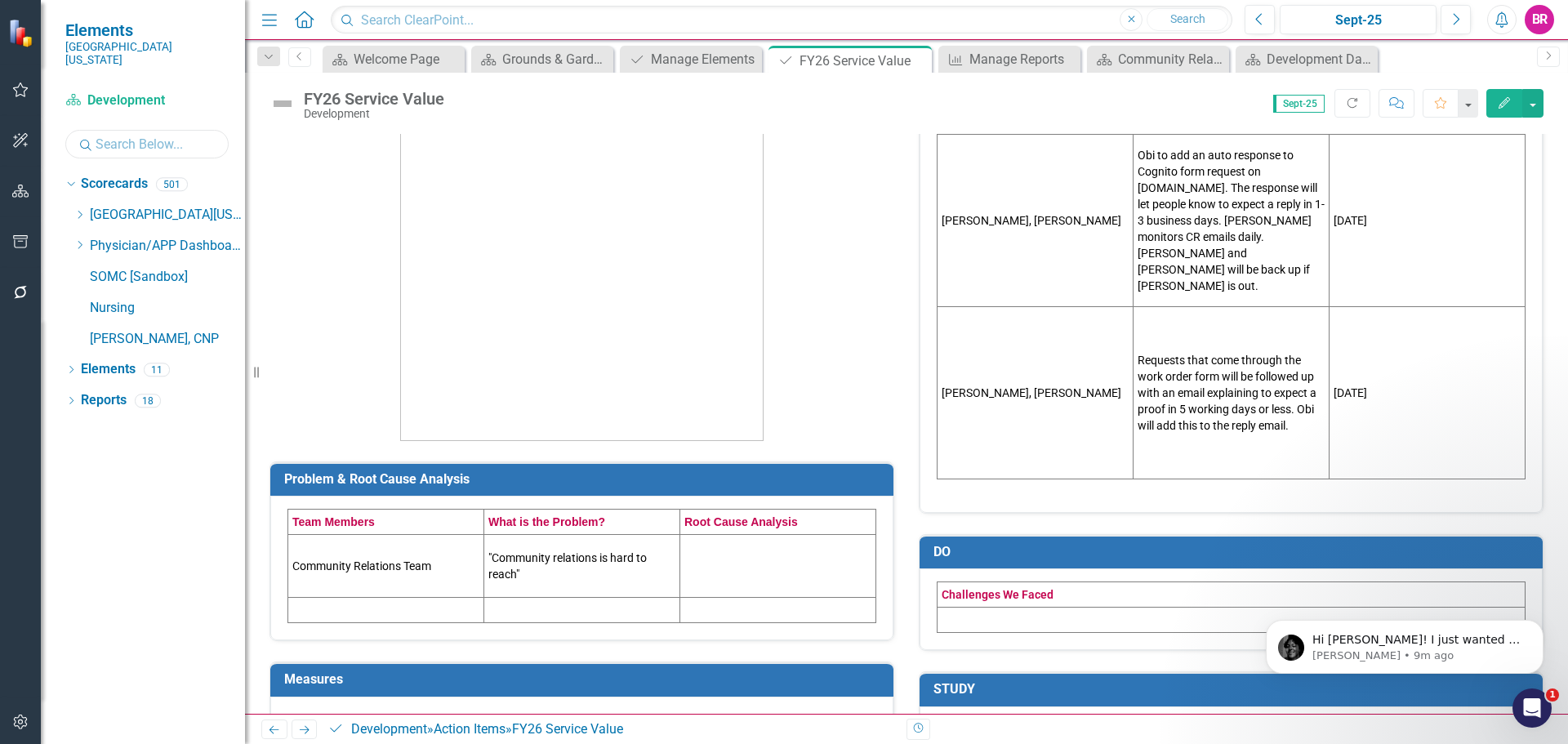
click at [122, 133] on input "text" at bounding box center [147, 144] width 163 height 29
type input "athl"
click at [187, 272] on link "Athletic Training" at bounding box center [184, 277] width 122 height 19
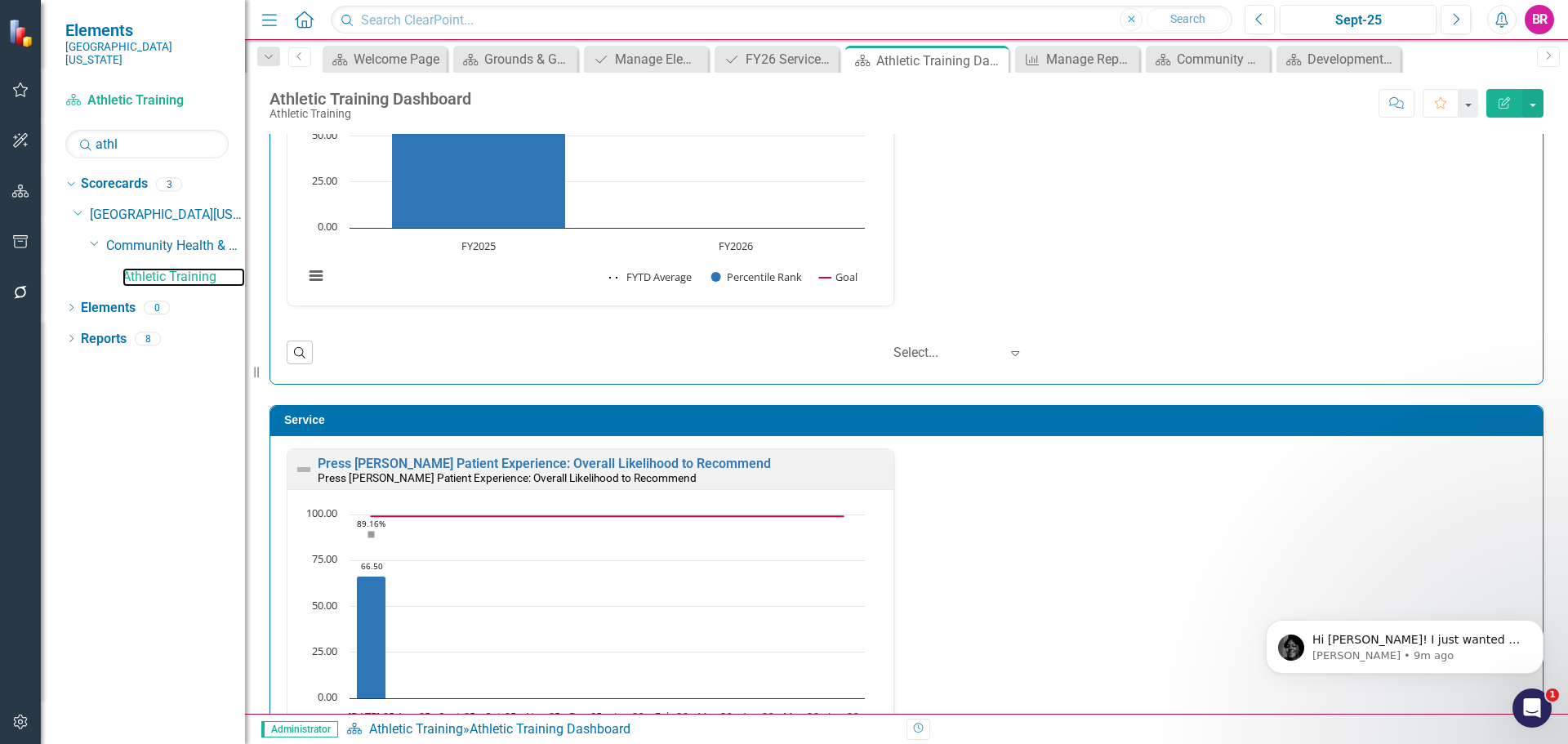
scroll to position [817, 0]
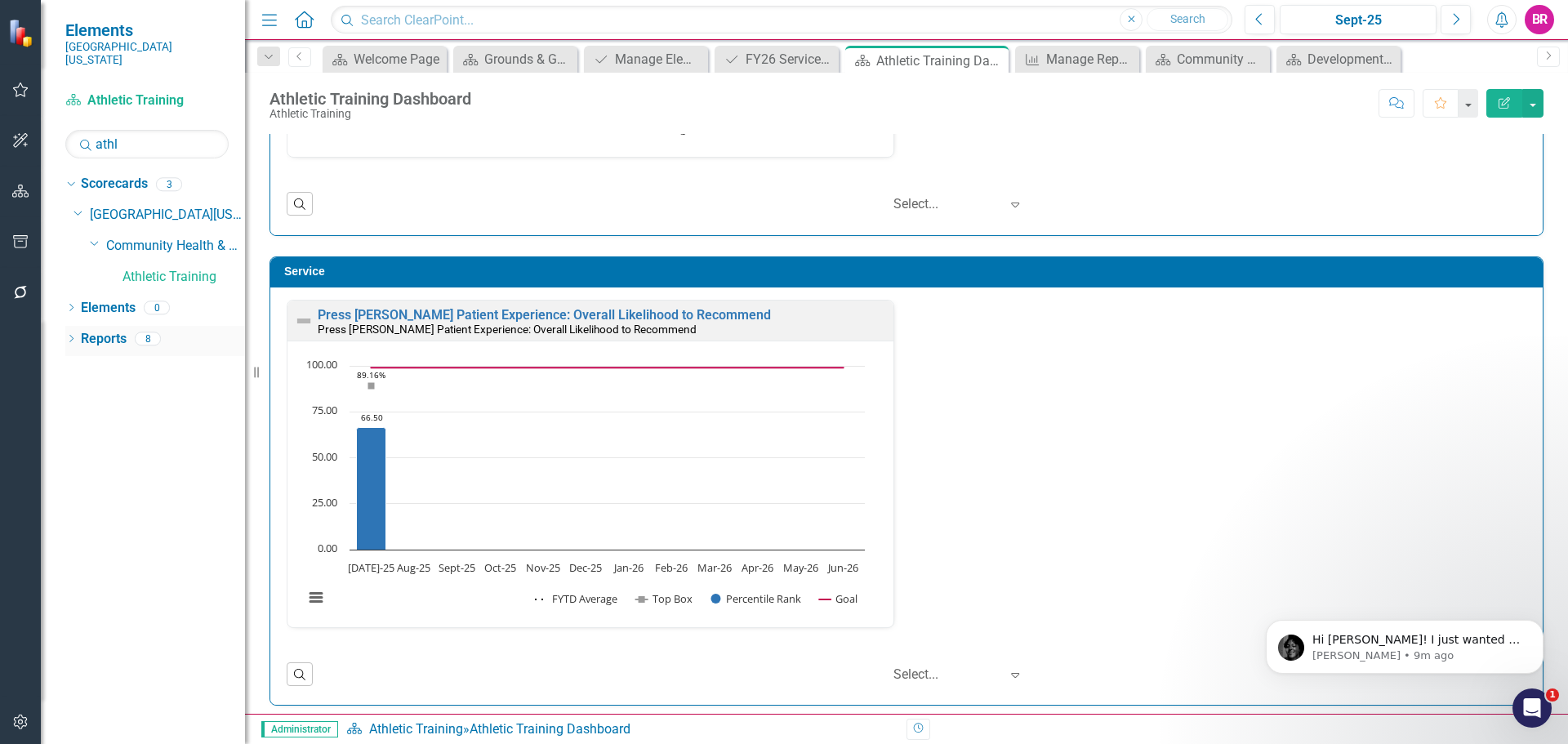
drag, startPoint x: 101, startPoint y: 321, endPoint x: 105, endPoint y: 311, distance: 10.8
click at [100, 330] on link "Reports" at bounding box center [104, 339] width 46 height 19
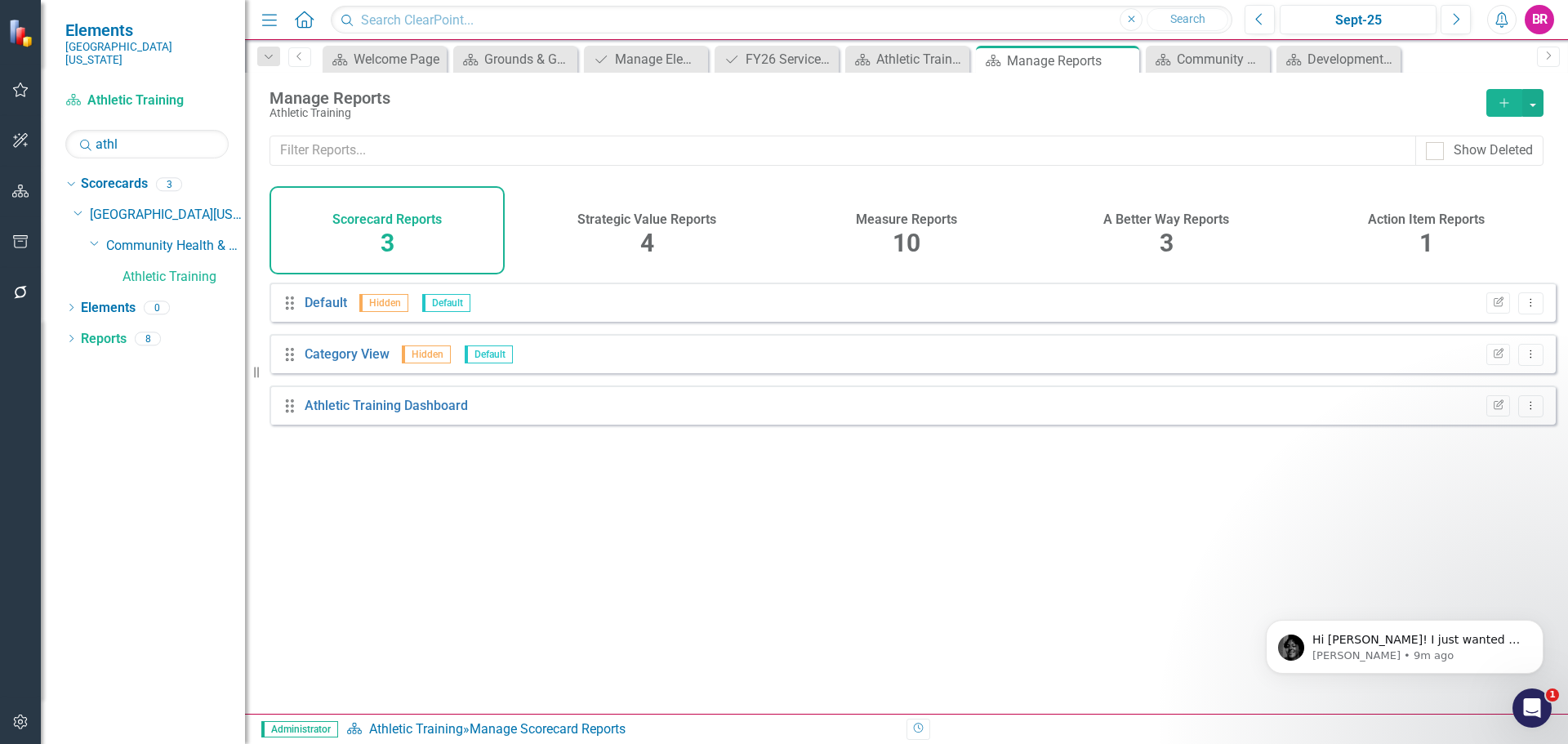
click at [896, 241] on span "10" at bounding box center [906, 243] width 28 height 29
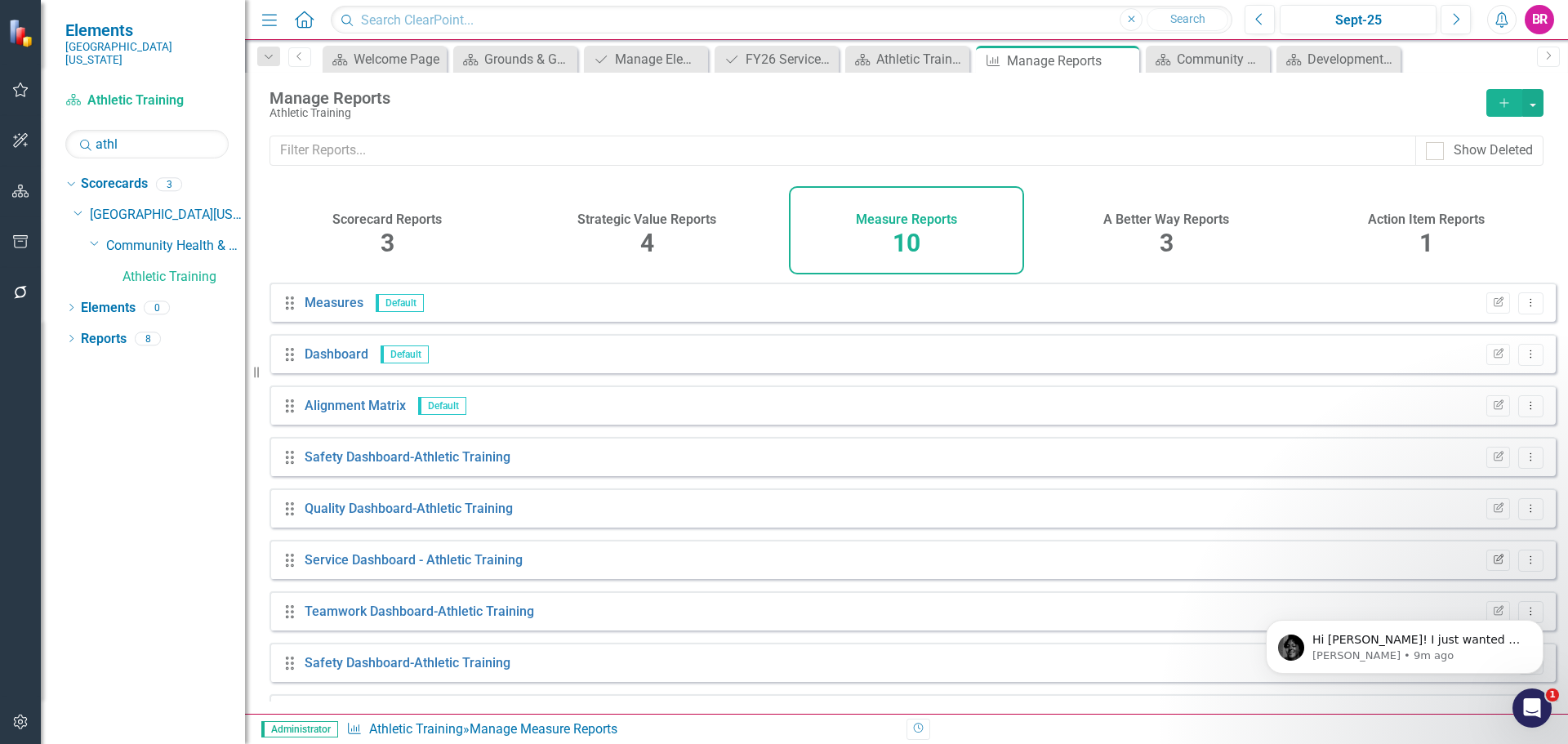
click at [1493, 571] on button "Edit Report" at bounding box center [1498, 560] width 23 height 22
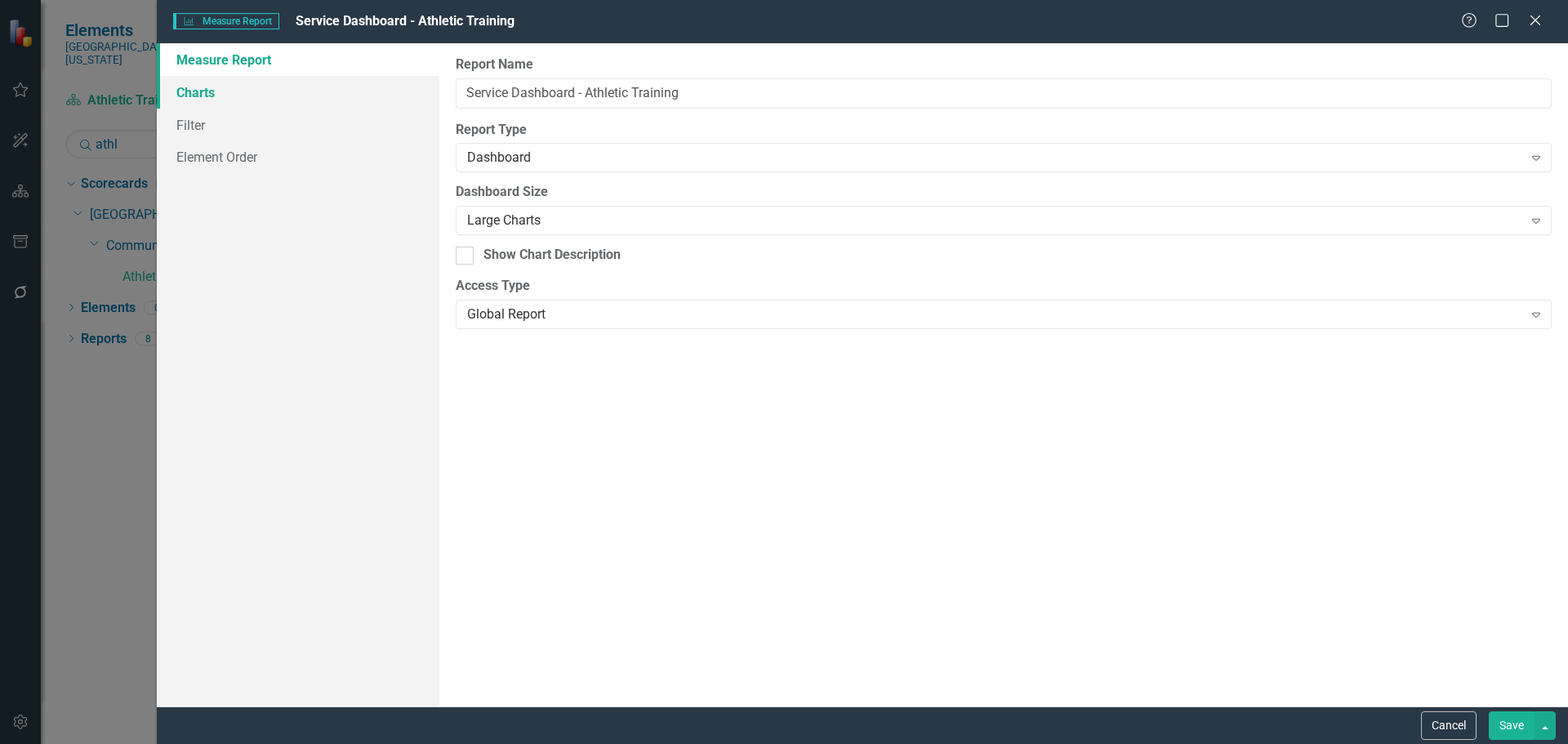
click at [188, 101] on link "Charts" at bounding box center [298, 92] width 283 height 32
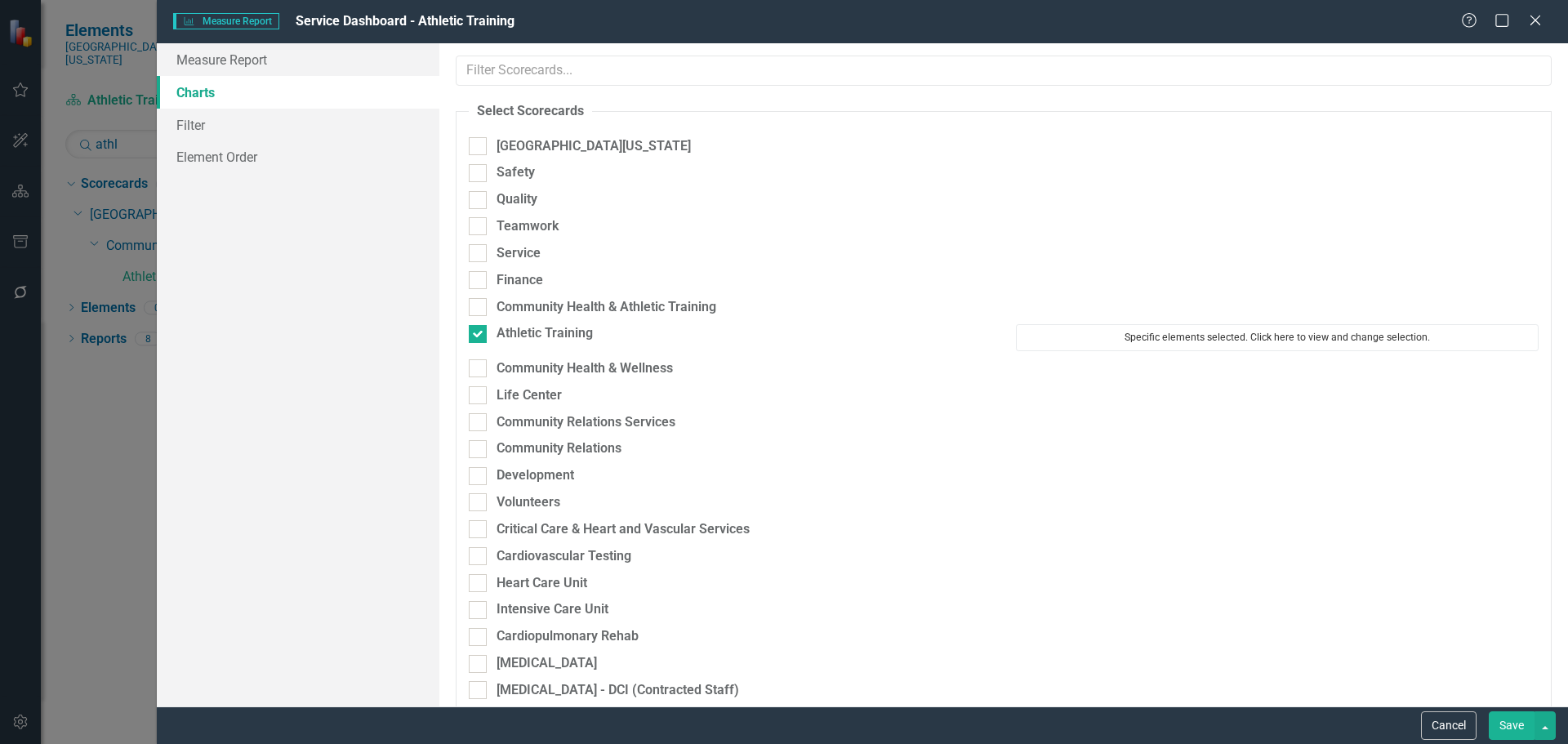
click at [1182, 329] on button "Specific elements selected. Click here to view and change selection." at bounding box center [1277, 337] width 522 height 26
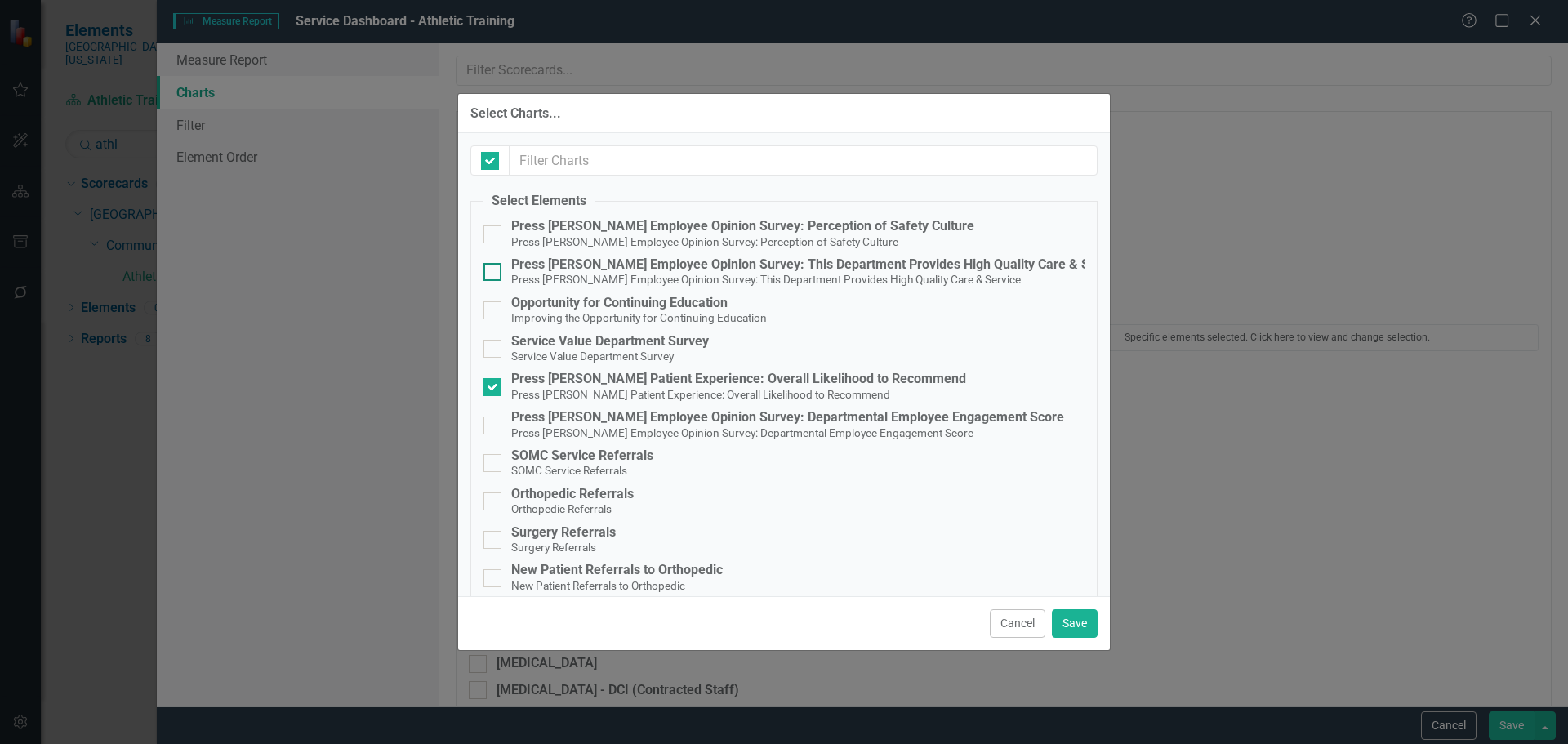
checkbox input "false"
click at [646, 342] on div "Service Value Department Survey" at bounding box center [610, 341] width 197 height 14
click at [494, 342] on input "Service Value Department Survey Service Value Department Survey" at bounding box center [489, 345] width 11 height 11
checkbox input "true"
click at [1084, 625] on button "Save" at bounding box center [1074, 623] width 46 height 29
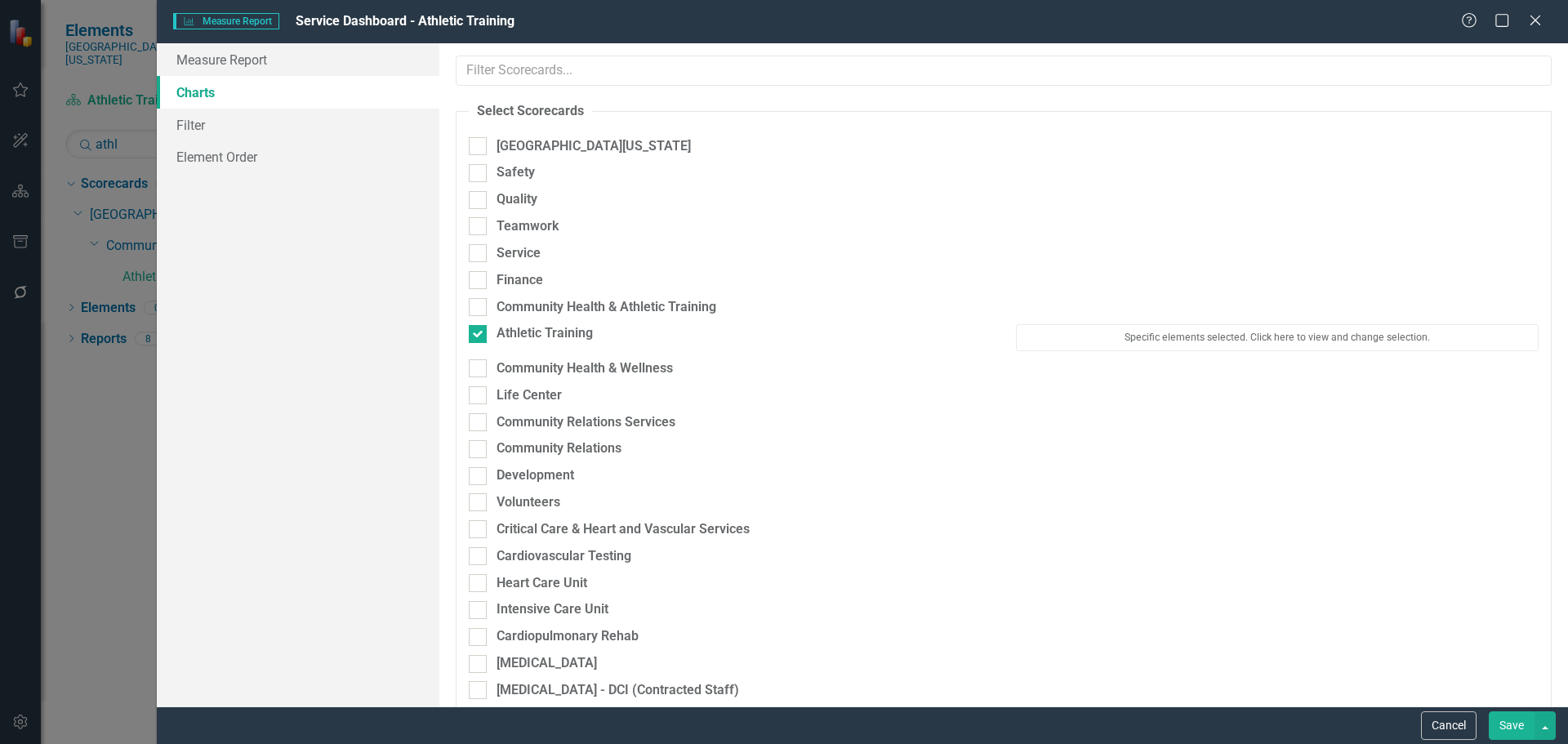
click at [1524, 722] on button "Save" at bounding box center [1511, 726] width 46 height 29
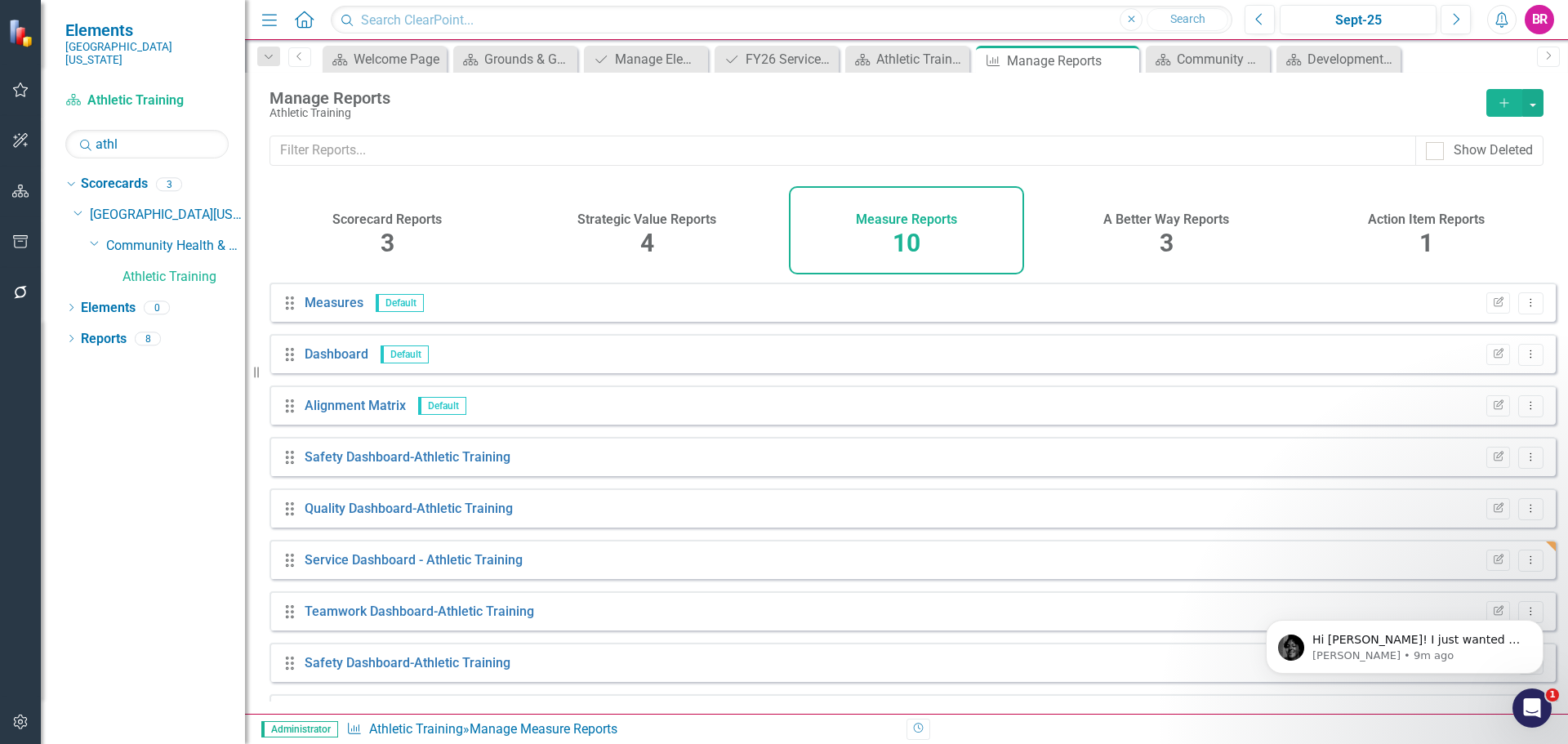
click at [1407, 228] on div "Action Item Reports 1" at bounding box center [1426, 231] width 235 height 88
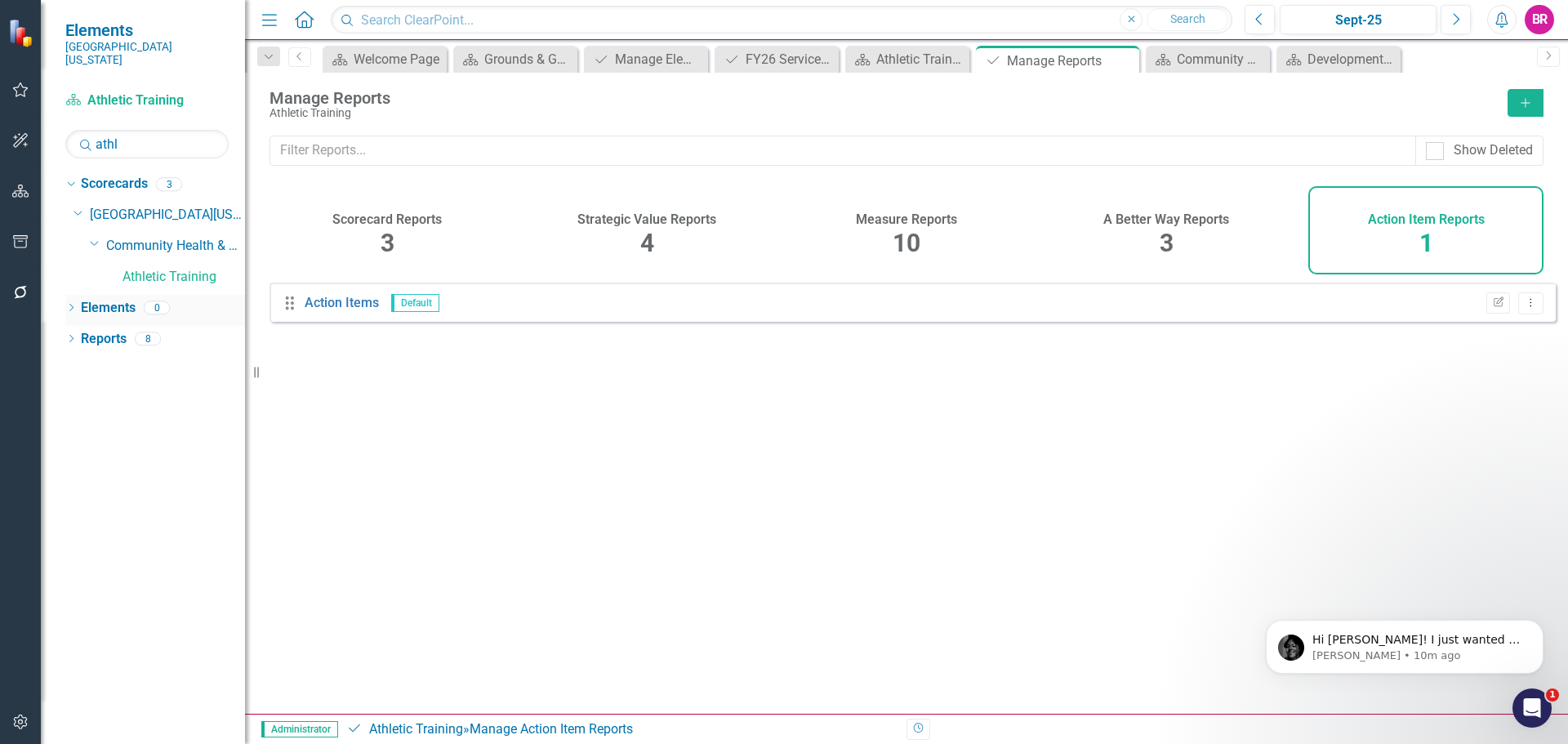
click at [109, 299] on link "Elements" at bounding box center [108, 308] width 55 height 19
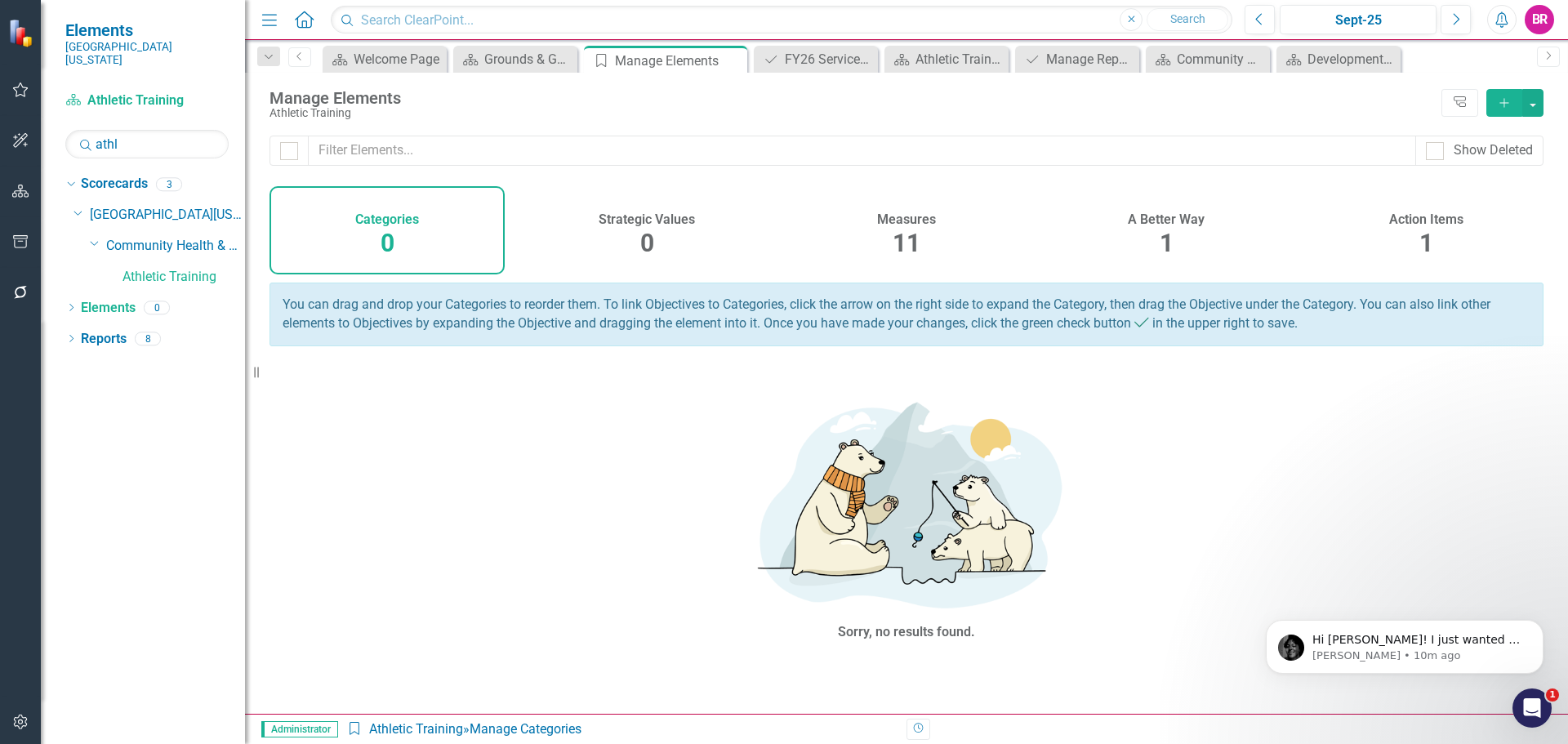
click at [1444, 230] on div "Action Items 1" at bounding box center [1426, 231] width 235 height 88
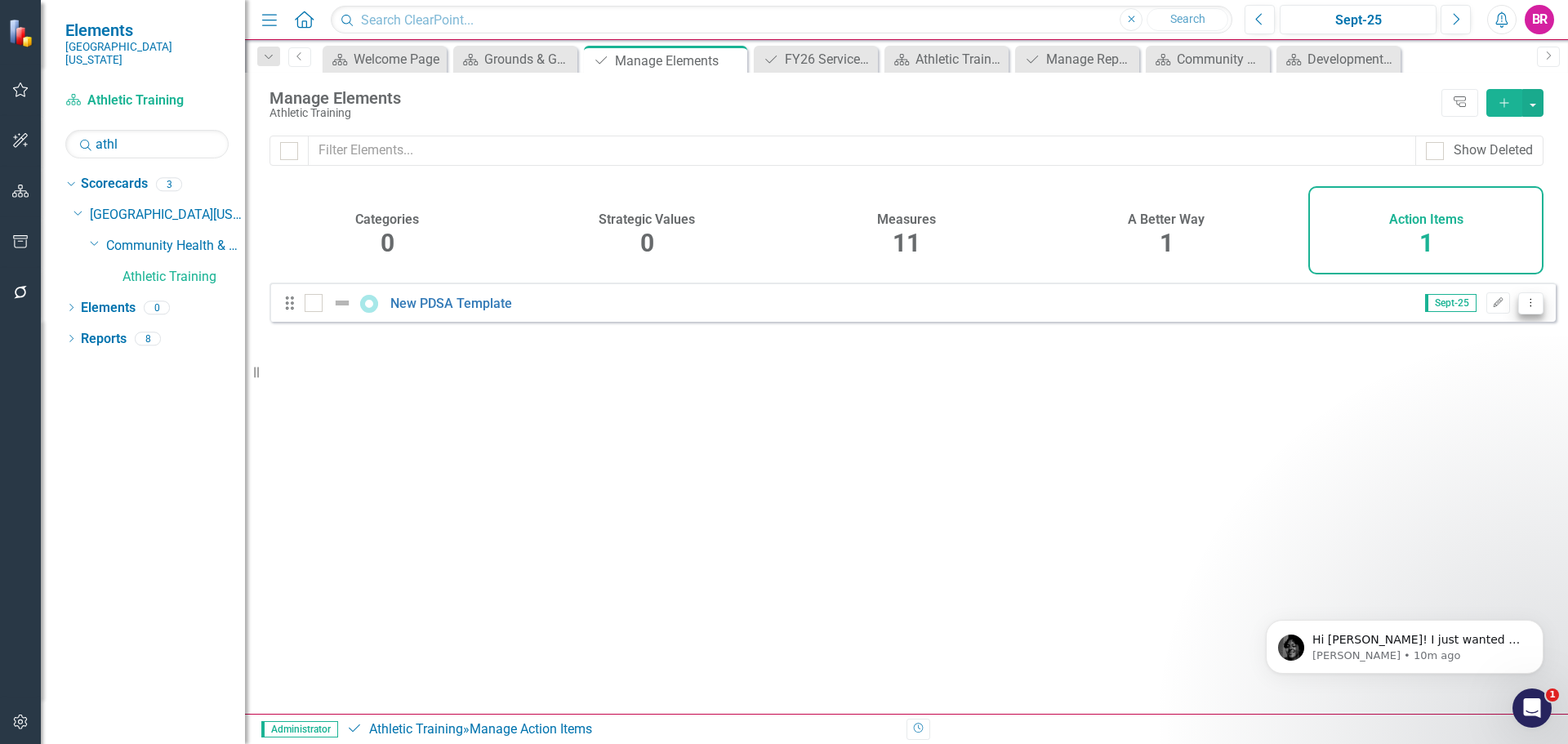
click at [1524, 308] on icon "Dropdown Menu" at bounding box center [1530, 303] width 14 height 11
click at [1440, 406] on link "Copy Duplicate Action Item" at bounding box center [1449, 404] width 162 height 31
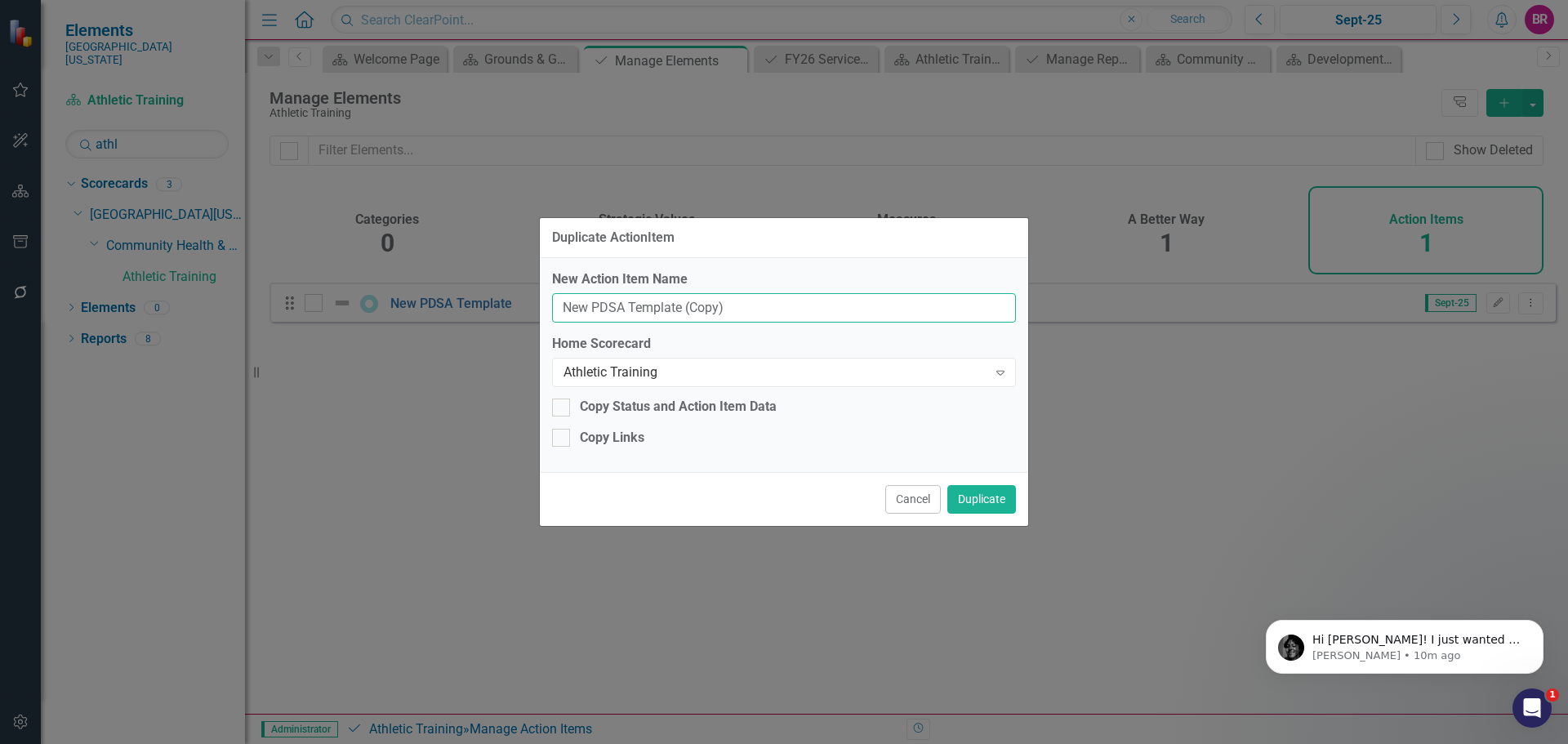
drag, startPoint x: 712, startPoint y: 304, endPoint x: 276, endPoint y: 257, distance: 438.5
click at [301, 266] on div "Duplicate ActionItem New Action Item Name New PDSA Template (Copy) Home Scoreca…" at bounding box center [784, 372] width 1568 height 744
type input "FY26 Service Value"
click at [976, 501] on button "Duplicate" at bounding box center [982, 500] width 68 height 29
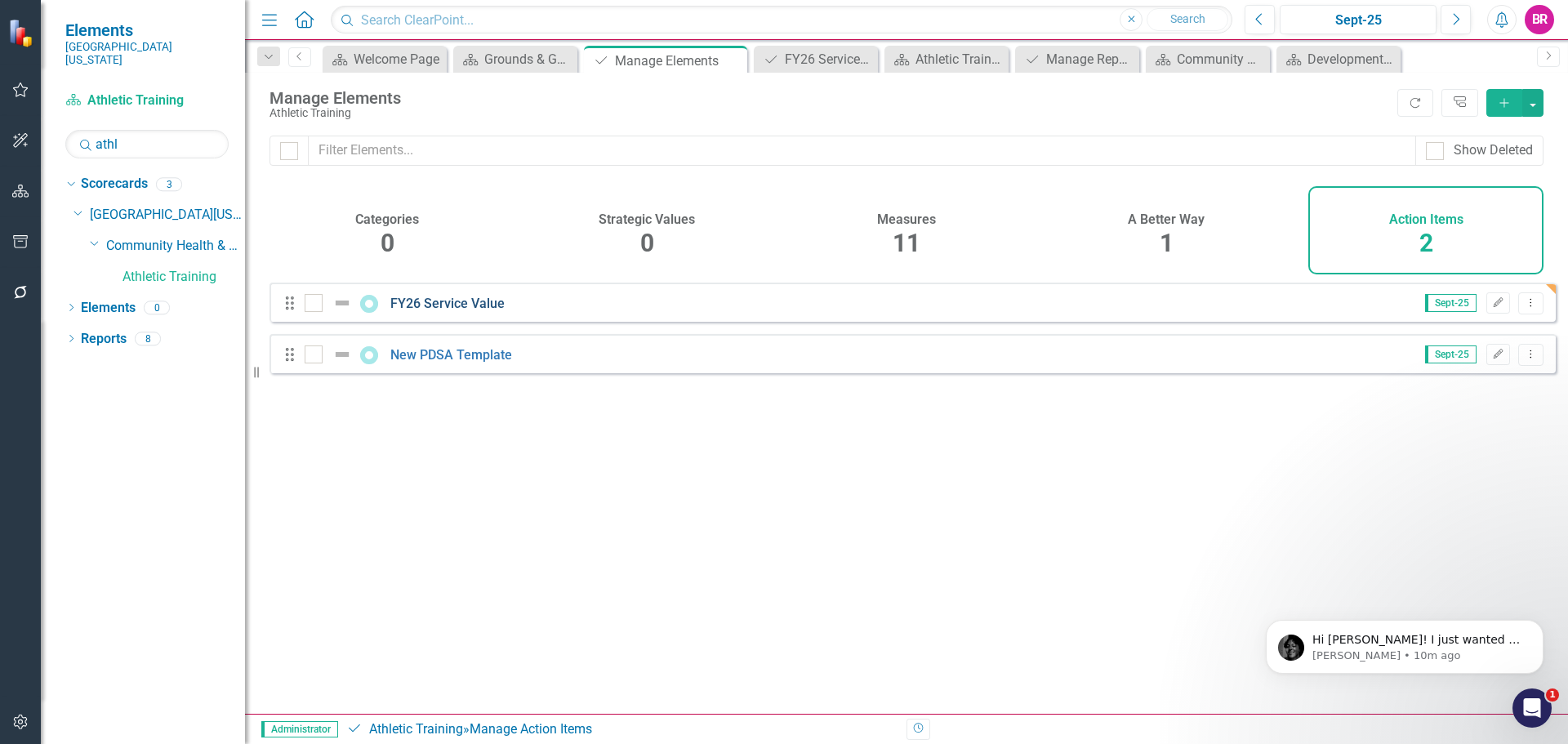
click at [461, 311] on link "FY26 Service Value" at bounding box center [447, 303] width 114 height 15
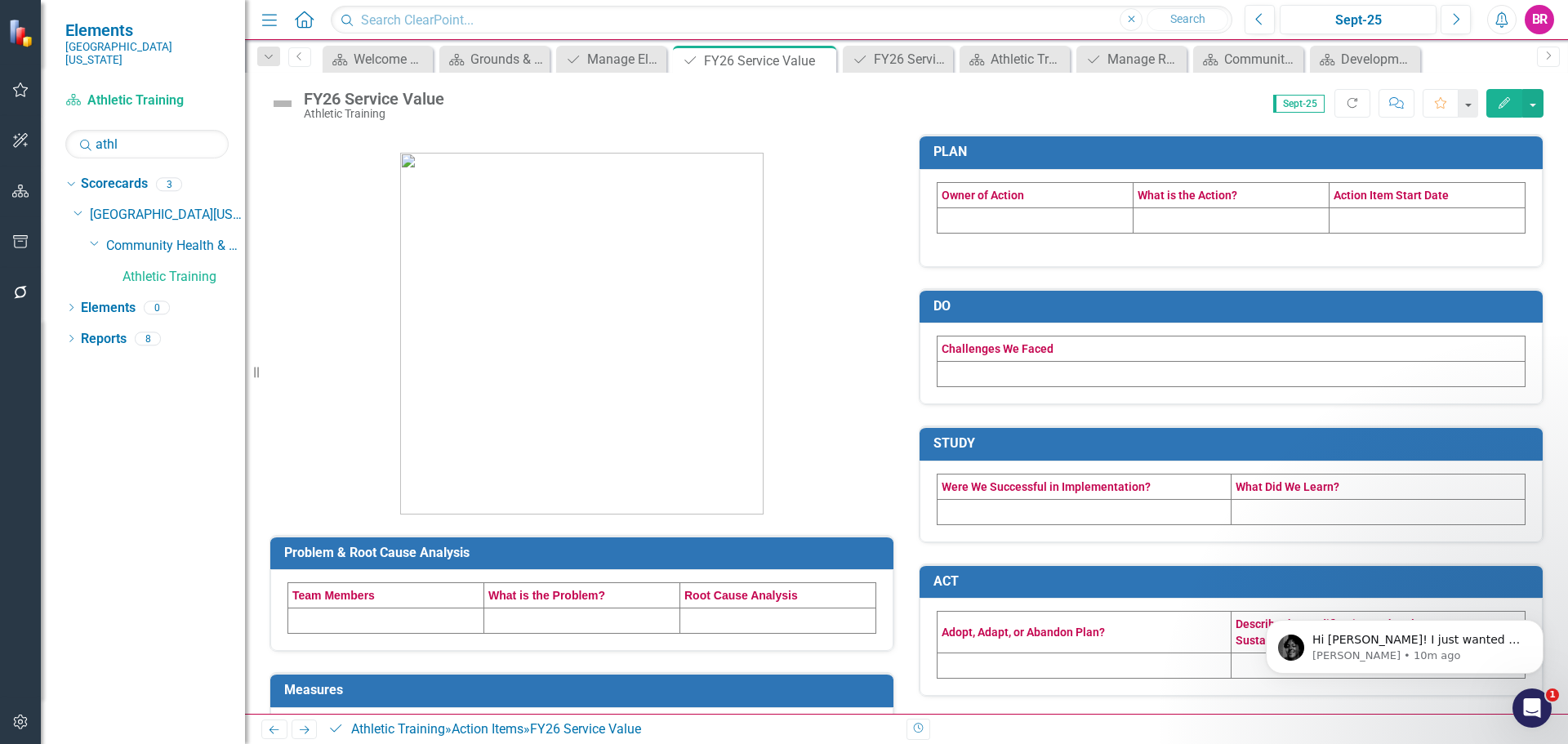
click at [1042, 224] on td at bounding box center [1036, 220] width 196 height 25
click at [1037, 224] on td at bounding box center [1036, 220] width 196 height 25
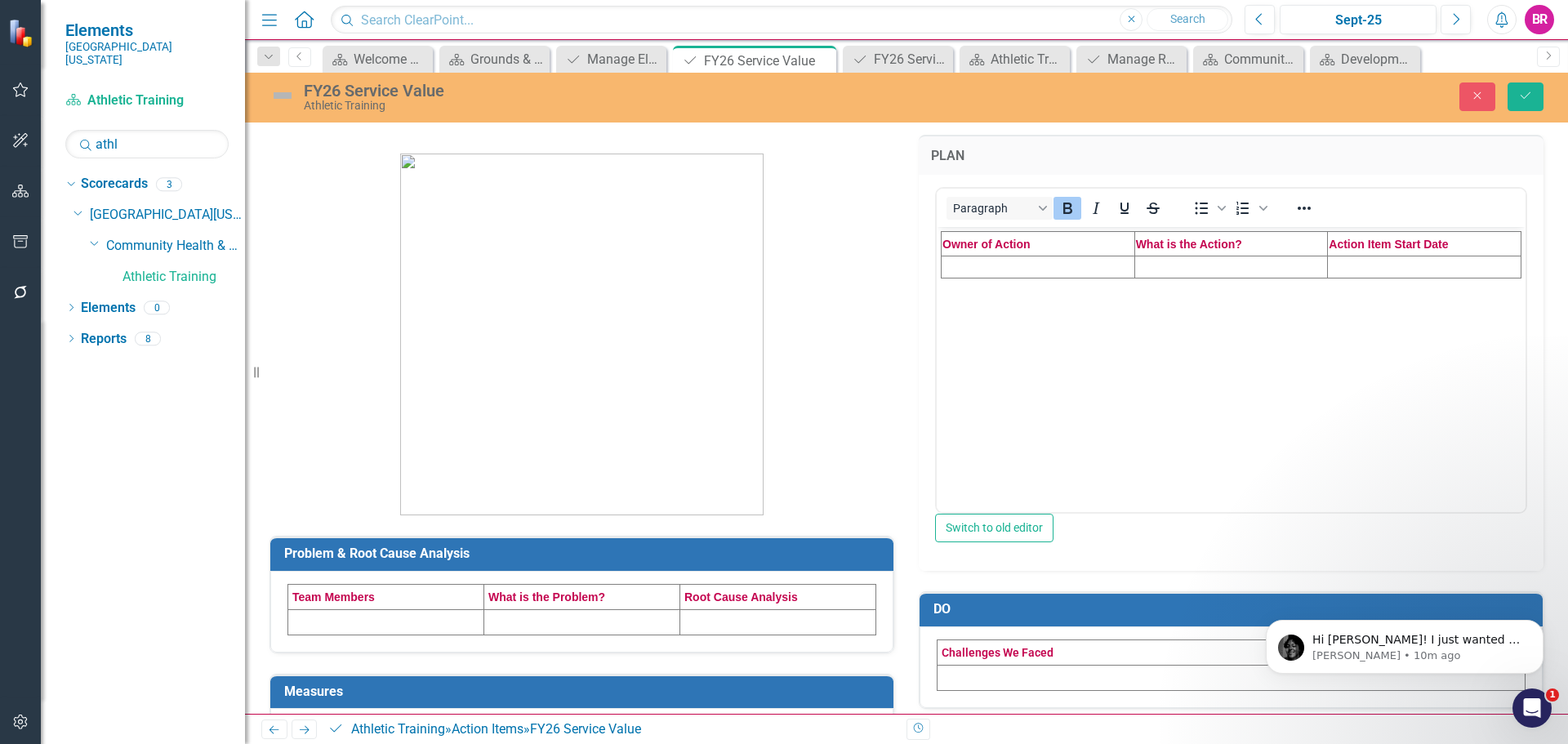
click at [1032, 270] on td "Rich Text Area. Press ALT-0 for help." at bounding box center [1038, 267] width 194 height 22
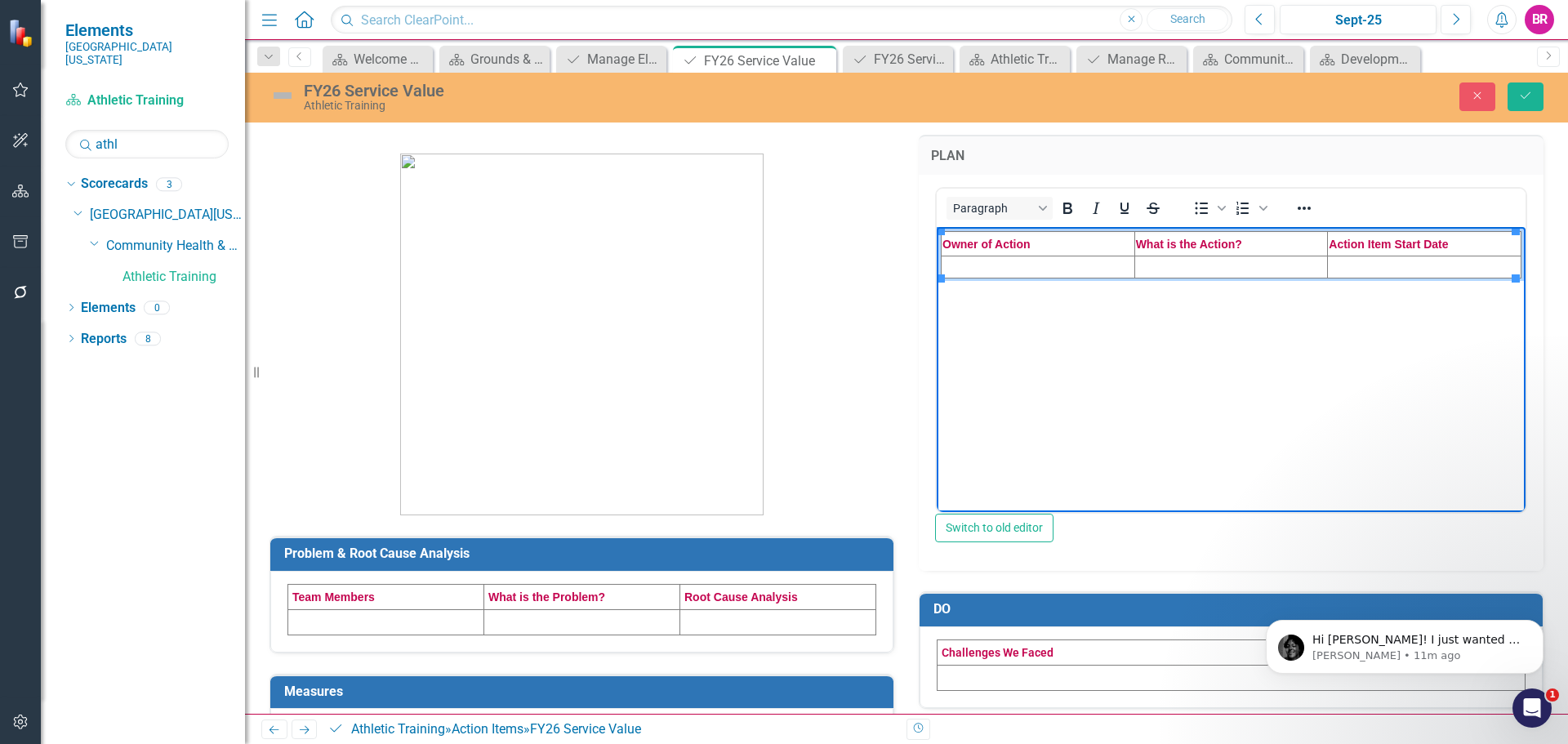
click at [1029, 271] on td "Rich Text Area. Press ALT-0 for help." at bounding box center [1038, 267] width 194 height 22
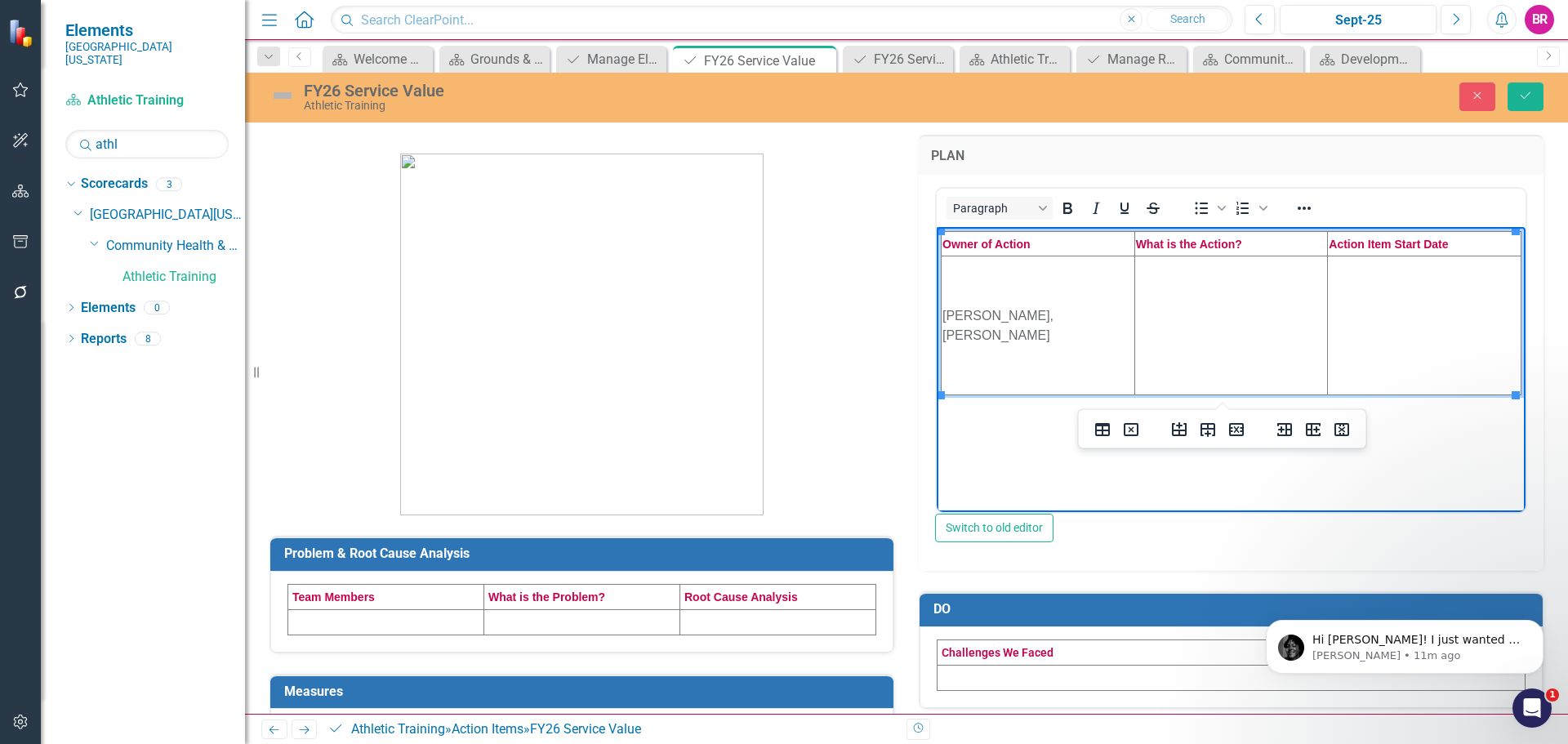
click at [1186, 281] on td "Rich Text Area. Press ALT-0 for help." at bounding box center [1230, 325] width 194 height 139
click at [1186, 327] on td "Rich Text Area. Press ALT-0 for help." at bounding box center [1230, 325] width 194 height 139
paste body "Rich Text Area. Press ALT-0 for help."
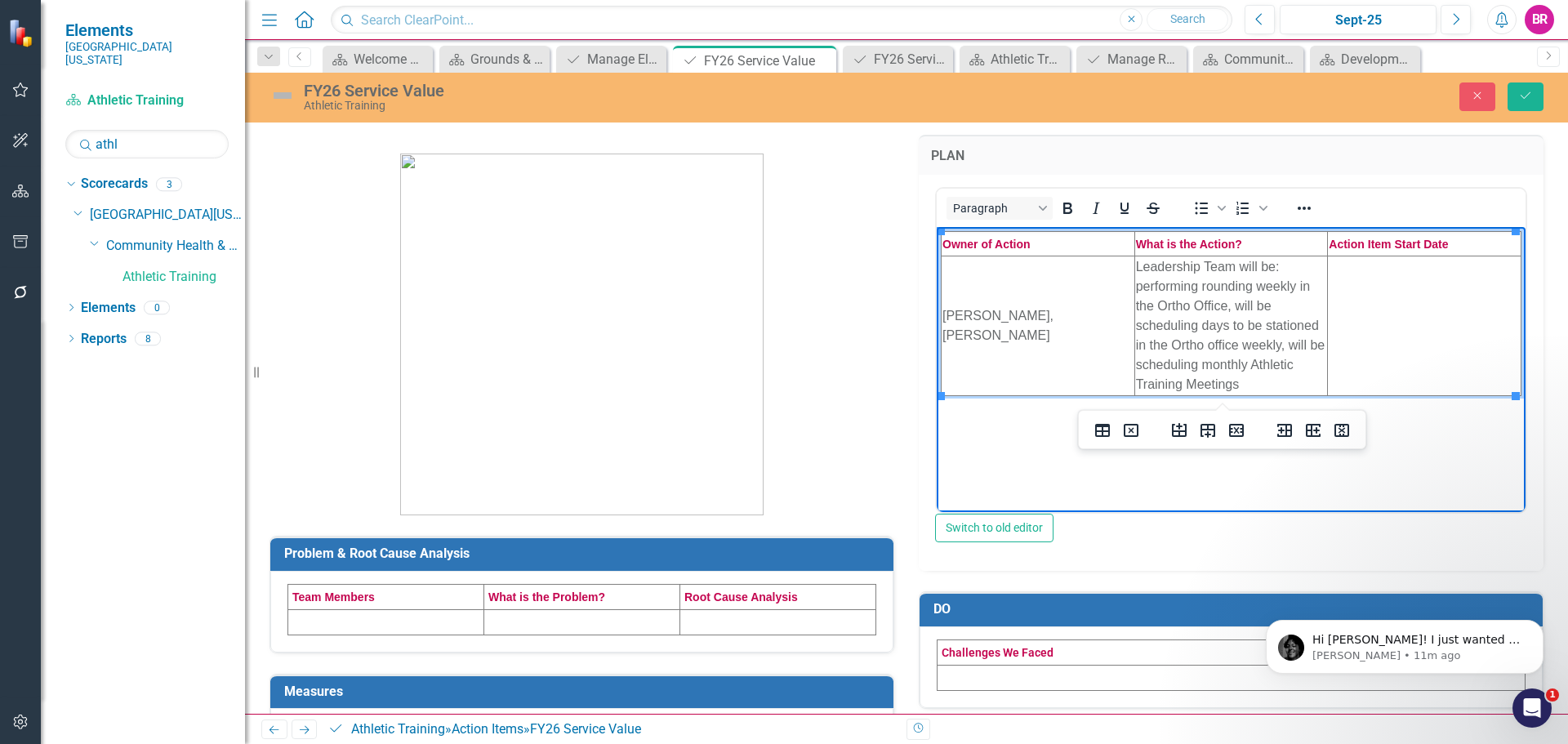
click at [1418, 340] on td "Rich Text Area. Press ALT-0 for help." at bounding box center [1424, 325] width 194 height 140
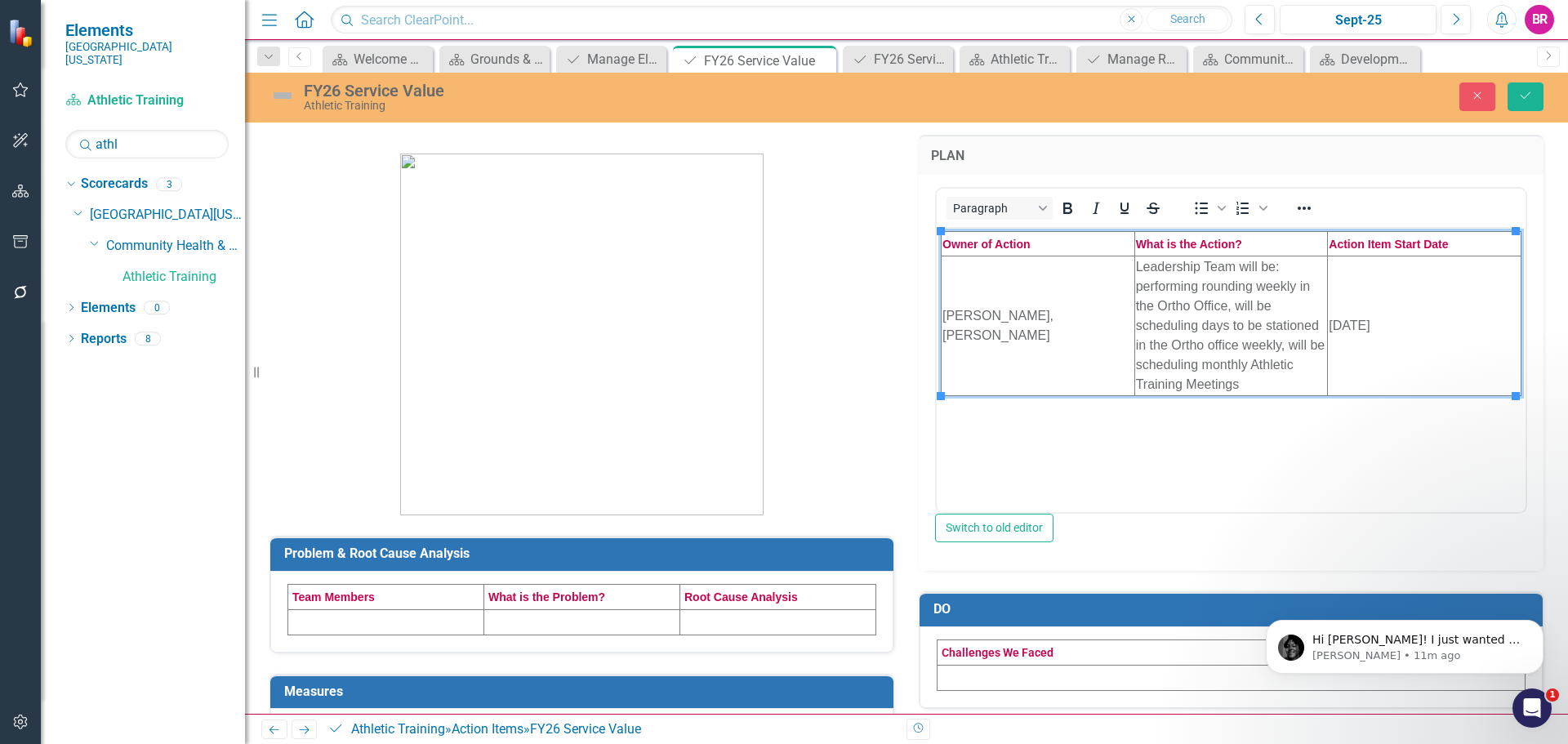
click at [875, 365] on p at bounding box center [582, 325] width 625 height 381
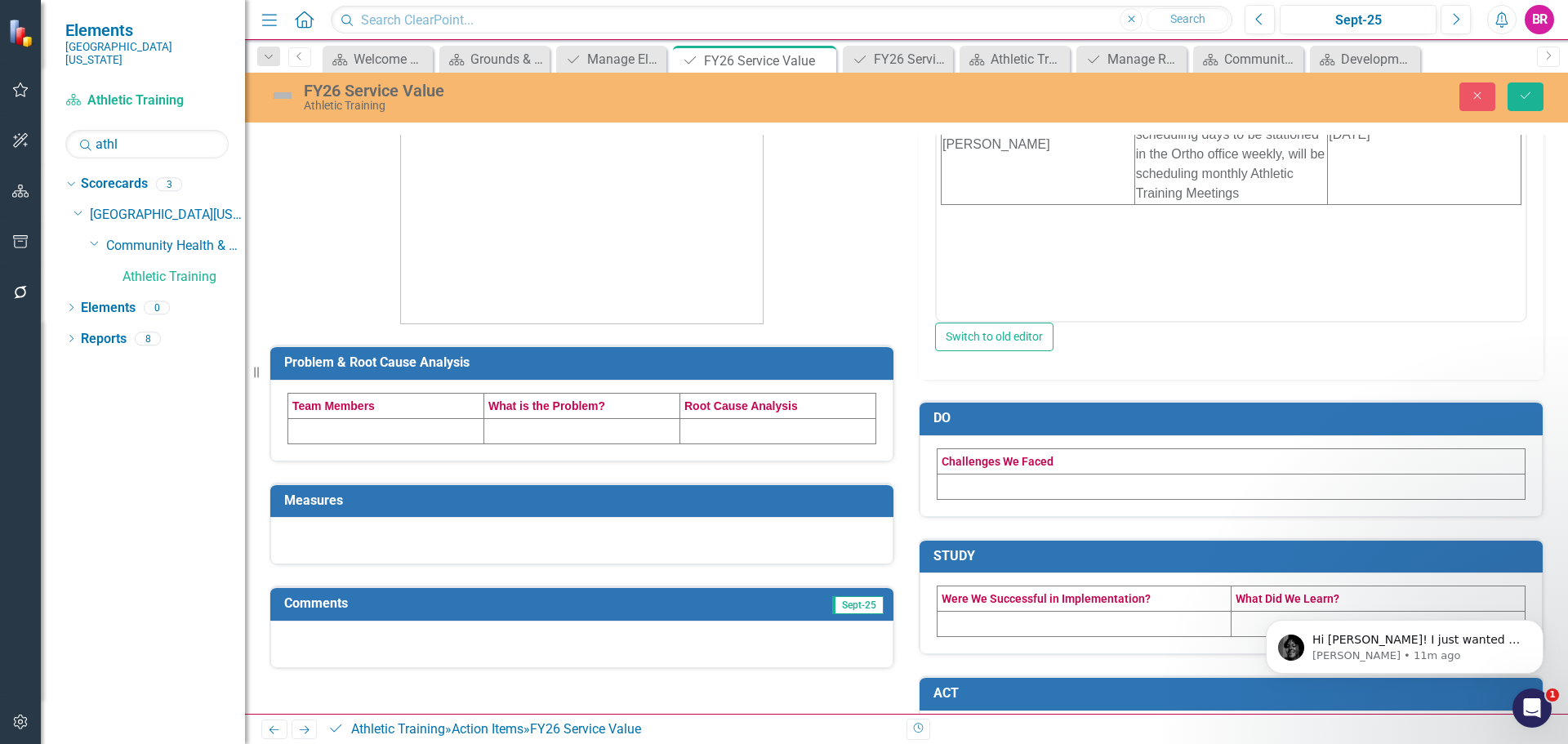
scroll to position [245, 0]
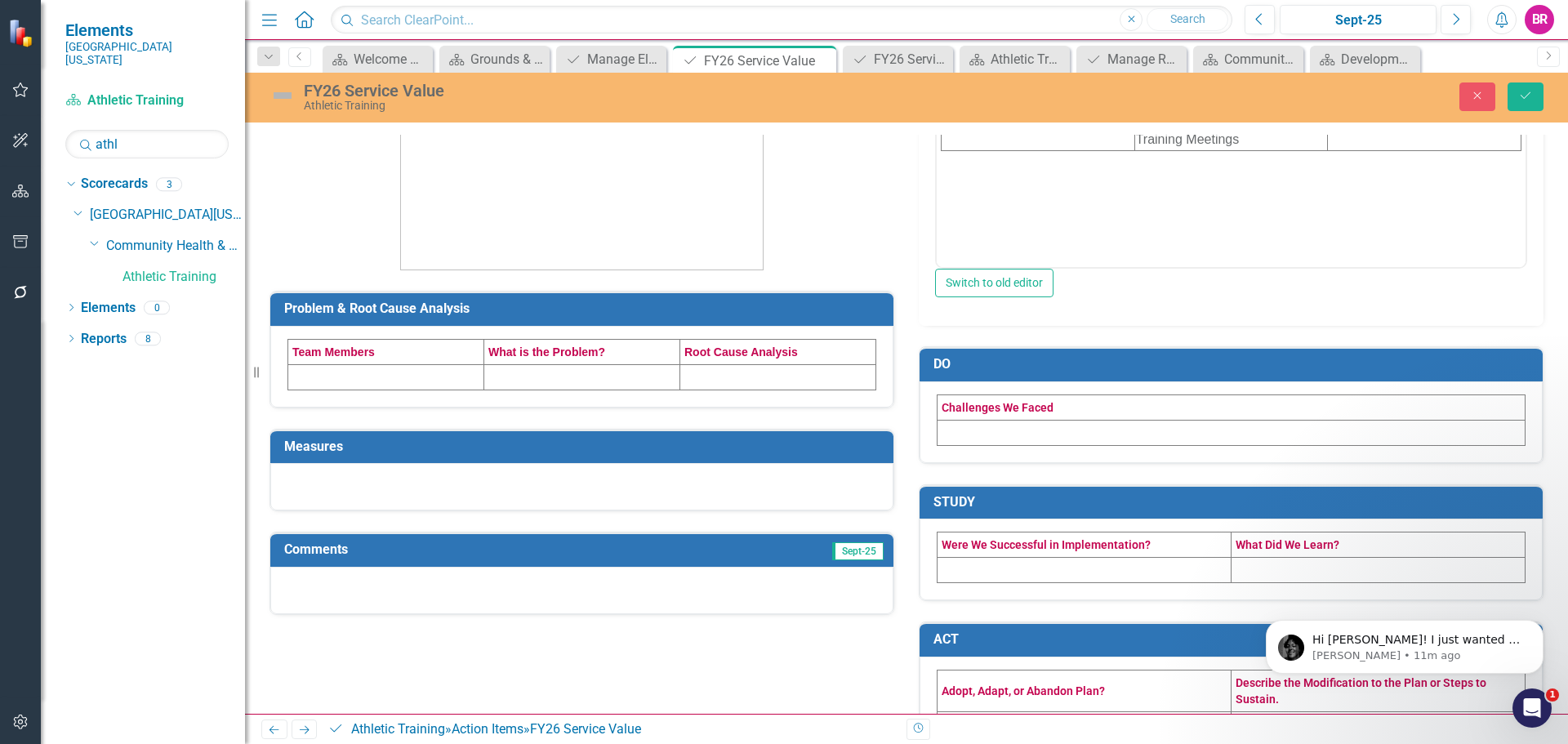
click at [440, 377] on td at bounding box center [386, 377] width 196 height 25
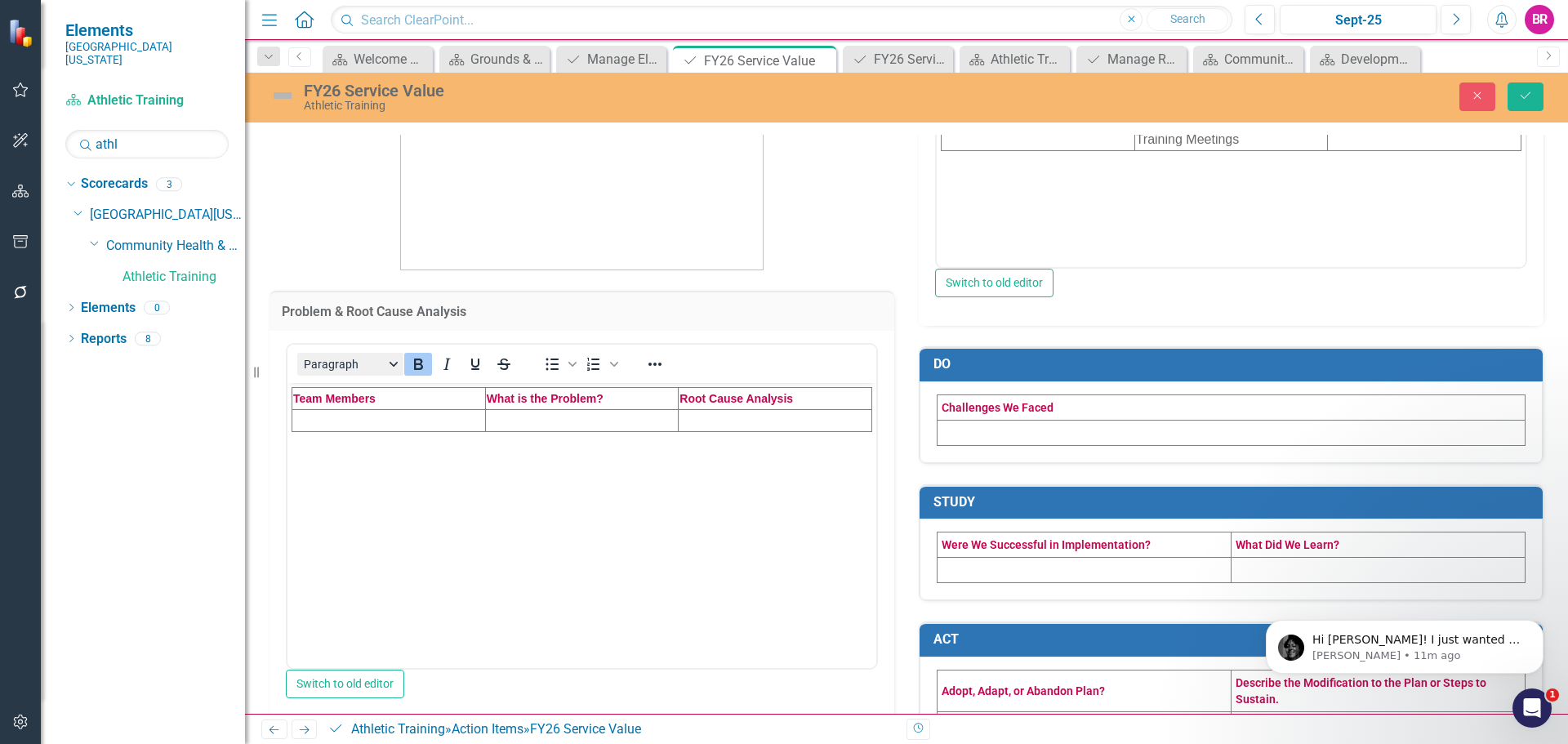
scroll to position [0, 0]
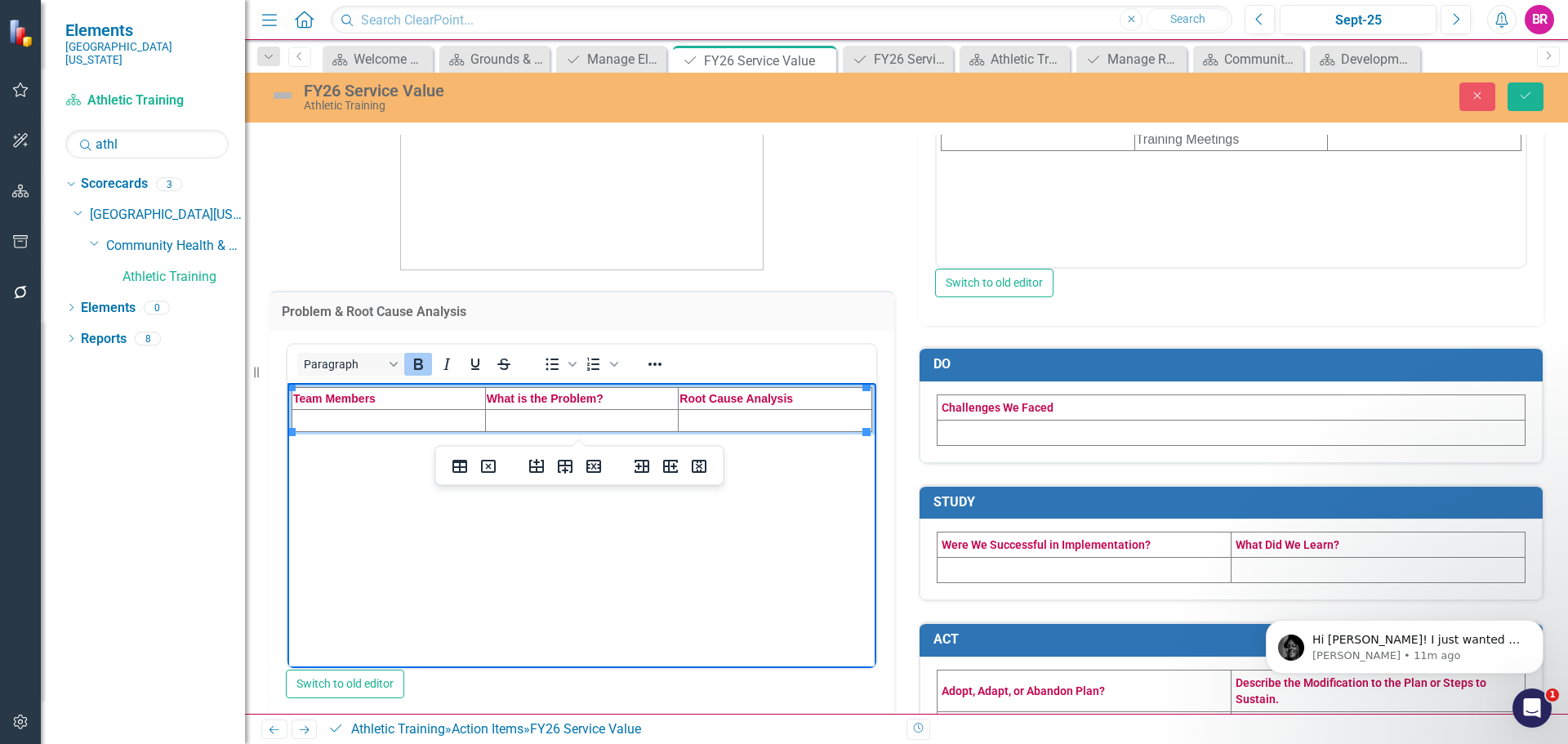
click at [354, 422] on td "Rich Text Area. Press ALT-0 for help." at bounding box center [389, 420] width 194 height 22
click at [327, 420] on td "Rich Text Area. Press ALT-0 for help." at bounding box center [389, 420] width 194 height 22
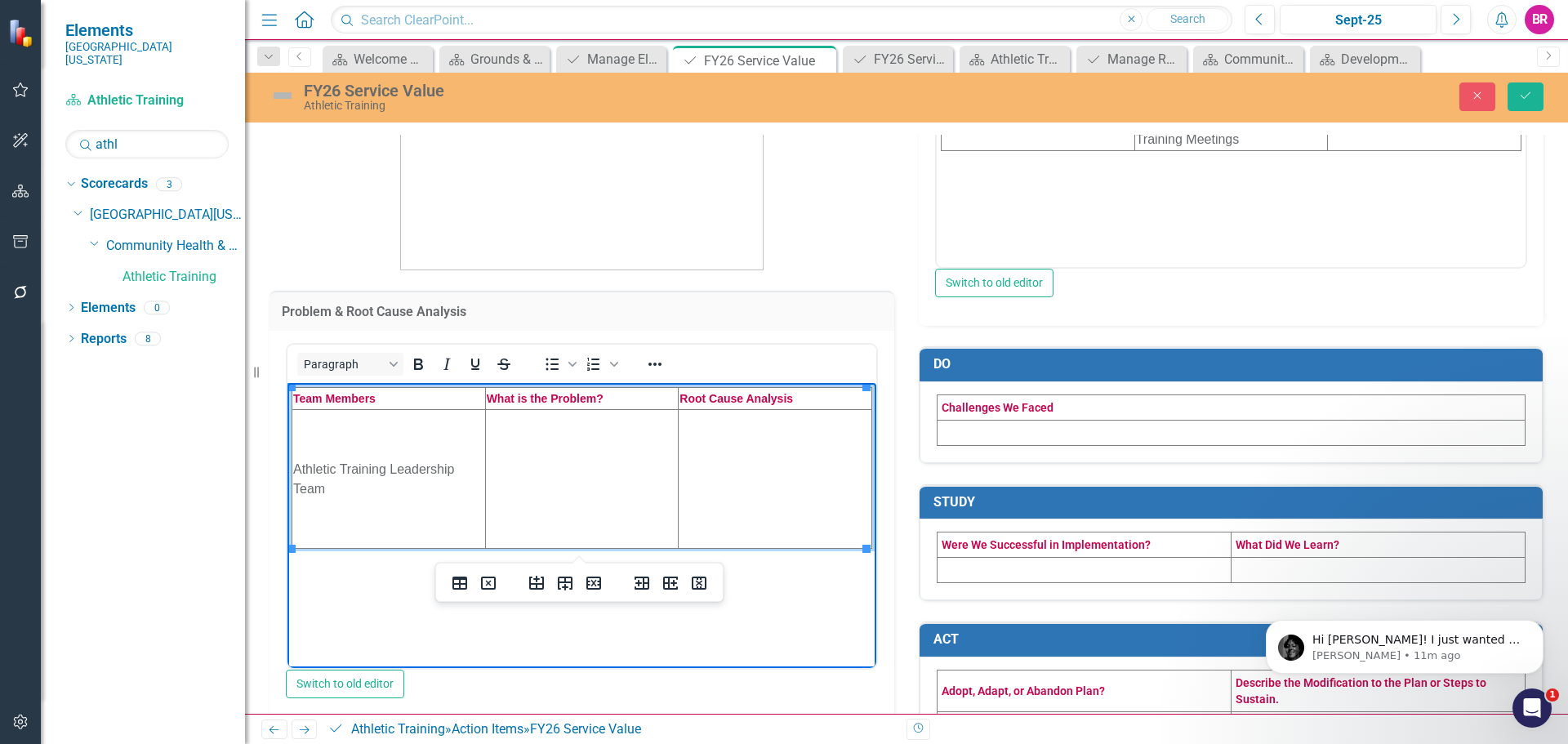
click at [549, 508] on td "Rich Text Area. Press ALT-0 for help." at bounding box center [582, 478] width 194 height 139
click at [533, 468] on td "Rich Text Area. Press ALT-0 for help." at bounding box center [582, 478] width 194 height 139
click at [755, 485] on td "Rich Text Area. Press ALT-0 for help." at bounding box center [775, 478] width 194 height 139
click at [730, 486] on td "Rich Text Area. Press ALT-0 for help." at bounding box center [775, 478] width 194 height 139
paste body "Rich Text Area. Press ALT-0 for help."
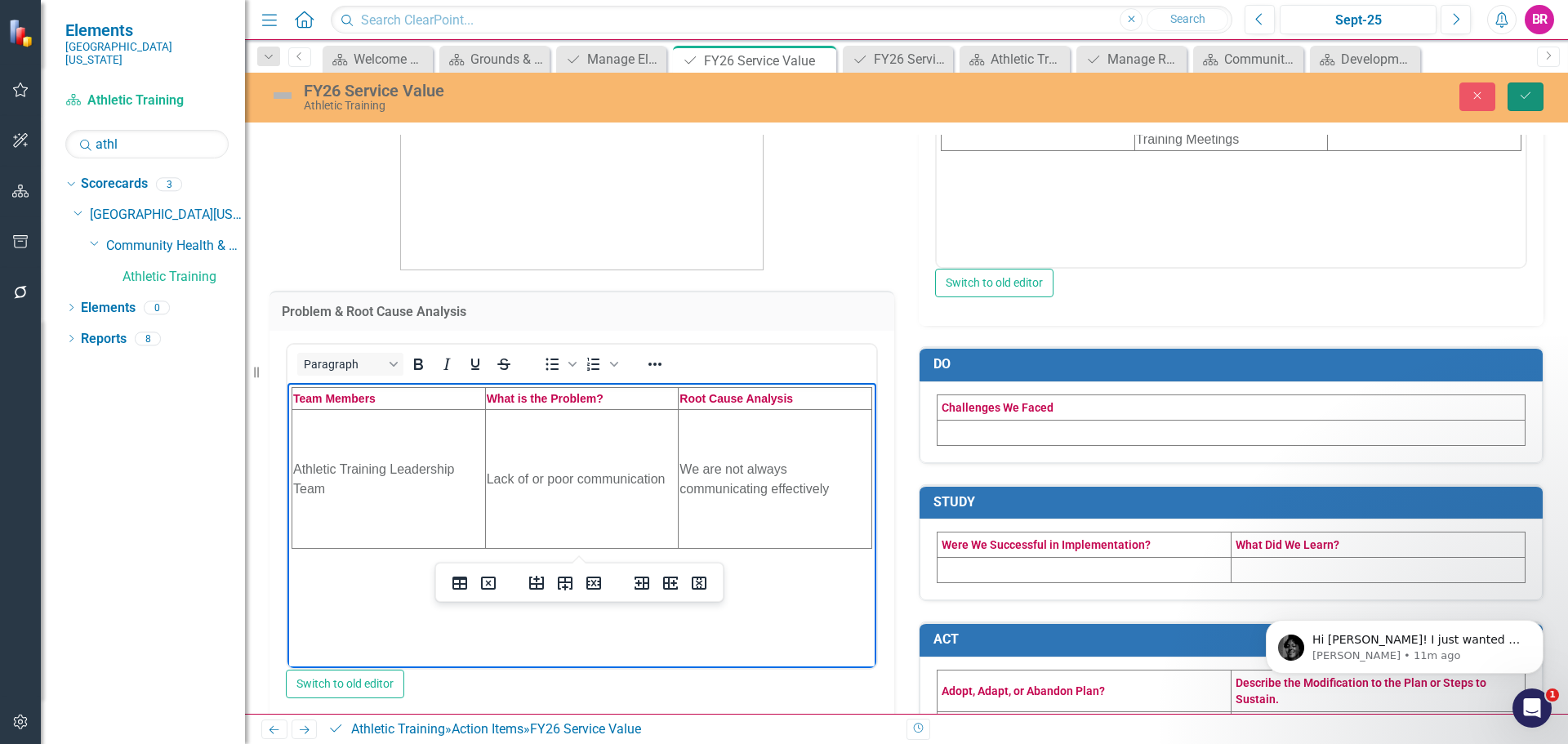
click at [1533, 101] on button "Save" at bounding box center [1526, 97] width 36 height 29
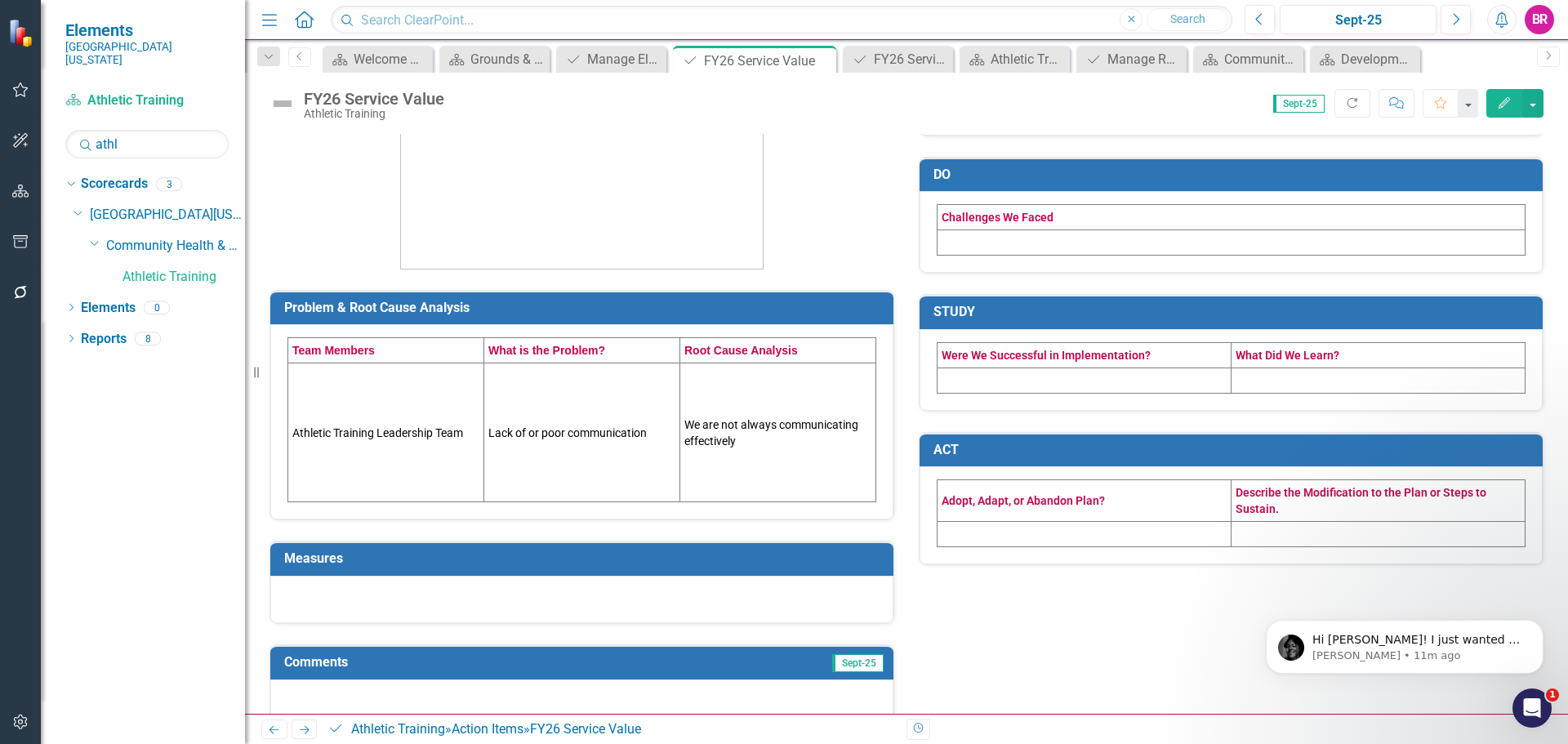
scroll to position [276, 0]
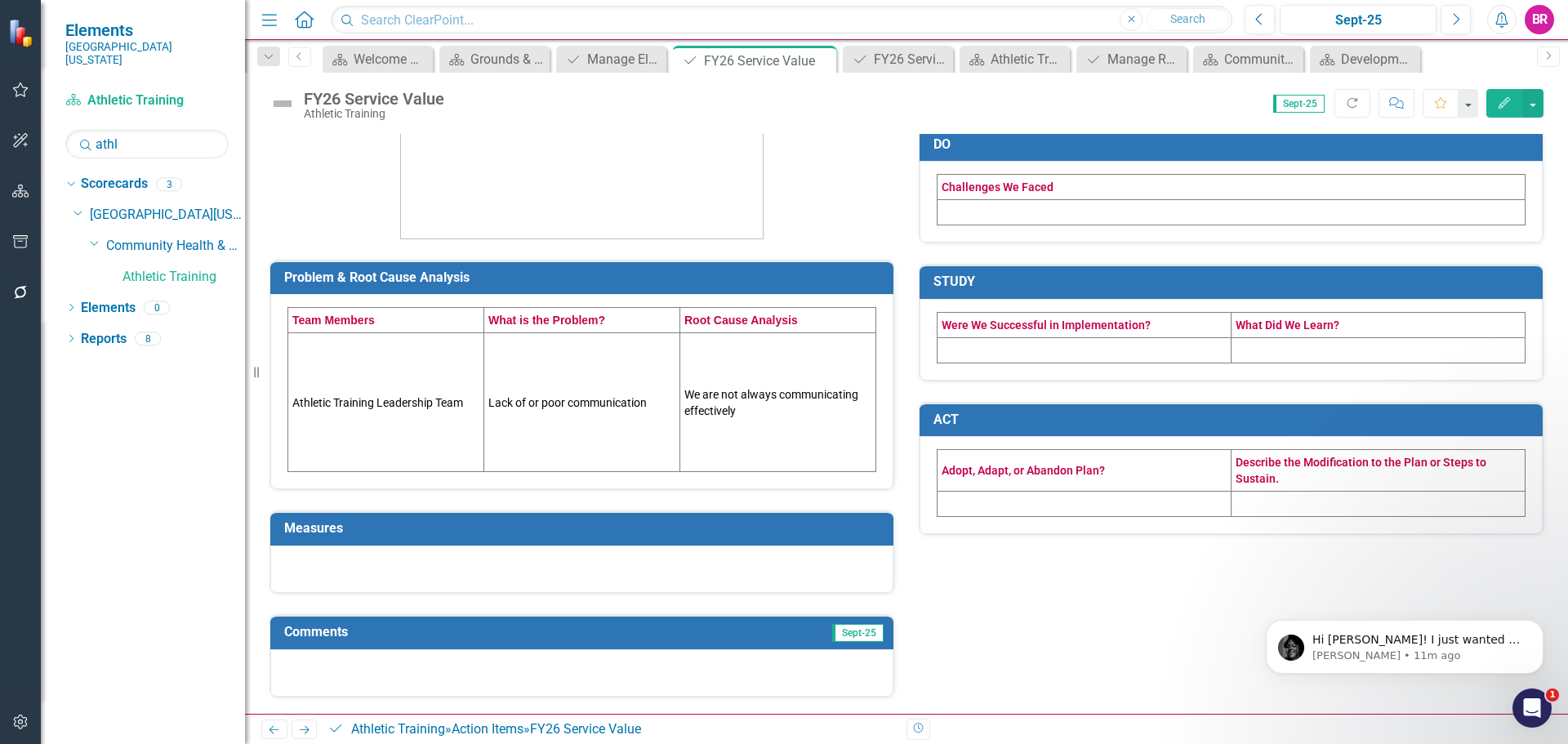
click at [765, 532] on h3 "Measures" at bounding box center [585, 528] width 601 height 14
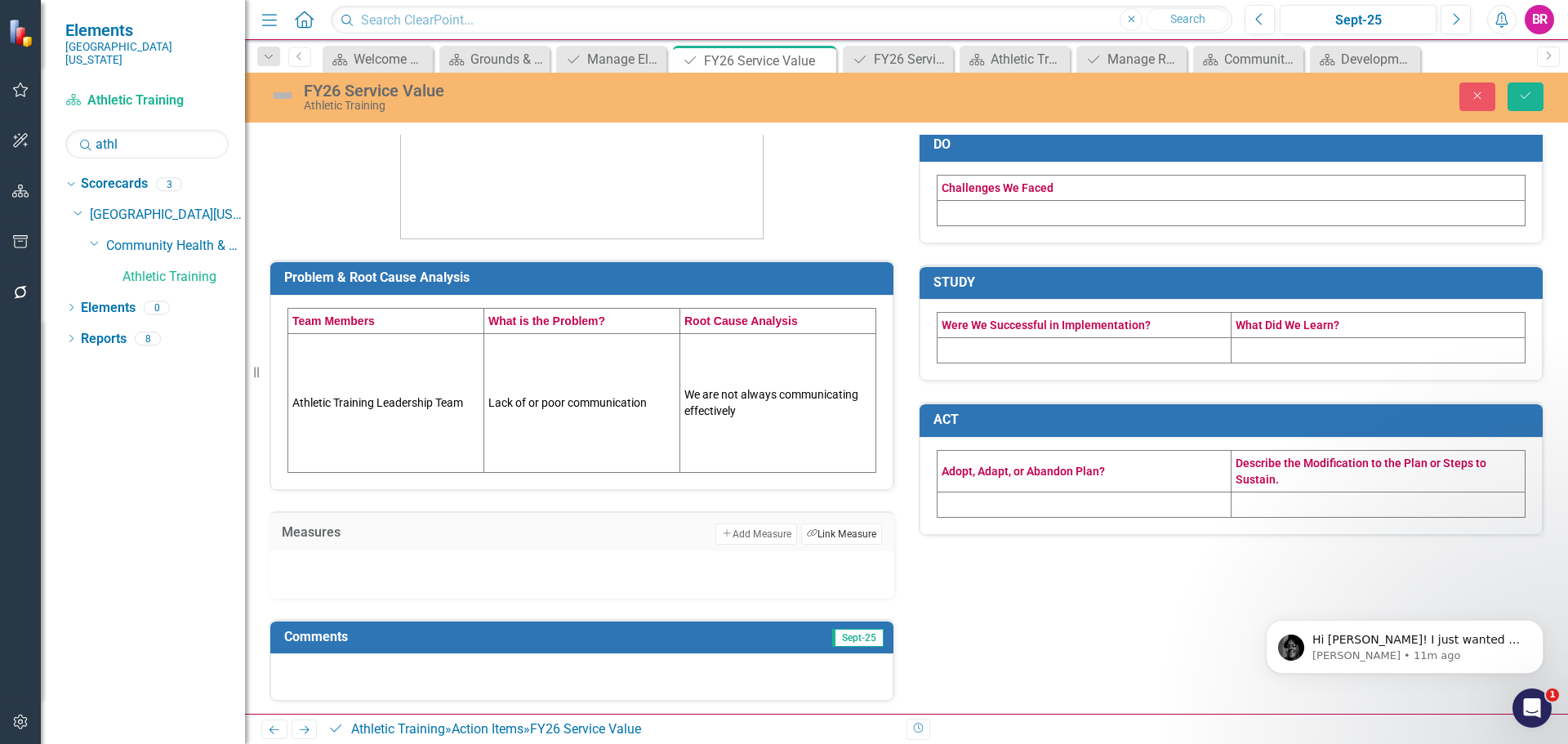
click at [813, 537] on button "Link Tag Link Measure" at bounding box center [841, 534] width 81 height 22
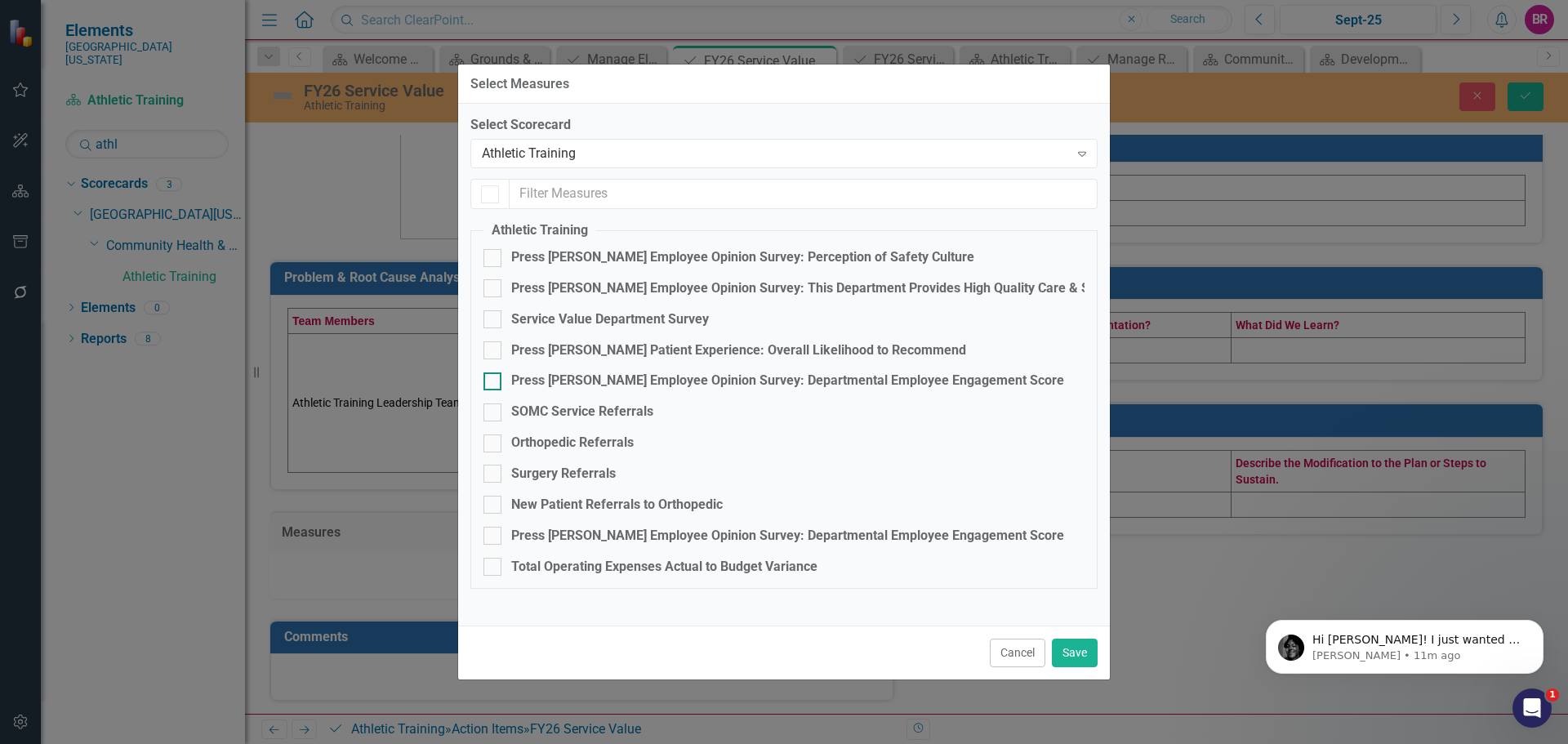
checkbox input "false"
click at [569, 323] on div "Service Value Department Survey" at bounding box center [610, 320] width 197 height 19
click at [494, 321] on input "Service Value Department Survey" at bounding box center [489, 316] width 11 height 11
checkbox input "true"
click at [1072, 656] on button "Save" at bounding box center [1074, 653] width 46 height 29
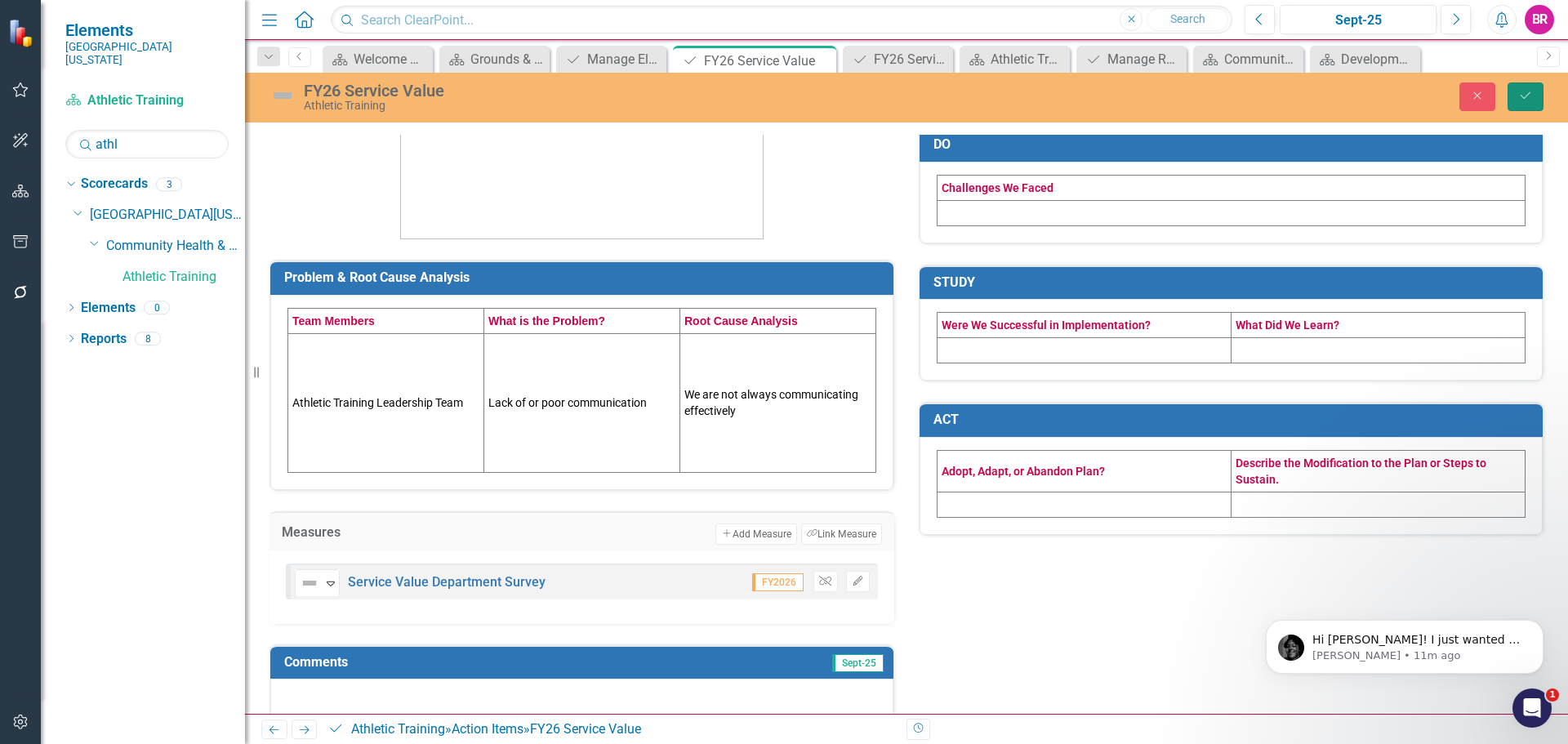
click at [1527, 88] on button "Save" at bounding box center [1526, 97] width 36 height 29
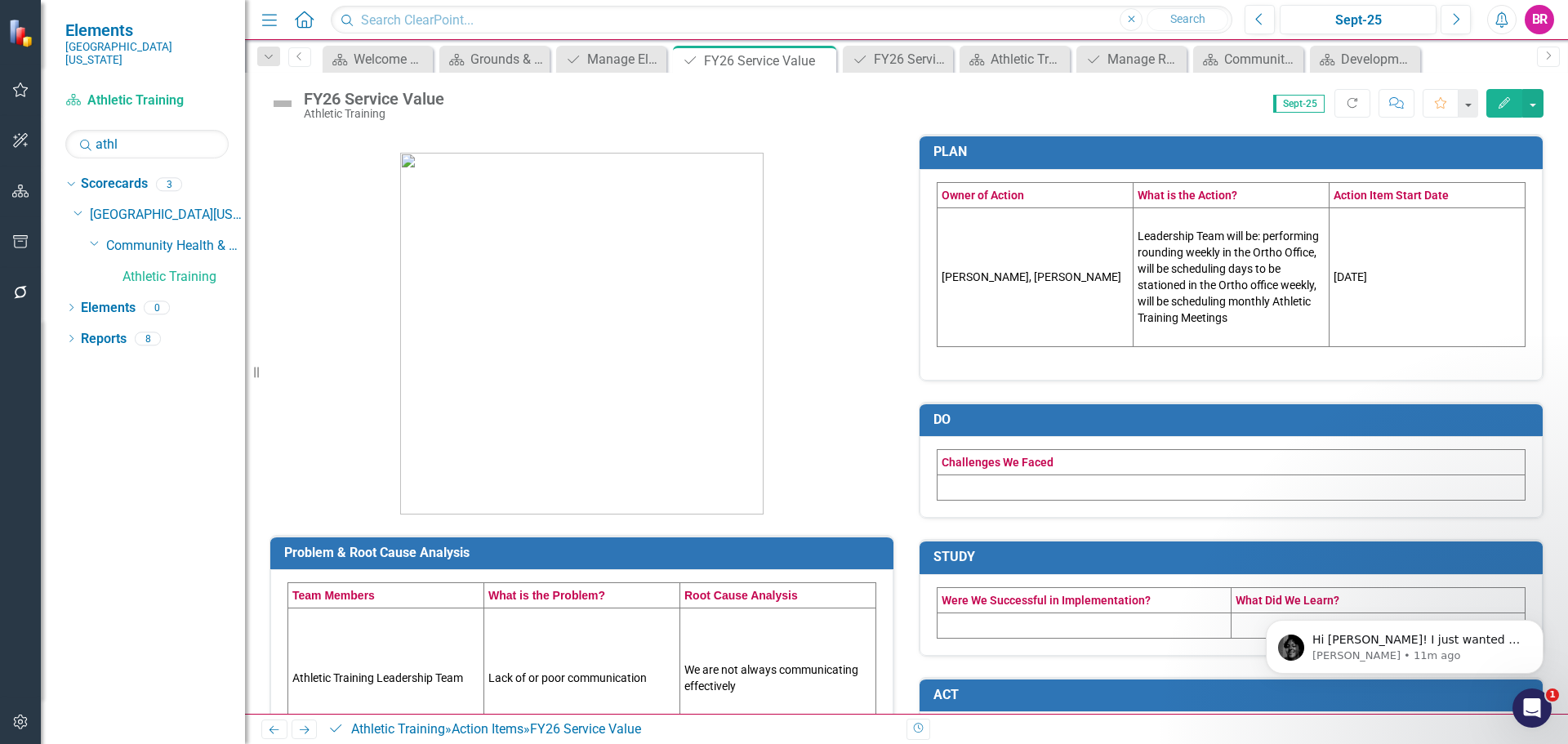
click at [1513, 111] on button "Edit" at bounding box center [1504, 104] width 36 height 29
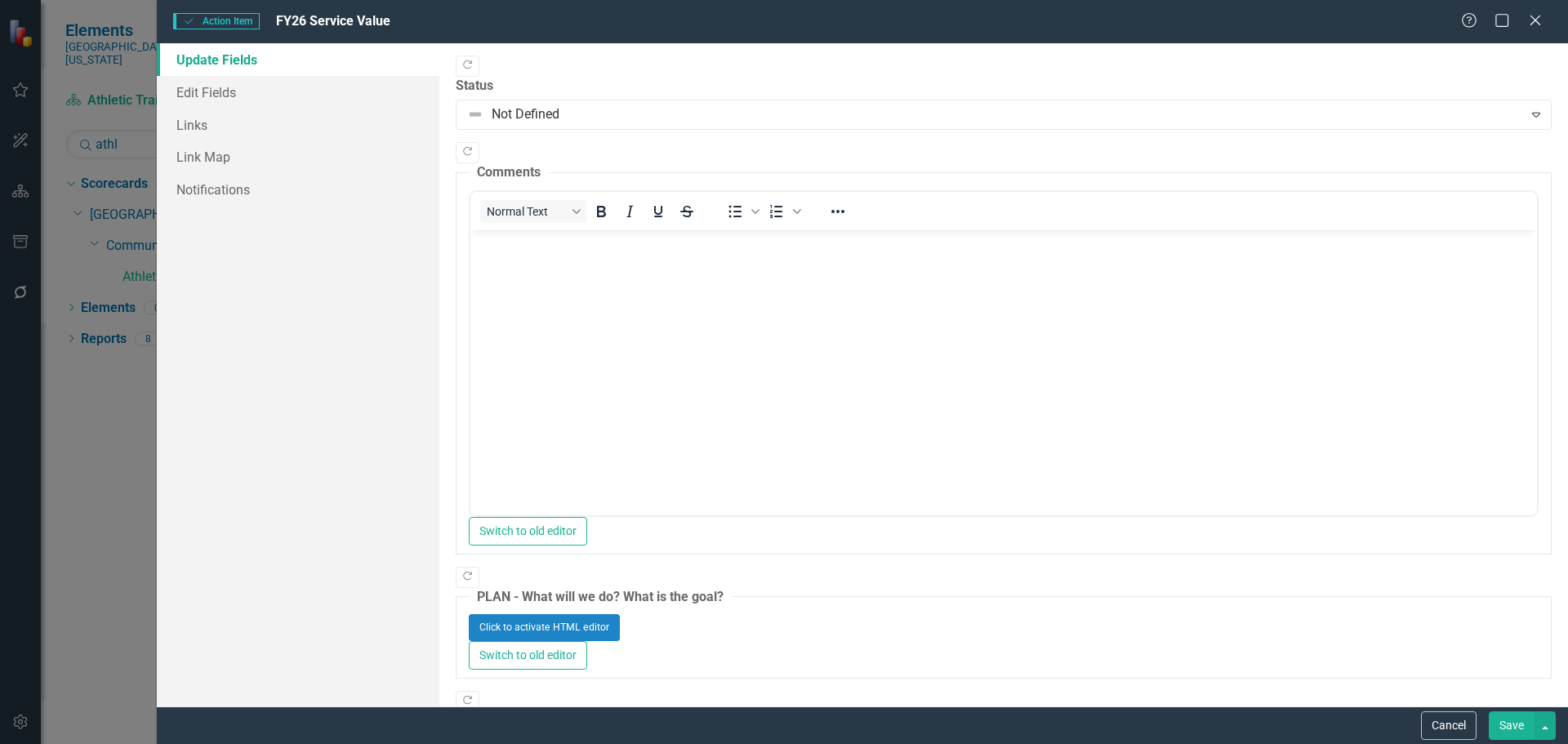
scroll to position [0, 0]
click at [194, 85] on link "Edit Fields" at bounding box center [298, 92] width 283 height 32
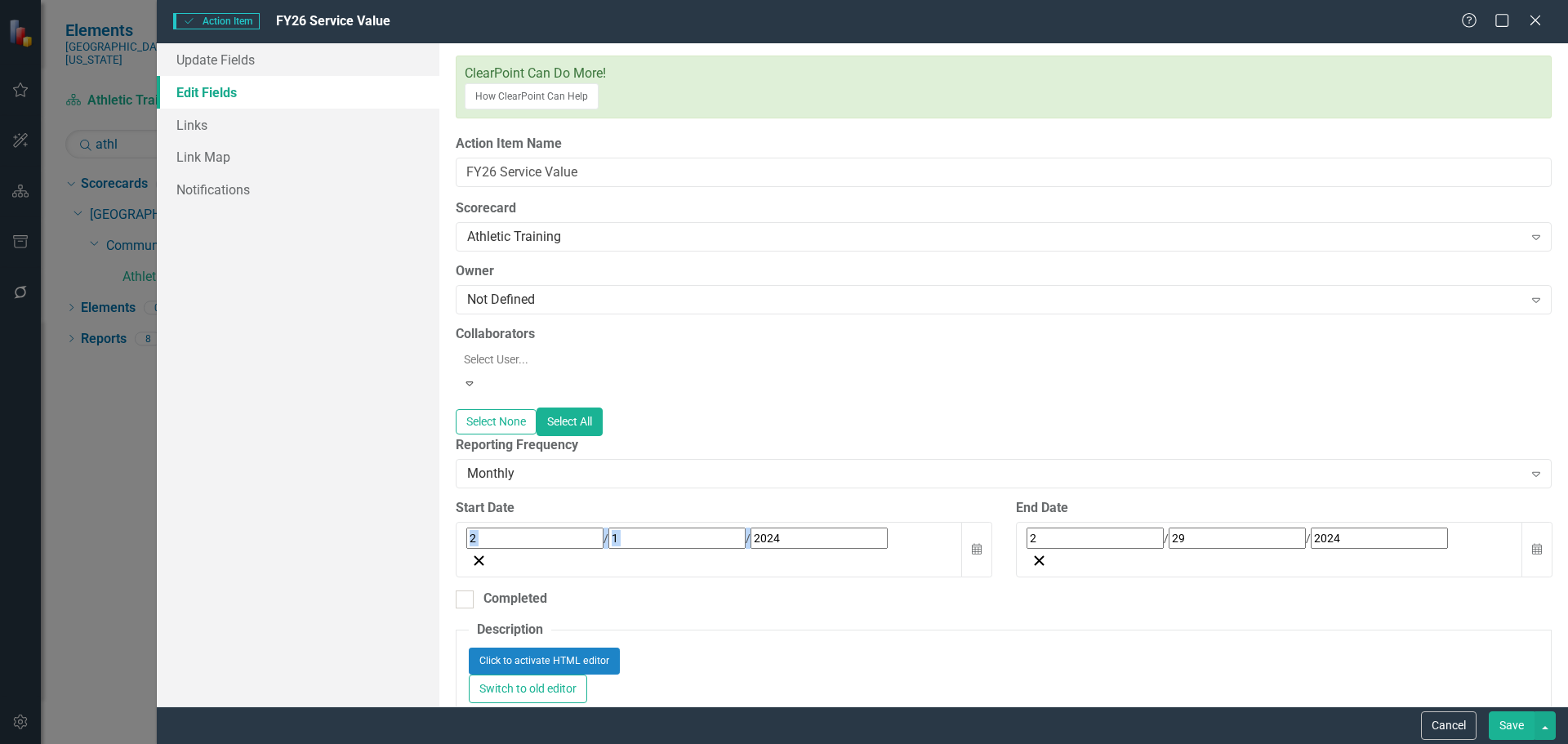
drag, startPoint x: 539, startPoint y: 504, endPoint x: 463, endPoint y: 503, distance: 76.0
click at [463, 522] on div "2 / 1 / 2024" at bounding box center [709, 549] width 507 height 57
click at [482, 529] on input "1" at bounding box center [485, 540] width 8 height 22
click at [468, 529] on input "2" at bounding box center [472, 540] width 8 height 22
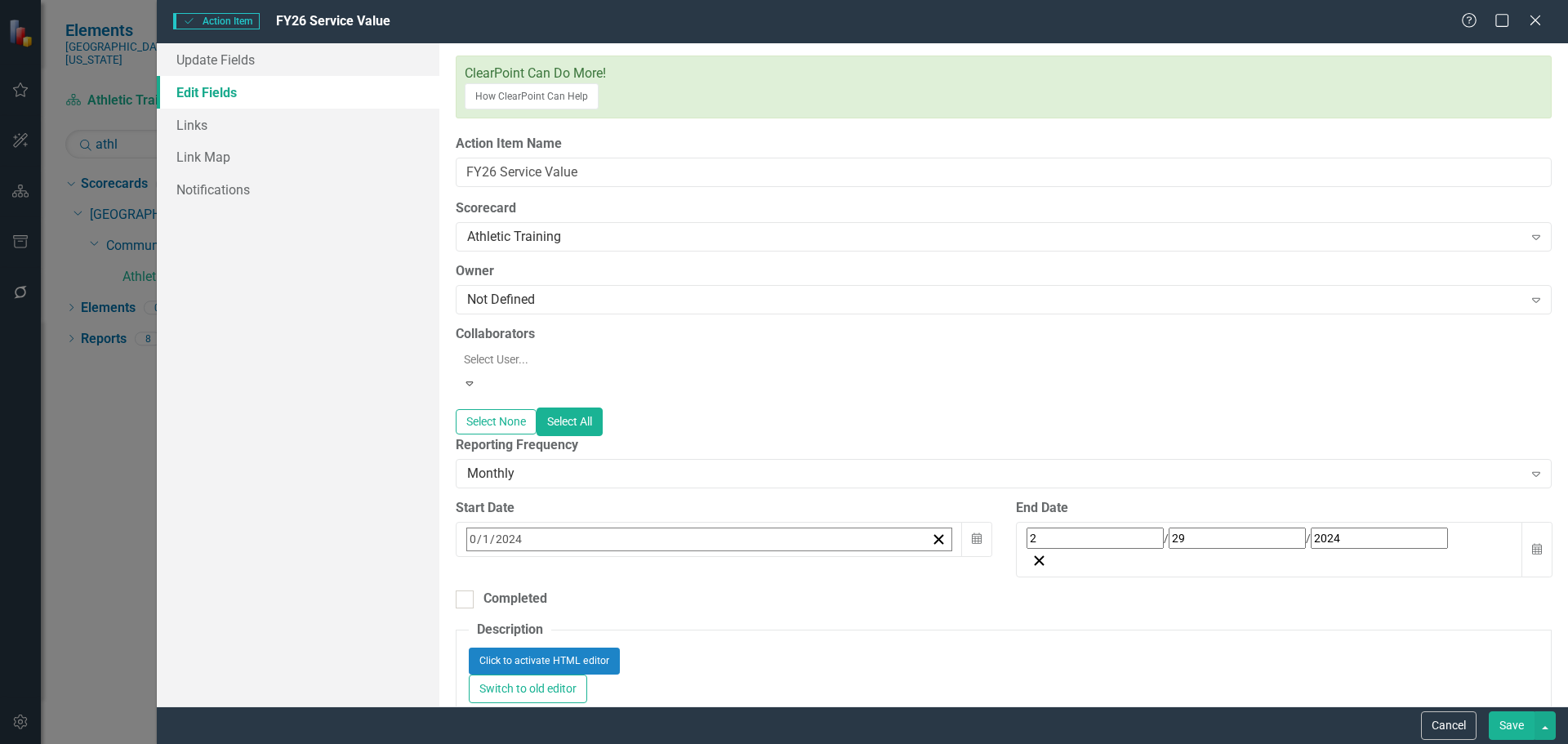
type input "07"
type input "01"
type input "2025"
click at [1028, 528] on input "2" at bounding box center [1095, 539] width 137 height 22
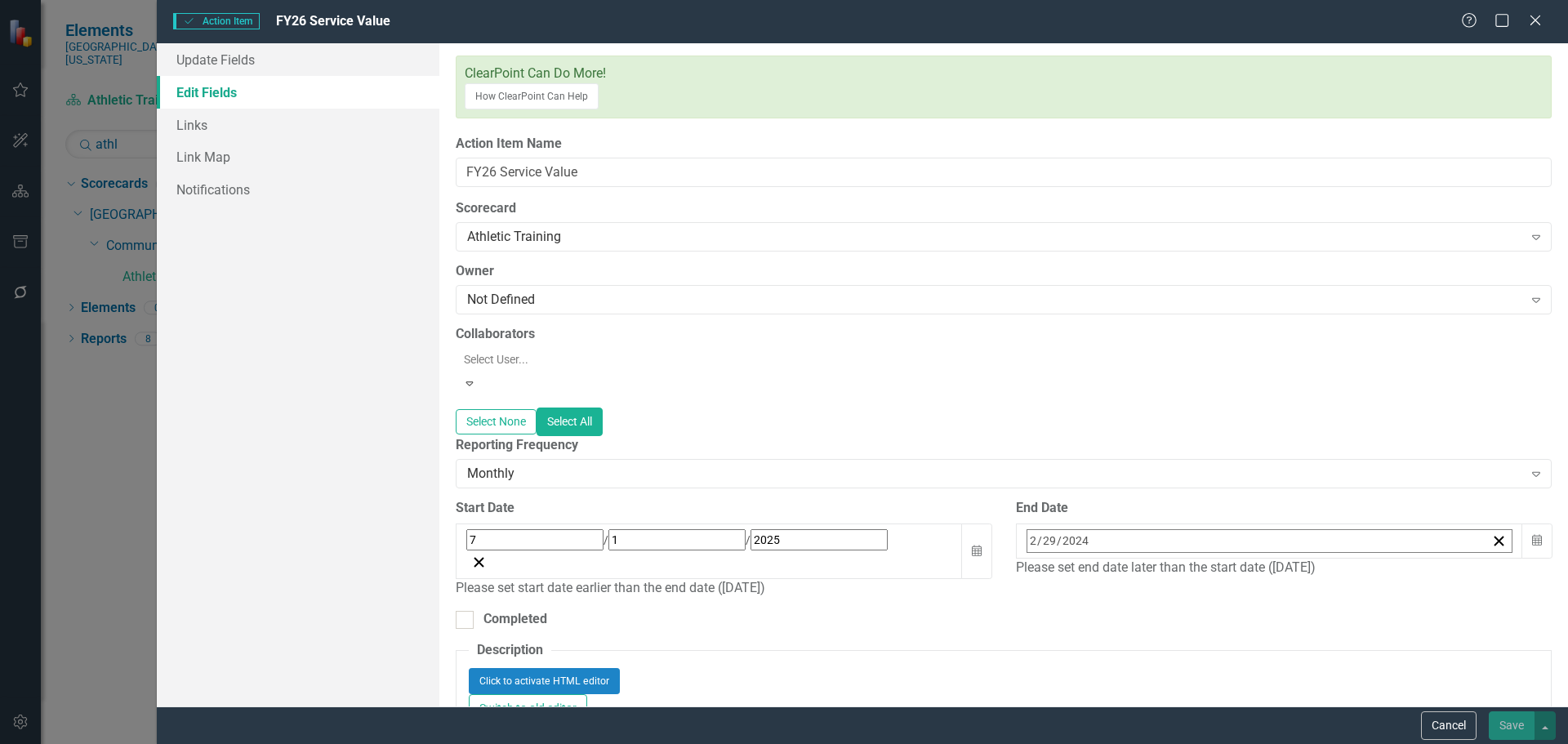
click at [1029, 530] on input "2" at bounding box center [1032, 540] width 8 height 22
type input "06"
type input "30"
type input "2026"
click at [514, 499] on div "Start Date" at bounding box center [485, 508] width 59 height 19
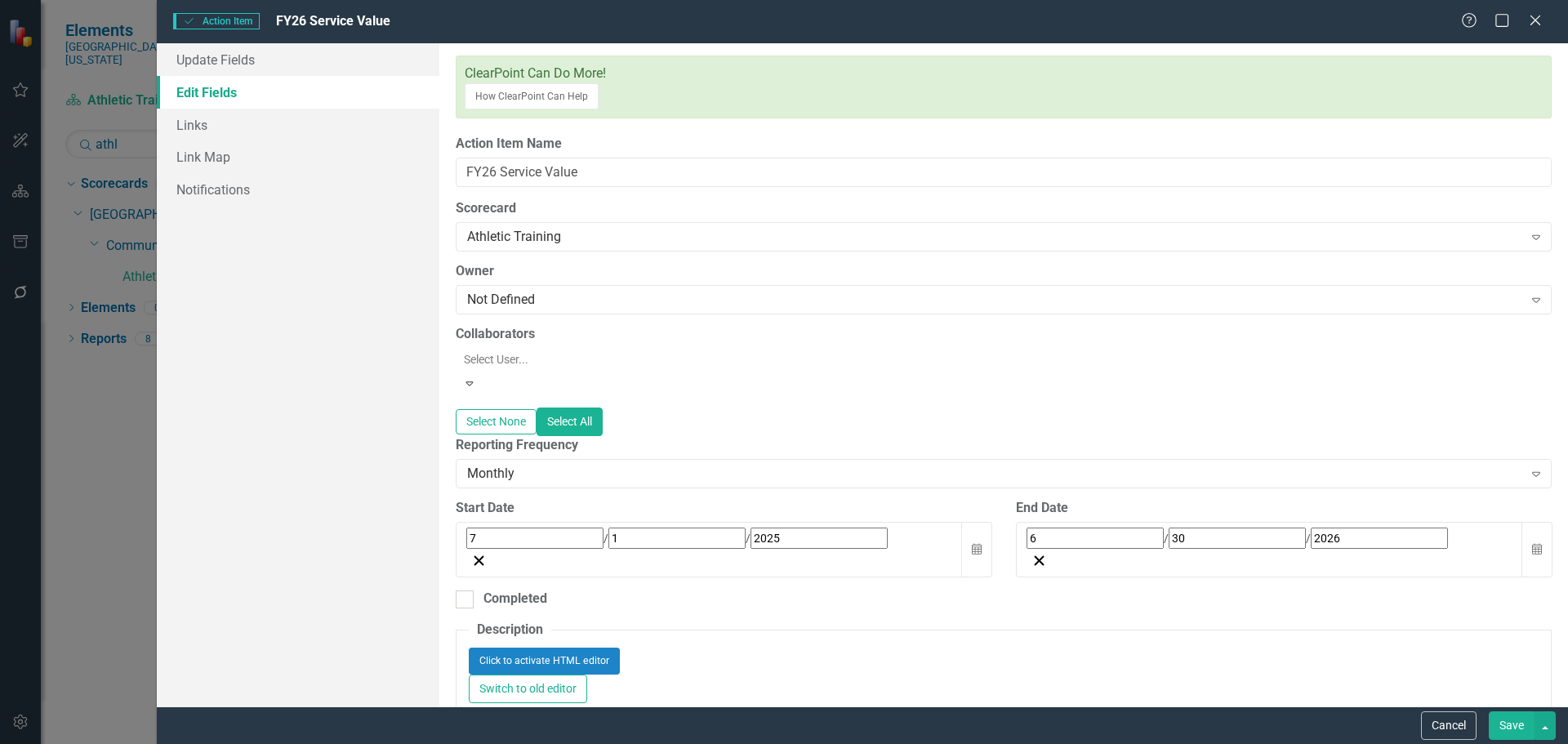
click at [1511, 721] on button "Save" at bounding box center [1511, 726] width 46 height 29
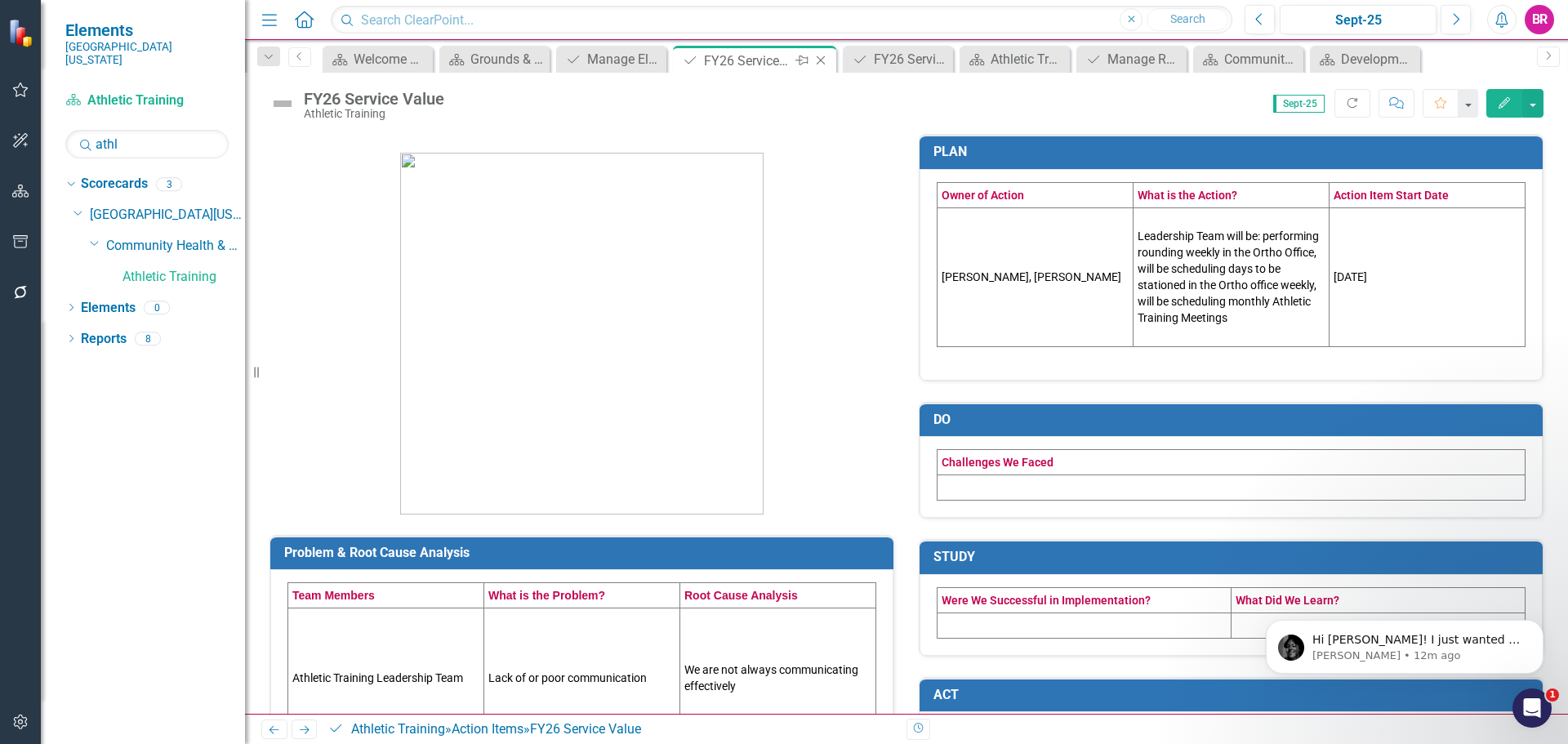
click at [819, 59] on icon "Close" at bounding box center [820, 60] width 16 height 14
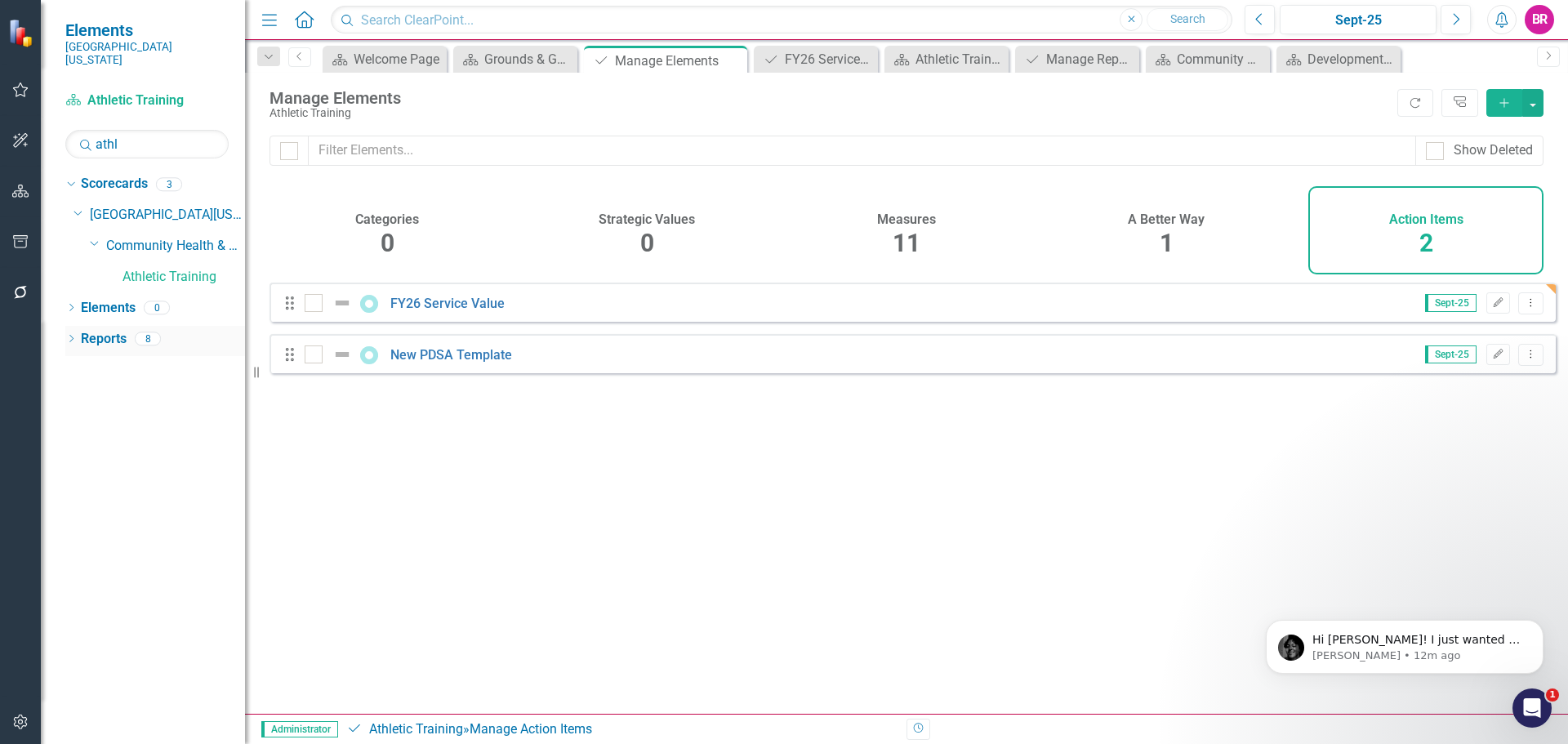
click at [97, 330] on link "Reports" at bounding box center [104, 339] width 46 height 19
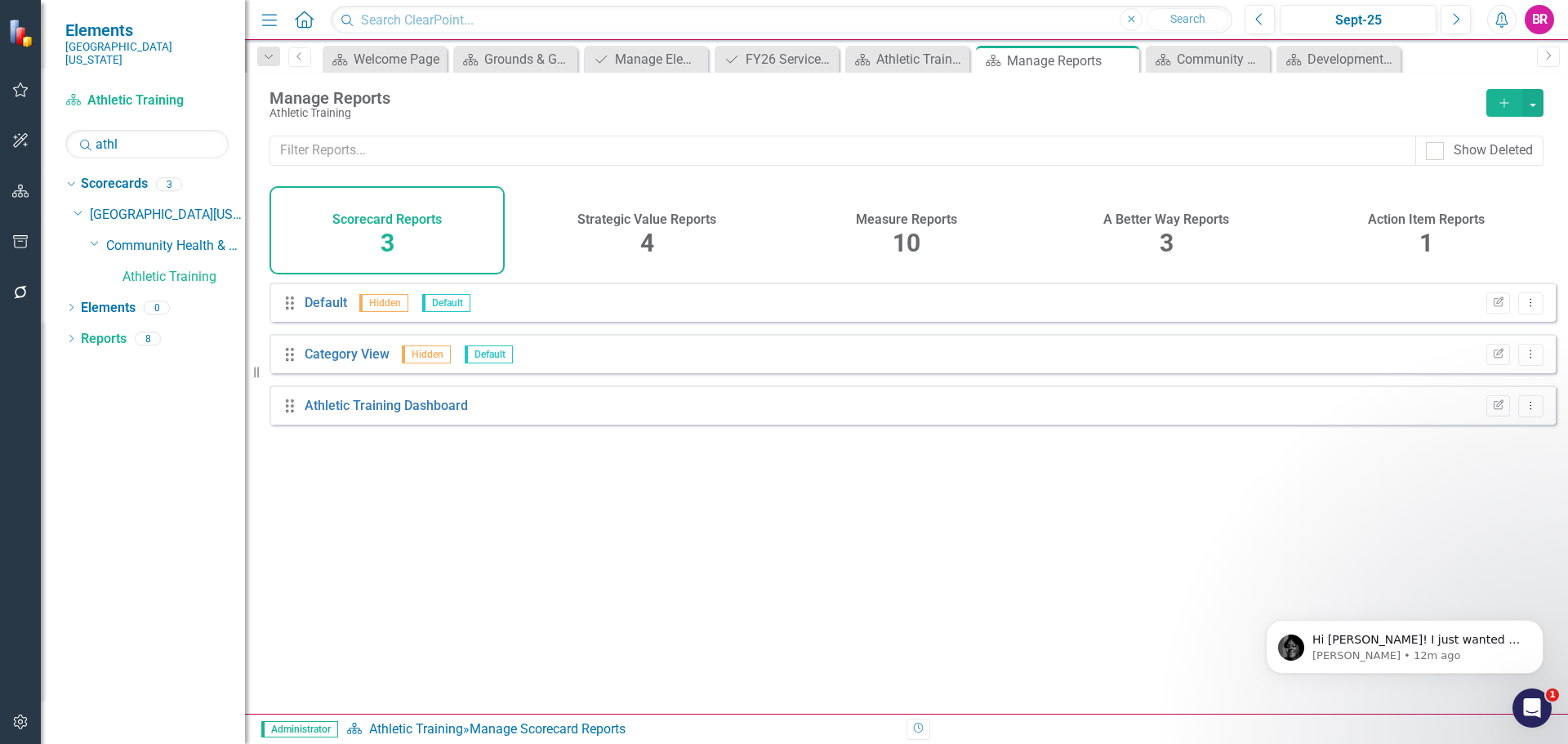
click at [909, 232] on span "10" at bounding box center [906, 243] width 28 height 29
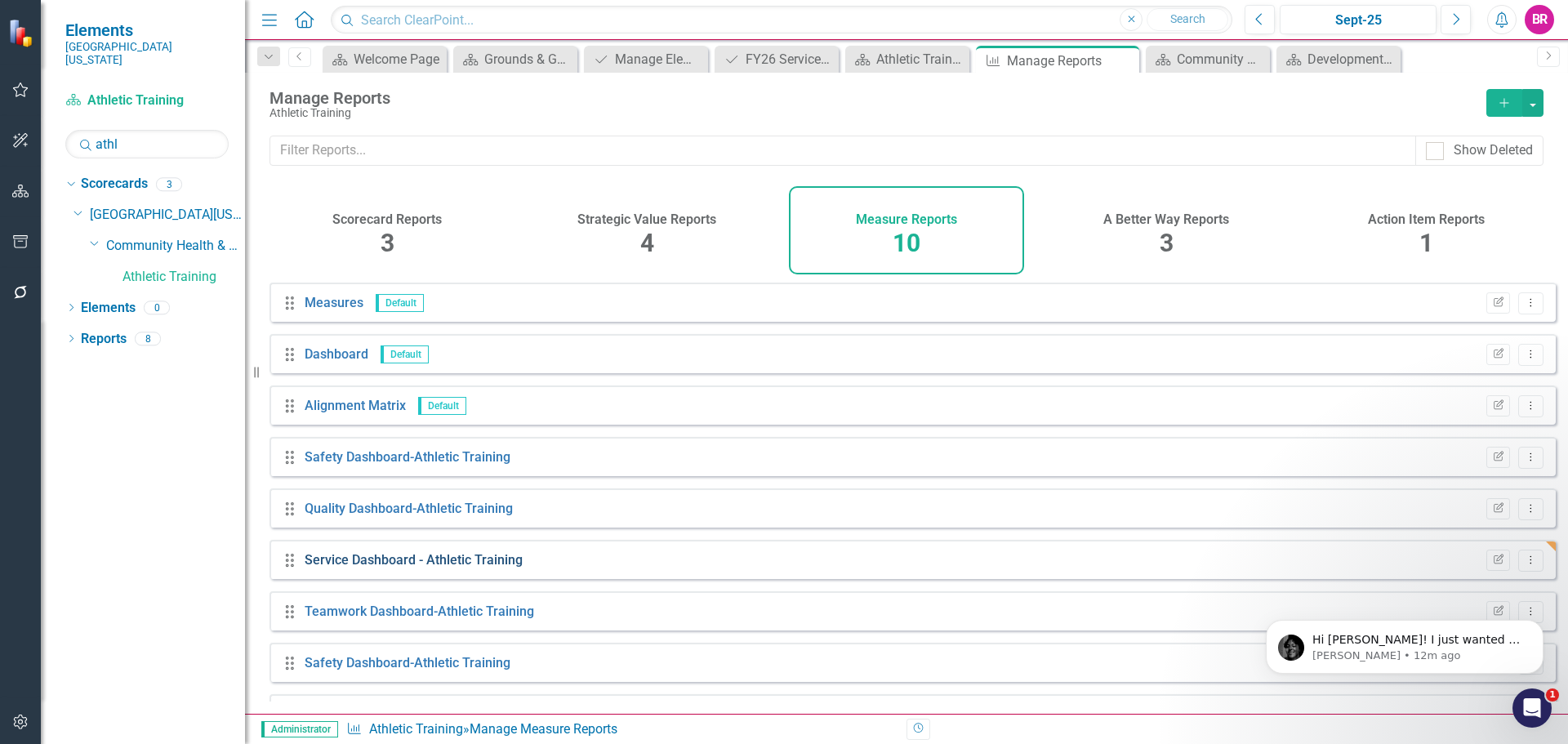
click at [374, 567] on link "Service Dashboard - Athletic Training" at bounding box center [413, 559] width 218 height 15
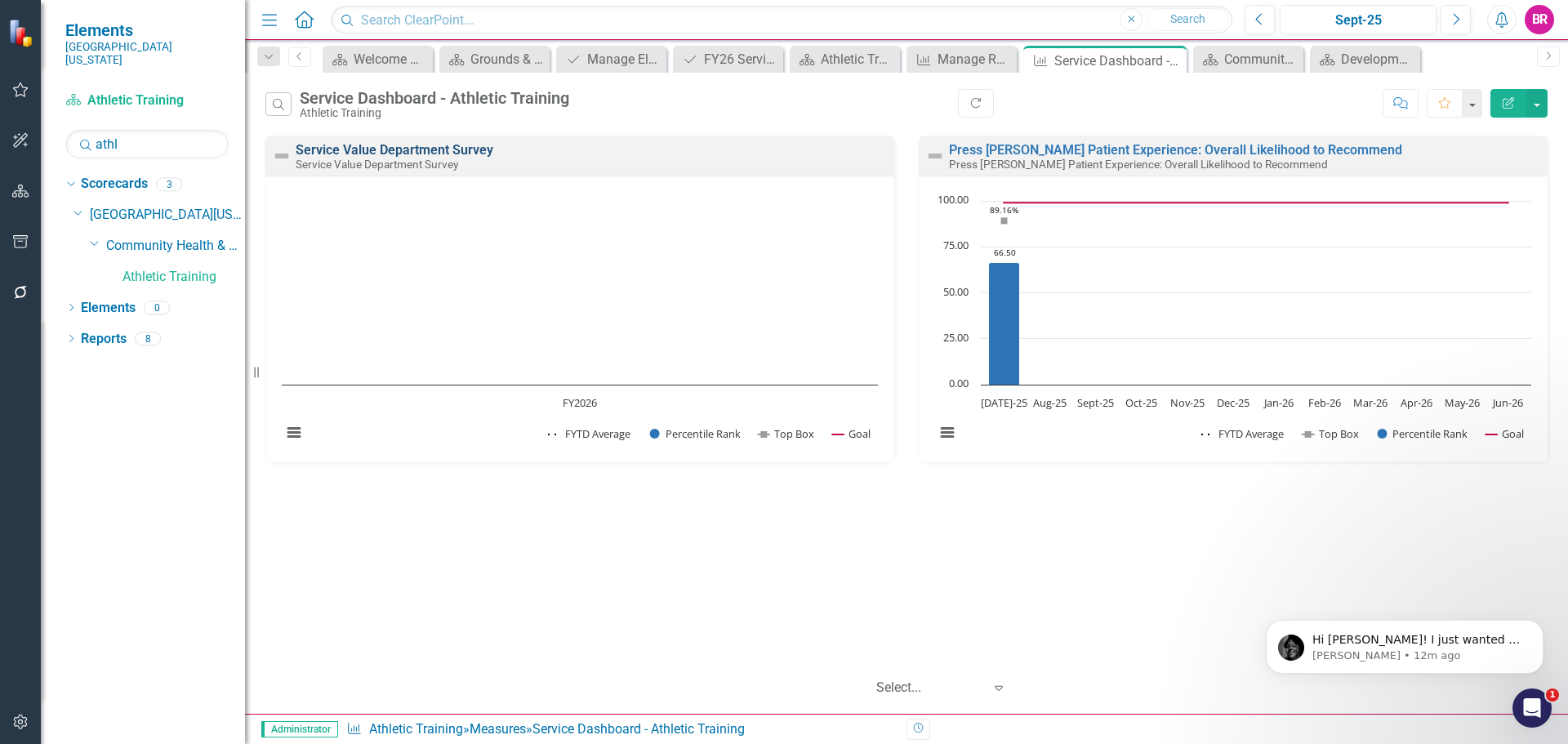
click at [439, 151] on link "Service Value Department Survey" at bounding box center [394, 150] width 197 height 15
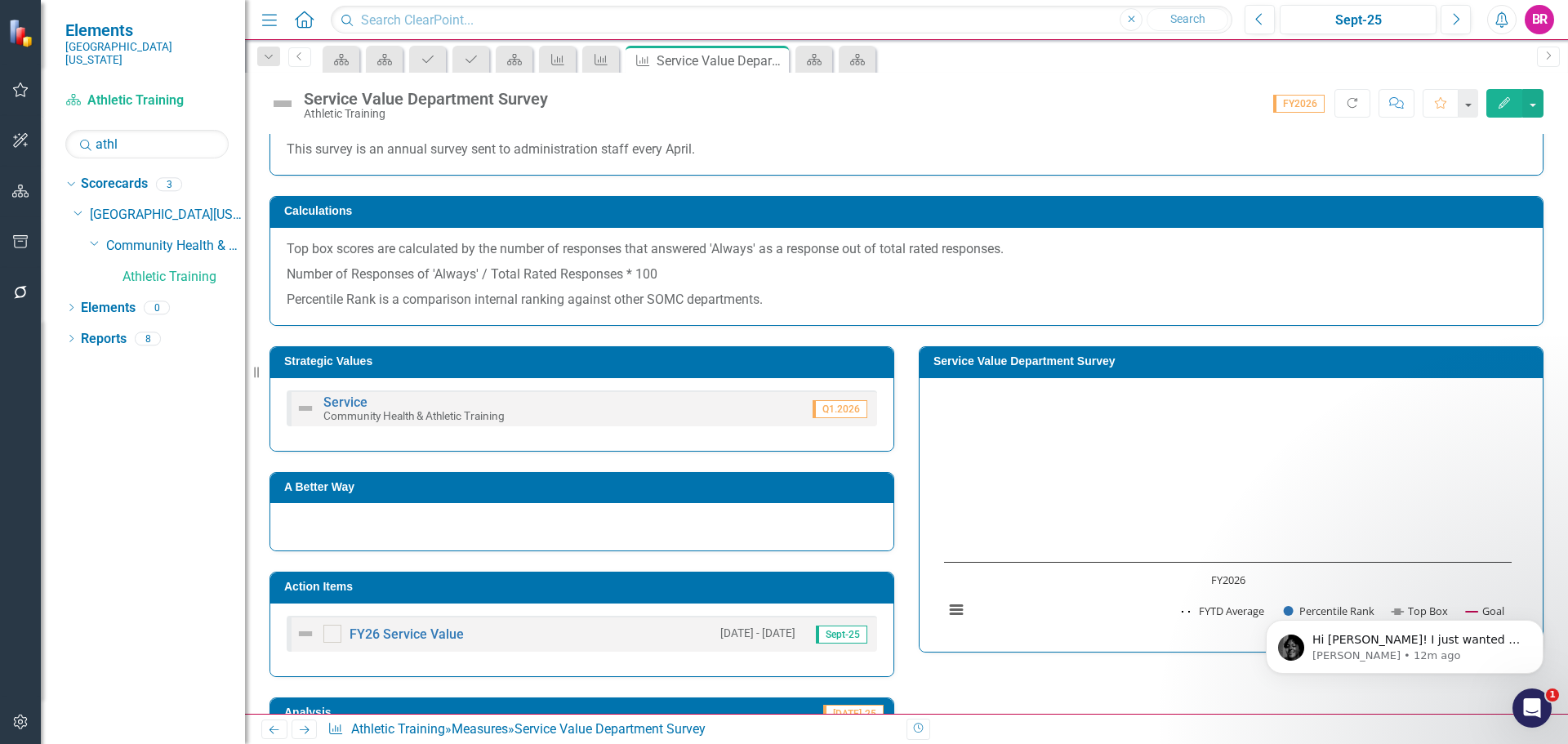
scroll to position [327, 0]
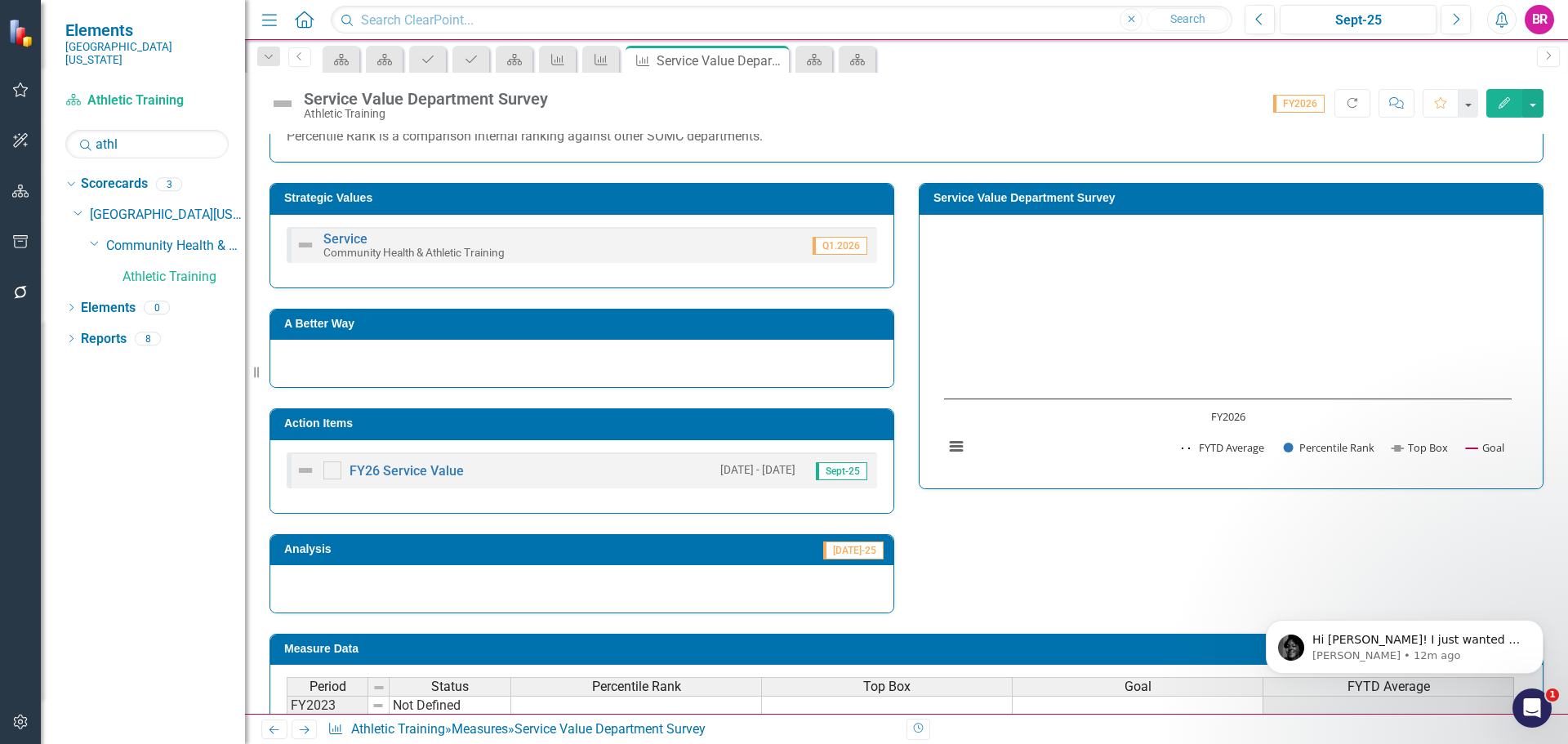
click at [1050, 193] on h3 "Service Value Department Survey" at bounding box center [1233, 198] width 601 height 13
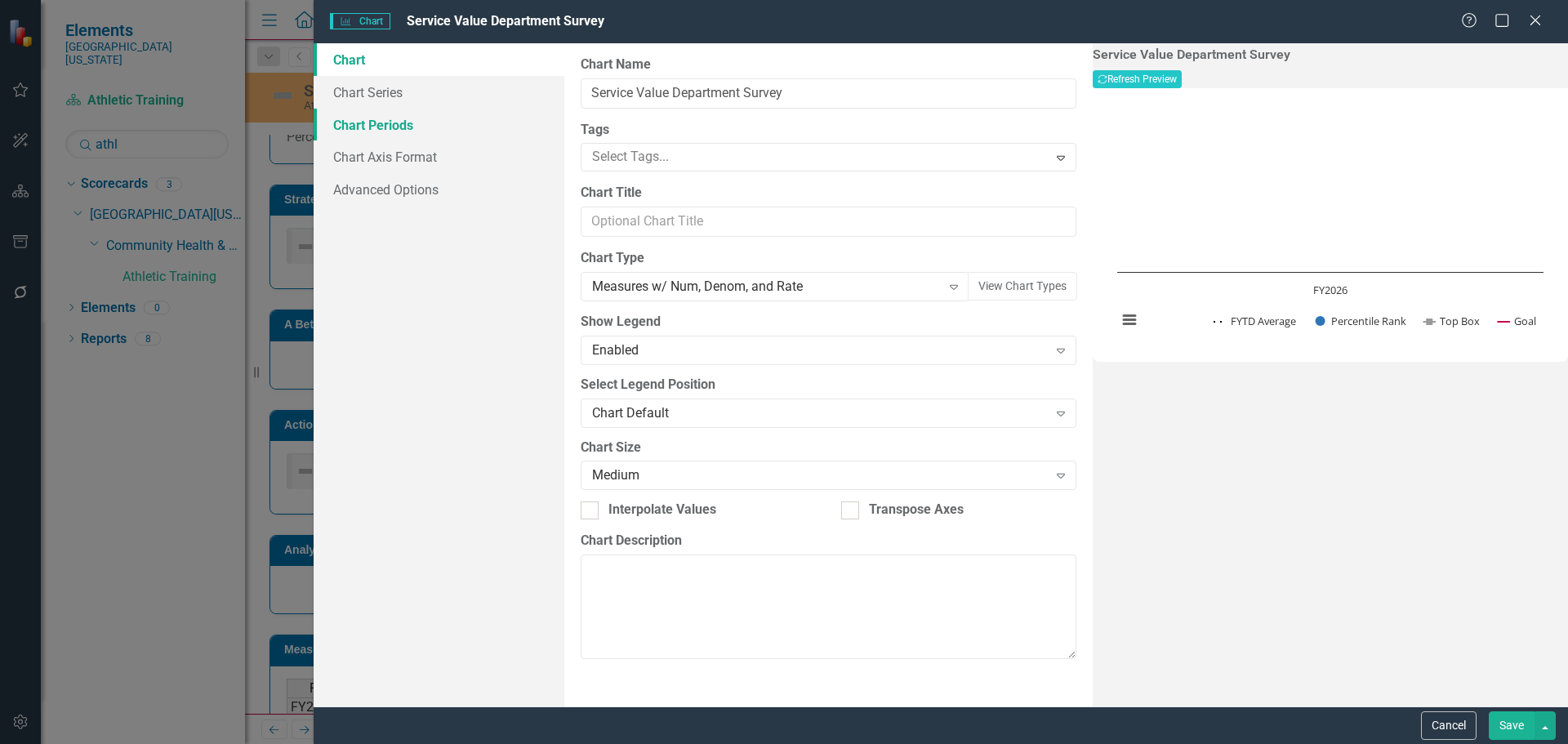
click at [393, 127] on link "Chart Periods" at bounding box center [439, 125] width 250 height 32
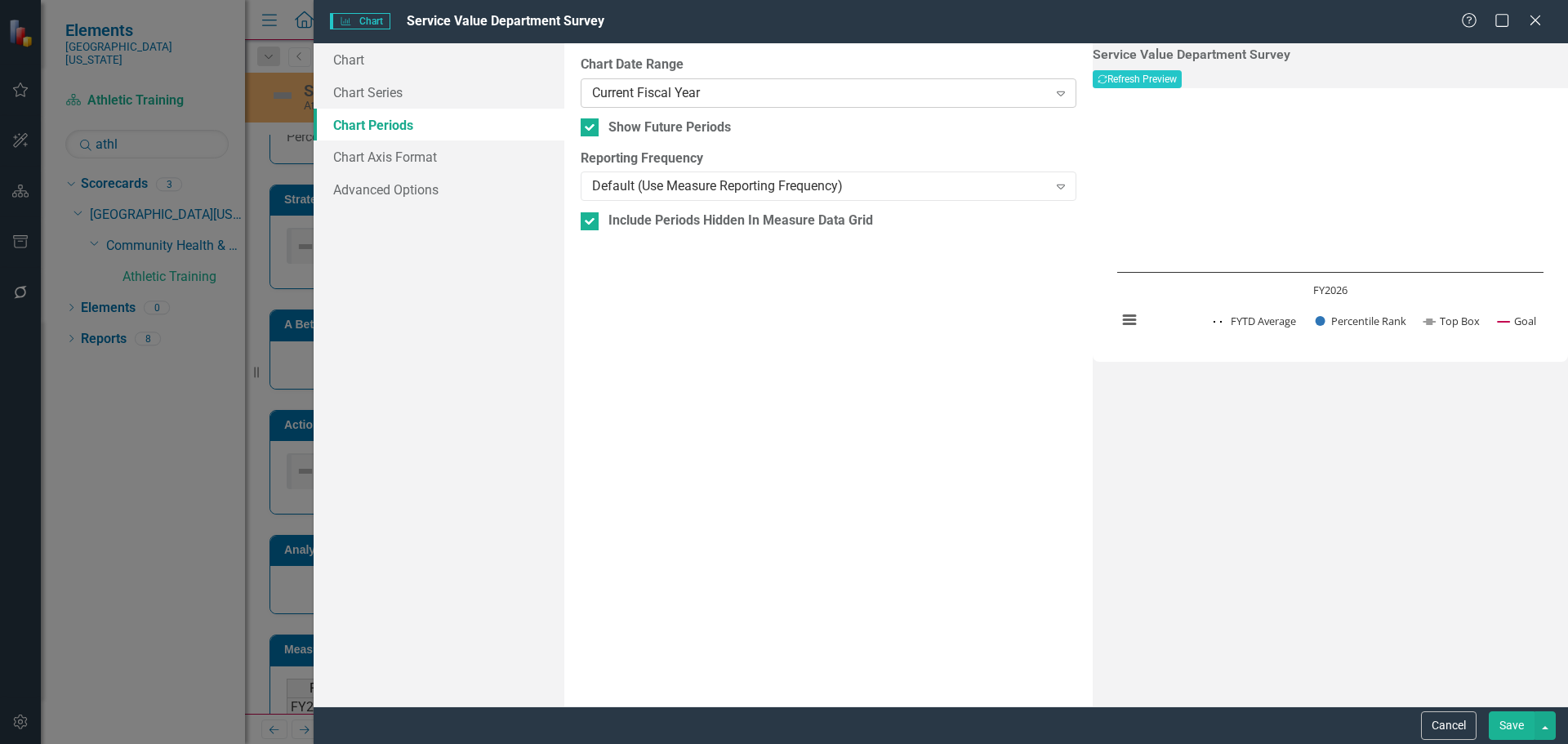
click at [738, 86] on div "Current Fiscal Year" at bounding box center [819, 92] width 455 height 19
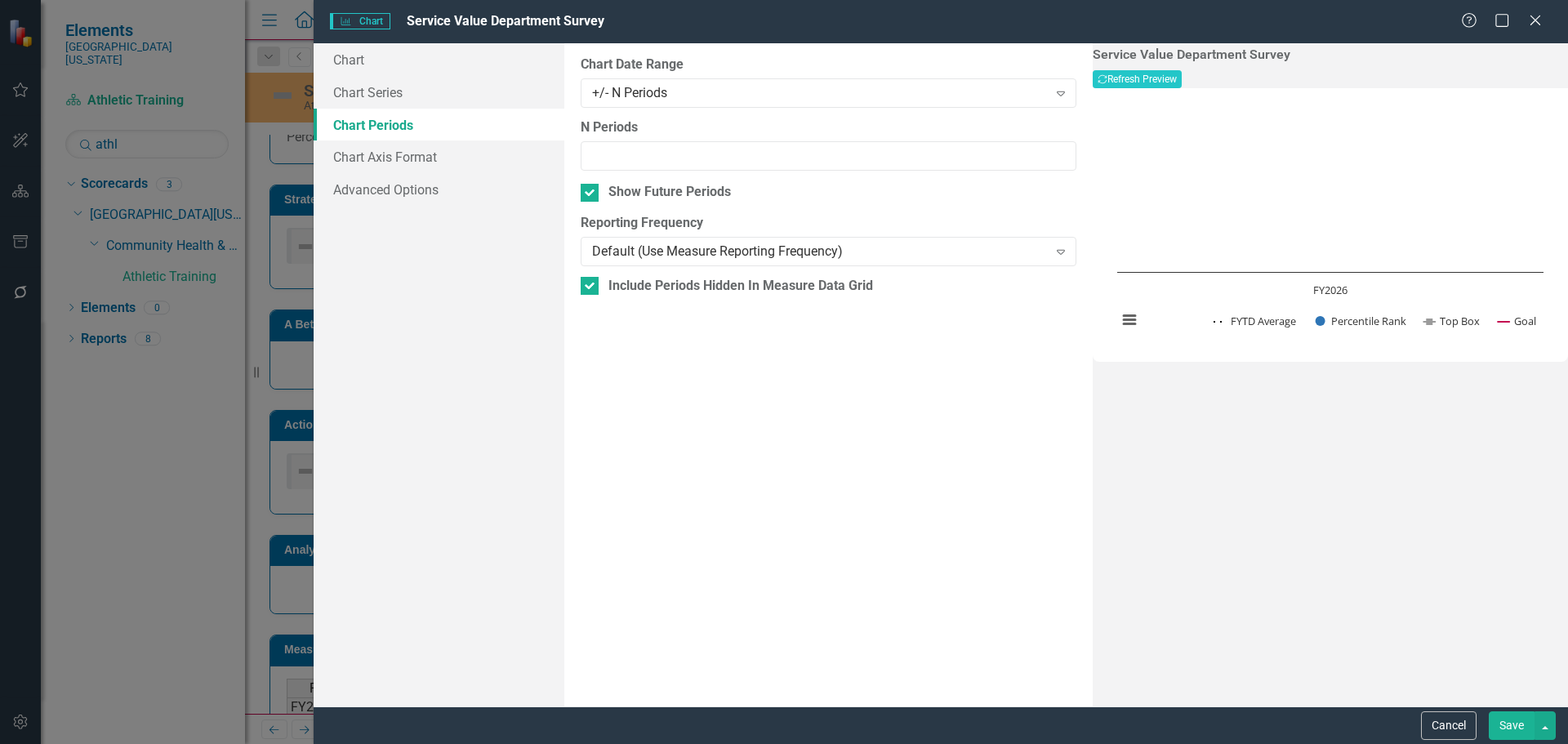
click at [1522, 722] on button "Save" at bounding box center [1511, 726] width 46 height 29
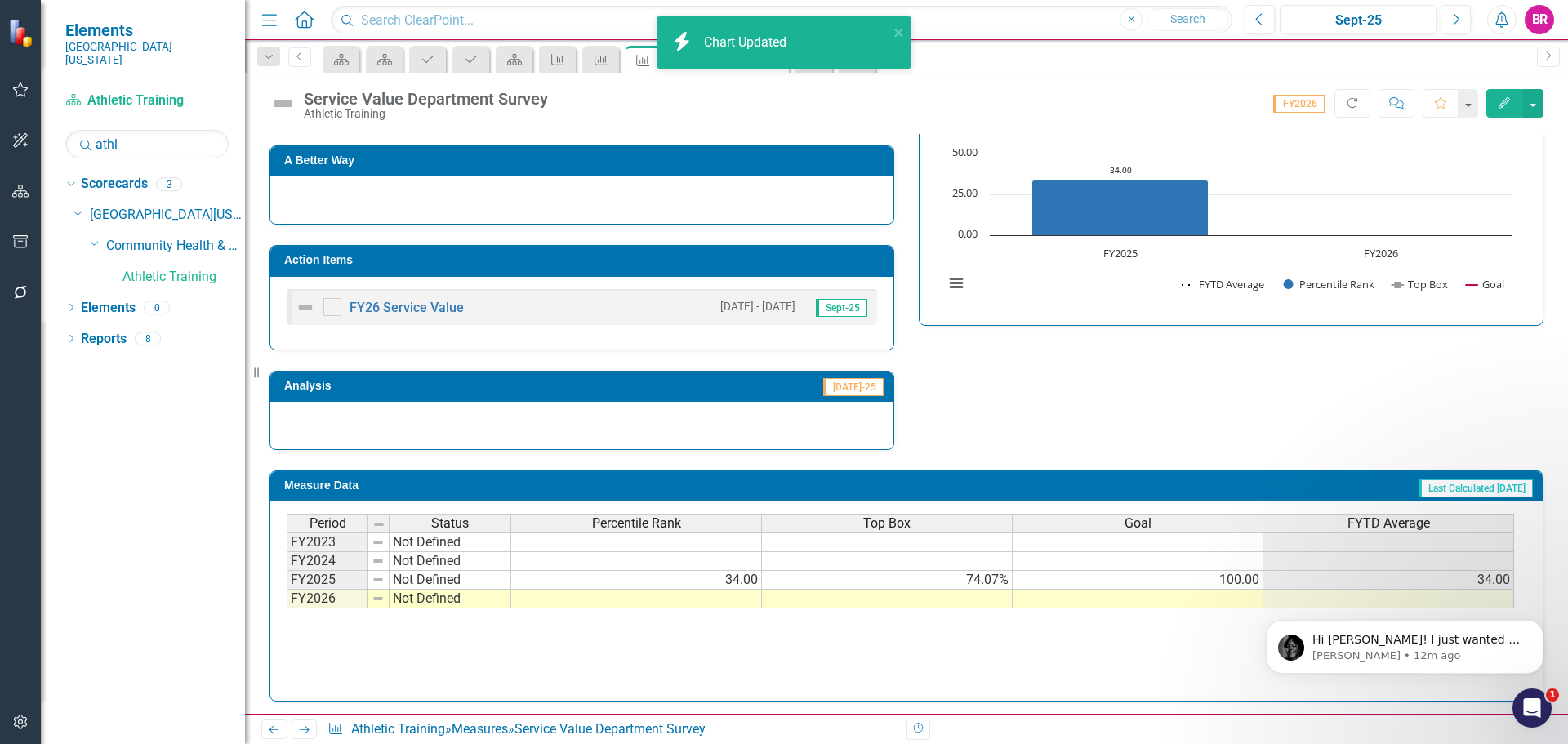
scroll to position [494, 0]
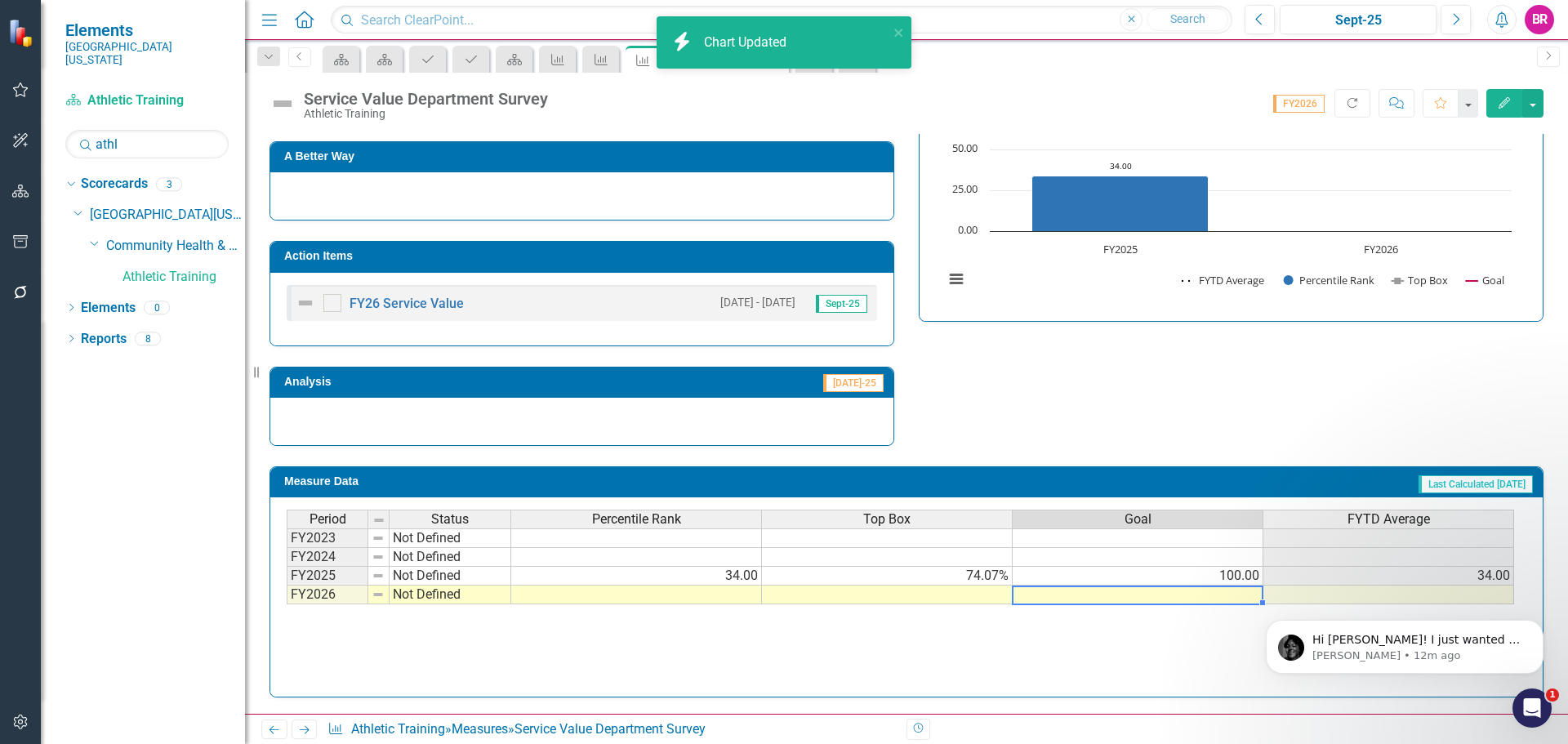
click at [1210, 594] on td at bounding box center [1137, 594] width 250 height 19
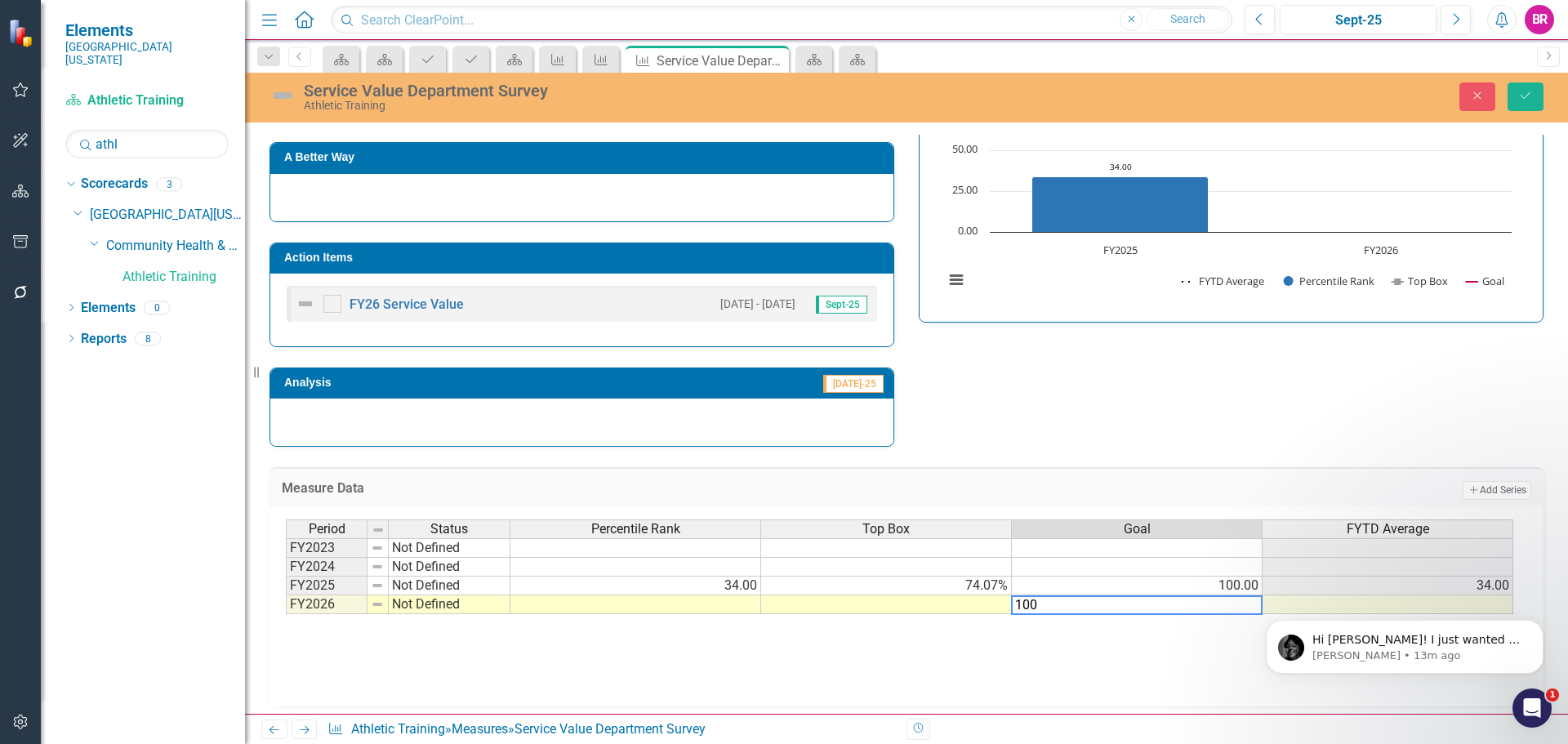
type textarea "100"
click at [1205, 391] on div "Strategic Values Service Community Health & Athletic Training Q1.2026 A Better …" at bounding box center [907, 222] width 1299 height 450
click at [1514, 101] on button "Save" at bounding box center [1526, 97] width 36 height 29
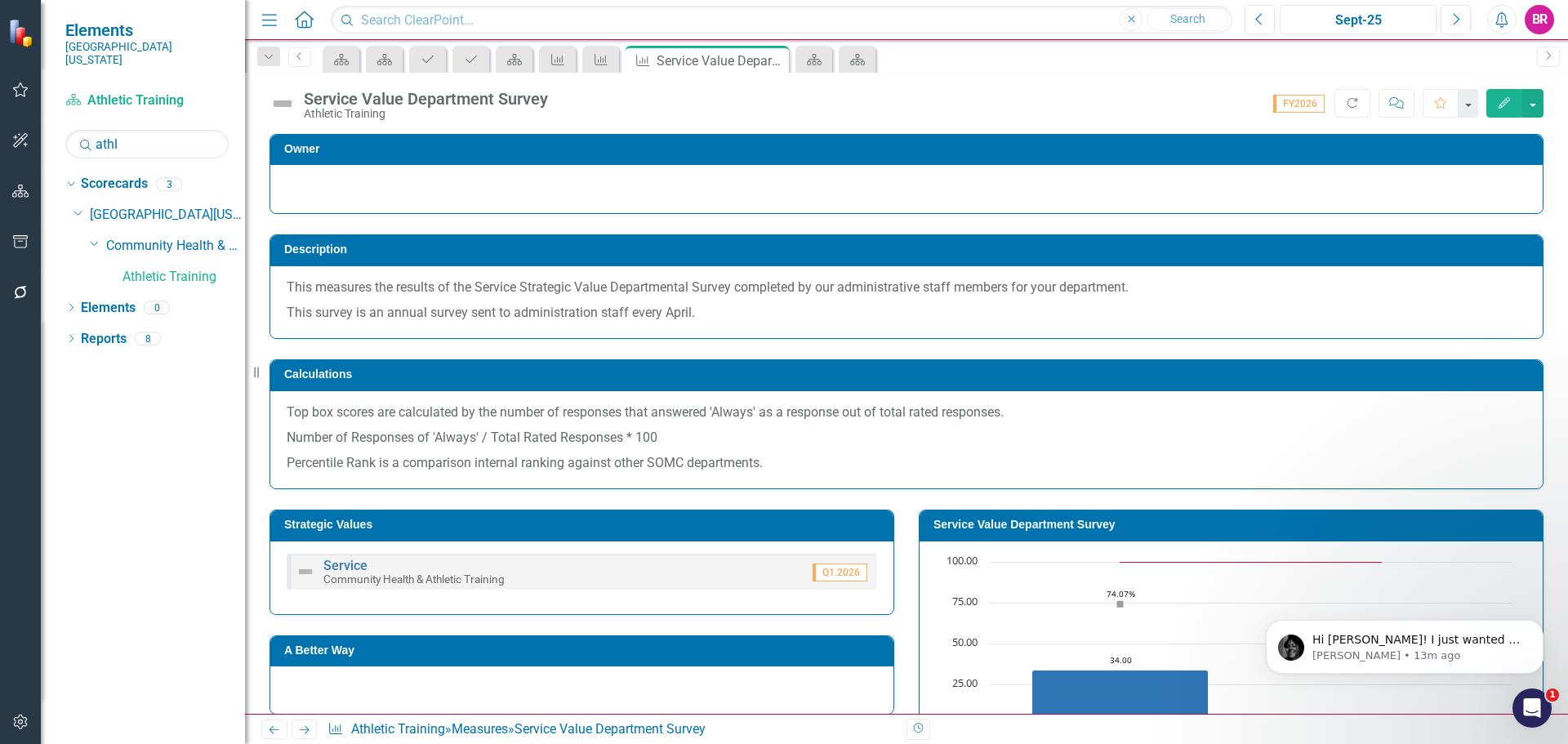
scroll to position [245, 0]
click at [273, 64] on div "Dropdown" at bounding box center [268, 57] width 23 height 20
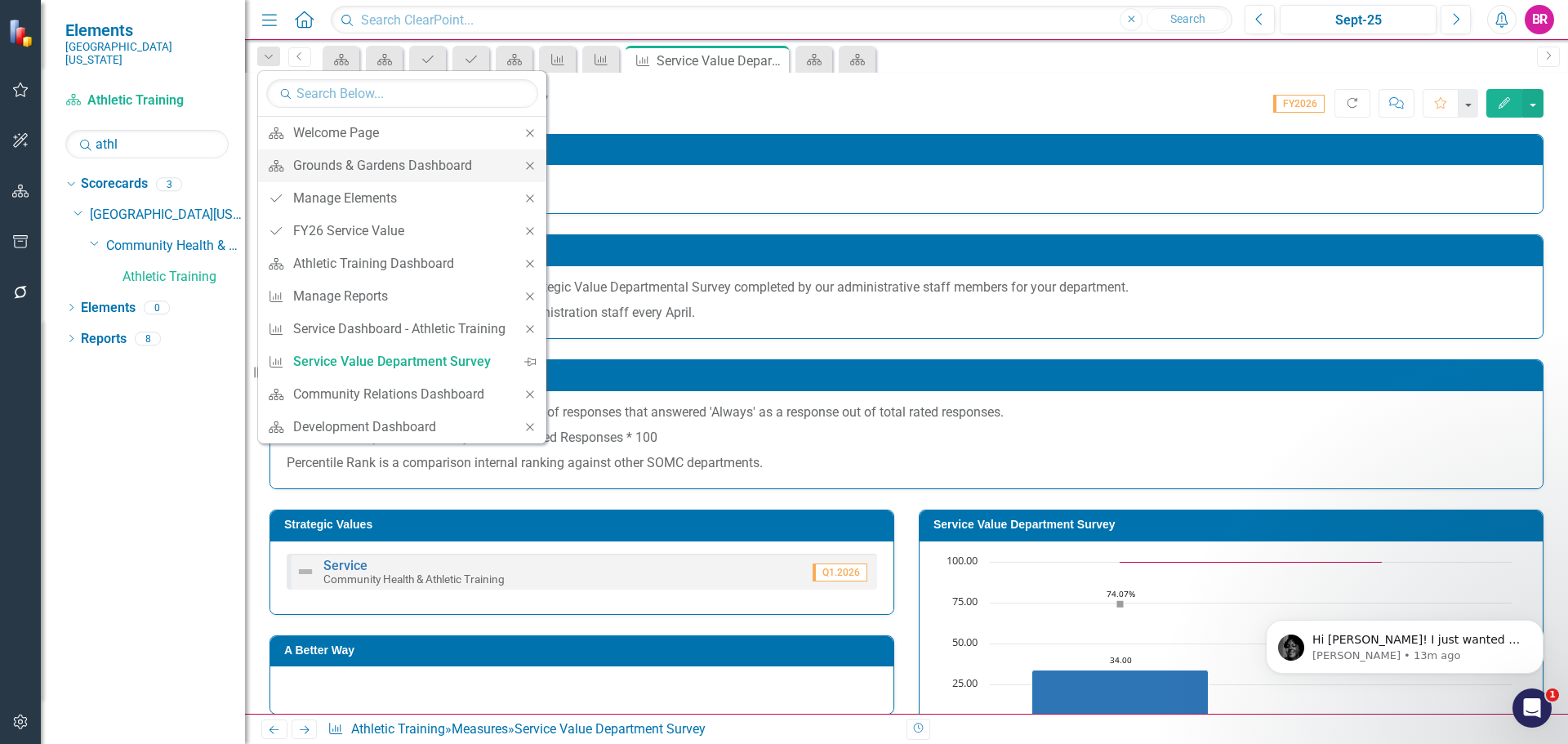
click at [536, 169] on icon "Close" at bounding box center [530, 166] width 14 height 12
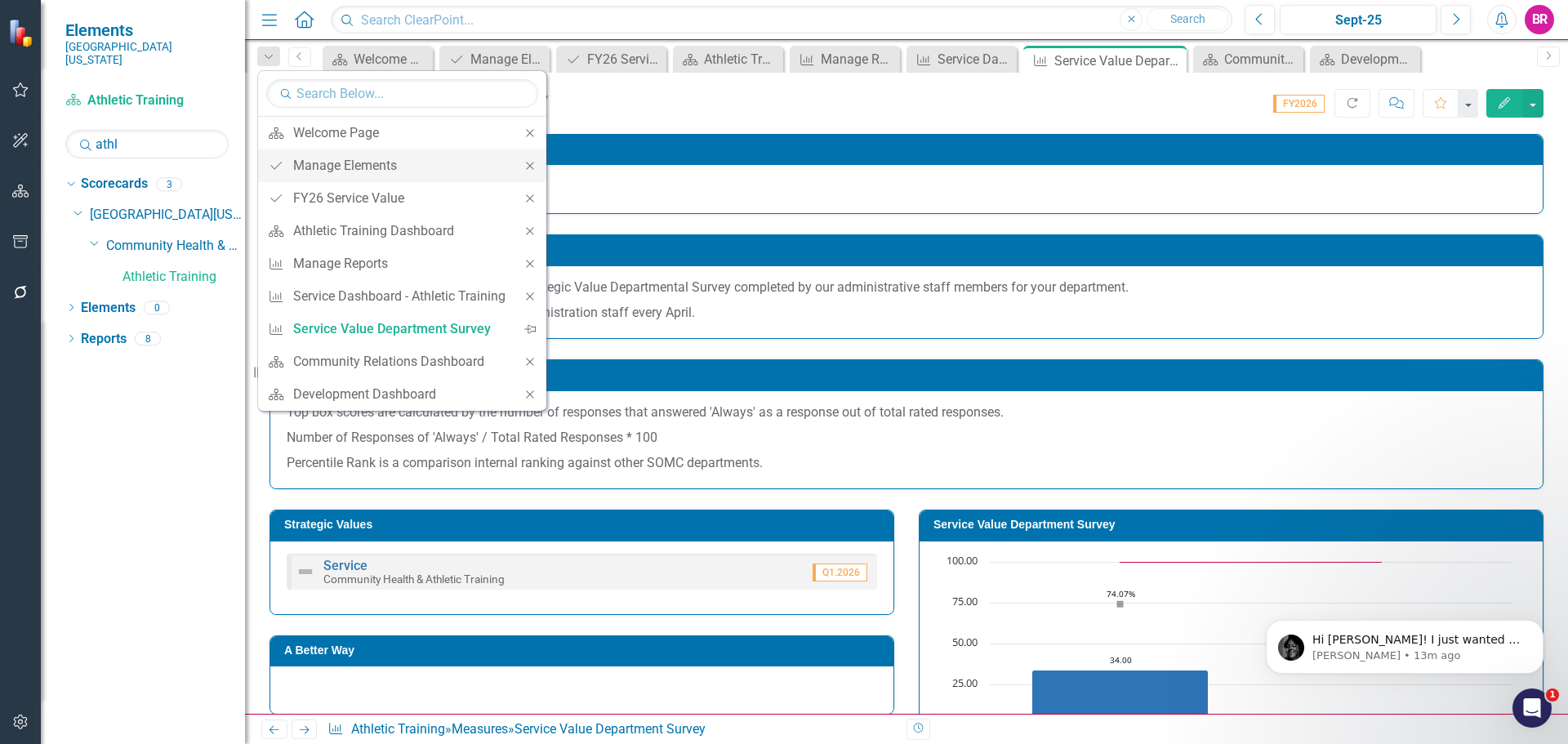
click at [536, 169] on icon "Close" at bounding box center [530, 166] width 14 height 12
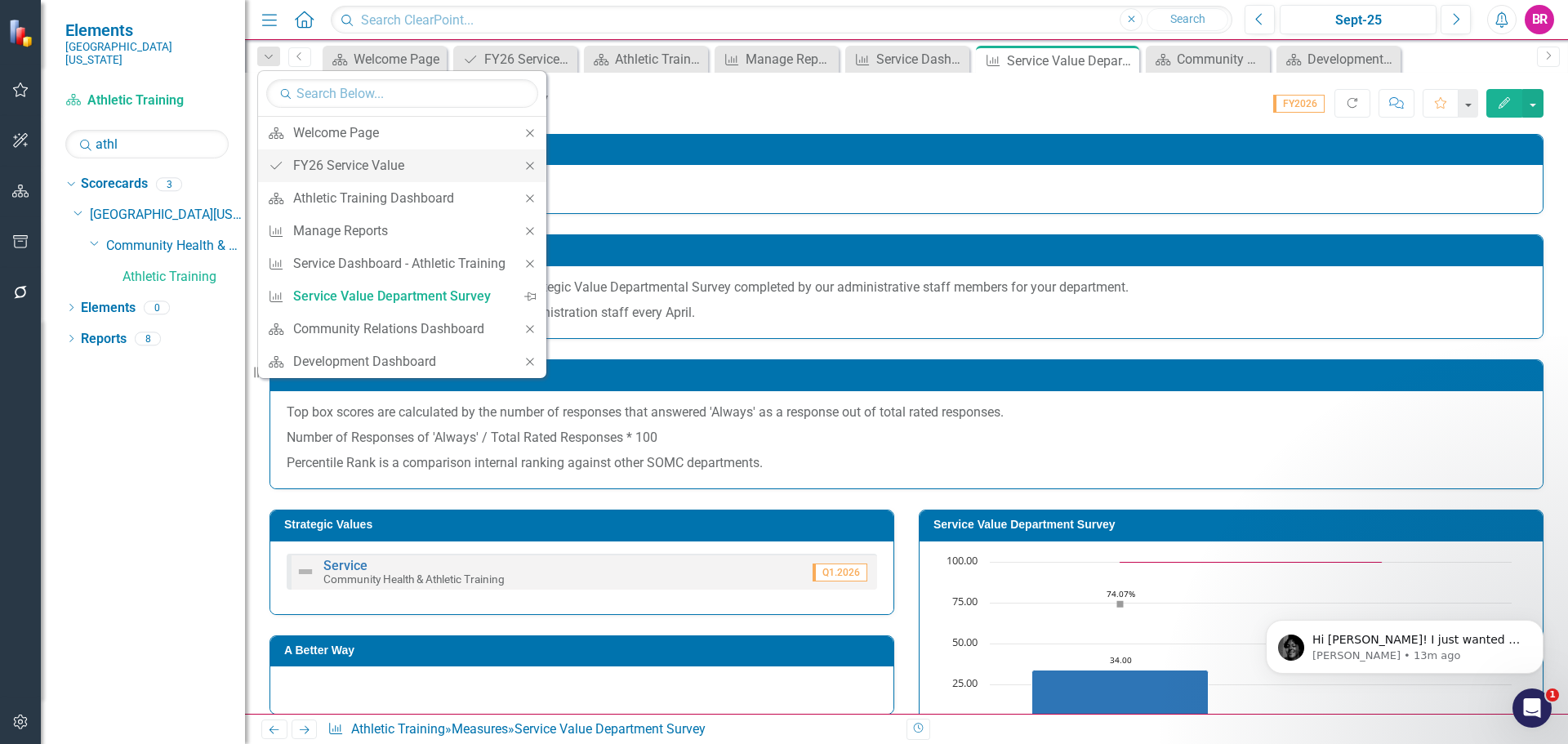
click at [532, 170] on icon "Close" at bounding box center [530, 166] width 14 height 12
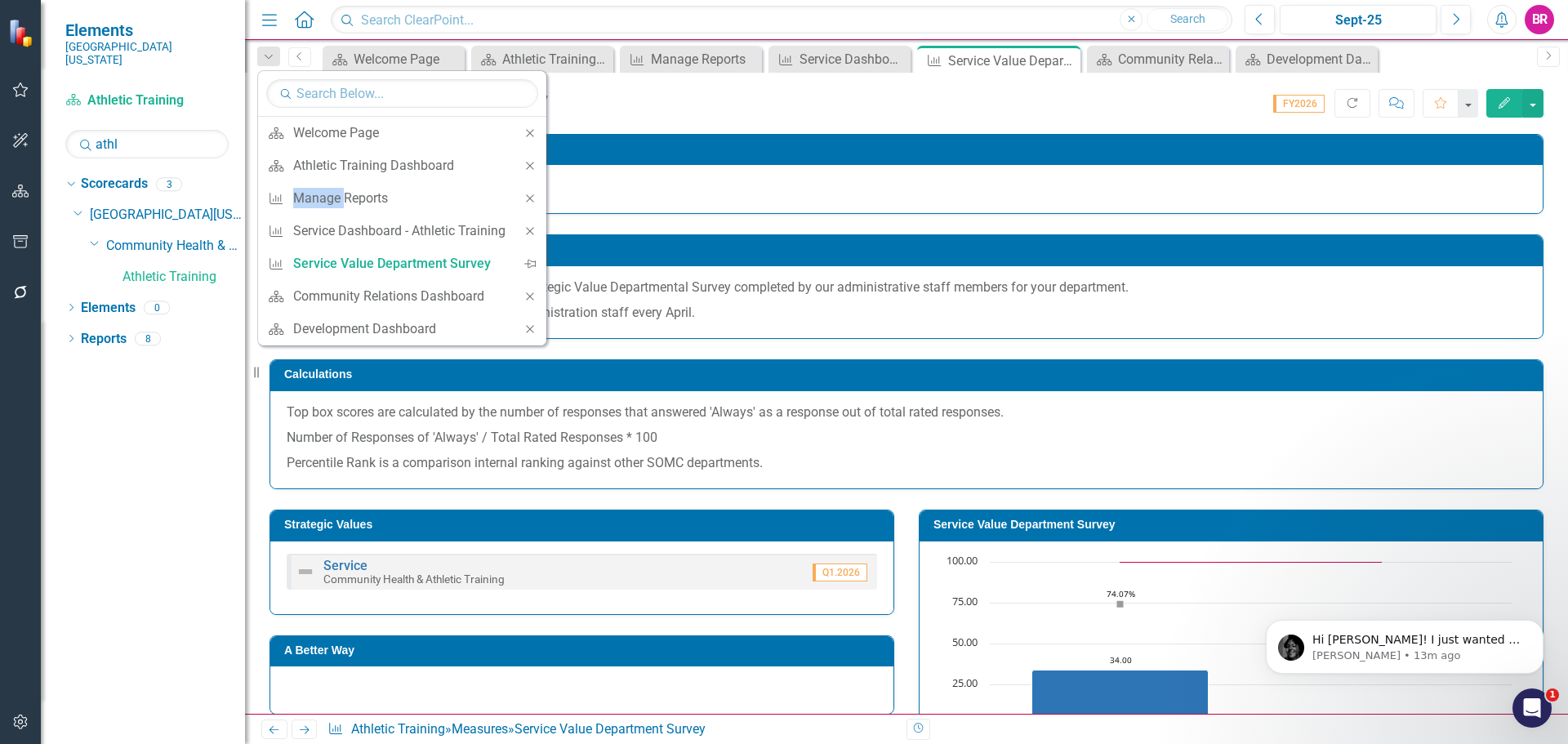
click at [532, 170] on icon "Close" at bounding box center [530, 166] width 14 height 12
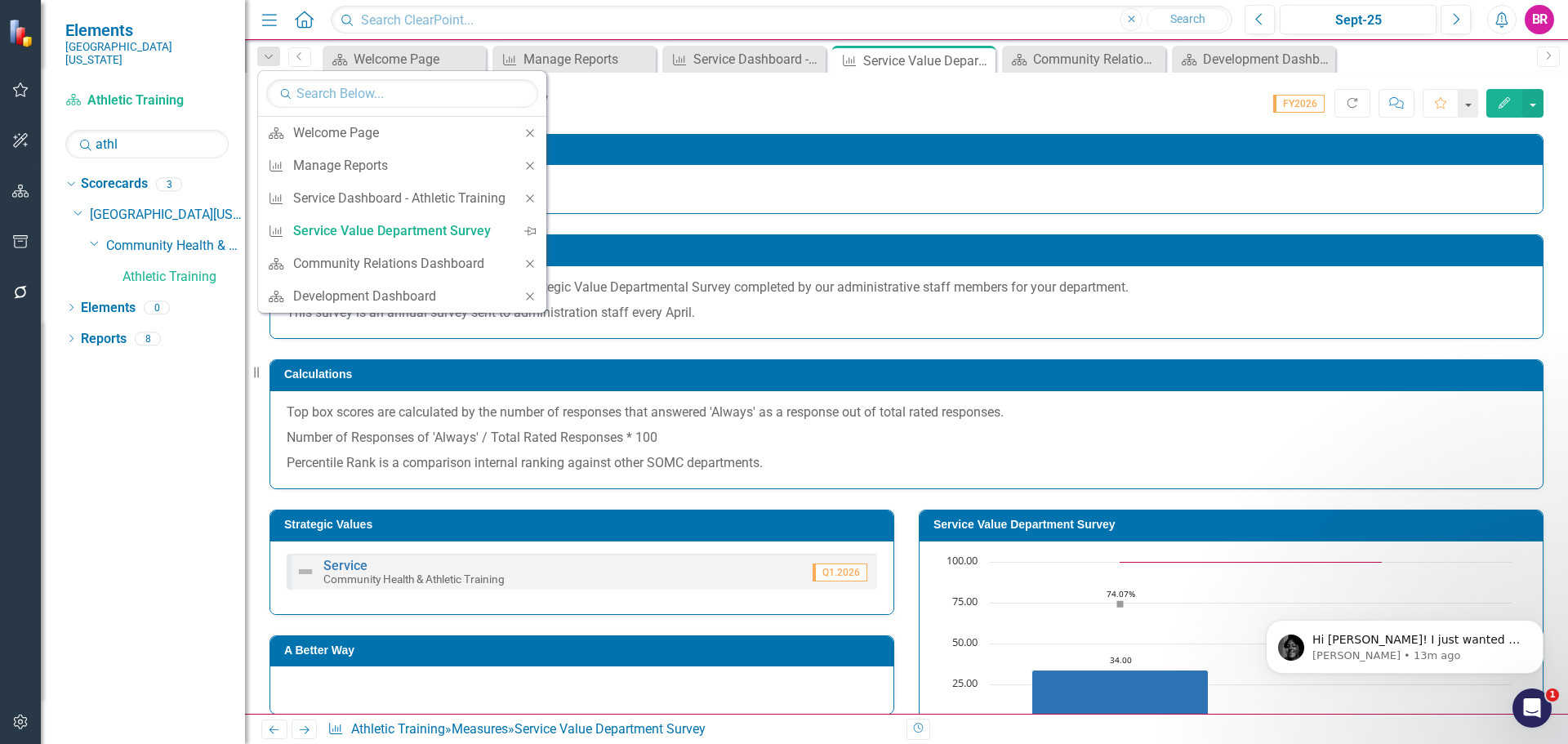
click at [532, 170] on icon "Close" at bounding box center [530, 166] width 14 height 12
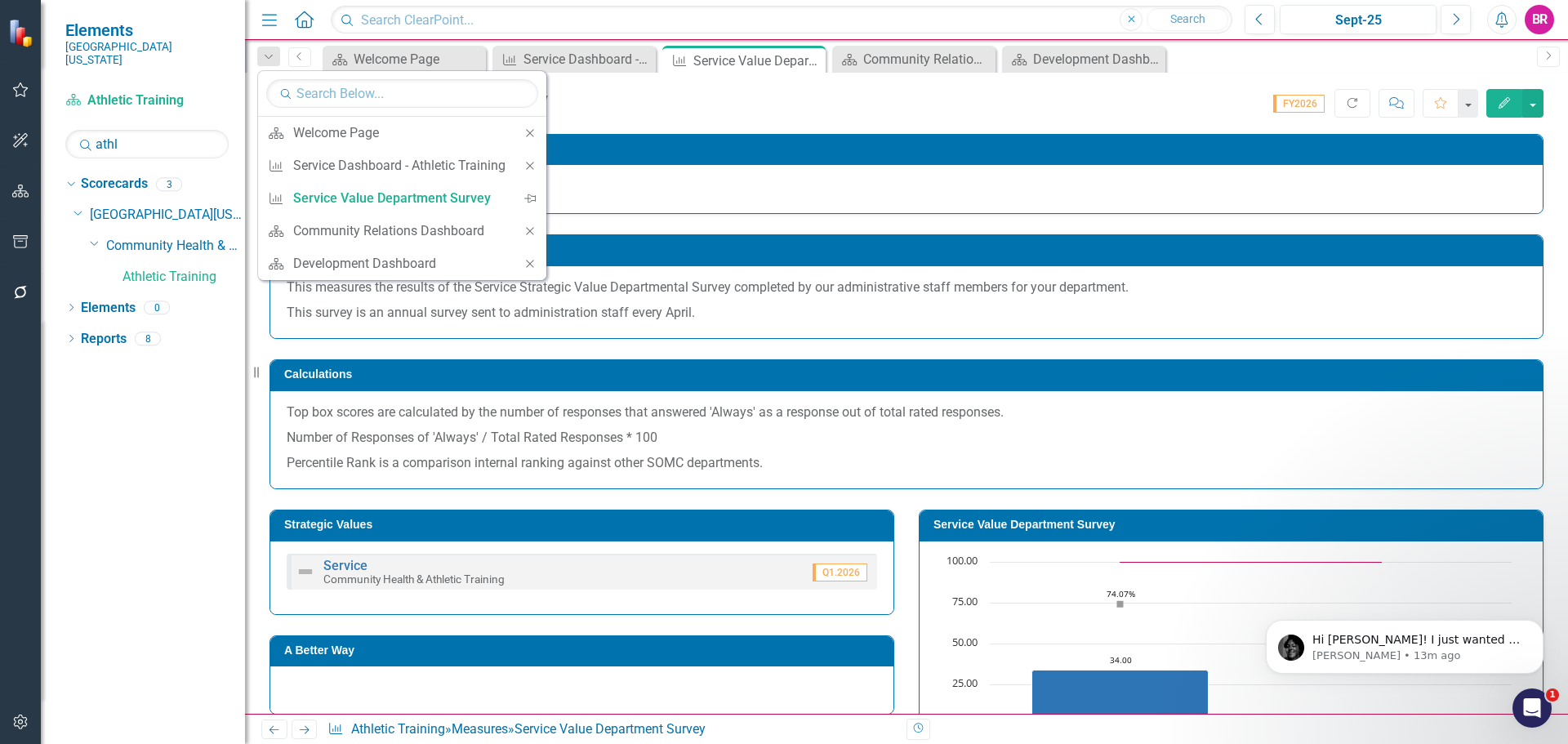
click at [532, 170] on icon "Close" at bounding box center [530, 166] width 14 height 12
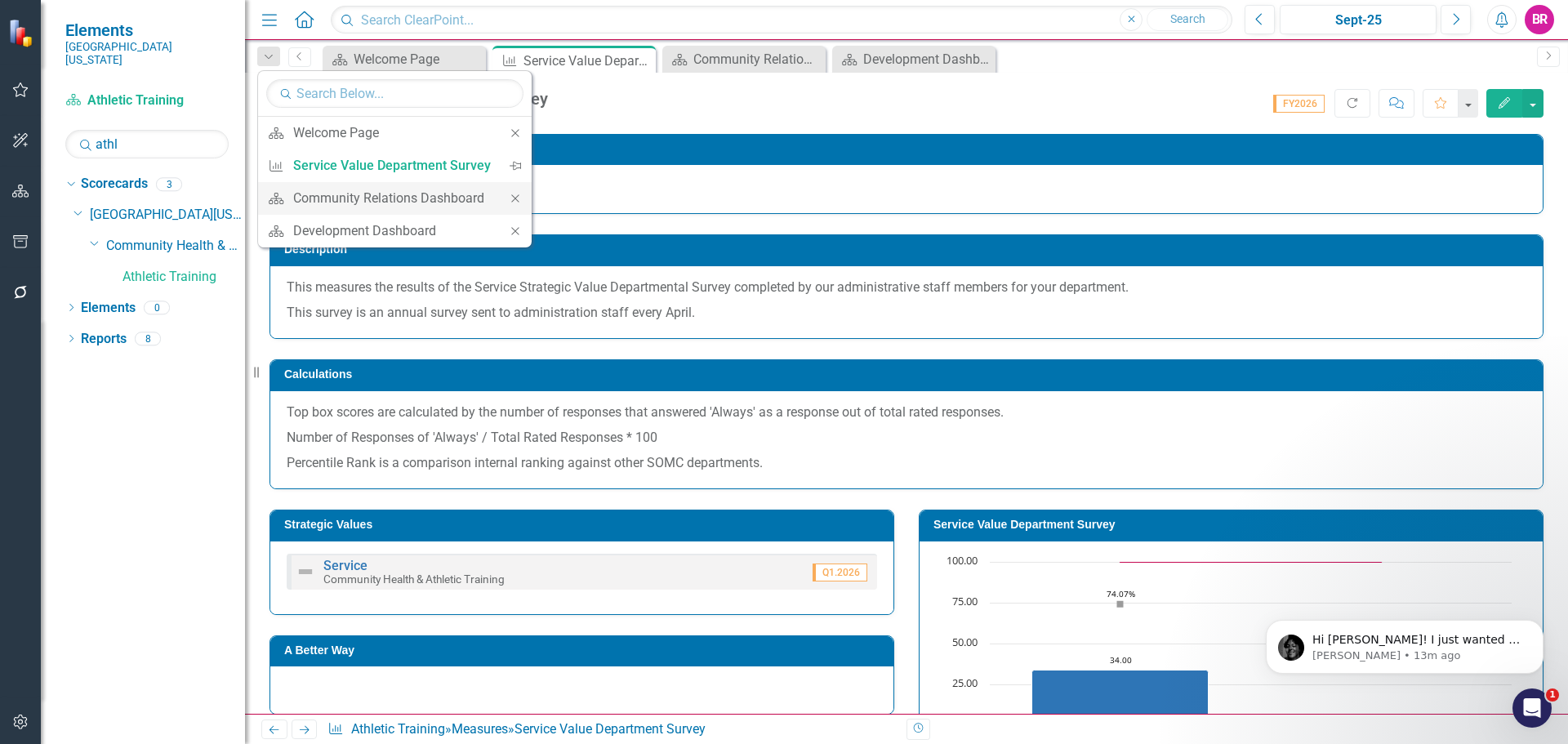
click at [512, 195] on icon at bounding box center [515, 198] width 7 height 7
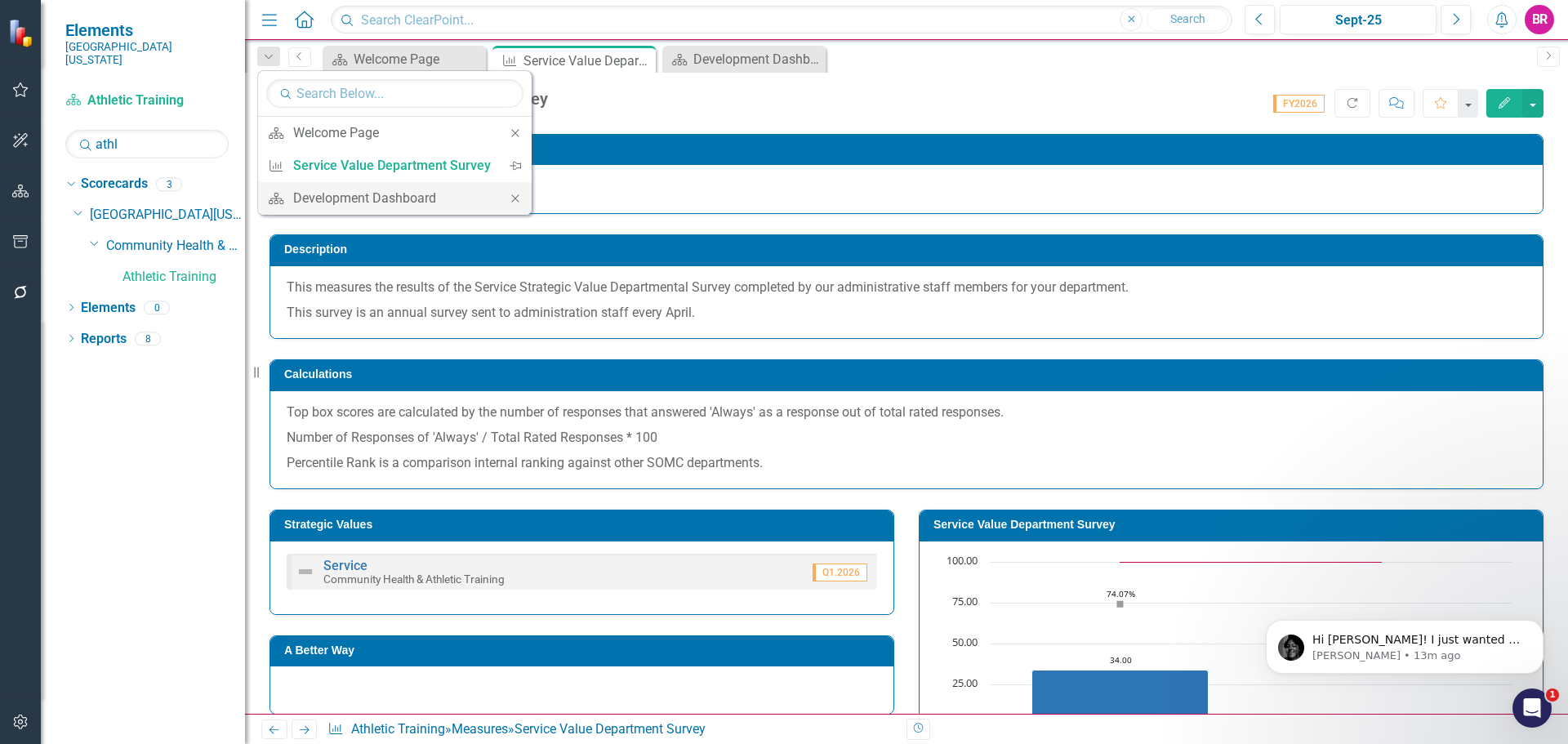
click at [509, 196] on icon "Close" at bounding box center [515, 198] width 14 height 12
click at [335, 129] on div "Welcome Page" at bounding box center [392, 132] width 197 height 21
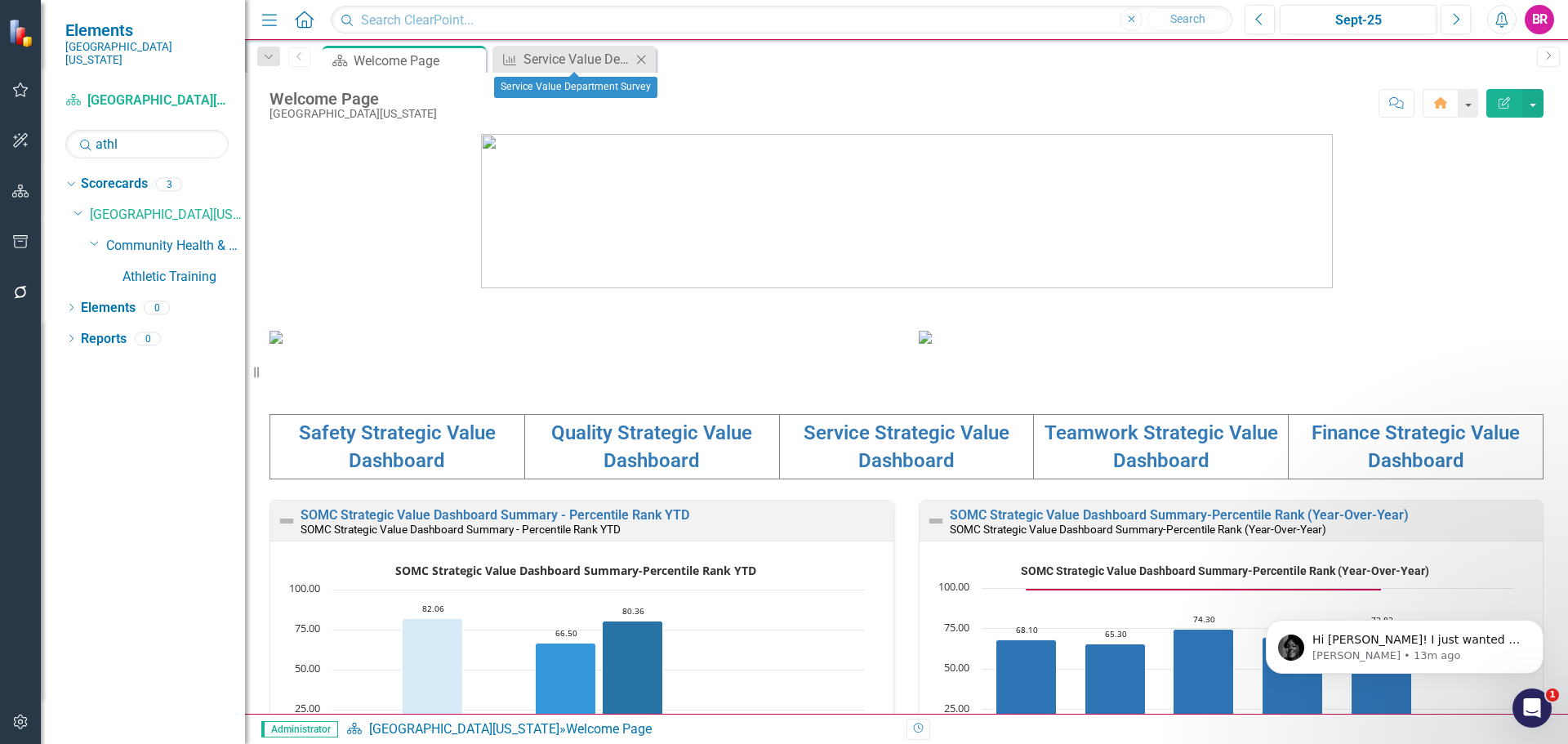
click at [639, 57] on icon "Close" at bounding box center [641, 59] width 16 height 14
click at [18, 240] on icon "button" at bounding box center [21, 241] width 17 height 14
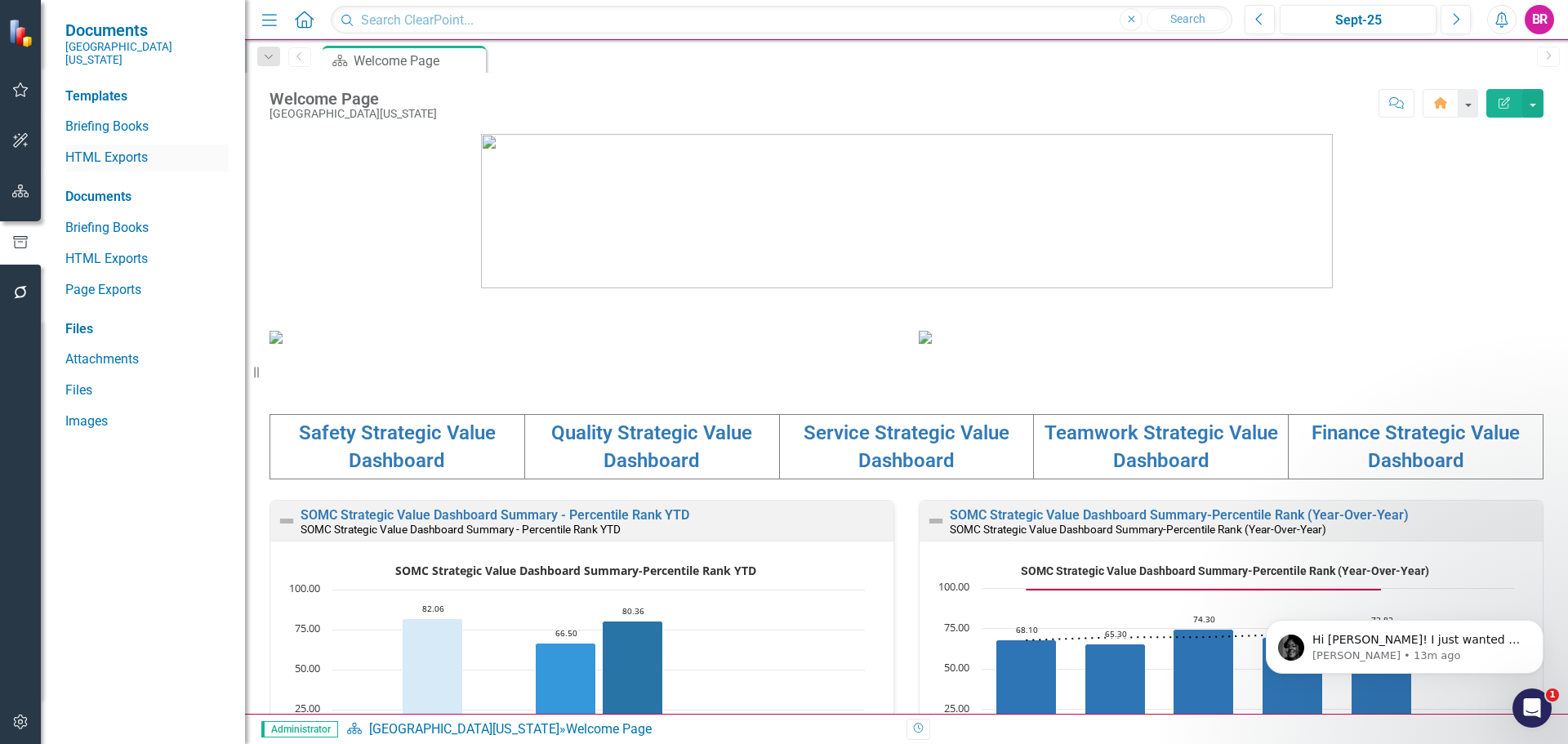
click at [91, 149] on link "HTML Exports" at bounding box center [147, 158] width 163 height 19
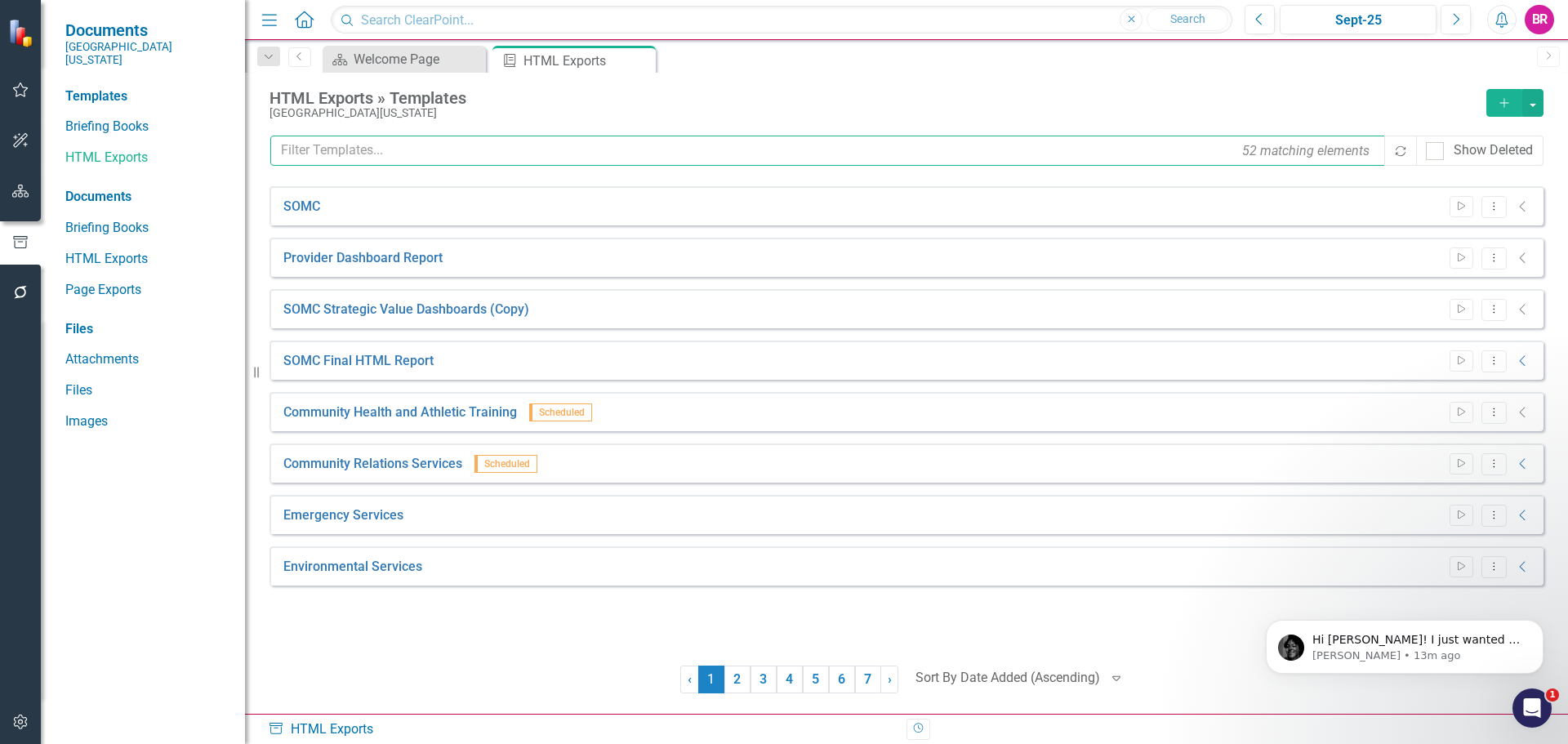
click at [353, 144] on input "text" at bounding box center [828, 151] width 1116 height 31
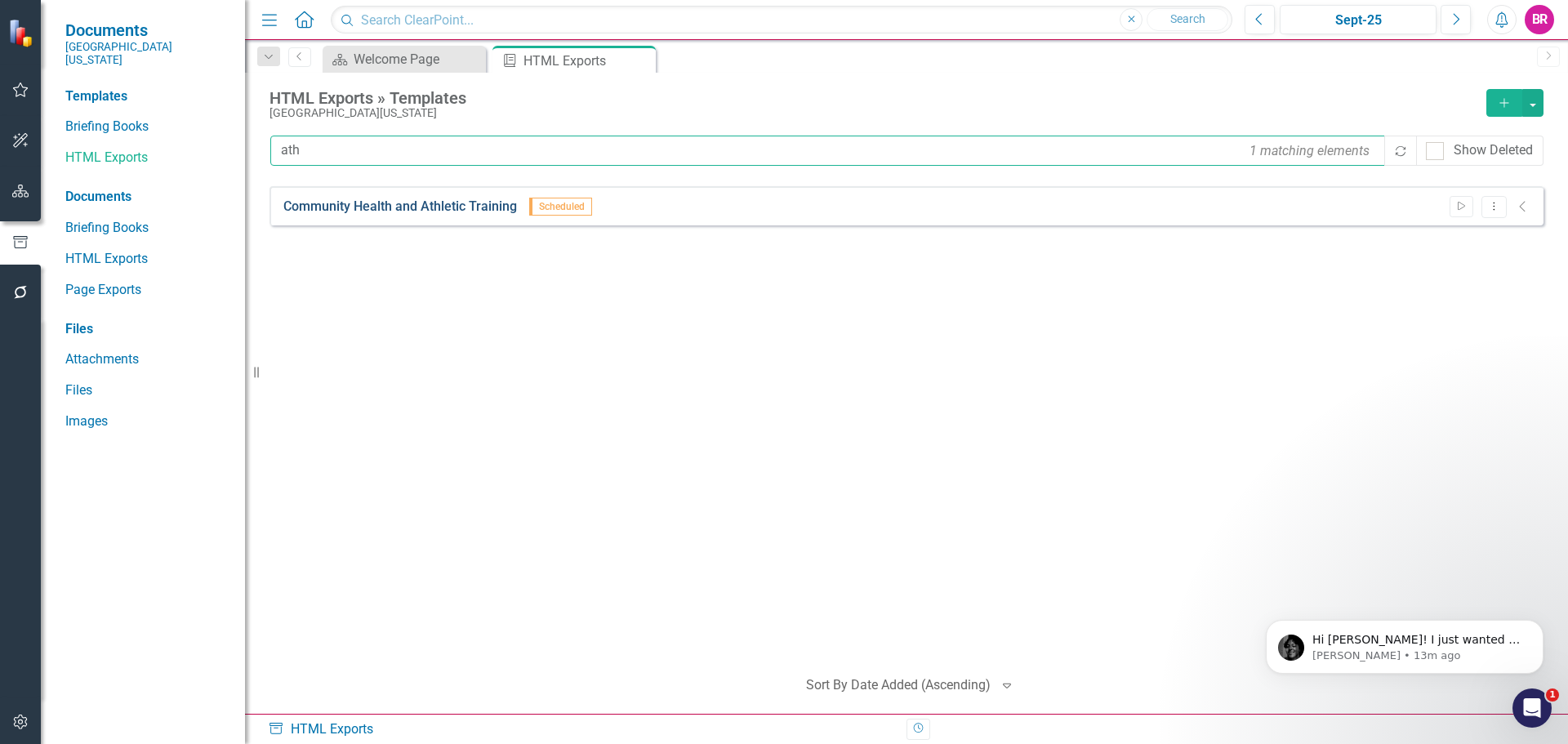
type input "ath"
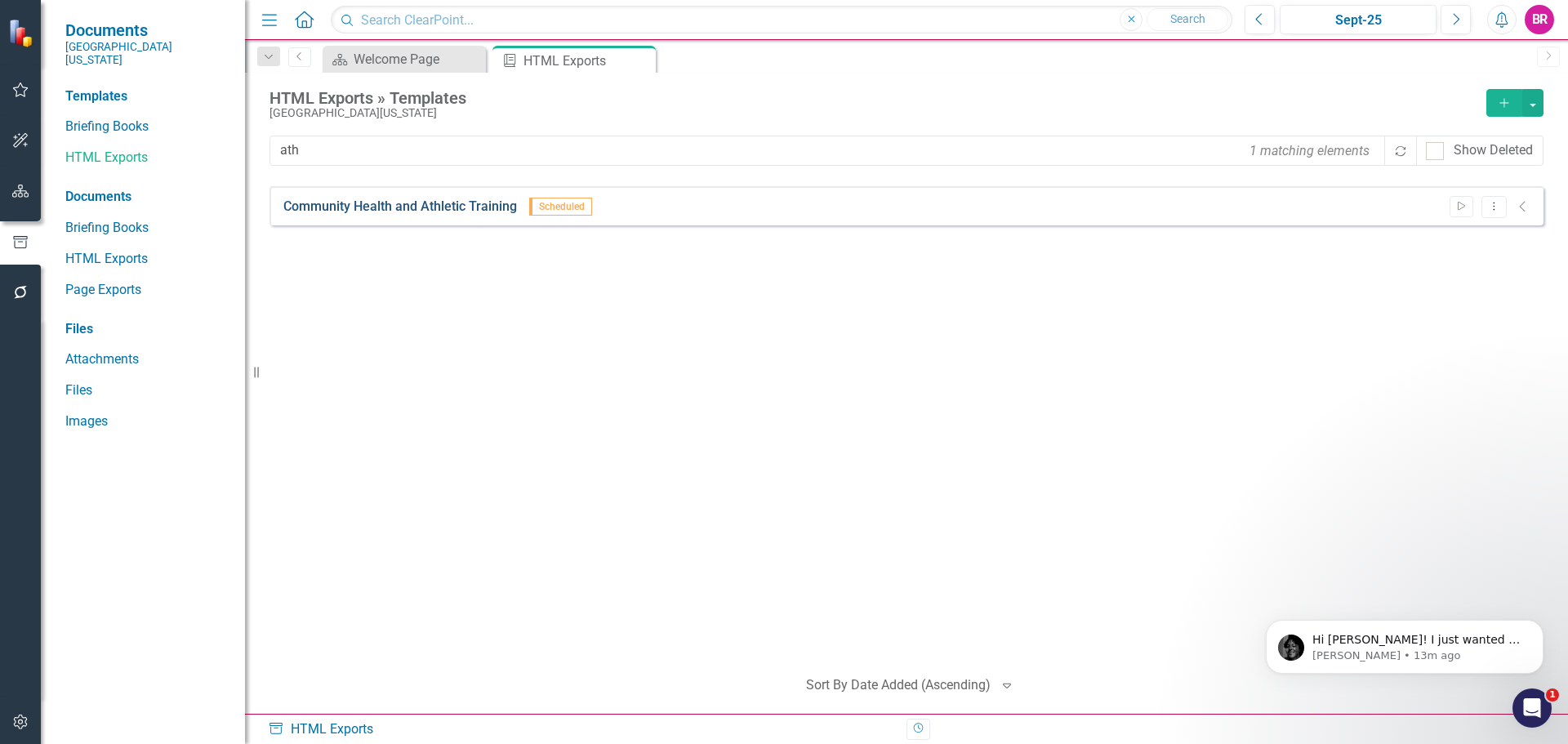
click at [364, 204] on link "Community Health and Athletic Training" at bounding box center [400, 206] width 233 height 19
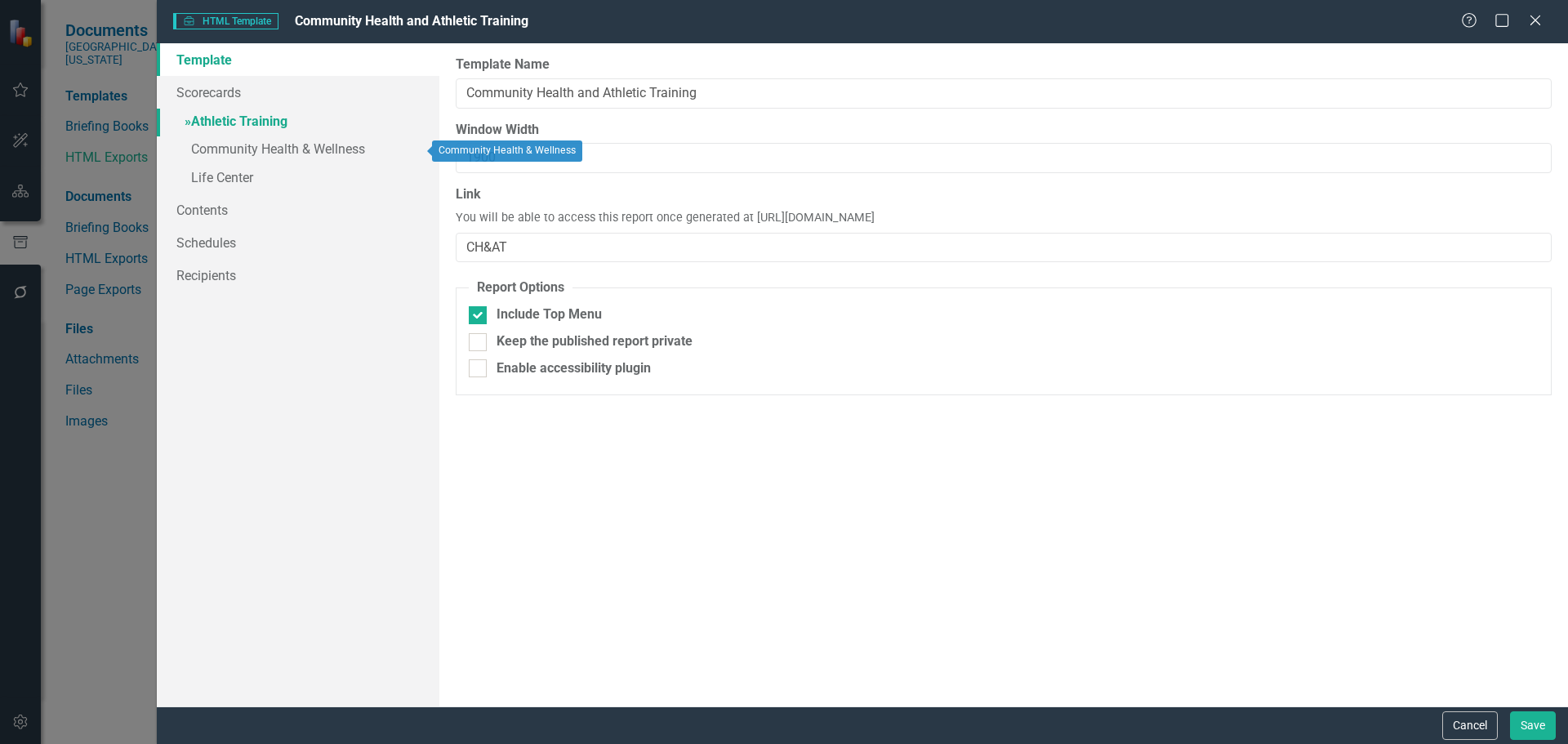
click at [232, 112] on link "» Athletic Training" at bounding box center [298, 123] width 283 height 29
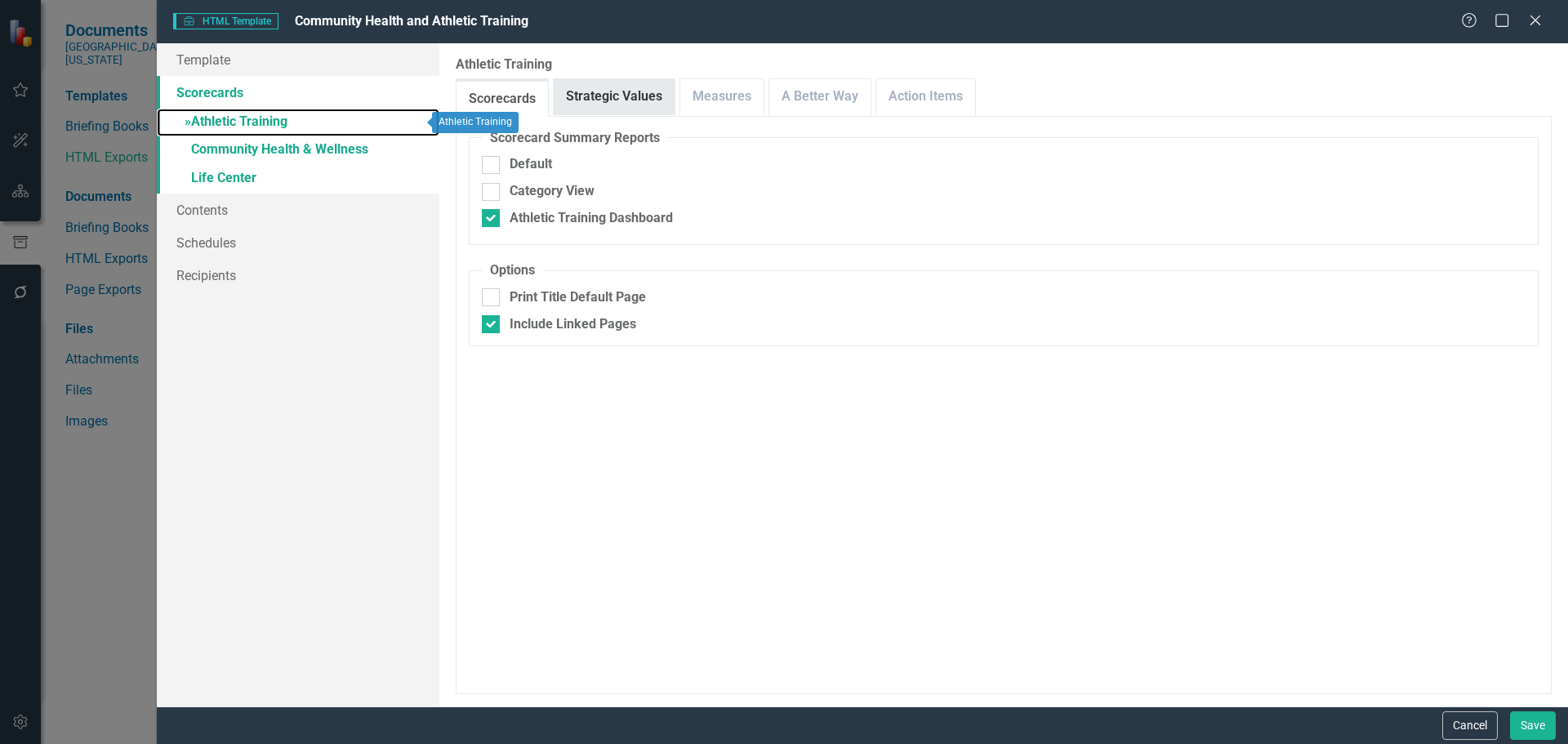
checkbox input "false"
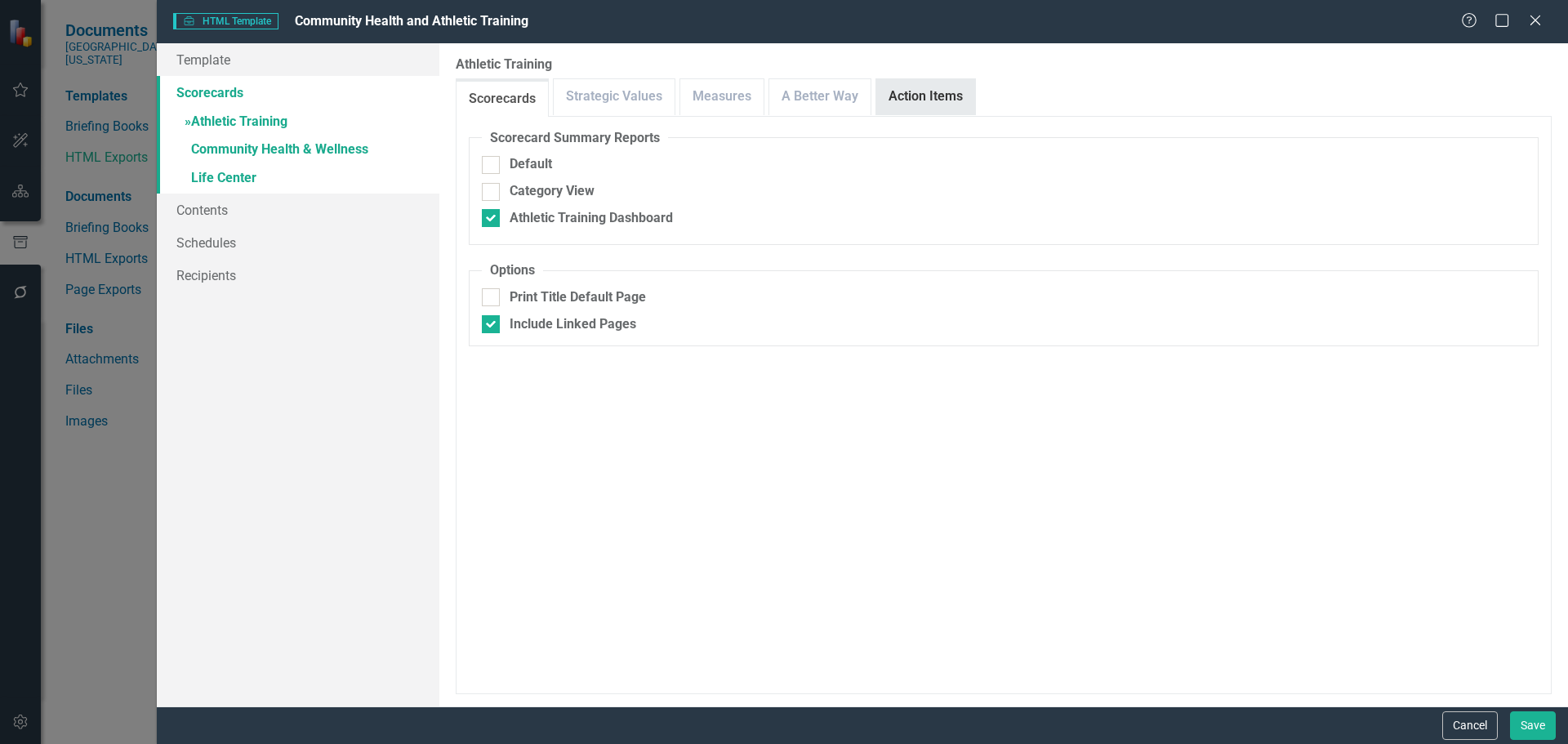
click at [948, 93] on link "Action Items" at bounding box center [926, 96] width 99 height 35
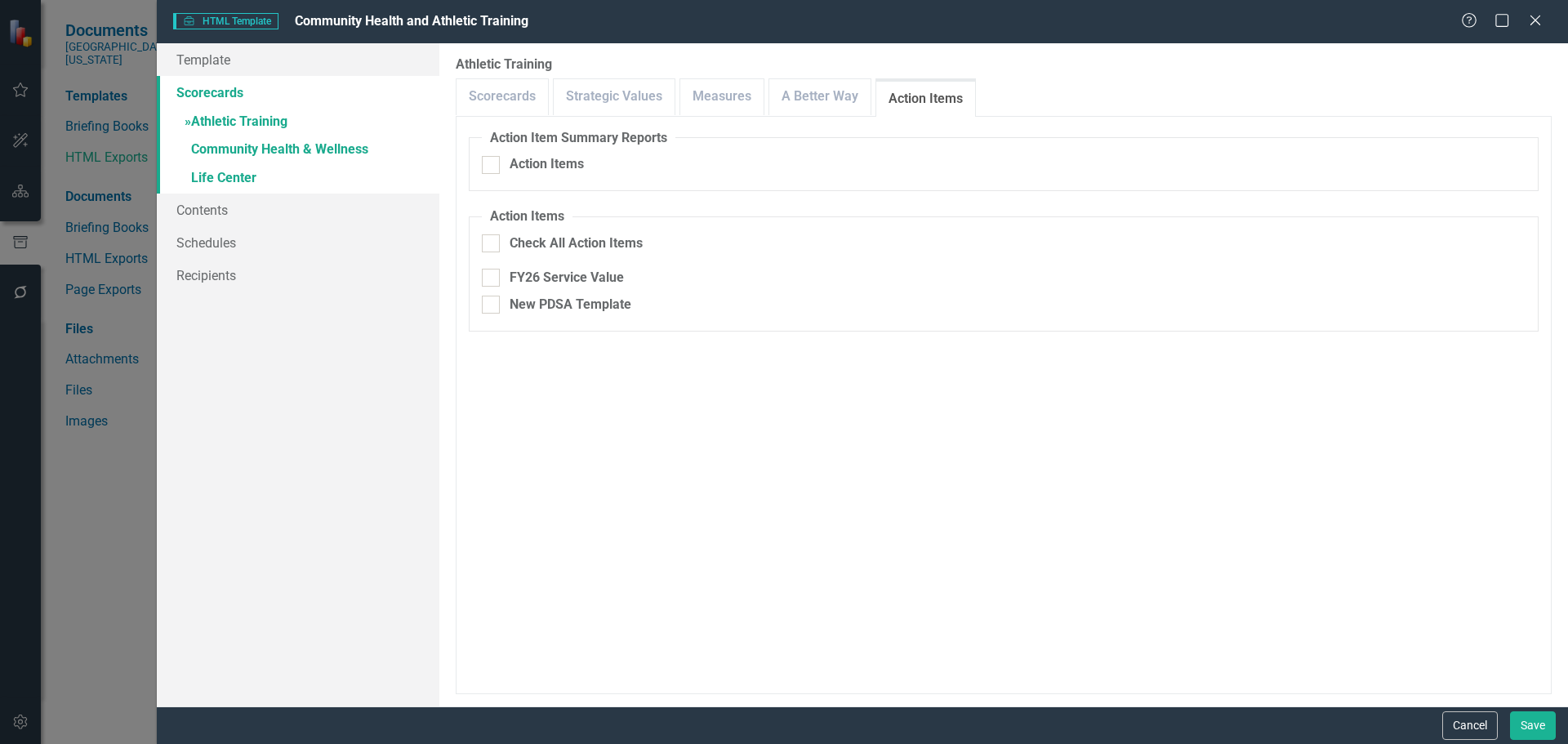
drag, startPoint x: 566, startPoint y: 277, endPoint x: 669, endPoint y: 127, distance: 182.0
click at [566, 277] on div "FY26 Service Value" at bounding box center [566, 277] width 114 height 19
click at [493, 277] on input "FY26 Service Value" at bounding box center [487, 274] width 11 height 11
checkbox input "true"
click at [693, 106] on link "Measures" at bounding box center [721, 96] width 83 height 35
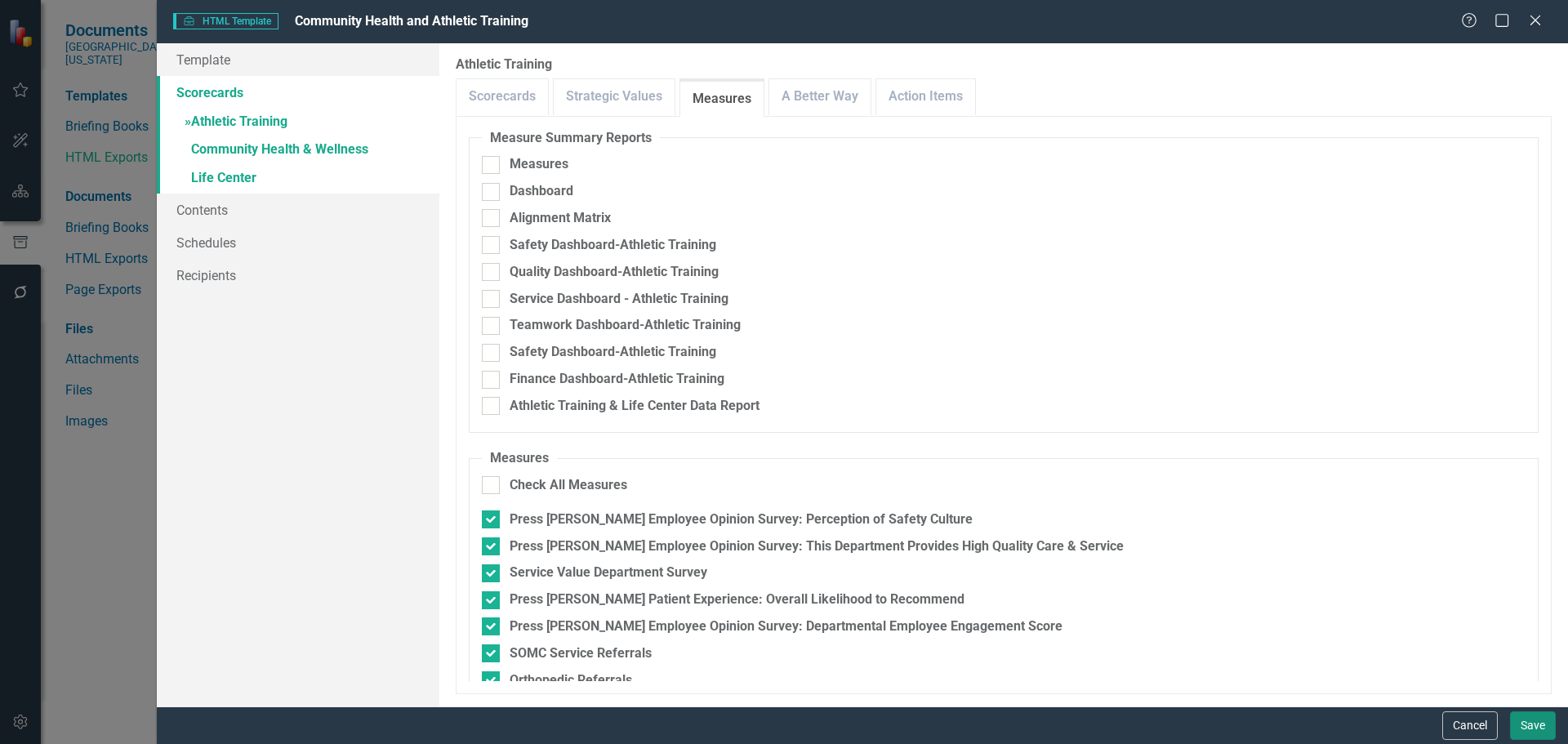
click at [1533, 722] on button "Save" at bounding box center [1532, 726] width 46 height 29
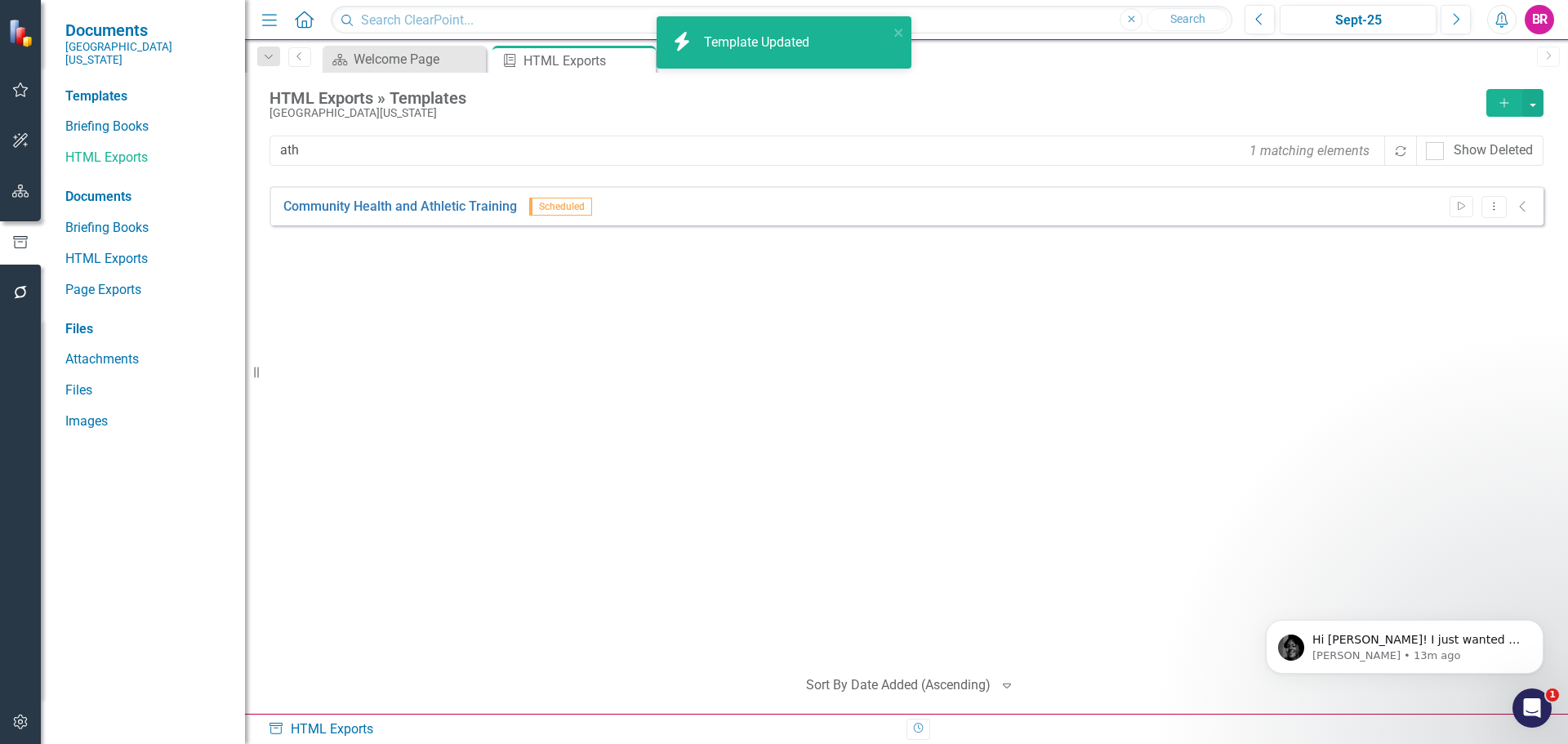
click at [675, 357] on div "Community Health and Athletic Training Scheduled Start Dropdown Menu Collapse F…" at bounding box center [906, 420] width 1273 height 467
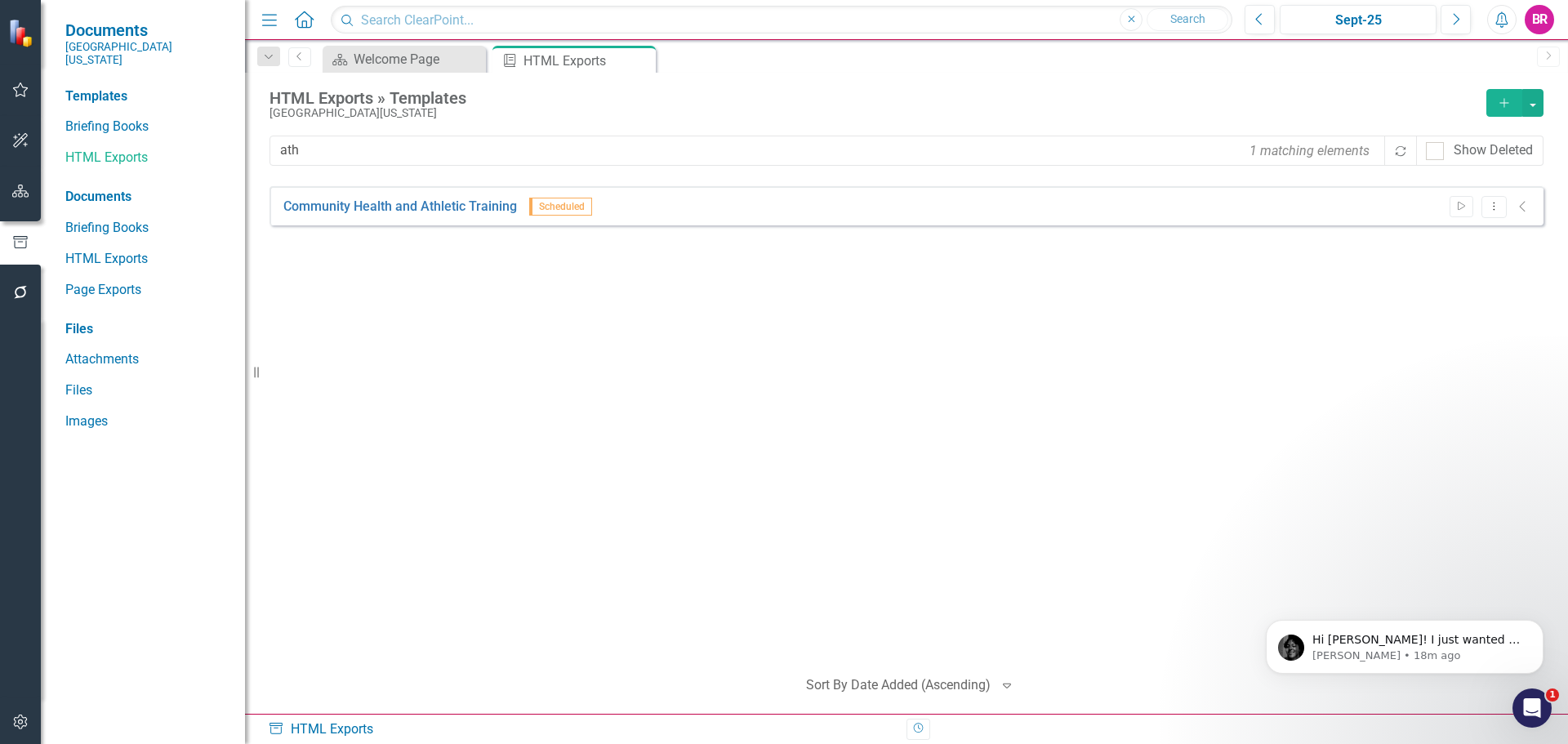
click at [15, 197] on icon "button" at bounding box center [21, 191] width 17 height 14
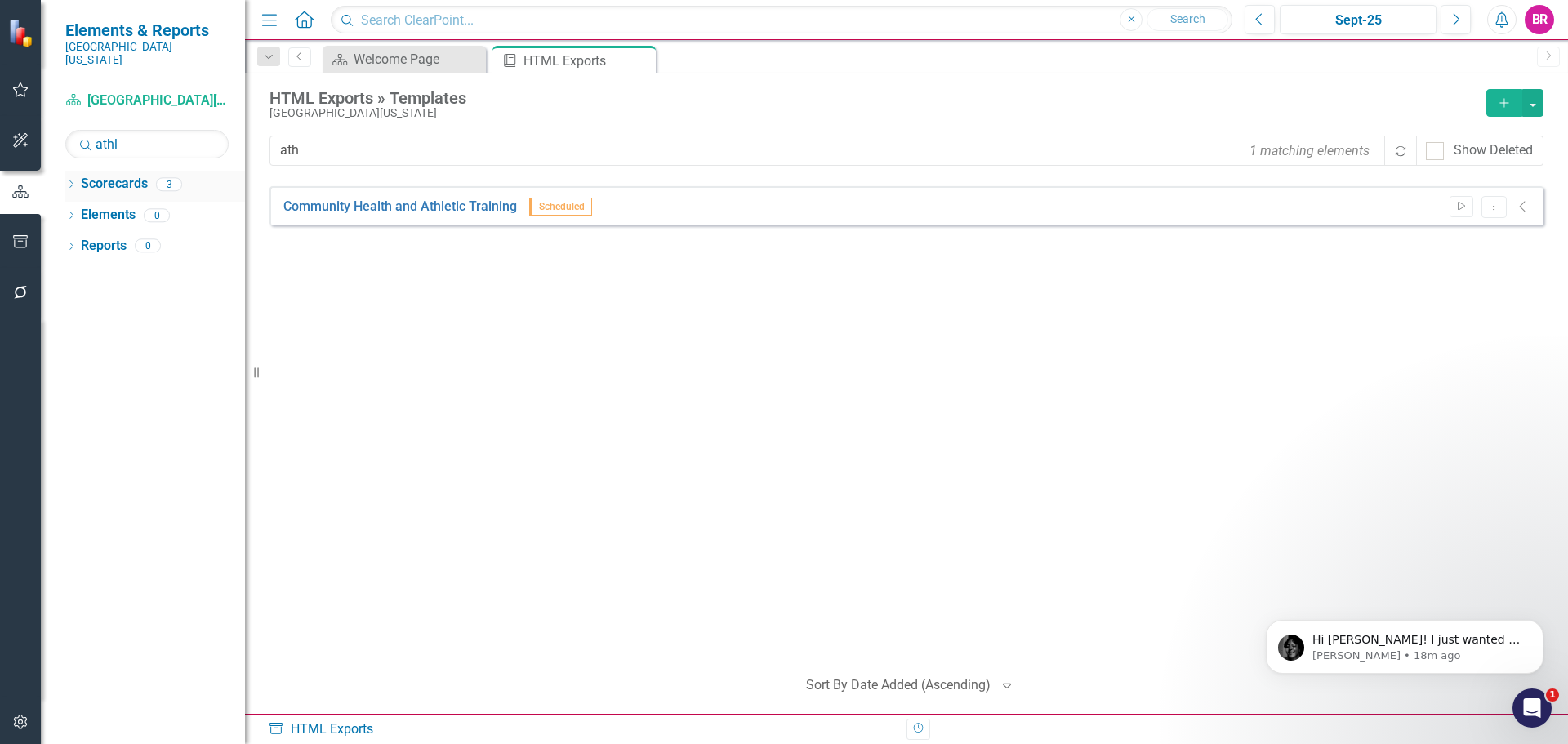
click at [72, 181] on icon "Dropdown" at bounding box center [71, 186] width 12 height 9
click at [137, 130] on input "athl" at bounding box center [147, 144] width 163 height 29
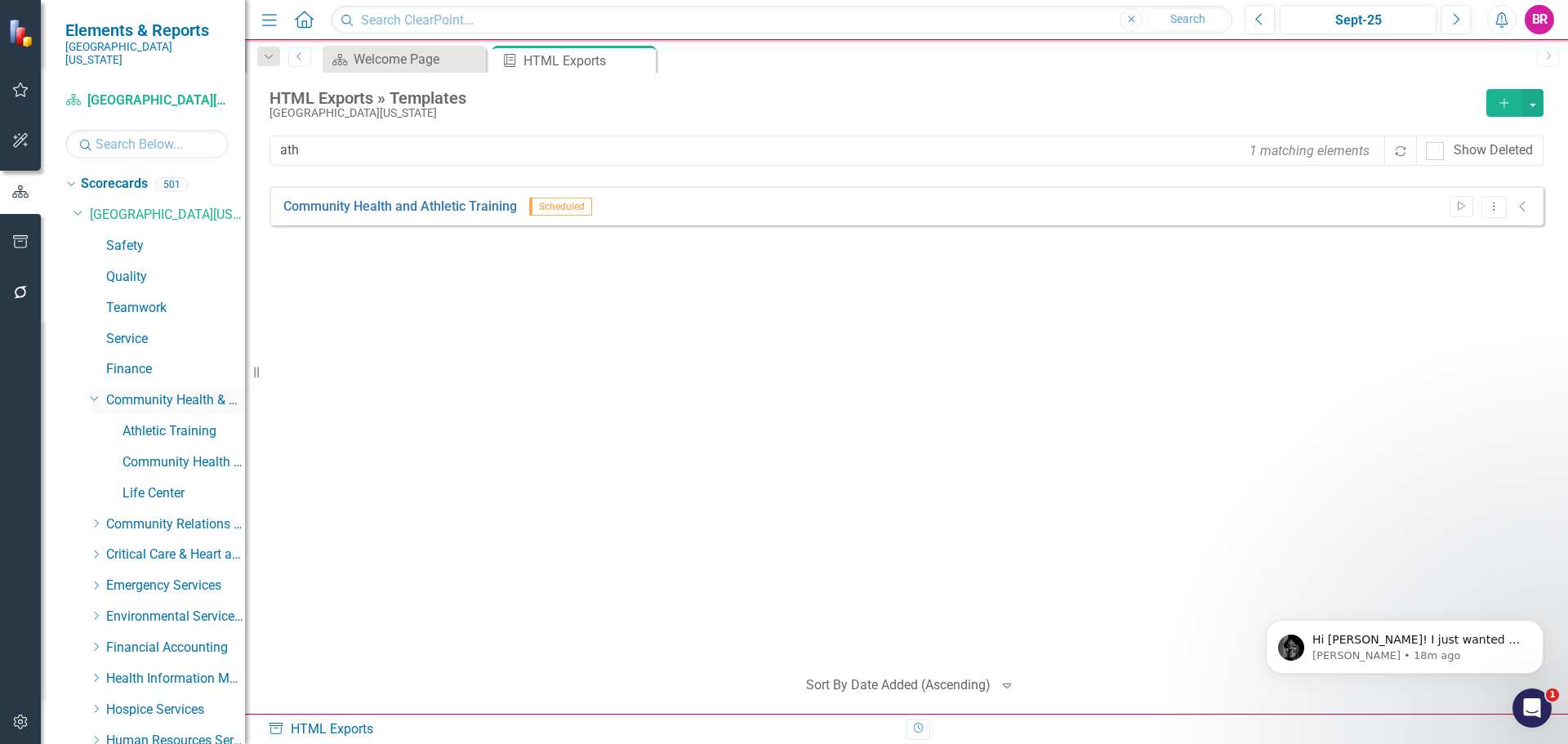
click at [98, 391] on icon "Dropdown" at bounding box center [95, 397] width 10 height 13
click at [95, 395] on icon "Dropdown" at bounding box center [96, 400] width 13 height 10
click at [96, 391] on icon "Dropdown" at bounding box center [95, 397] width 10 height 13
click at [96, 425] on icon "Dropdown" at bounding box center [96, 430] width 13 height 10
click at [155, 485] on link "Development" at bounding box center [184, 494] width 122 height 19
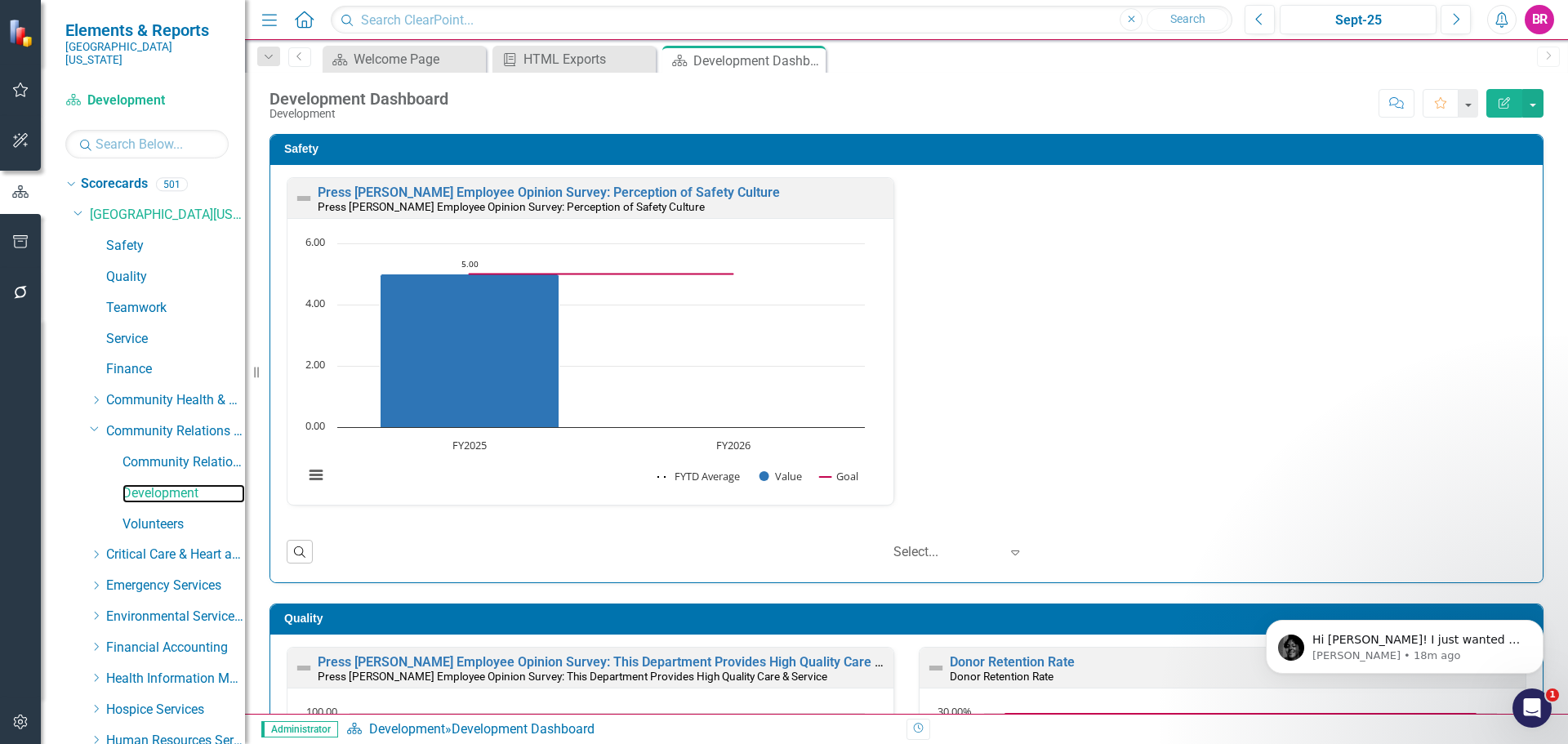
scroll to position [742, 0]
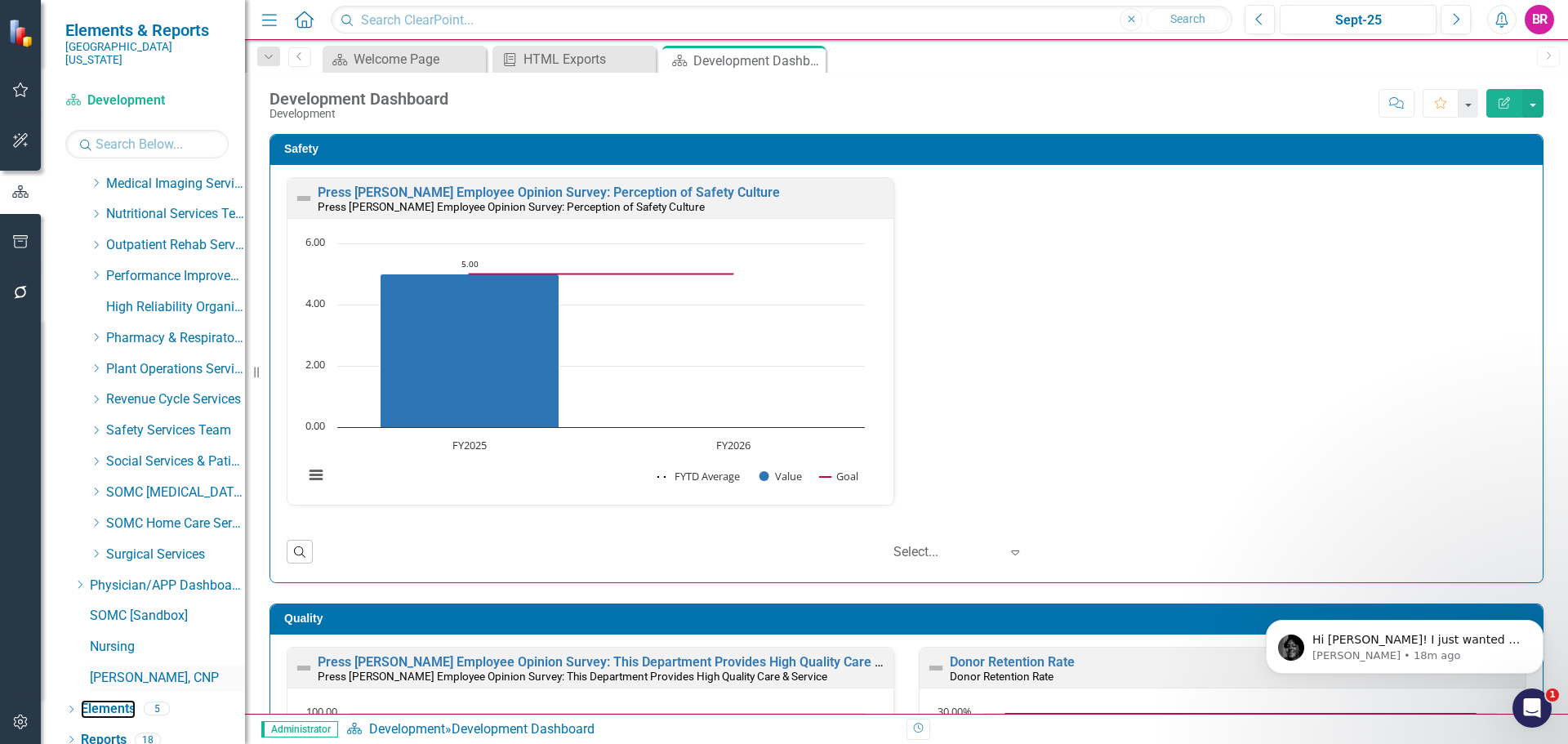
click at [115, 700] on link "Elements" at bounding box center [108, 709] width 55 height 19
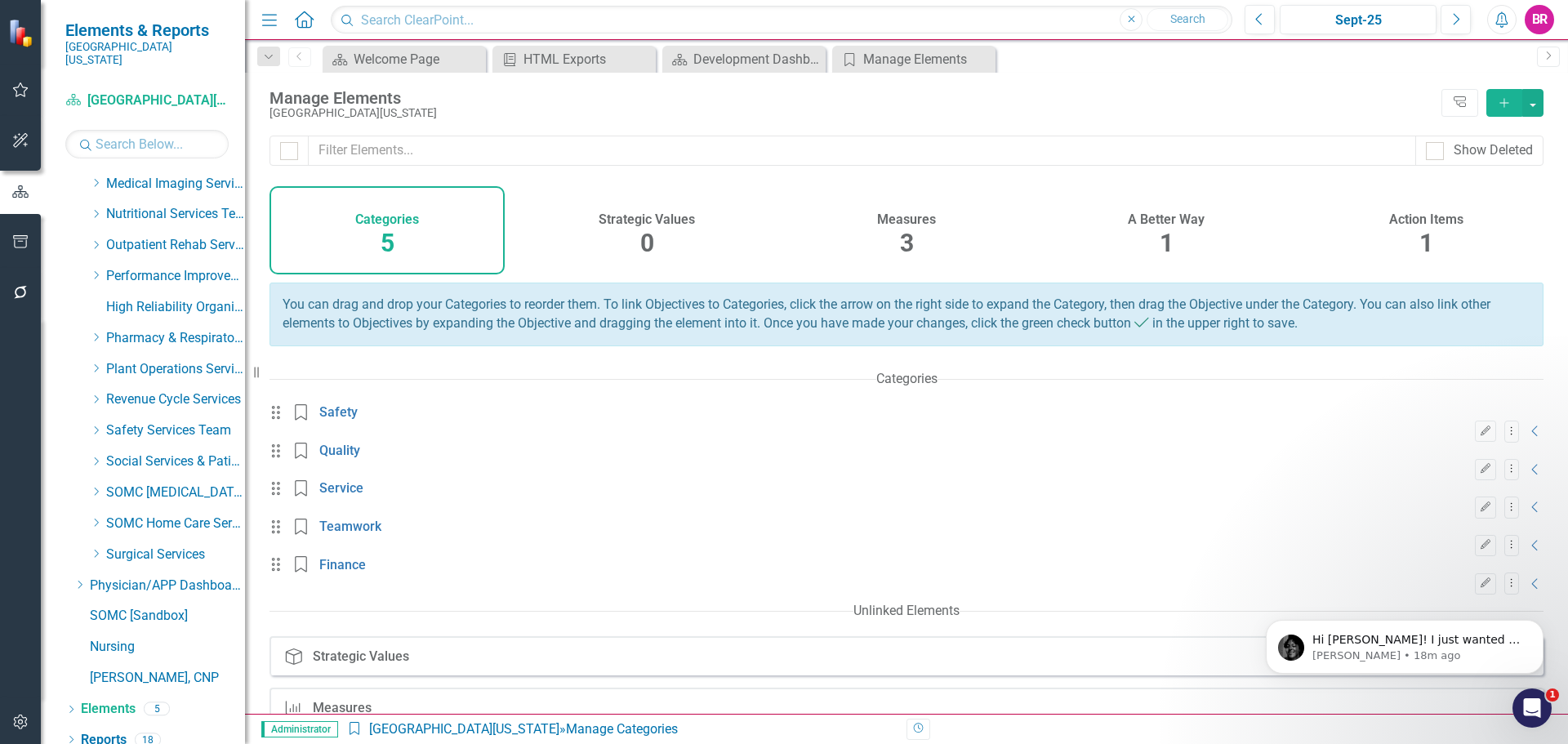
click at [1435, 234] on div "Action Items 1" at bounding box center [1426, 231] width 235 height 88
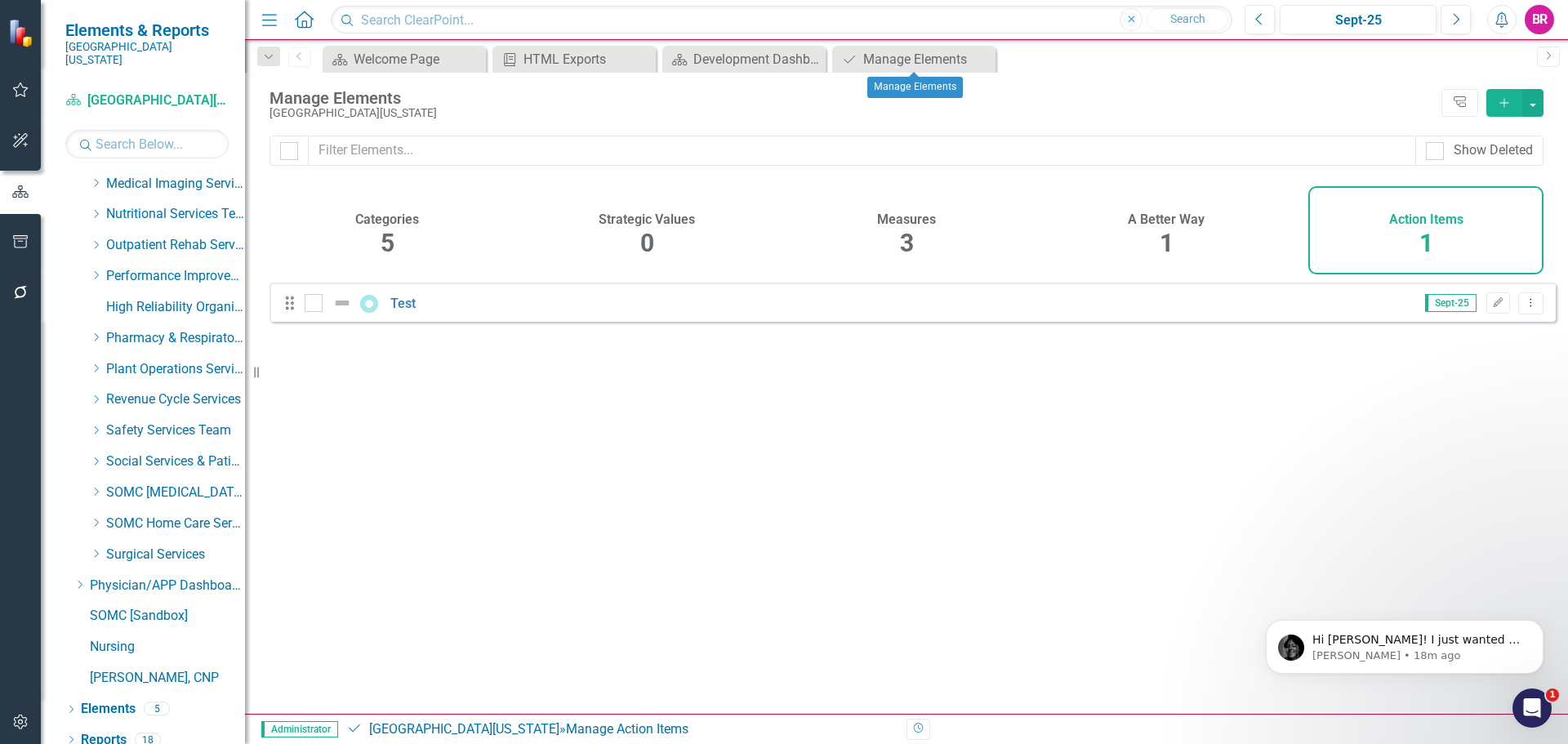
drag, startPoint x: 985, startPoint y: 55, endPoint x: 827, endPoint y: 67, distance: 158.5
click at [0, 0] on icon "Close" at bounding box center [0, 0] width 0 height 0
click at [979, 60] on icon "Close" at bounding box center [981, 59] width 16 height 14
click at [757, 67] on div "Development Dashboard" at bounding box center [748, 59] width 108 height 21
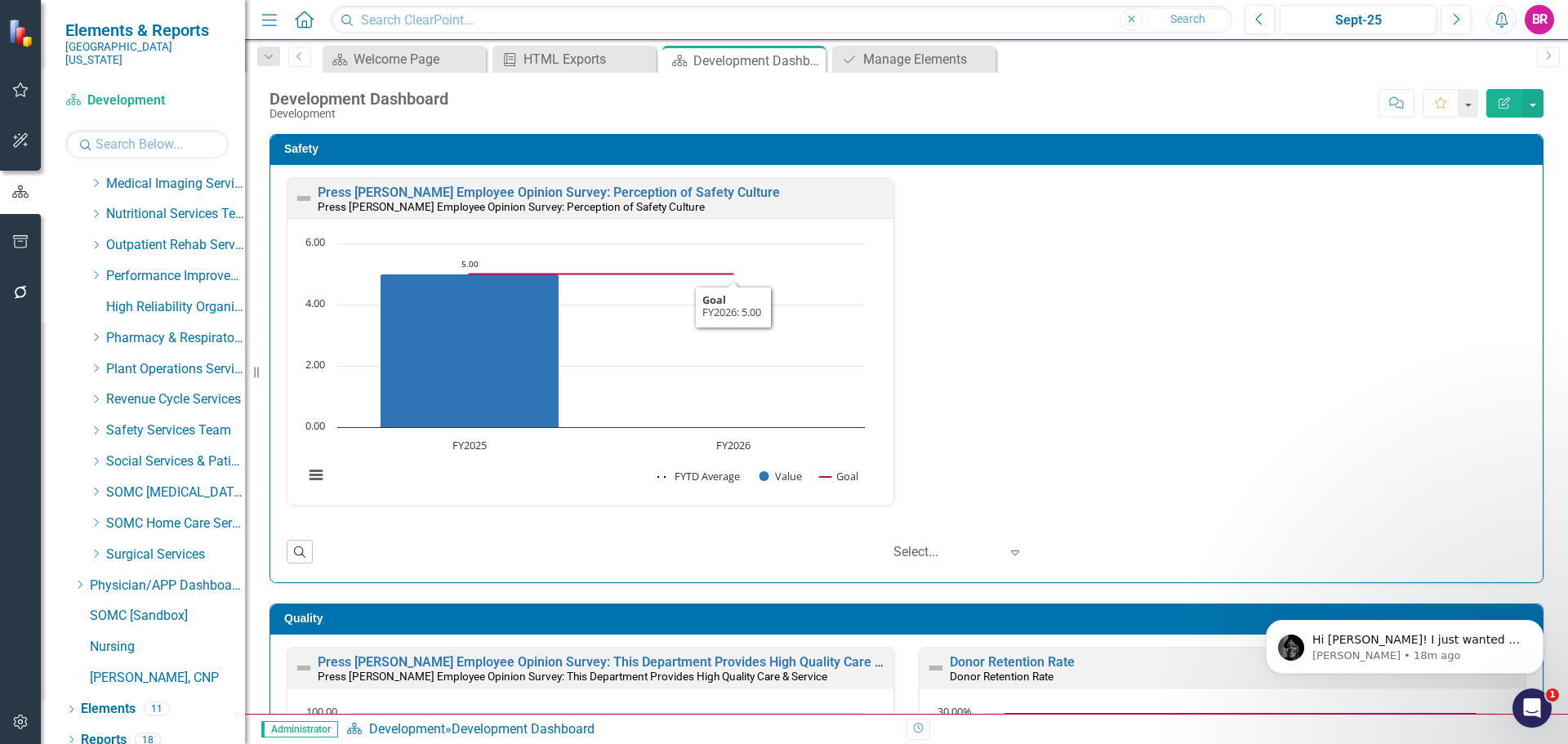
click at [1192, 330] on div "Press Ganey Employee Opinion Survey: Perception of Safety Culture Press Ganey E…" at bounding box center [907, 351] width 1264 height 349
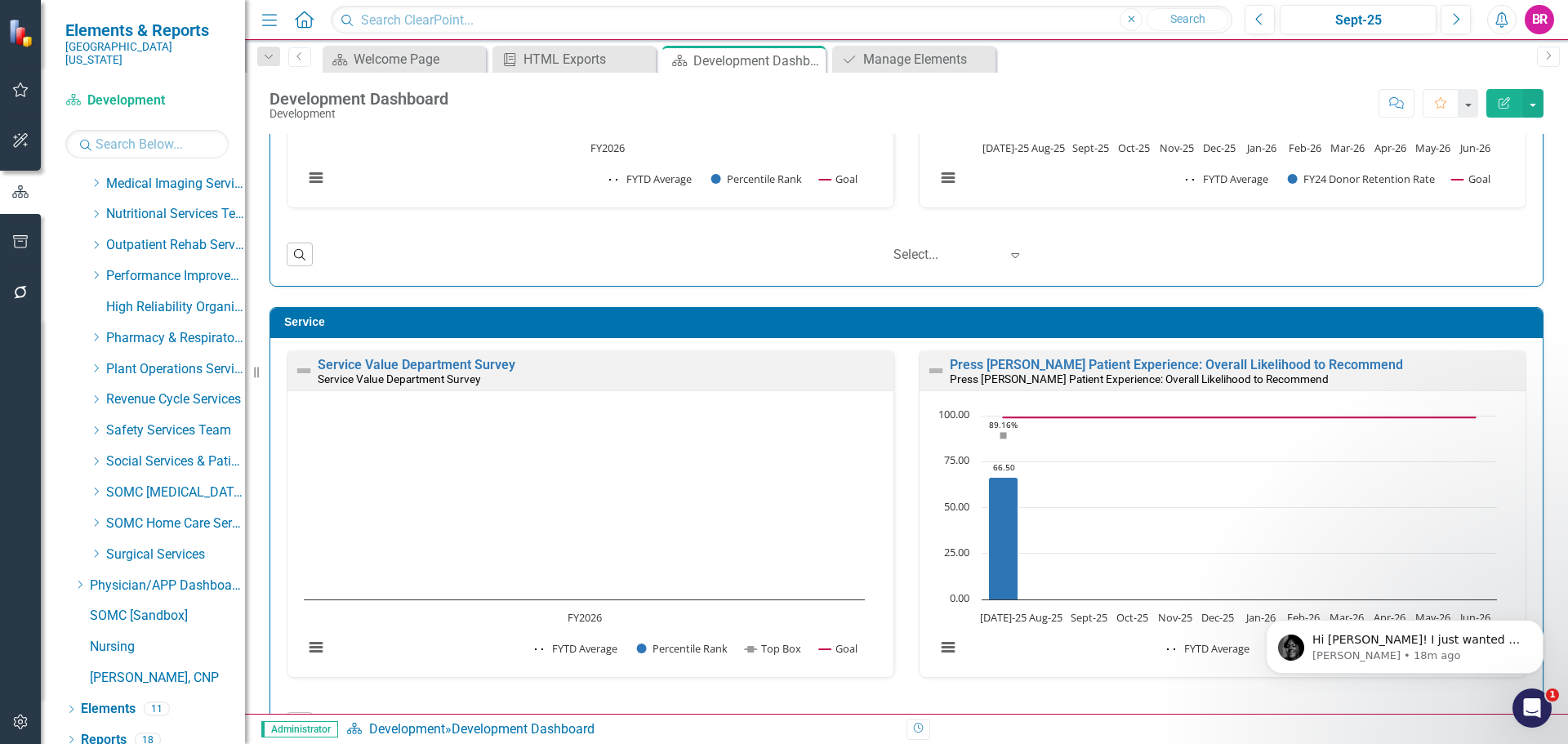
scroll to position [735, 0]
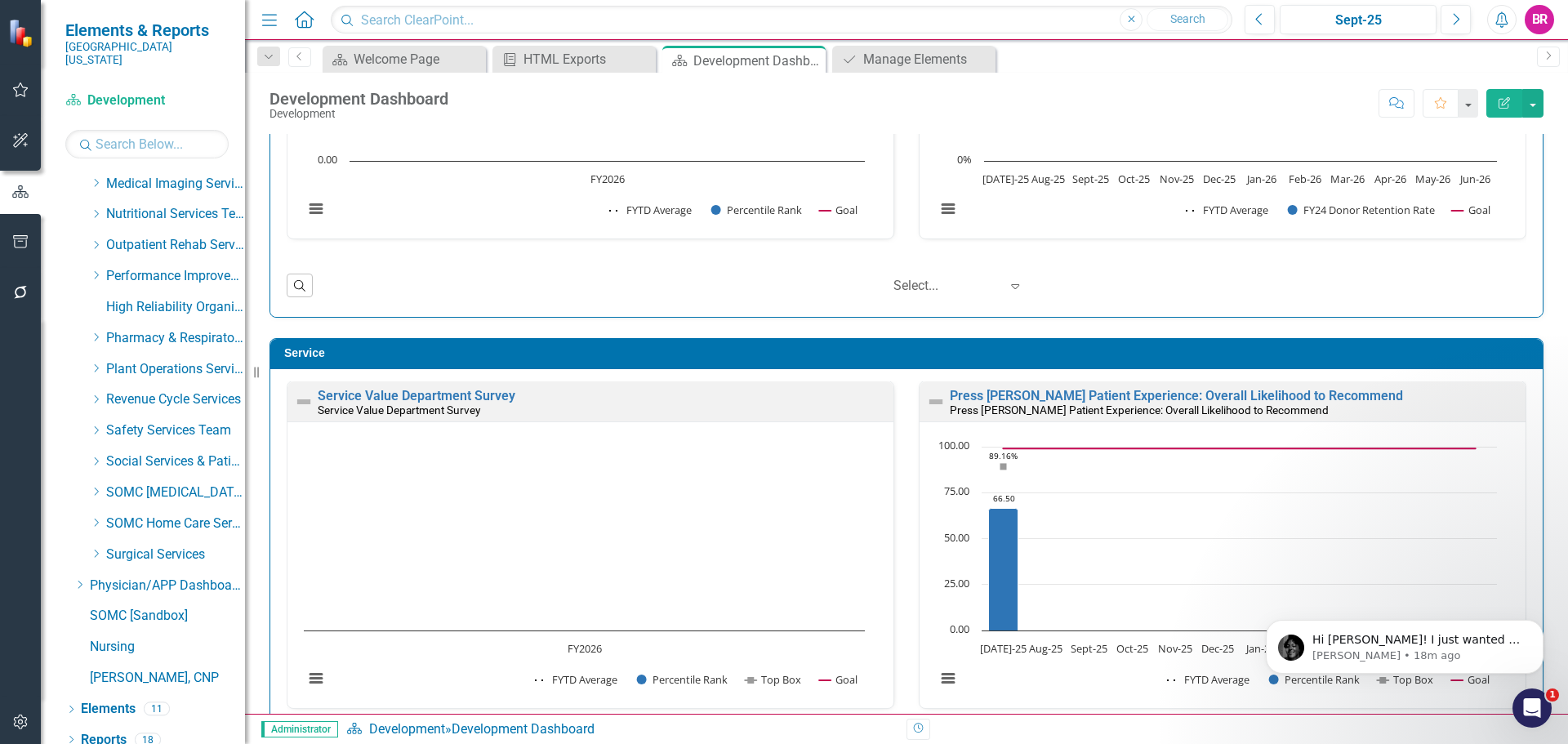
click at [470, 384] on div "Service Value Department Survey Service Value Department Survey" at bounding box center [590, 401] width 606 height 40
click at [486, 404] on div "Service Value Department Survey" at bounding box center [603, 410] width 572 height 14
click at [490, 389] on div "Service Value Department Survey Service Value Department Survey" at bounding box center [590, 401] width 606 height 40
click at [503, 402] on link "Service Value Department Survey" at bounding box center [416, 395] width 197 height 15
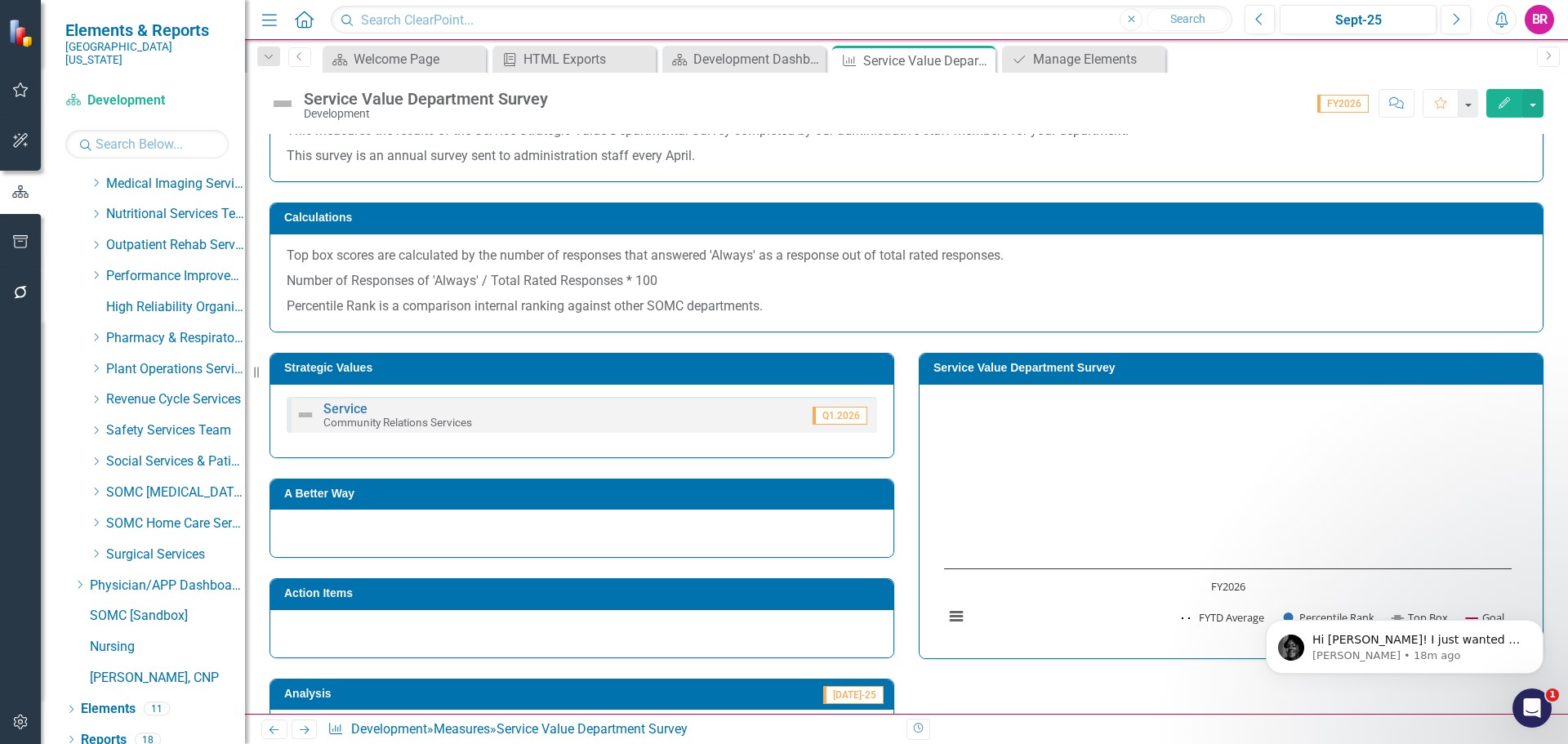
scroll to position [163, 0]
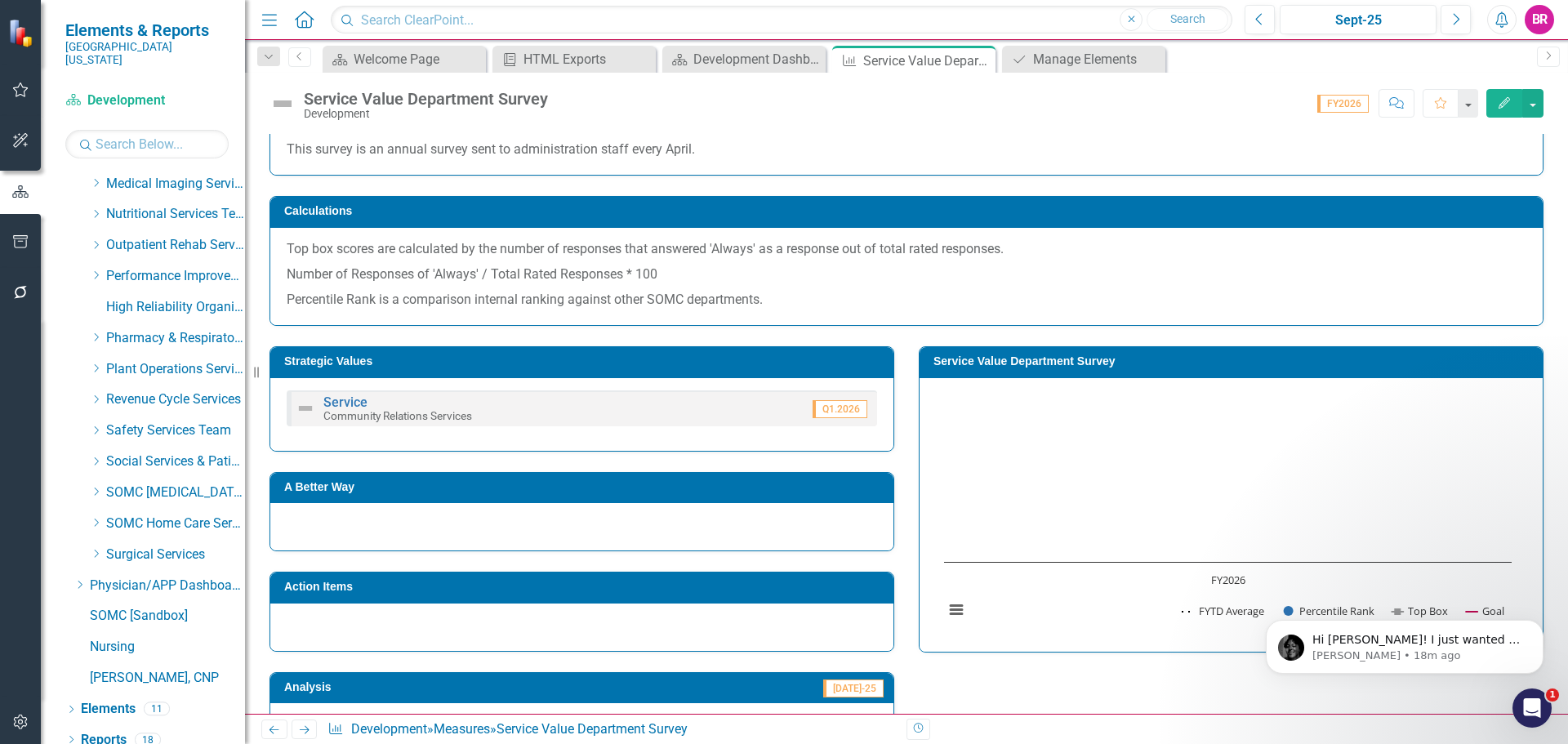
click at [1082, 358] on h3 "Service Value Department Survey" at bounding box center [1233, 361] width 601 height 13
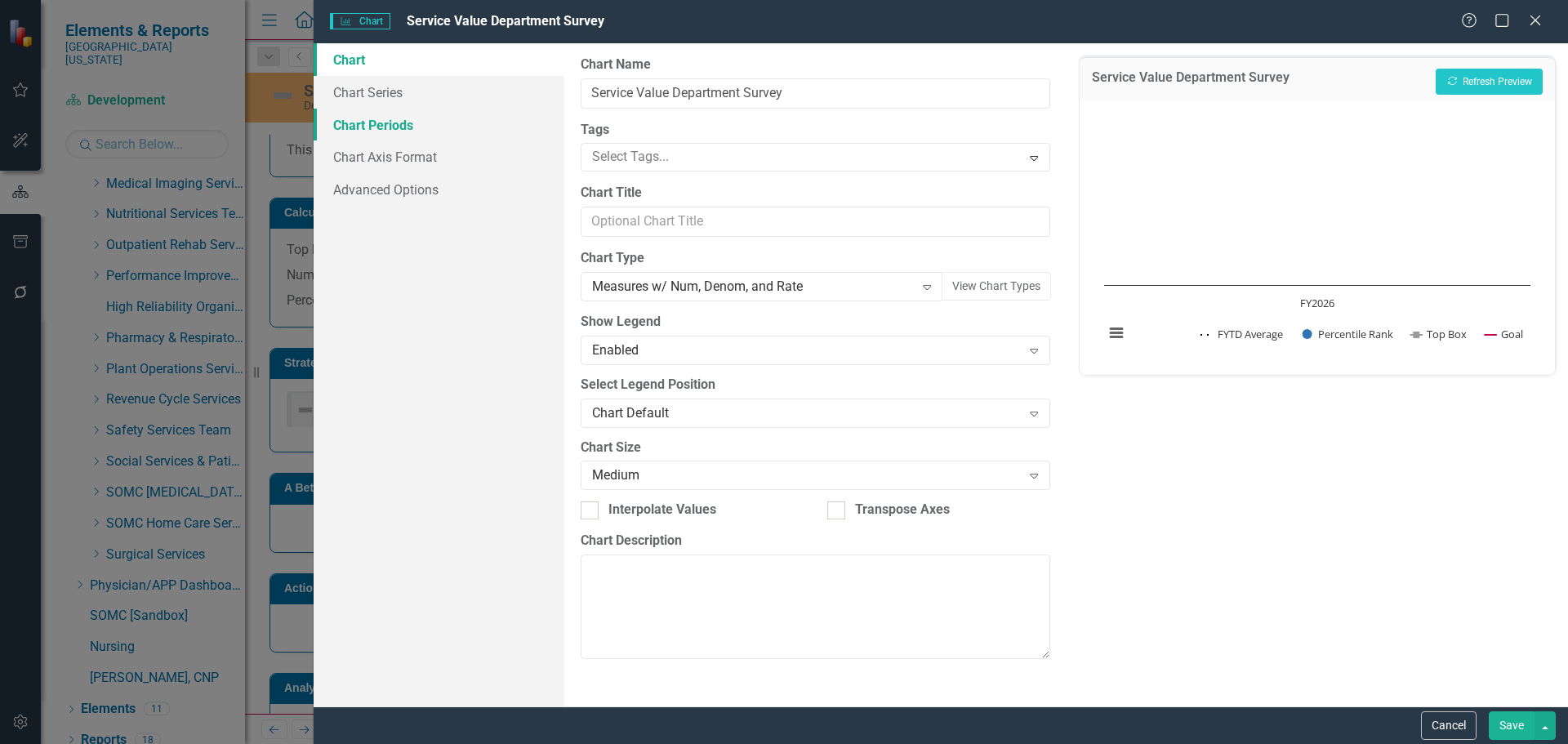
click at [373, 136] on link "Chart Periods" at bounding box center [439, 125] width 250 height 32
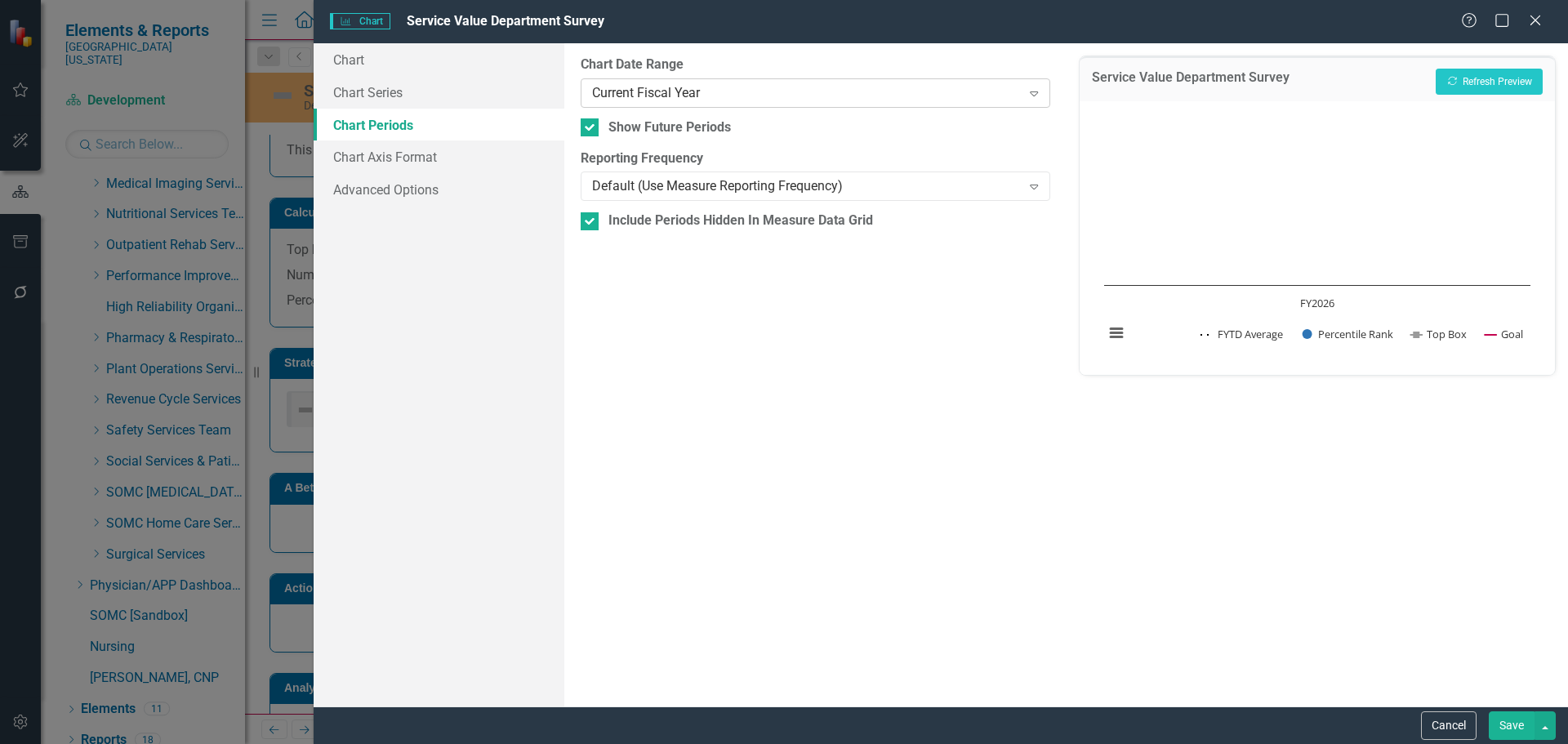
click at [675, 81] on div "Current Fiscal Year Expand" at bounding box center [815, 93] width 468 height 30
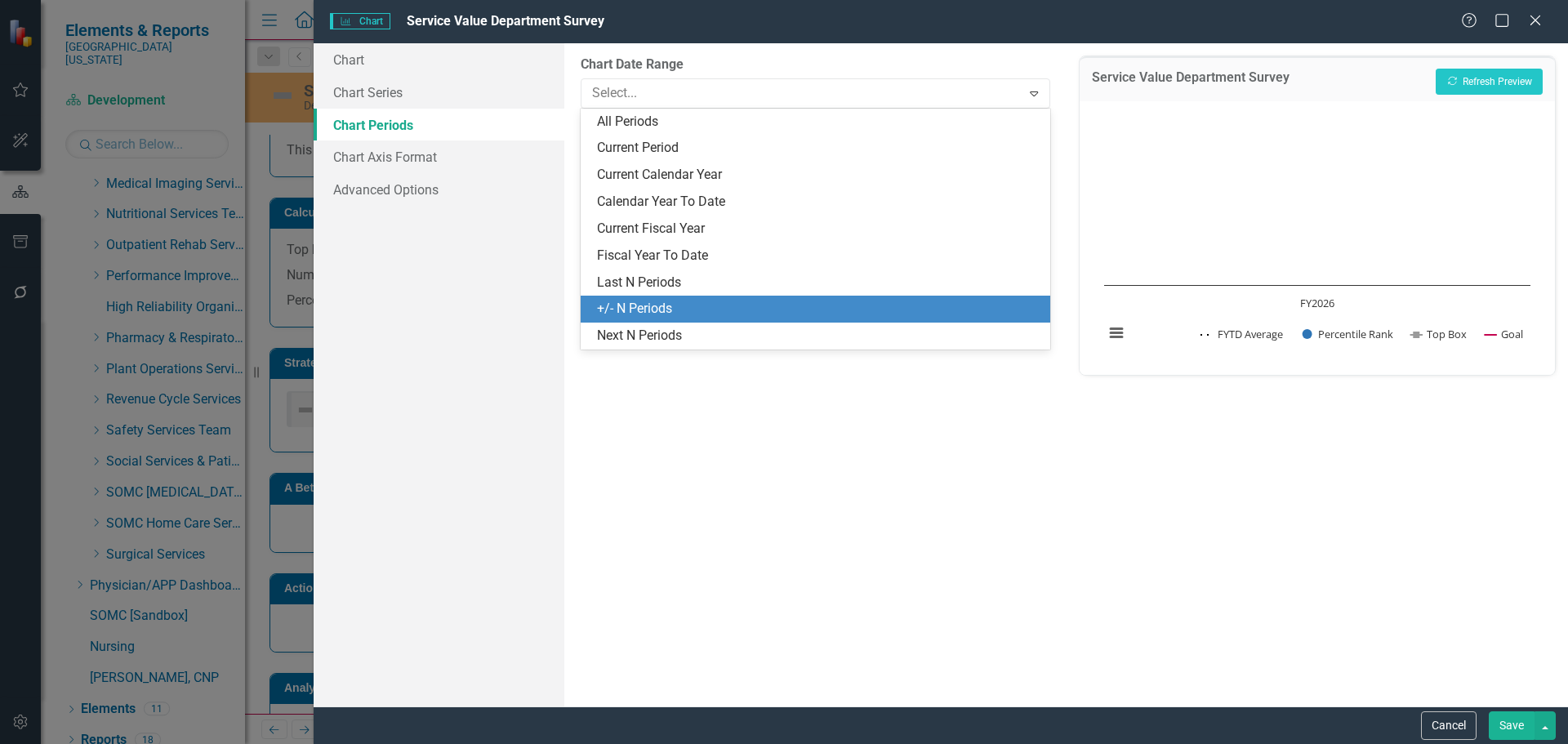
click at [675, 297] on div "+/- N Periods" at bounding box center [815, 309] width 468 height 27
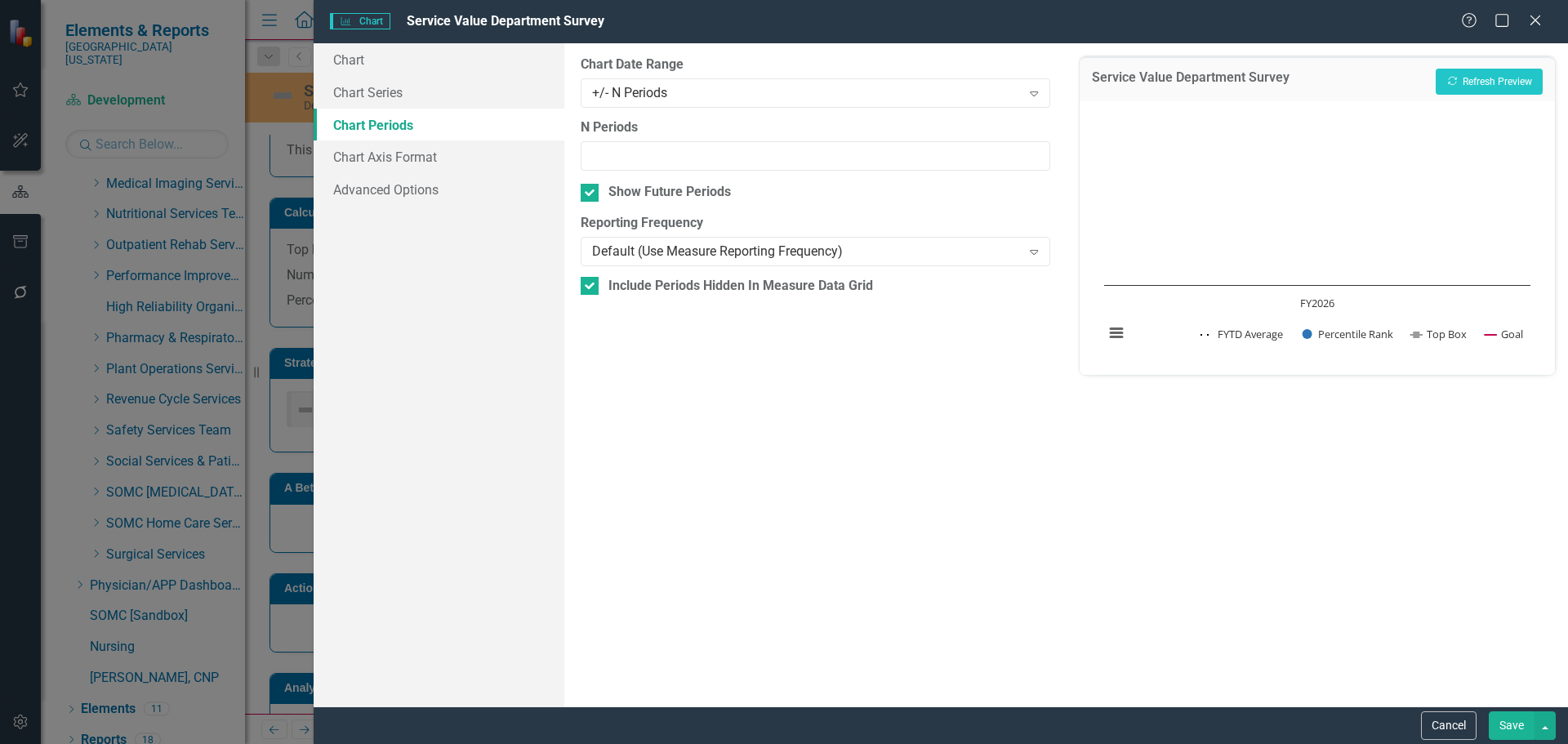
click at [1523, 722] on button "Save" at bounding box center [1511, 726] width 46 height 29
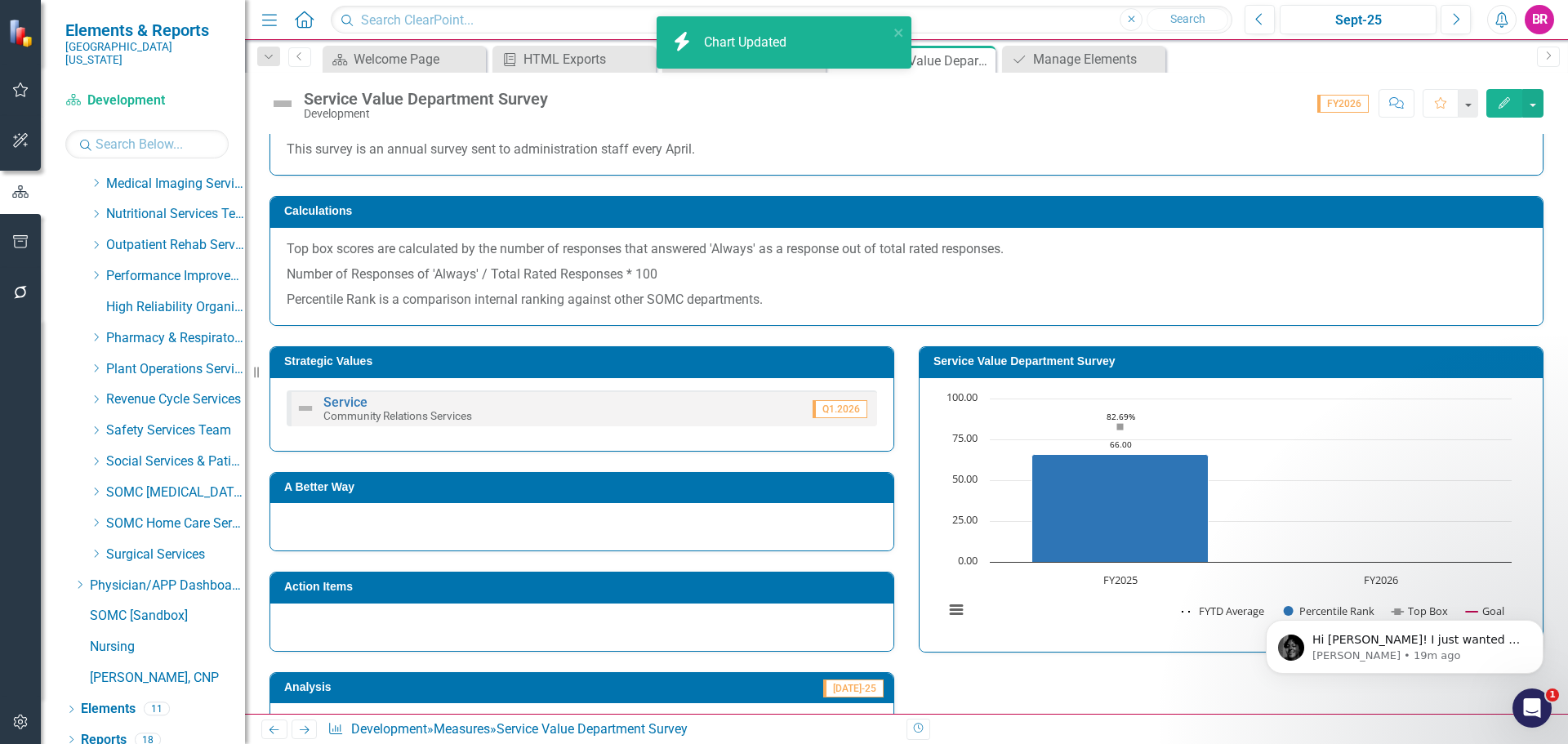
click at [509, 584] on h3 "Action Items" at bounding box center [585, 587] width 601 height 13
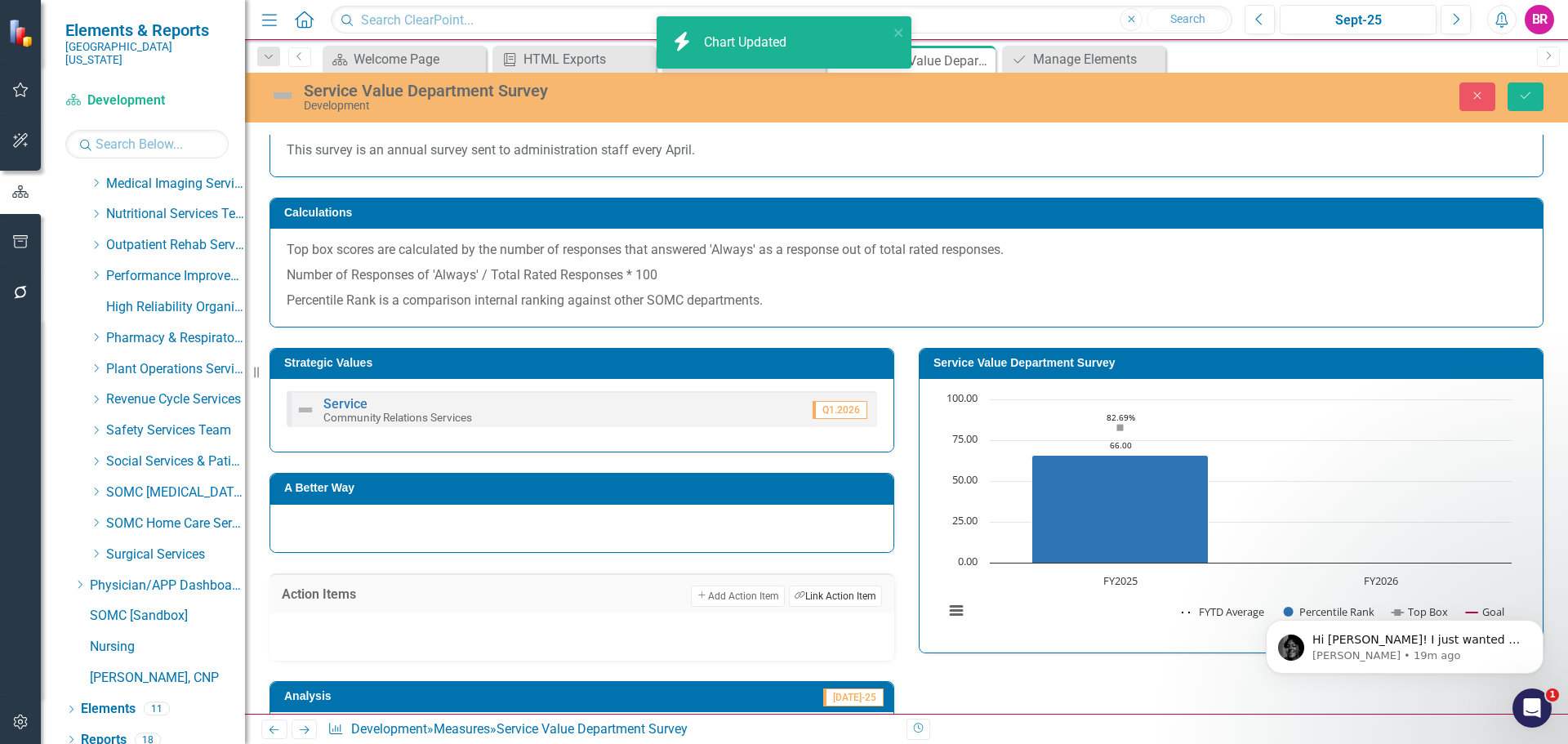
click at [827, 593] on button "Link Tag Link Action Item" at bounding box center [835, 596] width 93 height 22
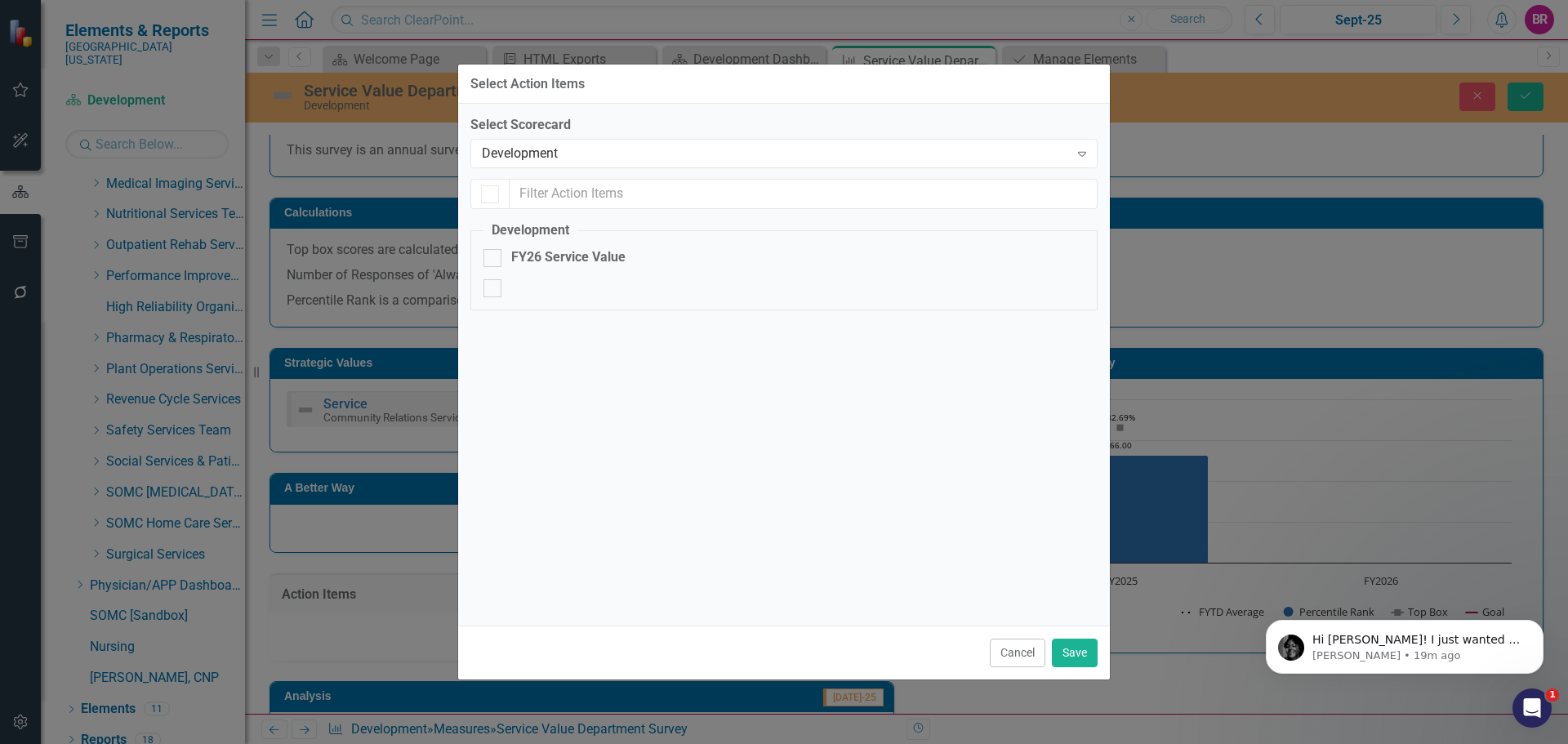
checkbox input "false"
click at [574, 256] on div "FY26 Service Value" at bounding box center [568, 258] width 114 height 19
click at [494, 256] on input "FY26 Service Value" at bounding box center [489, 255] width 11 height 11
checkbox input "true"
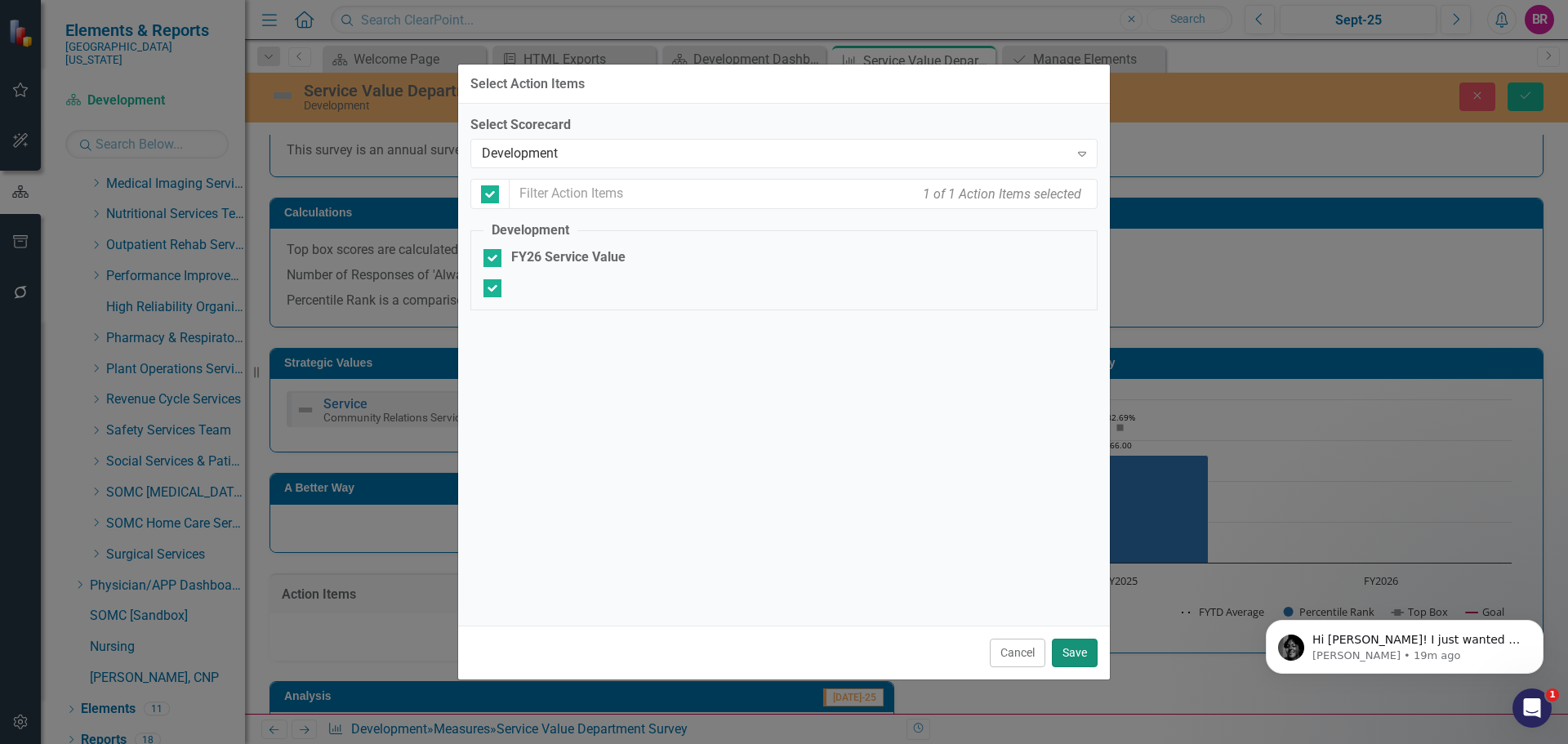
click at [1082, 657] on button "Save" at bounding box center [1074, 653] width 46 height 29
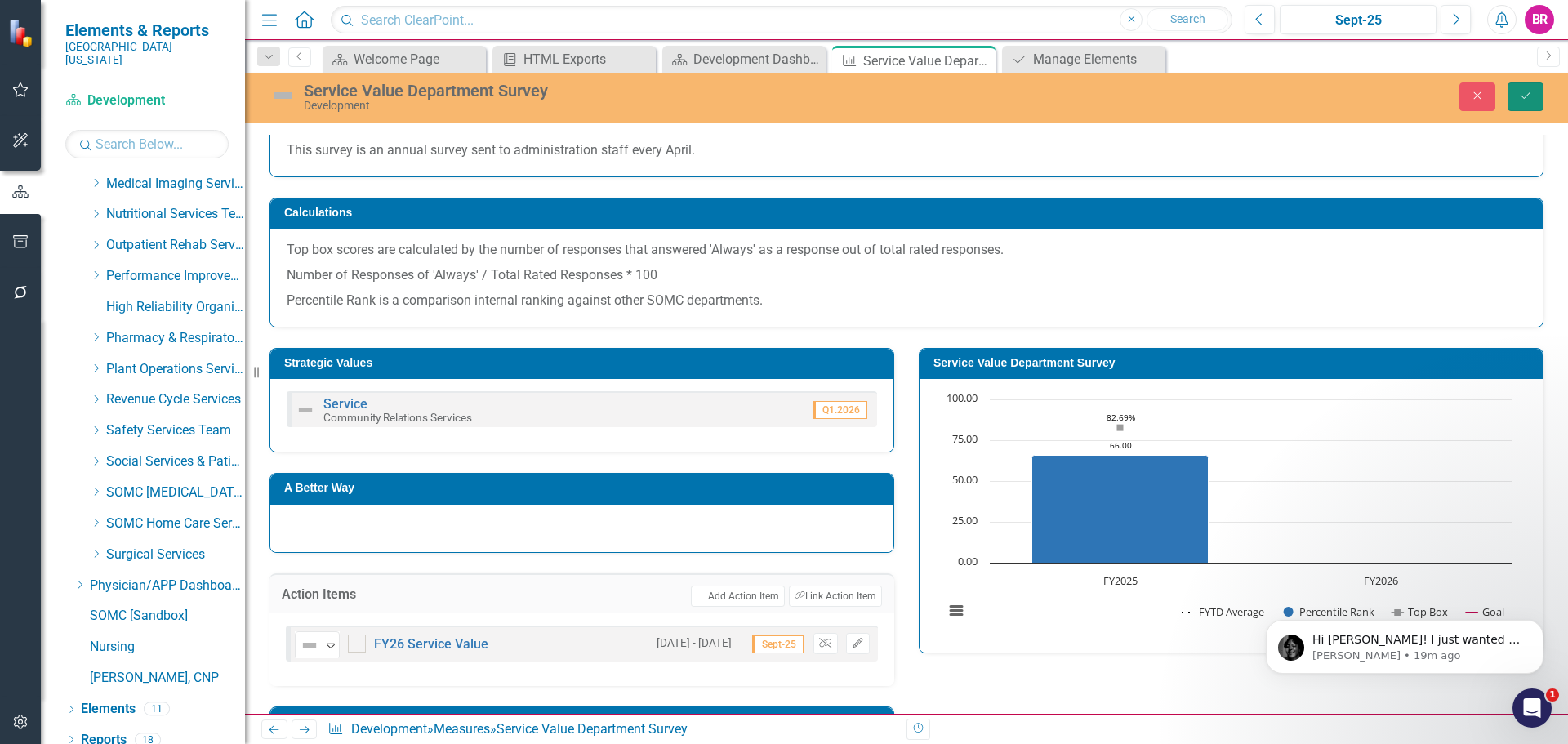
click at [1541, 96] on button "Save" at bounding box center [1526, 97] width 36 height 29
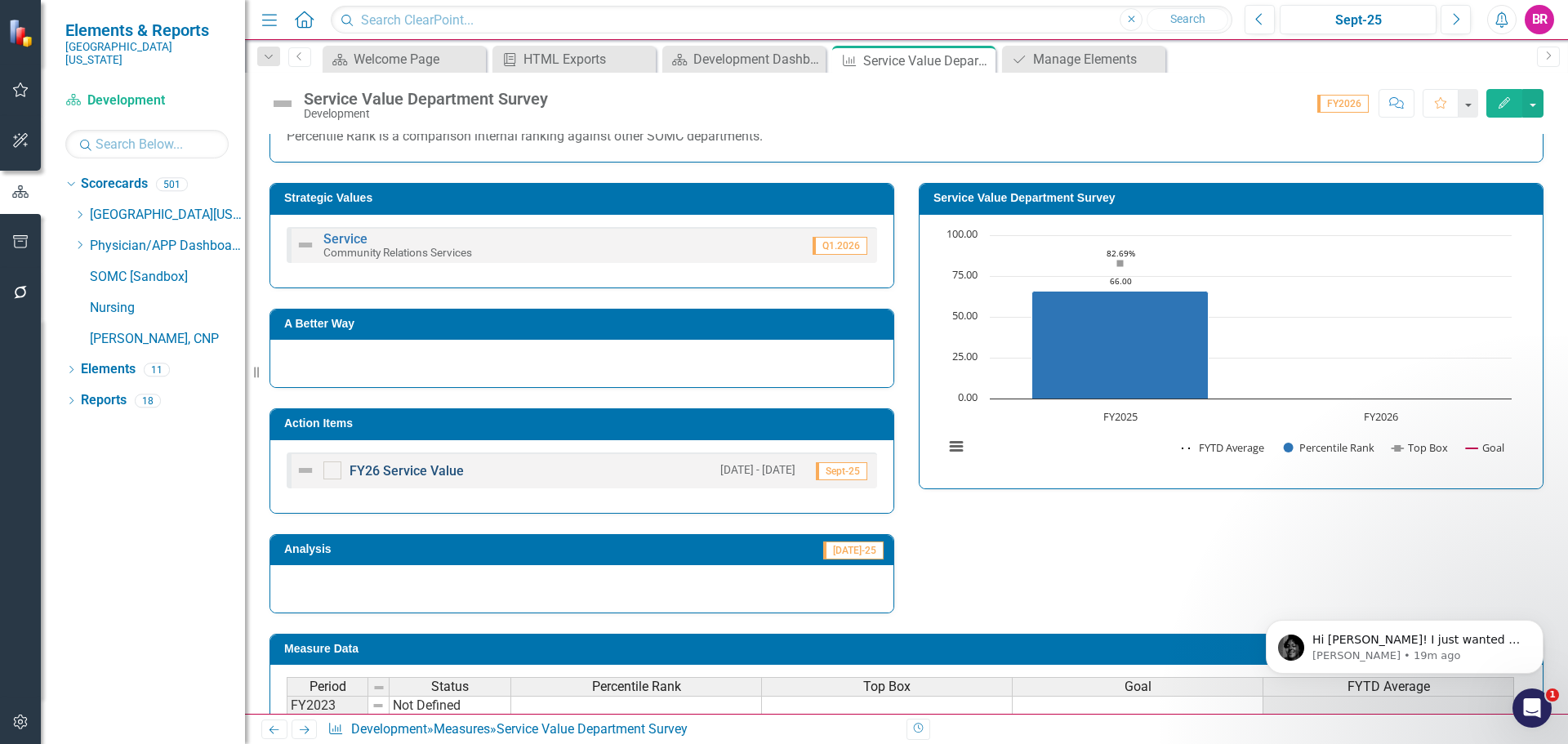
scroll to position [408, 0]
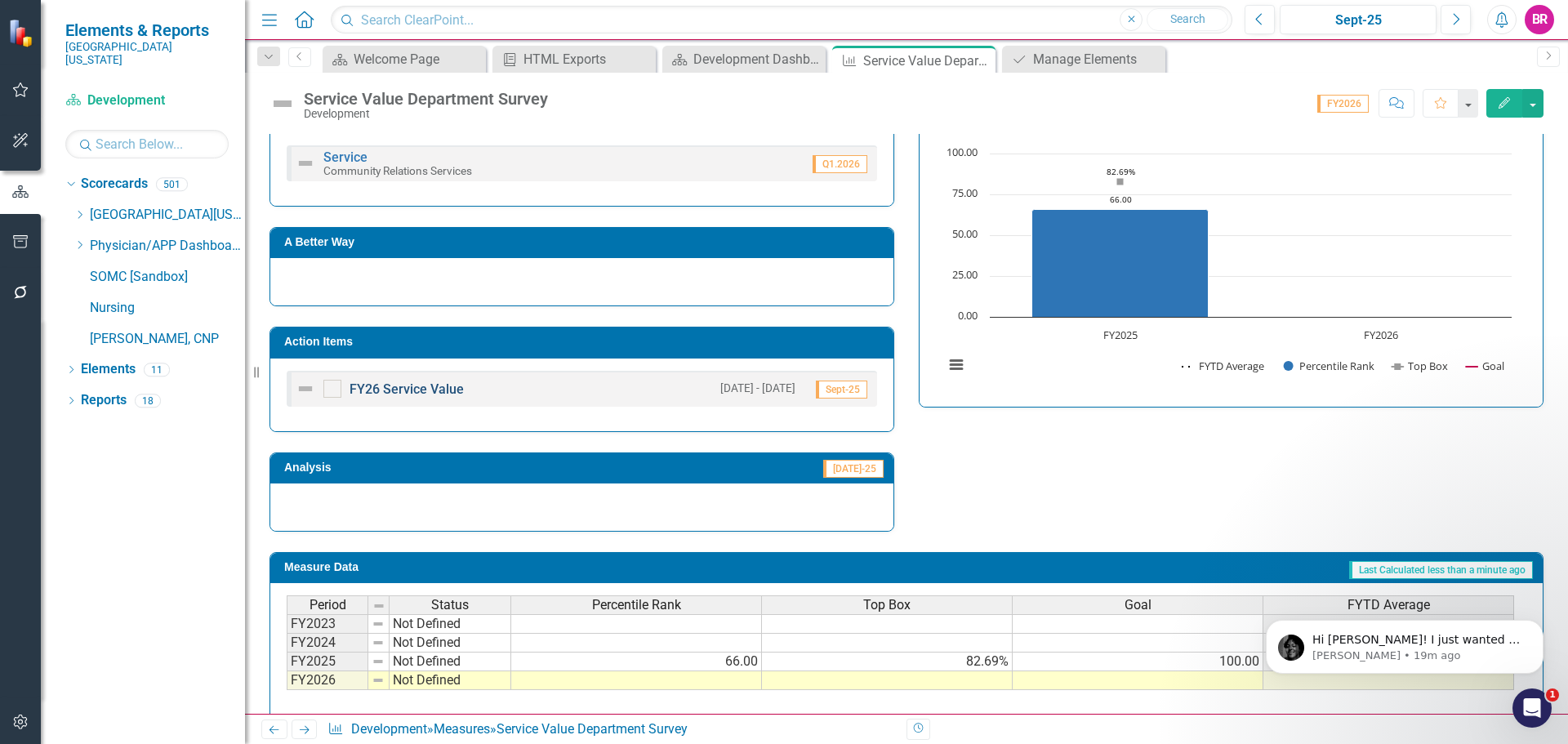
click at [412, 388] on link "FY26 Service Value" at bounding box center [406, 388] width 114 height 15
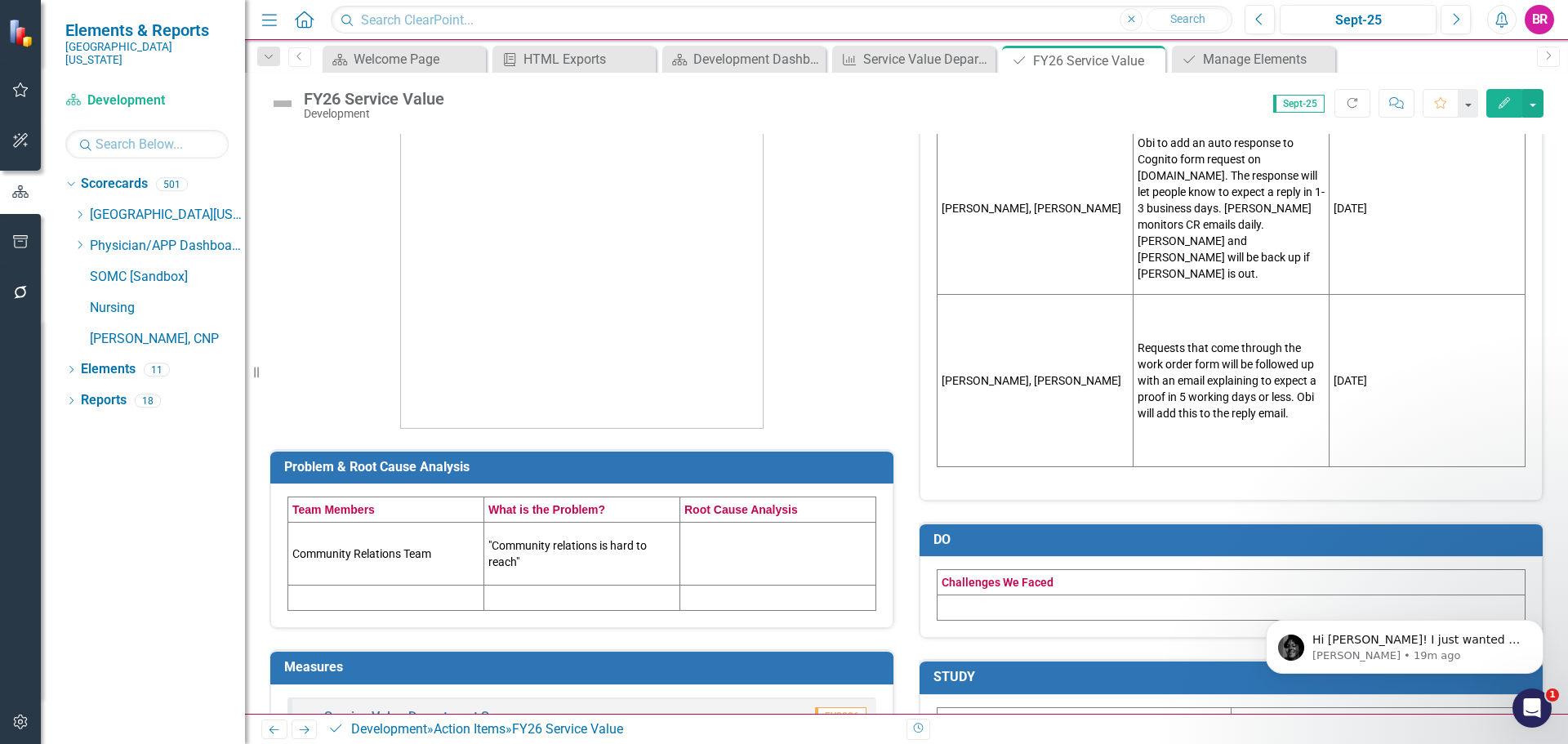
scroll to position [163, 0]
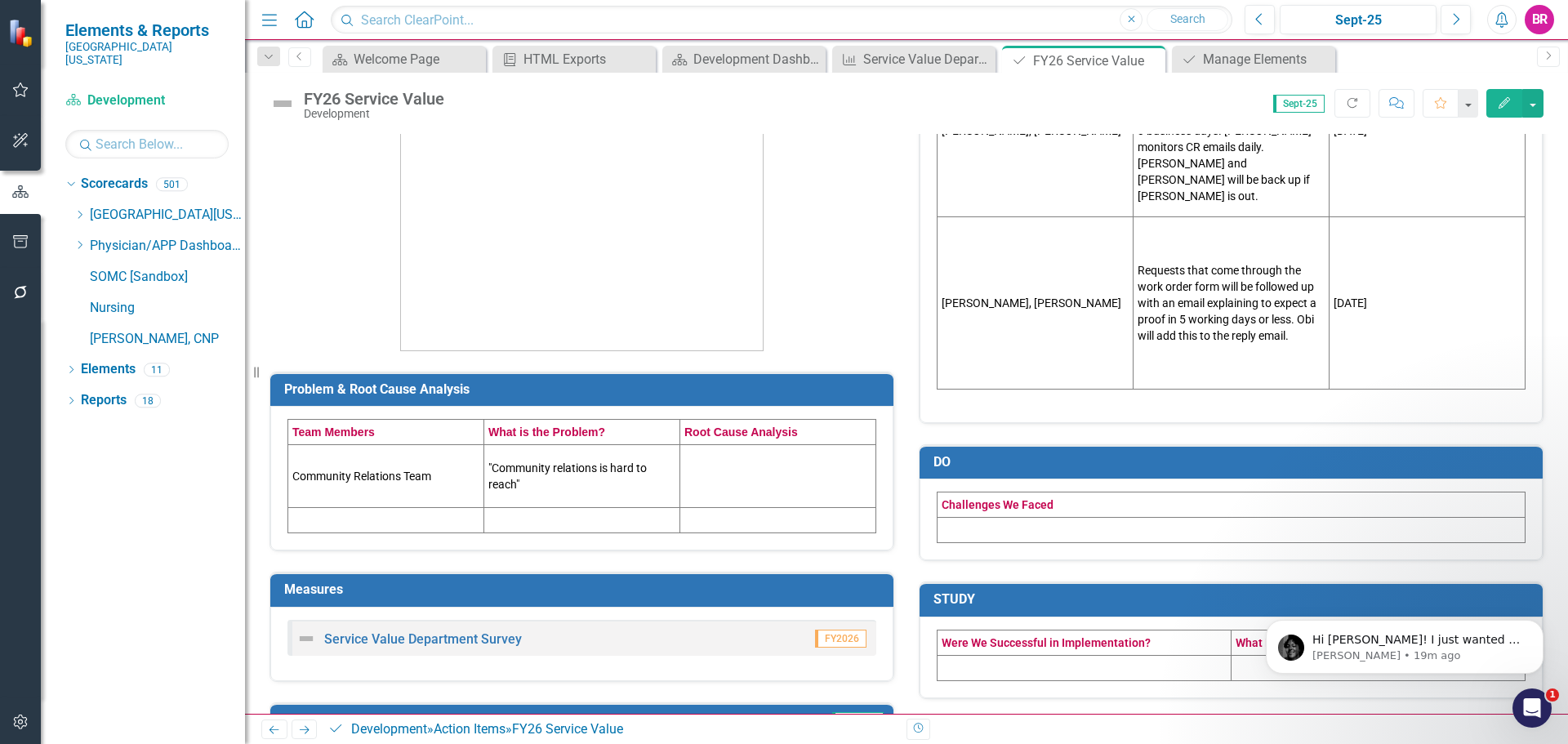
click at [414, 475] on td "Community Relations Team" at bounding box center [386, 476] width 196 height 63
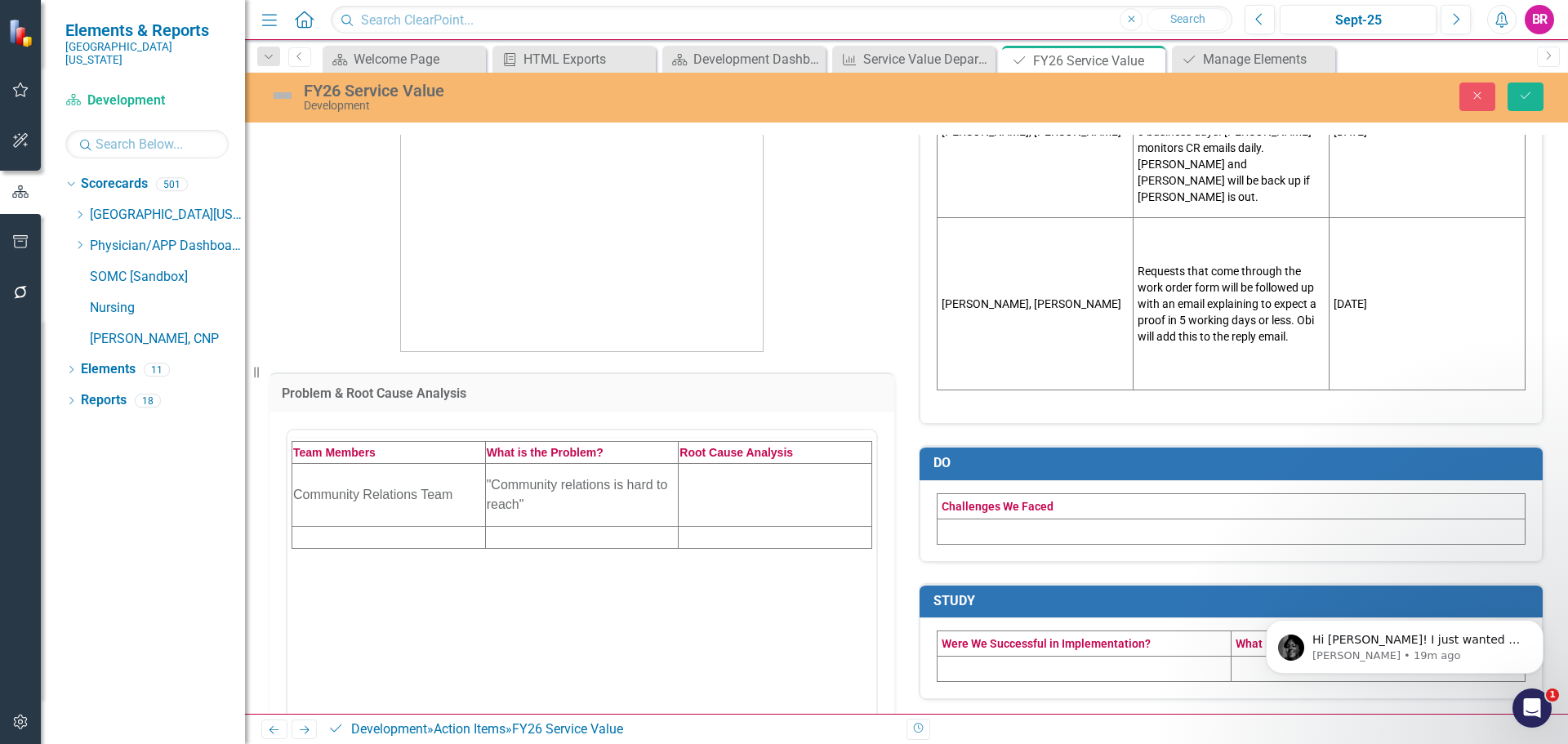
scroll to position [0, 0]
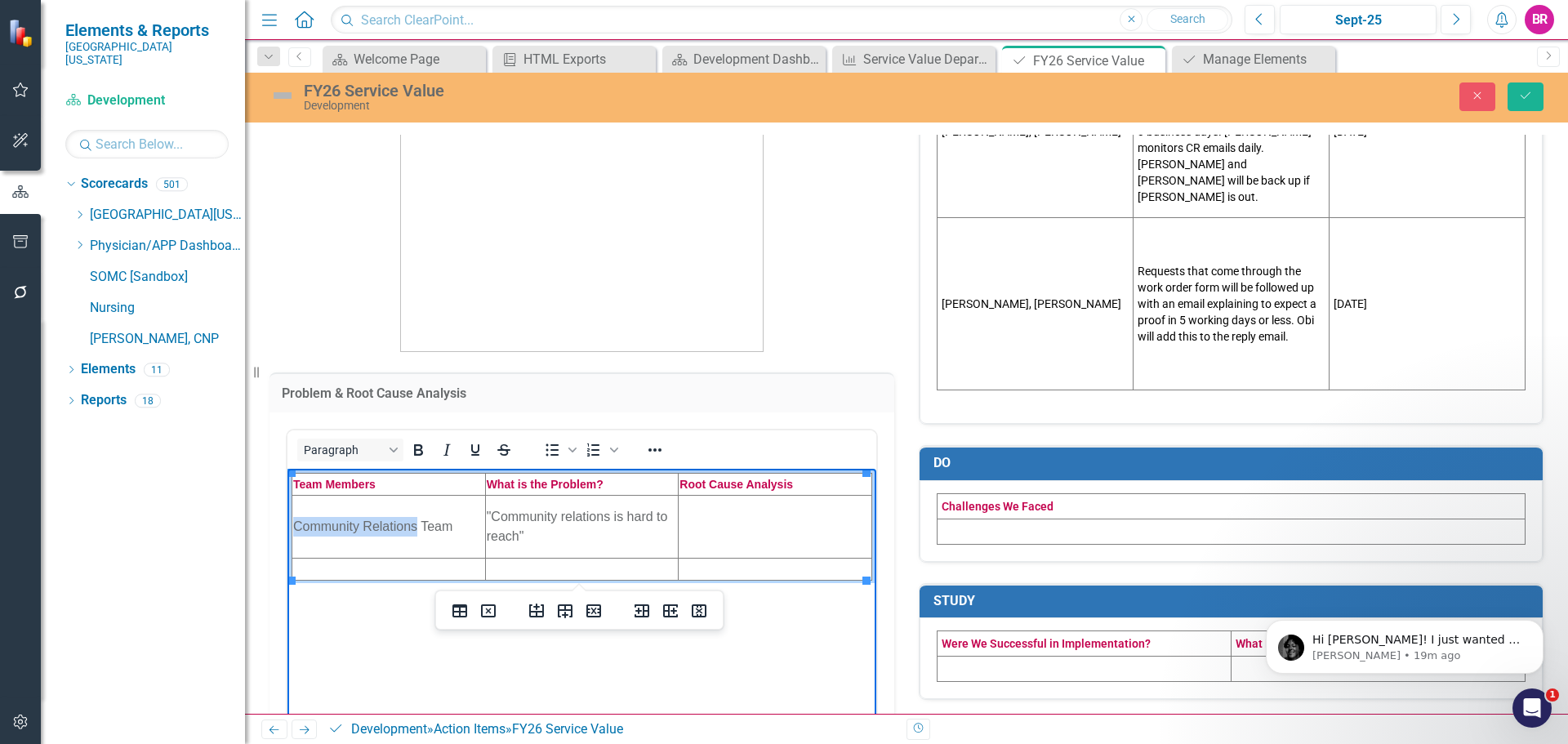
drag, startPoint x: 419, startPoint y: 525, endPoint x: 297, endPoint y: 525, distance: 122.0
click at [297, 525] on td "Community Relations Team" at bounding box center [389, 526] width 194 height 63
drag, startPoint x: 607, startPoint y: 517, endPoint x: 492, endPoint y: 517, distance: 115.0
click at [492, 517] on td ""Community relations is hard to reach"" at bounding box center [582, 526] width 194 height 63
click at [827, 300] on p at bounding box center [582, 161] width 625 height 381
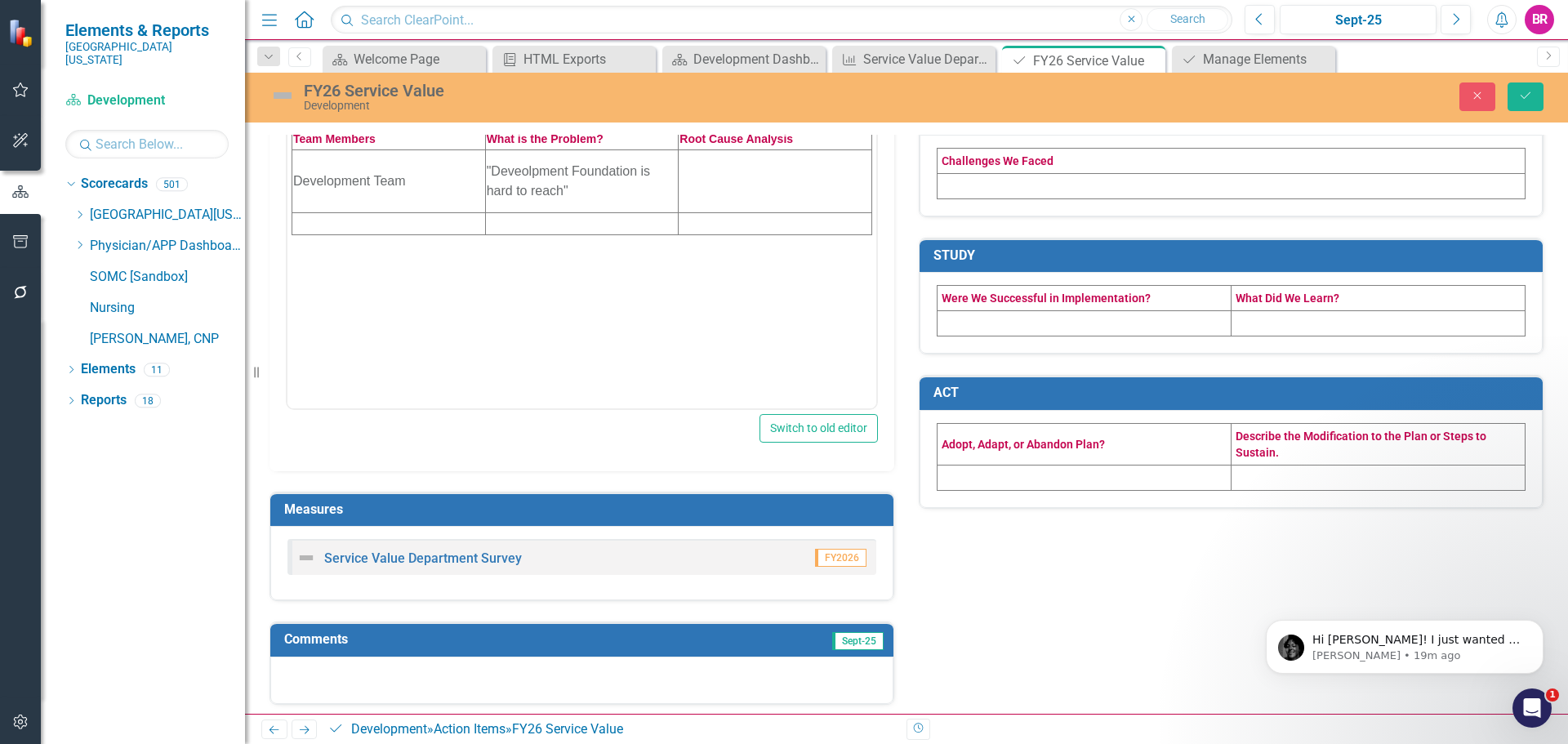
scroll to position [516, 0]
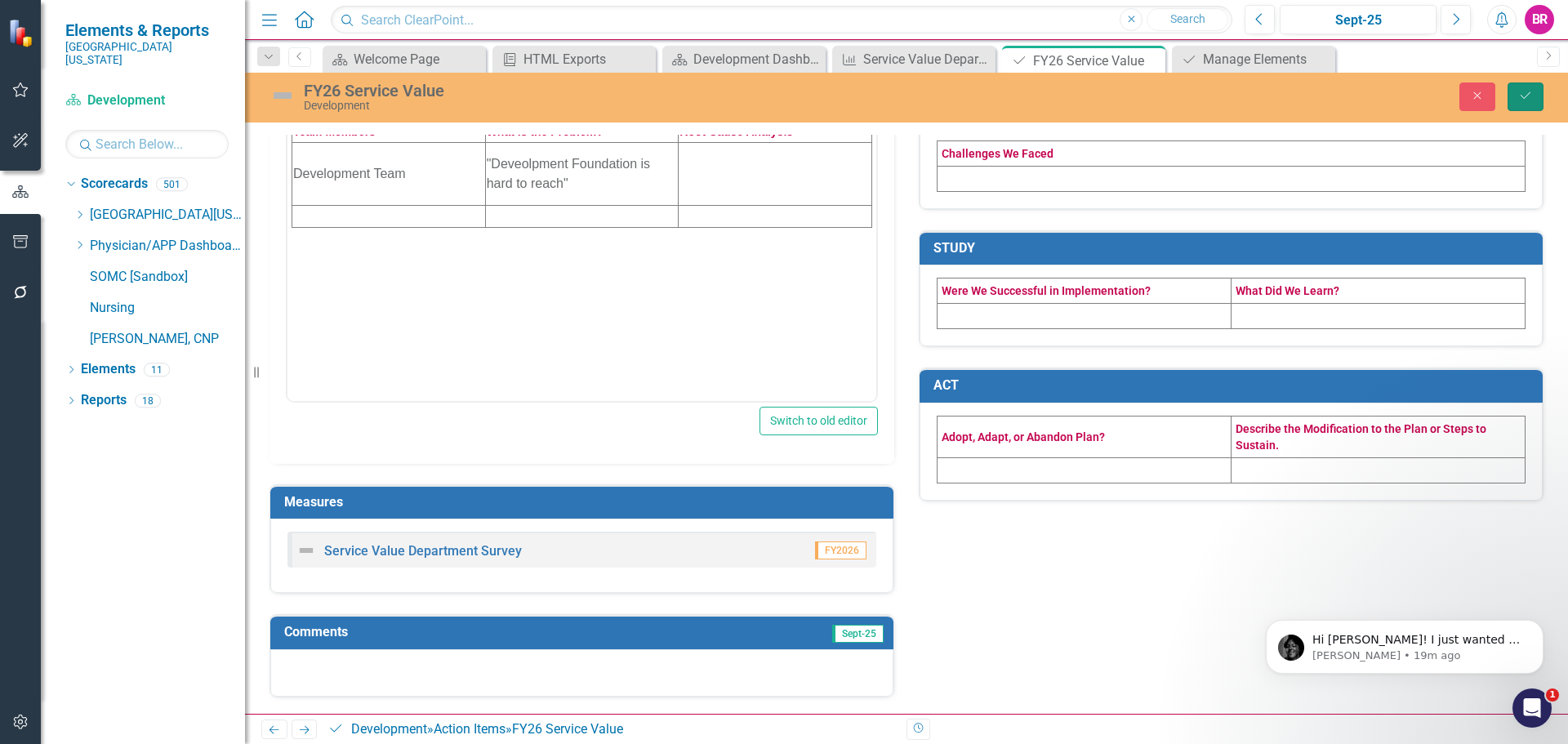
click at [1536, 101] on button "Save" at bounding box center [1526, 97] width 36 height 29
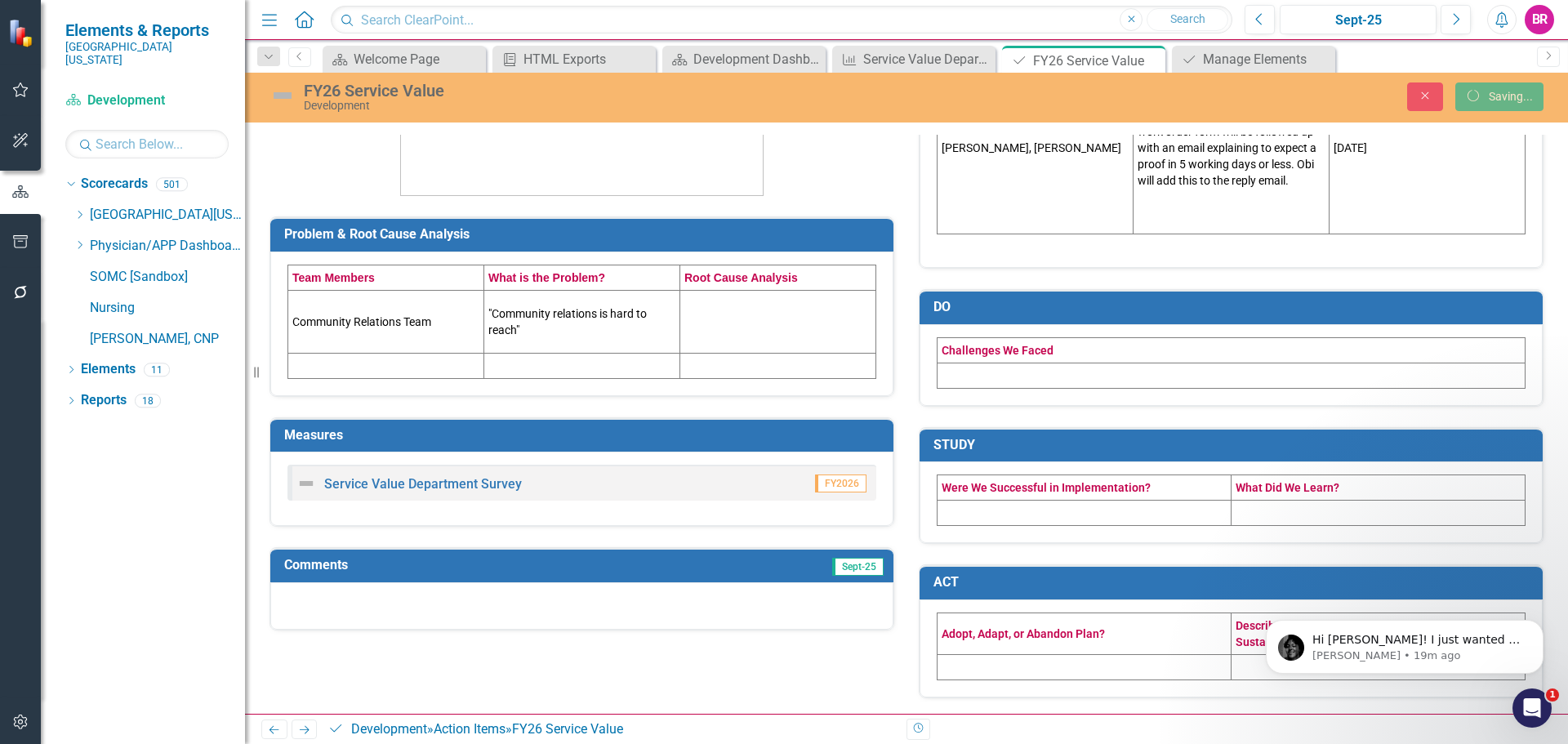
scroll to position [320, 0]
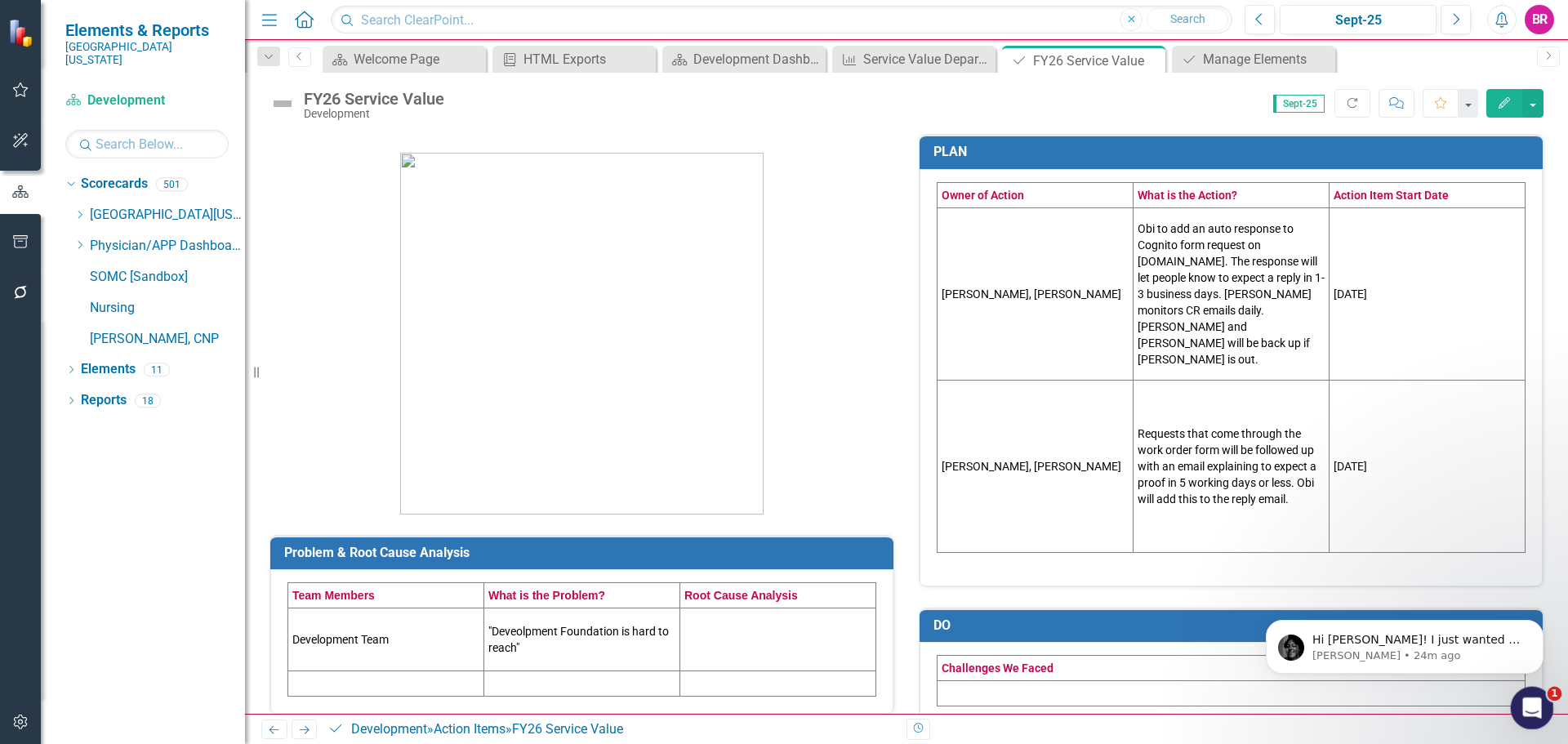
click at [1532, 700] on icon "Open Intercom Messenger" at bounding box center [1530, 706] width 27 height 27
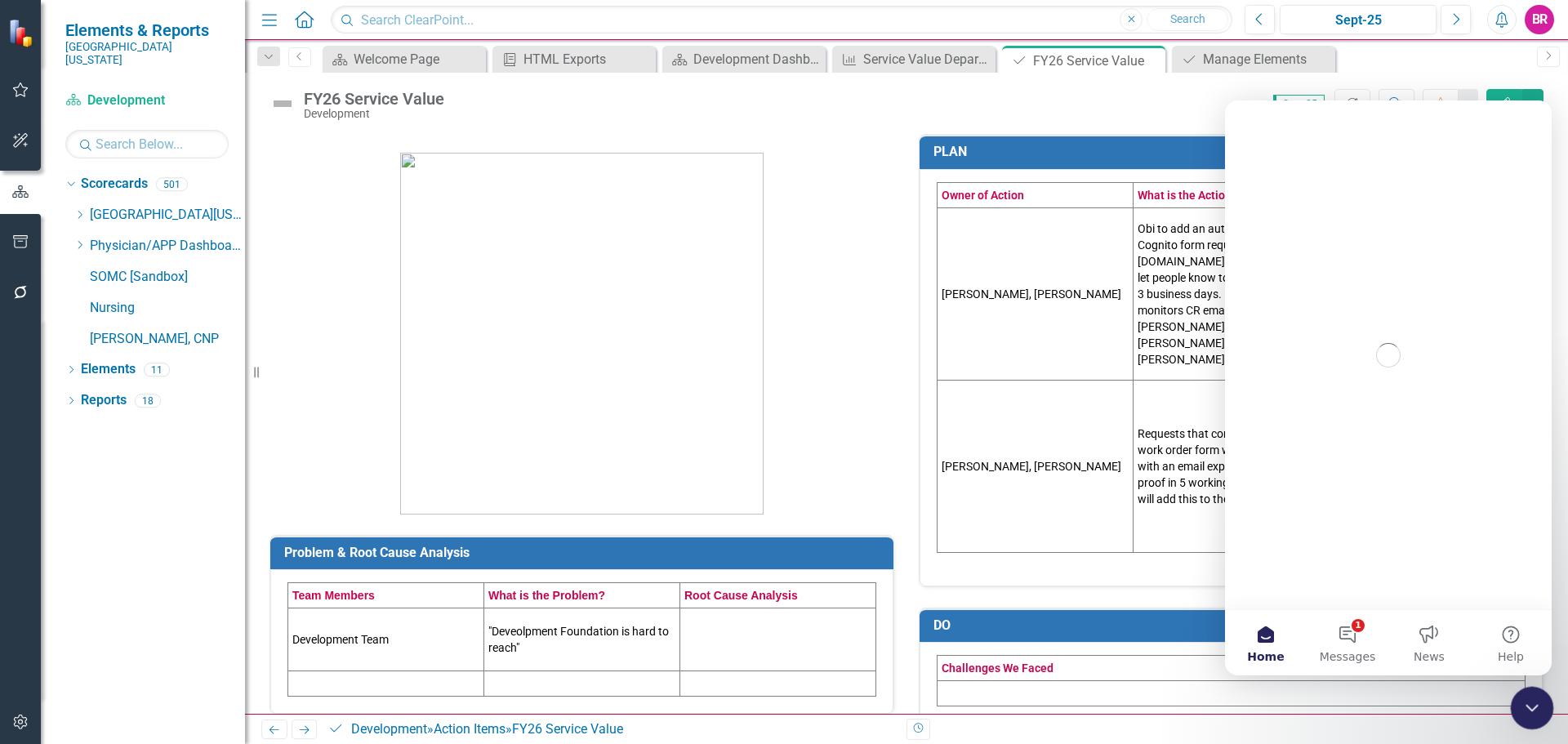
scroll to position [0, 0]
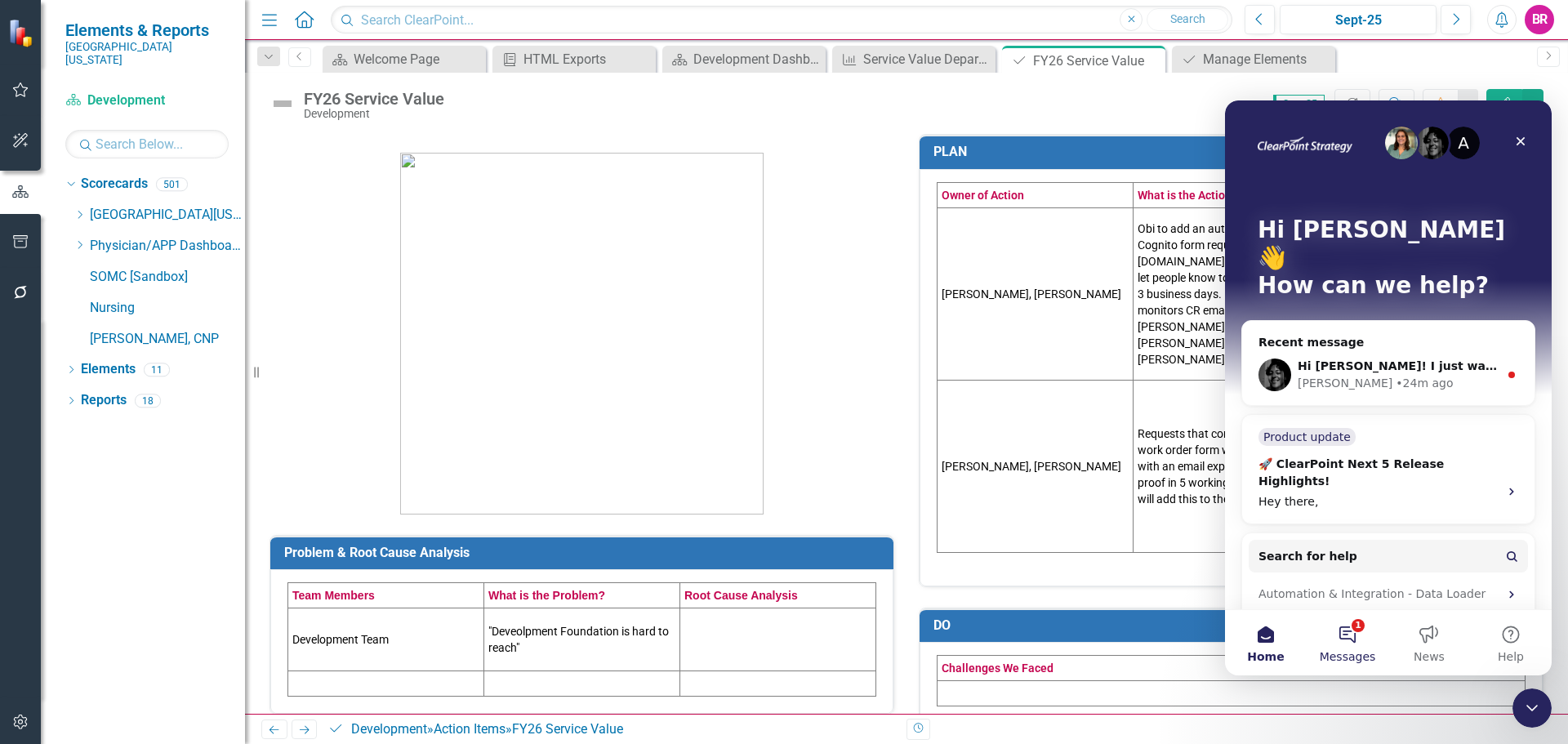
click at [1362, 636] on button "1 Messages" at bounding box center [1347, 642] width 82 height 66
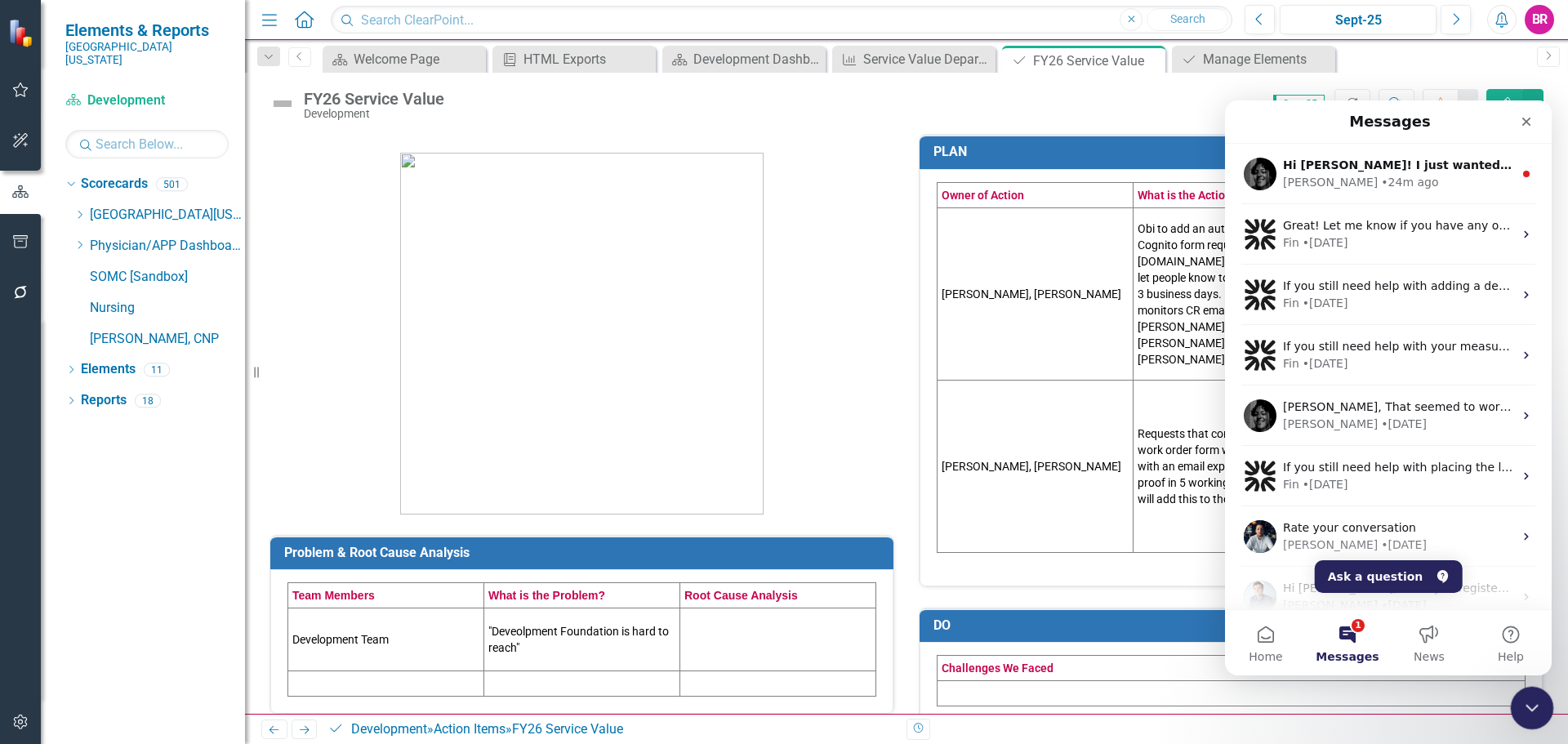
click at [1518, 707] on div "Close Intercom Messenger" at bounding box center [1529, 706] width 40 height 40
